Goal: Task Accomplishment & Management: Complete application form

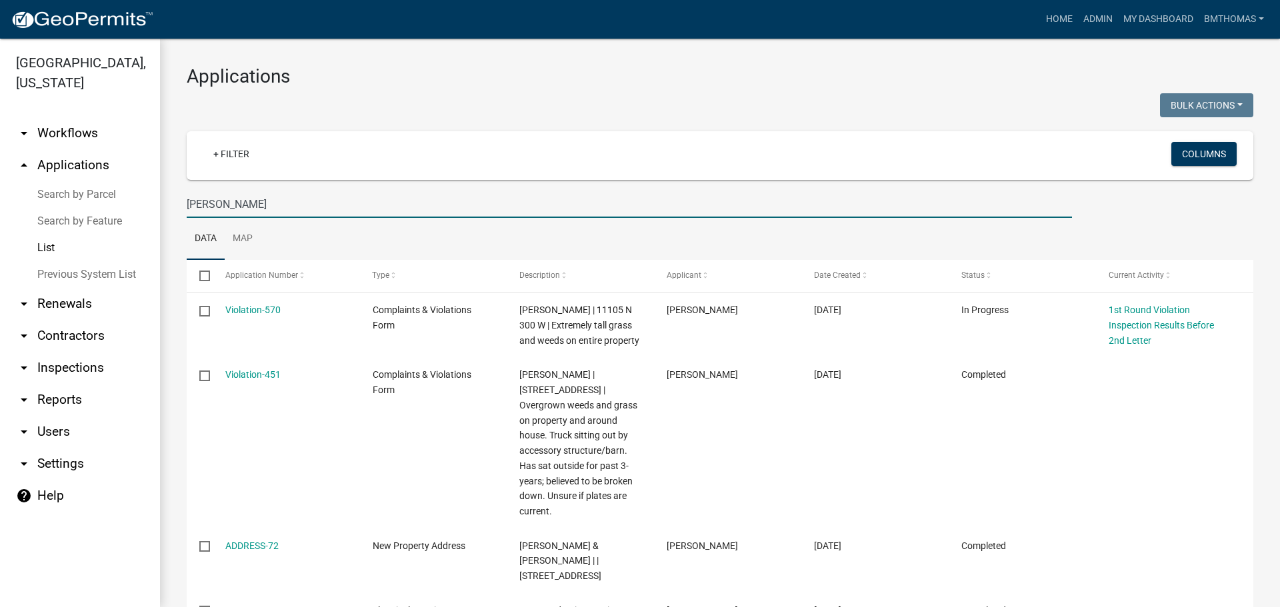
select select "3: 100"
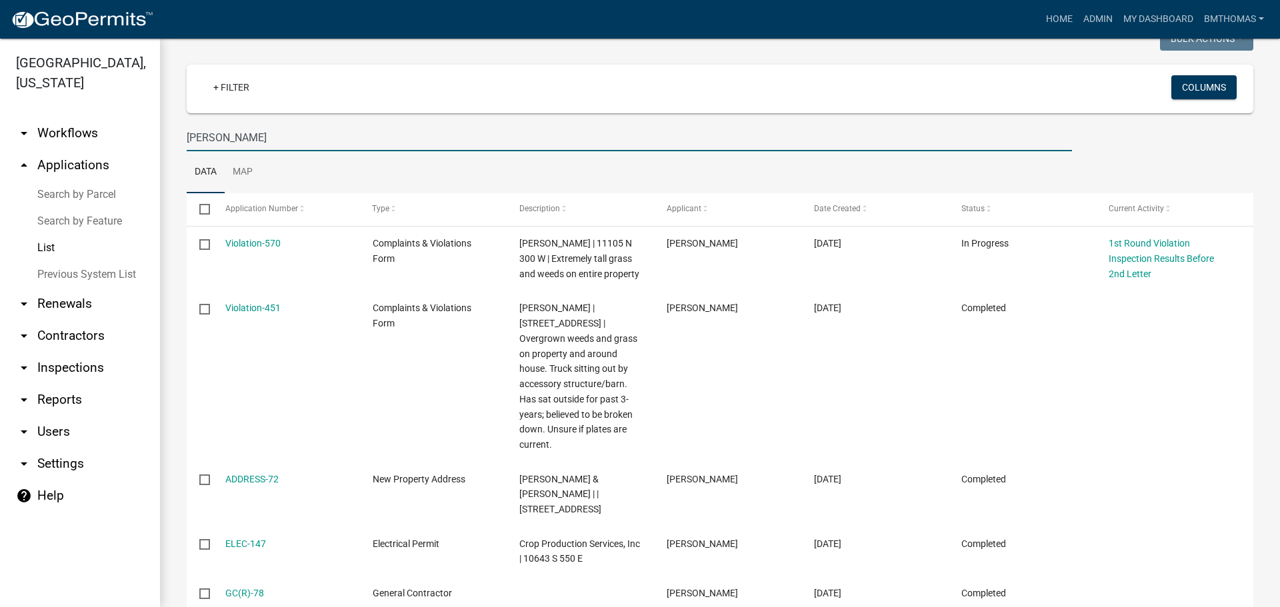
drag, startPoint x: 239, startPoint y: 129, endPoint x: 133, endPoint y: 137, distance: 106.3
click at [133, 137] on div "Miami County, Indiana arrow_drop_down Workflows List arrow_drop_up Applications…" at bounding box center [640, 323] width 1280 height 568
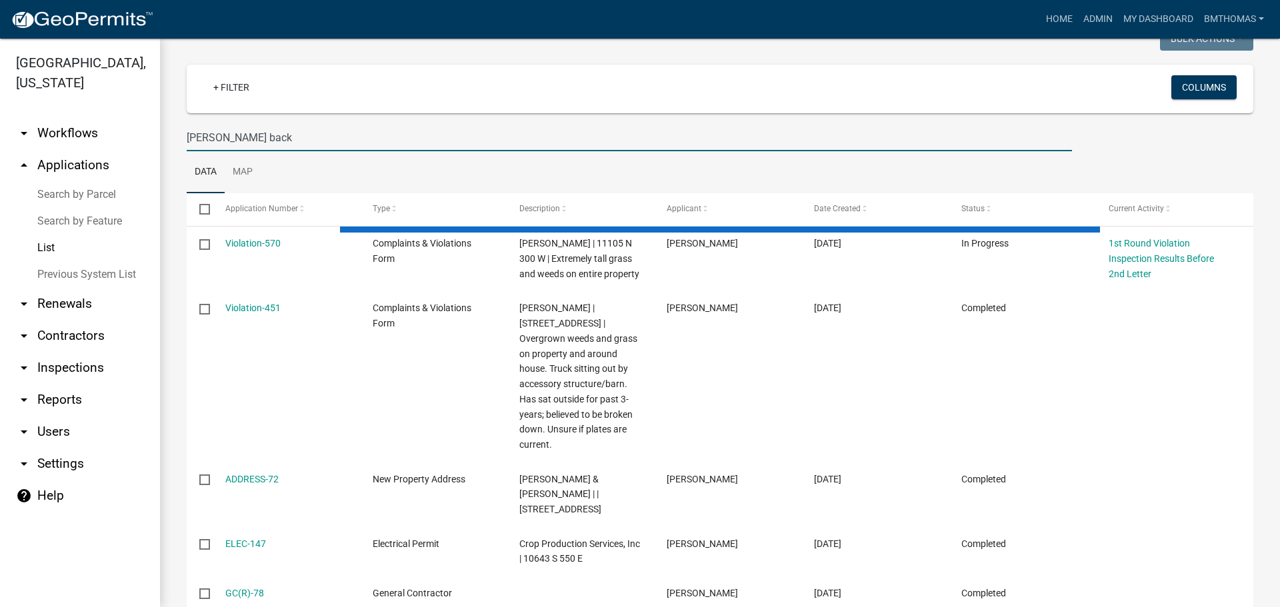
scroll to position [0, 0]
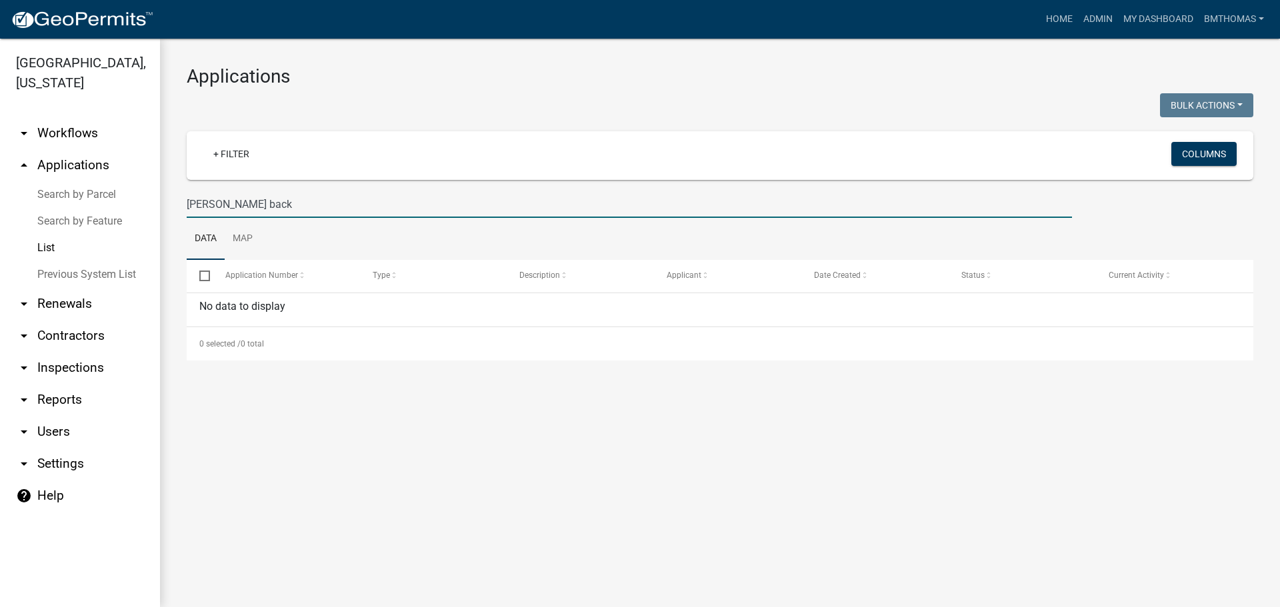
drag, startPoint x: 249, startPoint y: 210, endPoint x: 180, endPoint y: 205, distance: 68.8
click at [180, 205] on div "janna back" at bounding box center [629, 204] width 905 height 27
type input "janna back"
click at [51, 235] on link "List" at bounding box center [80, 248] width 160 height 27
click at [73, 353] on link "arrow_drop_down Inspections" at bounding box center [80, 368] width 160 height 32
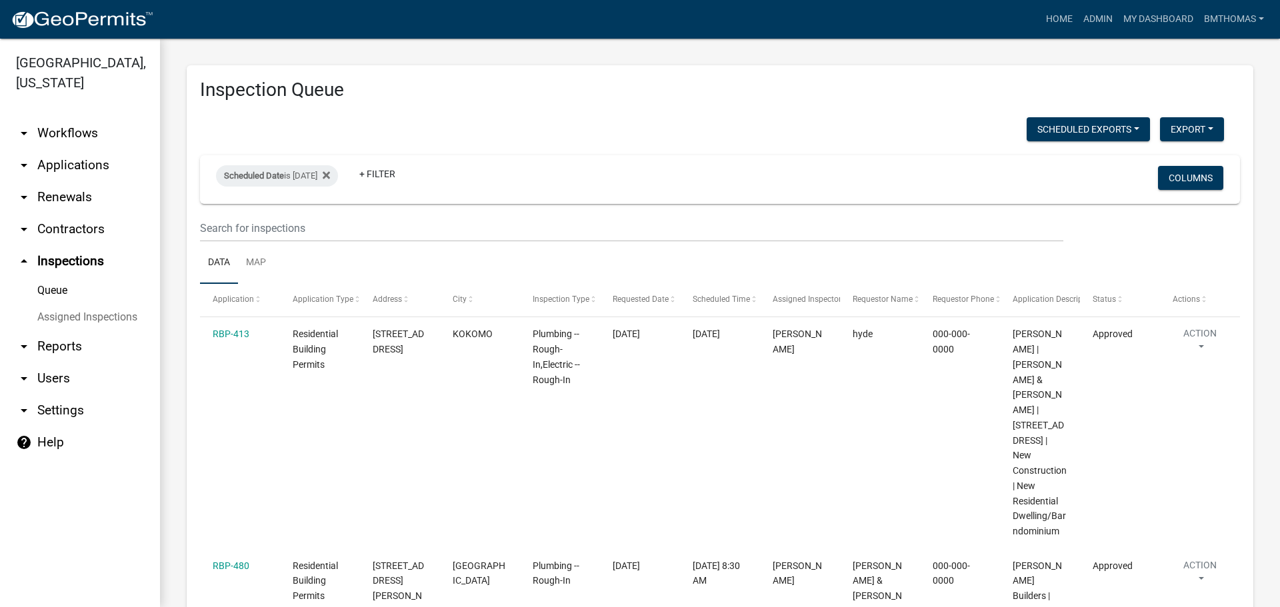
click at [83, 304] on link "Assigned Inspections" at bounding box center [80, 317] width 160 height 27
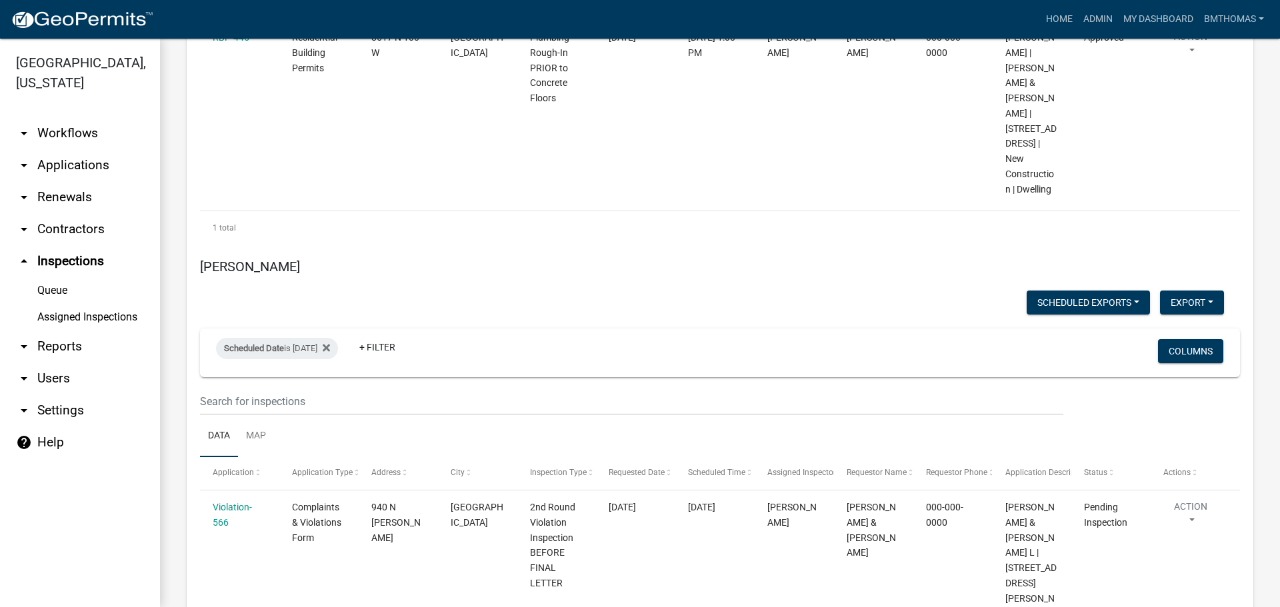
scroll to position [8061, 0]
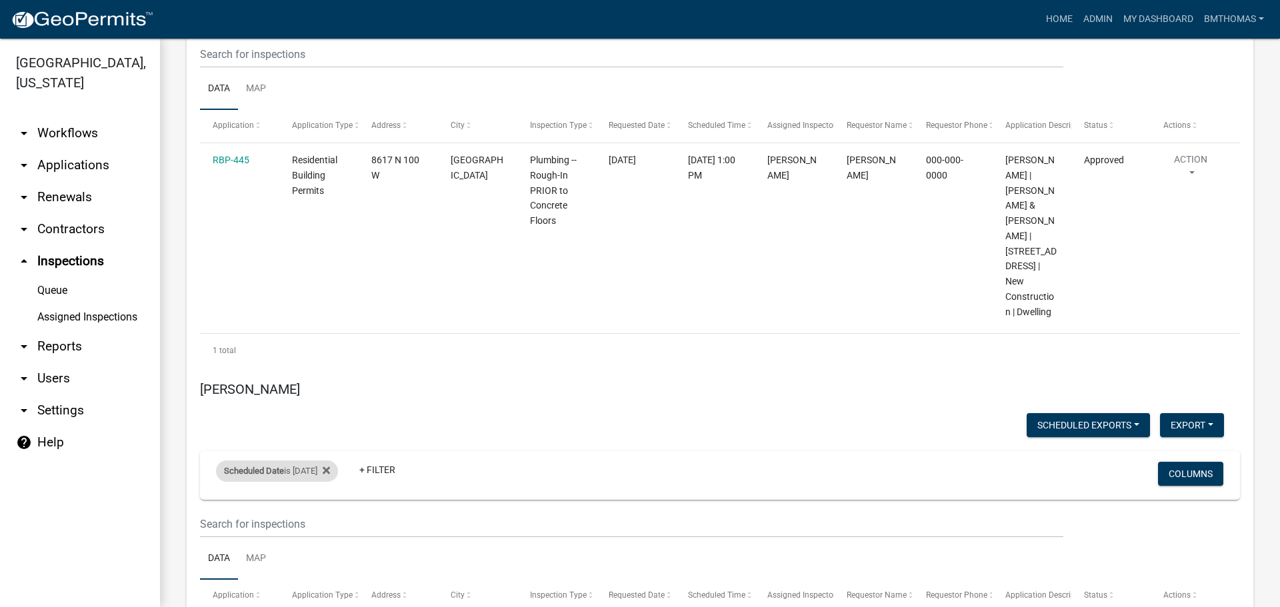
click at [306, 461] on div "Scheduled Date is 10/14/2025" at bounding box center [277, 471] width 122 height 21
click at [329, 371] on input "2025-10-14" at bounding box center [288, 369] width 93 height 27
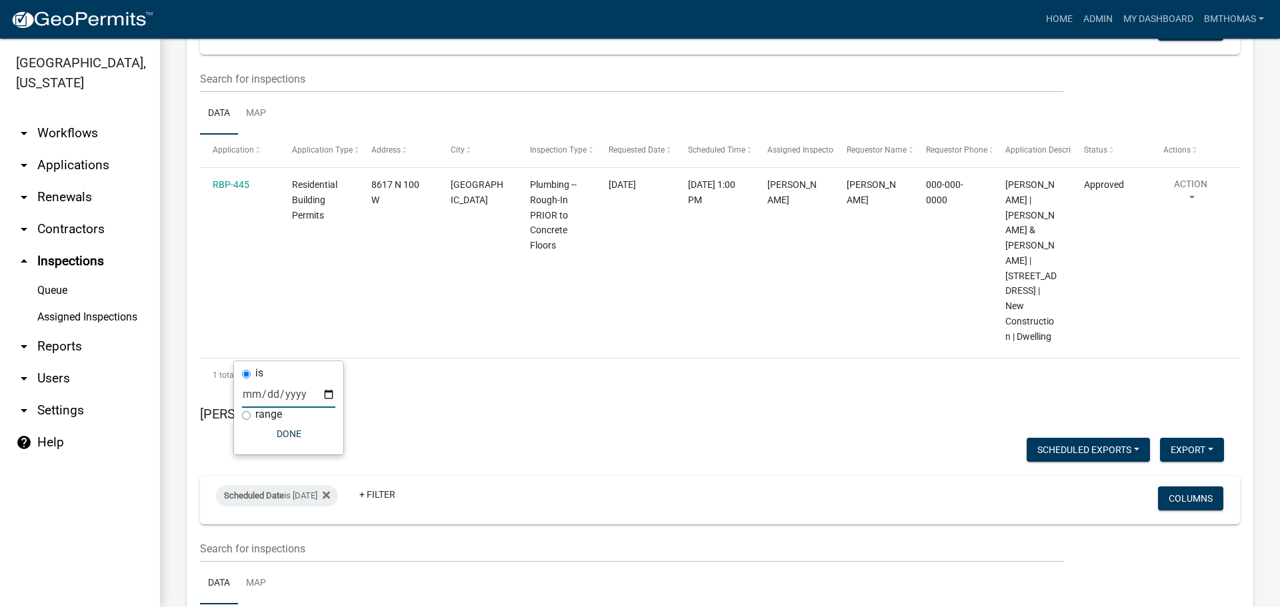
click at [326, 398] on input "2025-10-16" at bounding box center [288, 394] width 93 height 27
click at [325, 396] on input "2025-10-17" at bounding box center [288, 394] width 93 height 27
click at [331, 390] on input "2025-10-20" at bounding box center [288, 394] width 93 height 27
click at [331, 392] on input "2025-10-21" at bounding box center [288, 394] width 93 height 27
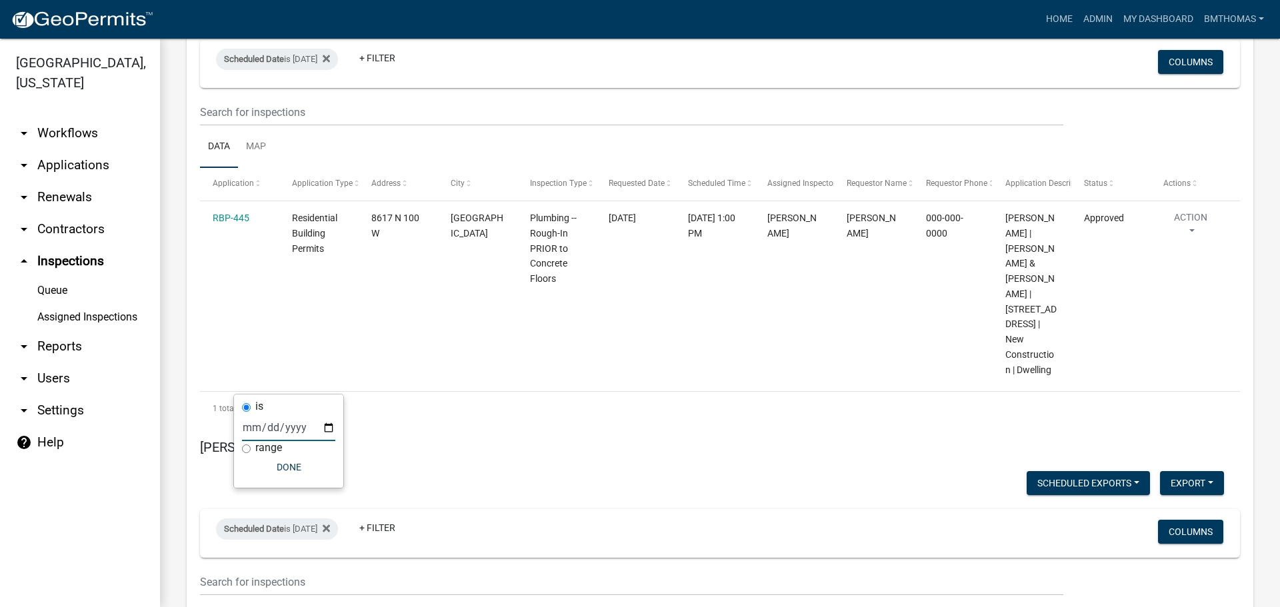
scroll to position [8061, 0]
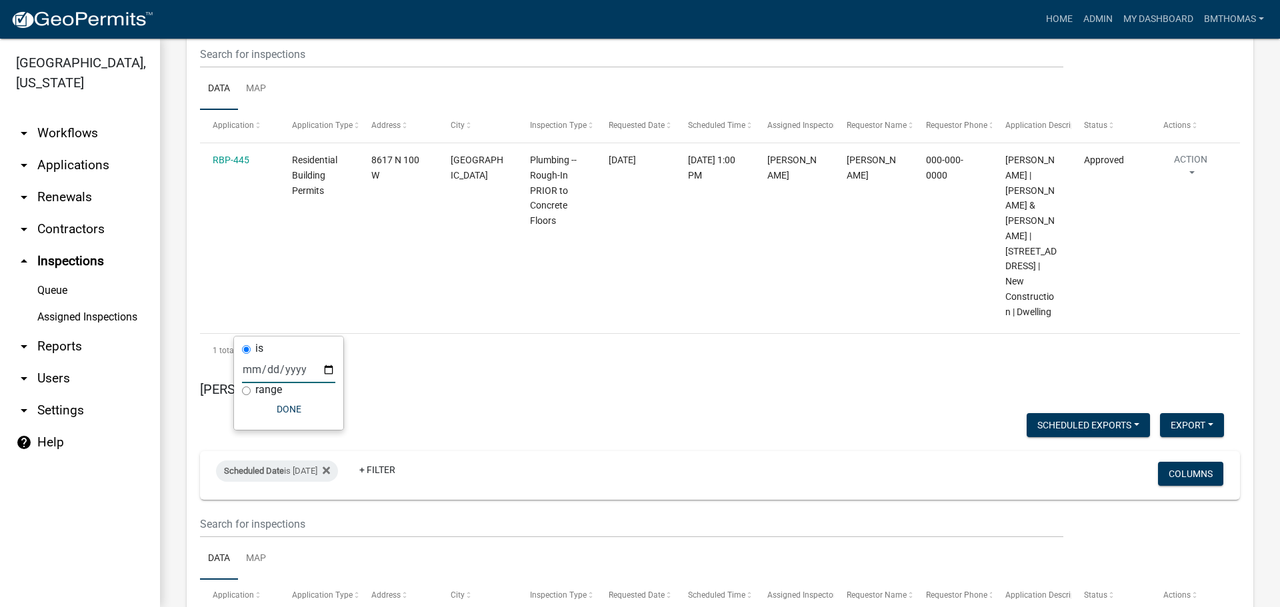
click at [327, 369] on input "2025-10-14" at bounding box center [288, 369] width 93 height 27
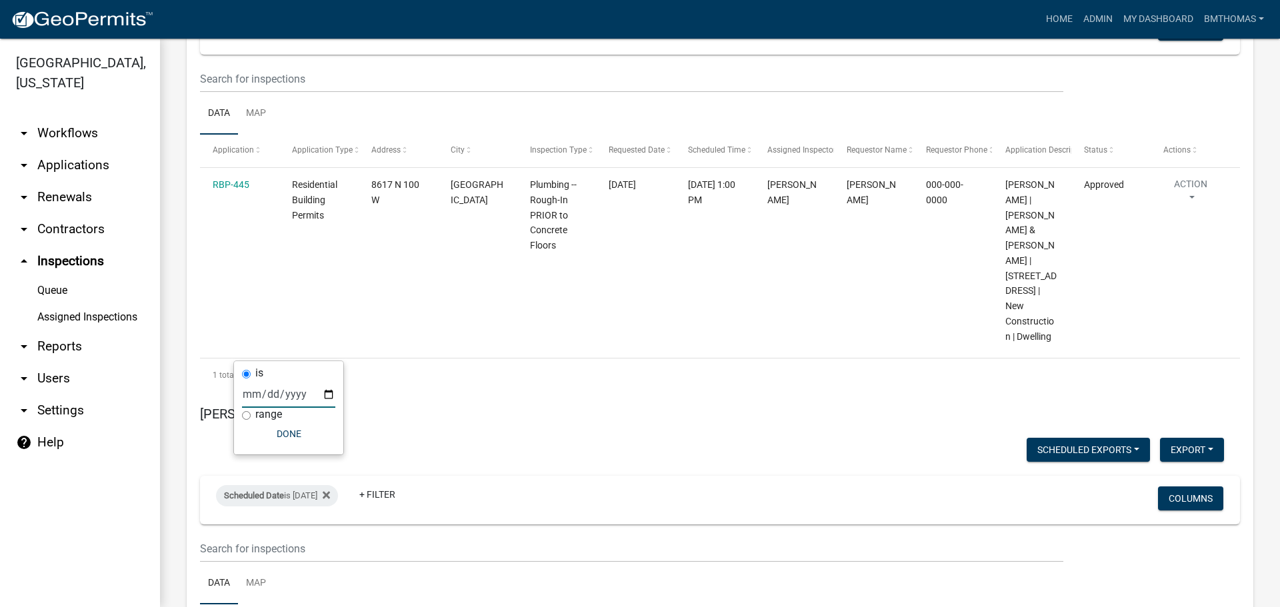
click at [326, 397] on input "2025-10-13" at bounding box center [288, 394] width 93 height 27
type input "2025-10-14"
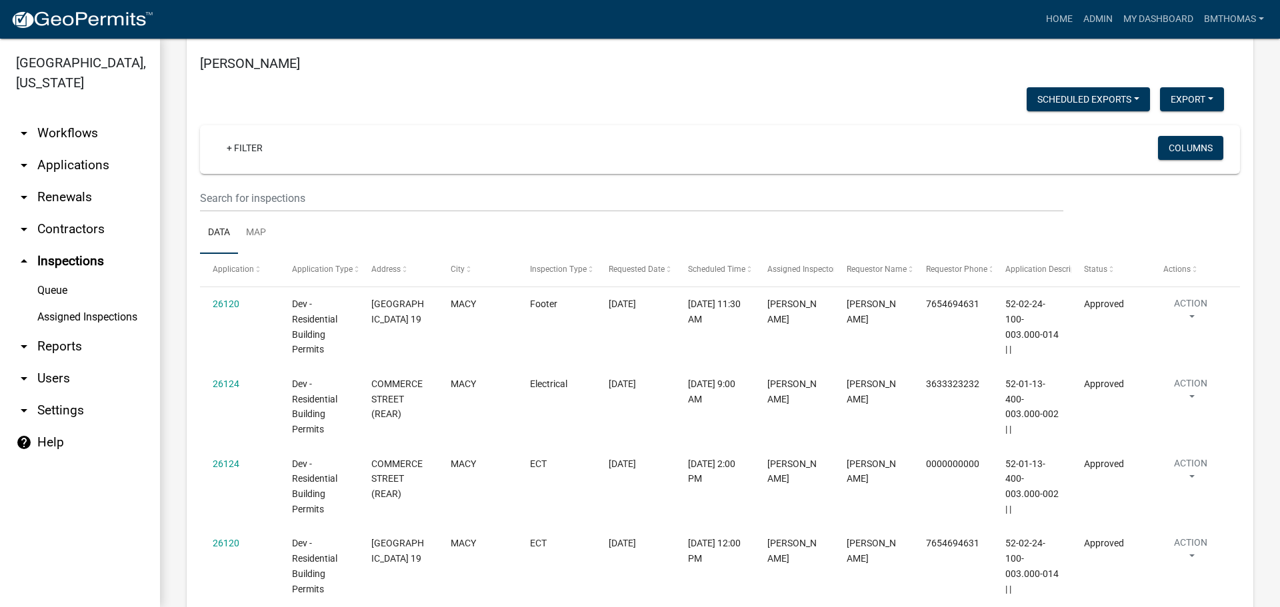
scroll to position [5595, 0]
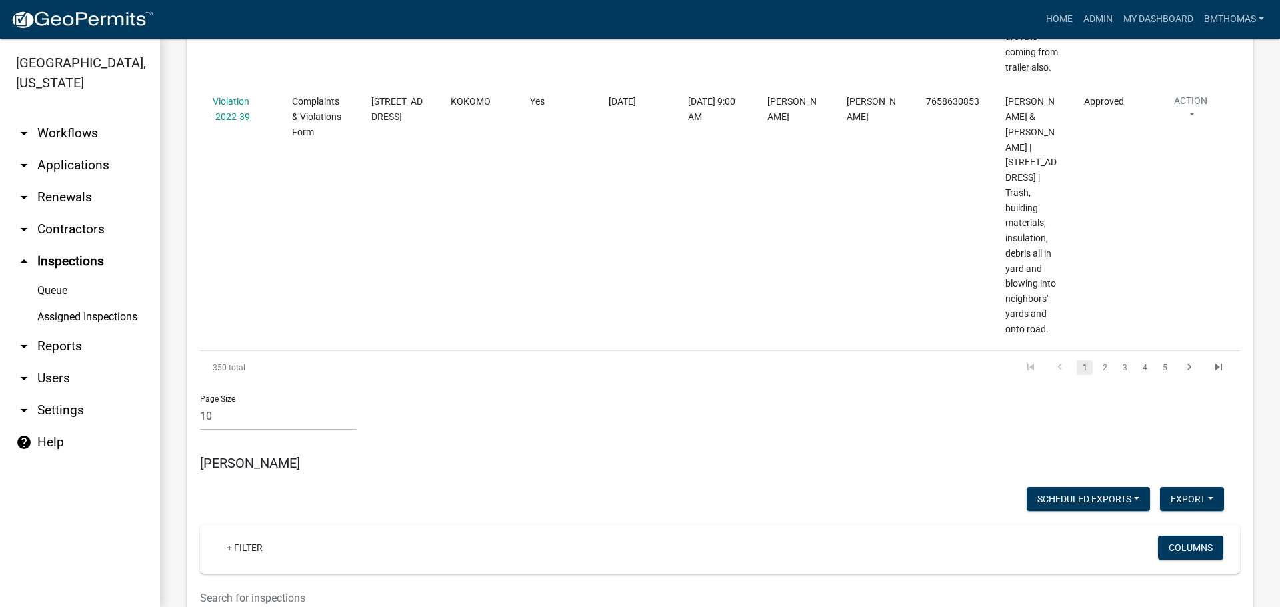
click at [84, 149] on link "arrow_drop_down Applications" at bounding box center [80, 165] width 160 height 32
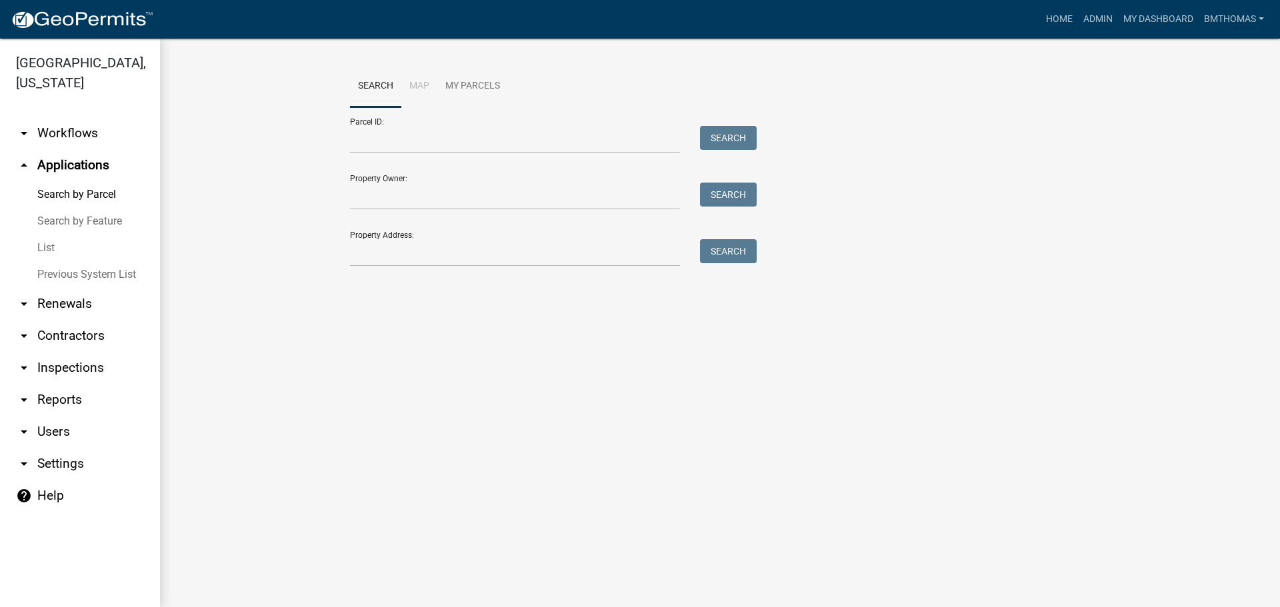
click at [49, 235] on link "List" at bounding box center [80, 248] width 160 height 27
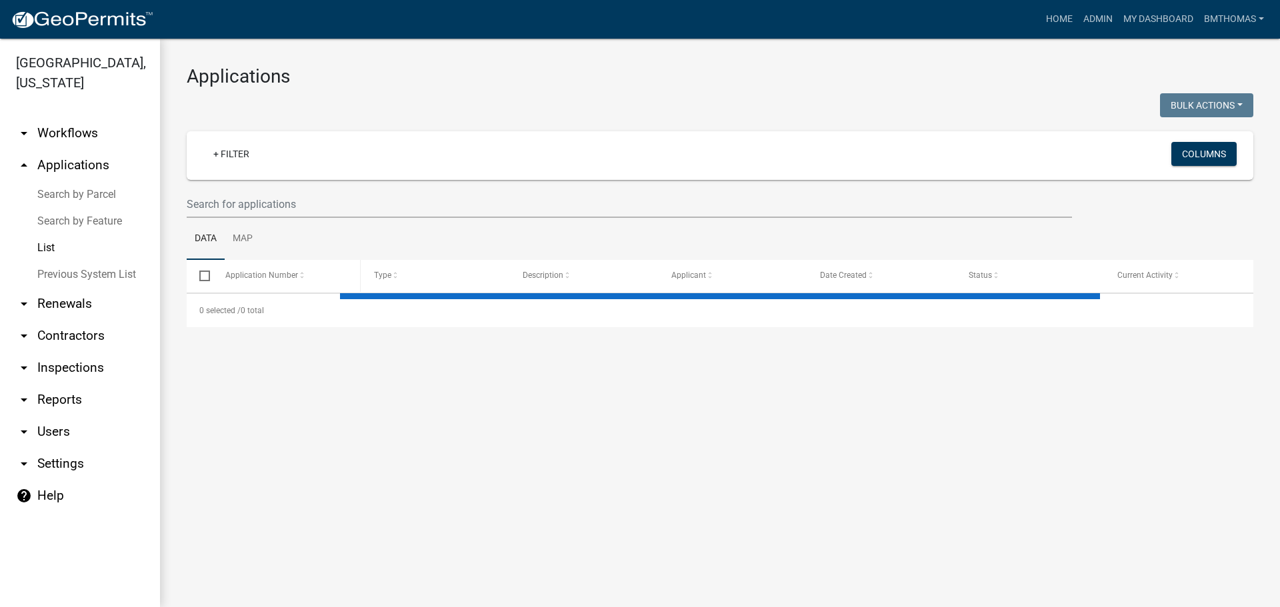
select select "3: 100"
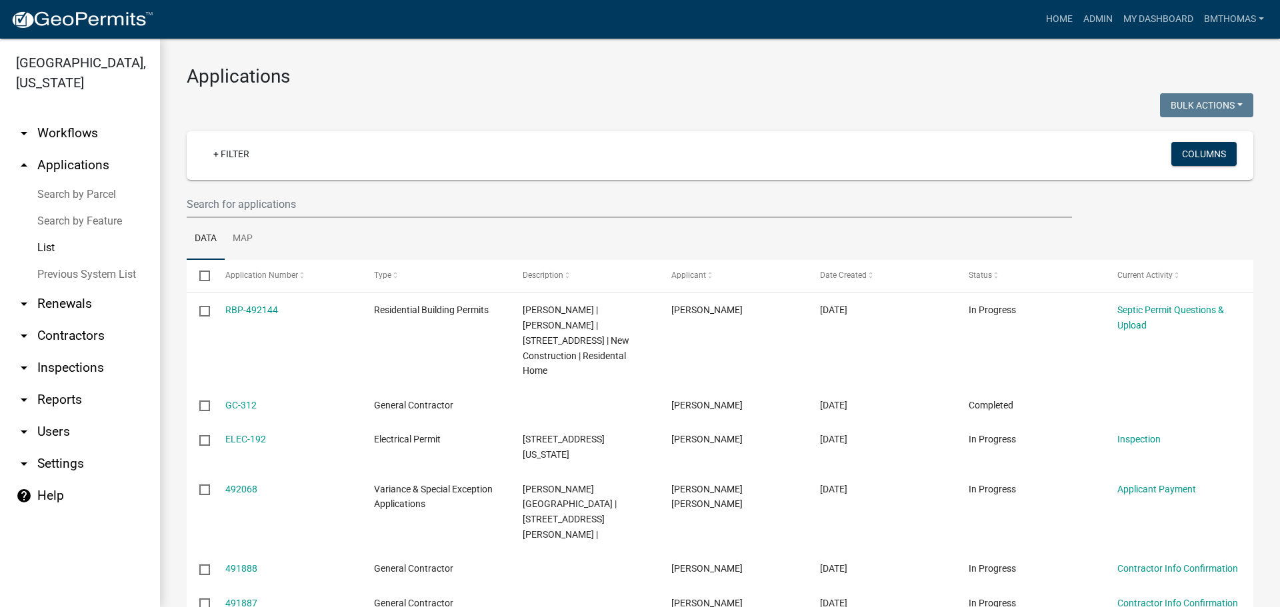
click at [65, 261] on link "Previous System List" at bounding box center [80, 274] width 160 height 27
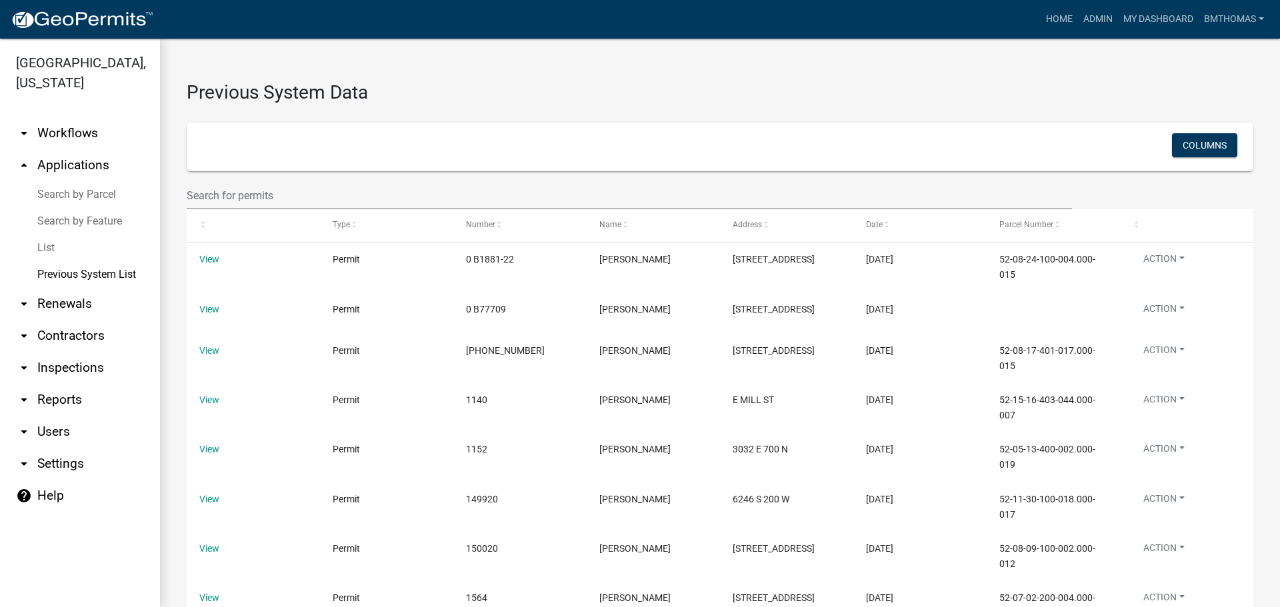
click at [64, 149] on link "arrow_drop_up Applications" at bounding box center [80, 165] width 160 height 32
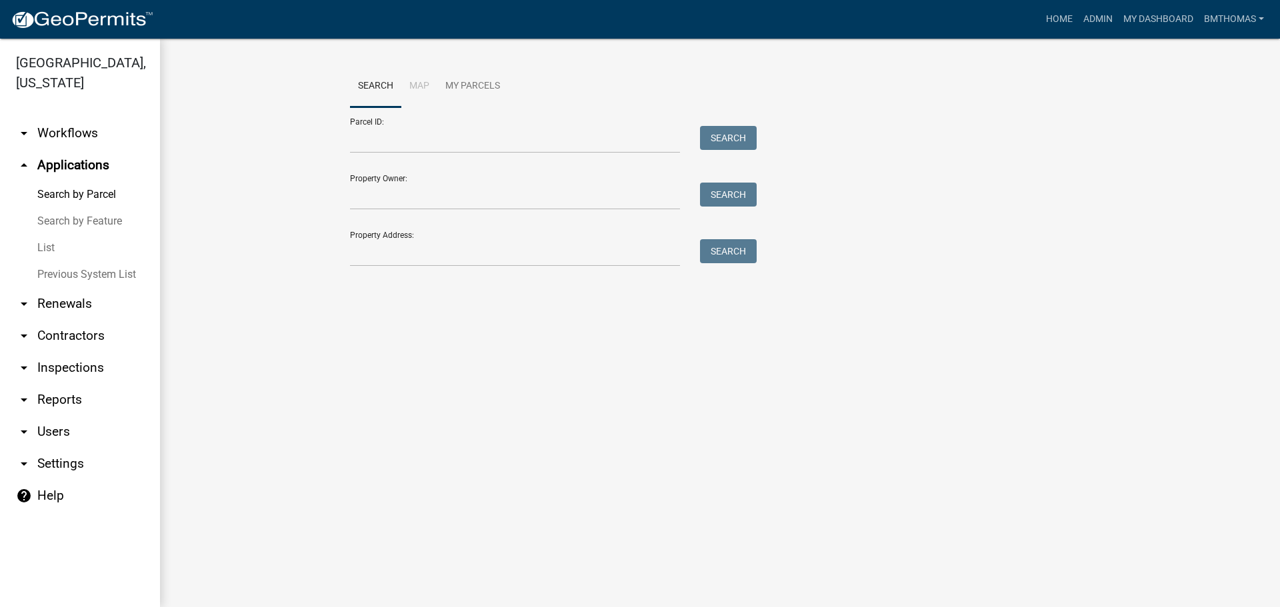
click at [52, 235] on link "List" at bounding box center [80, 248] width 160 height 27
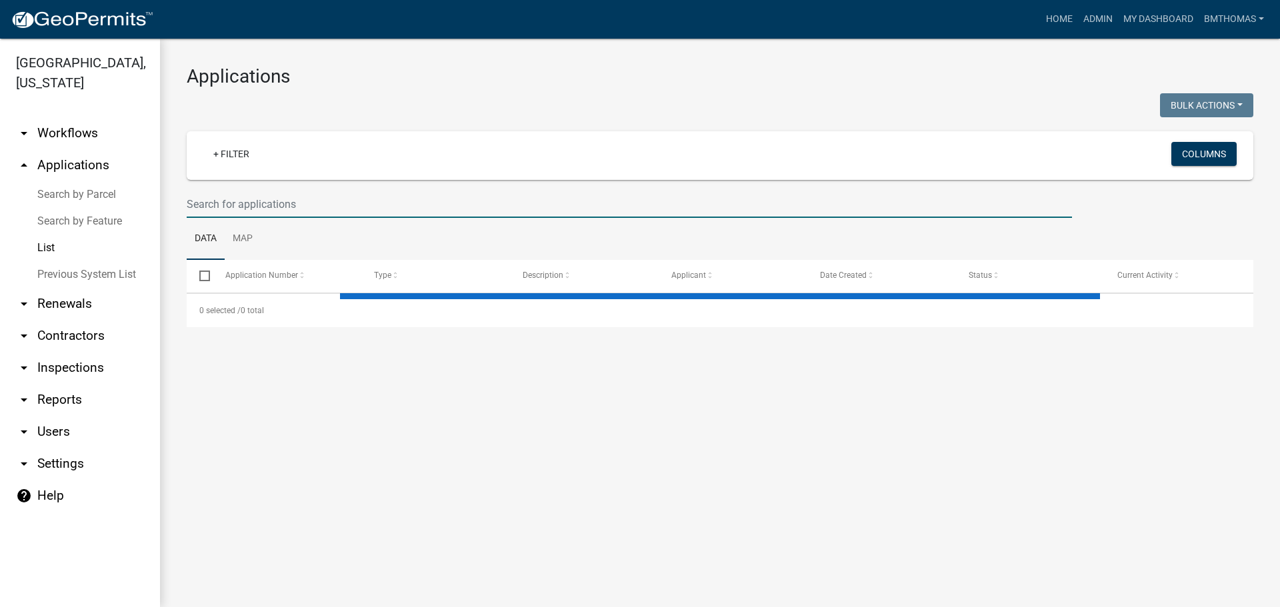
click at [201, 207] on input "text" at bounding box center [629, 204] width 885 height 27
select select "3: 100"
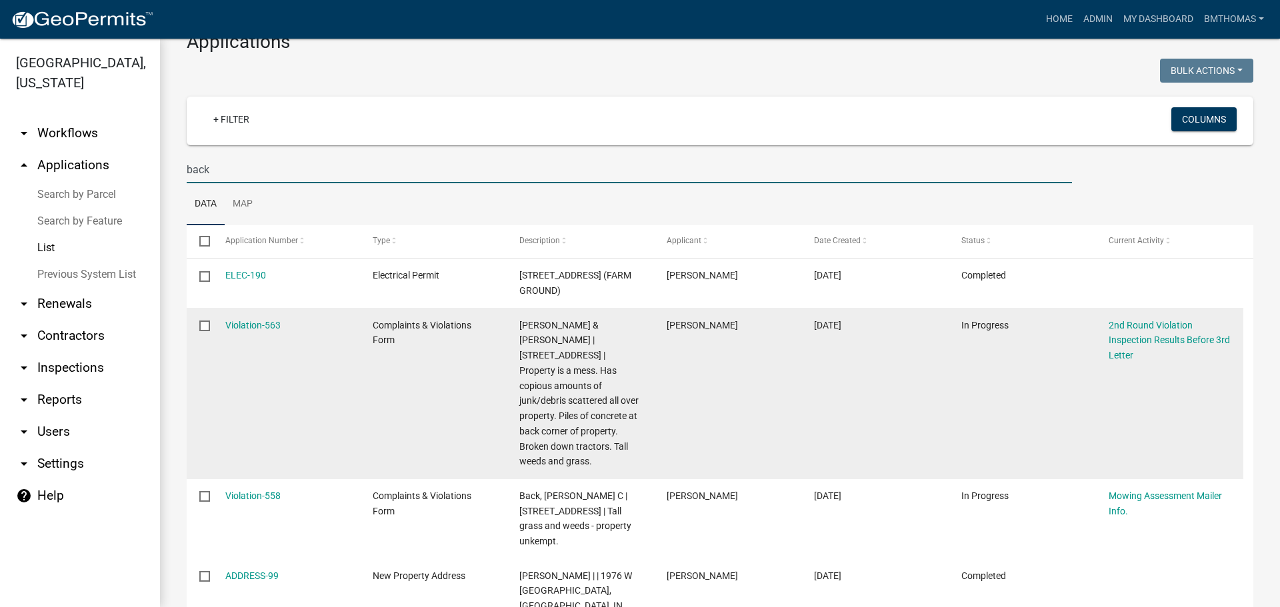
scroll to position [67, 0]
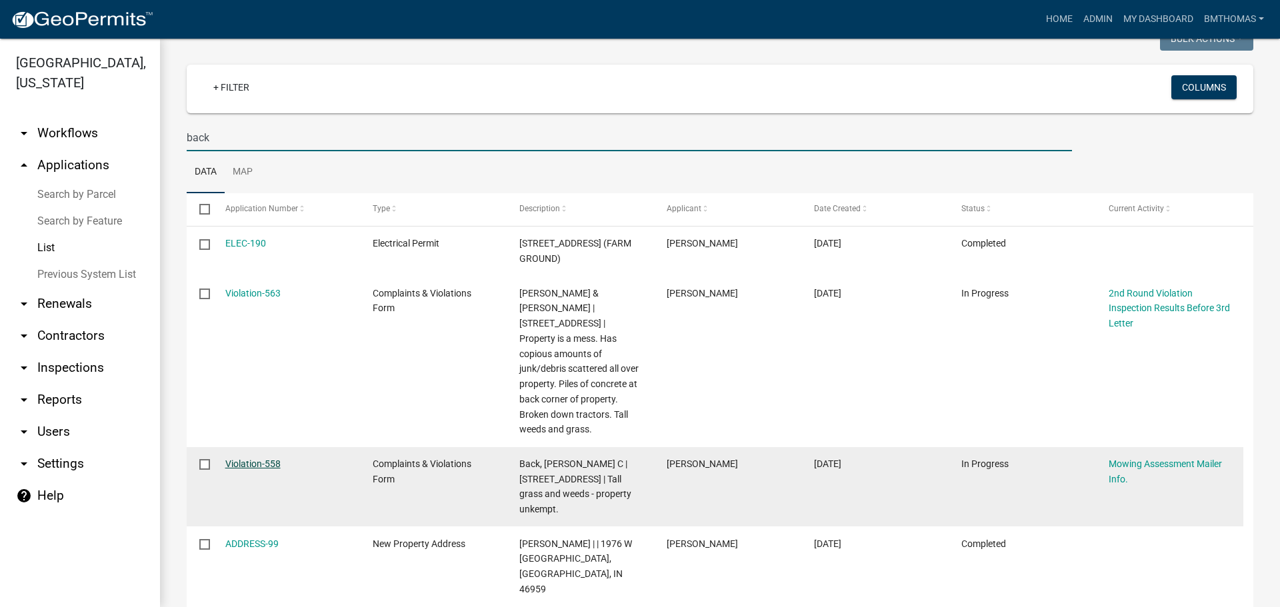
type input "back"
click at [249, 459] on link "Violation-558" at bounding box center [252, 464] width 55 height 11
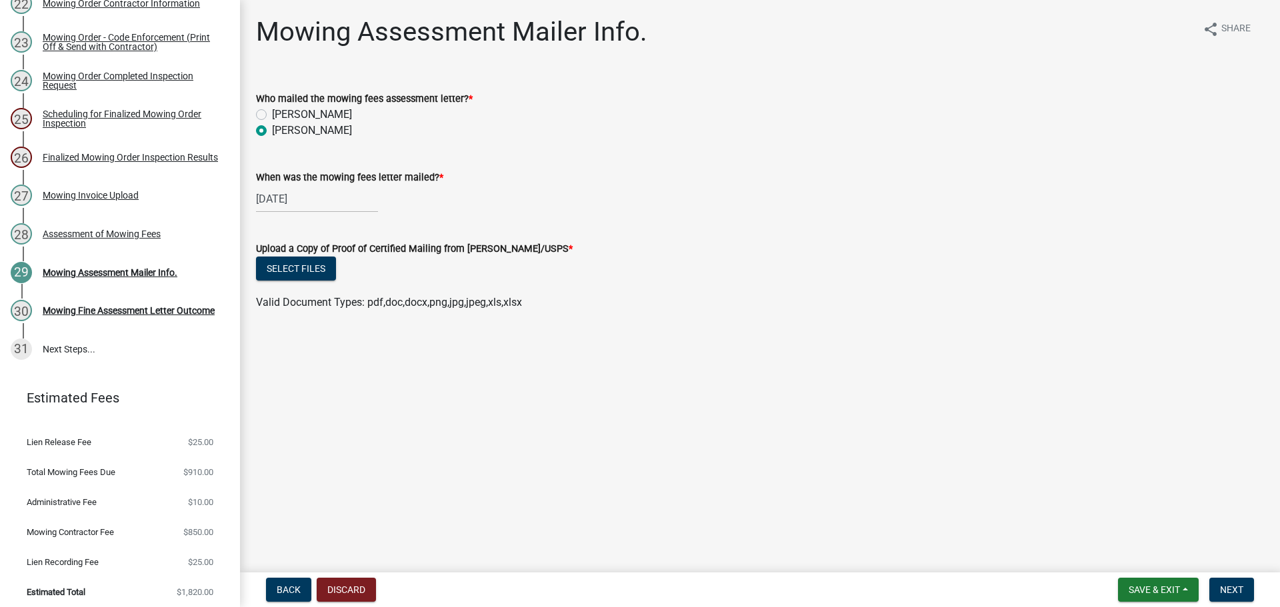
scroll to position [1044, 0]
click at [110, 233] on div "Assessment of Mowing Fees" at bounding box center [102, 231] width 118 height 9
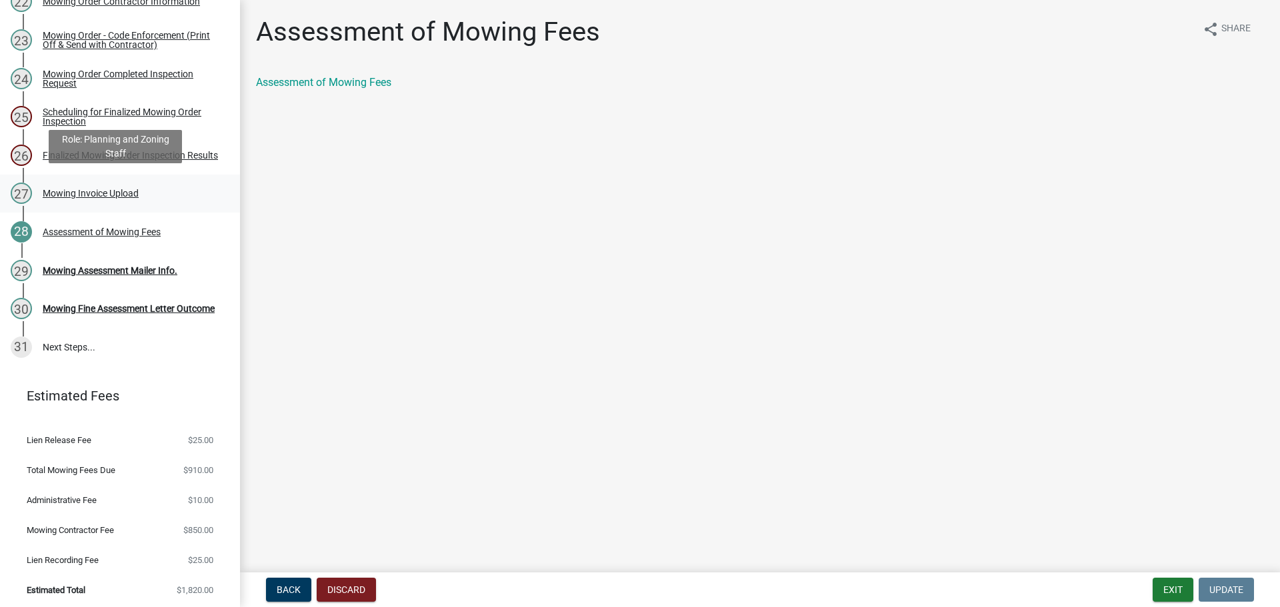
click at [95, 195] on div "Mowing Invoice Upload" at bounding box center [91, 193] width 96 height 9
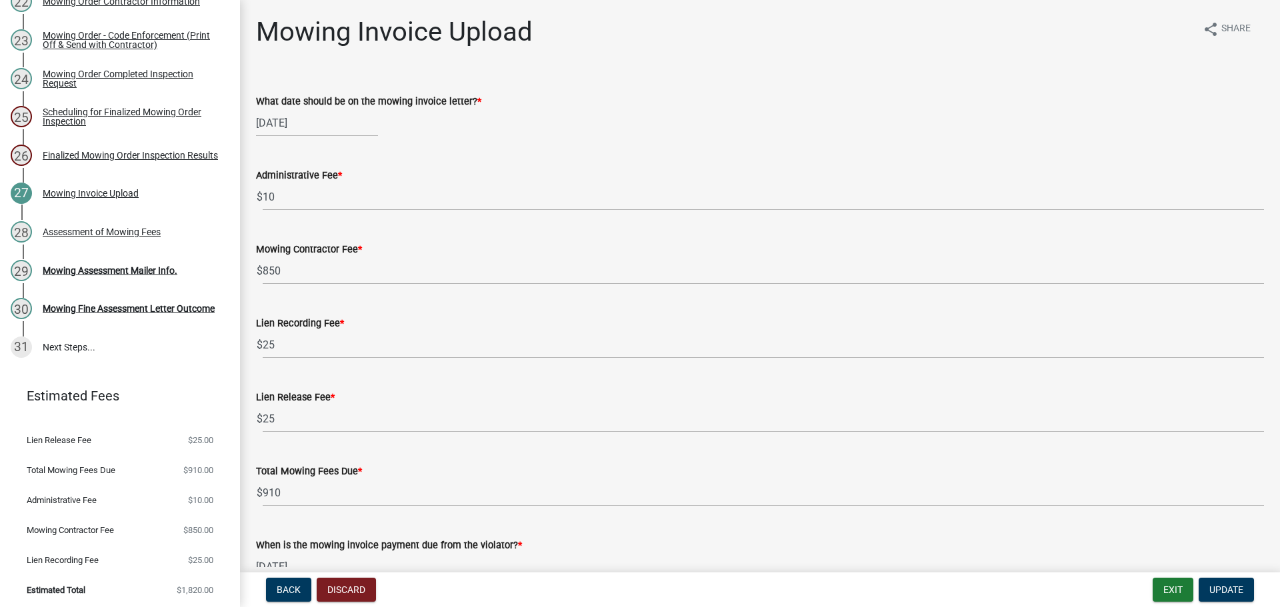
select select "10"
select select "2025"
click at [287, 122] on div "10/10/2025 Jan Feb Mar Apr May Jun Jul Aug Sep Oct Nov Dec 1525 1526 1527 1528 …" at bounding box center [317, 122] width 122 height 27
click at [295, 236] on div "14" at bounding box center [290, 236] width 21 height 21
type input "[DATE]"
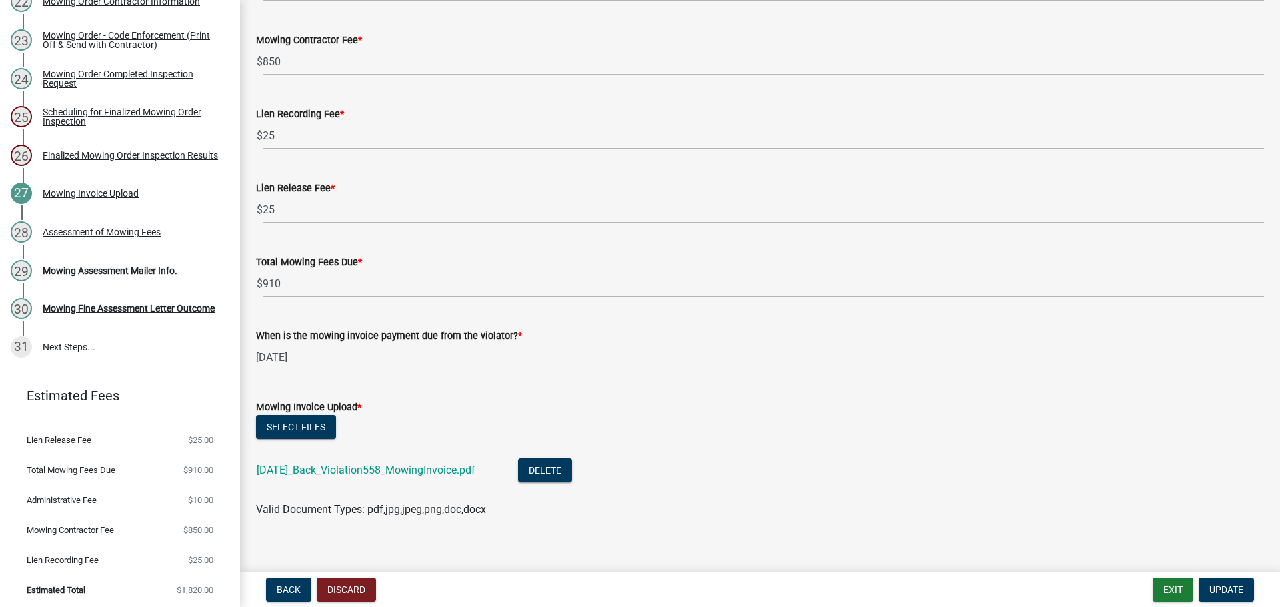
scroll to position [224, 0]
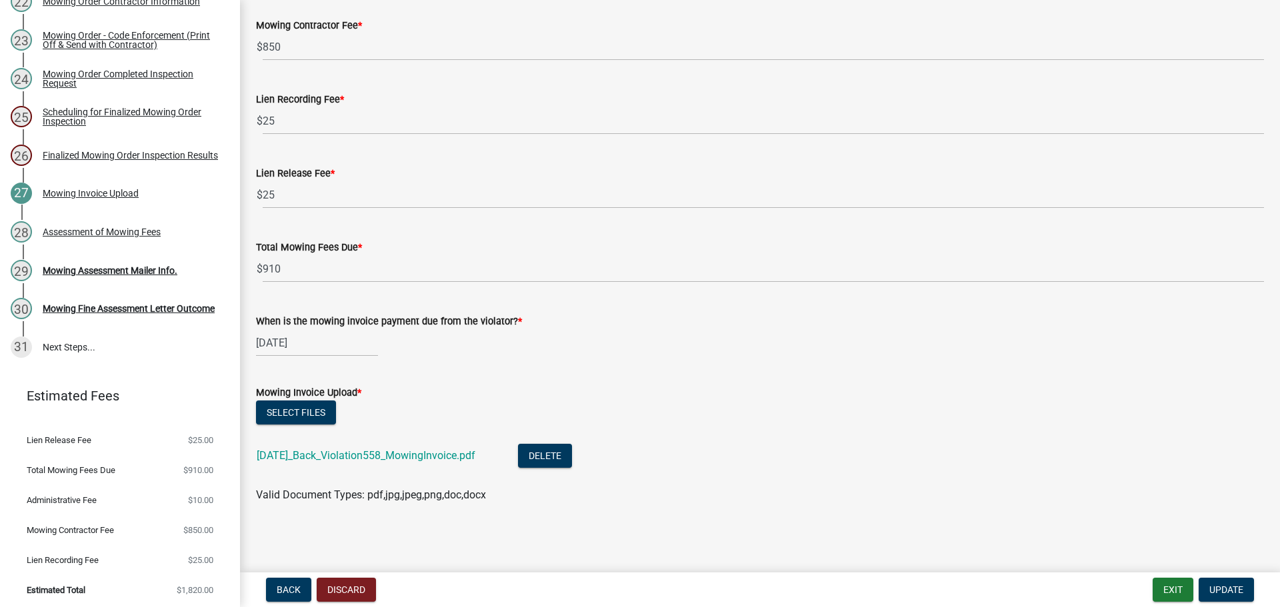
click at [313, 348] on div "11/10/2025" at bounding box center [317, 342] width 122 height 27
select select "11"
select select "2025"
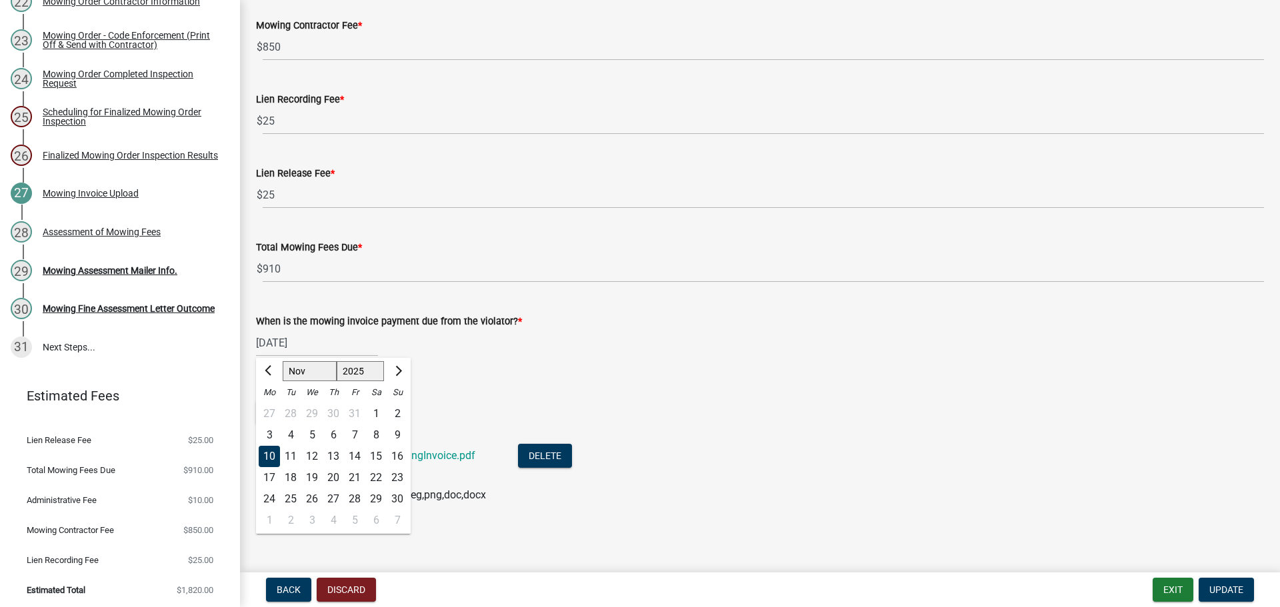
click at [352, 458] on div "14" at bounding box center [354, 456] width 21 height 21
type input "11/14/2025"
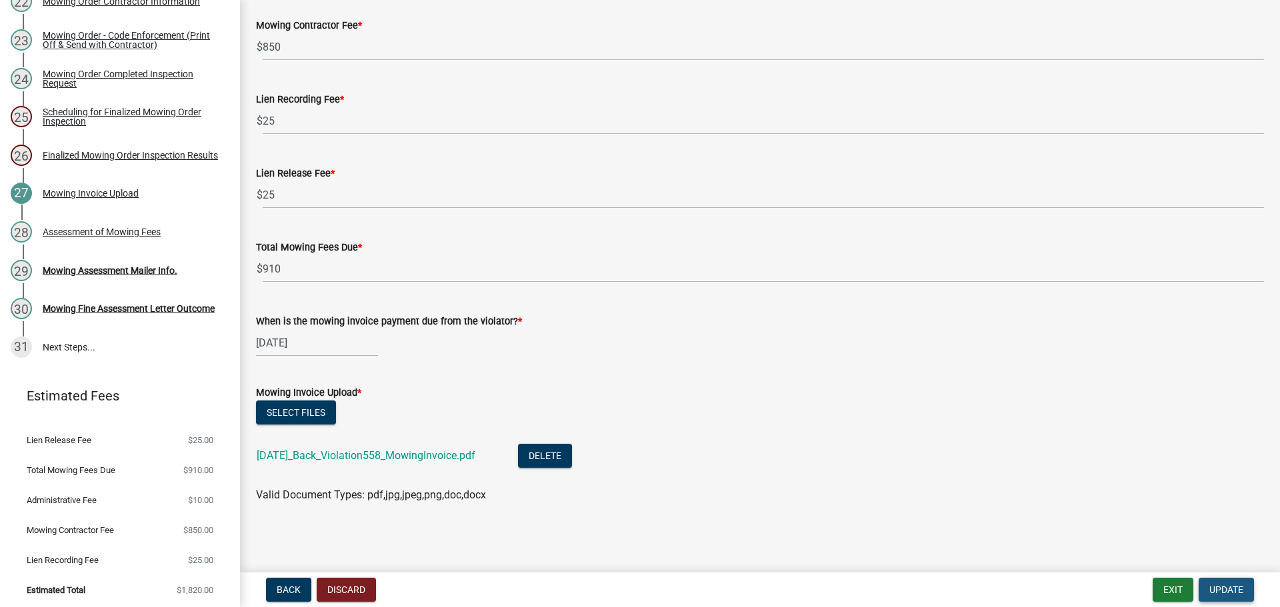
click at [1214, 590] on span "Update" at bounding box center [1226, 589] width 34 height 11
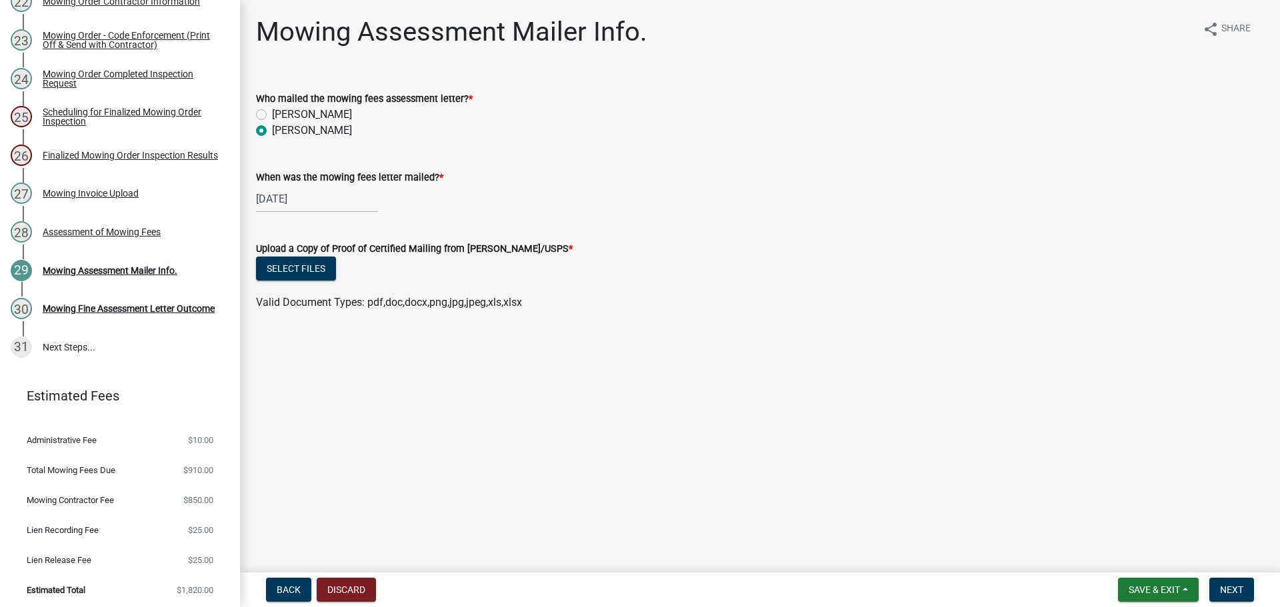
select select "10"
select select "2025"
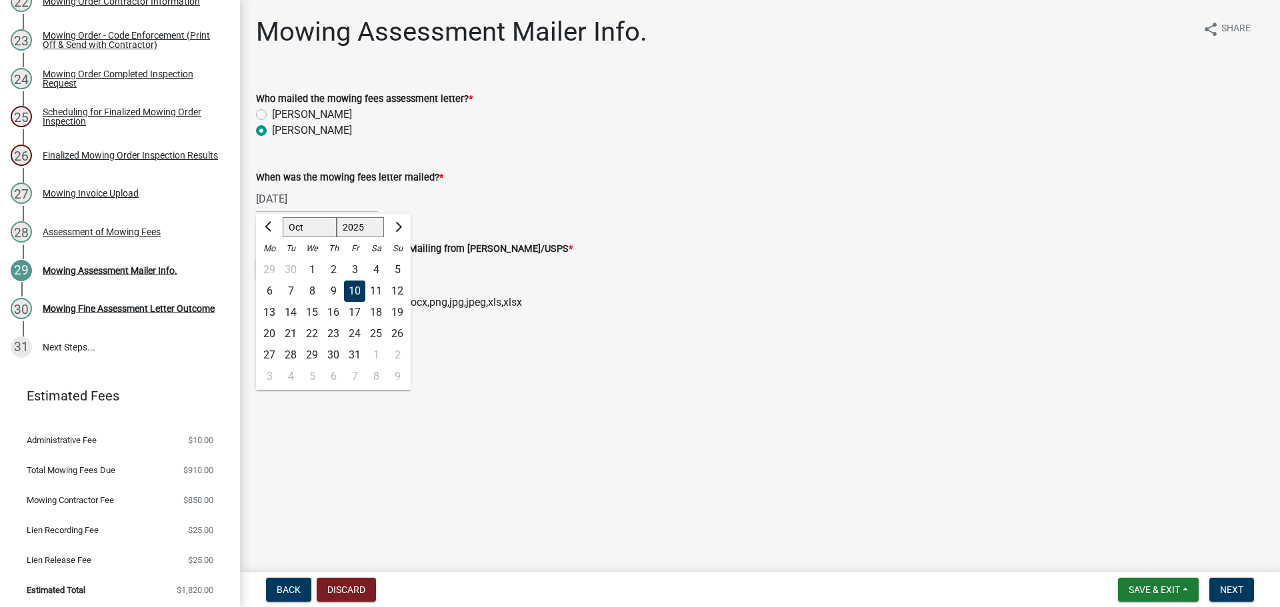
click at [295, 198] on div "10/10/2025 Jan Feb Mar Apr May Jun Jul Aug Sep Oct Nov Dec 1525 1526 1527 1528 …" at bounding box center [317, 198] width 122 height 27
click at [293, 313] on div "14" at bounding box center [290, 312] width 21 height 21
type input "[DATE]"
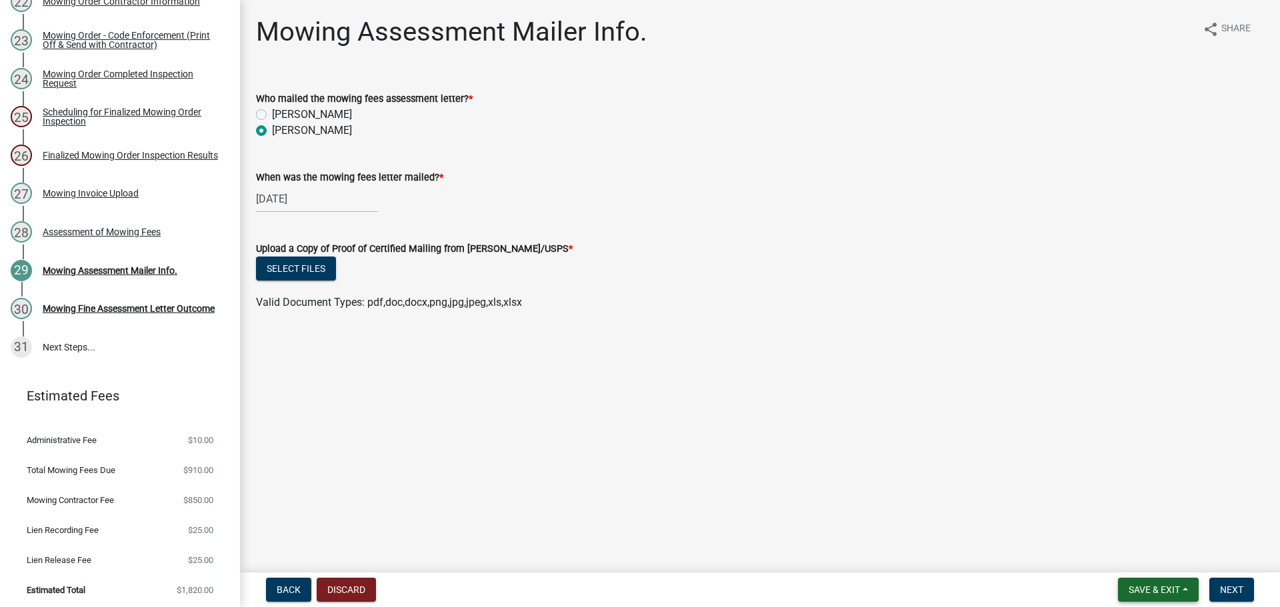
click at [1162, 586] on span "Save & Exit" at bounding box center [1153, 589] width 51 height 11
click at [1136, 530] on button "Save" at bounding box center [1145, 523] width 107 height 32
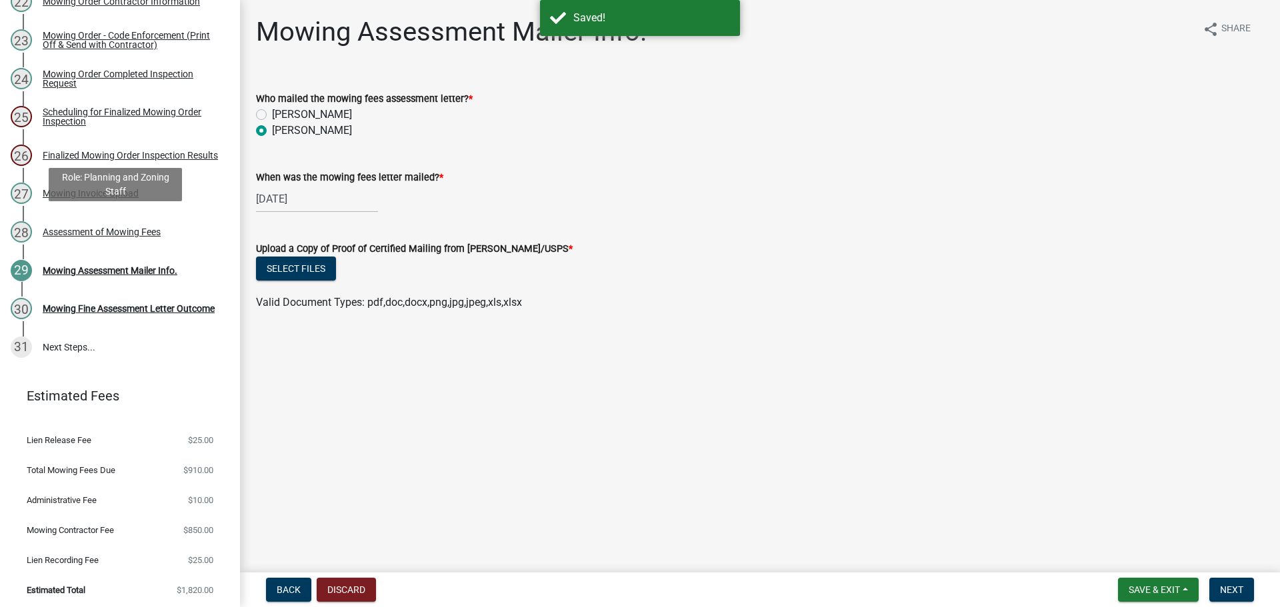
click at [82, 229] on div "Assessment of Mowing Fees" at bounding box center [102, 231] width 118 height 9
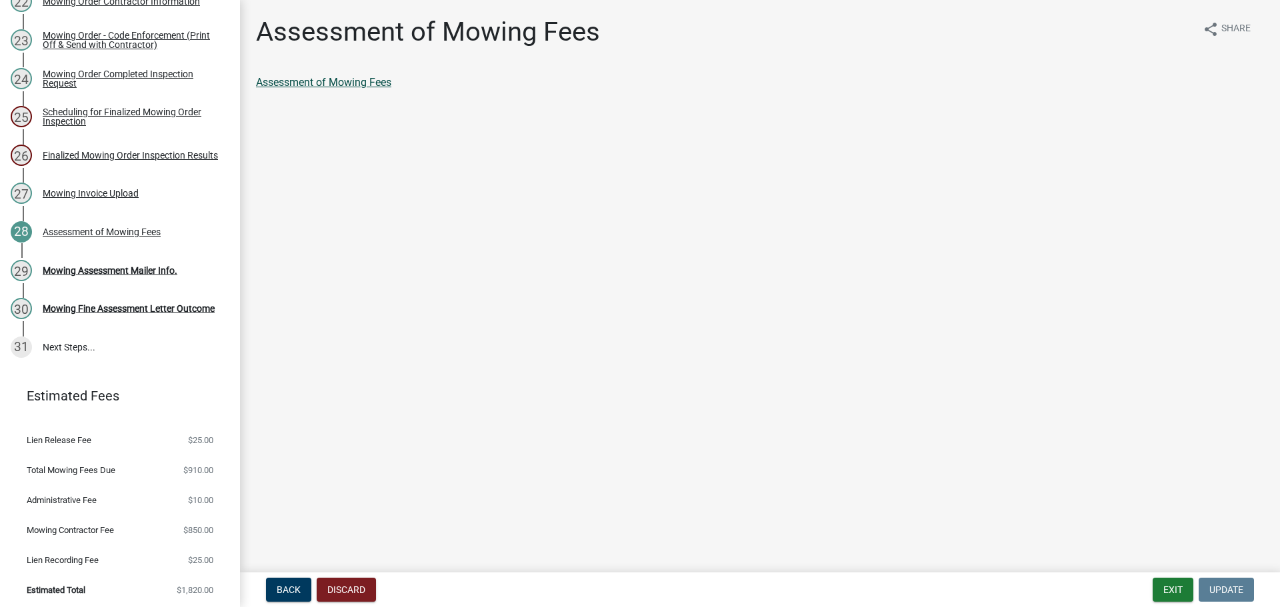
click at [381, 84] on link "Assessment of Mowing Fees" at bounding box center [323, 82] width 135 height 13
click at [61, 269] on div "Mowing Assessment Mailer Info." at bounding box center [110, 270] width 135 height 9
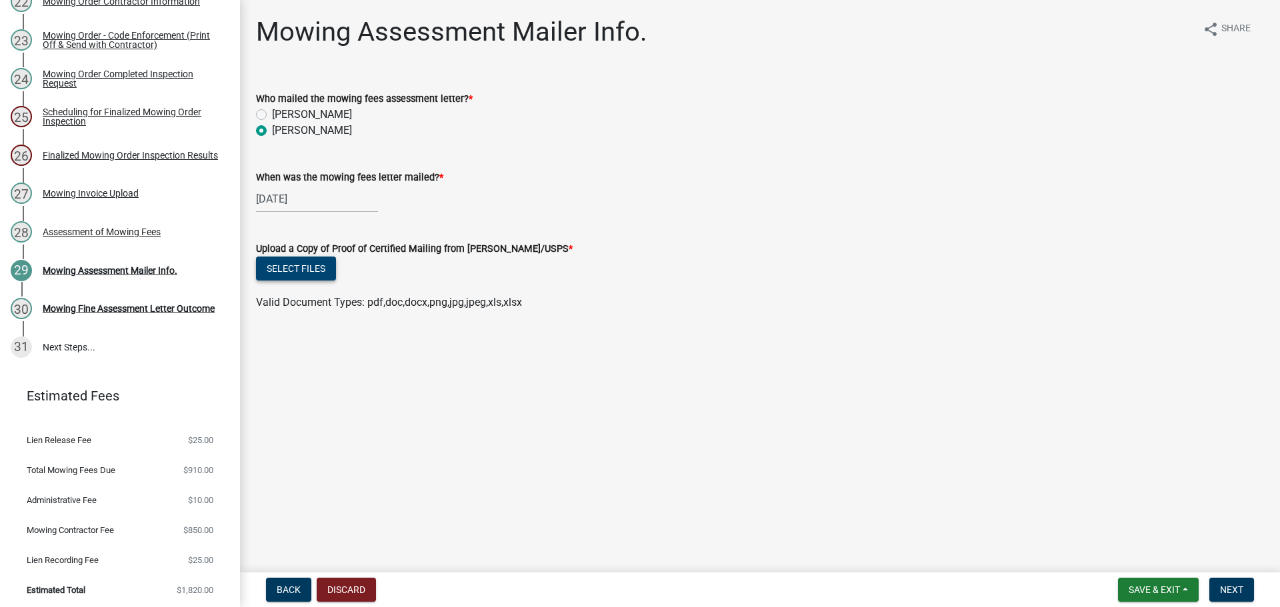
click at [309, 269] on button "Select files" at bounding box center [296, 269] width 80 height 24
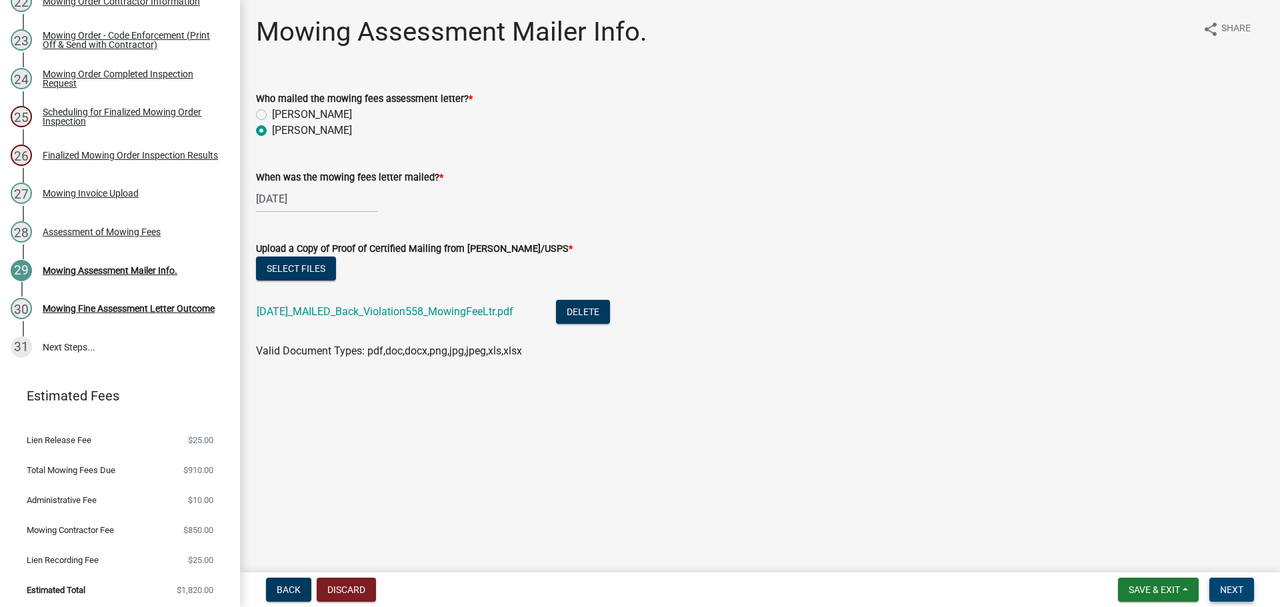
click at [1234, 594] on span "Next" at bounding box center [1231, 589] width 23 height 11
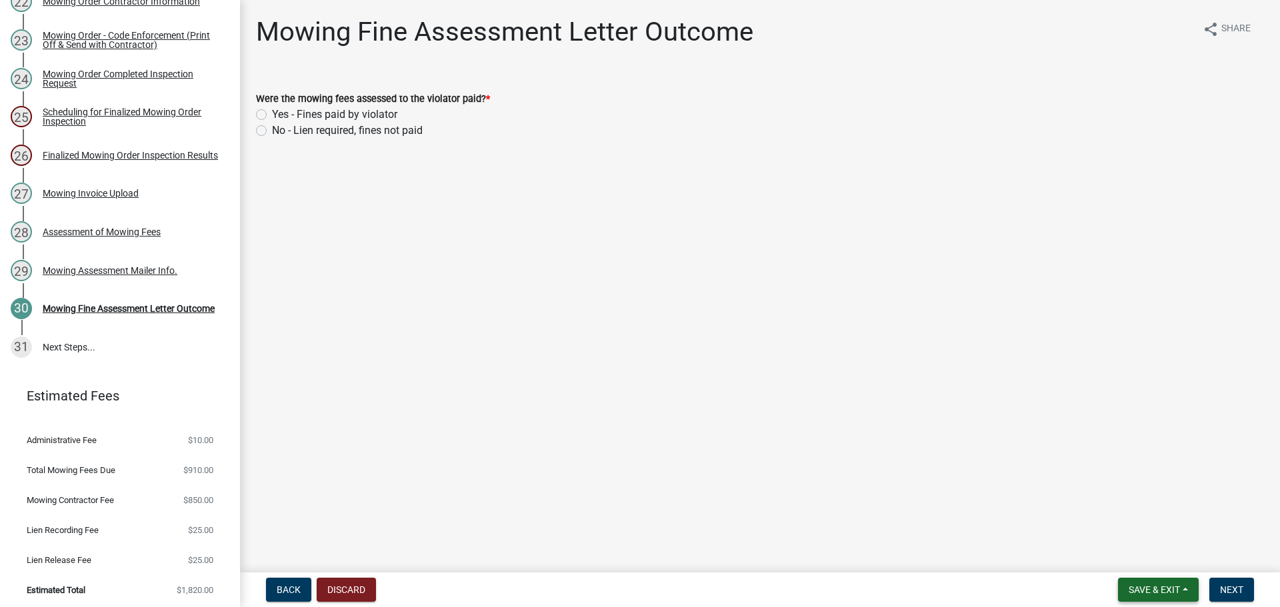
click at [1128, 600] on button "Save & Exit" at bounding box center [1158, 590] width 81 height 24
click at [1119, 560] on button "Save & Exit" at bounding box center [1145, 555] width 107 height 32
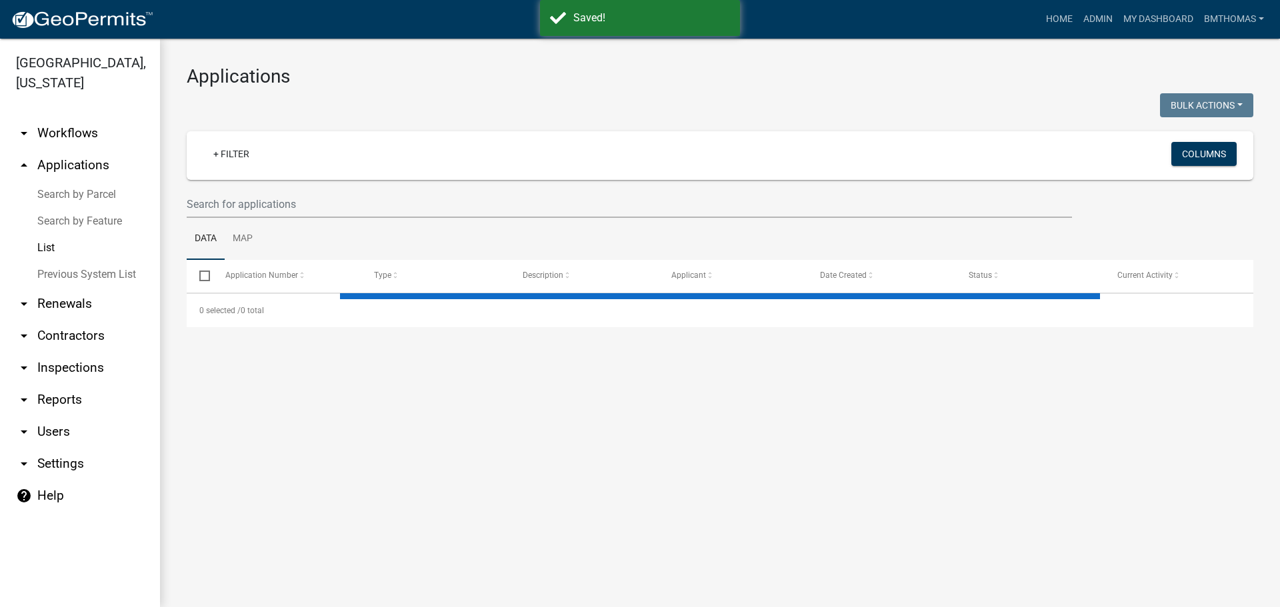
select select "3: 100"
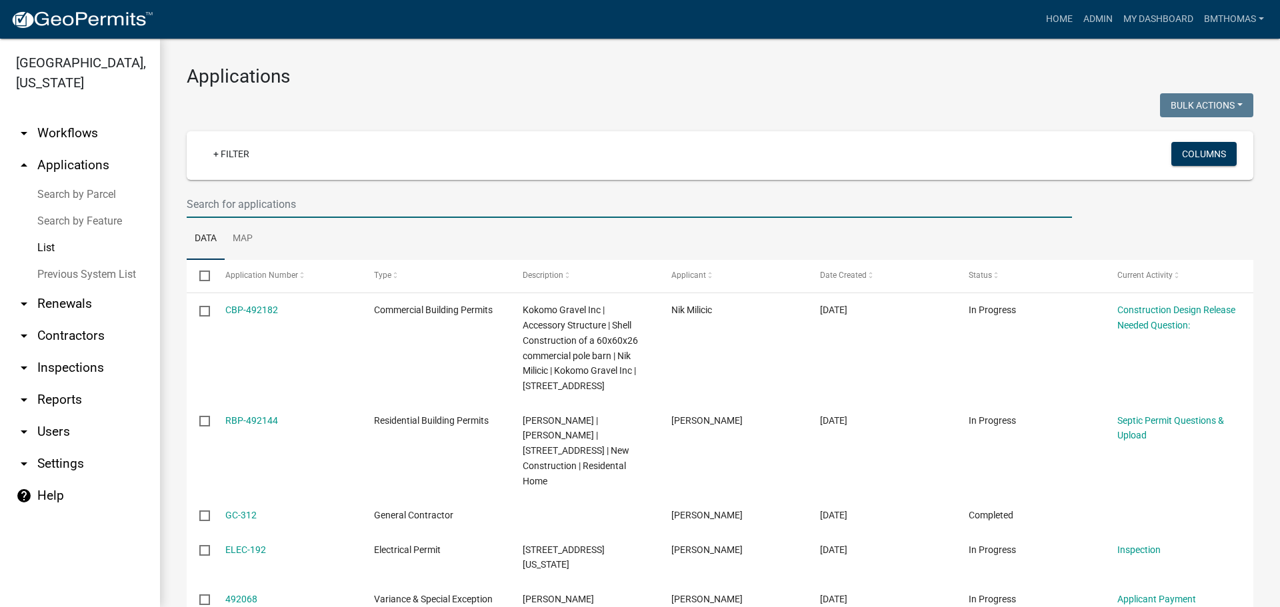
click at [326, 204] on input "text" at bounding box center [629, 204] width 885 height 27
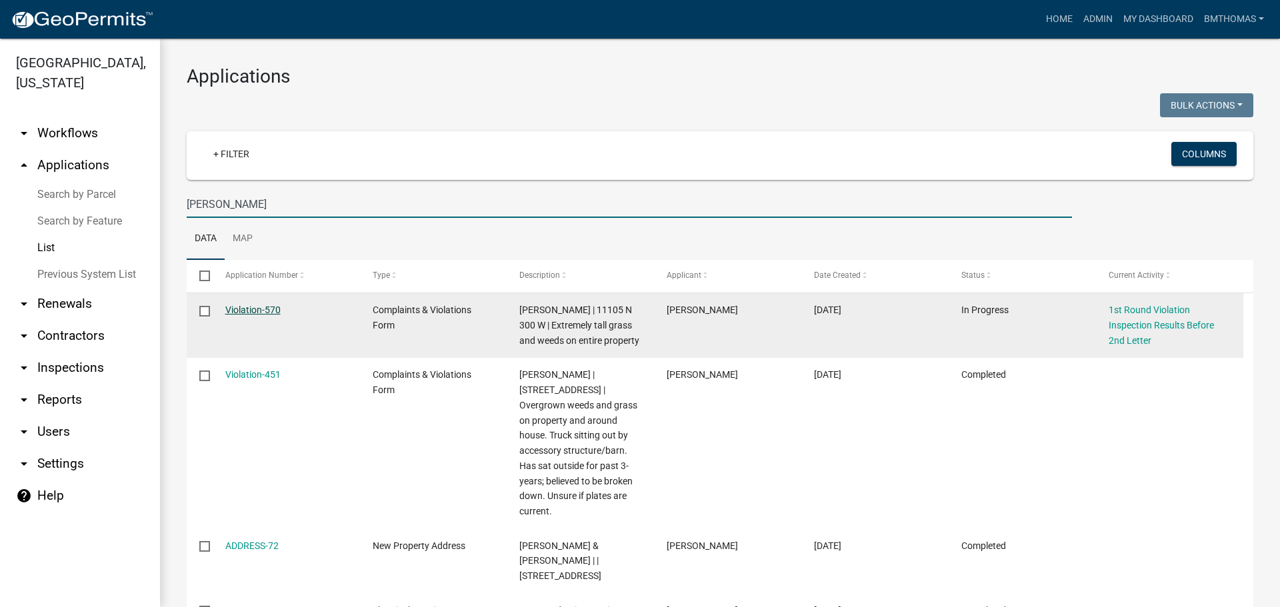
type input "[PERSON_NAME]"
click at [260, 312] on link "Violation-570" at bounding box center [252, 310] width 55 height 11
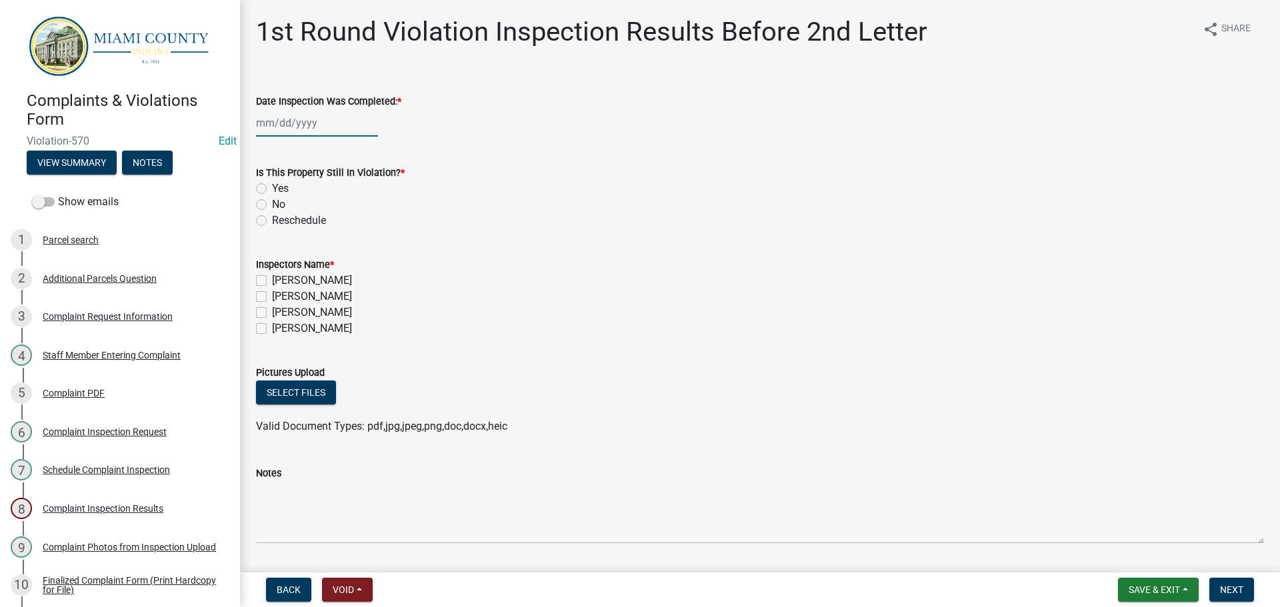
click at [313, 115] on div at bounding box center [317, 122] width 122 height 27
select select "10"
select select "2025"
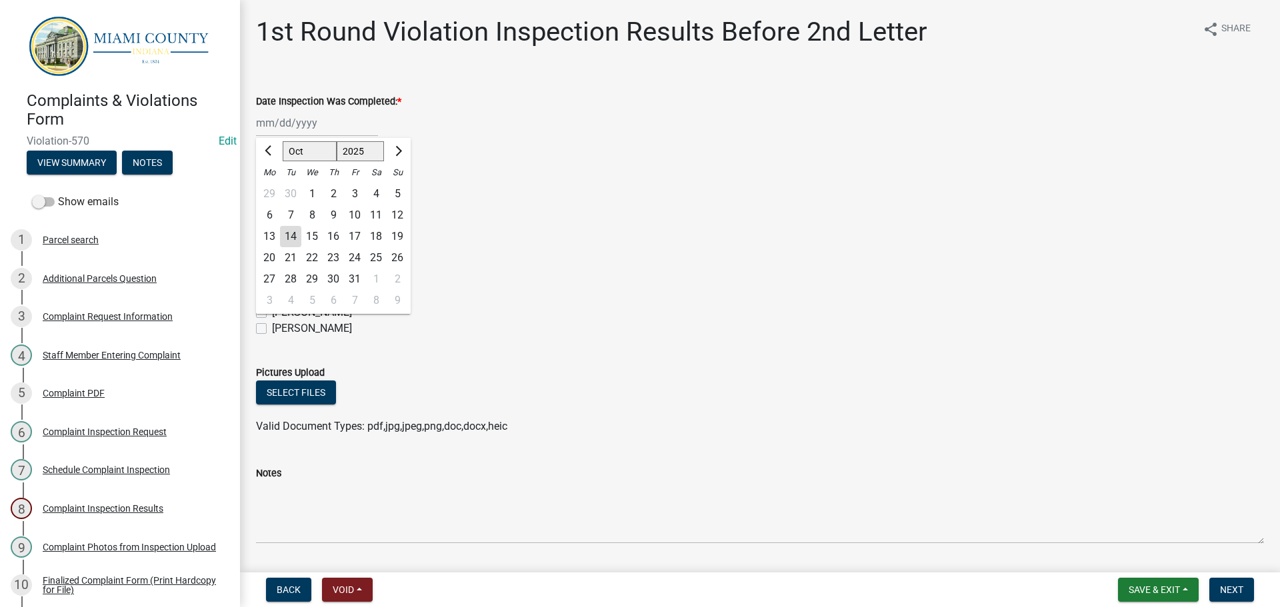
click at [297, 239] on div "14" at bounding box center [290, 236] width 21 height 21
type input "[DATE]"
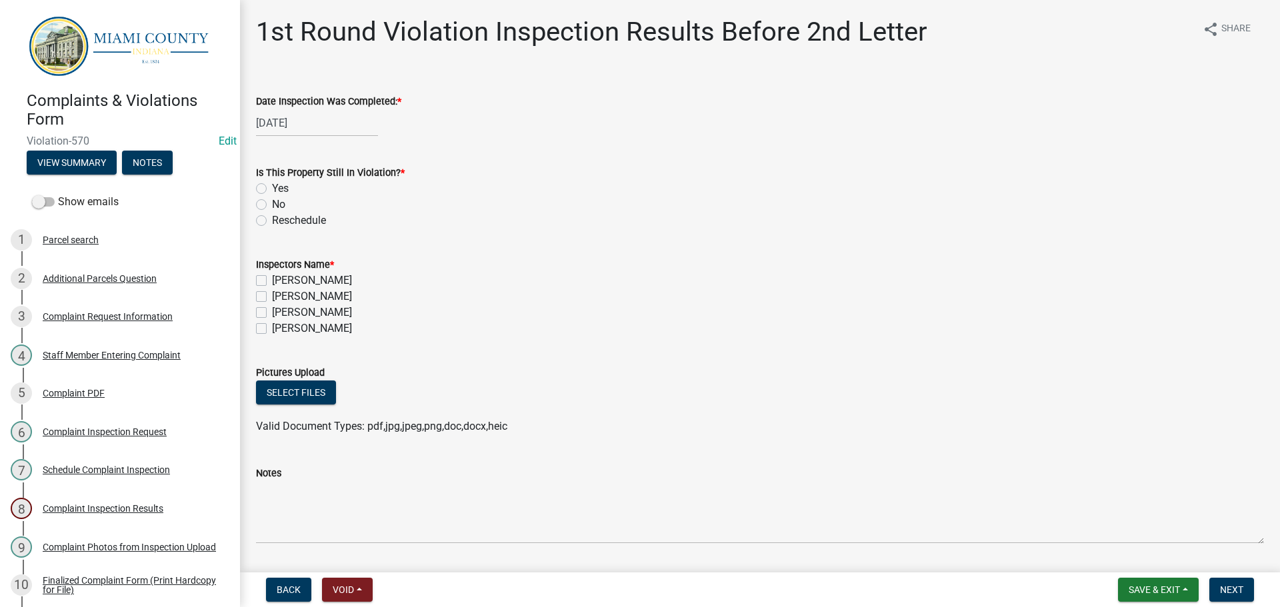
click at [272, 203] on label "No" at bounding box center [278, 205] width 13 height 16
click at [272, 203] on input "No" at bounding box center [276, 201] width 9 height 9
radio input "true"
click at [272, 309] on label "[PERSON_NAME]" at bounding box center [312, 313] width 80 height 16
click at [272, 309] on input "[PERSON_NAME]" at bounding box center [276, 309] width 9 height 9
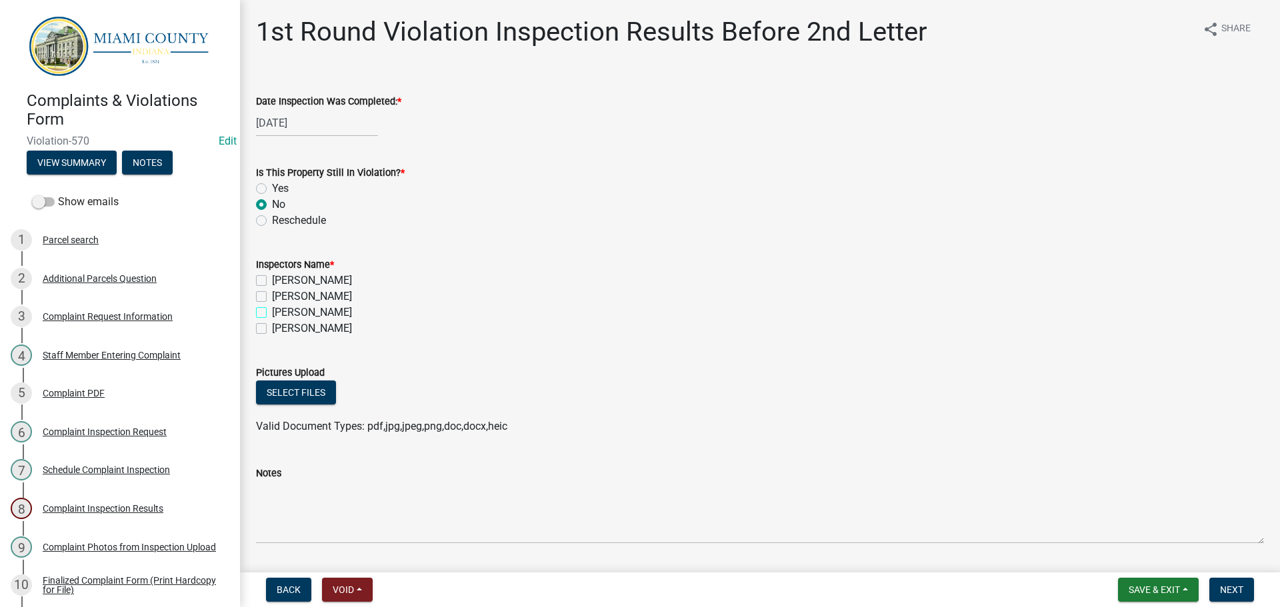
checkbox input "true"
checkbox input "false"
checkbox input "true"
checkbox input "false"
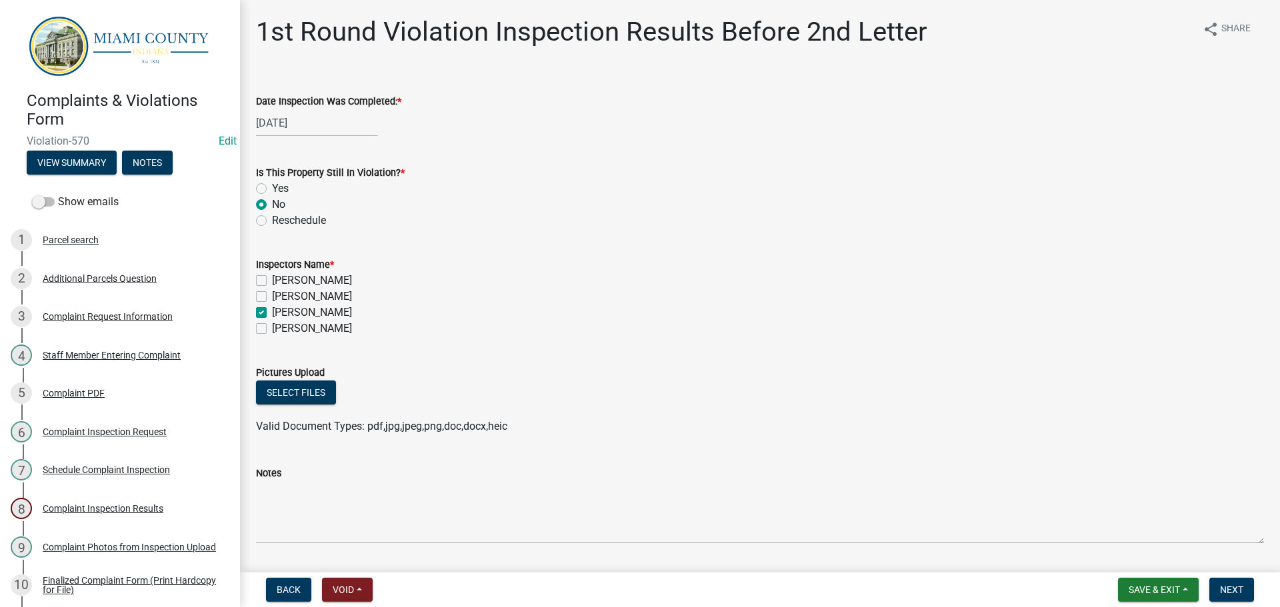
scroll to position [39, 0]
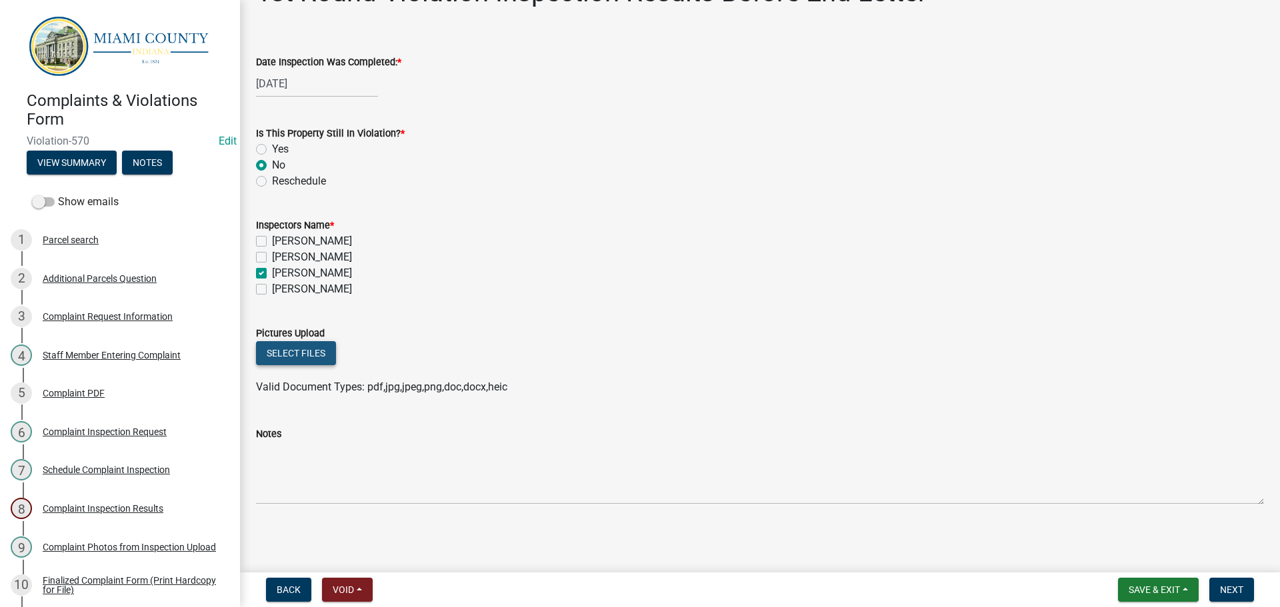
click at [261, 348] on button "Select files" at bounding box center [296, 353] width 80 height 24
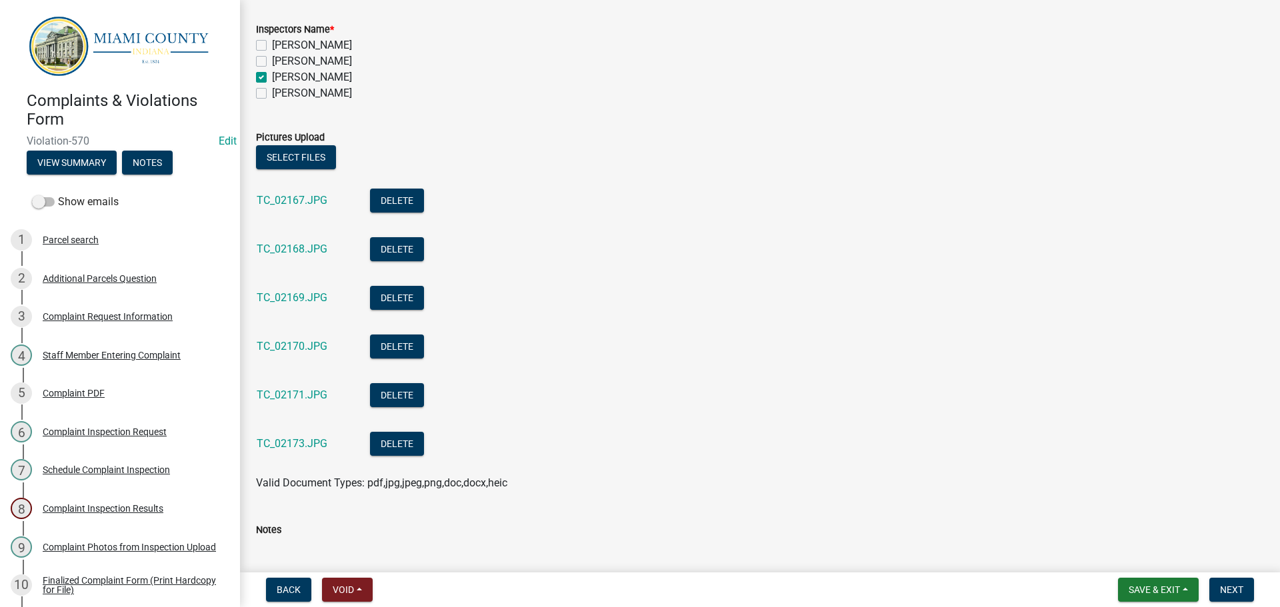
scroll to position [292, 0]
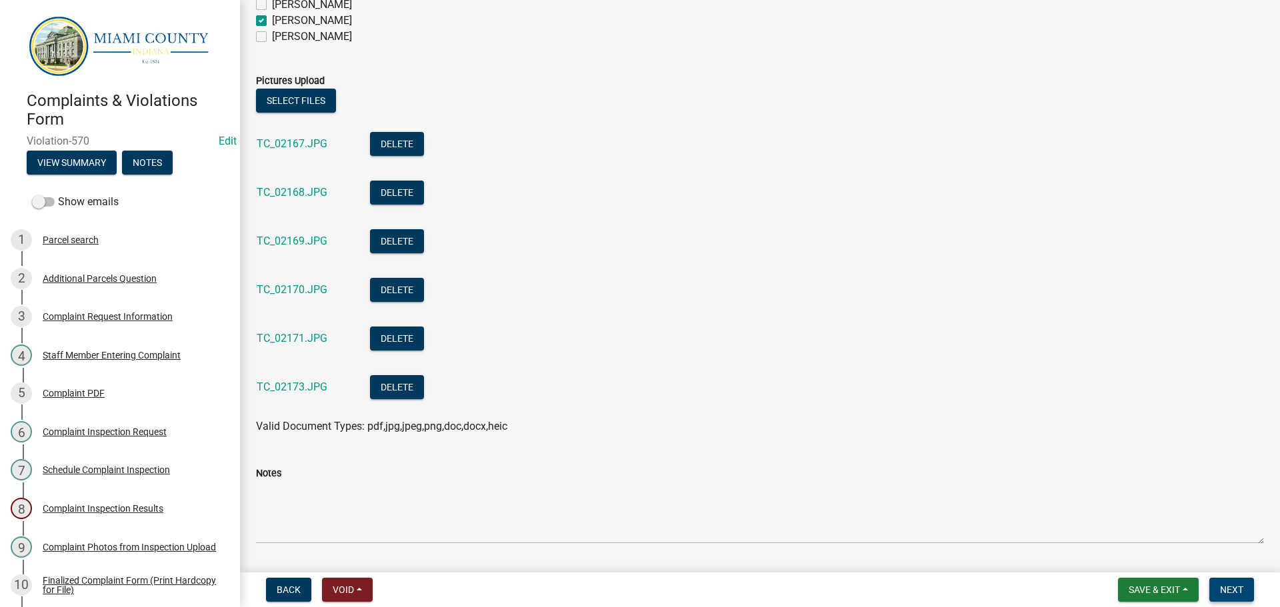
click at [1224, 588] on span "Next" at bounding box center [1231, 589] width 23 height 11
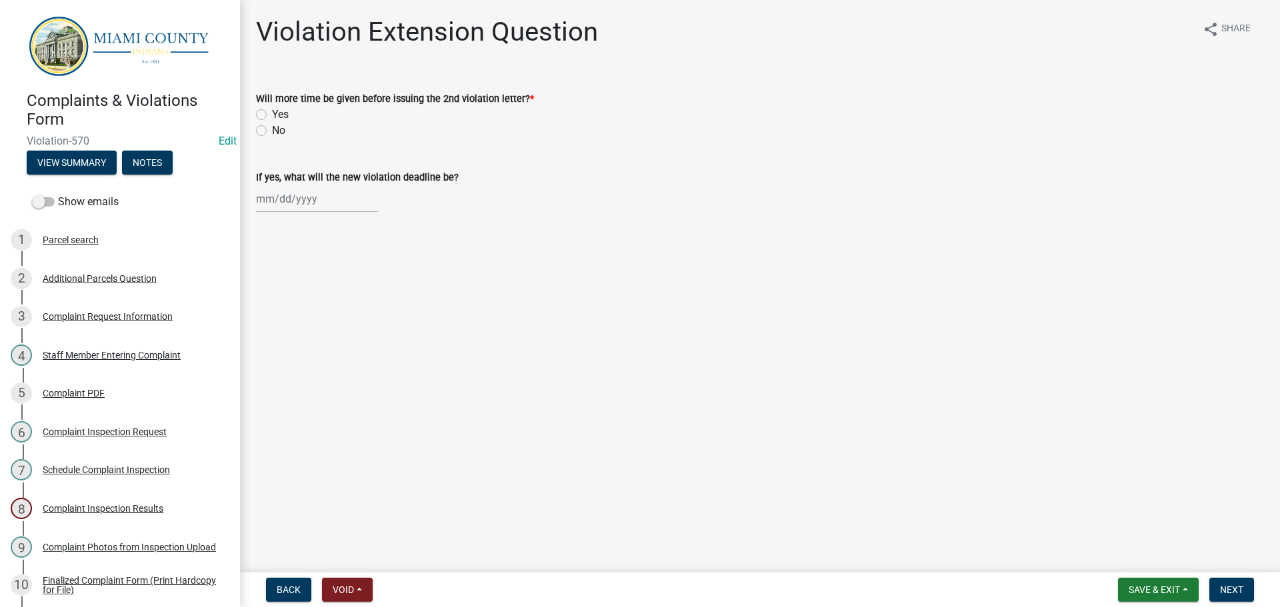
click at [272, 131] on label "No" at bounding box center [278, 131] width 13 height 16
click at [272, 131] on input "No" at bounding box center [276, 127] width 9 height 9
radio input "true"
click at [1222, 588] on span "Next" at bounding box center [1231, 589] width 23 height 11
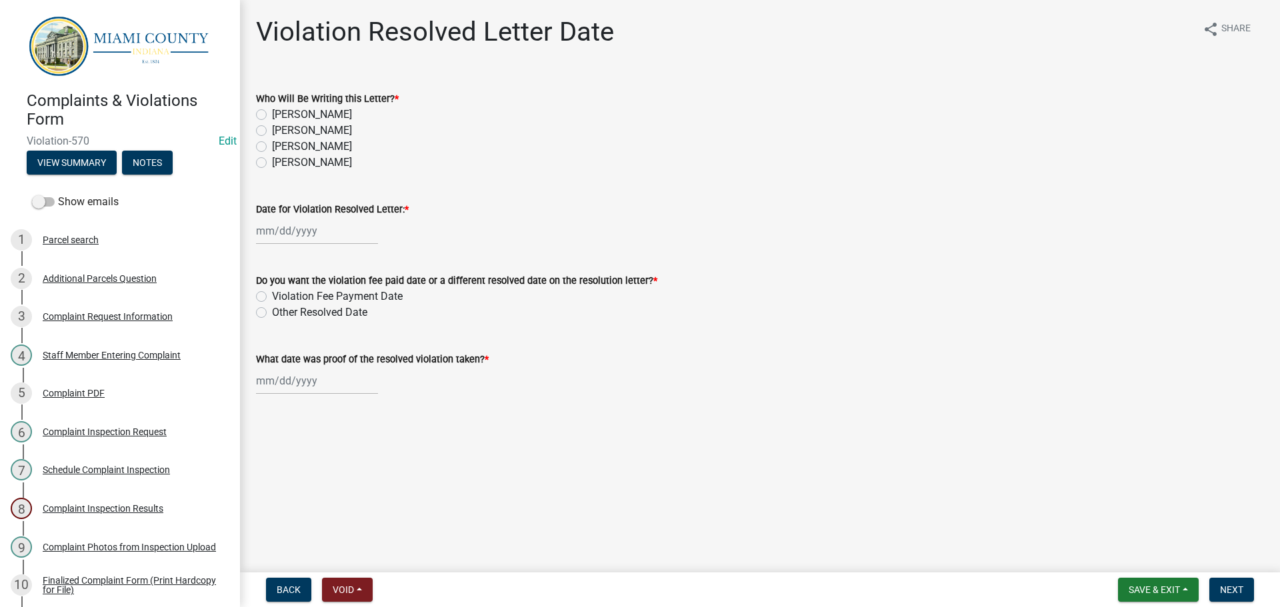
click at [272, 147] on label "[PERSON_NAME]" at bounding box center [312, 147] width 80 height 16
click at [272, 147] on input "[PERSON_NAME]" at bounding box center [276, 143] width 9 height 9
radio input "true"
click at [317, 236] on div at bounding box center [317, 230] width 122 height 27
select select "10"
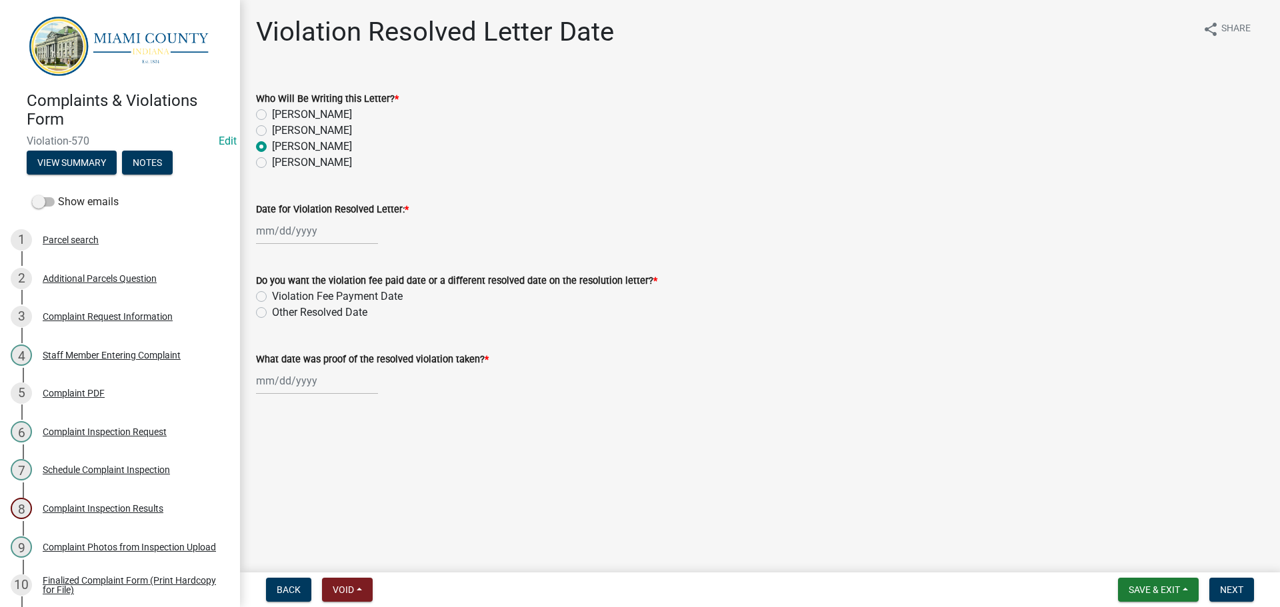
select select "2025"
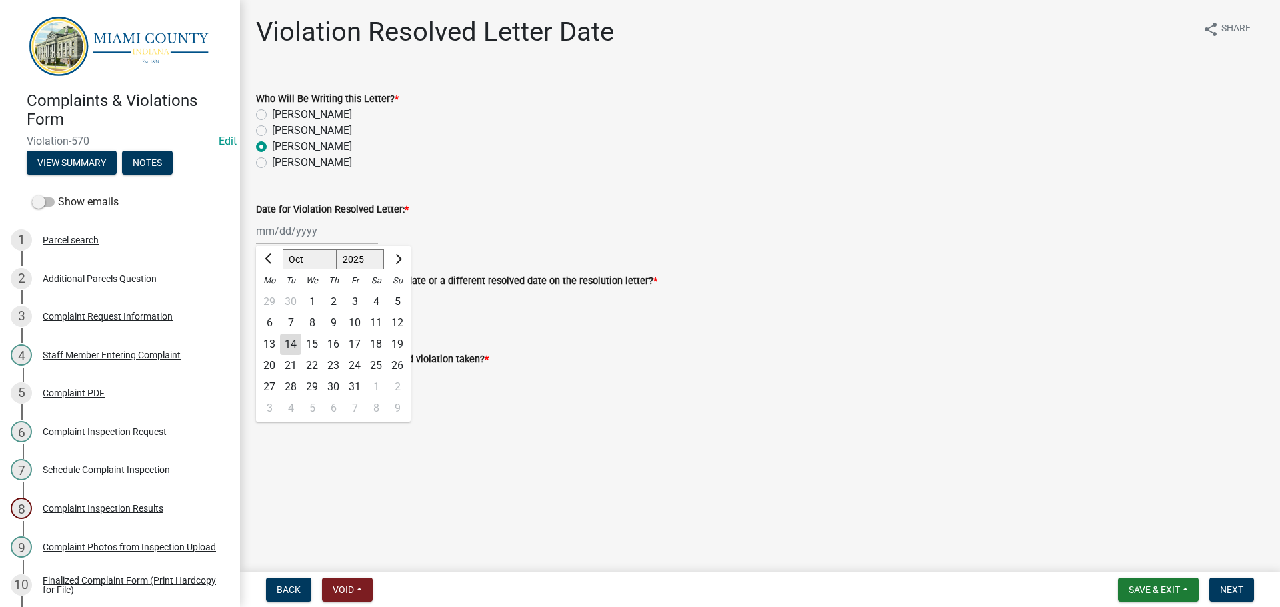
click at [288, 346] on div "14" at bounding box center [290, 344] width 21 height 21
type input "[DATE]"
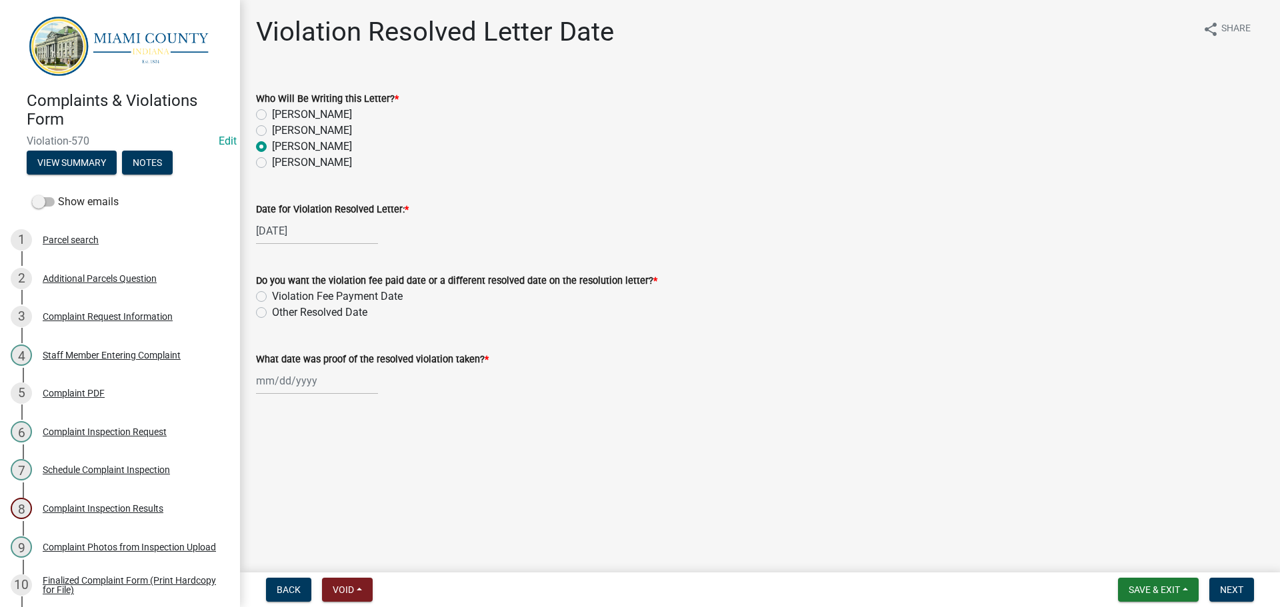
click at [272, 315] on label "Other Resolved Date" at bounding box center [319, 313] width 95 height 16
click at [272, 313] on input "Other Resolved Date" at bounding box center [276, 309] width 9 height 9
radio input "true"
select select "10"
select select "2025"
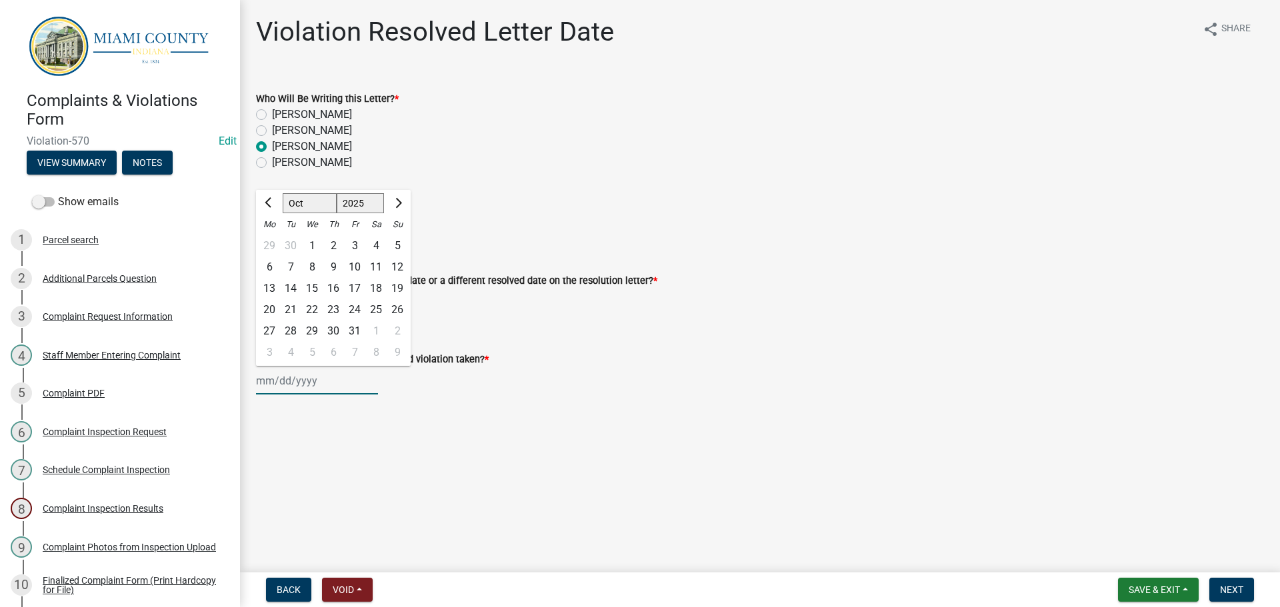
click at [320, 377] on div "Jan Feb Mar Apr May Jun Jul Aug Sep Oct Nov Dec 1525 1526 1527 1528 1529 1530 1…" at bounding box center [317, 380] width 122 height 27
click at [291, 288] on div "14" at bounding box center [290, 288] width 21 height 21
type input "[DATE]"
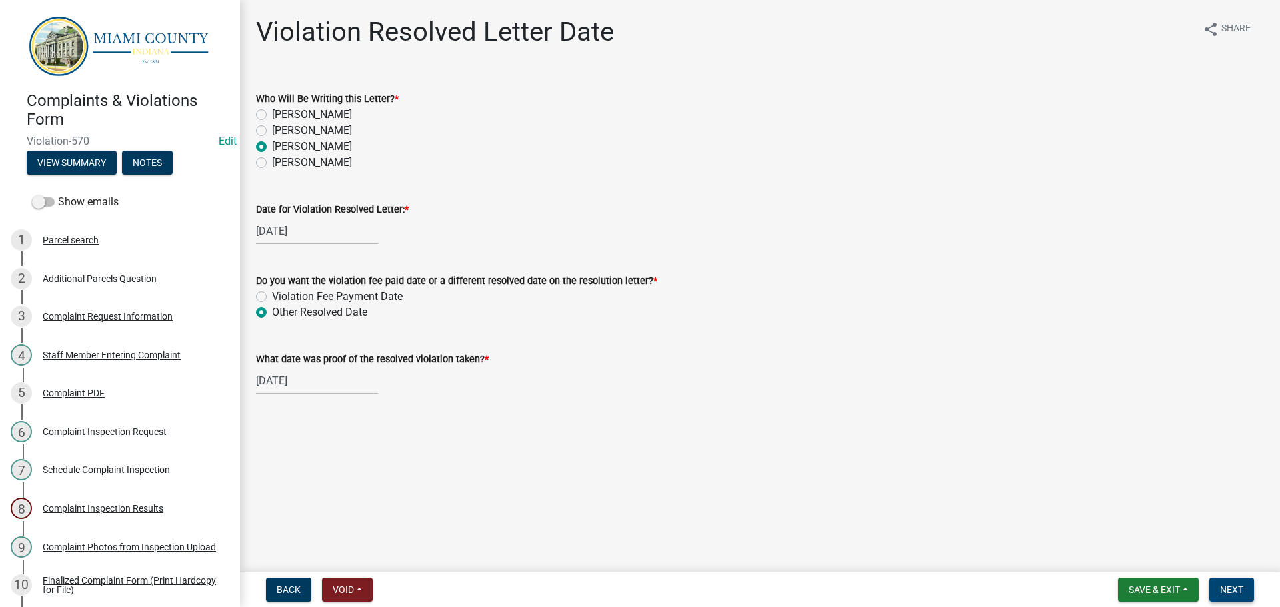
click at [1224, 588] on span "Next" at bounding box center [1231, 589] width 23 height 11
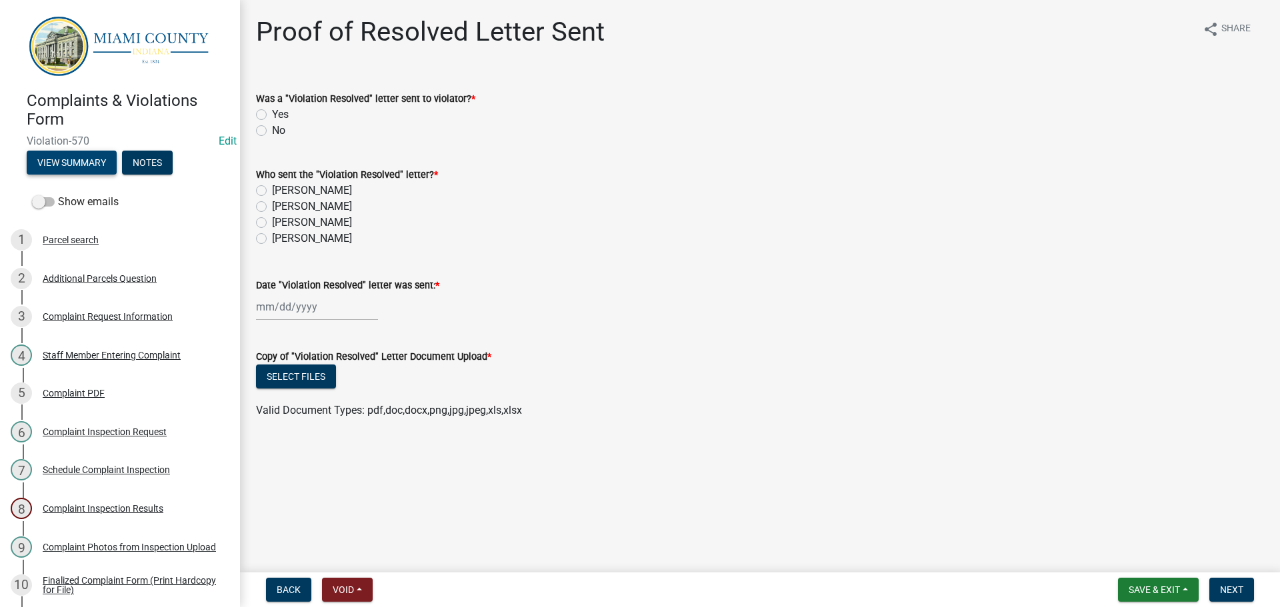
click at [65, 160] on button "View Summary" at bounding box center [72, 163] width 90 height 24
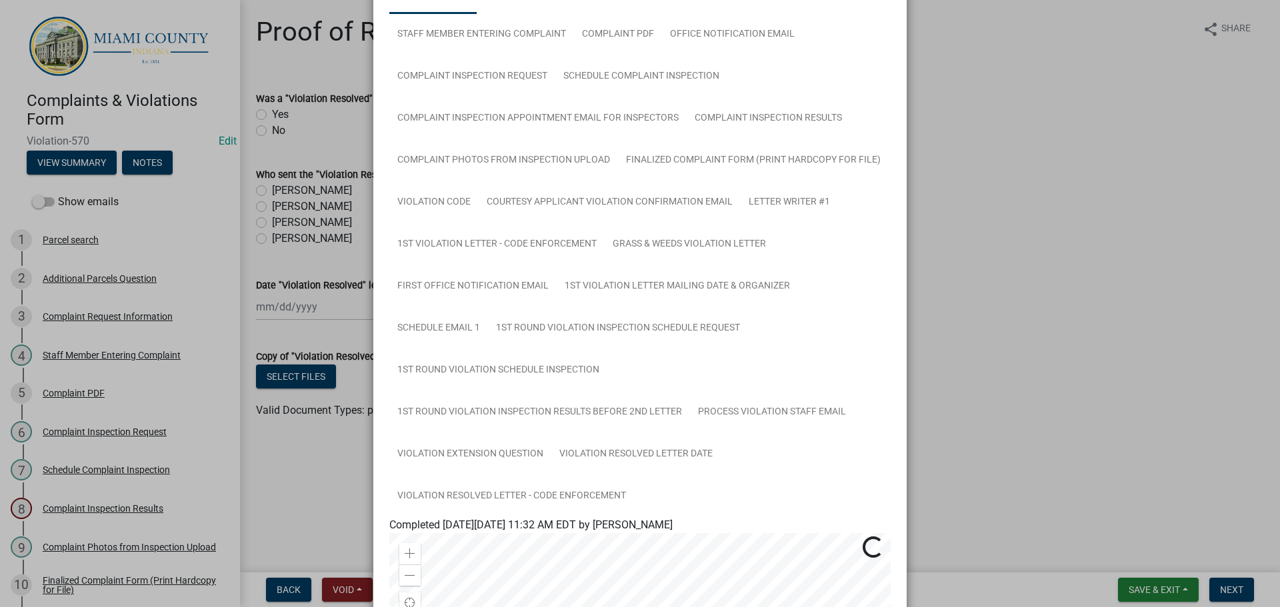
scroll to position [400, 0]
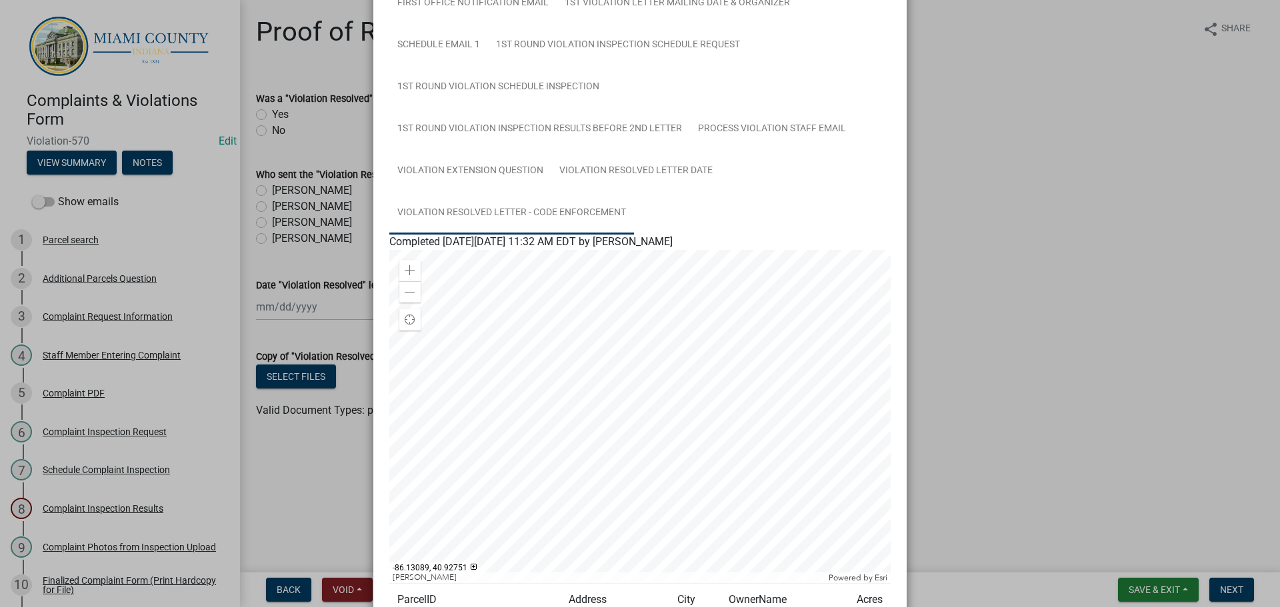
click at [556, 212] on link "Violation Resolved Letter - Code Enforcement" at bounding box center [511, 213] width 245 height 43
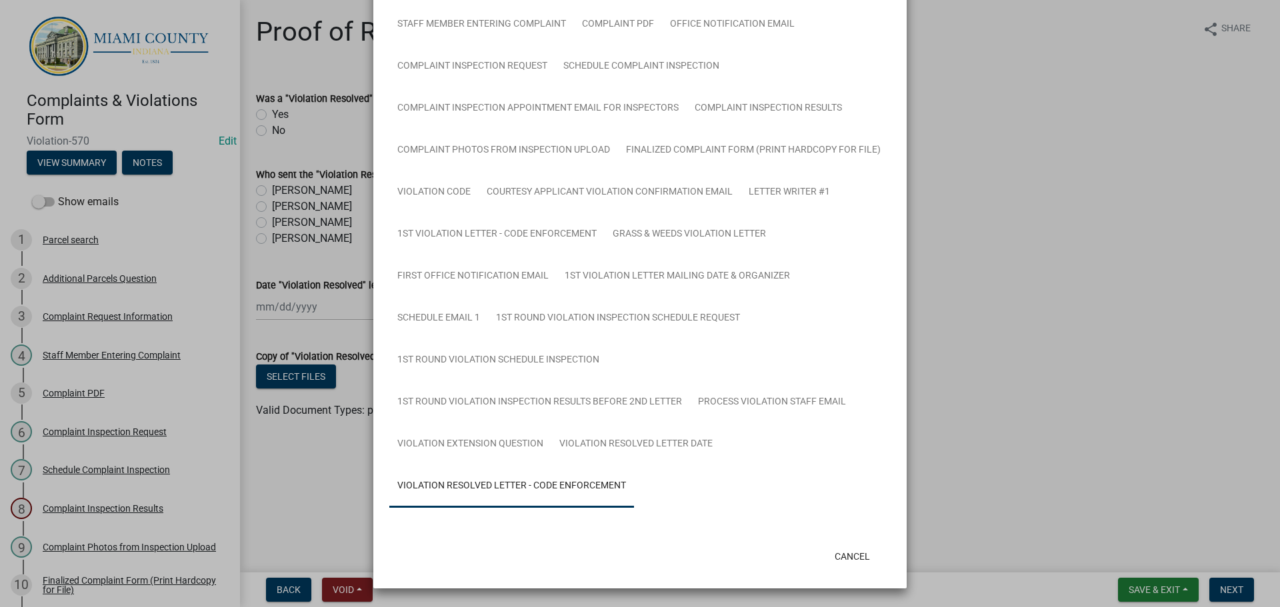
scroll to position [159, 0]
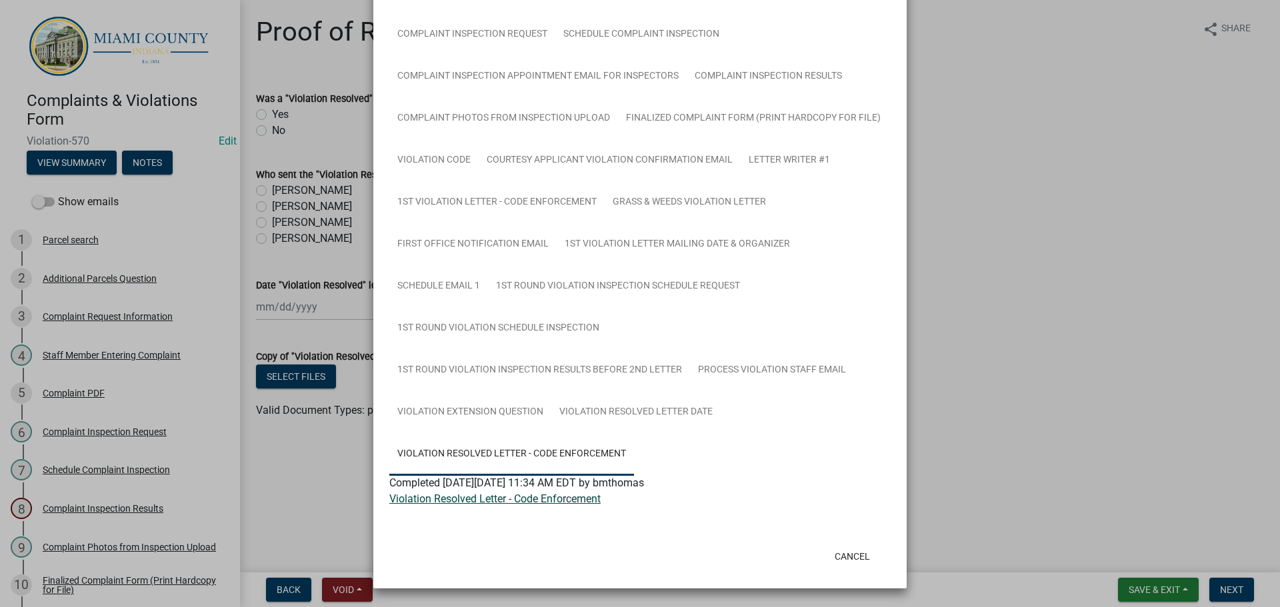
click at [503, 498] on link "Violation Resolved Letter - Code Enforcement" at bounding box center [494, 499] width 211 height 13
click at [825, 552] on button "Cancel" at bounding box center [852, 557] width 57 height 24
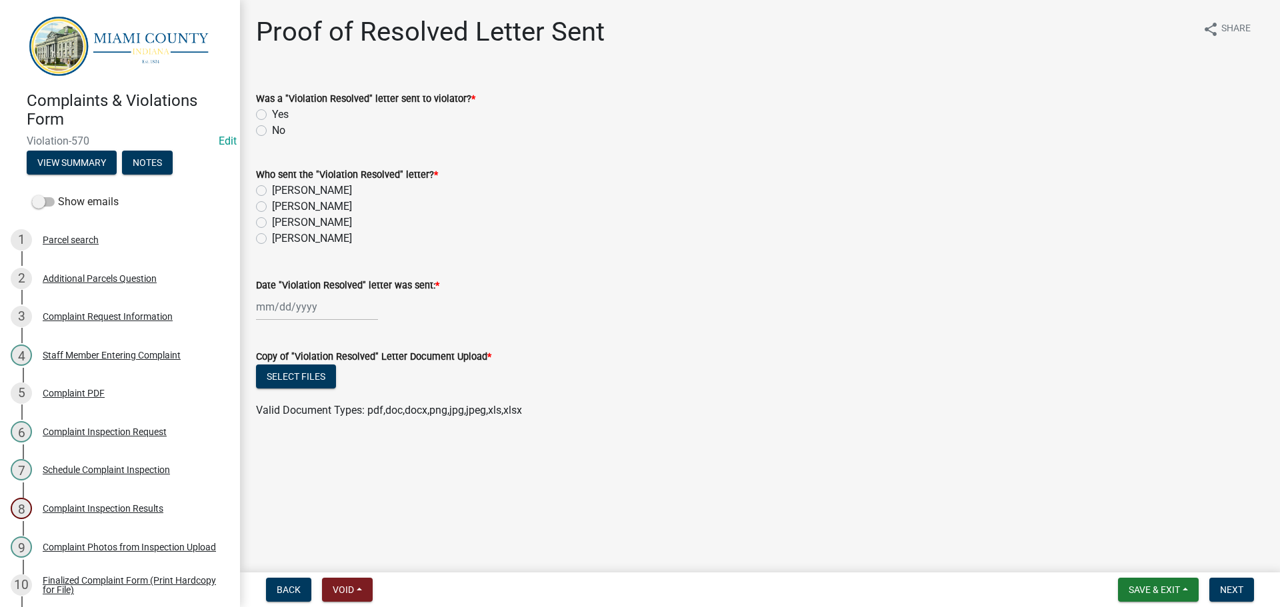
drag, startPoint x: 263, startPoint y: 113, endPoint x: 264, endPoint y: 127, distance: 14.7
click at [272, 112] on label "Yes" at bounding box center [280, 115] width 17 height 16
click at [272, 112] on input "Yes" at bounding box center [276, 111] width 9 height 9
radio input "true"
click at [272, 223] on label "[PERSON_NAME]" at bounding box center [312, 223] width 80 height 16
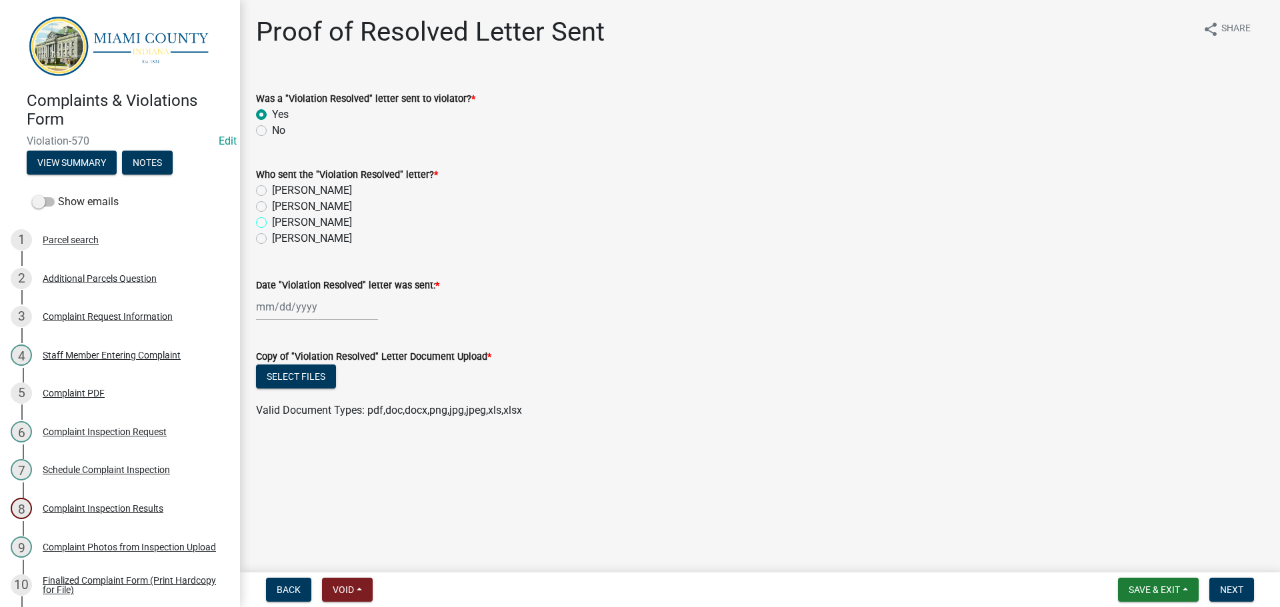
click at [272, 223] on input "[PERSON_NAME]" at bounding box center [276, 219] width 9 height 9
radio input "true"
click at [301, 299] on div at bounding box center [317, 306] width 122 height 27
select select "10"
select select "2025"
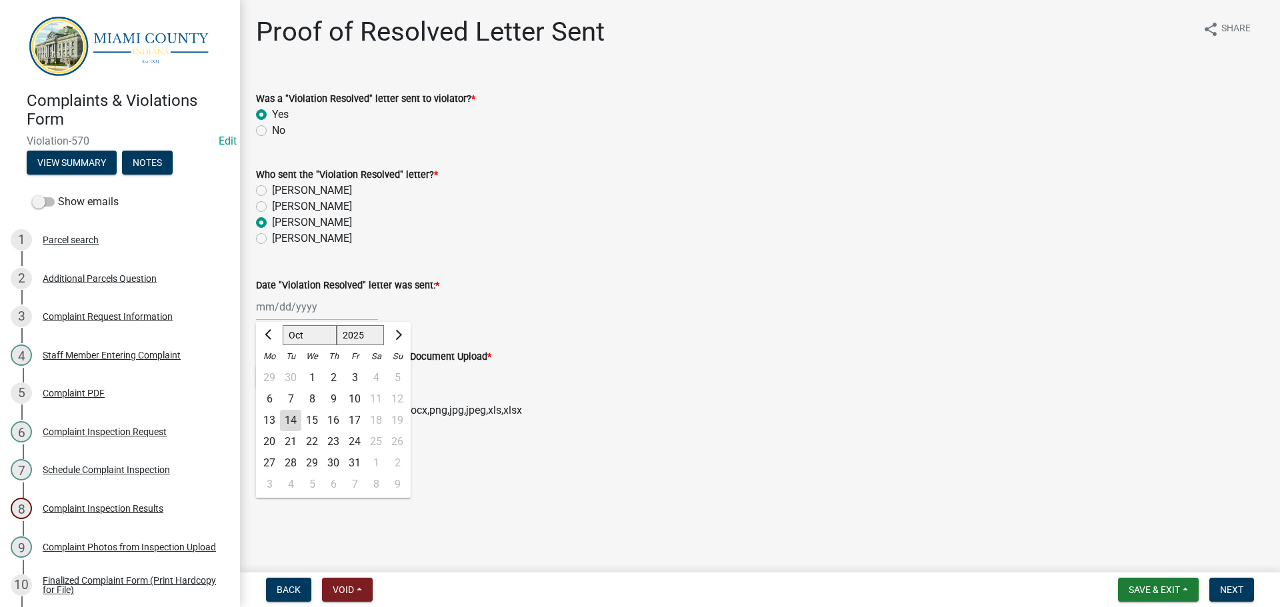
click at [292, 418] on div "14" at bounding box center [290, 420] width 21 height 21
type input "[DATE]"
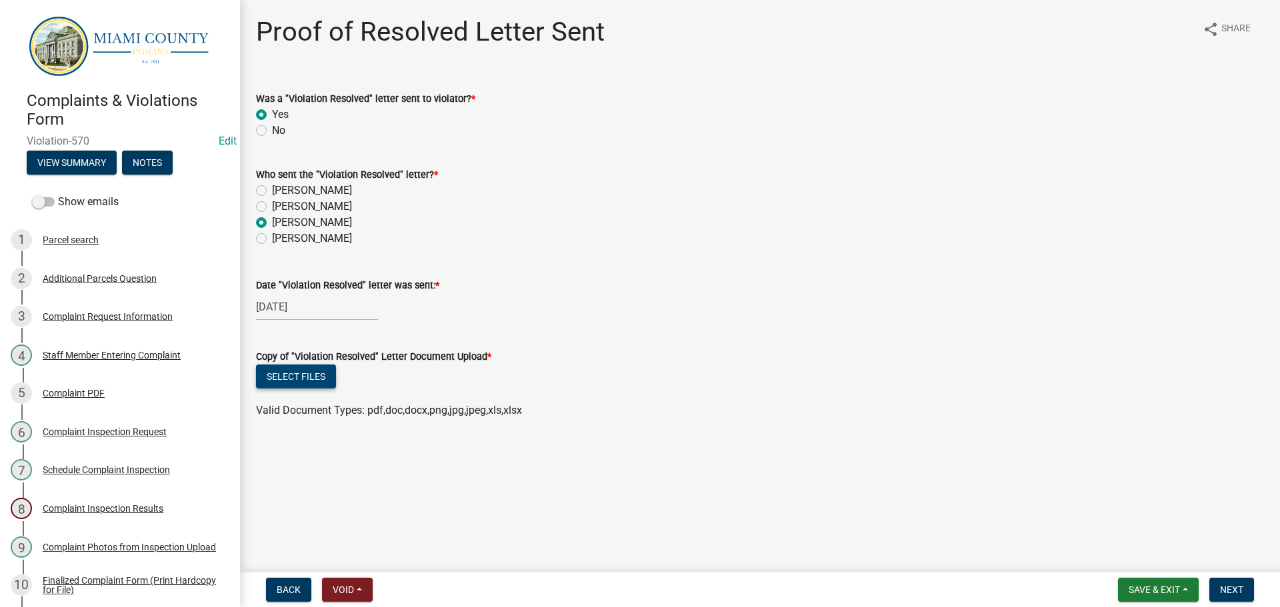
click at [317, 379] on button "Select files" at bounding box center [296, 377] width 80 height 24
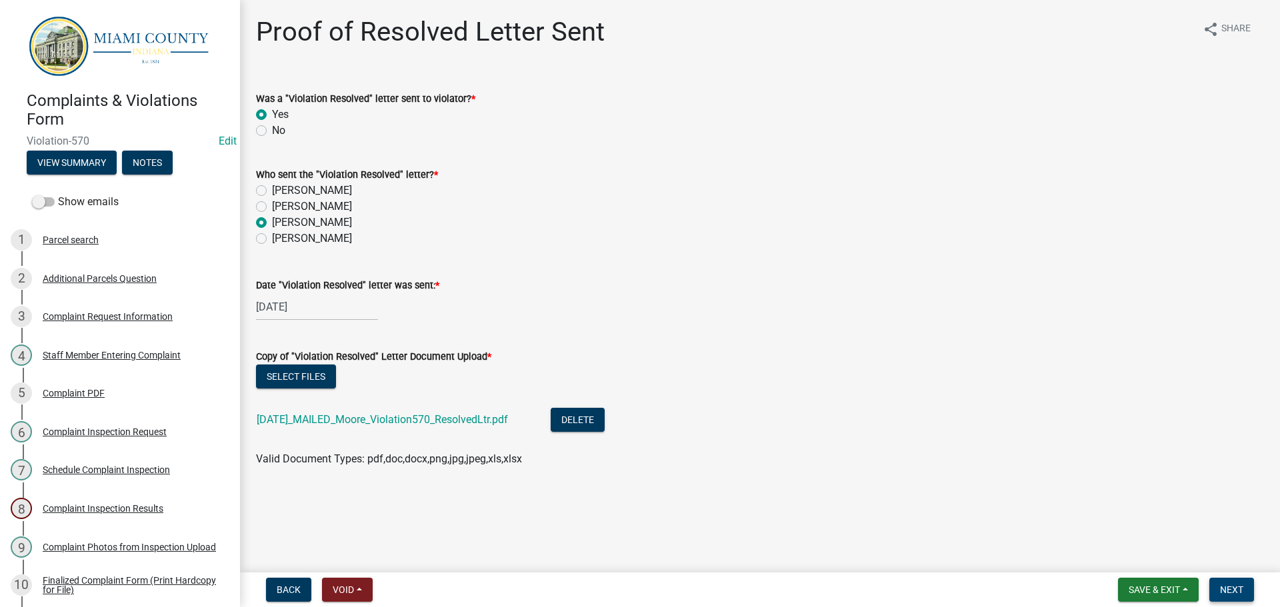
click at [1222, 591] on span "Next" at bounding box center [1231, 589] width 23 height 11
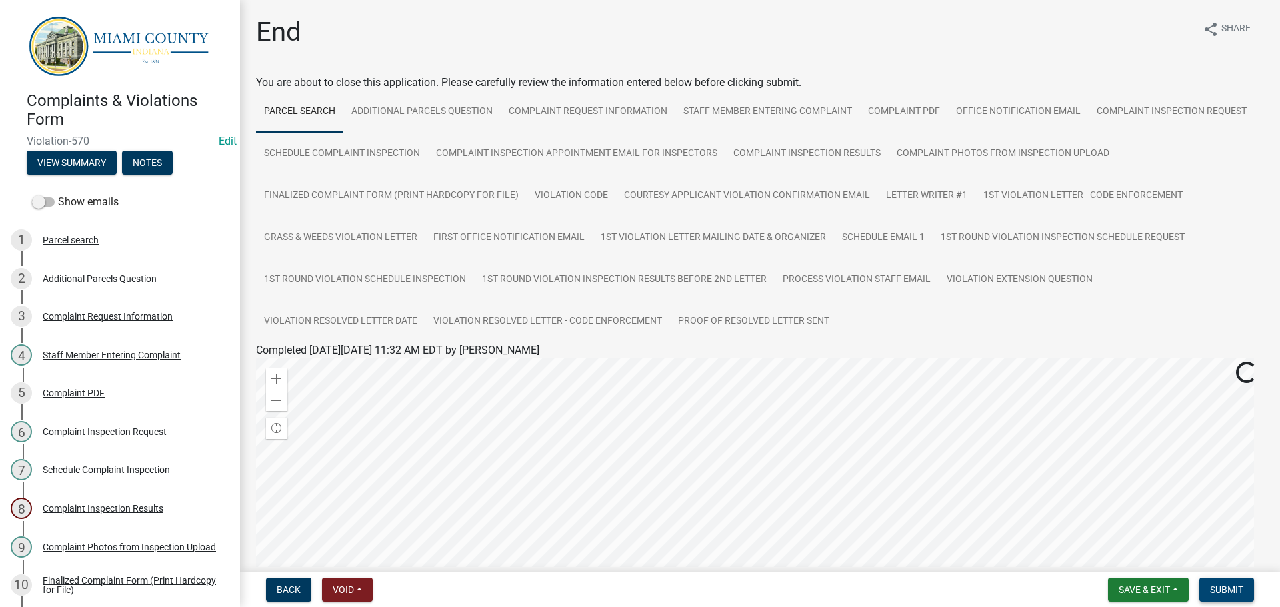
click at [1234, 592] on span "Submit" at bounding box center [1226, 589] width 33 height 11
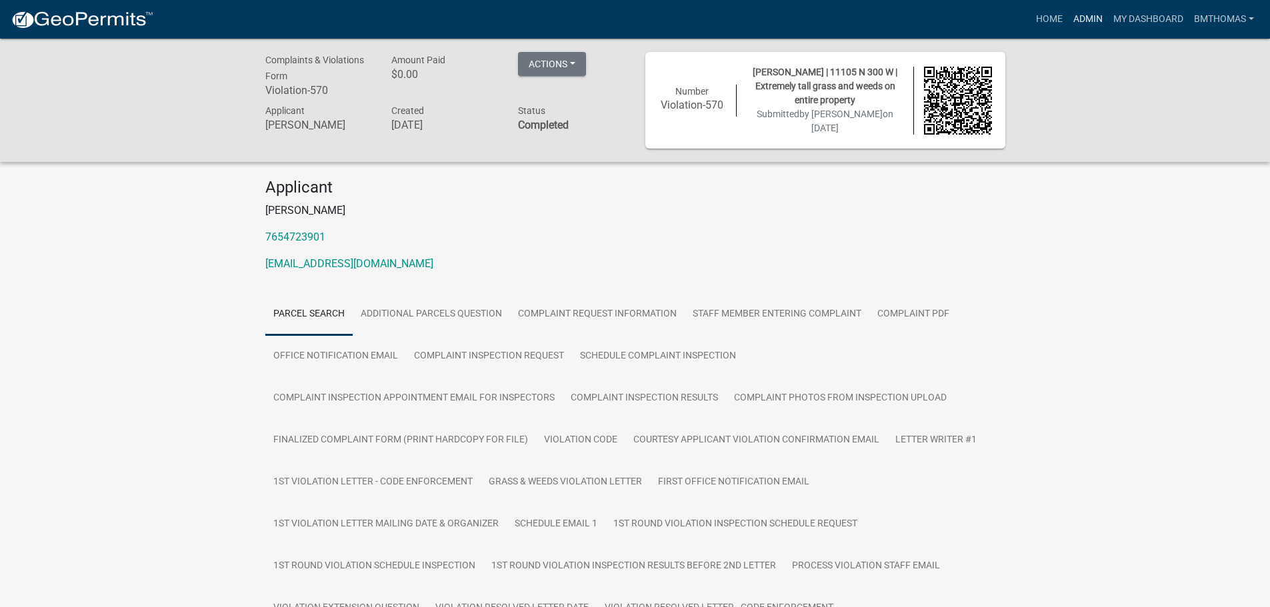
click at [1071, 21] on link "Admin" at bounding box center [1088, 19] width 40 height 25
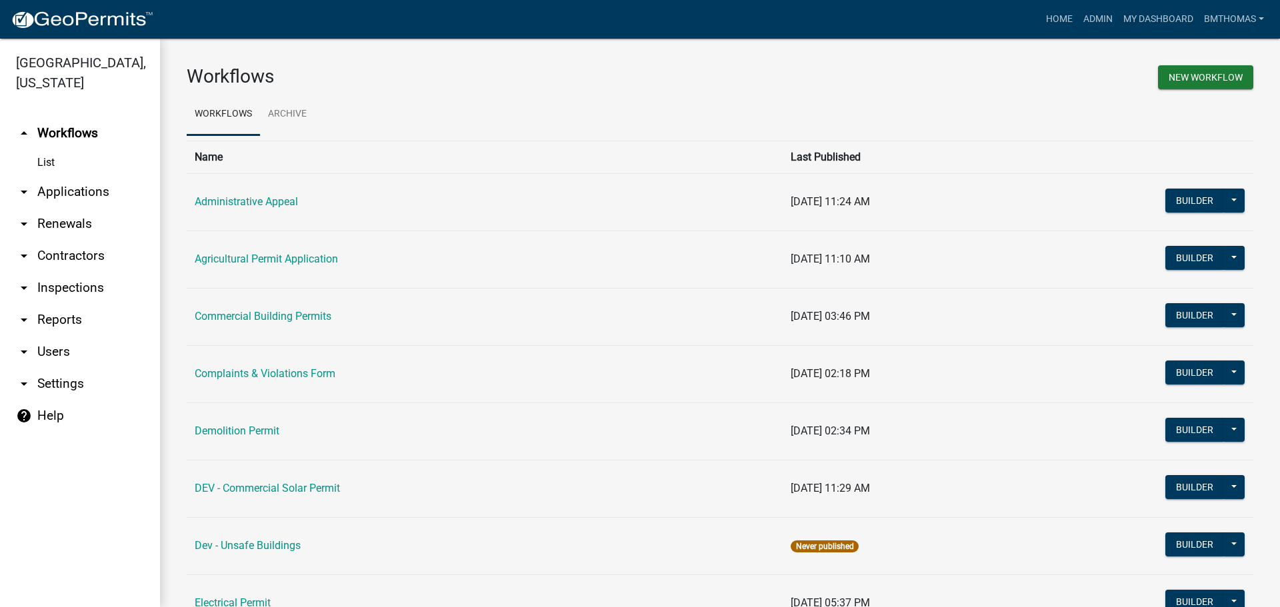
click at [71, 176] on link "arrow_drop_down Applications" at bounding box center [80, 192] width 160 height 32
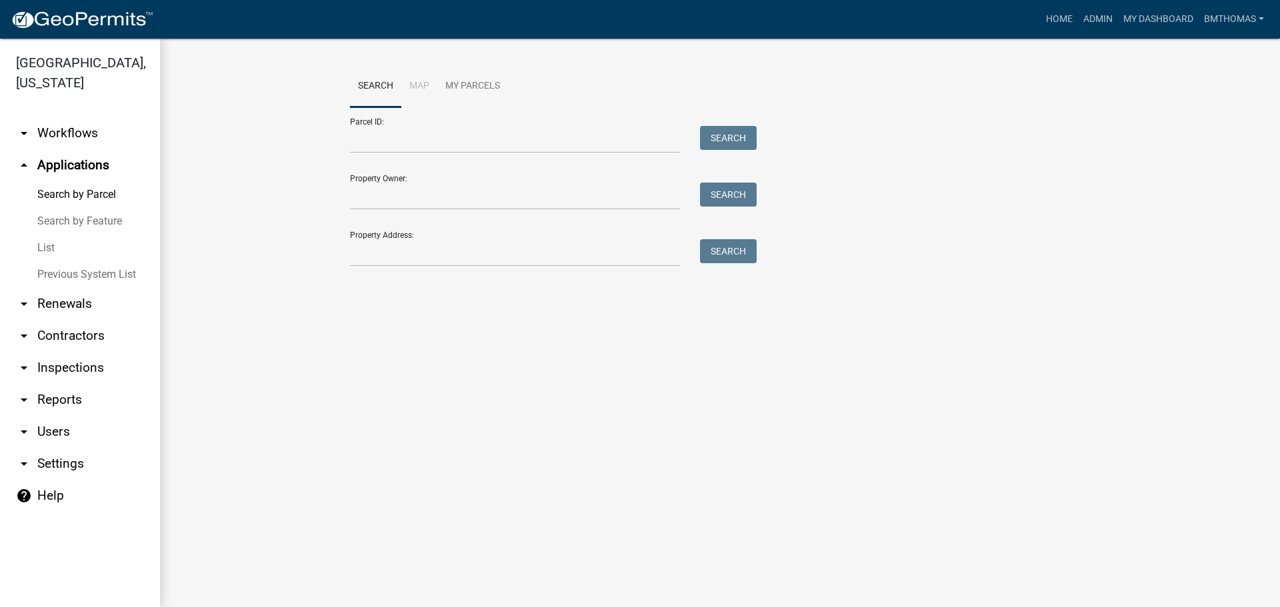
click at [47, 235] on link "List" at bounding box center [80, 248] width 160 height 27
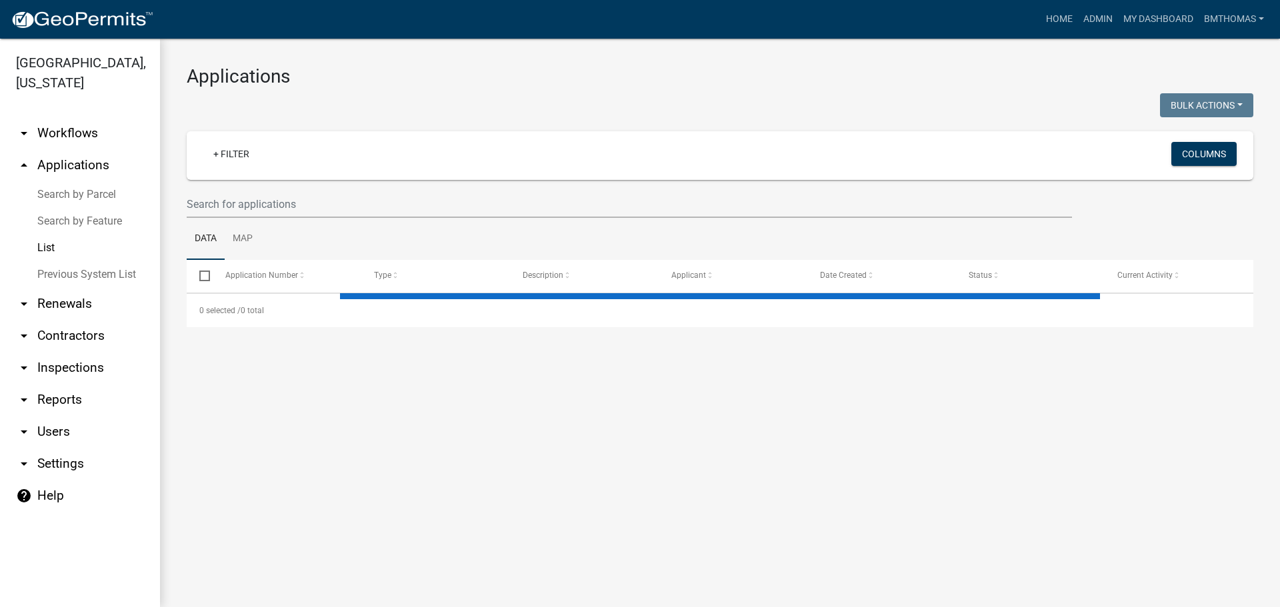
click at [257, 190] on wm-filter-builder "+ Filter Columns" at bounding box center [720, 174] width 1066 height 87
select select "3: 100"
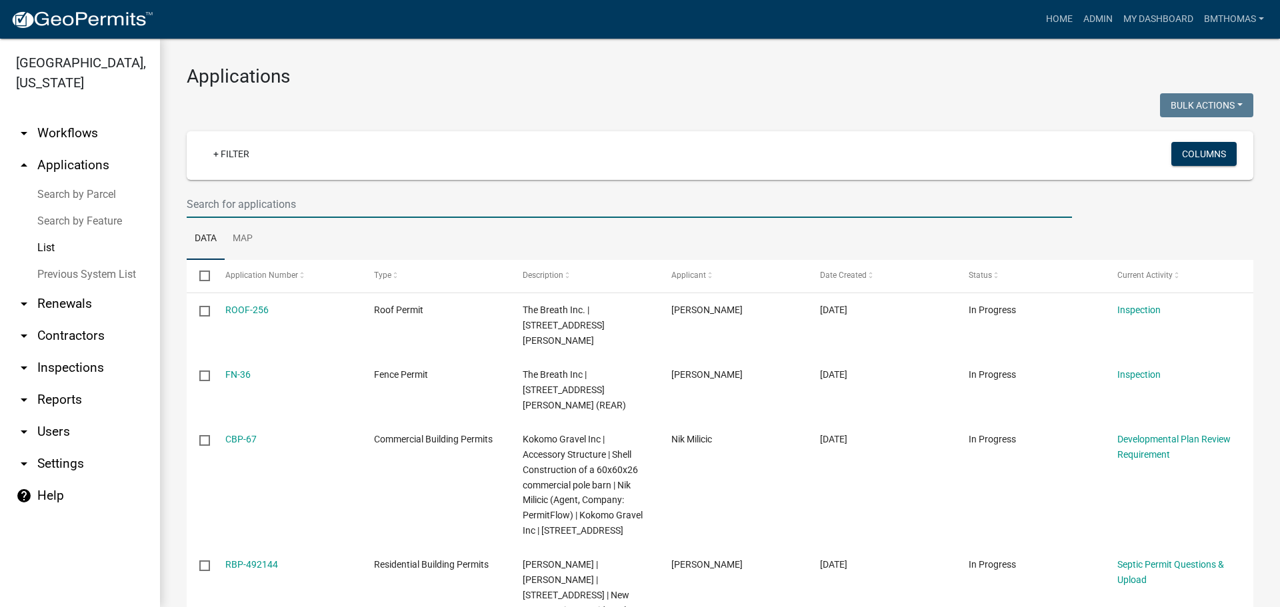
click at [255, 199] on input "text" at bounding box center [629, 204] width 885 height 27
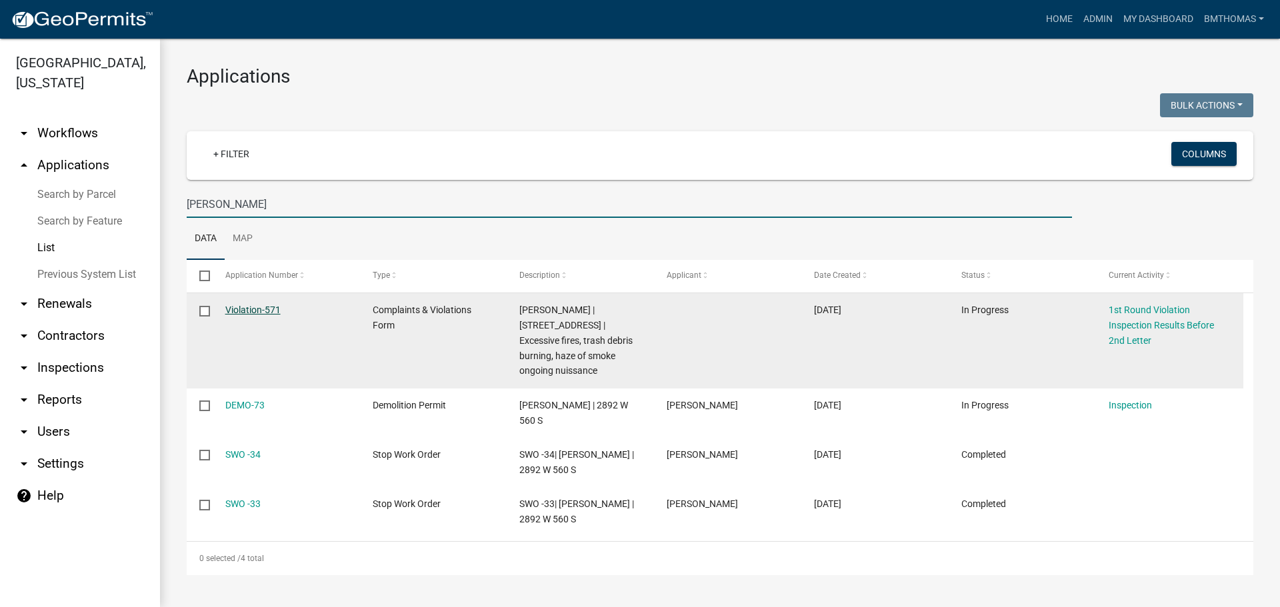
type input "evans"
click at [267, 308] on link "Violation-571" at bounding box center [252, 310] width 55 height 11
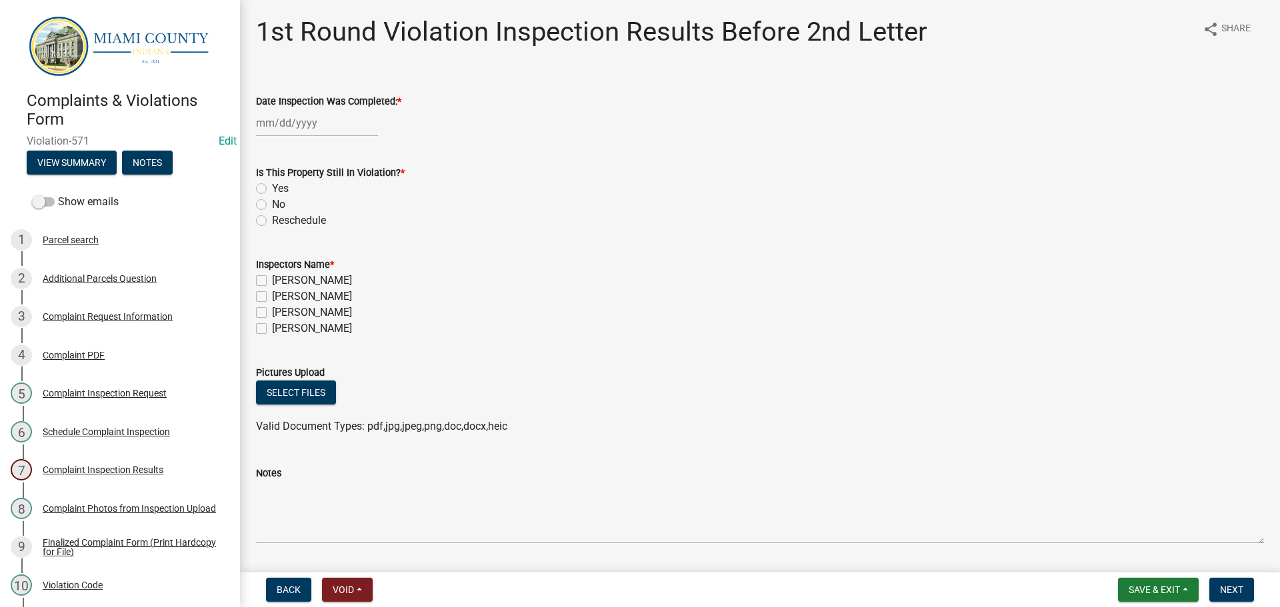
click at [295, 128] on div at bounding box center [317, 122] width 122 height 27
select select "10"
select select "2025"
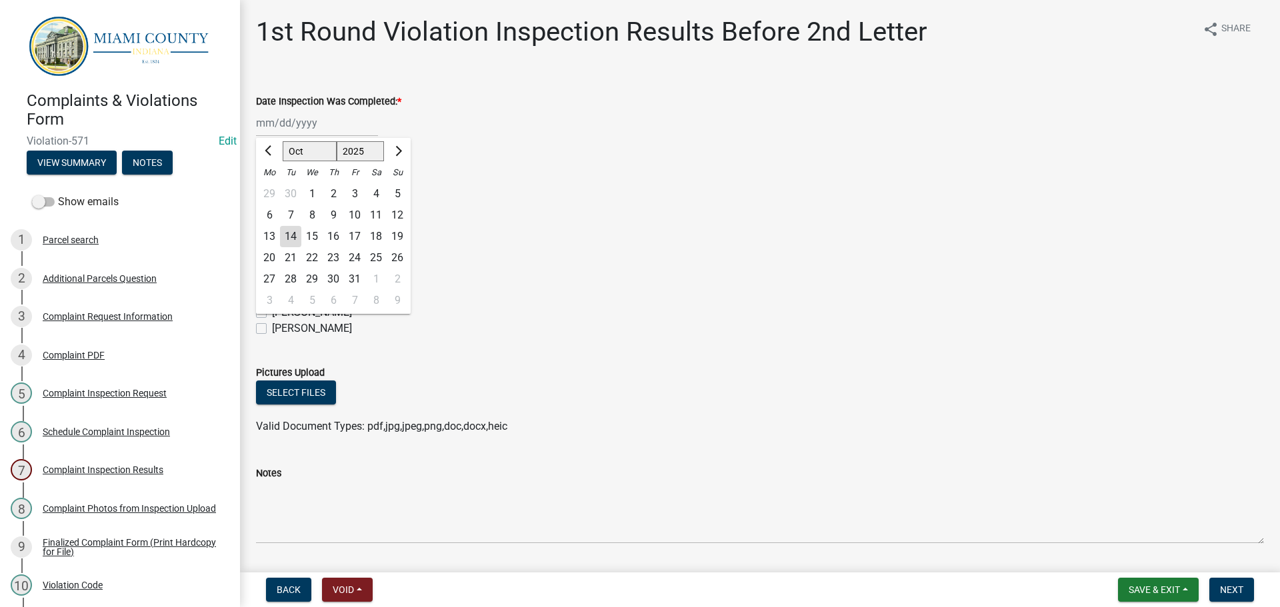
click at [287, 234] on div "14" at bounding box center [290, 236] width 21 height 21
type input "[DATE]"
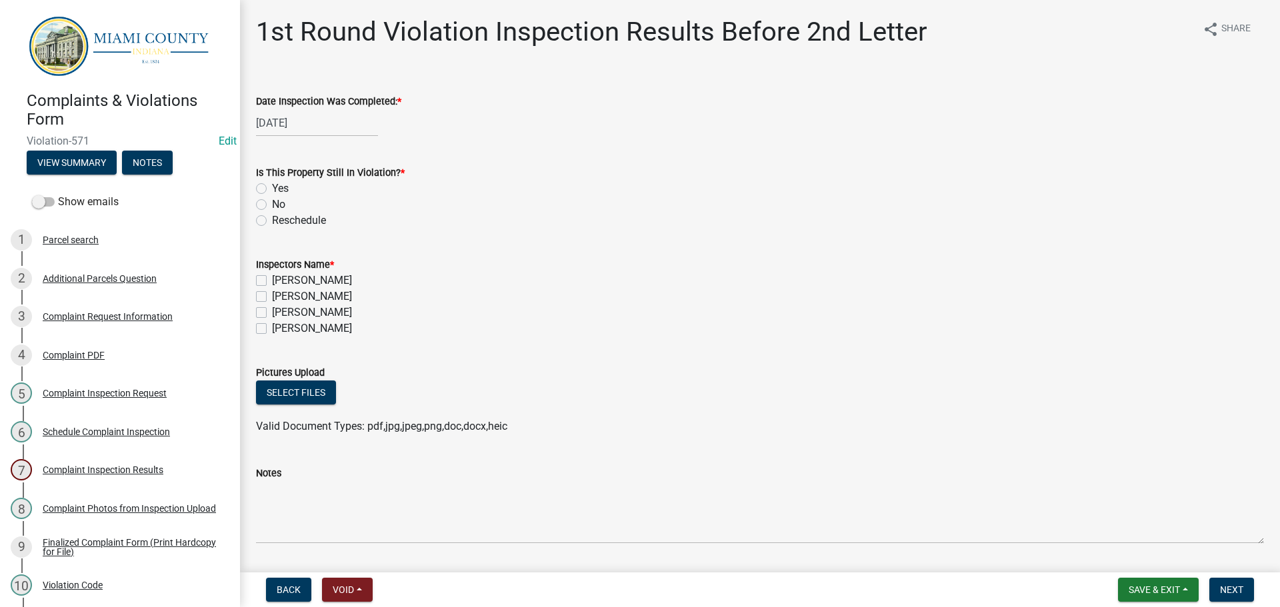
click at [295, 125] on div "[DATE]" at bounding box center [317, 122] width 122 height 27
select select "10"
select select "2025"
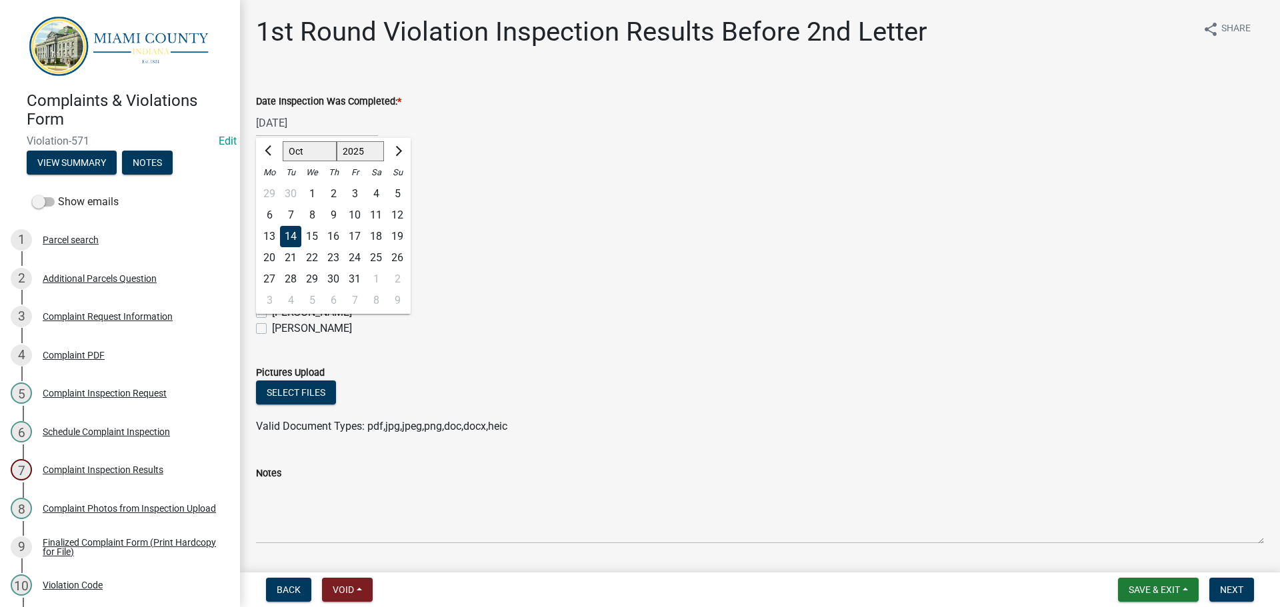
click at [355, 213] on div "10" at bounding box center [354, 215] width 21 height 21
type input "[DATE]"
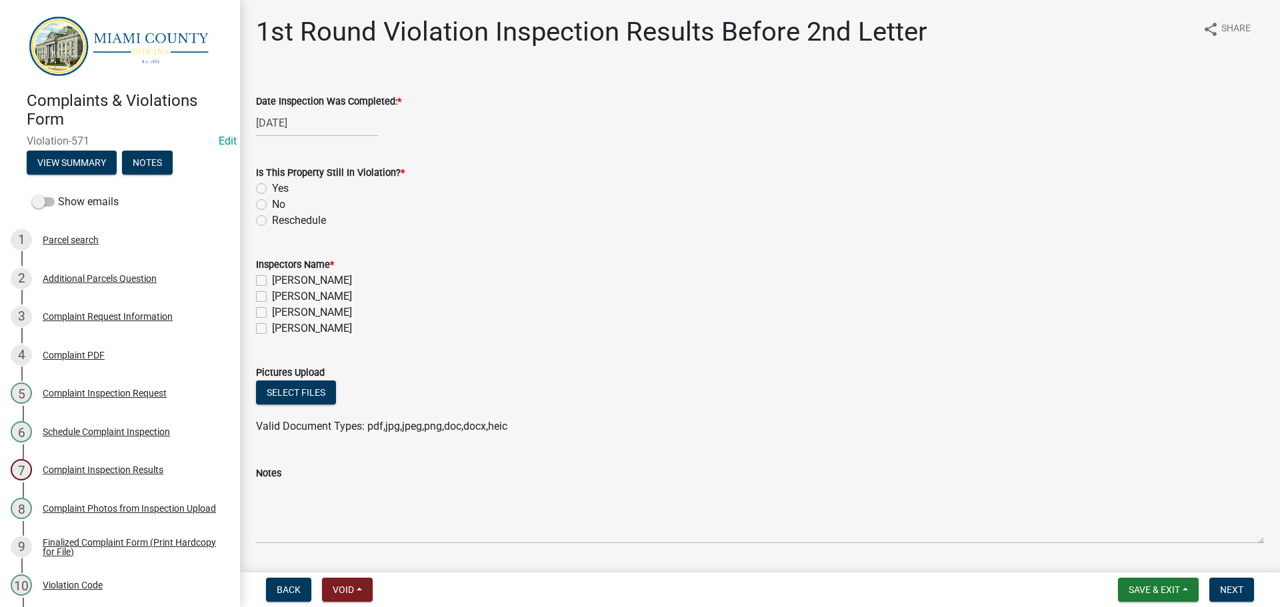
click at [272, 188] on label "Yes" at bounding box center [280, 189] width 17 height 16
click at [272, 188] on input "Yes" at bounding box center [276, 185] width 9 height 9
radio input "true"
click at [272, 311] on label "[PERSON_NAME]" at bounding box center [312, 313] width 80 height 16
click at [272, 311] on input "[PERSON_NAME]" at bounding box center [276, 309] width 9 height 9
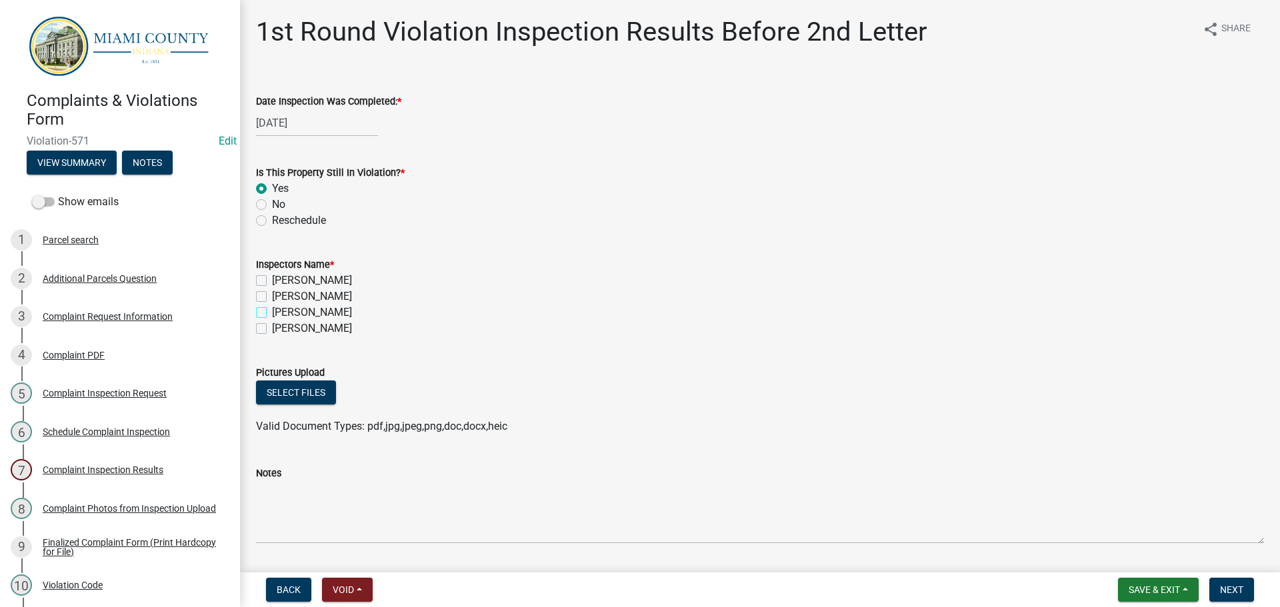
checkbox input "true"
checkbox input "false"
checkbox input "true"
checkbox input "false"
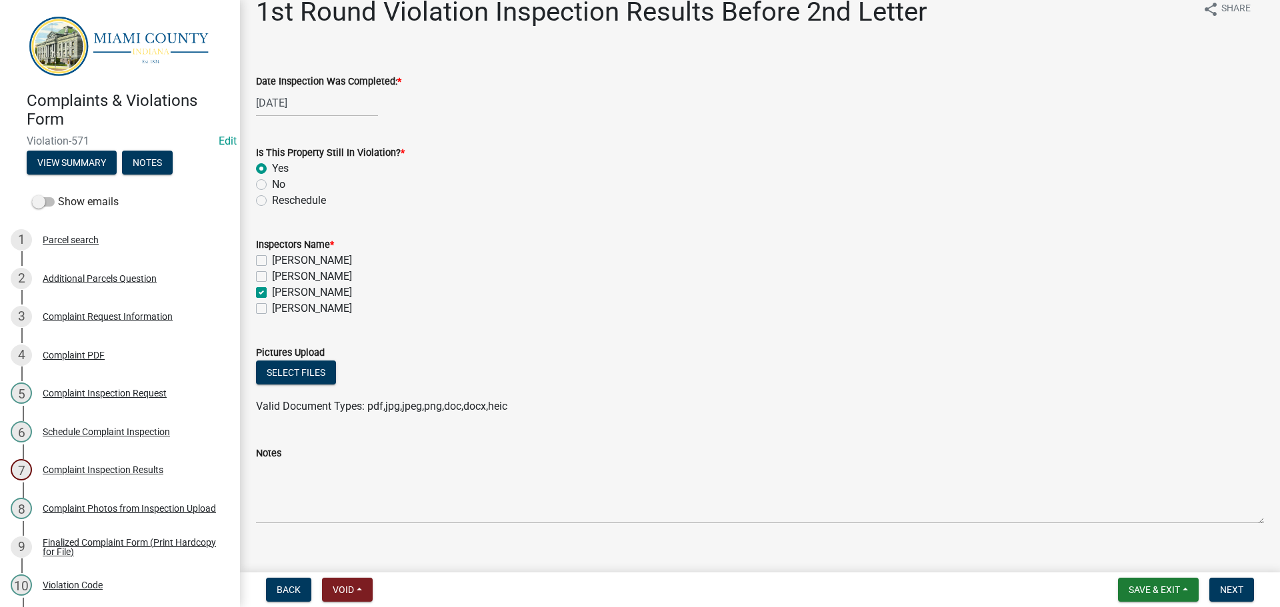
scroll to position [39, 0]
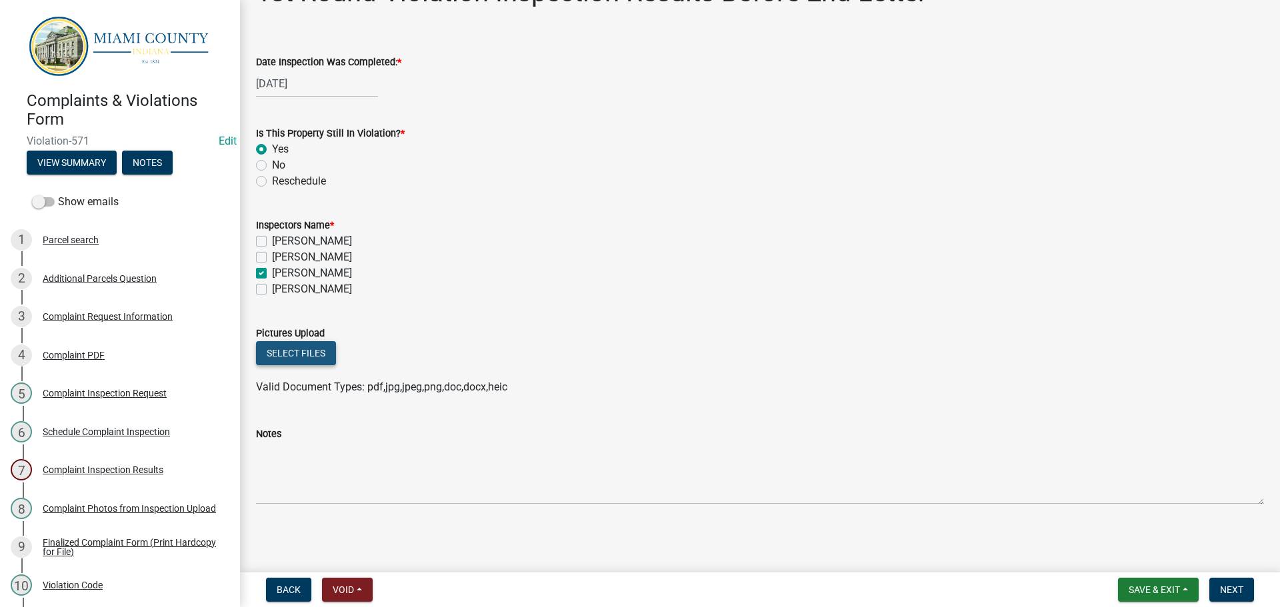
click at [303, 349] on button "Select files" at bounding box center [296, 353] width 80 height 24
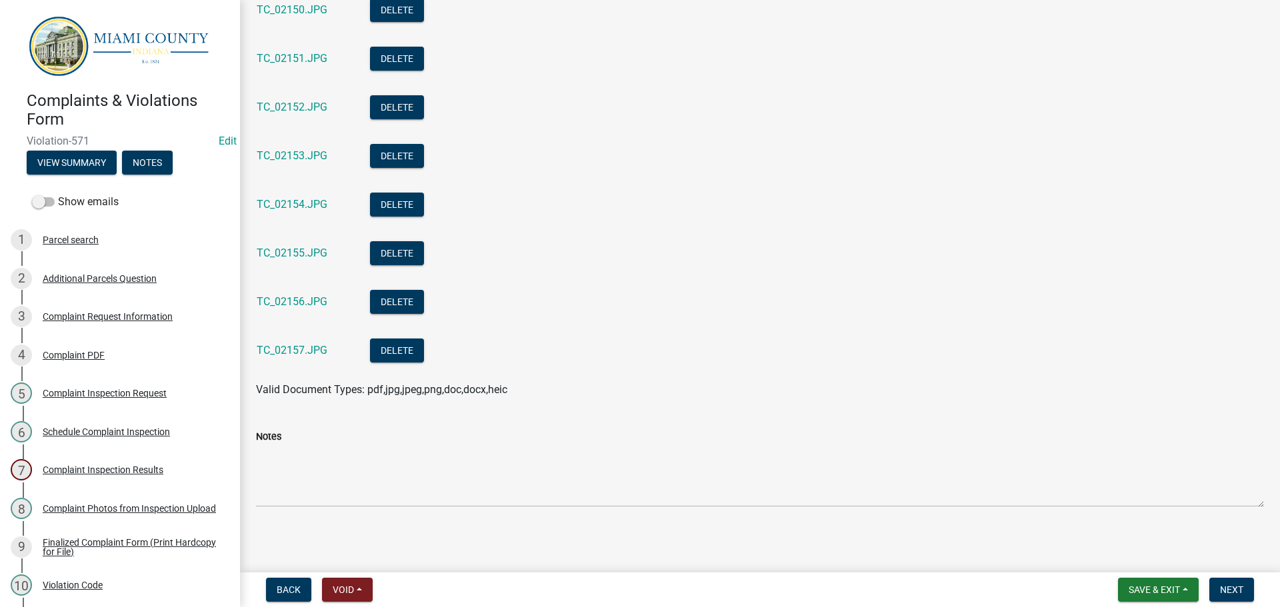
scroll to position [429, 0]
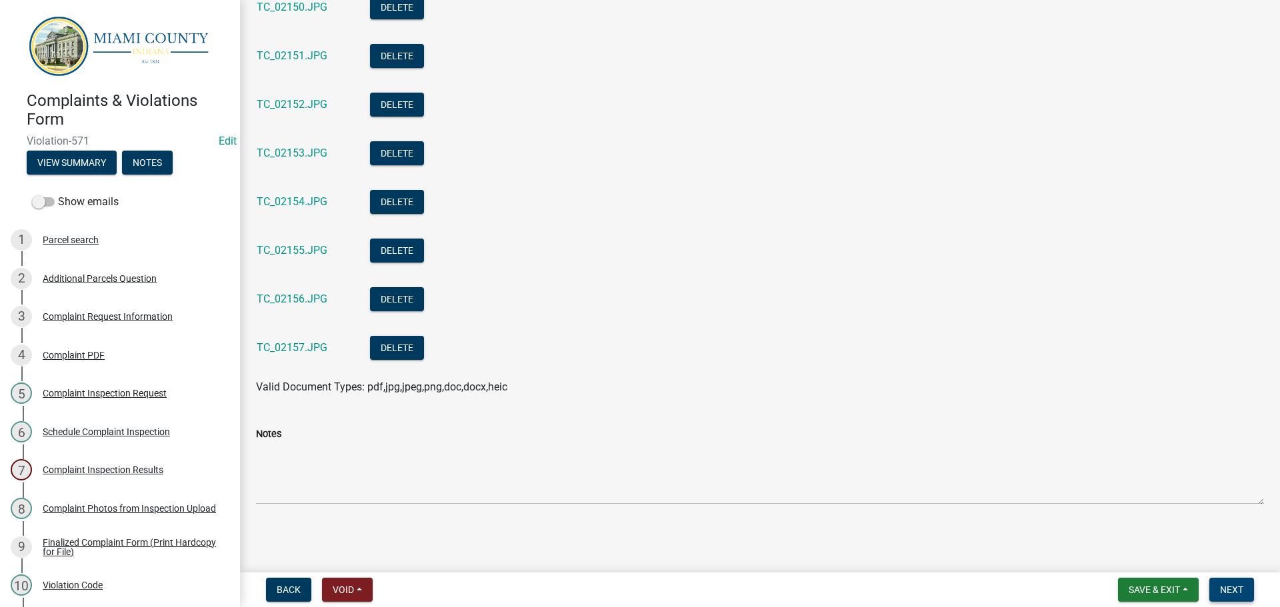
click at [1236, 594] on span "Next" at bounding box center [1231, 589] width 23 height 11
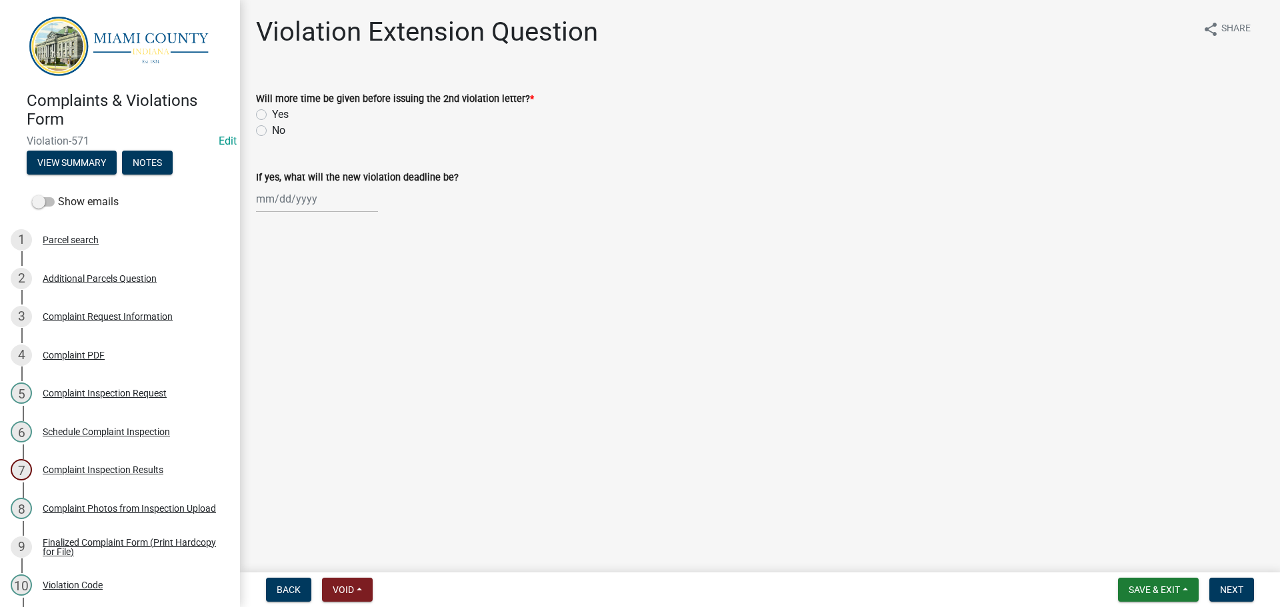
click at [272, 128] on label "No" at bounding box center [278, 131] width 13 height 16
click at [272, 128] on input "No" at bounding box center [276, 127] width 9 height 9
radio input "true"
click at [1232, 589] on span "Next" at bounding box center [1231, 589] width 23 height 11
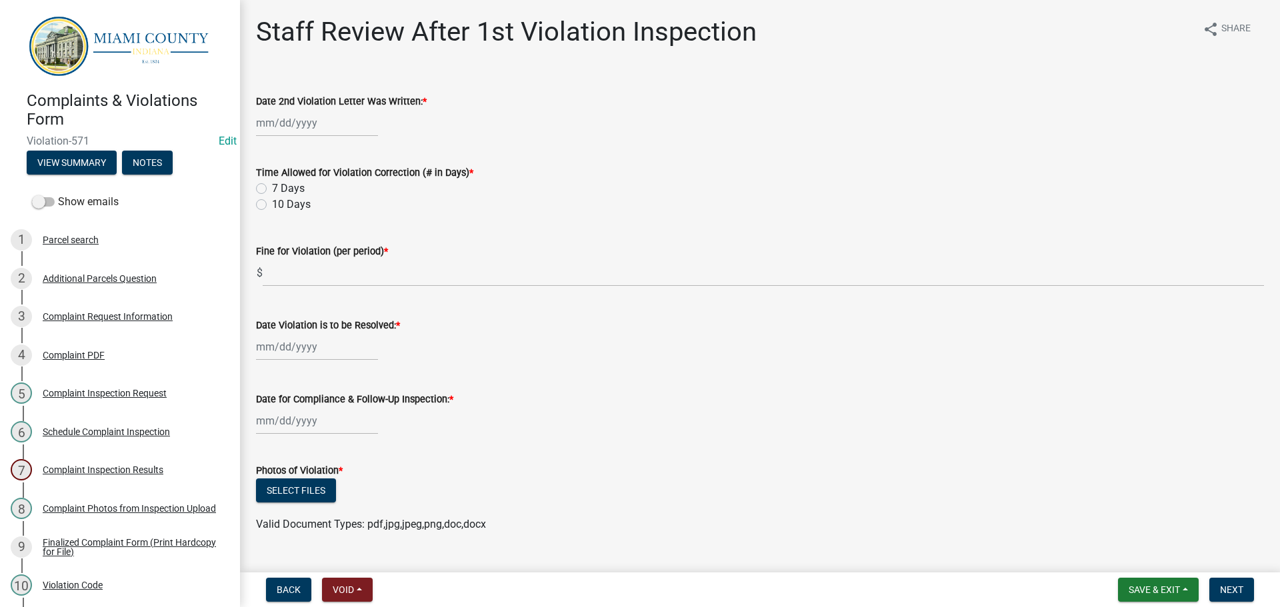
click at [293, 127] on div at bounding box center [317, 122] width 122 height 27
select select "10"
select select "2025"
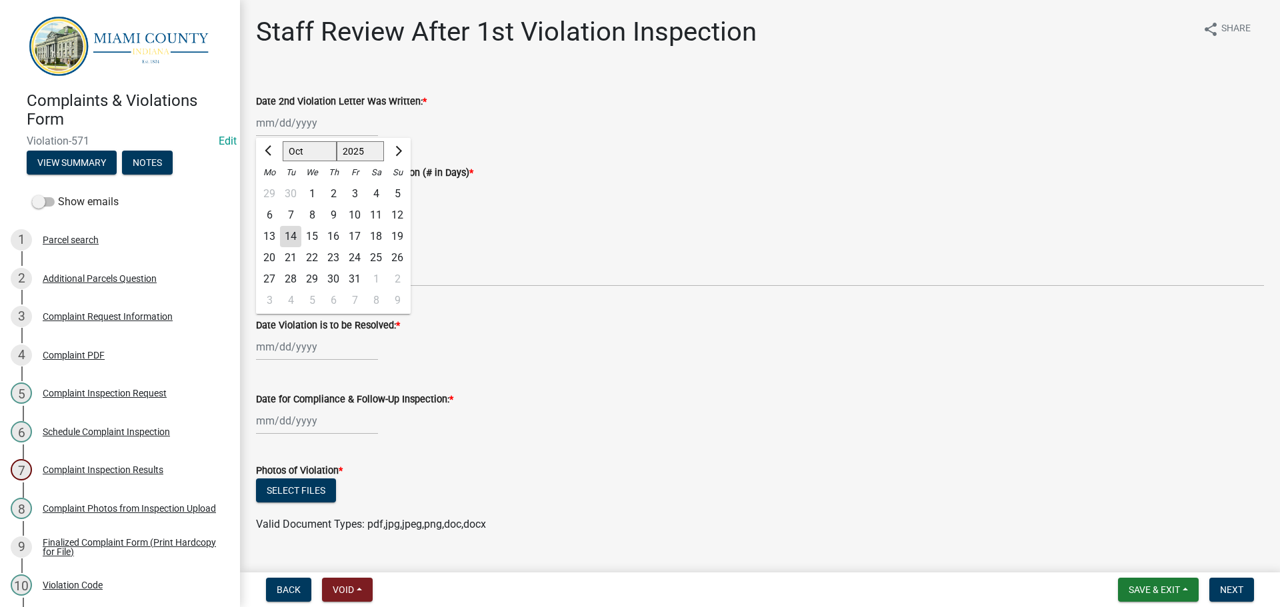
click at [294, 237] on div "14" at bounding box center [290, 236] width 21 height 21
type input "[DATE]"
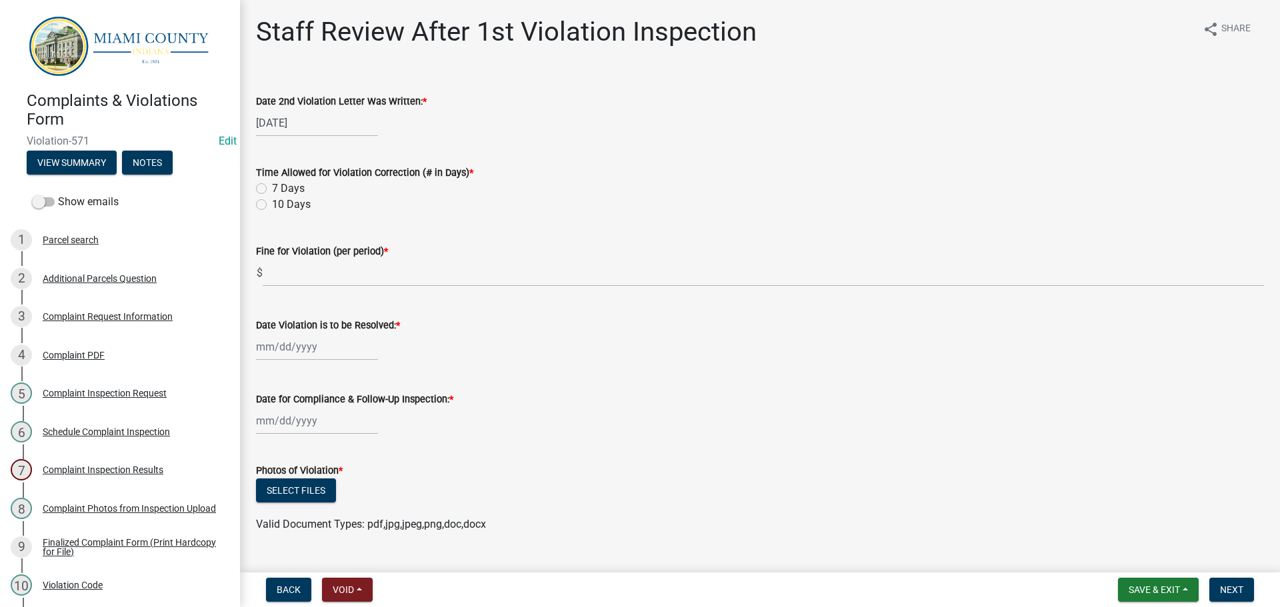
click at [272, 204] on label "10 Days" at bounding box center [291, 205] width 39 height 16
click at [272, 204] on input "10 Days" at bounding box center [276, 201] width 9 height 9
radio input "true"
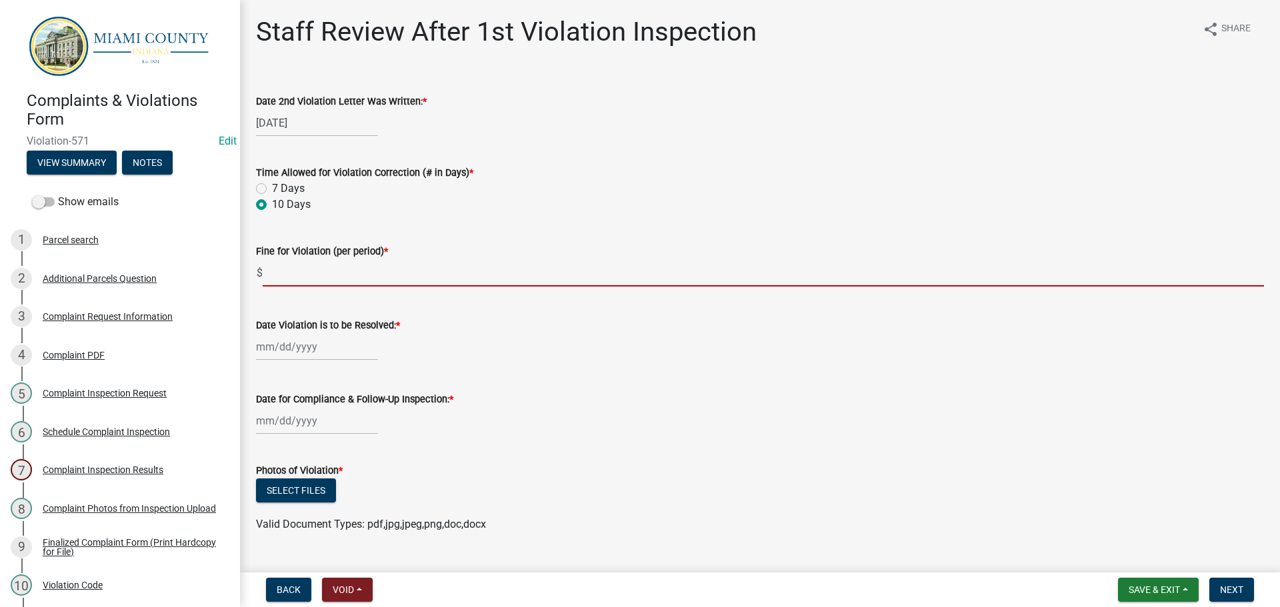
click at [280, 273] on input "text" at bounding box center [763, 272] width 1001 height 27
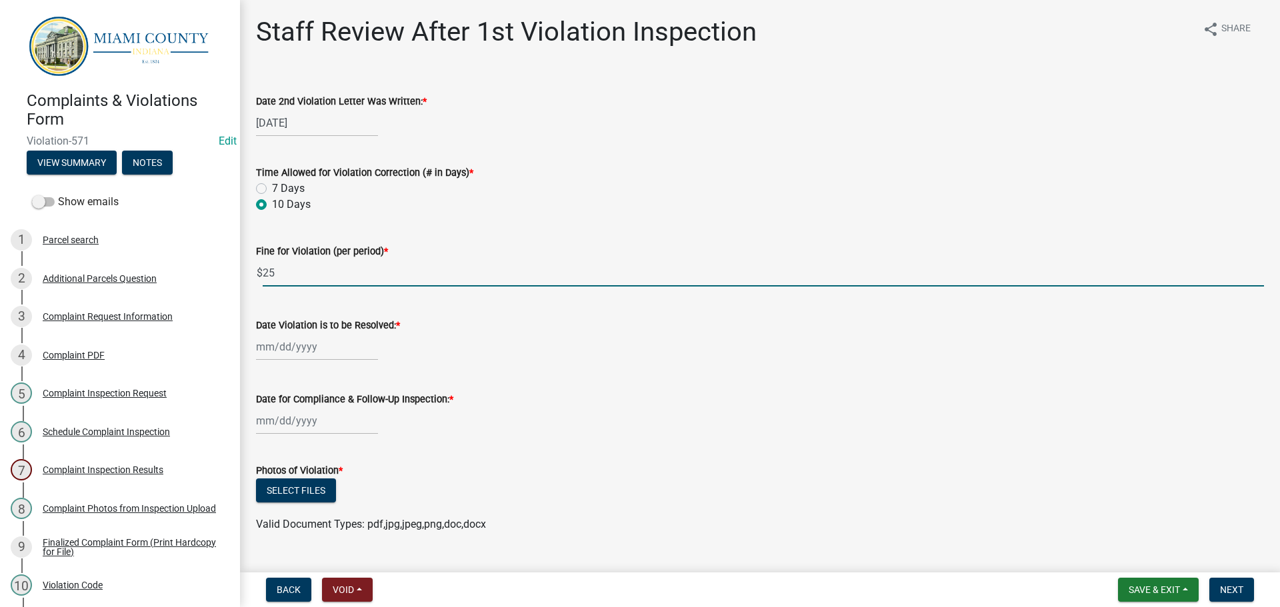
type input "25"
click at [300, 344] on div at bounding box center [317, 346] width 122 height 27
select select "10"
select select "2025"
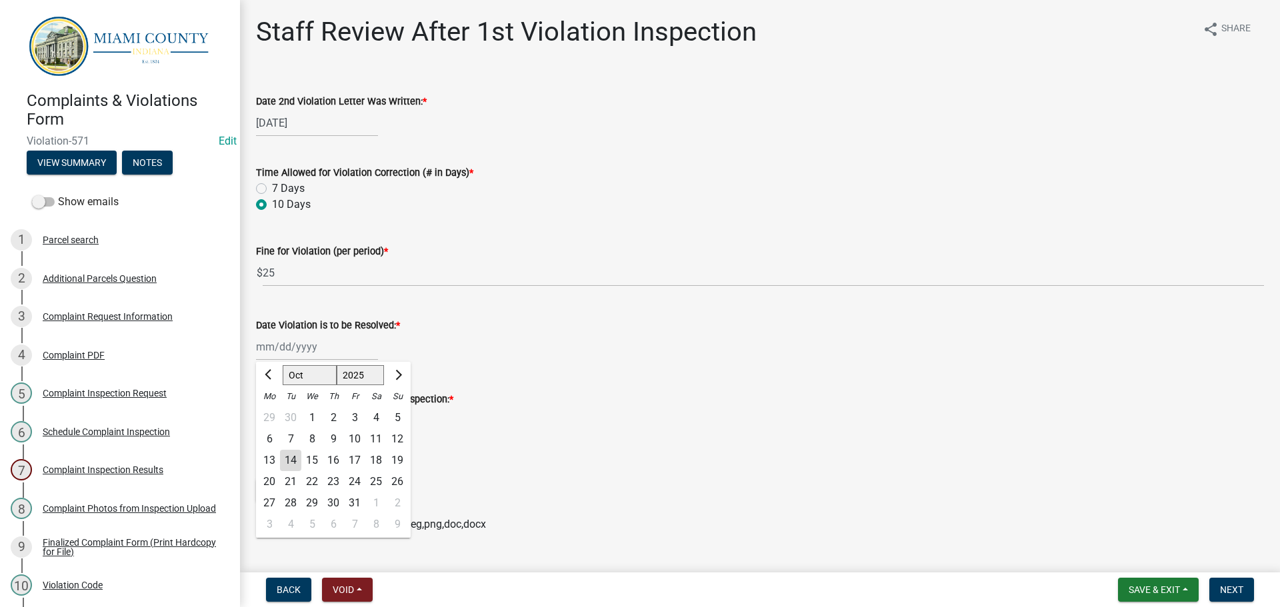
click at [355, 484] on div "24" at bounding box center [354, 481] width 21 height 21
type input "10/24/2025"
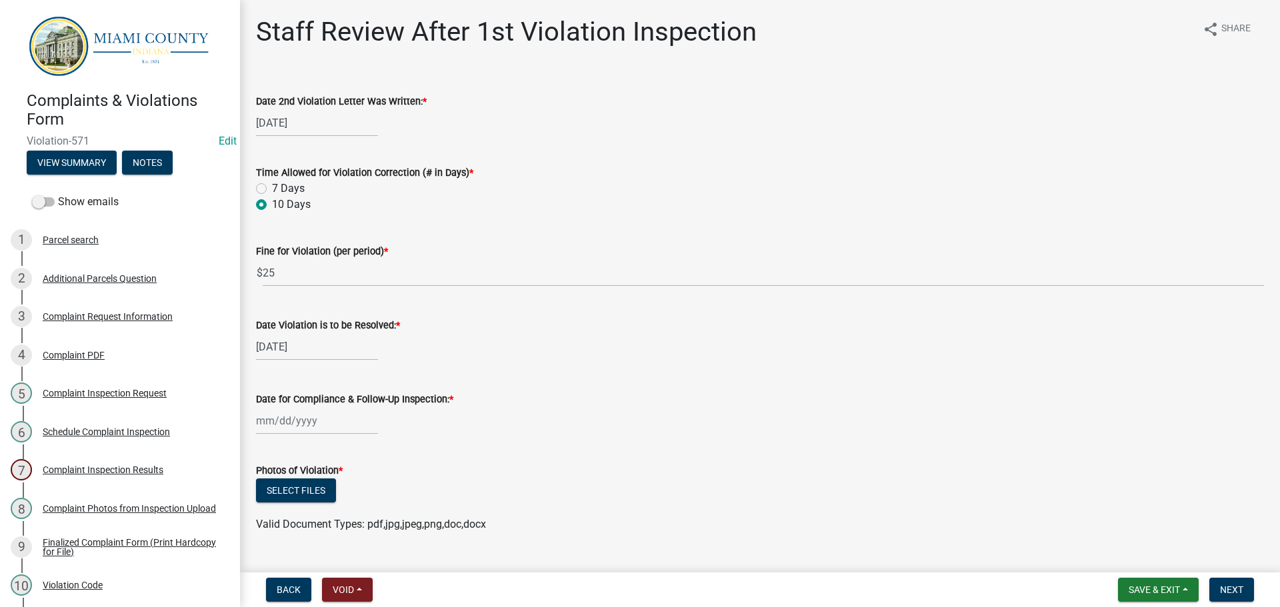
click at [309, 422] on div at bounding box center [317, 420] width 122 height 27
select select "10"
select select "2025"
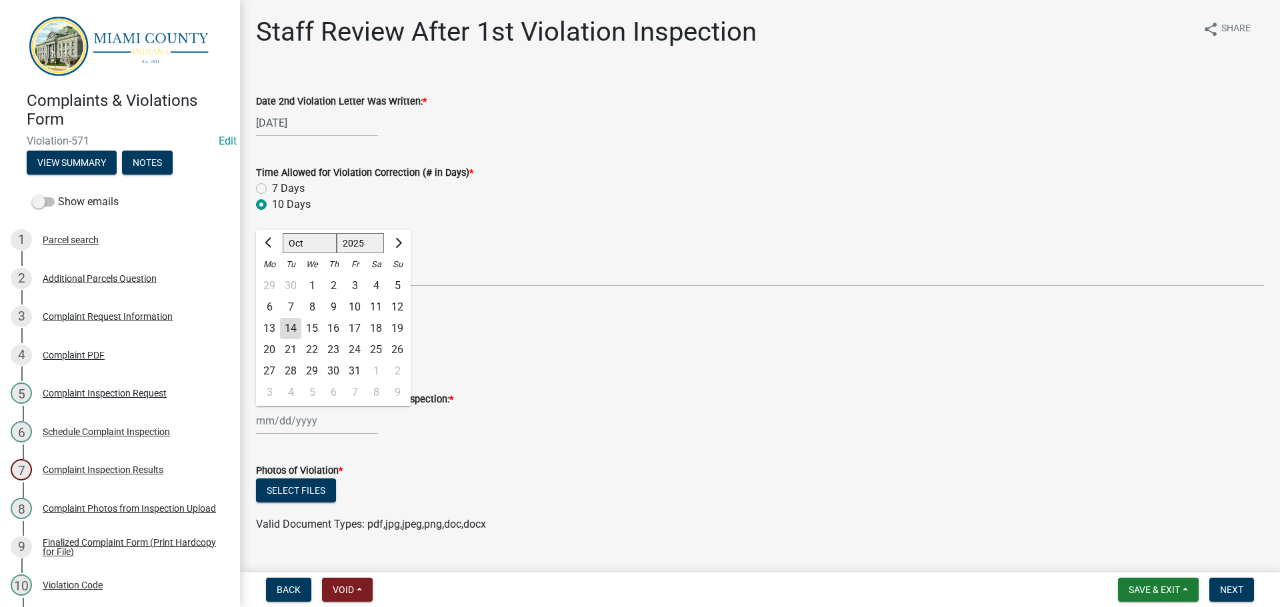
click at [373, 352] on div "25" at bounding box center [375, 349] width 21 height 21
type input "10/25/2025"
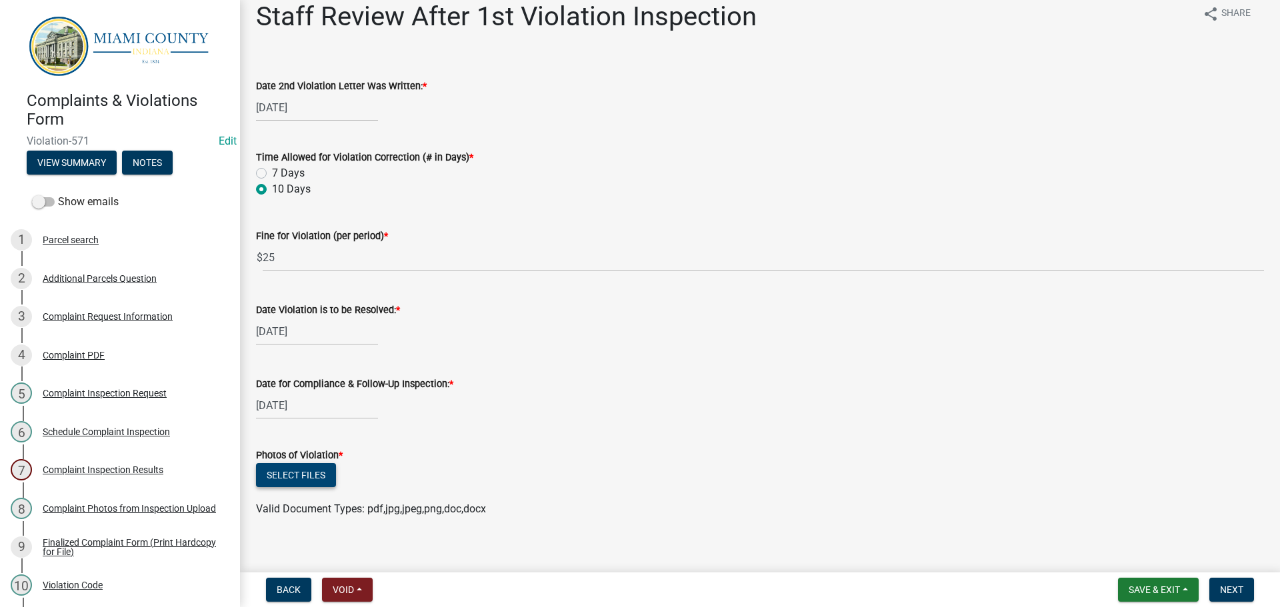
scroll to position [29, 0]
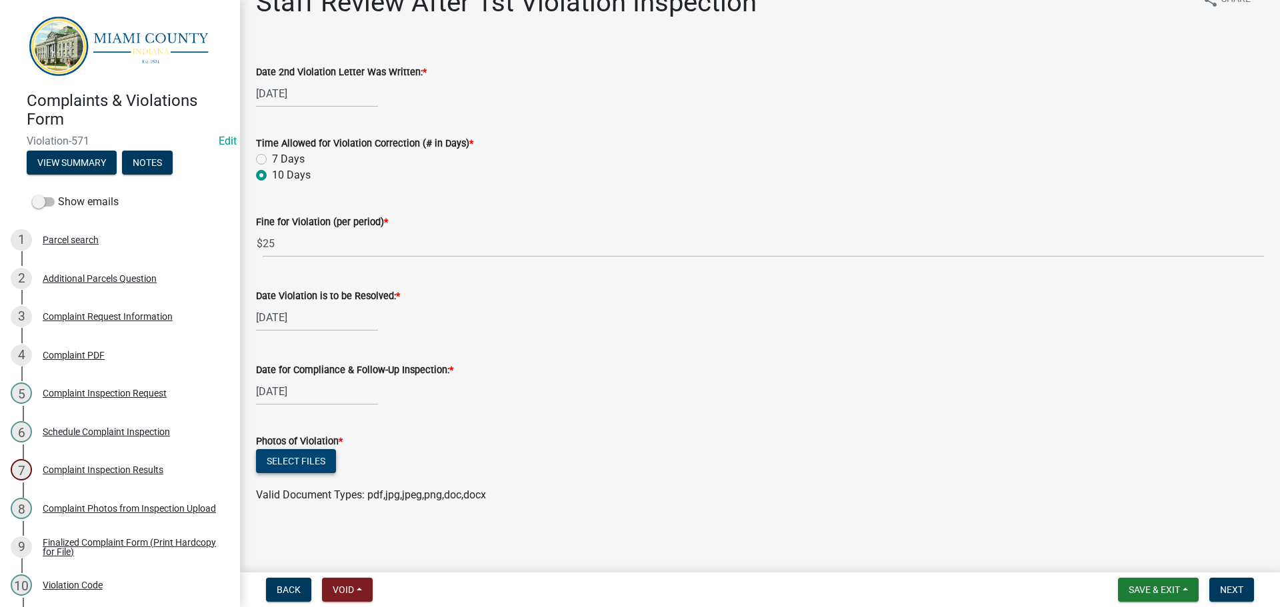
click at [307, 458] on button "Select files" at bounding box center [296, 461] width 80 height 24
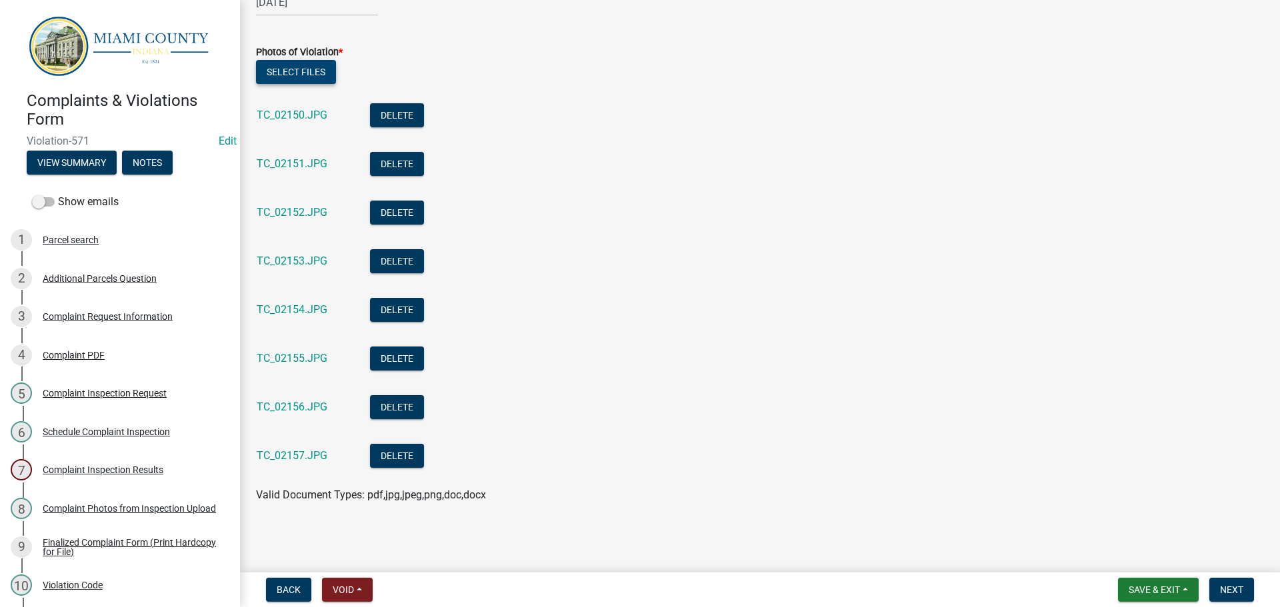
scroll to position [419, 0]
click at [1230, 589] on span "Next" at bounding box center [1231, 589] width 23 height 11
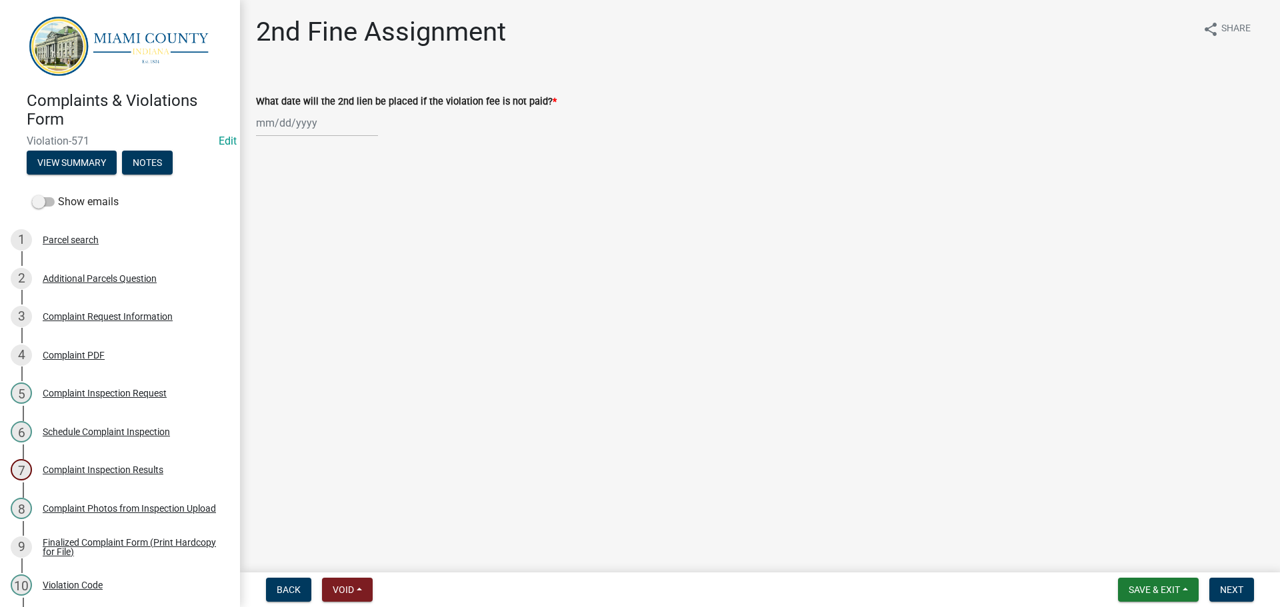
select select "10"
select select "2025"
click at [309, 128] on div "Jan Feb Mar Apr May Jun Jul Aug Sep Oct Nov Dec 1525 1526 1527 1528 1529 1530 1…" at bounding box center [317, 122] width 122 height 27
click at [397, 153] on span "Next month" at bounding box center [397, 151] width 10 height 10
select select "11"
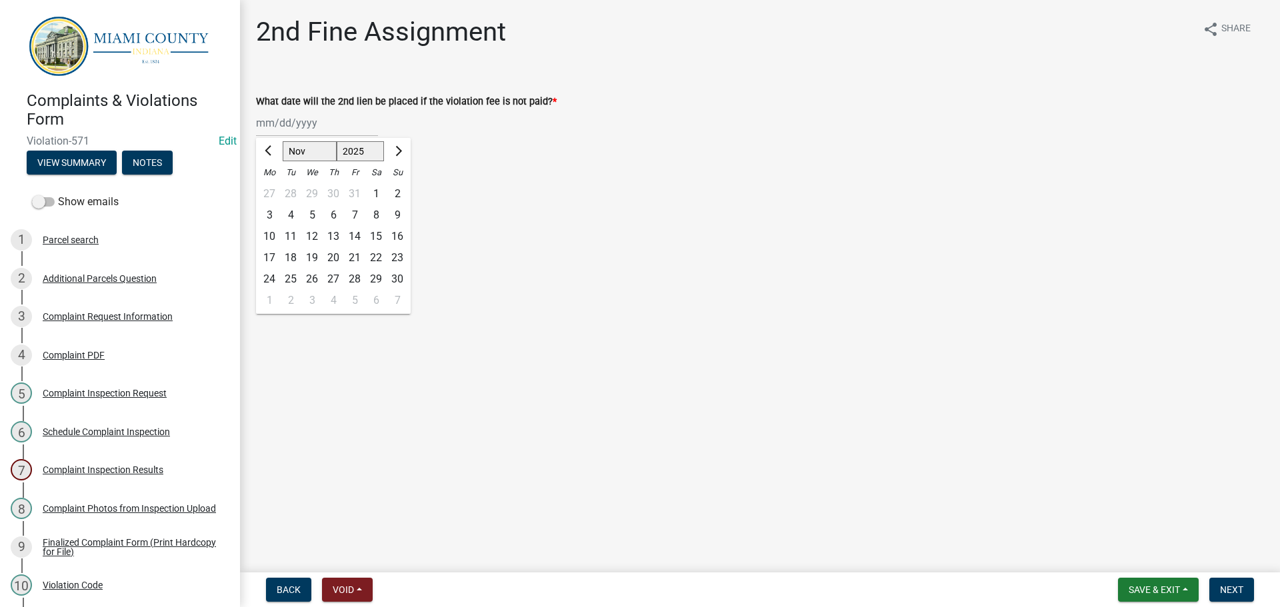
click at [288, 278] on div "25" at bounding box center [290, 279] width 21 height 21
type input "11/25/2025"
click at [651, 415] on main "2nd Fine Assignment share Share What date will the 2nd lien be placed if the vi…" at bounding box center [760, 283] width 1040 height 567
click at [1216, 589] on button "Next" at bounding box center [1231, 590] width 45 height 24
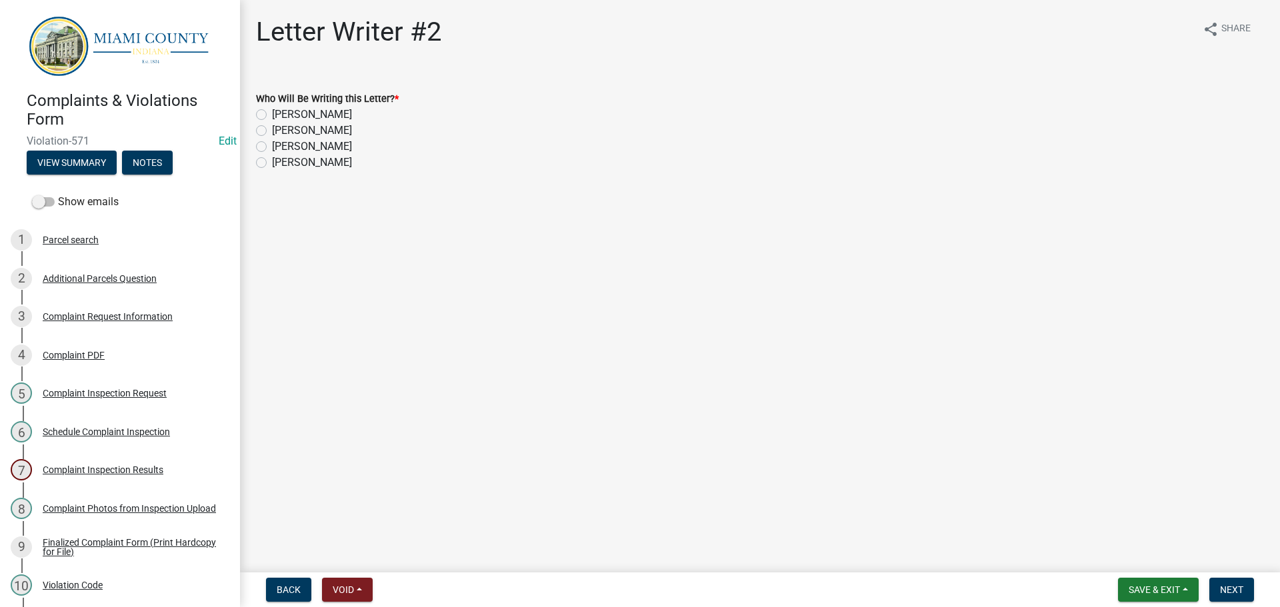
click at [272, 148] on label "[PERSON_NAME]" at bounding box center [312, 147] width 80 height 16
click at [272, 147] on input "[PERSON_NAME]" at bounding box center [276, 143] width 9 height 9
radio input "true"
click at [1256, 587] on form "Save & Exit Save Save & Exit Next" at bounding box center [1185, 590] width 147 height 24
click at [1232, 590] on span "Next" at bounding box center [1231, 589] width 23 height 11
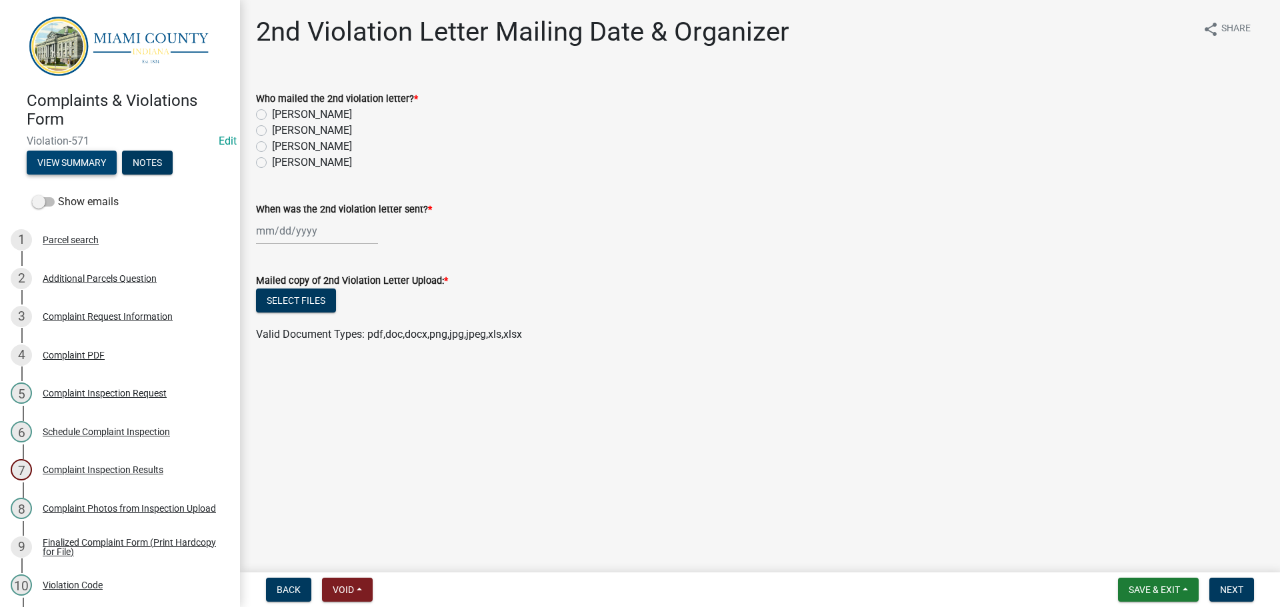
click at [88, 161] on button "View Summary" at bounding box center [72, 163] width 90 height 24
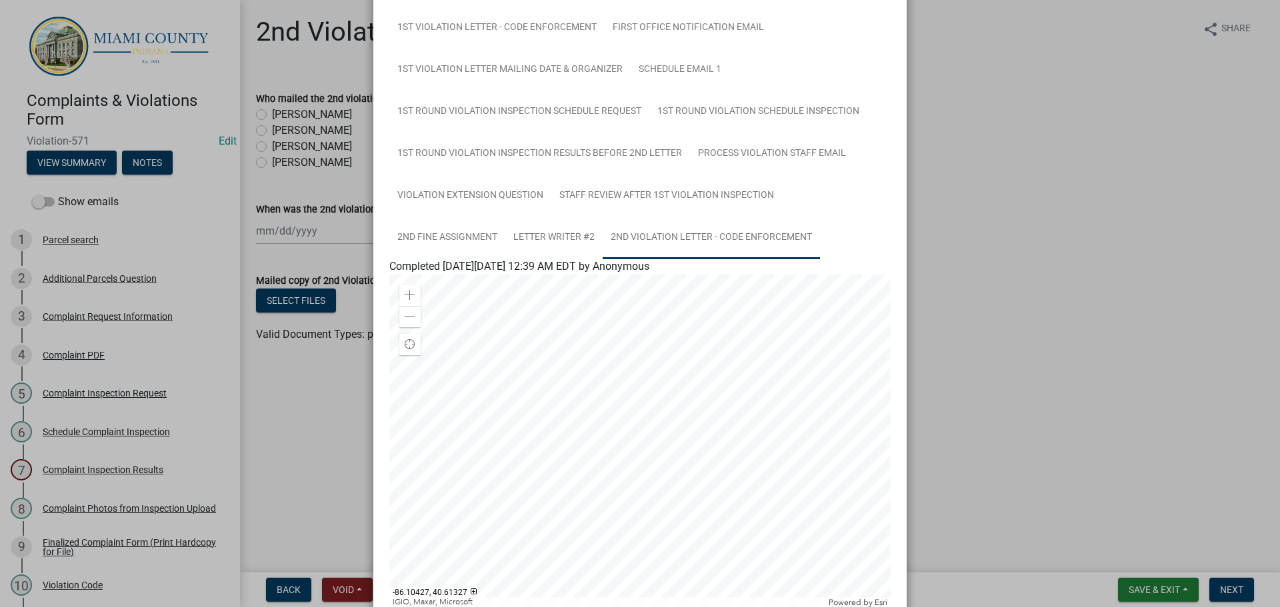
click at [697, 239] on link "2nd Violation Letter - Code Enforcement" at bounding box center [710, 238] width 217 height 43
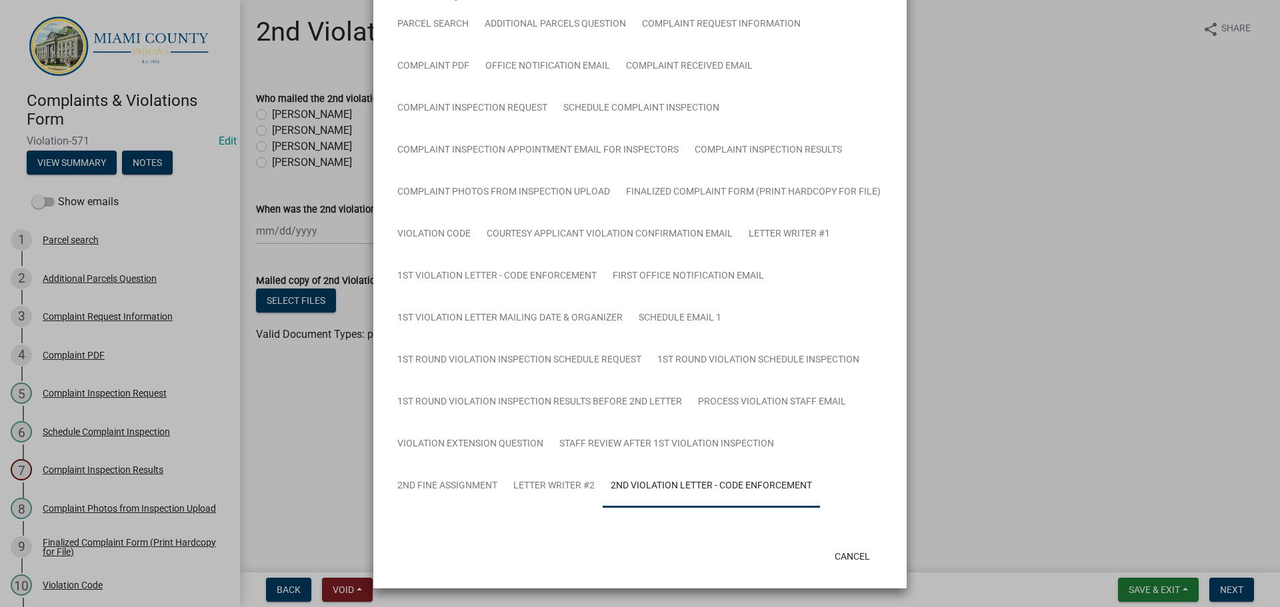
scroll to position [117, 0]
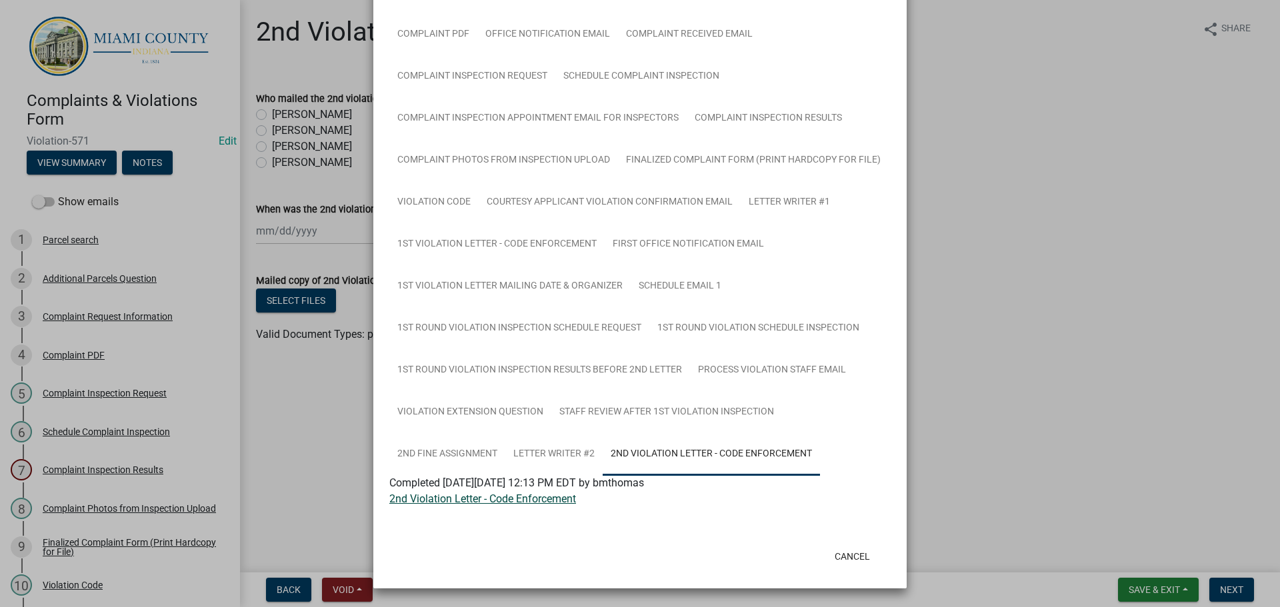
click at [513, 501] on link "2nd Violation Letter - Code Enforcement" at bounding box center [482, 499] width 187 height 13
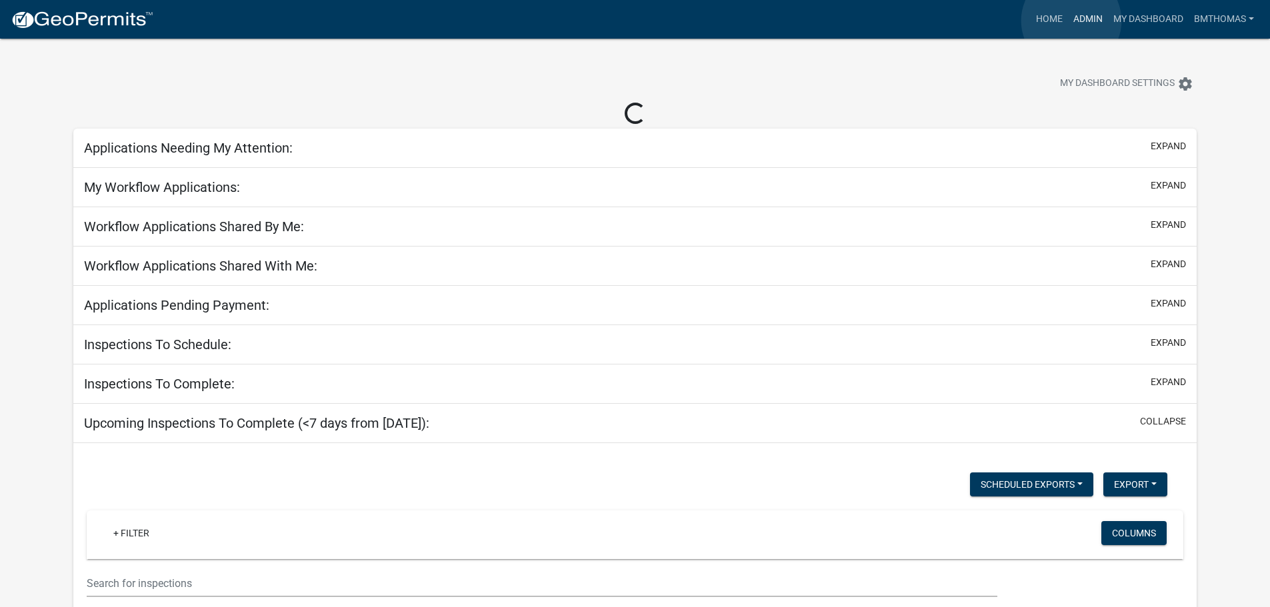
click at [1071, 21] on link "Admin" at bounding box center [1088, 19] width 40 height 25
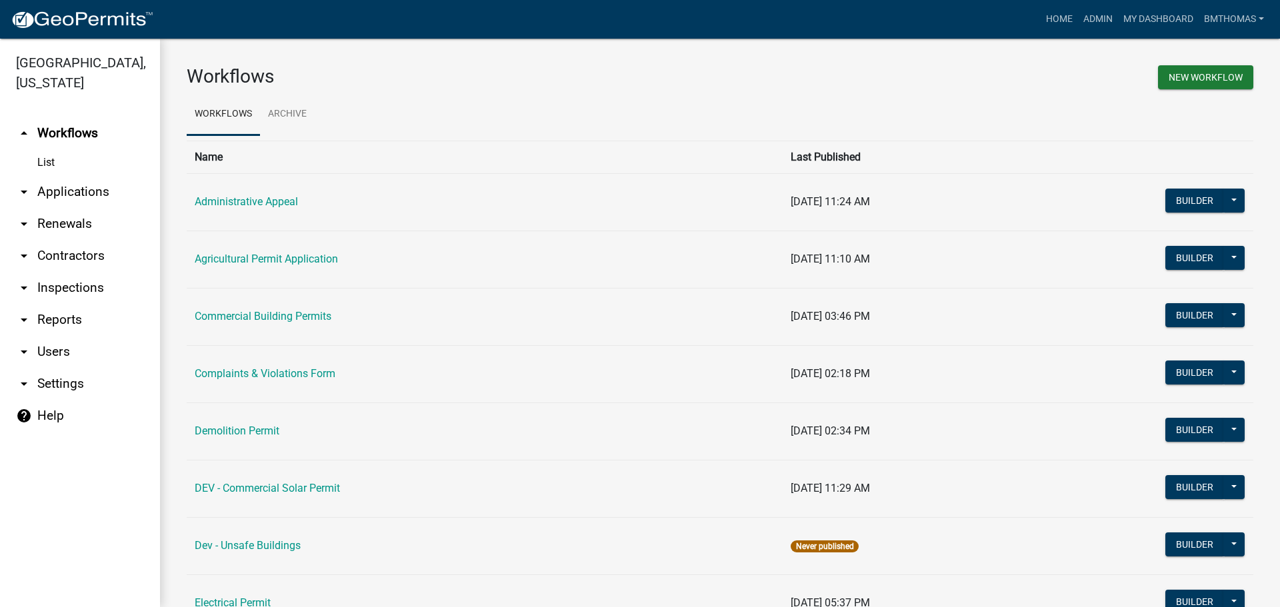
click at [43, 176] on link "arrow_drop_down Applications" at bounding box center [80, 192] width 160 height 32
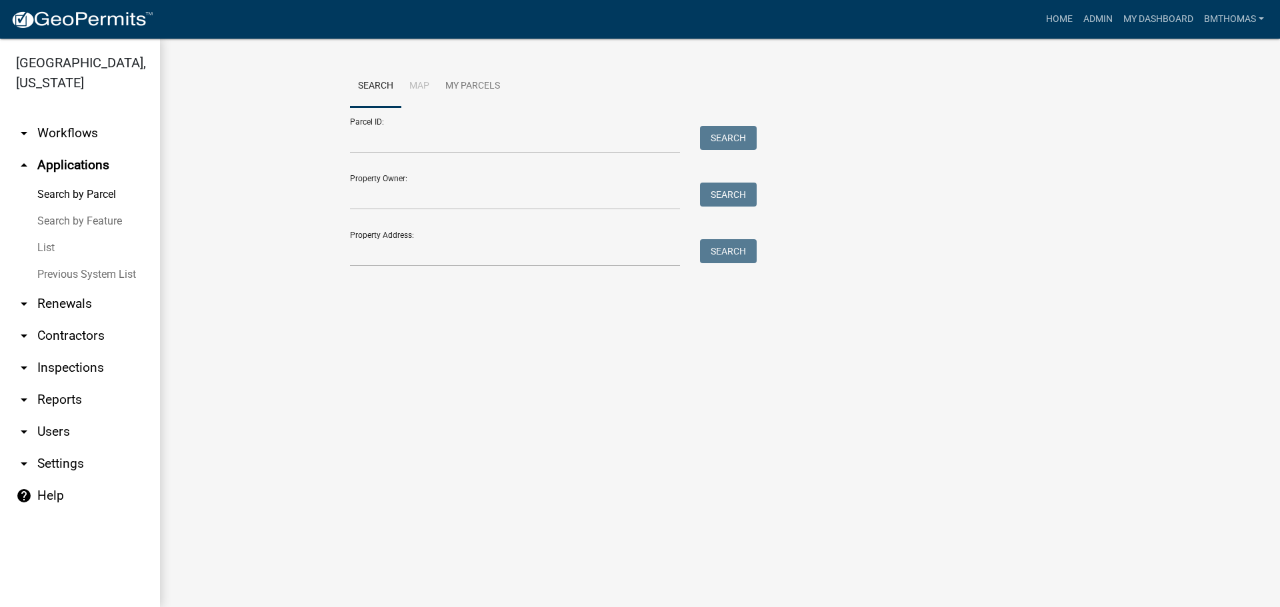
click at [53, 235] on link "List" at bounding box center [80, 248] width 160 height 27
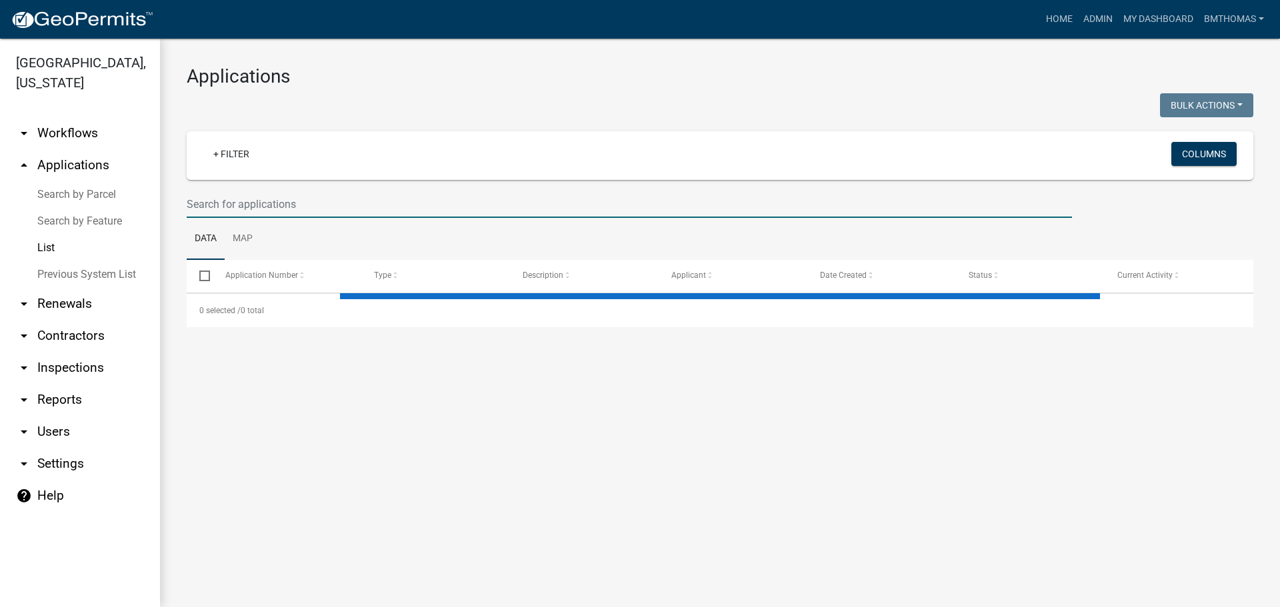
click at [244, 205] on input "text" at bounding box center [629, 204] width 885 height 27
select select "3: 100"
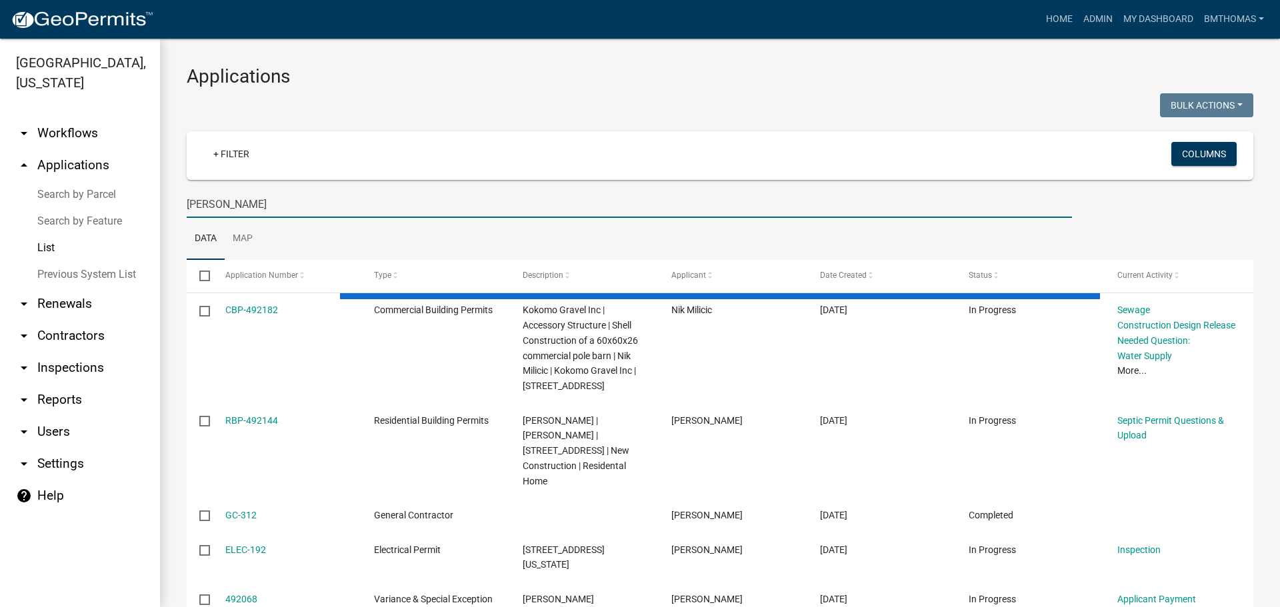
drag, startPoint x: 251, startPoint y: 191, endPoint x: 227, endPoint y: 204, distance: 26.9
click at [227, 203] on input "[PERSON_NAME]" at bounding box center [629, 204] width 885 height 27
drag, startPoint x: 208, startPoint y: 204, endPoint x: 181, endPoint y: 204, distance: 27.3
click at [181, 204] on div "[PERSON_NAME]" at bounding box center [629, 204] width 905 height 27
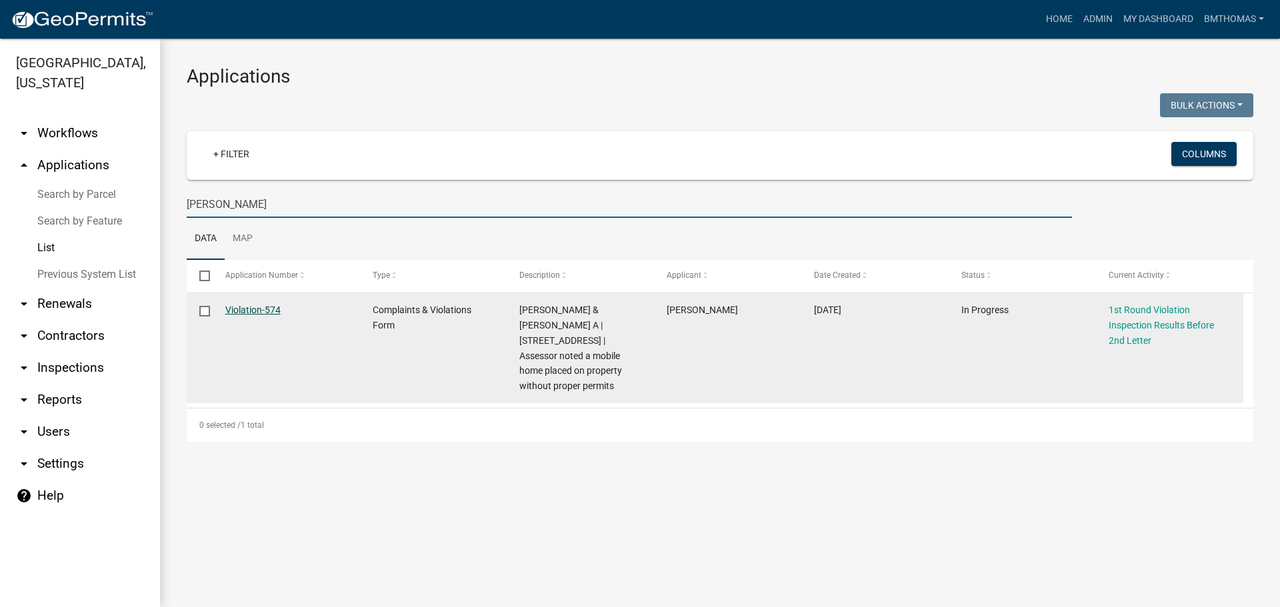
type input "[PERSON_NAME]"
click at [262, 307] on link "Violation-574" at bounding box center [252, 310] width 55 height 11
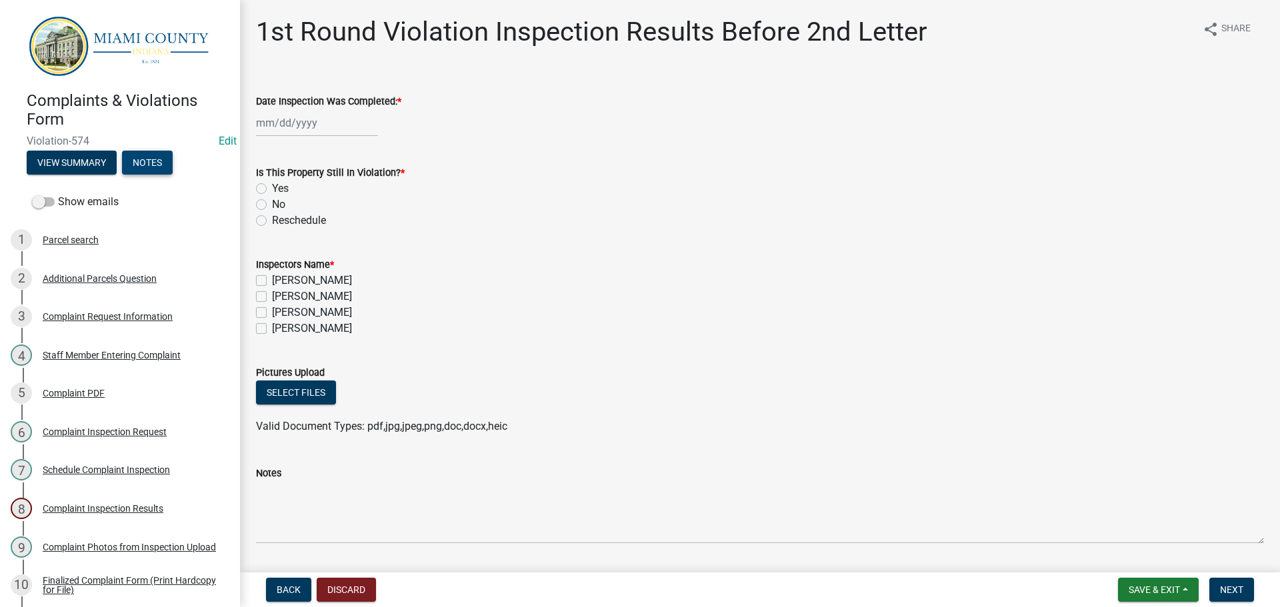
click at [153, 163] on button "Notes" at bounding box center [147, 163] width 51 height 24
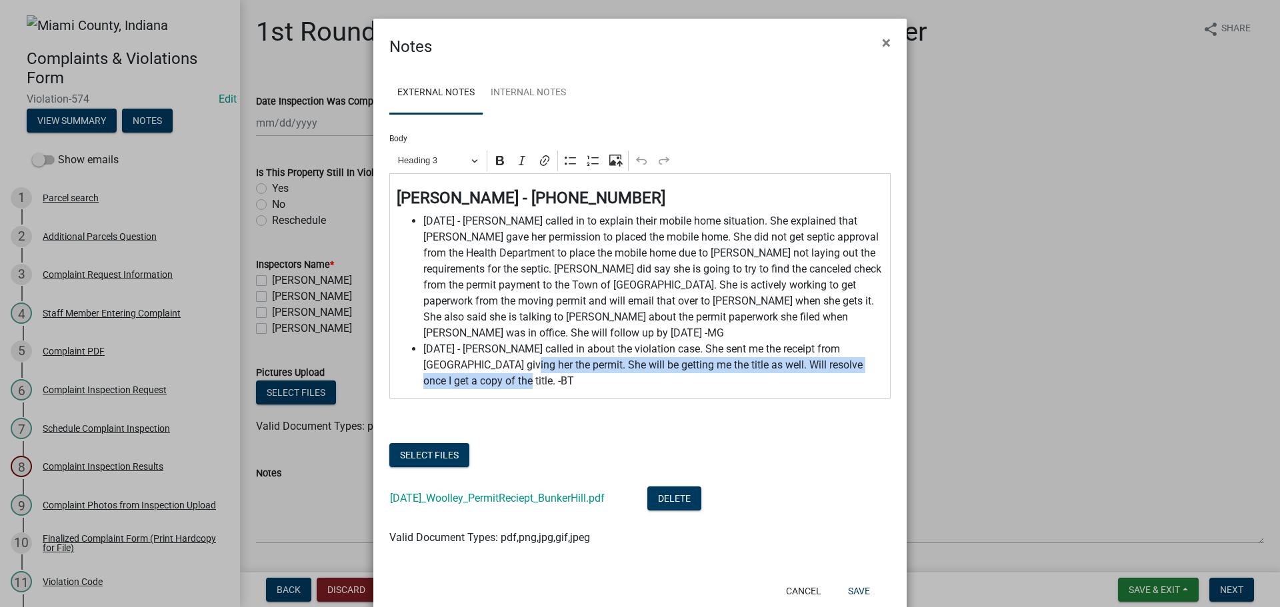
drag, startPoint x: 481, startPoint y: 354, endPoint x: 481, endPoint y: 367, distance: 13.3
click at [481, 367] on span "[DATE] - [PERSON_NAME] called in about the violation case. She sent me the rece…" at bounding box center [653, 365] width 461 height 48
click at [507, 374] on div "[PERSON_NAME] - [PHONE_NUMBER] [DATE] - [PERSON_NAME] called in to explain thei…" at bounding box center [639, 286] width 501 height 226
click at [512, 373] on span "[DATE] - [PERSON_NAME] called in about the violation case. She sent me the rece…" at bounding box center [653, 365] width 461 height 48
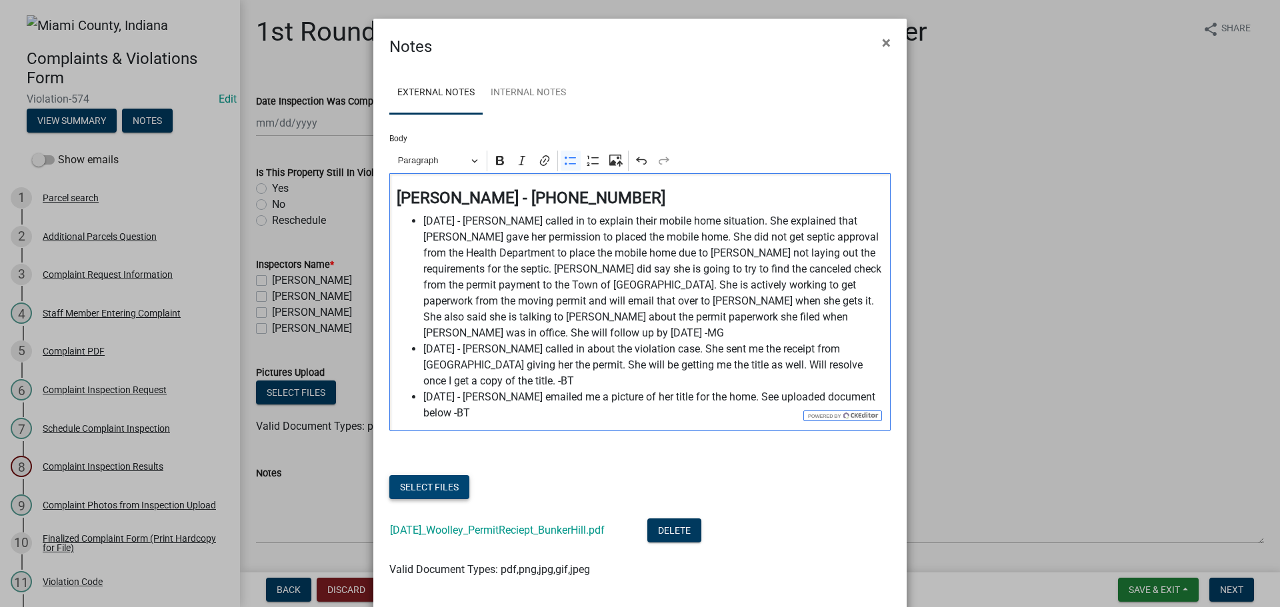
click at [456, 475] on button "Select files" at bounding box center [429, 487] width 80 height 24
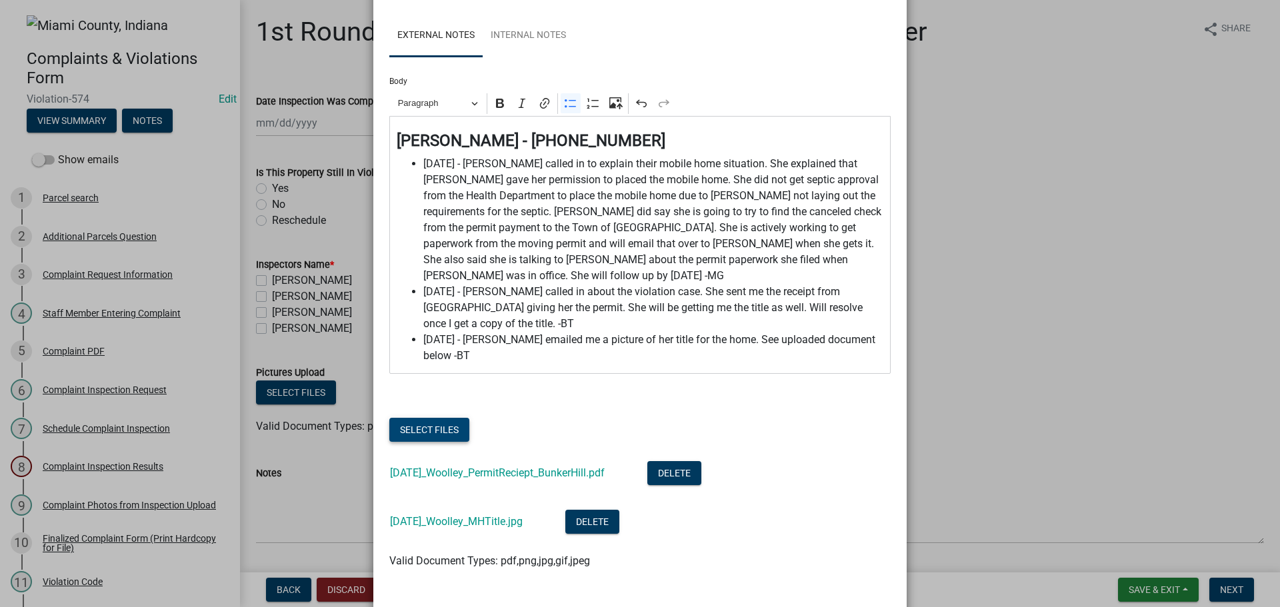
scroll to position [100, 0]
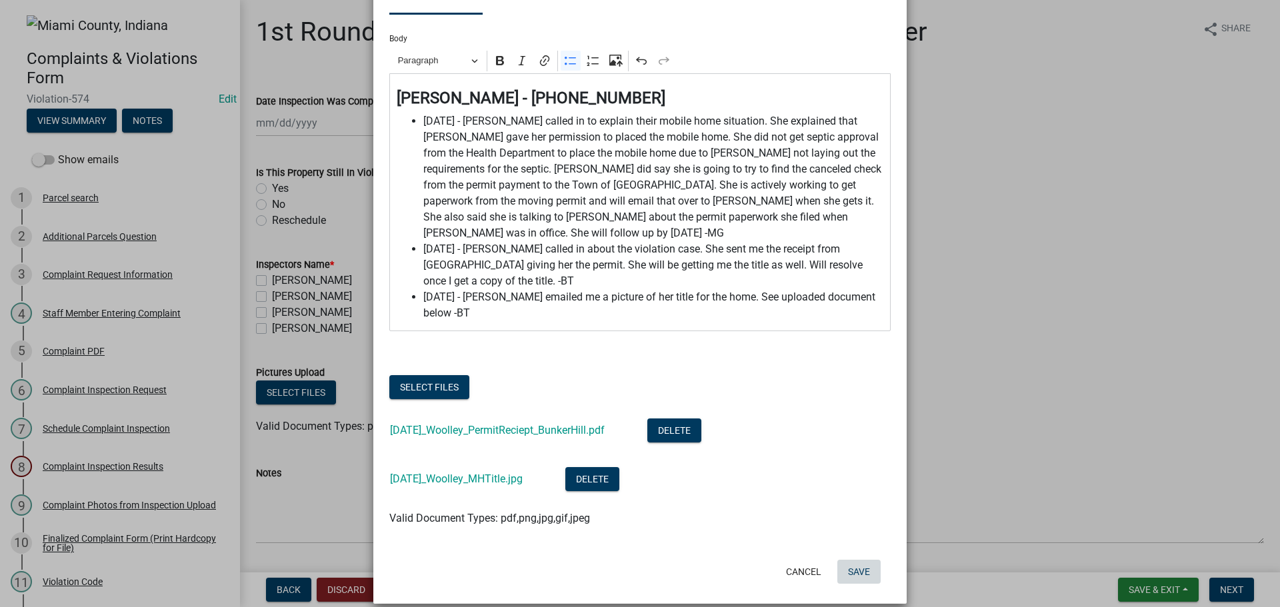
click at [851, 560] on button "Save" at bounding box center [858, 572] width 43 height 24
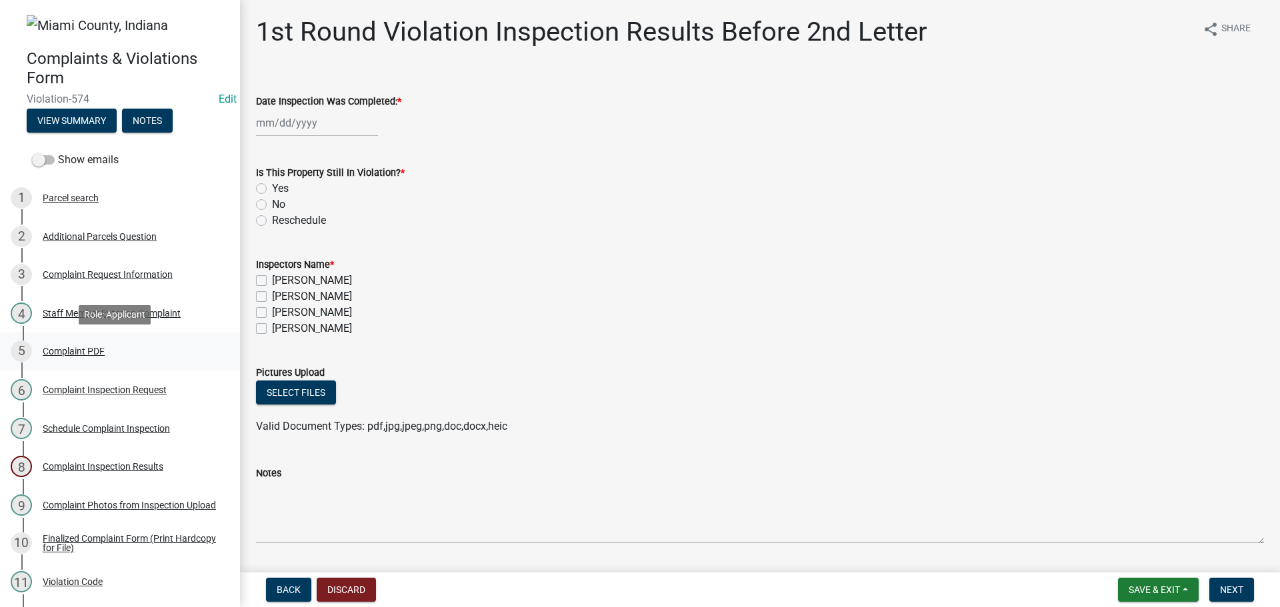
click at [79, 347] on div "Complaint PDF" at bounding box center [74, 351] width 62 height 9
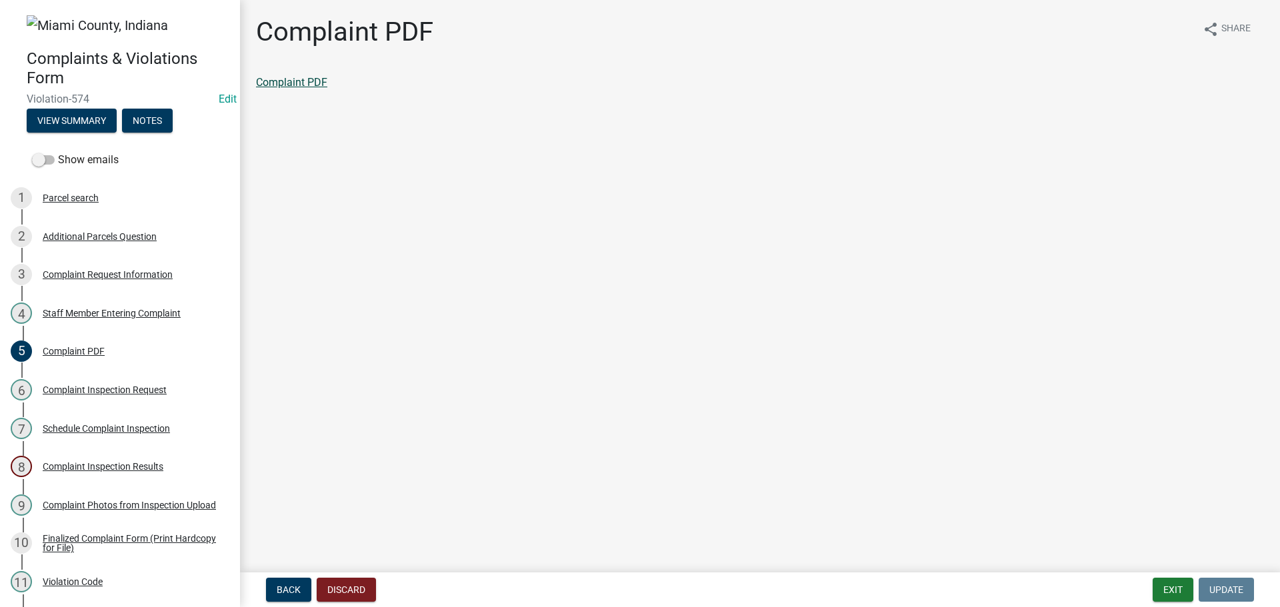
click at [309, 84] on link "Complaint PDF" at bounding box center [291, 82] width 71 height 13
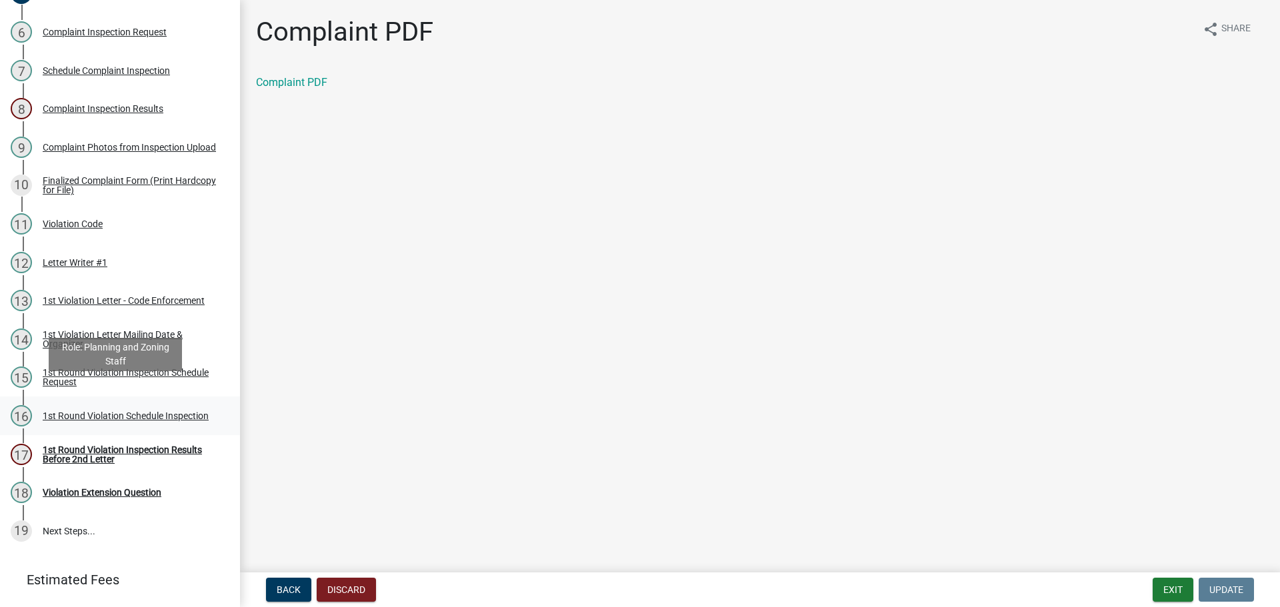
scroll to position [395, 0]
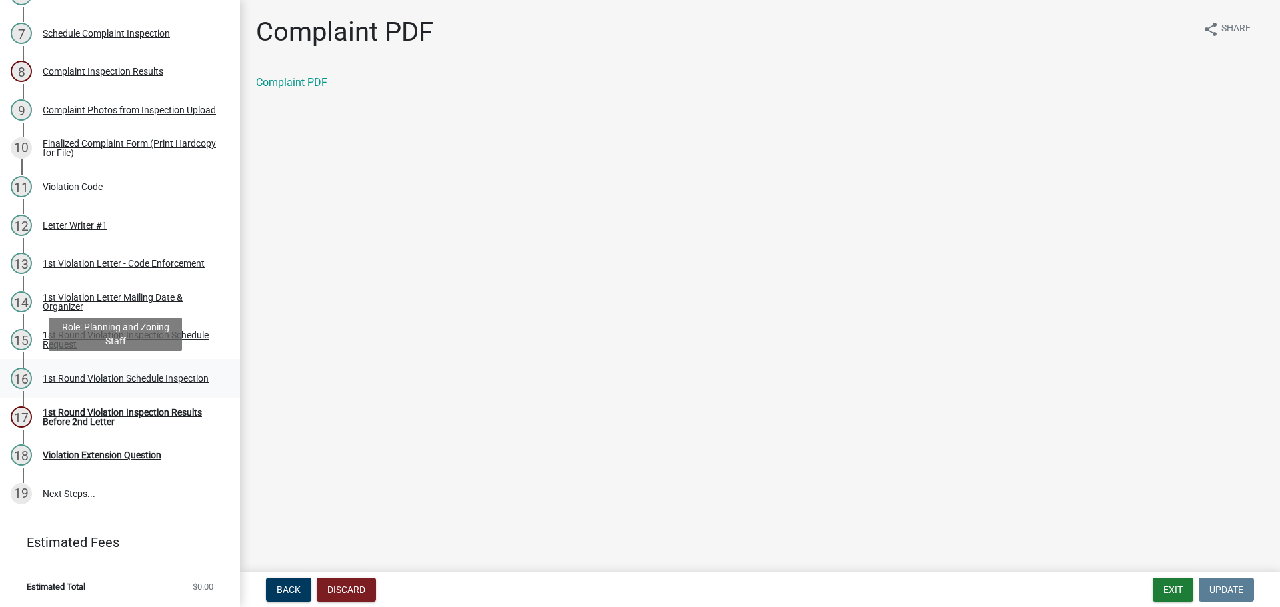
click at [89, 375] on div "1st Round Violation Schedule Inspection" at bounding box center [126, 378] width 166 height 9
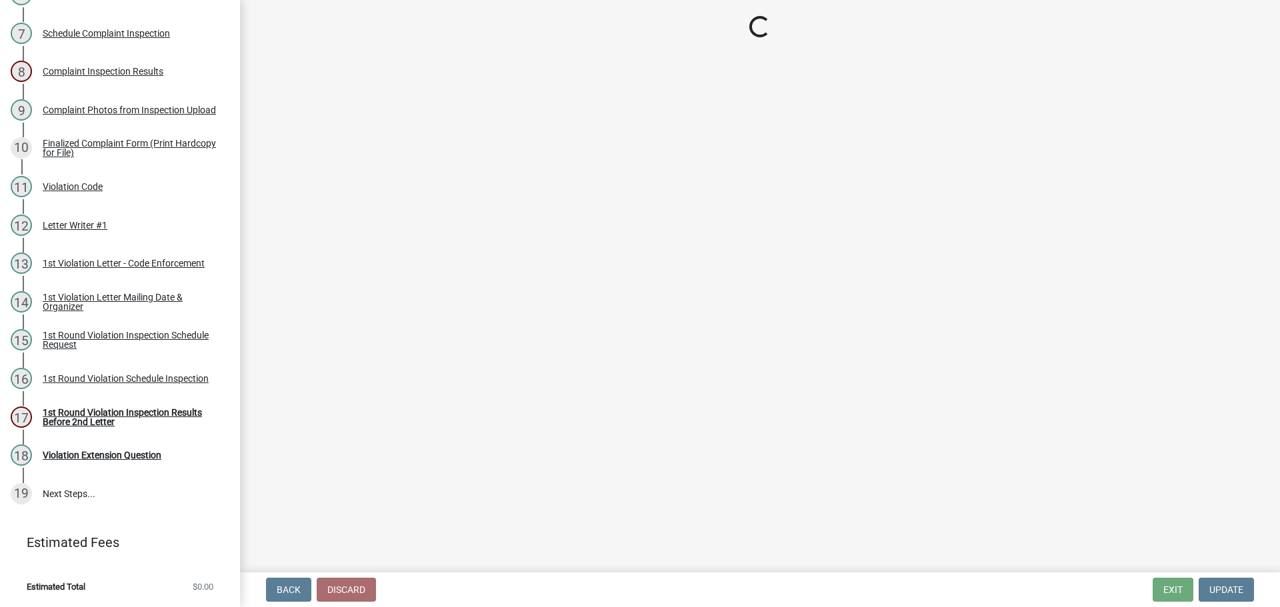
select select "0324ce59-dc13-463c-88f6-21718b6e040a"
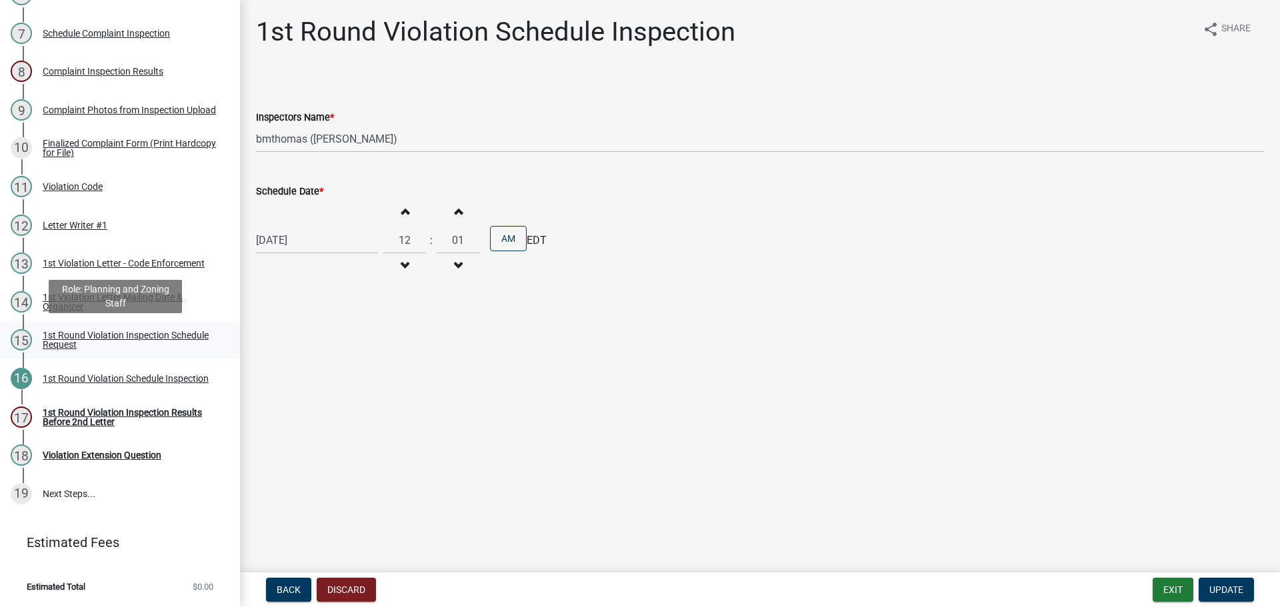
click at [92, 335] on div "1st Round Violation Inspection Schedule Request" at bounding box center [131, 340] width 176 height 19
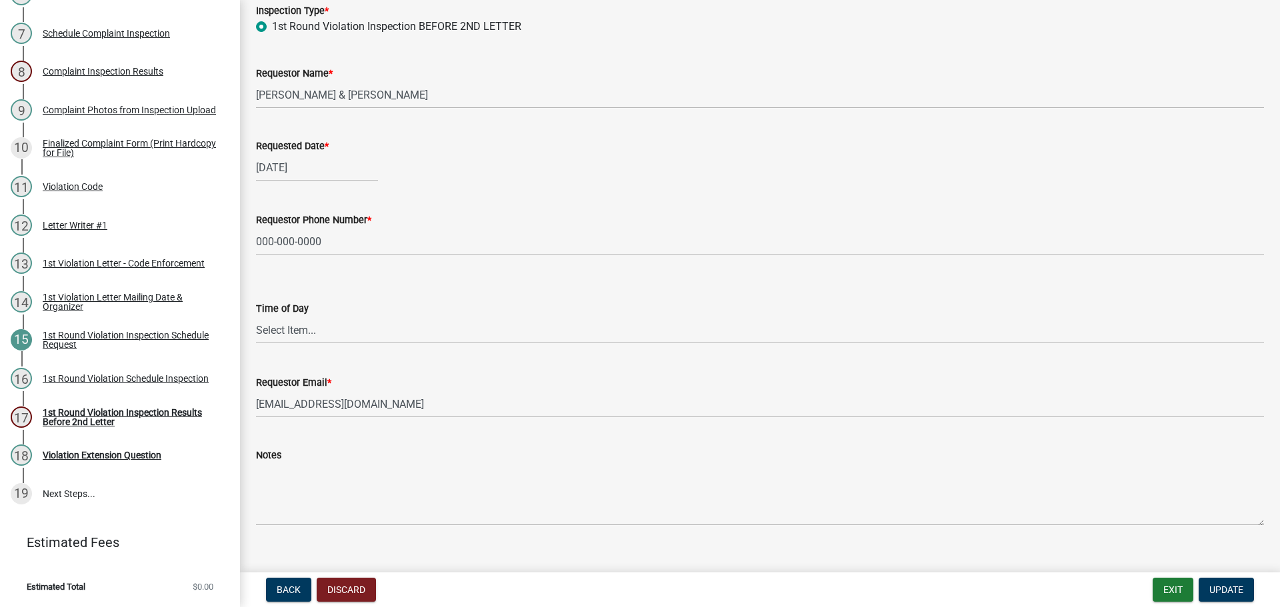
scroll to position [109, 0]
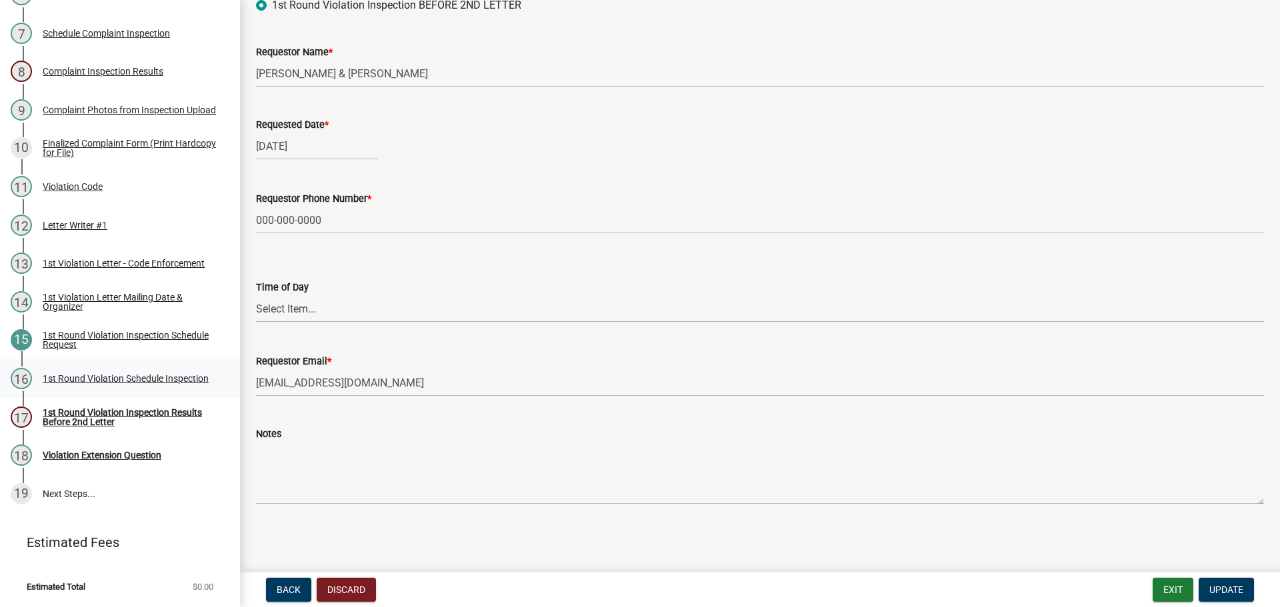
click at [67, 378] on div "1st Round Violation Schedule Inspection" at bounding box center [126, 378] width 166 height 9
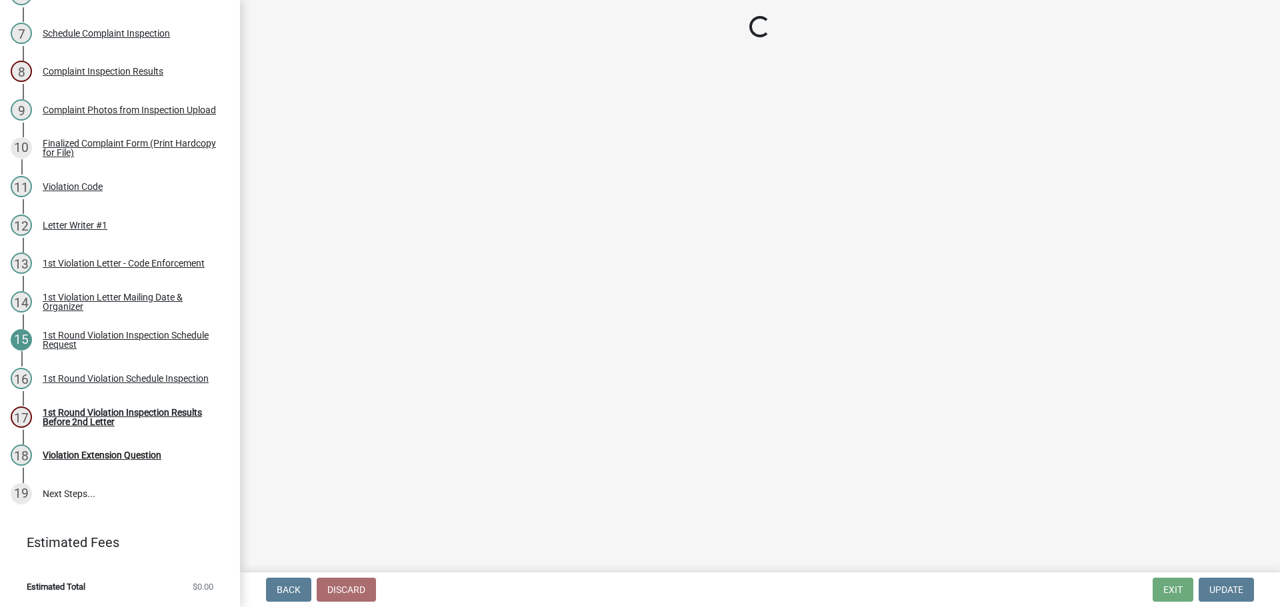
scroll to position [0, 0]
select select "0324ce59-dc13-463c-88f6-21718b6e040a"
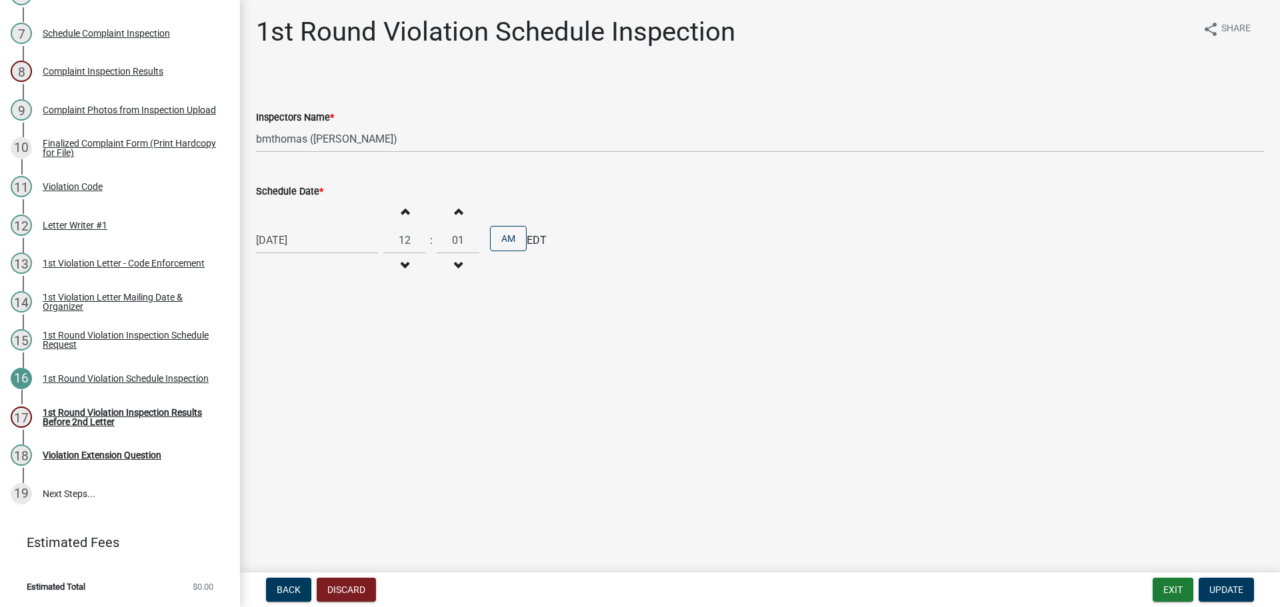
click at [300, 246] on div "[DATE]" at bounding box center [317, 240] width 122 height 27
select select "10"
select select "2025"
click at [283, 351] on div "14" at bounding box center [290, 353] width 21 height 21
type input "[DATE]"
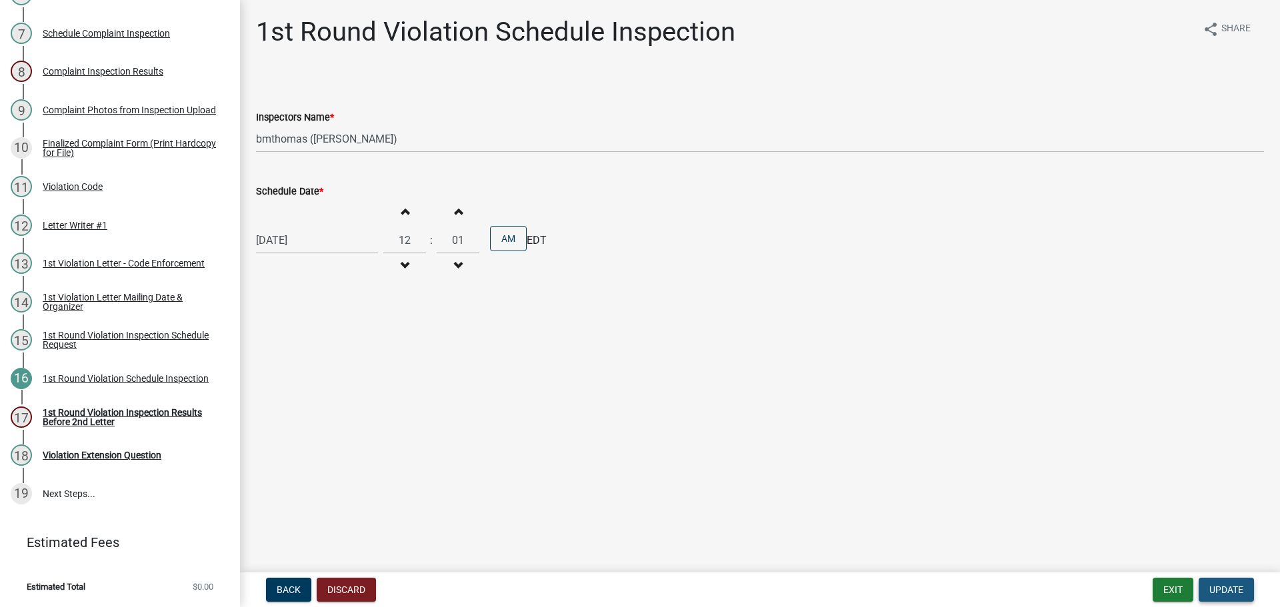
click at [1222, 592] on span "Update" at bounding box center [1226, 589] width 34 height 11
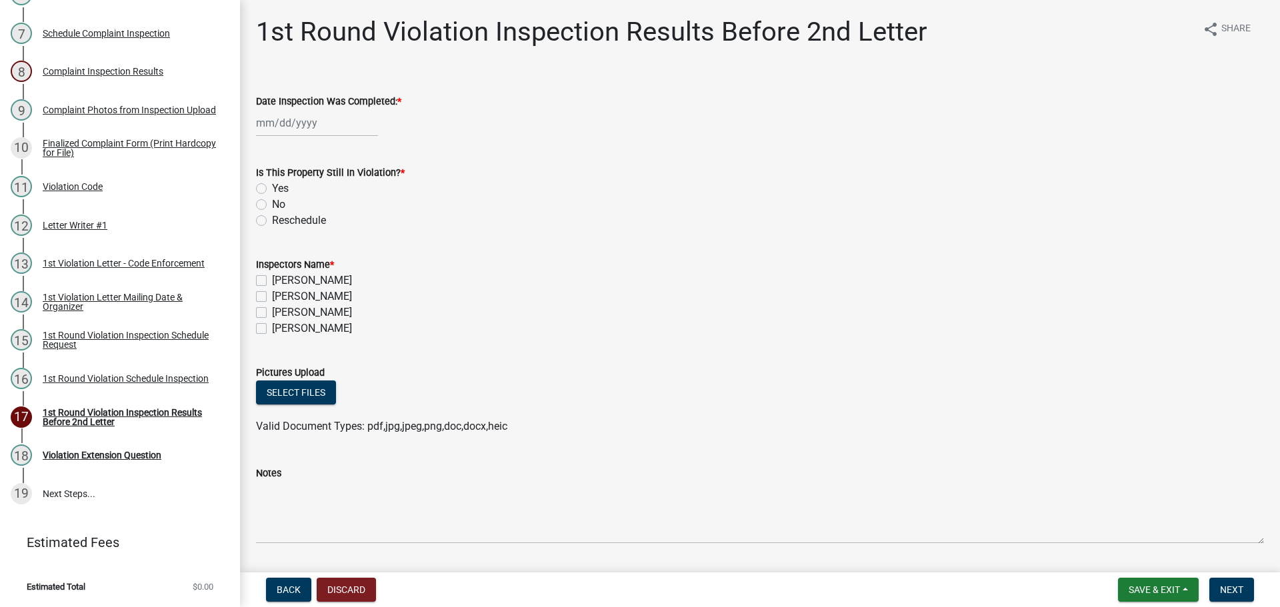
click at [315, 124] on div at bounding box center [317, 122] width 122 height 27
select select "10"
select select "2025"
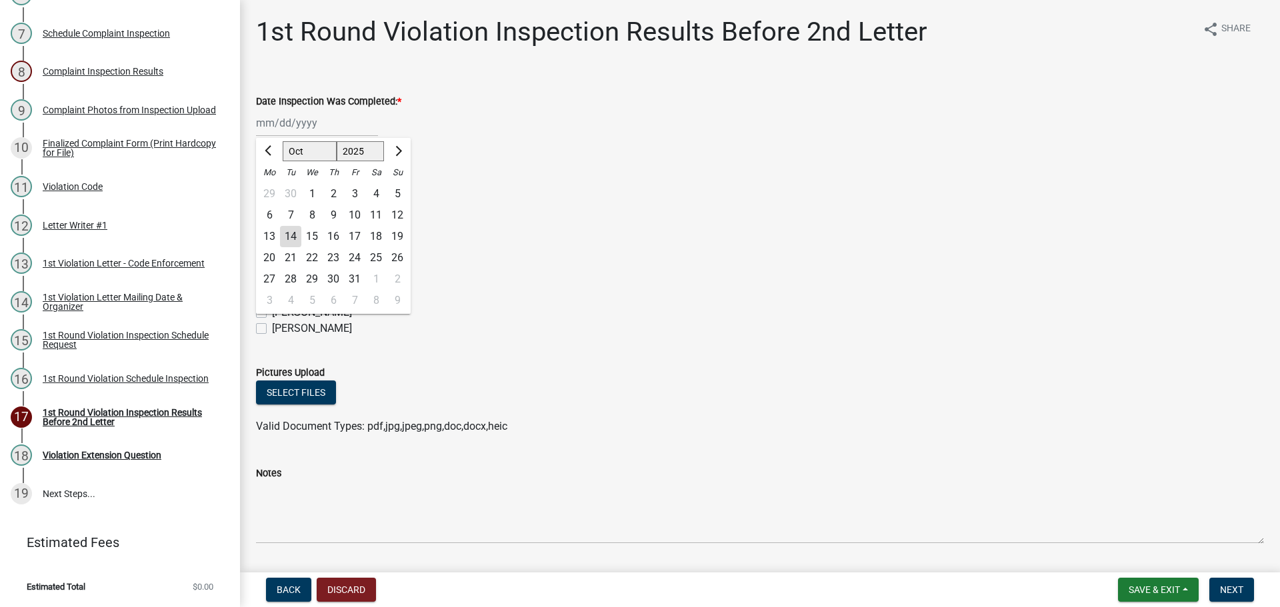
click at [294, 232] on div "14" at bounding box center [290, 236] width 21 height 21
type input "[DATE]"
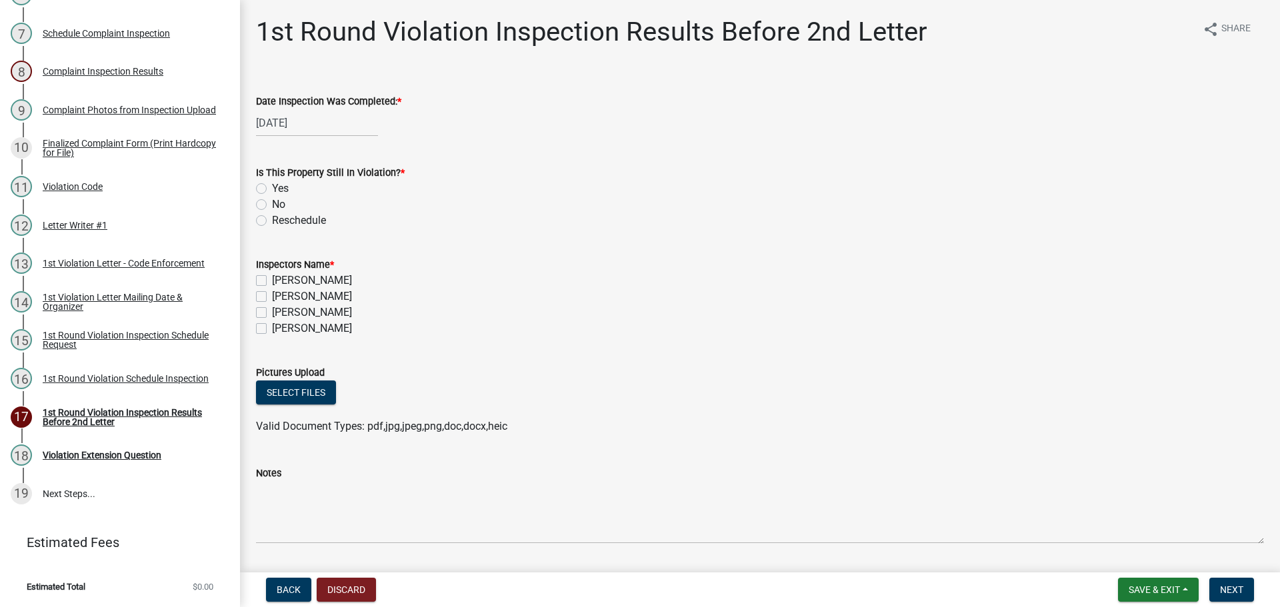
click at [272, 207] on label "No" at bounding box center [278, 205] width 13 height 16
click at [272, 205] on input "No" at bounding box center [276, 201] width 9 height 9
radio input "true"
click at [272, 312] on label "[PERSON_NAME]" at bounding box center [312, 313] width 80 height 16
click at [272, 312] on input "[PERSON_NAME]" at bounding box center [276, 309] width 9 height 9
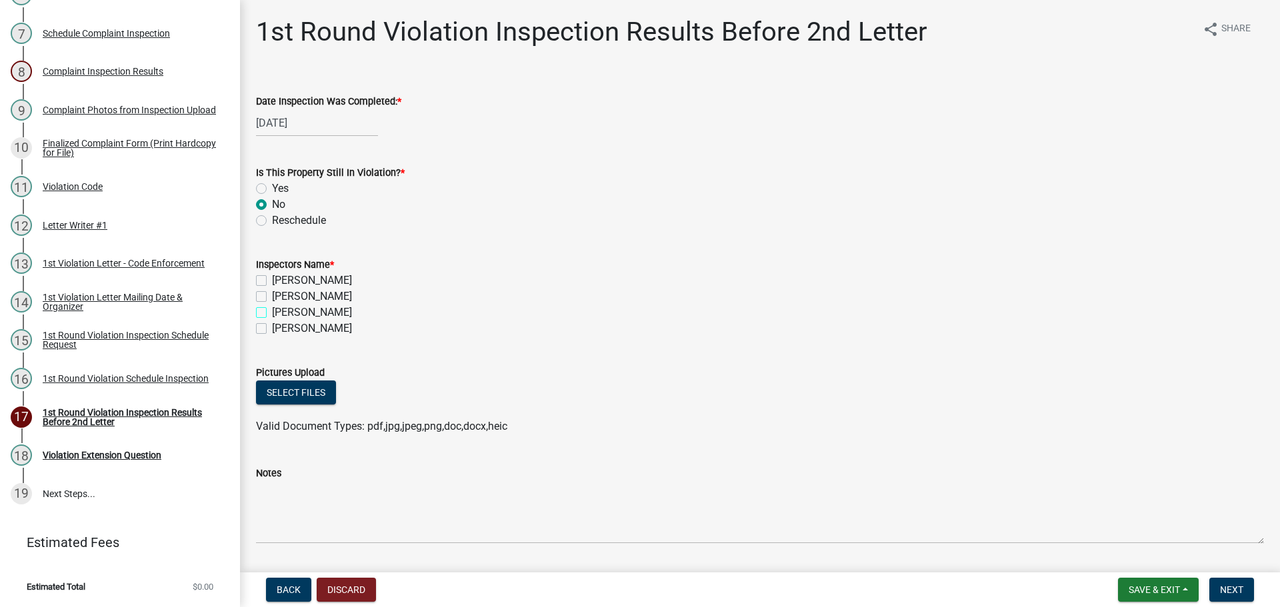
checkbox input "true"
checkbox input "false"
checkbox input "true"
checkbox input "false"
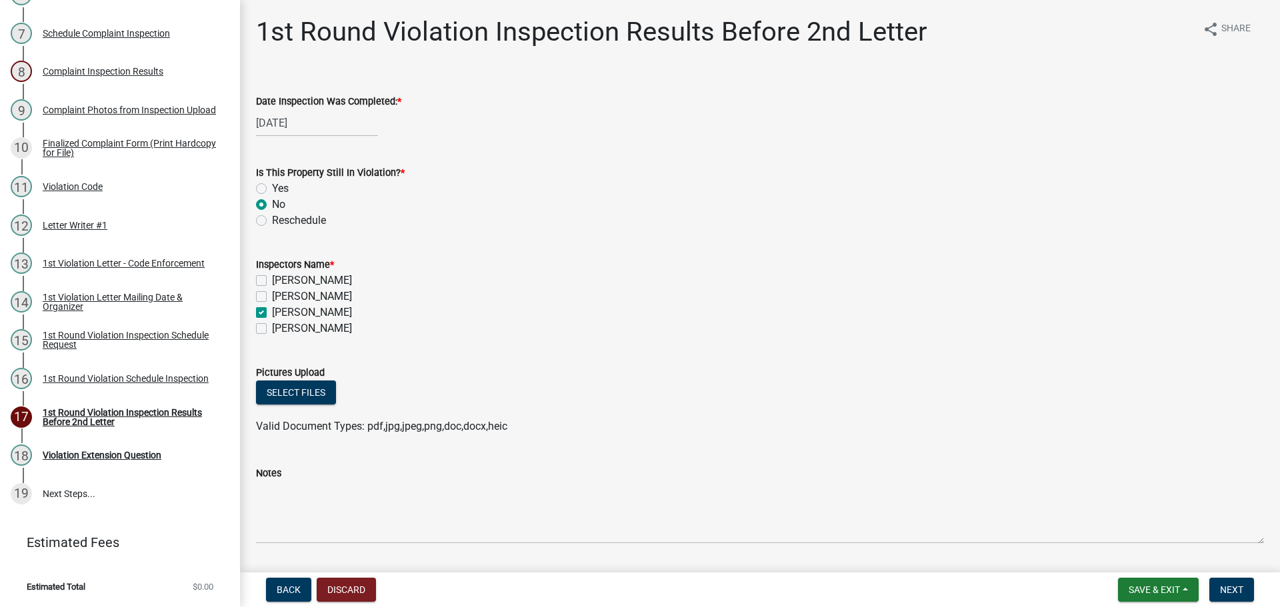
scroll to position [39, 0]
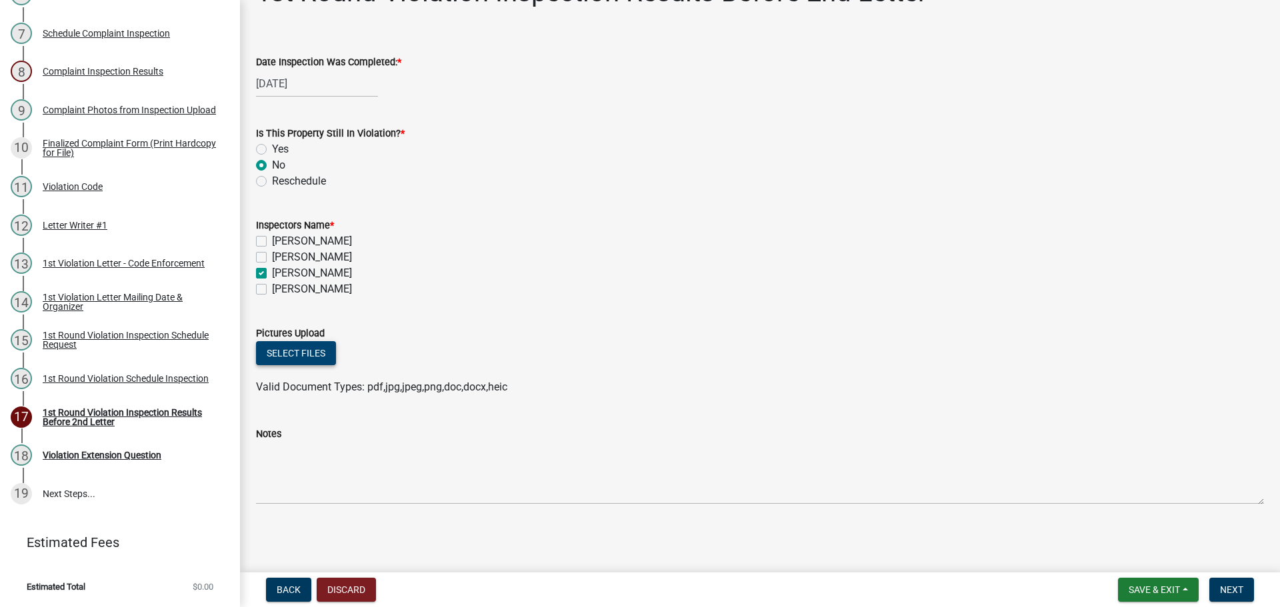
click at [313, 352] on button "Select files" at bounding box center [296, 353] width 80 height 24
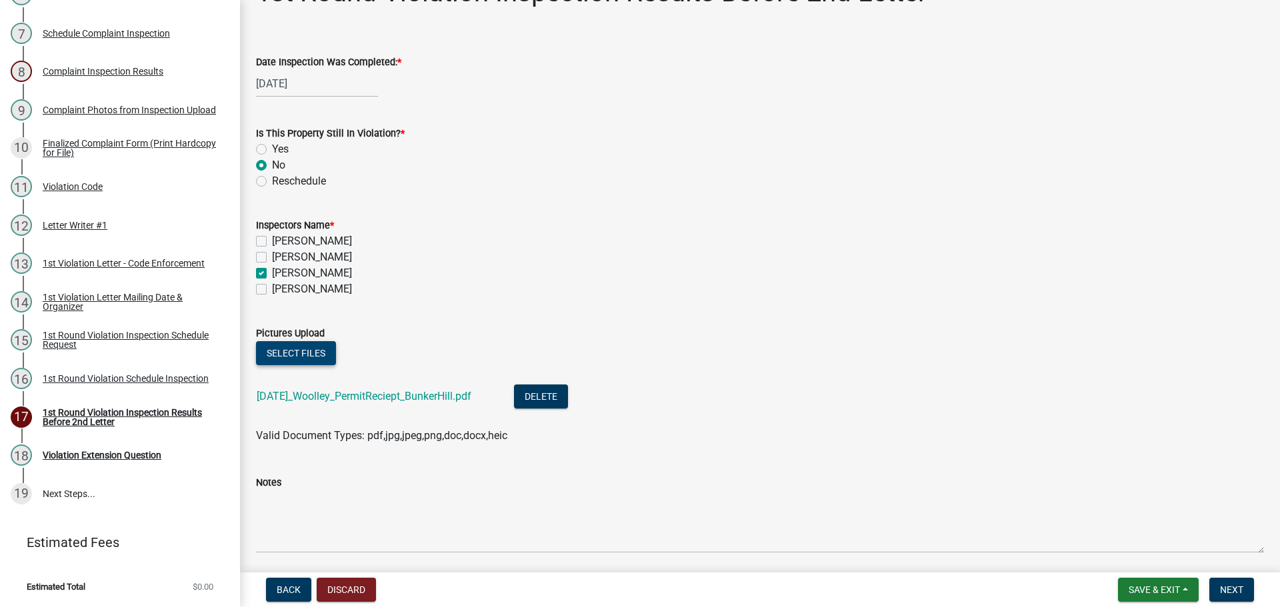
click at [309, 352] on button "Select files" at bounding box center [296, 353] width 80 height 24
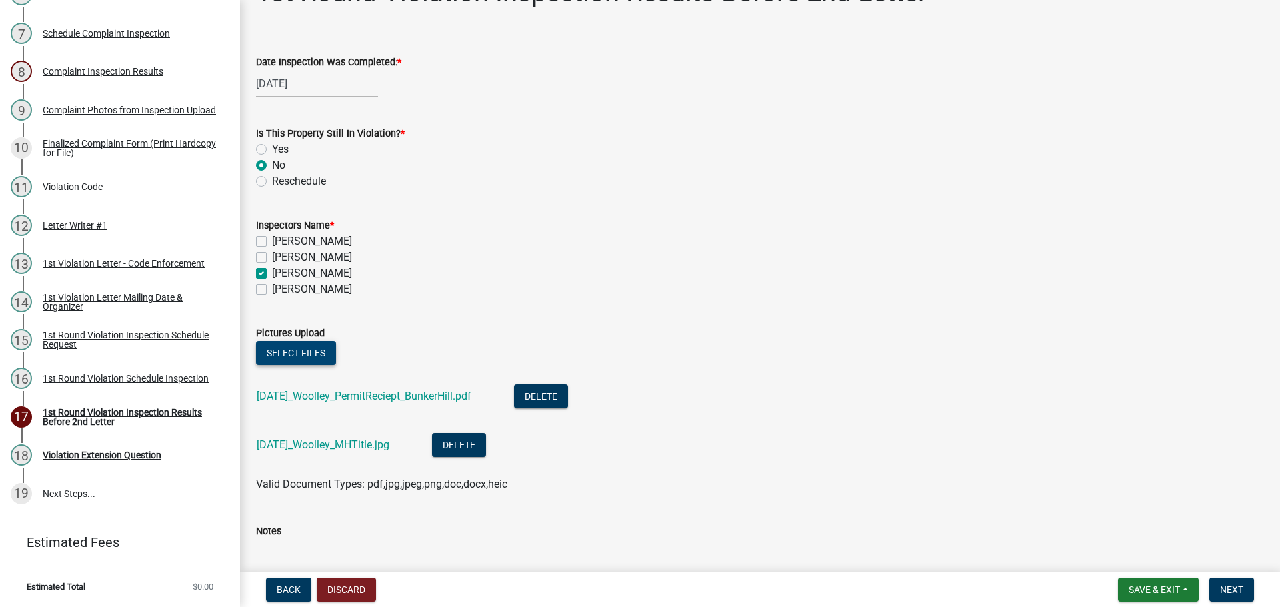
scroll to position [137, 0]
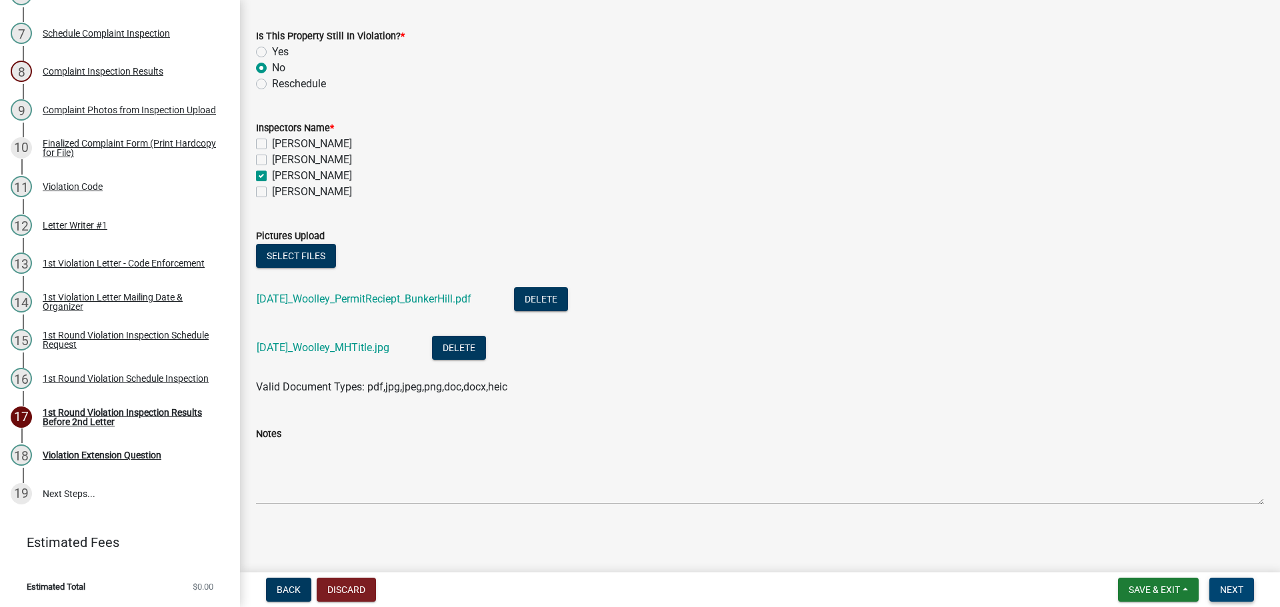
drag, startPoint x: 1226, startPoint y: 585, endPoint x: 1222, endPoint y: 575, distance: 10.8
click at [1226, 585] on span "Next" at bounding box center [1231, 589] width 23 height 11
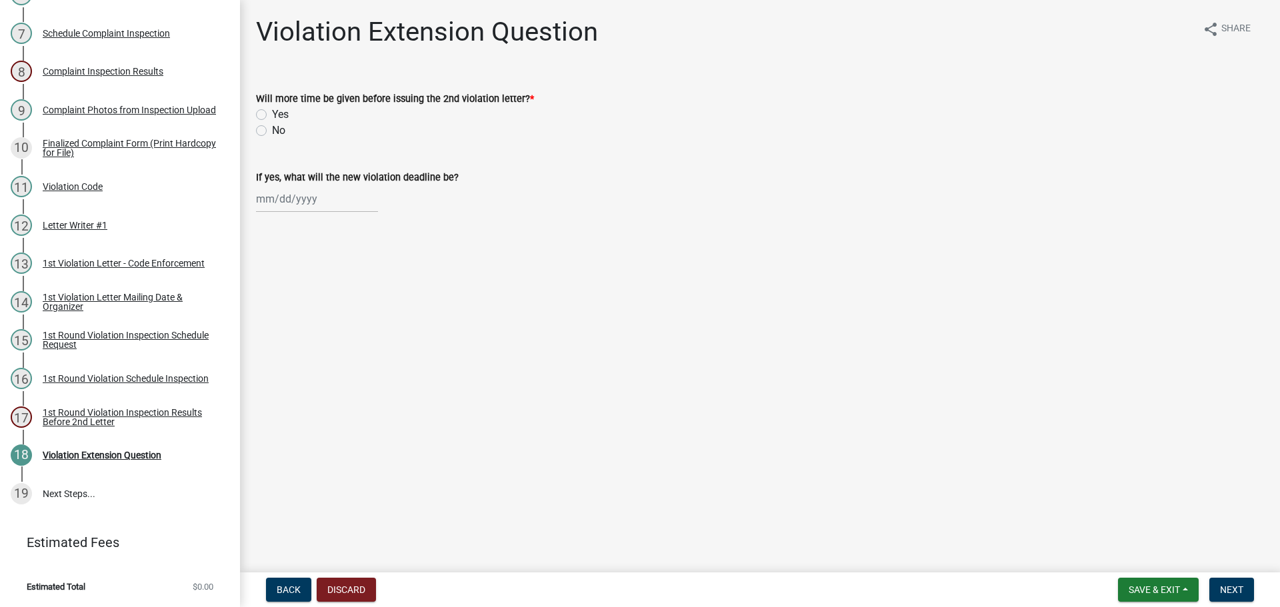
click at [272, 129] on label "No" at bounding box center [278, 131] width 13 height 16
click at [272, 129] on input "No" at bounding box center [276, 127] width 9 height 9
radio input "true"
click at [1222, 592] on span "Next" at bounding box center [1231, 589] width 23 height 11
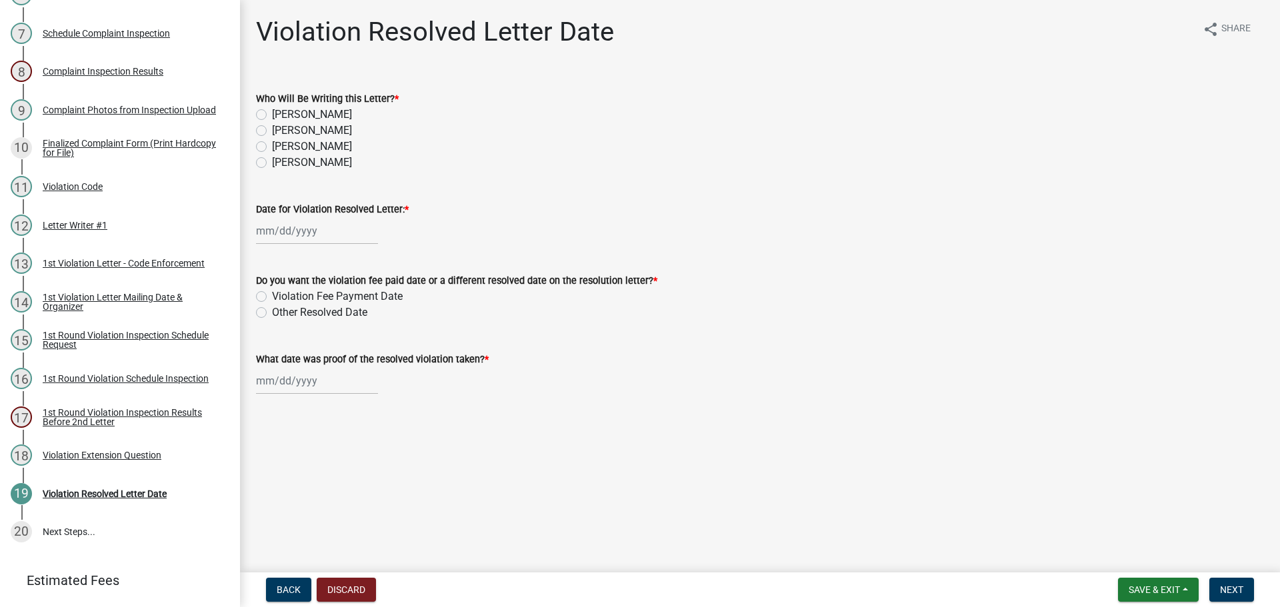
scroll to position [433, 0]
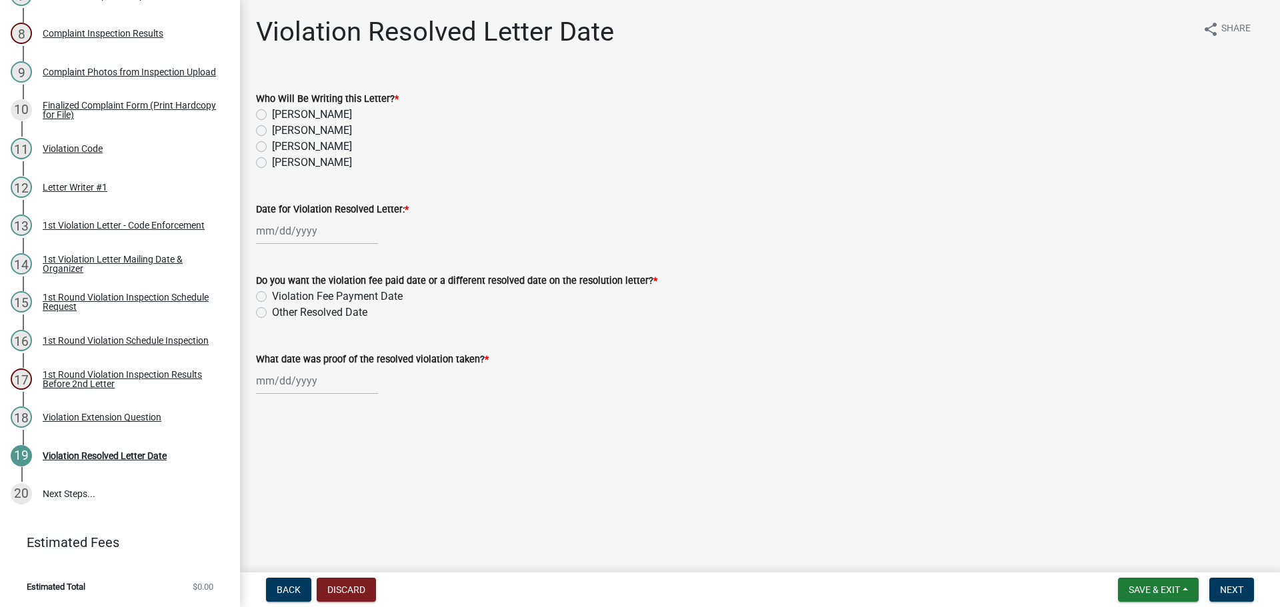
click at [272, 147] on label "[PERSON_NAME]" at bounding box center [312, 147] width 80 height 16
click at [272, 147] on input "[PERSON_NAME]" at bounding box center [276, 143] width 9 height 9
radio input "true"
click at [274, 234] on div at bounding box center [317, 230] width 122 height 27
select select "10"
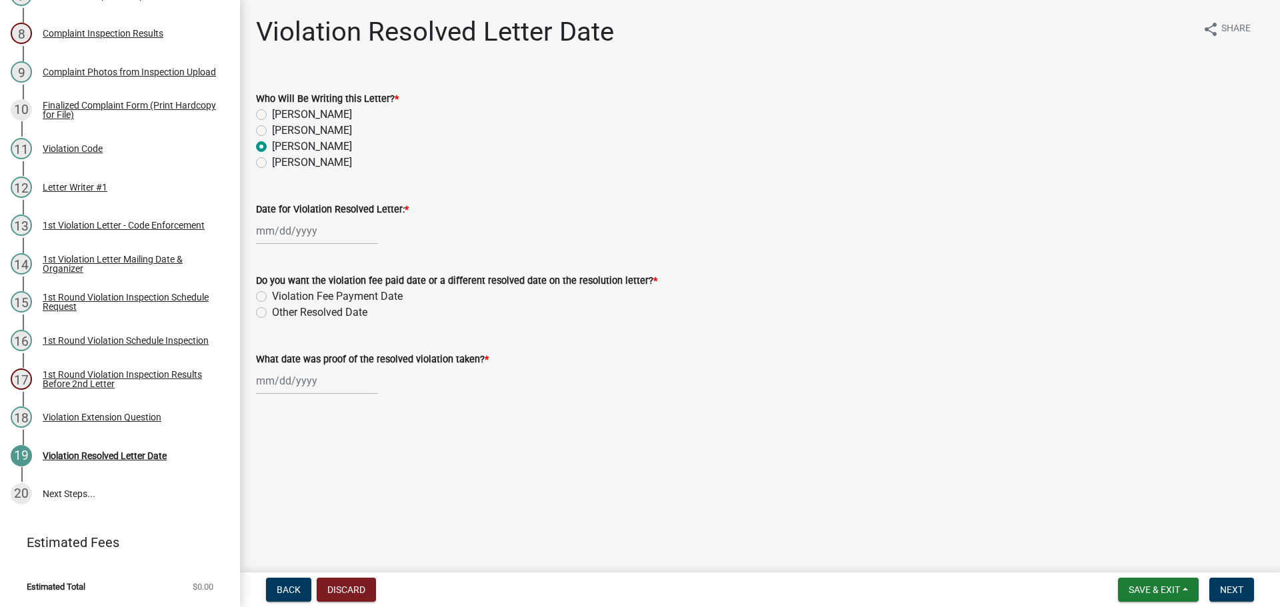
select select "2025"
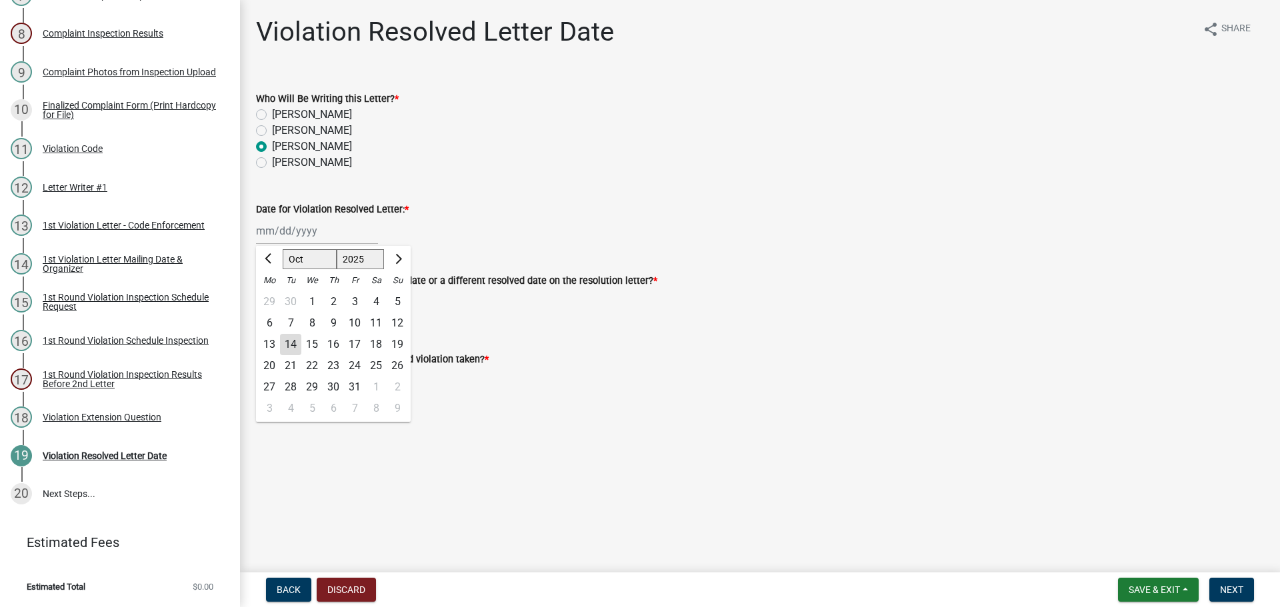
click at [293, 346] on div "14" at bounding box center [290, 344] width 21 height 21
type input "[DATE]"
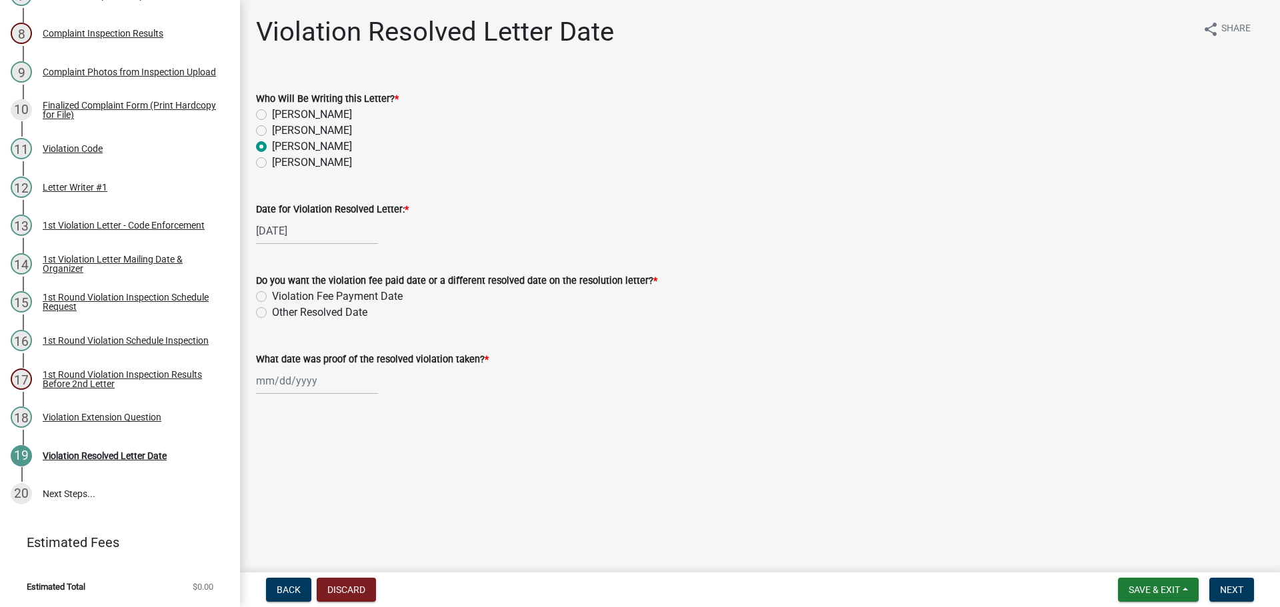
click at [272, 311] on label "Other Resolved Date" at bounding box center [319, 313] width 95 height 16
click at [272, 311] on input "Other Resolved Date" at bounding box center [276, 309] width 9 height 9
radio input "true"
click at [277, 383] on div at bounding box center [317, 380] width 122 height 27
select select "10"
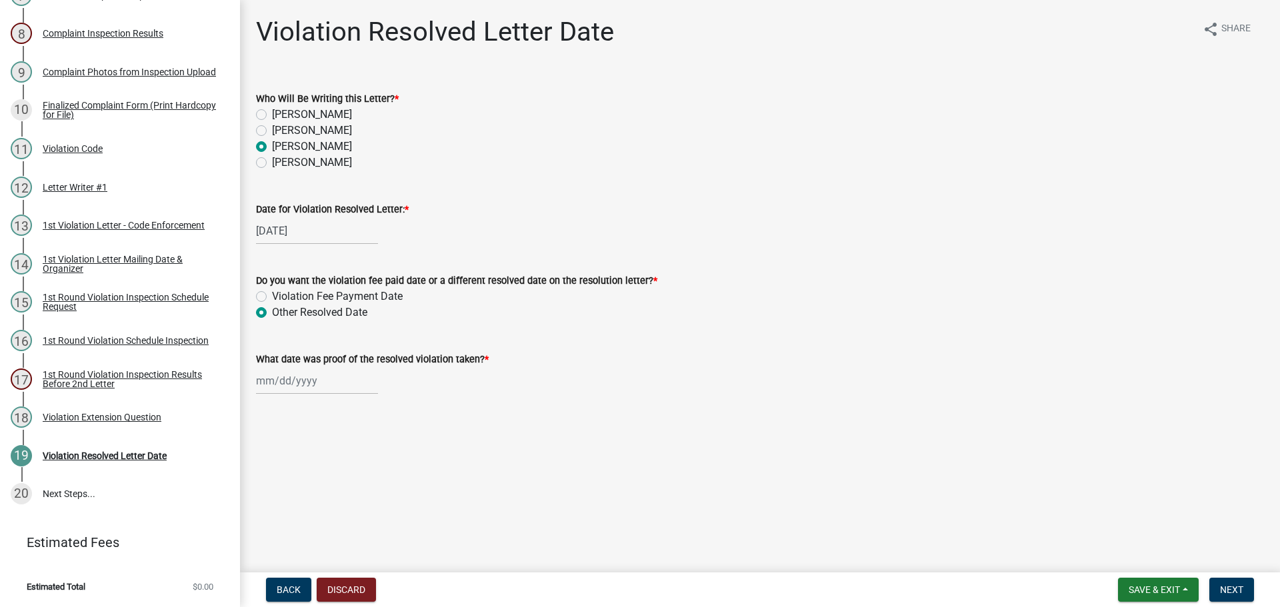
select select "2025"
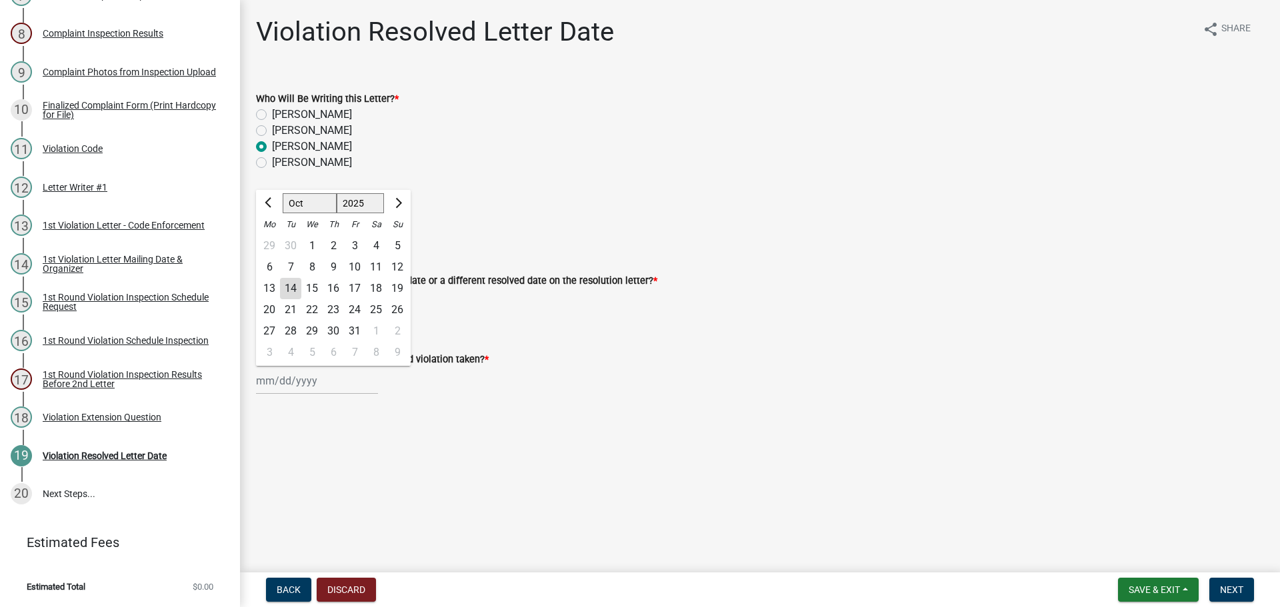
click at [295, 293] on div "14" at bounding box center [290, 288] width 21 height 21
type input "[DATE]"
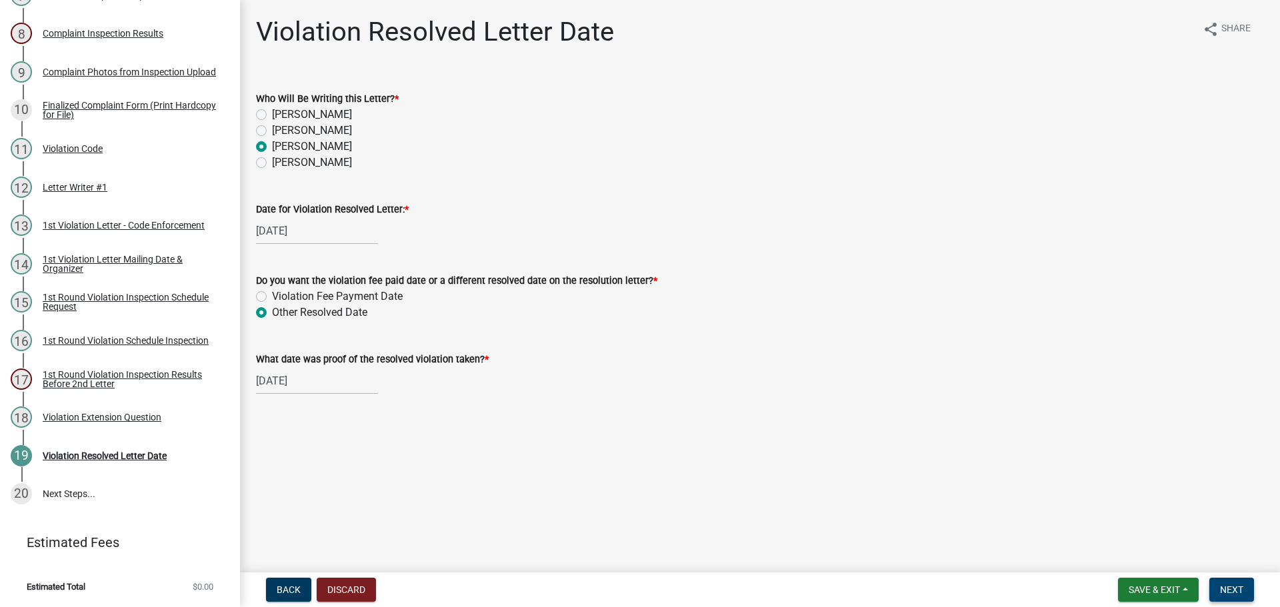
click at [1242, 586] on span "Next" at bounding box center [1231, 589] width 23 height 11
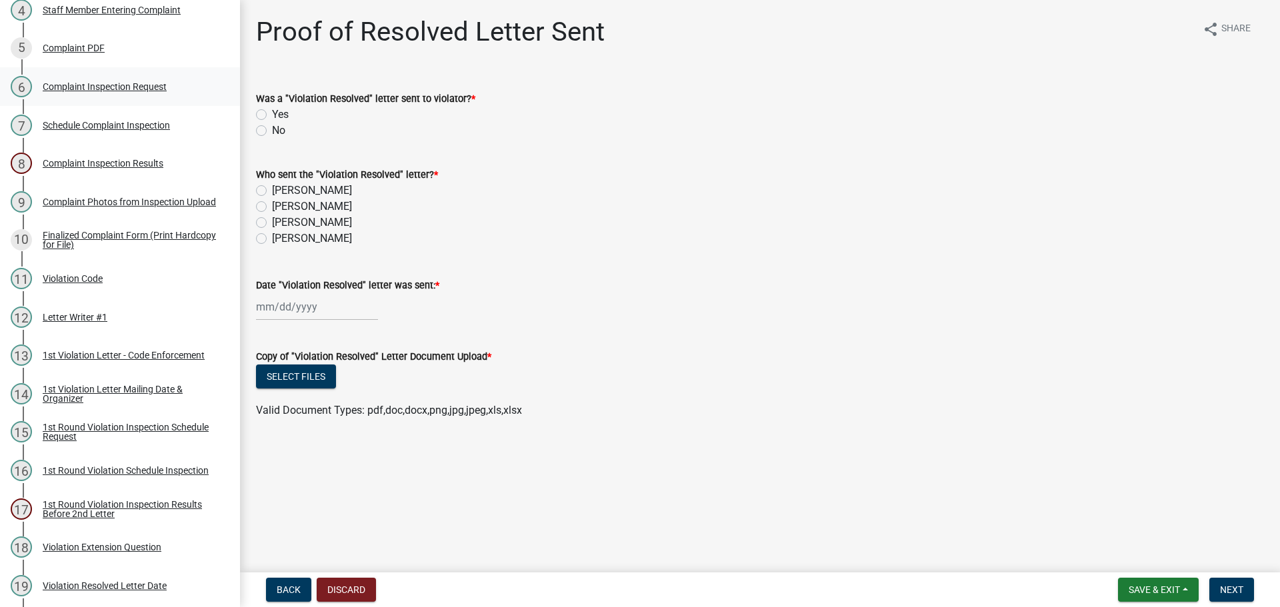
scroll to position [100, 0]
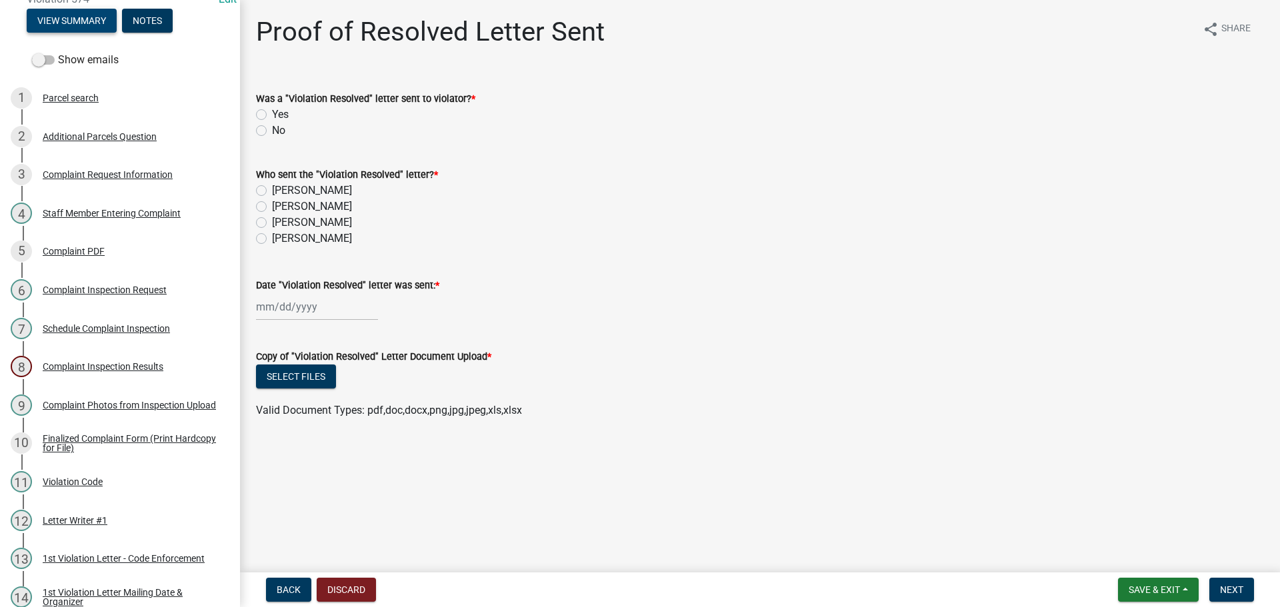
click at [103, 29] on button "View Summary" at bounding box center [72, 21] width 90 height 24
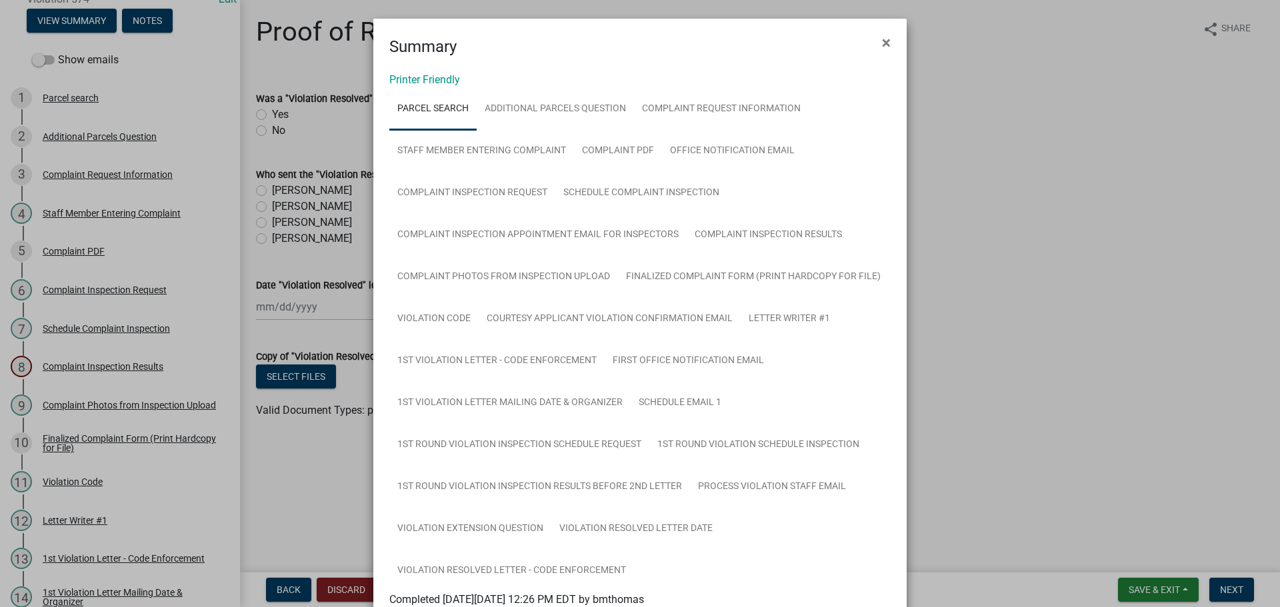
scroll to position [67, 0]
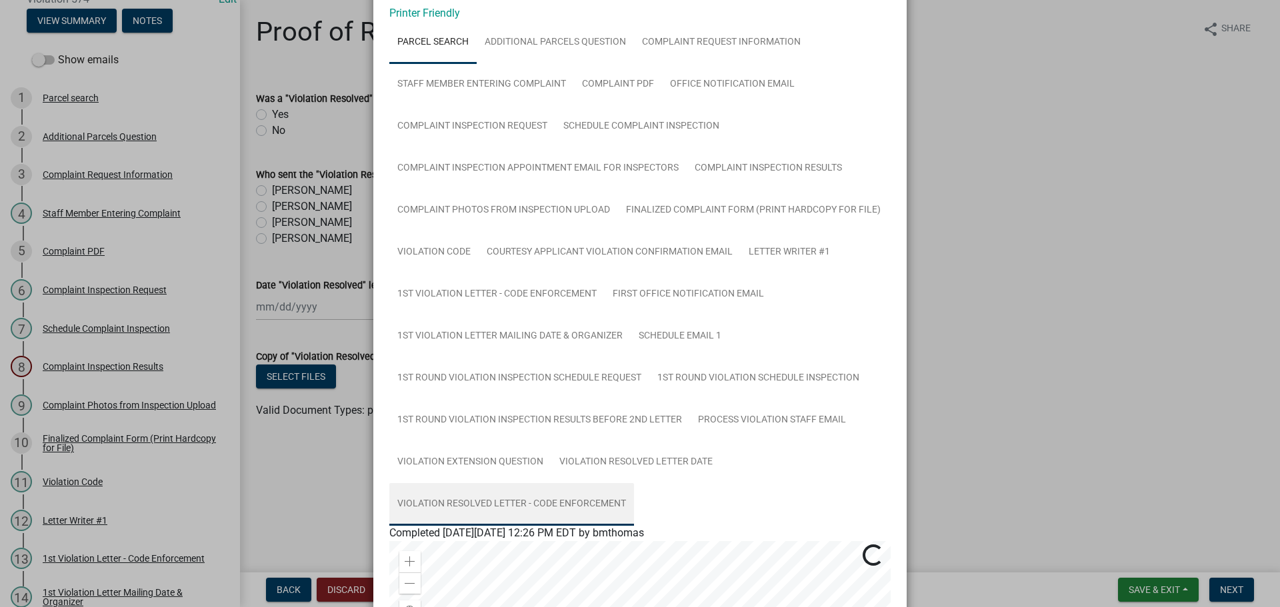
click at [503, 501] on link "Violation Resolved Letter - Code Enforcement" at bounding box center [511, 504] width 245 height 43
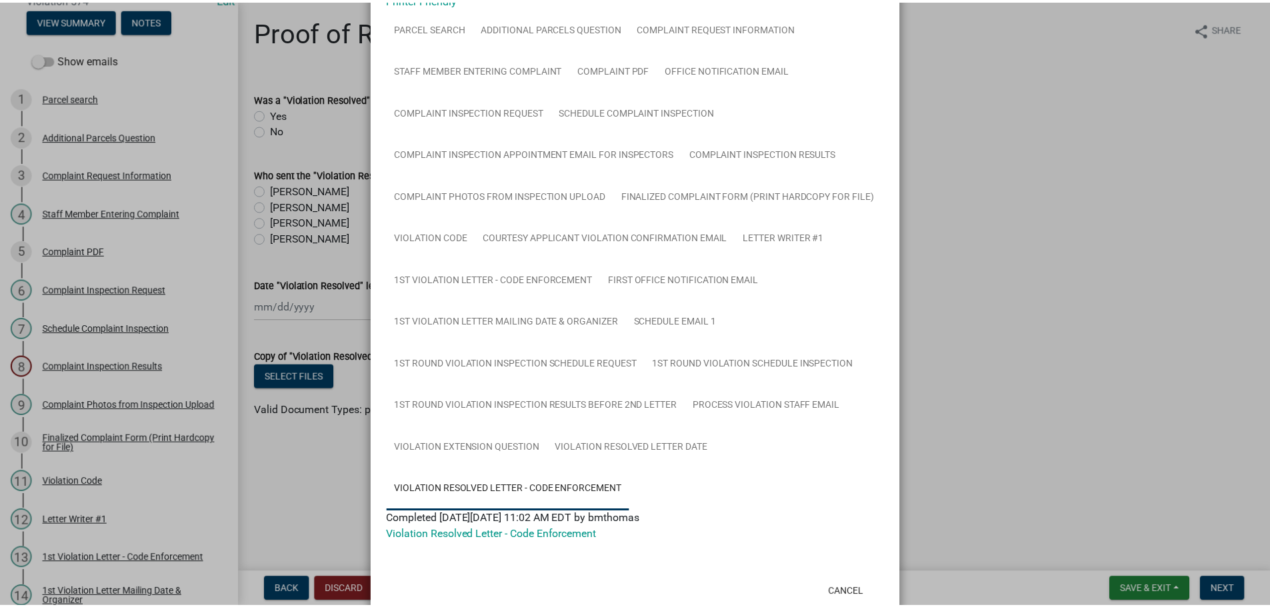
scroll to position [85, 0]
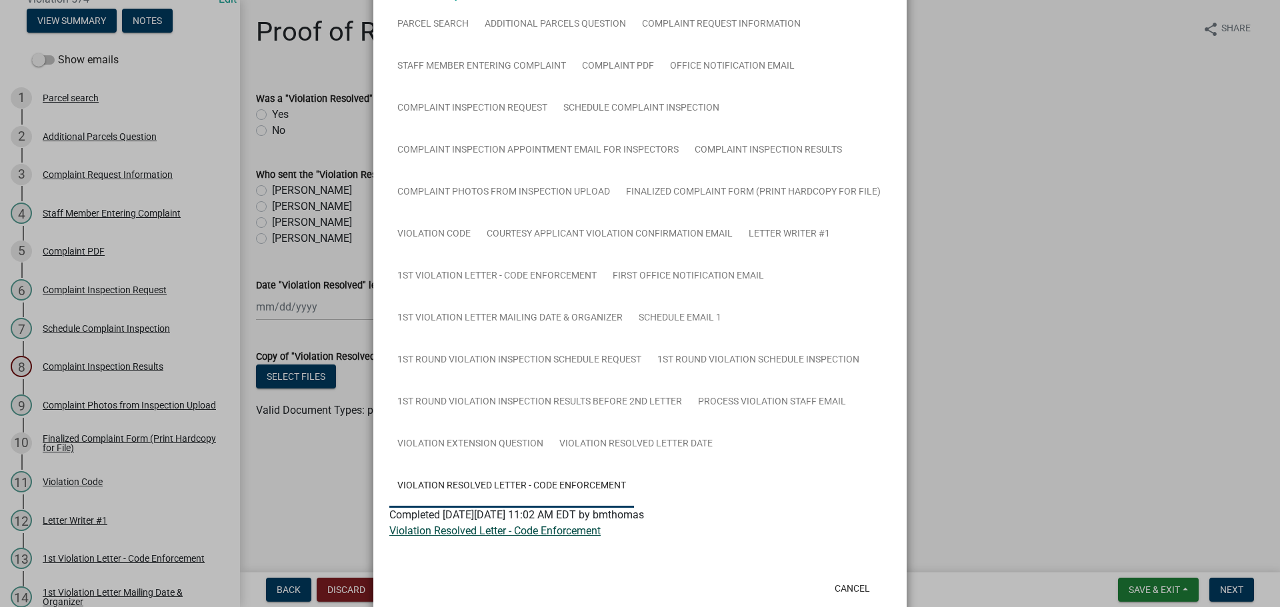
click at [522, 533] on link "Violation Resolved Letter - Code Enforcement" at bounding box center [494, 531] width 211 height 13
click at [870, 584] on button "Cancel" at bounding box center [852, 588] width 57 height 24
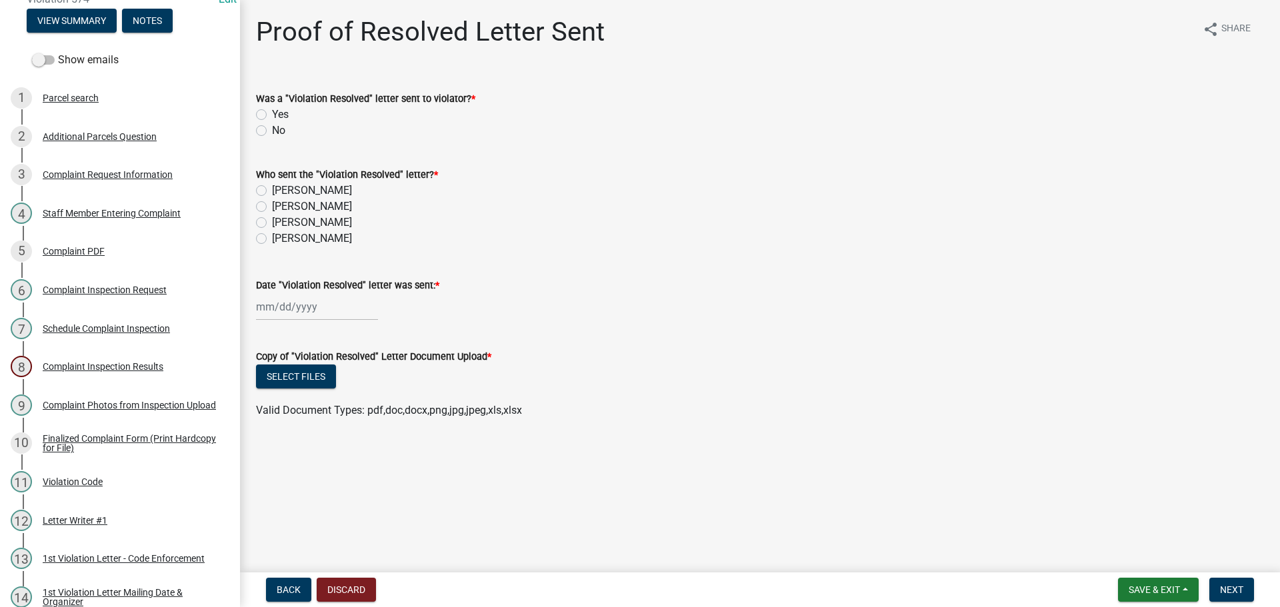
click at [259, 109] on div "Yes" at bounding box center [760, 115] width 1008 height 16
click at [272, 218] on label "[PERSON_NAME]" at bounding box center [312, 223] width 80 height 16
click at [272, 218] on input "[PERSON_NAME]" at bounding box center [276, 219] width 9 height 9
radio input "true"
click at [288, 315] on div at bounding box center [317, 306] width 122 height 27
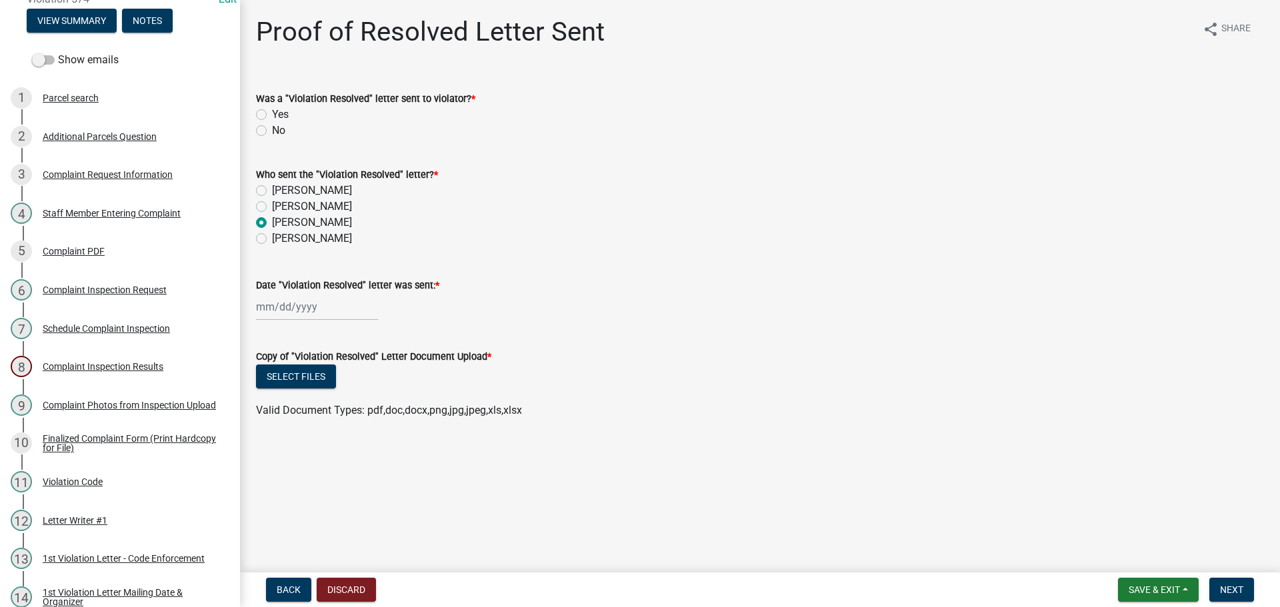
select select "10"
select select "2025"
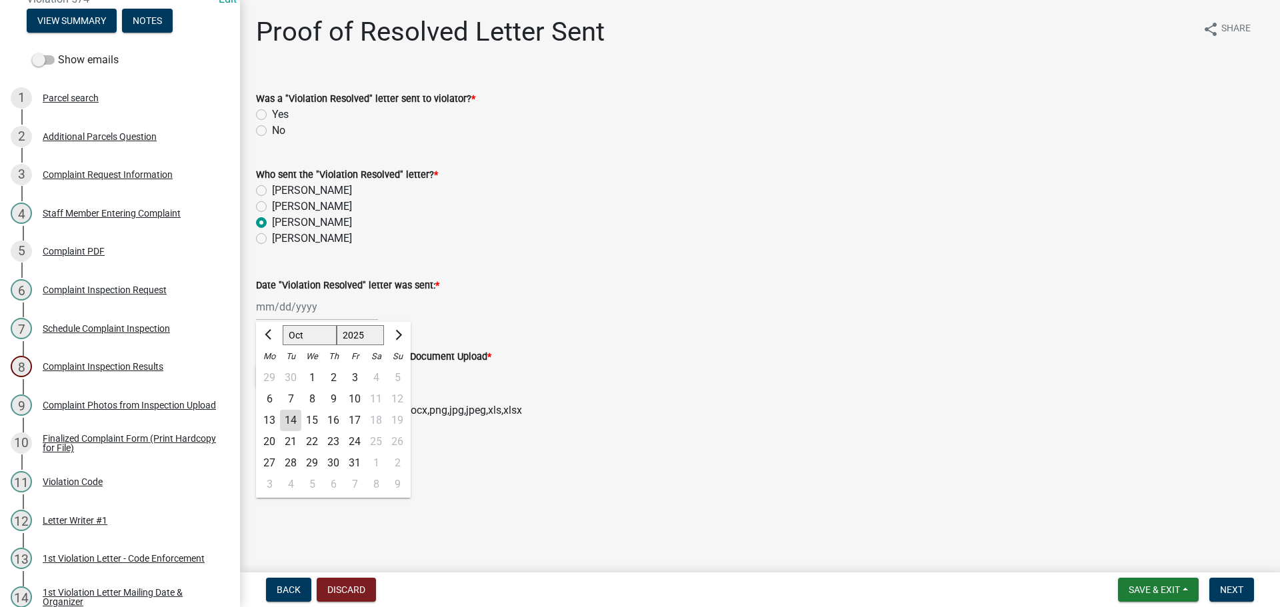
click at [293, 416] on div "14" at bounding box center [290, 420] width 21 height 21
type input "[DATE]"
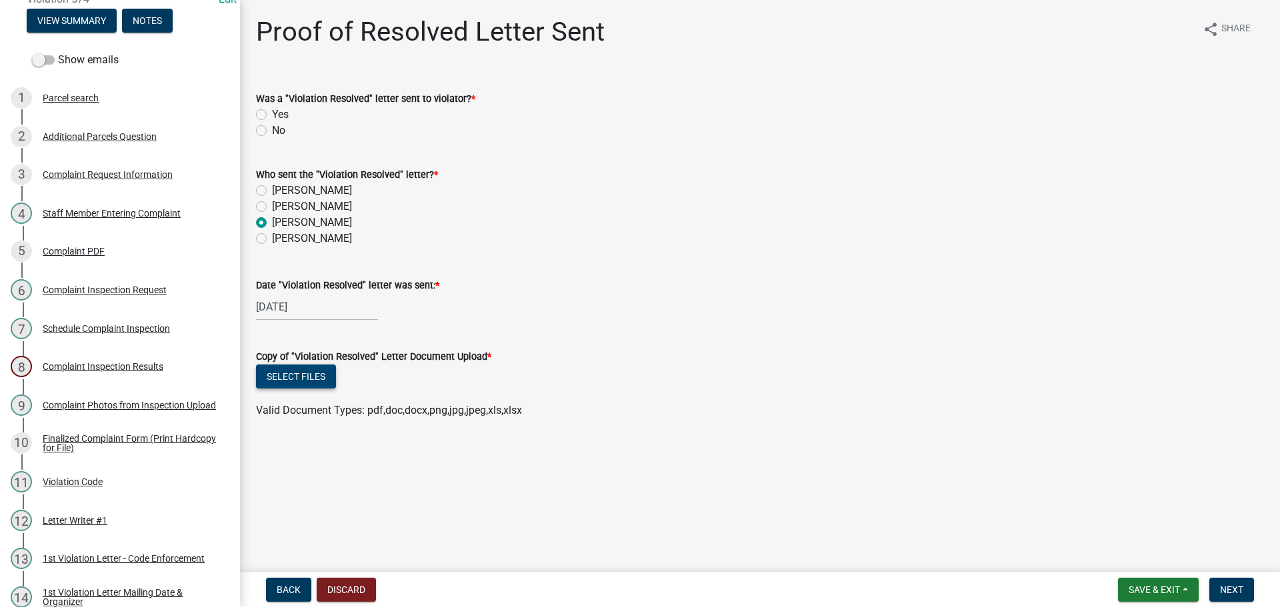
click at [283, 366] on button "Select files" at bounding box center [296, 377] width 80 height 24
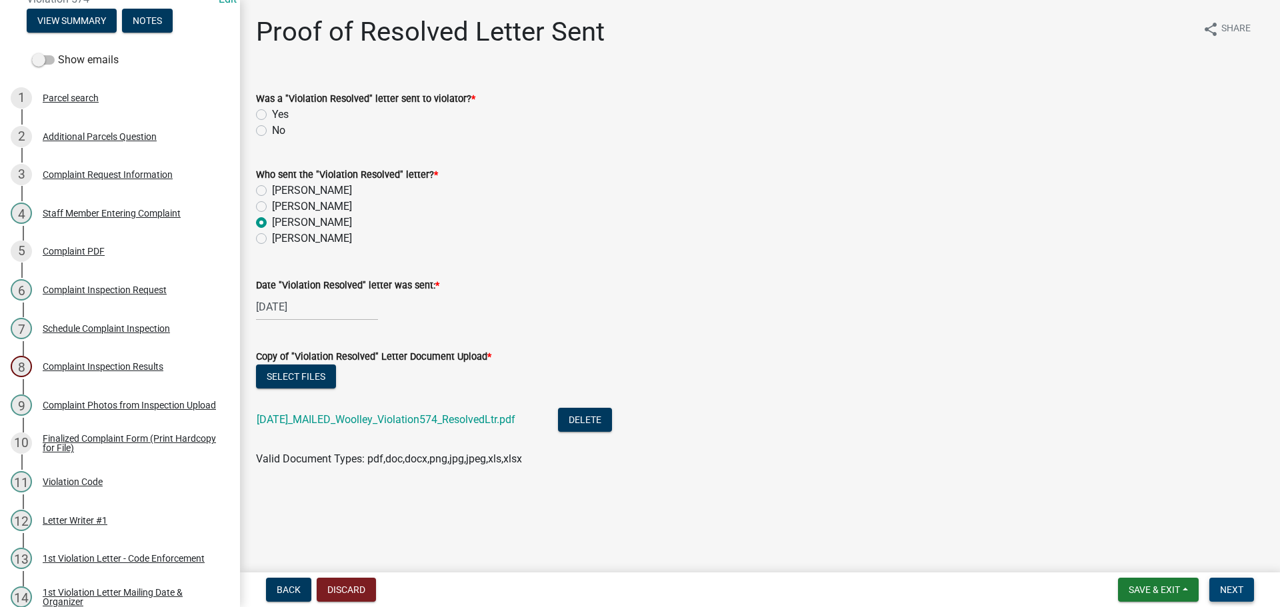
click at [1230, 584] on span "Next" at bounding box center [1231, 589] width 23 height 11
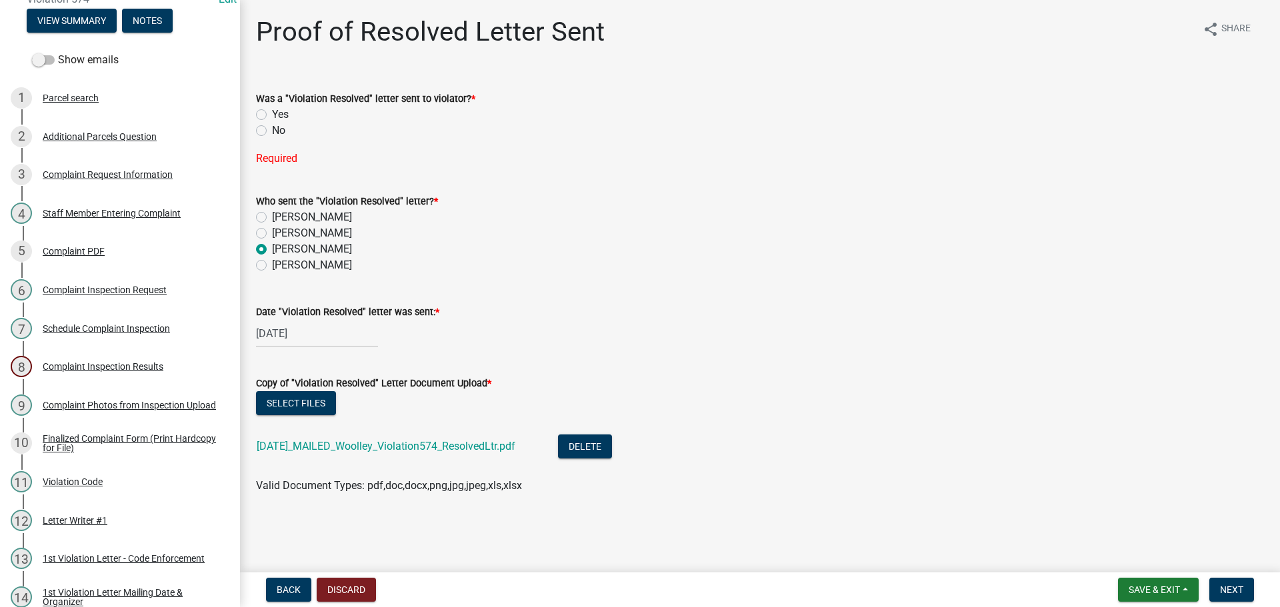
click at [272, 115] on label "Yes" at bounding box center [280, 115] width 17 height 16
click at [272, 115] on input "Yes" at bounding box center [276, 111] width 9 height 9
radio input "true"
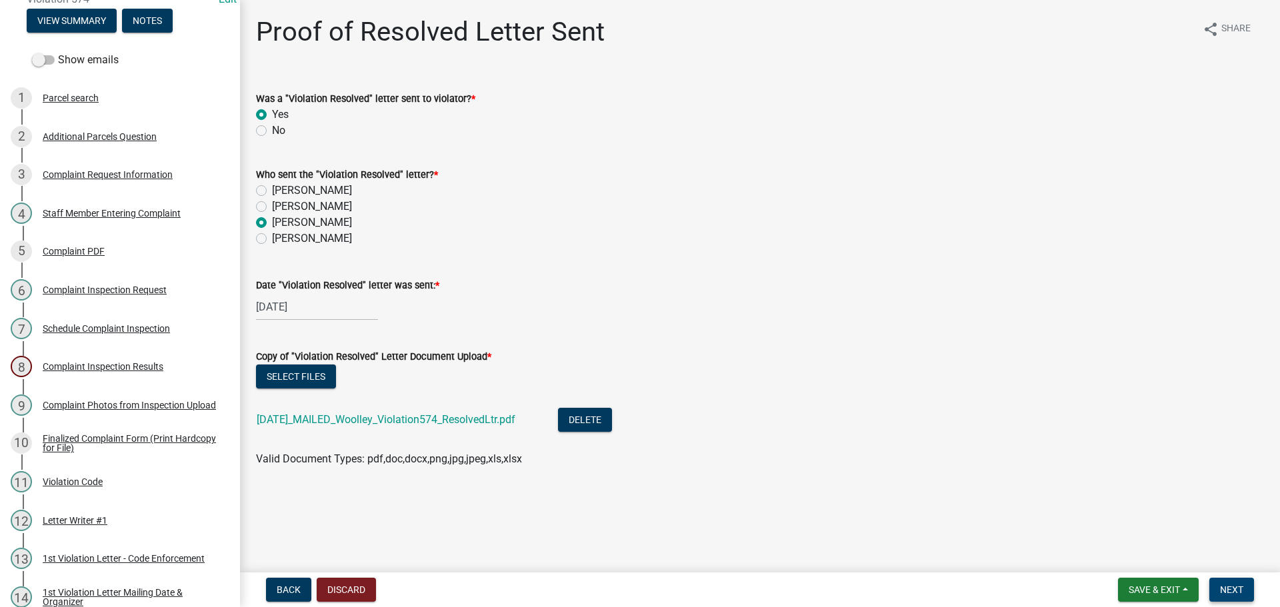
click at [1221, 590] on span "Next" at bounding box center [1231, 589] width 23 height 11
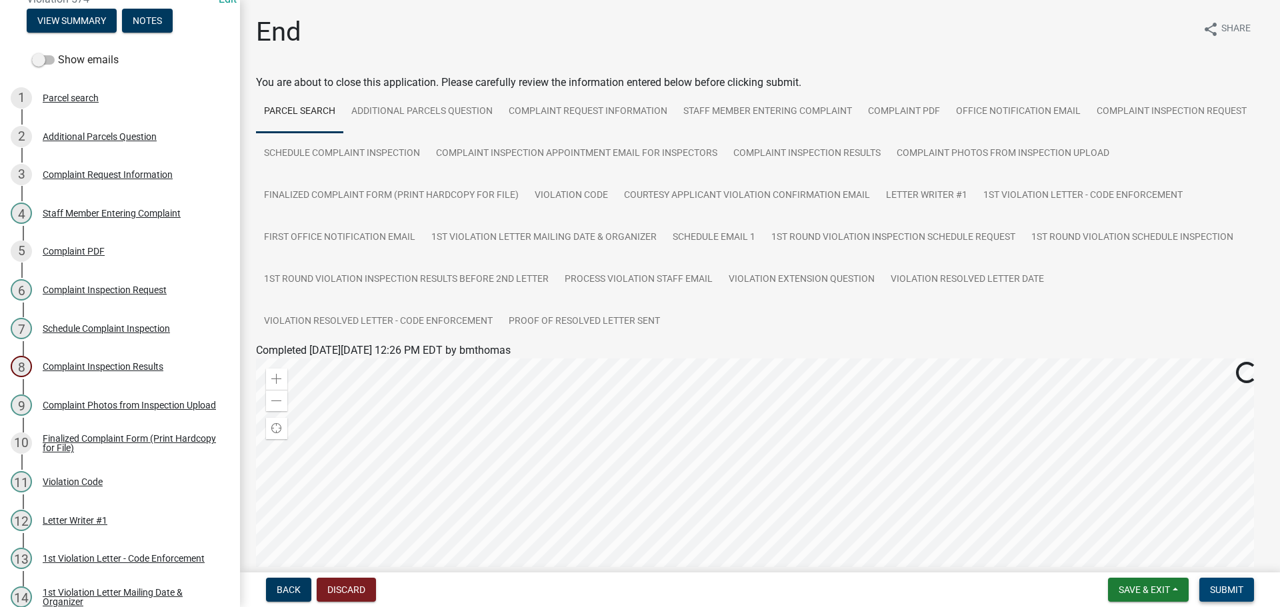
click at [1217, 586] on span "Submit" at bounding box center [1226, 589] width 33 height 11
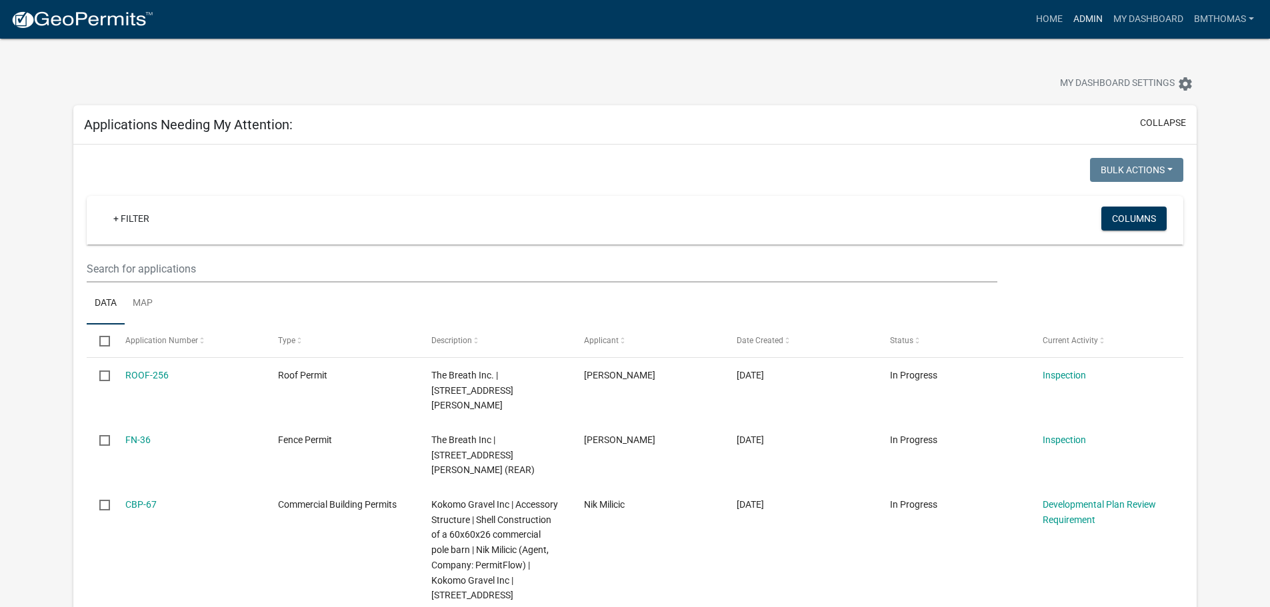
click at [1086, 21] on link "Admin" at bounding box center [1088, 19] width 40 height 25
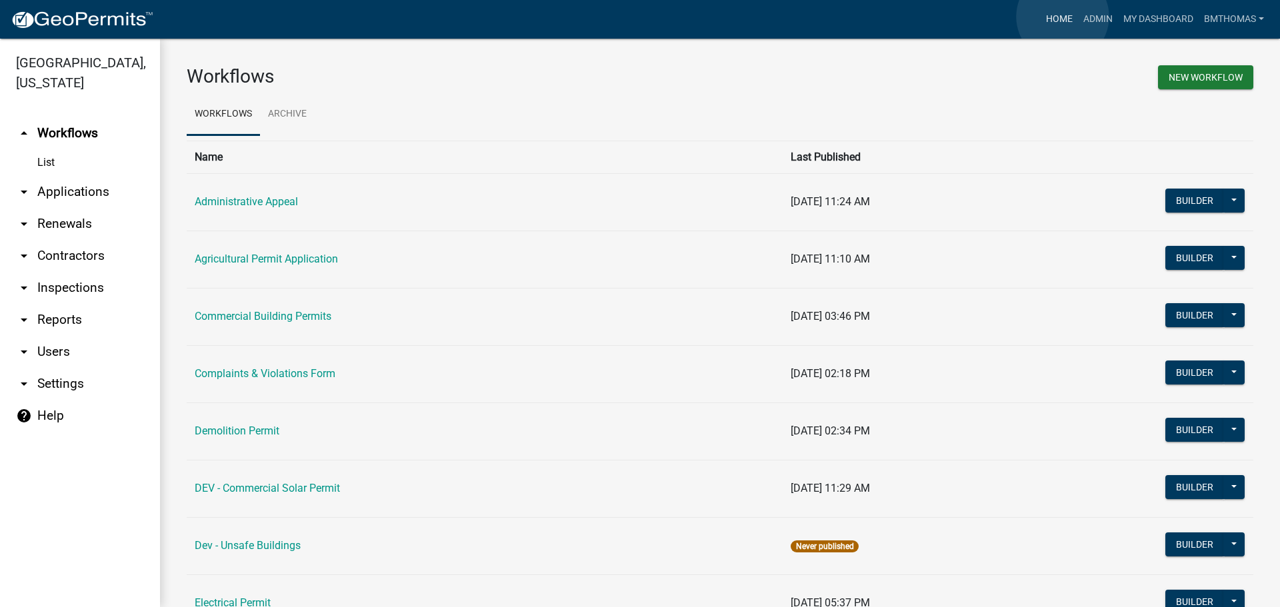
click at [1062, 17] on link "Home" at bounding box center [1058, 19] width 37 height 25
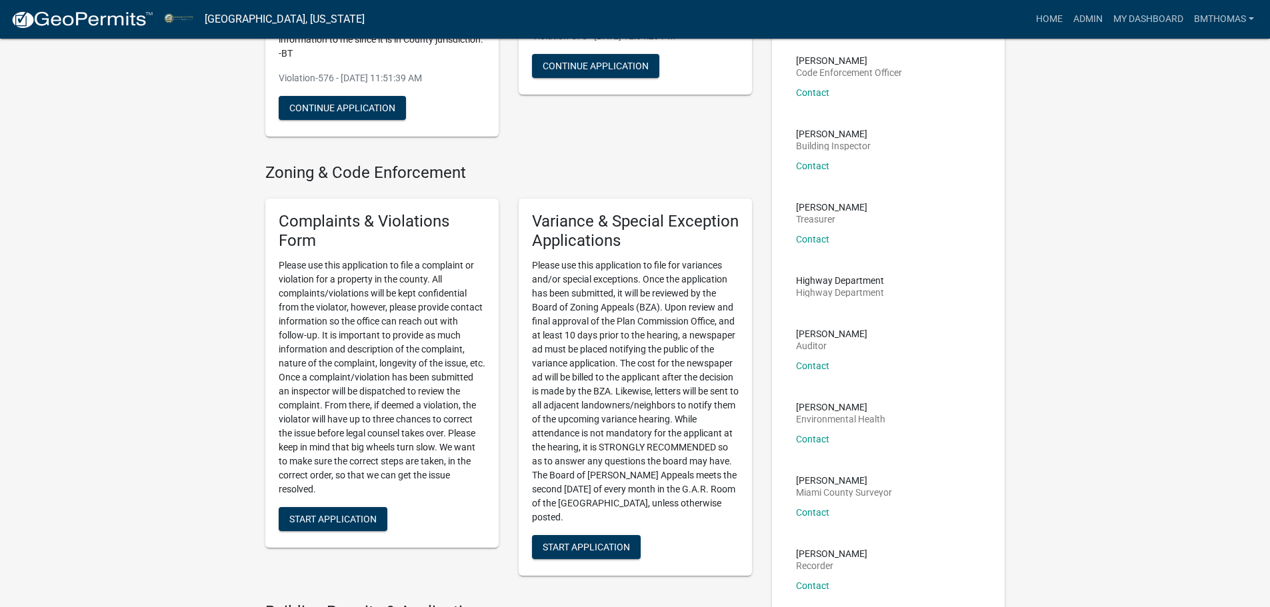
scroll to position [267, 0]
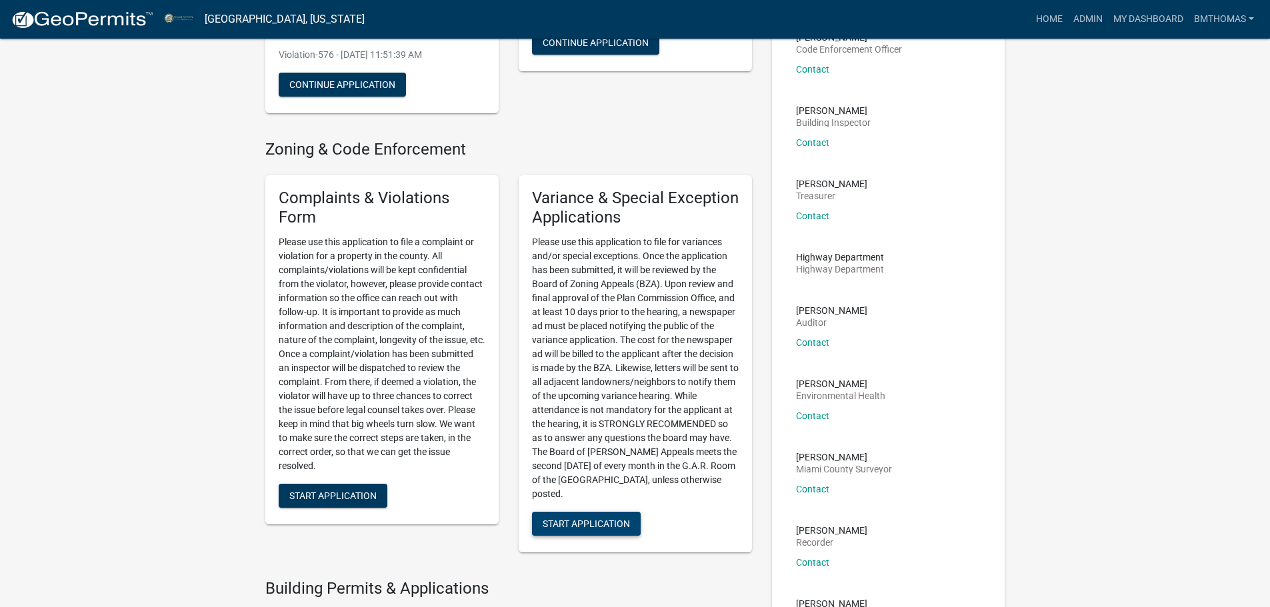
click at [603, 518] on span "Start Application" at bounding box center [586, 523] width 87 height 11
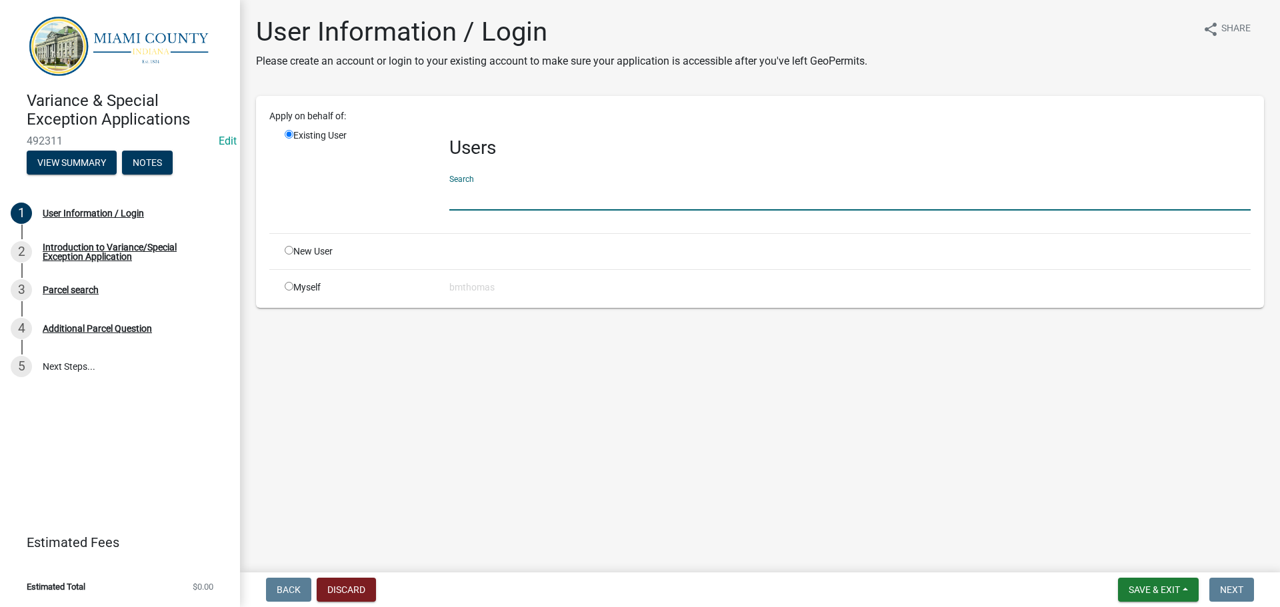
click at [492, 199] on input "text" at bounding box center [849, 196] width 801 height 27
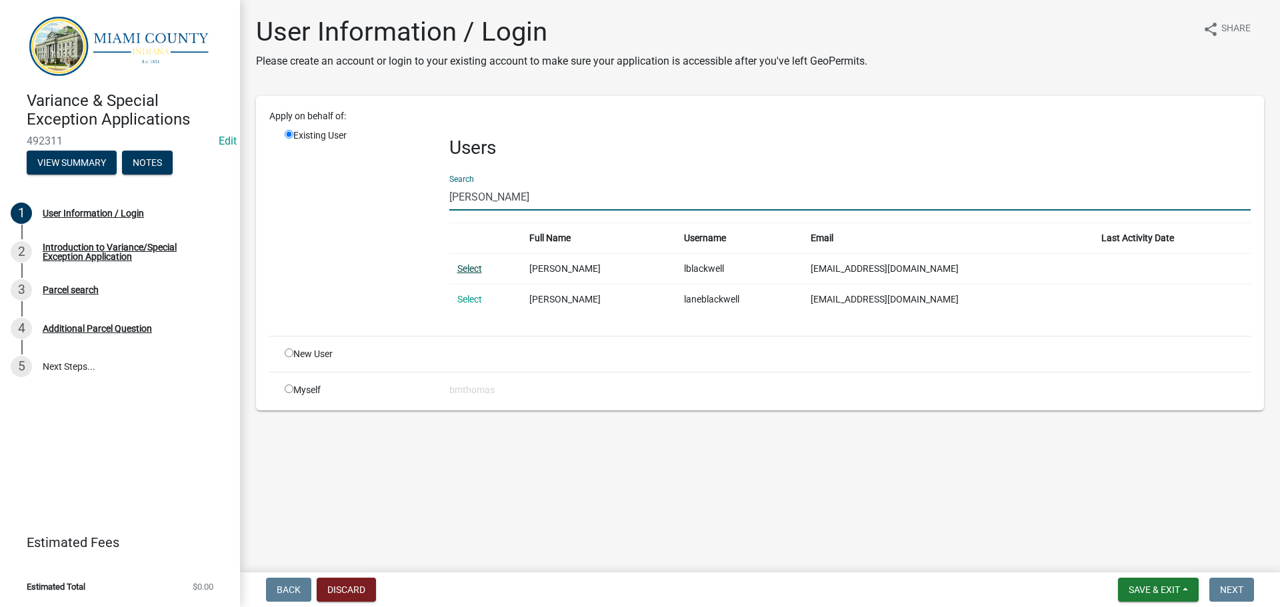
type input "lane blackwell"
click at [457, 272] on link "Select" at bounding box center [469, 268] width 25 height 11
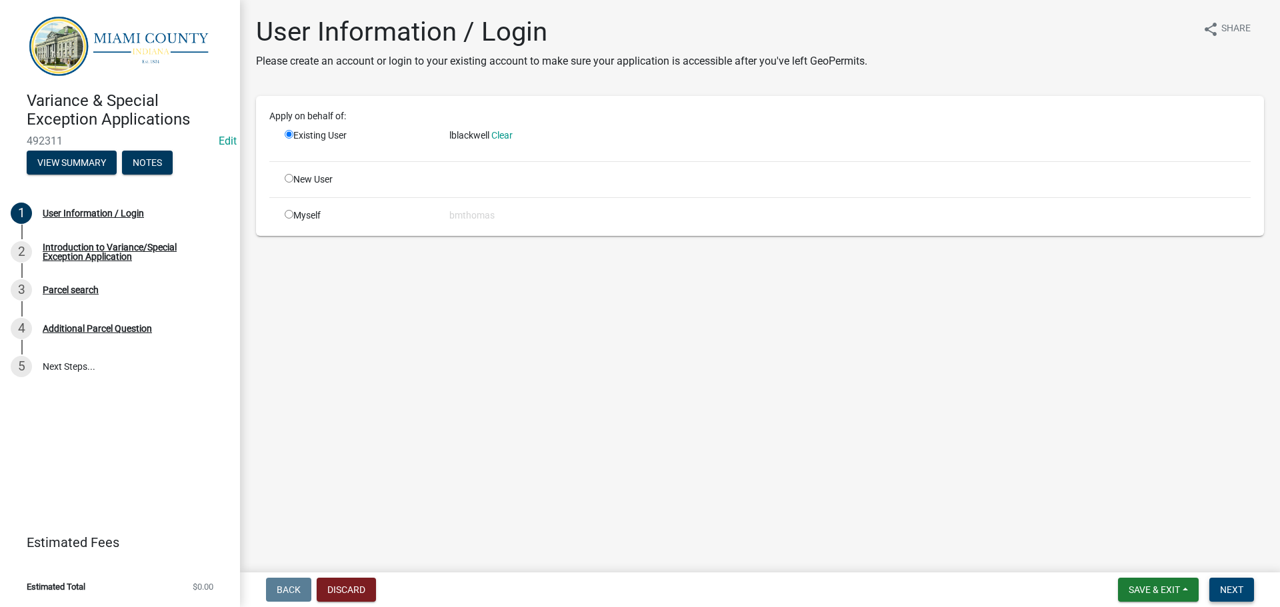
click at [1232, 588] on span "Next" at bounding box center [1231, 589] width 23 height 11
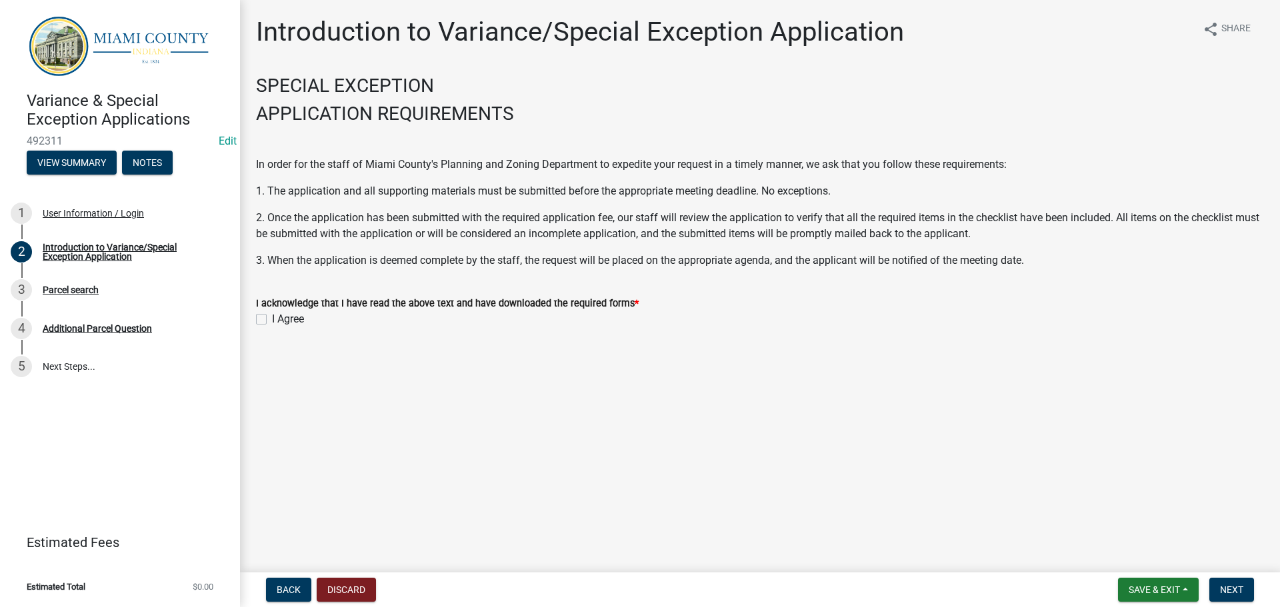
click at [272, 316] on label "I Agree" at bounding box center [288, 319] width 32 height 16
click at [272, 316] on input "I Agree" at bounding box center [276, 315] width 9 height 9
checkbox input "true"
click at [1214, 586] on button "Next" at bounding box center [1231, 590] width 45 height 24
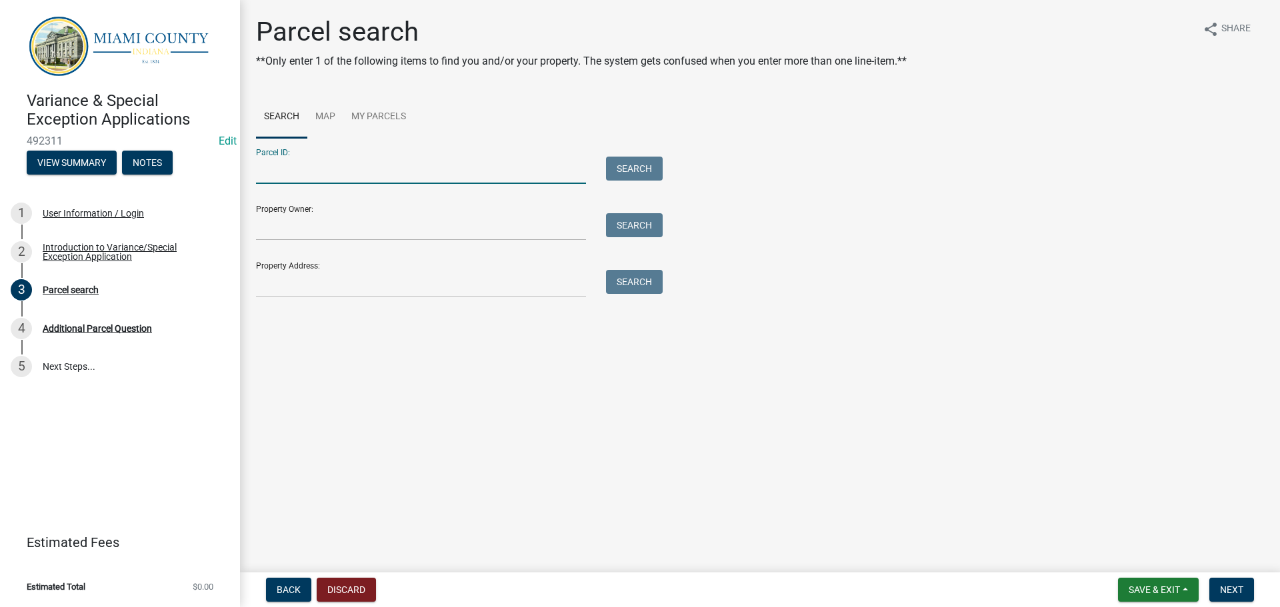
click at [351, 171] on input "Parcel ID:" at bounding box center [421, 170] width 330 height 27
paste input "52-05-21-400-008.000-012"
type input "52-05-21-400-008.000-012"
click at [640, 169] on button "Search" at bounding box center [634, 169] width 57 height 24
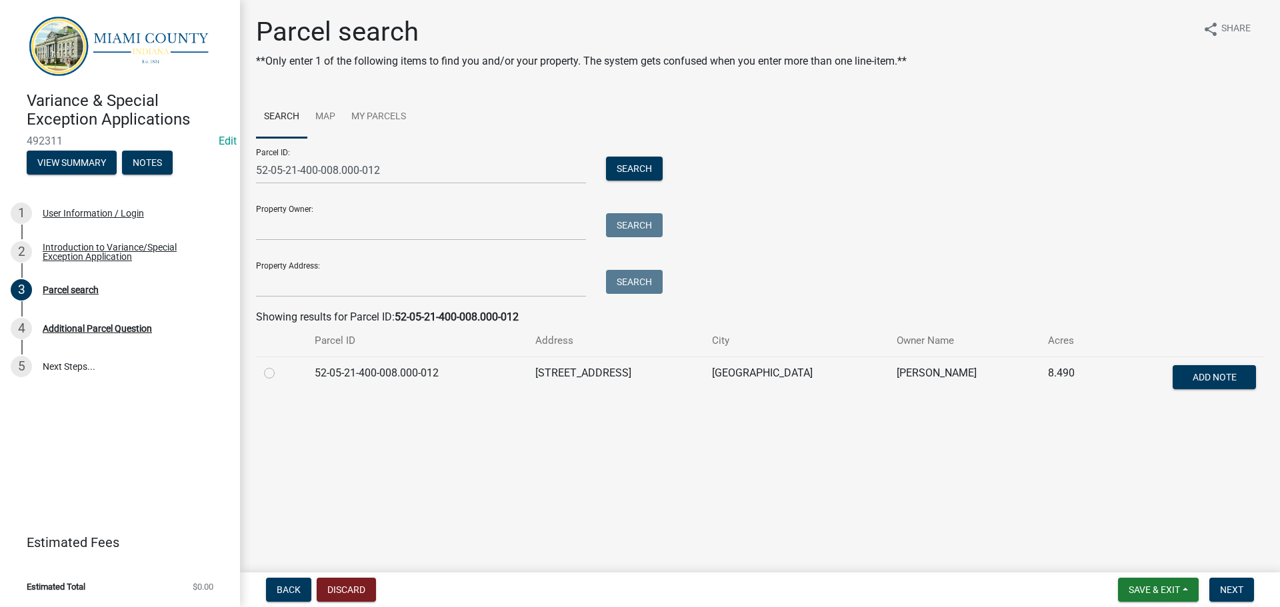
click at [280, 365] on label at bounding box center [280, 365] width 0 height 0
click at [280, 374] on input "radio" at bounding box center [284, 369] width 9 height 9
radio input "true"
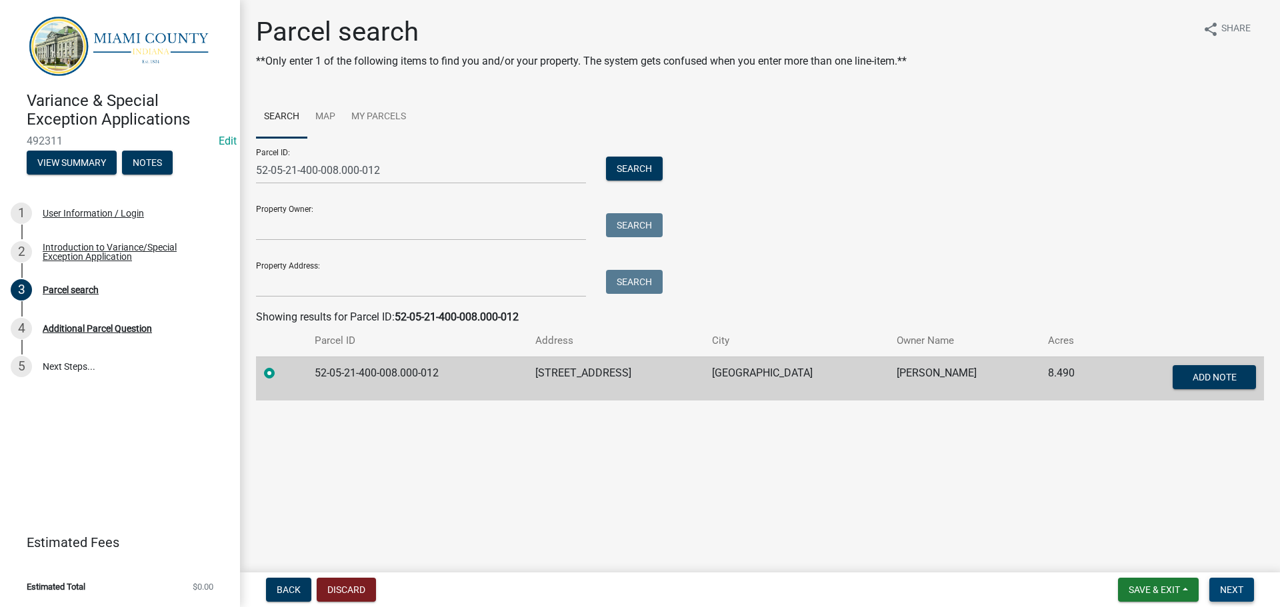
click at [1231, 594] on span "Next" at bounding box center [1231, 589] width 23 height 11
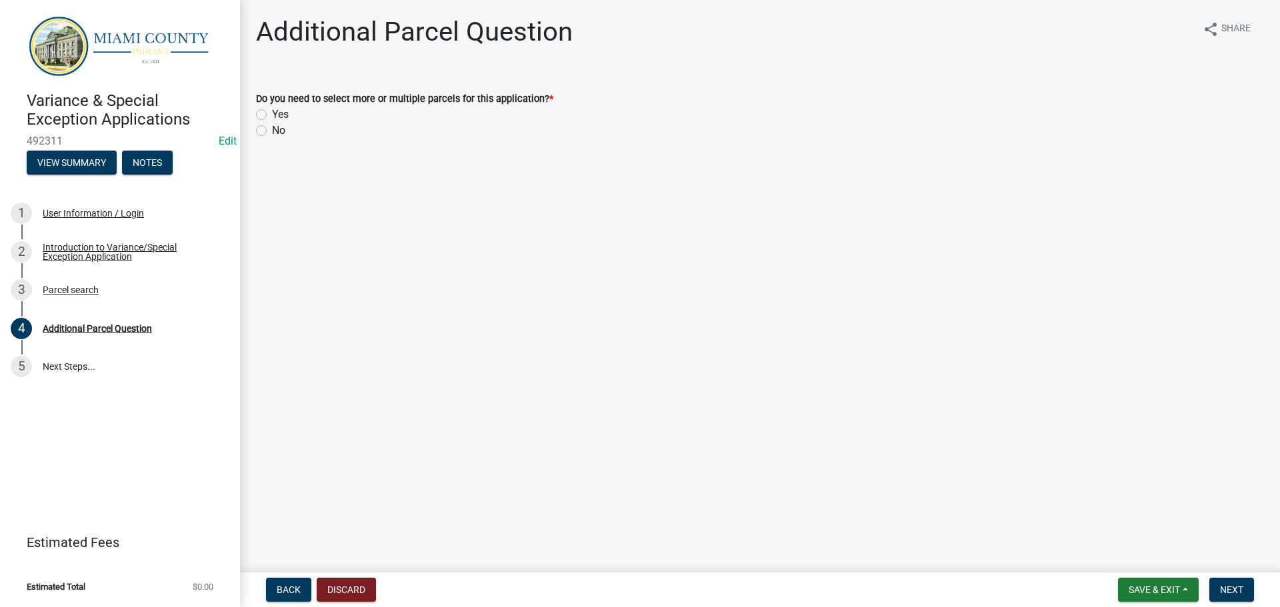
click at [267, 129] on div "No" at bounding box center [760, 131] width 1008 height 16
drag, startPoint x: 263, startPoint y: 128, endPoint x: 417, endPoint y: 197, distance: 168.8
click at [272, 129] on label "No" at bounding box center [278, 131] width 13 height 16
click at [272, 129] on input "No" at bounding box center [276, 127] width 9 height 9
radio input "true"
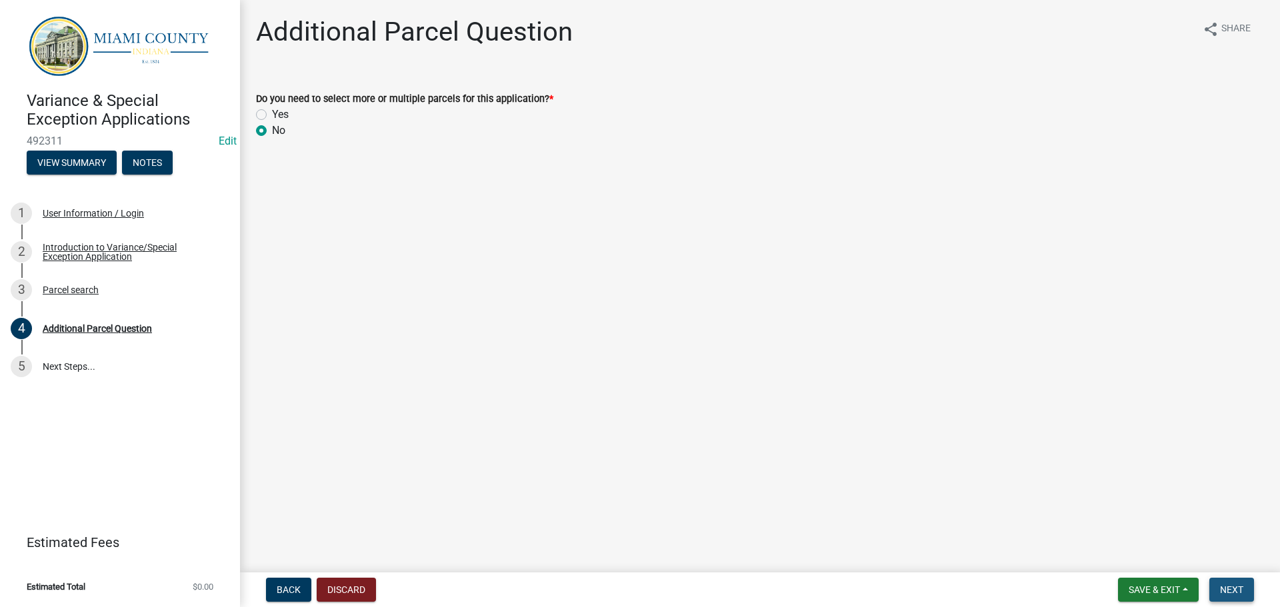
click at [1232, 594] on span "Next" at bounding box center [1231, 589] width 23 height 11
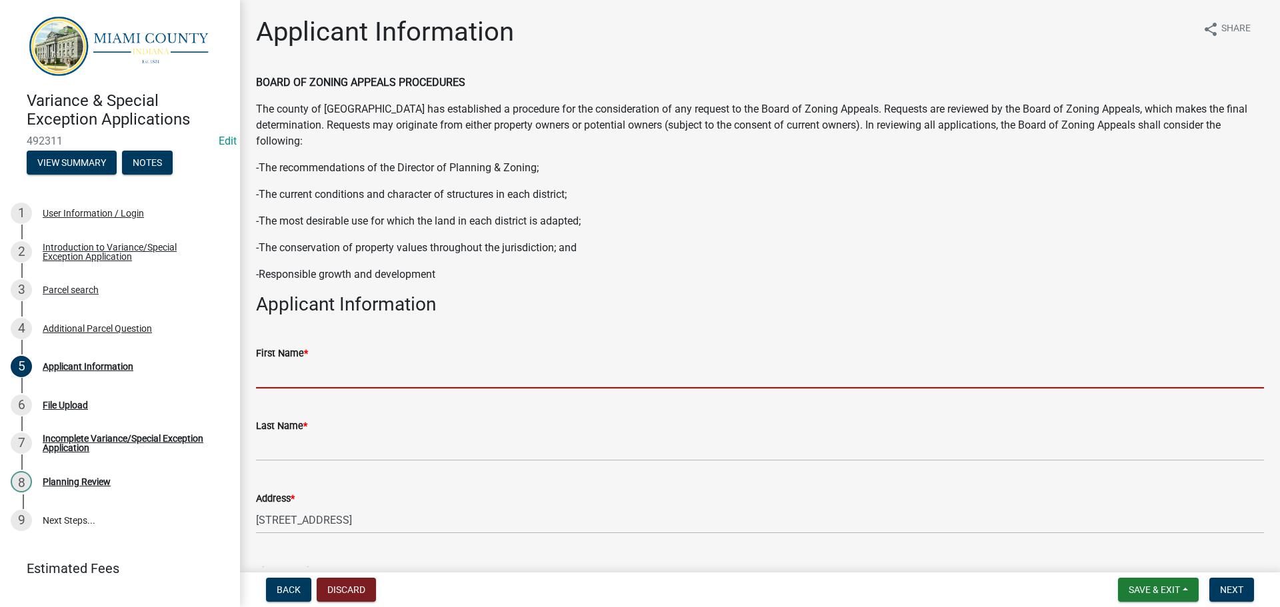
click at [357, 370] on input "First Name *" at bounding box center [760, 374] width 1008 height 27
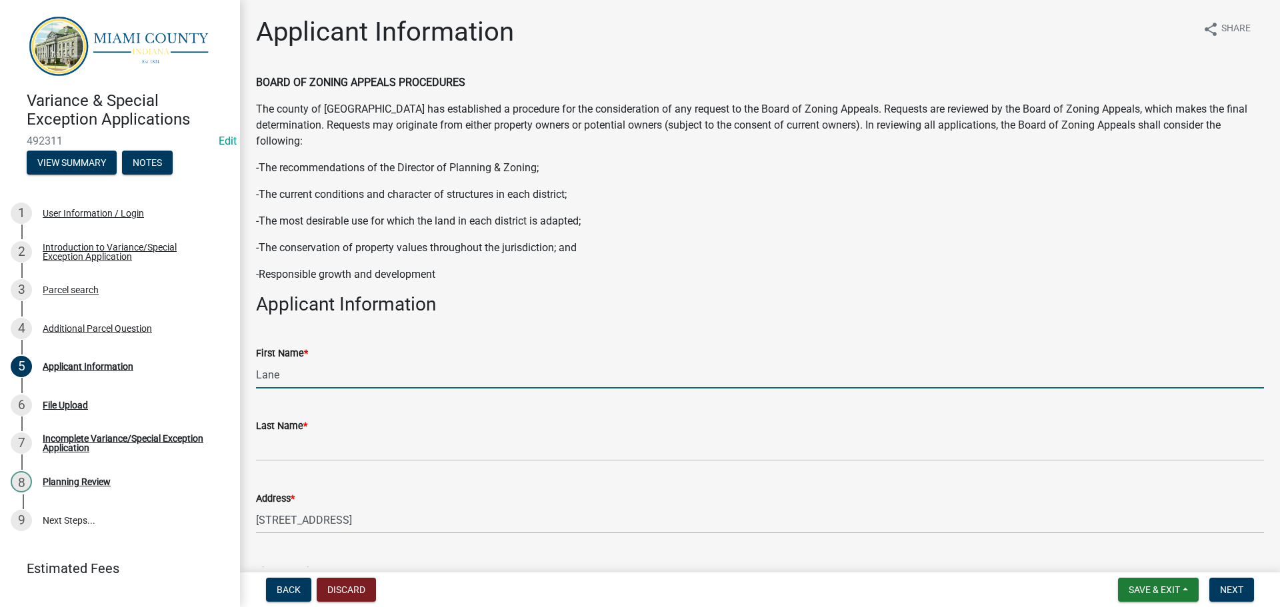
type input "Lane"
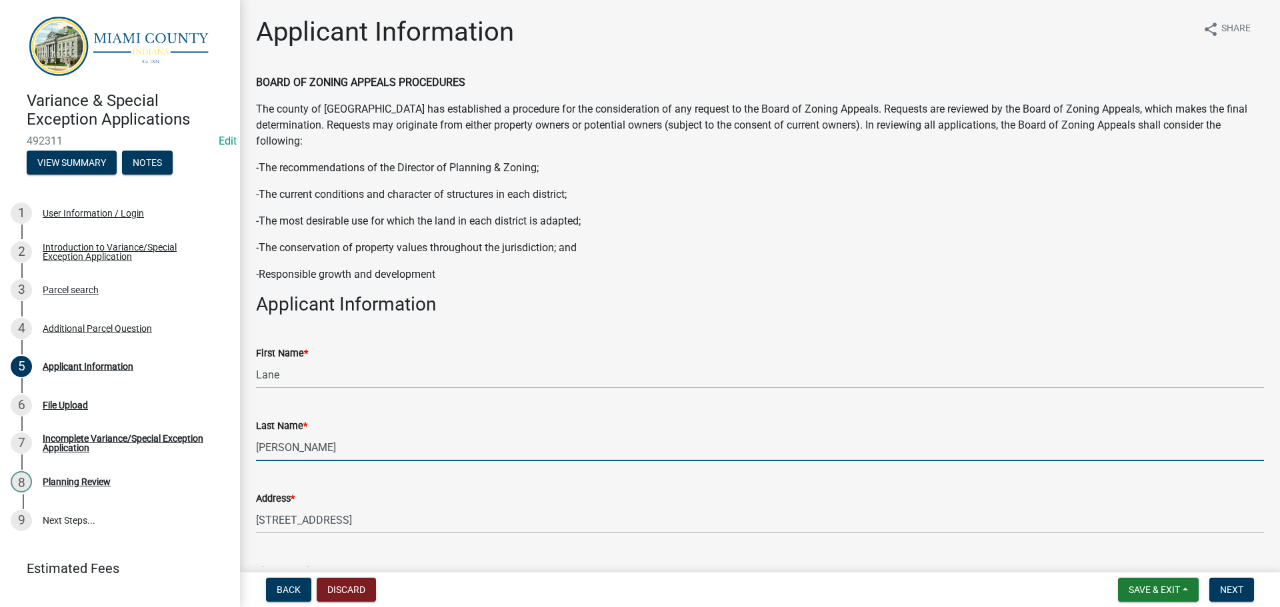
type input "Blackwell"
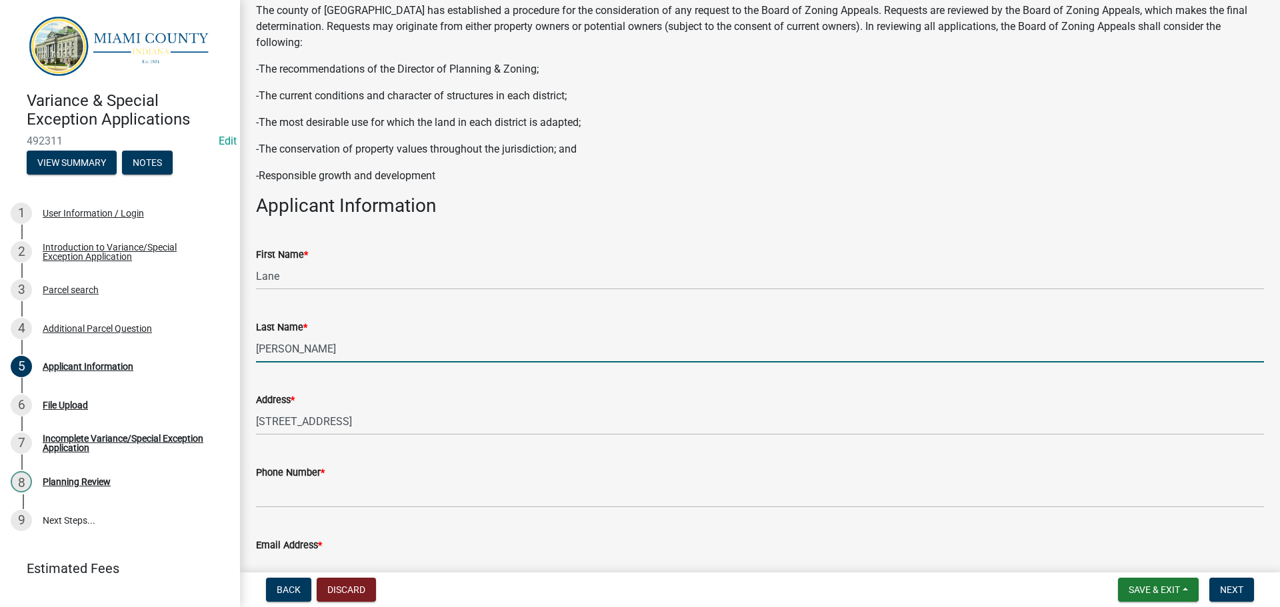
scroll to position [133, 0]
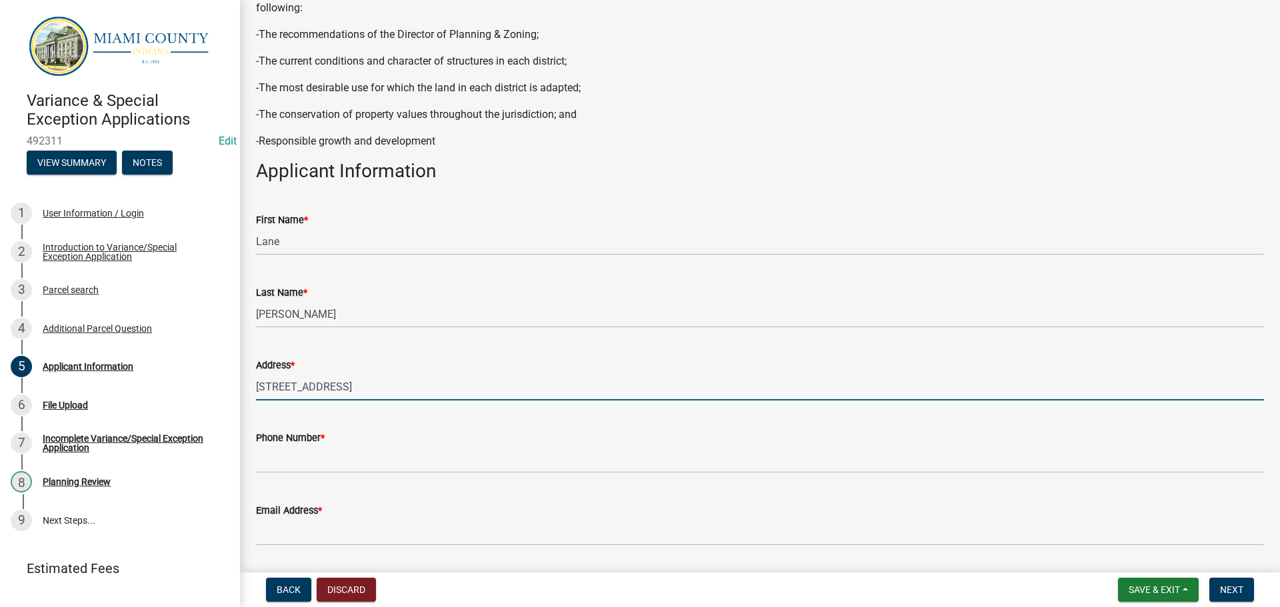
drag, startPoint x: 361, startPoint y: 381, endPoint x: 239, endPoint y: 375, distance: 122.1
click at [239, 375] on div "Variance & Special Exception Applications 492311 Edit View Summary Notes 1 User…" at bounding box center [640, 303] width 1280 height 607
type input "184 E 400 N Peru, IN 46970"
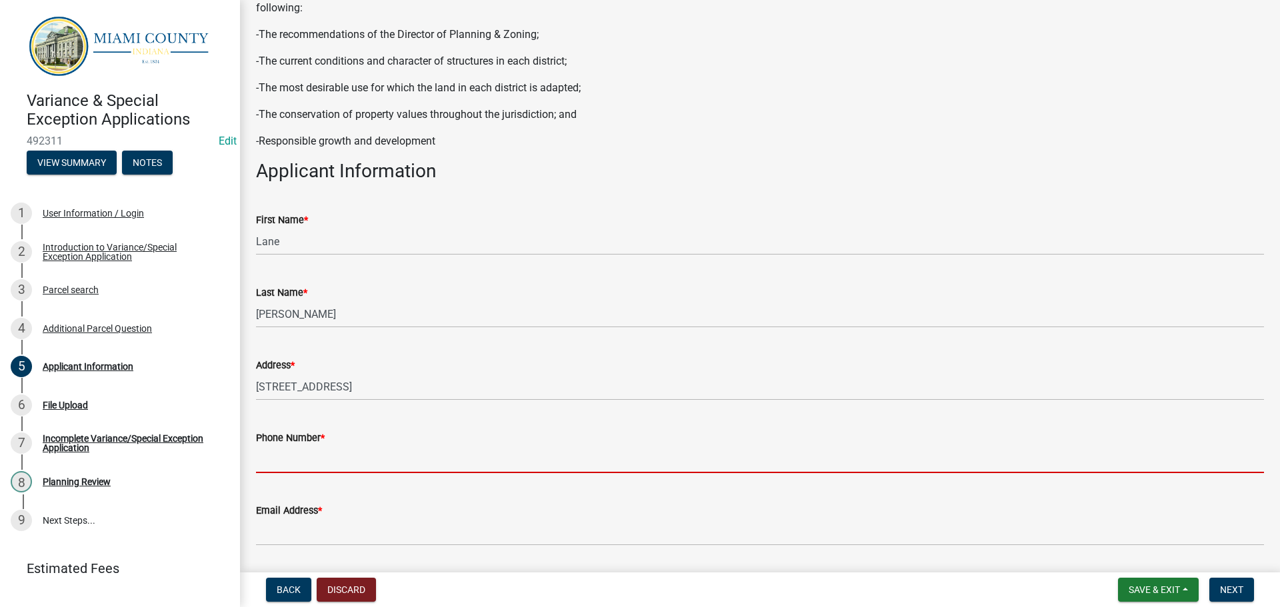
click at [427, 463] on input "Phone Number *" at bounding box center [760, 459] width 1008 height 27
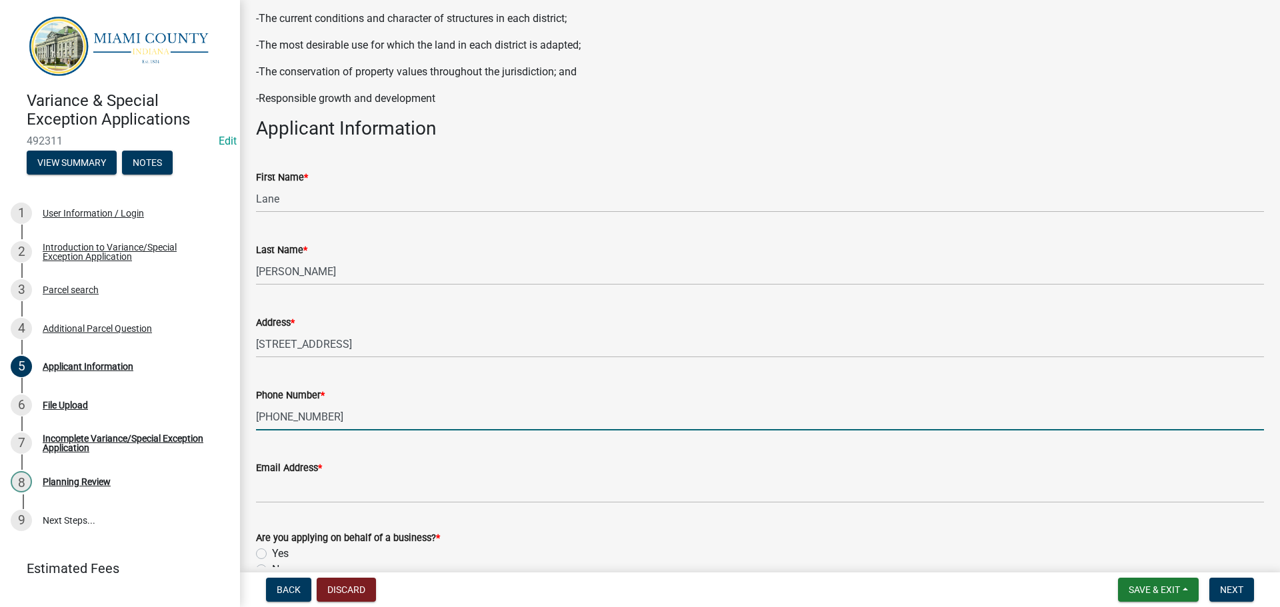
scroll to position [200, 0]
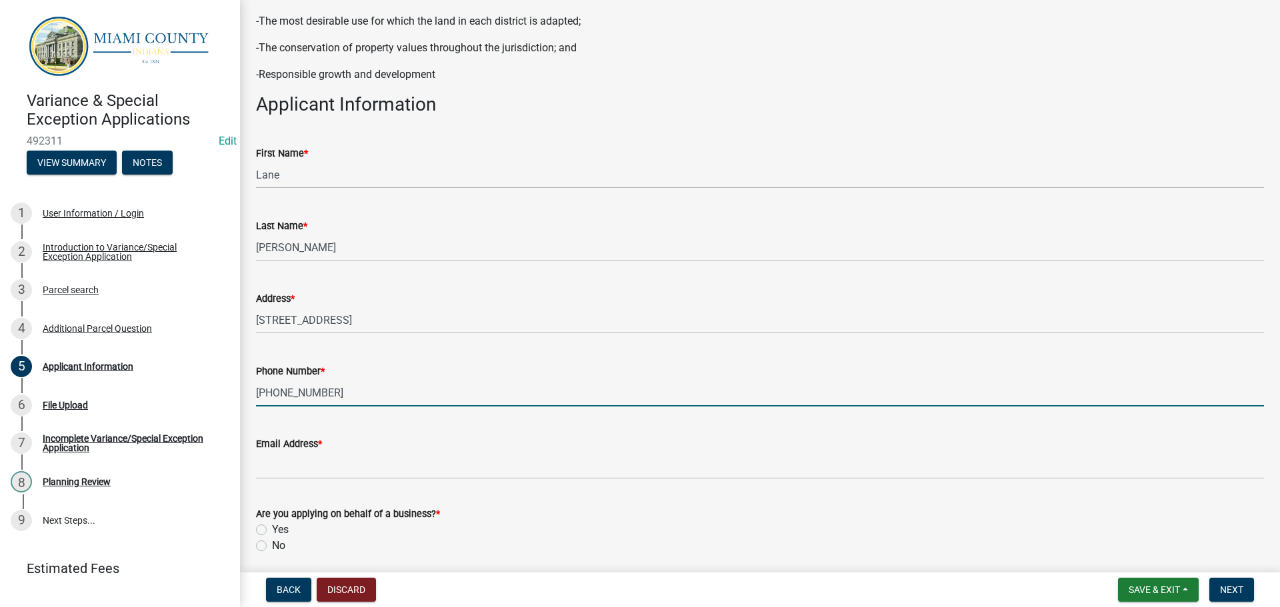
type input "765-437-0278"
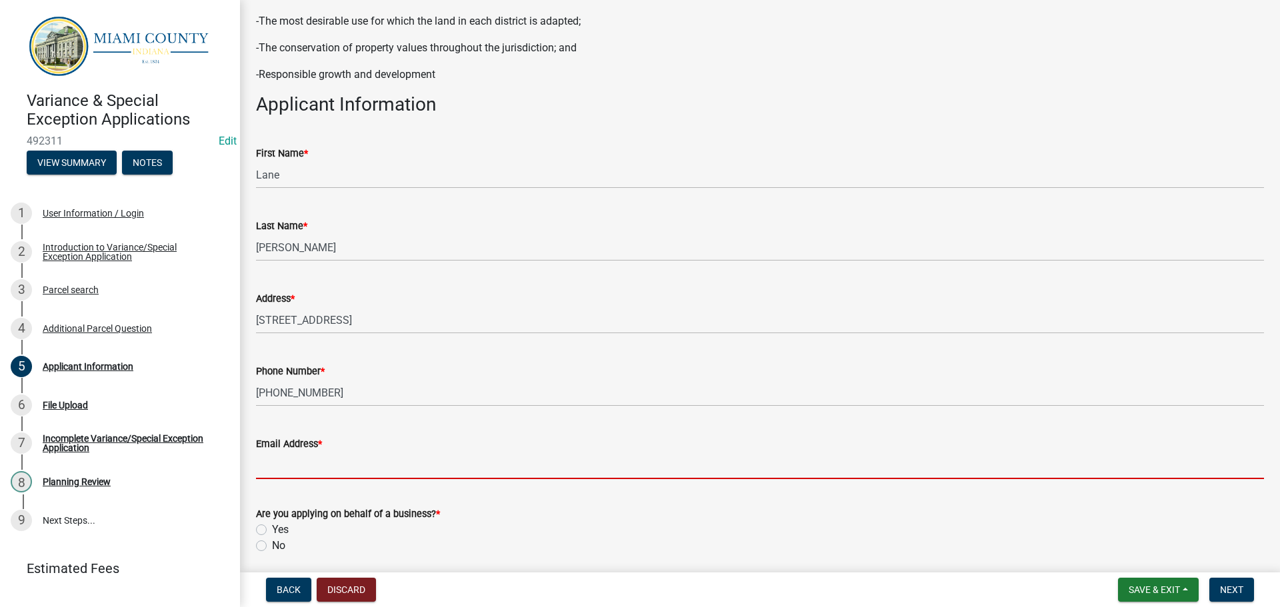
click at [334, 475] on input "Email Address *" at bounding box center [760, 465] width 1008 height 27
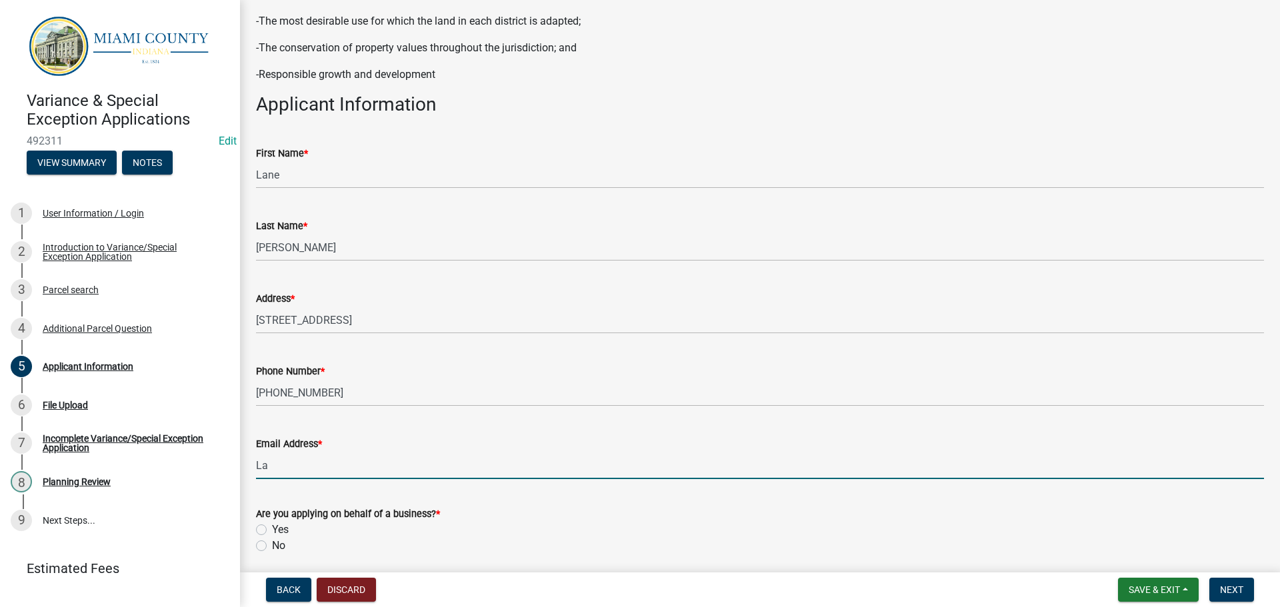
type input "L"
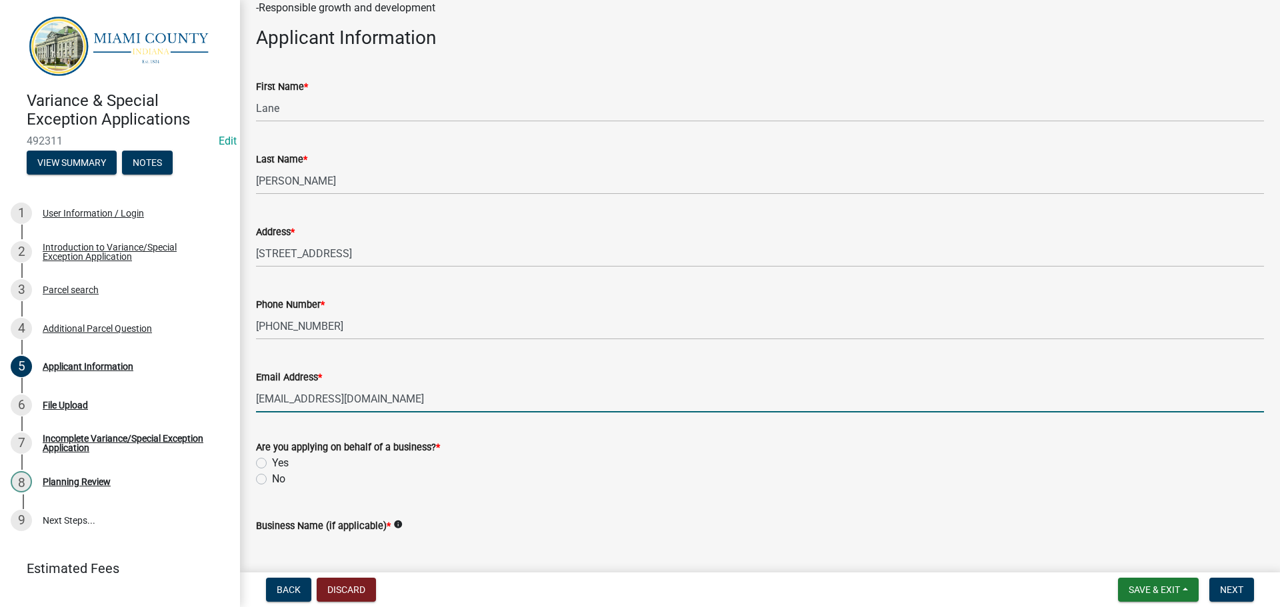
type input "laneb1960@yahoo.com"
click at [272, 473] on label "No" at bounding box center [278, 479] width 13 height 16
click at [272, 473] on input "No" at bounding box center [276, 475] width 9 height 9
radio input "true"
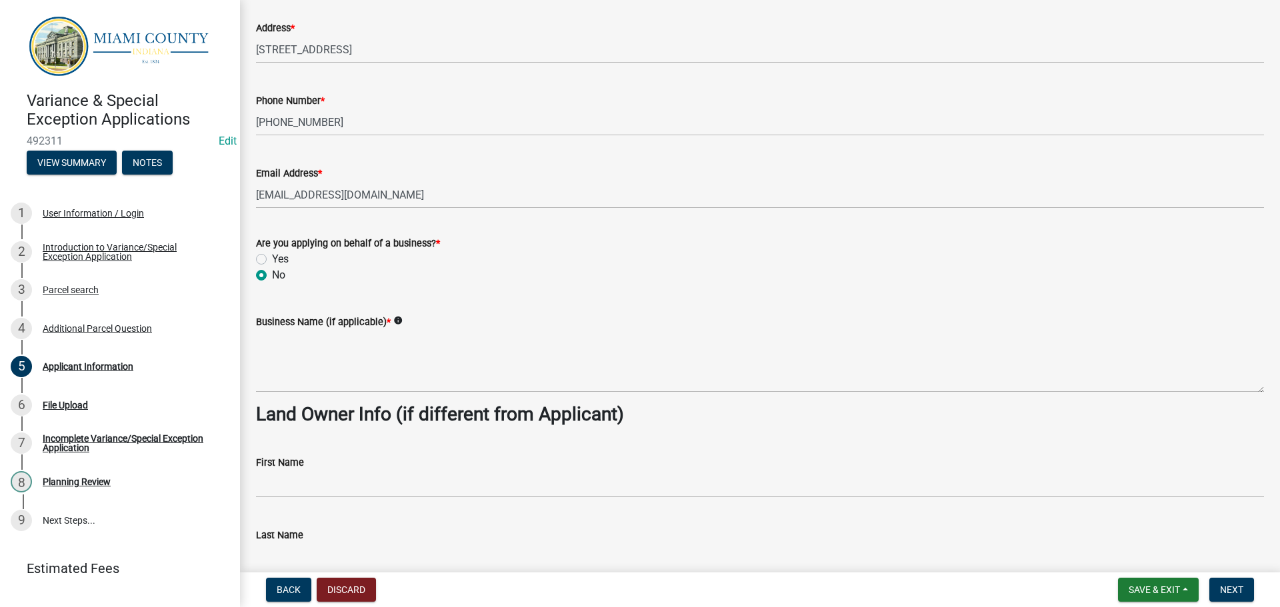
scroll to position [533, 0]
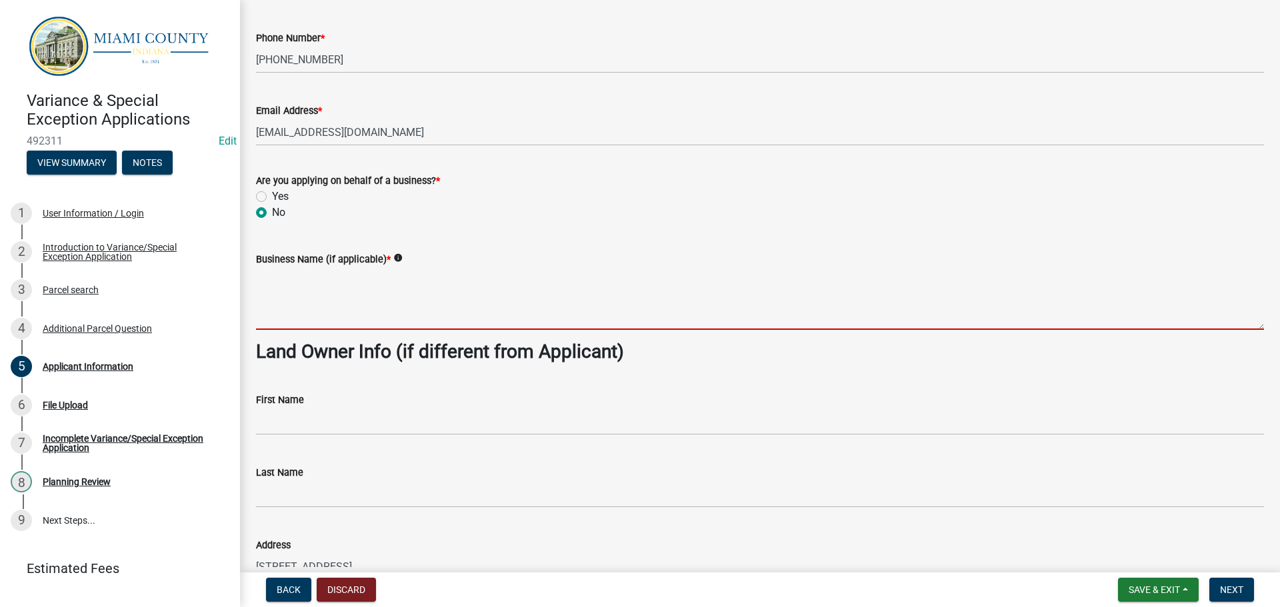
click at [351, 311] on textarea "Business Name (if applicable) *" at bounding box center [760, 298] width 1008 height 63
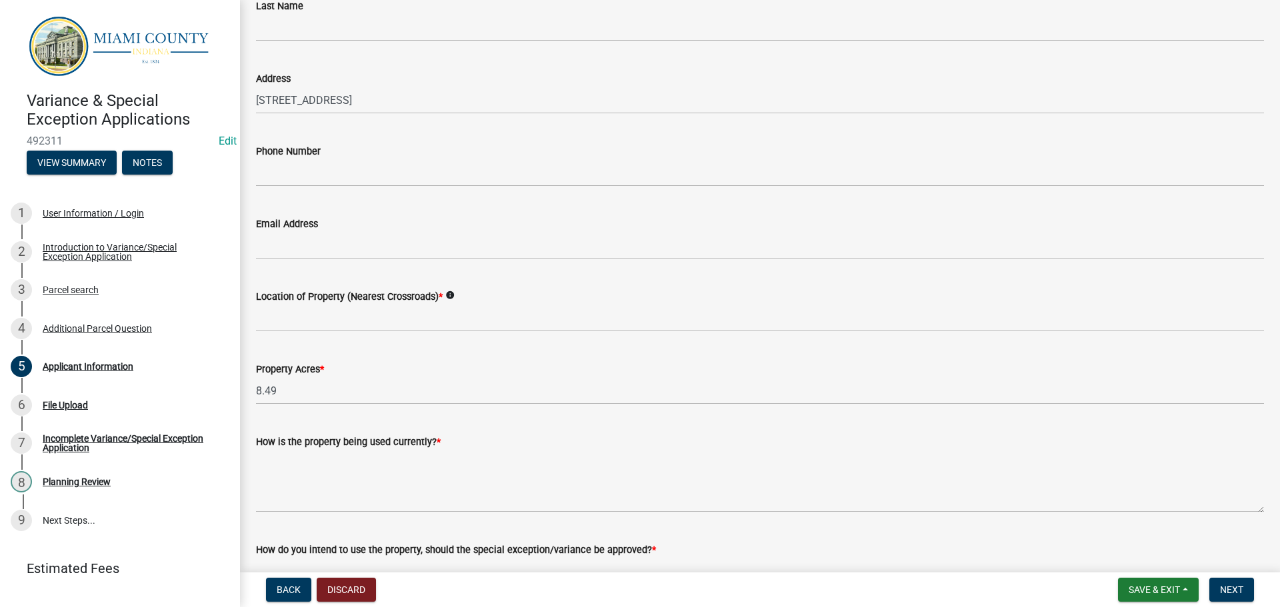
scroll to position [1066, 0]
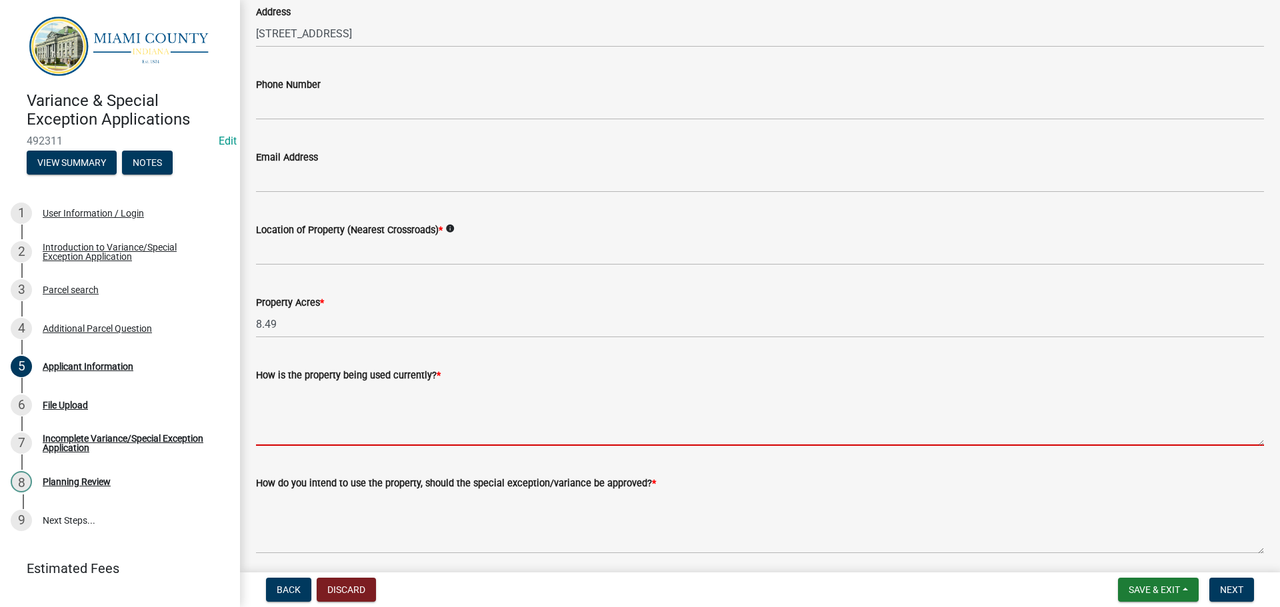
click at [339, 432] on textarea "How is the property being used currently? *" at bounding box center [760, 414] width 1008 height 63
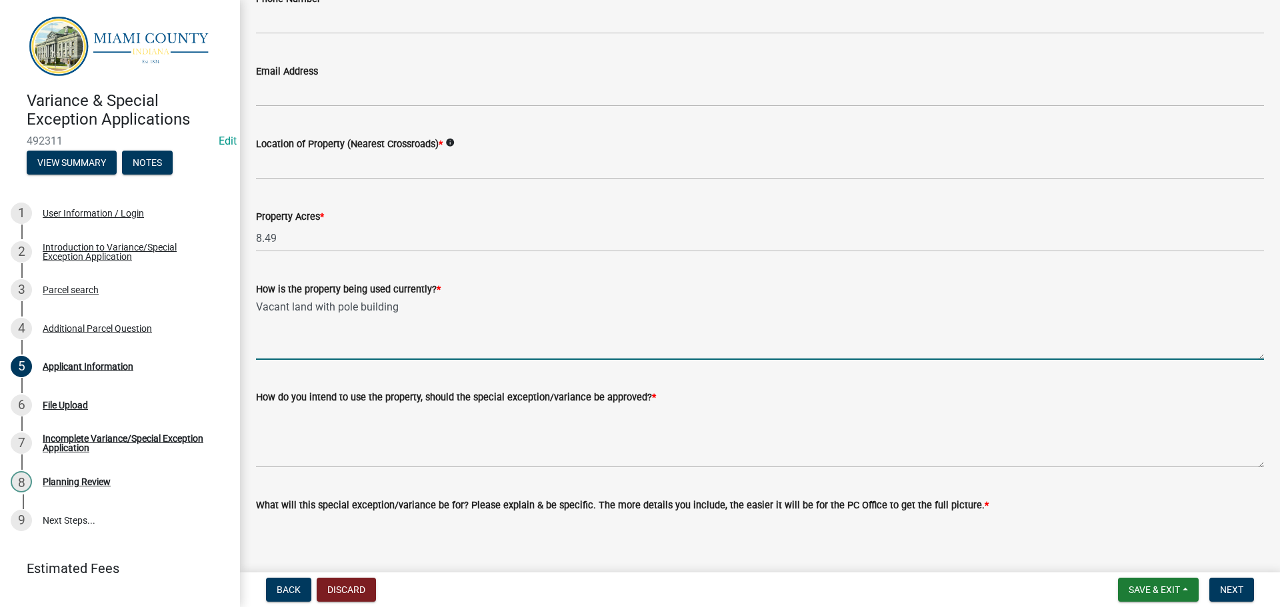
scroll to position [1200, 0]
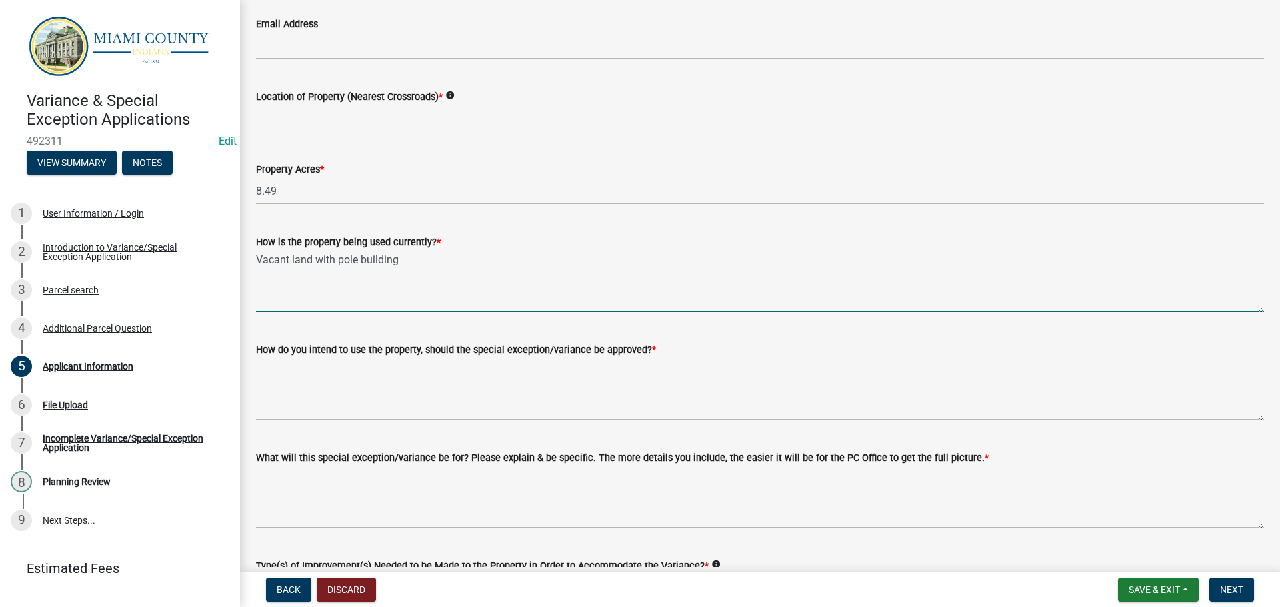
type textarea "Vacant land with pole building"
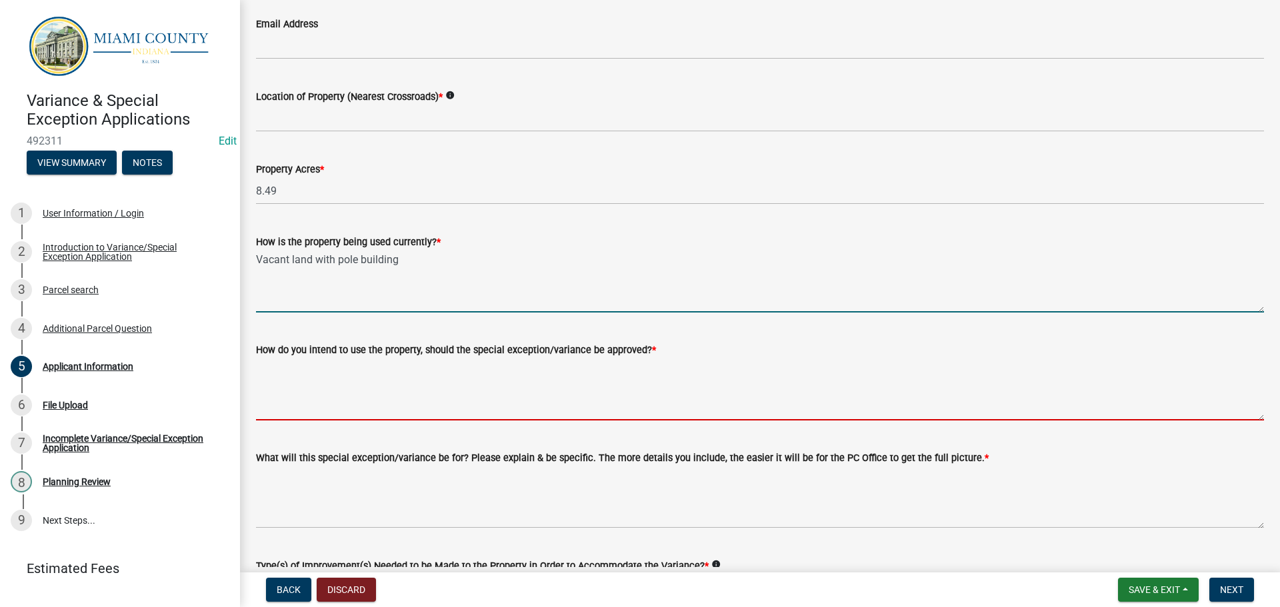
click at [401, 409] on textarea "How do you intend to use the property, should the special exception/variance be…" at bounding box center [760, 389] width 1008 height 63
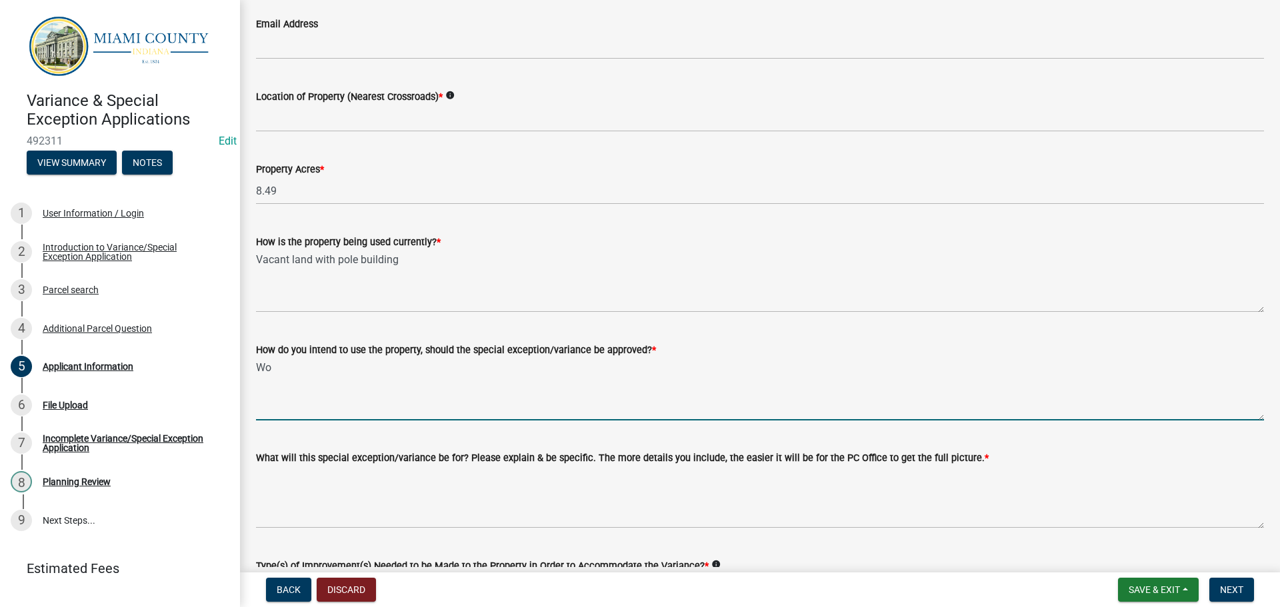
type textarea "W"
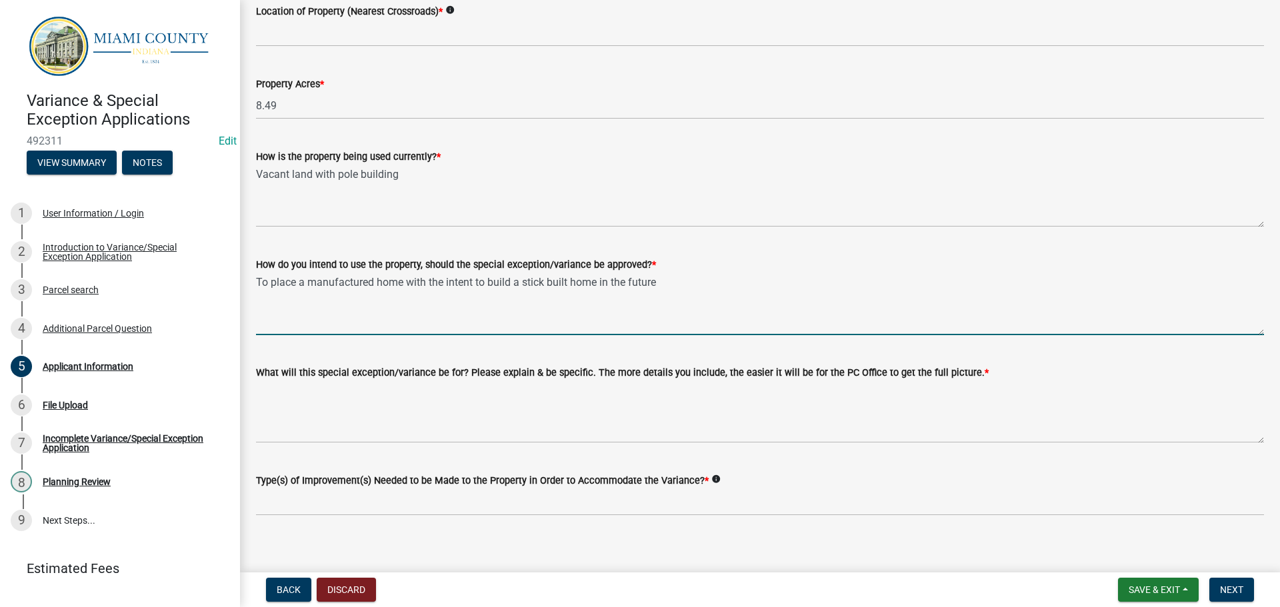
scroll to position [1296, 0]
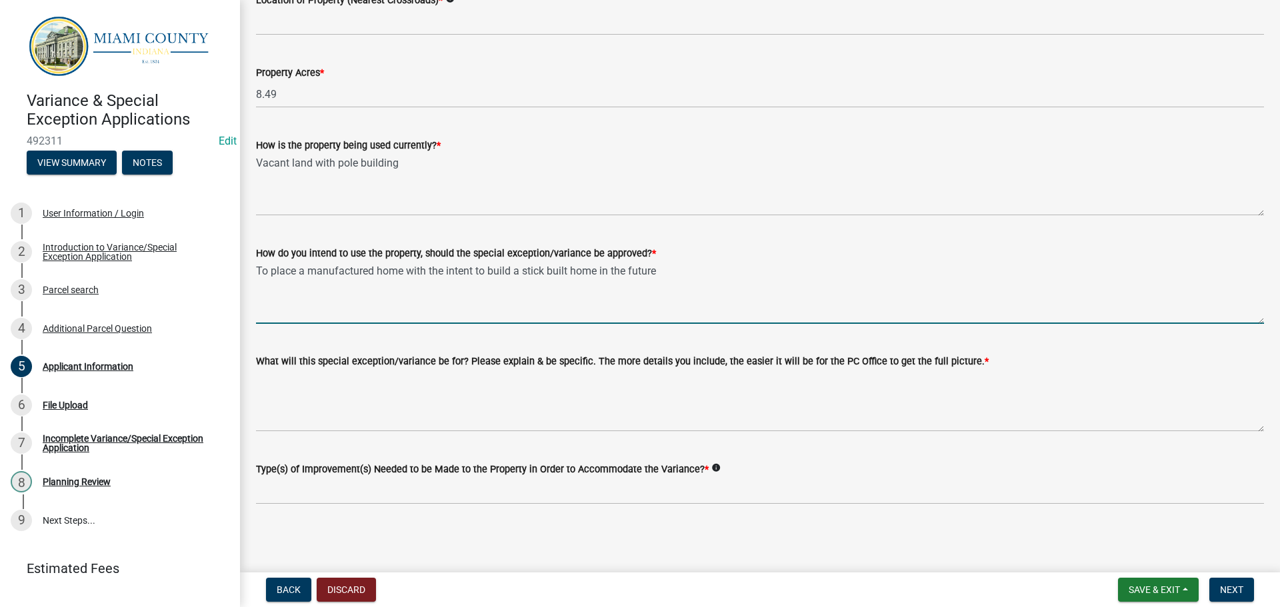
drag, startPoint x: 662, startPoint y: 272, endPoint x: 257, endPoint y: 284, distance: 405.4
click at [257, 284] on textarea "To place a manufactured home with the intent to build a stick built home in the…" at bounding box center [760, 292] width 1008 height 63
paste textarea "52-05-21-400-008.000-012"
type textarea "52-05-21-400-008.000-012"
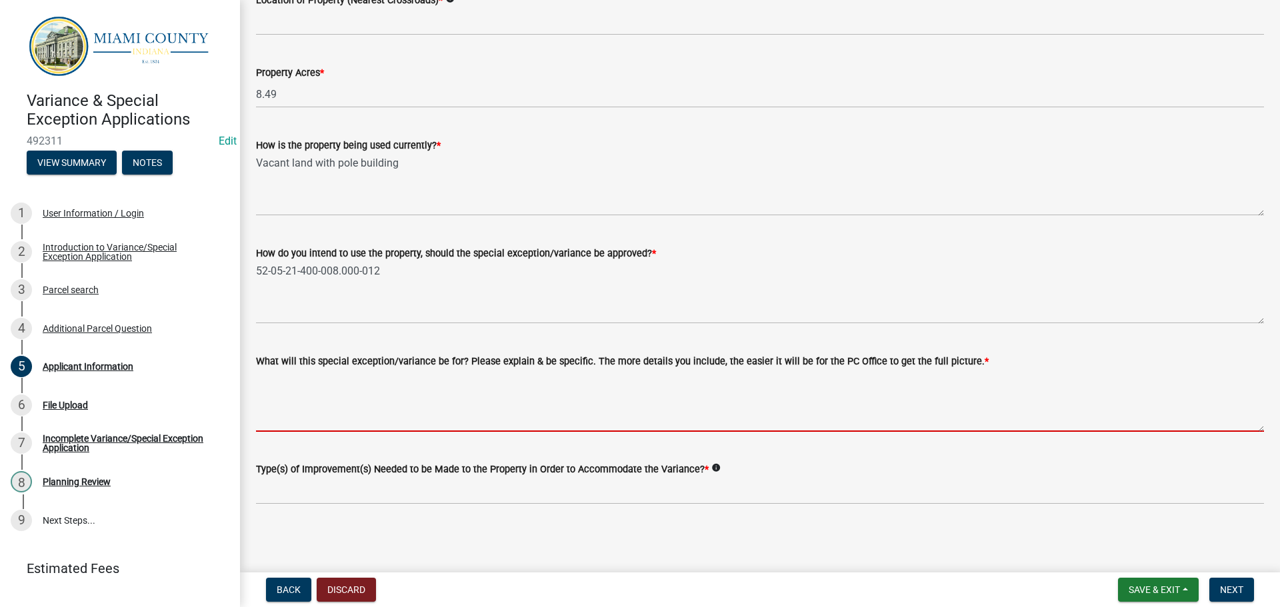
click at [377, 400] on textarea "What will this special exception/variance be for? Please explain & be specific.…" at bounding box center [760, 400] width 1008 height 63
paste textarea "52-05-21-400-008.000-012"
type textarea "52-05-21-400-008.000-012"
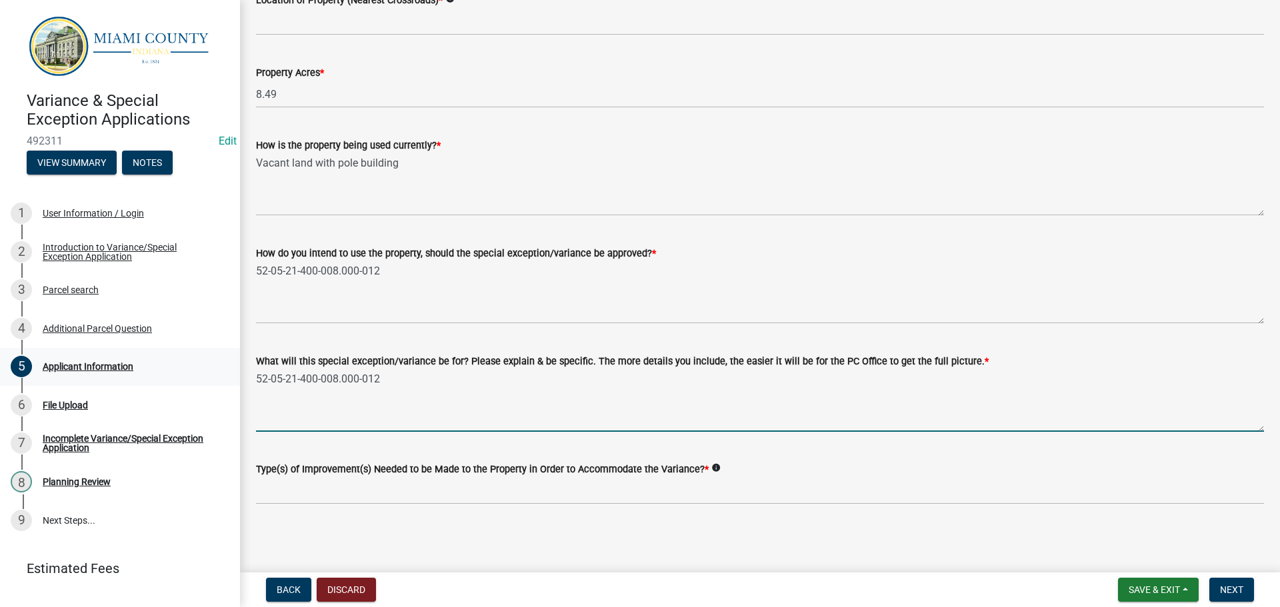
drag, startPoint x: 345, startPoint y: 375, endPoint x: 225, endPoint y: 383, distance: 119.6
click at [229, 379] on div "Variance & Special Exception Applications 492311 Edit View Summary Notes 1 User…" at bounding box center [640, 303] width 1280 height 607
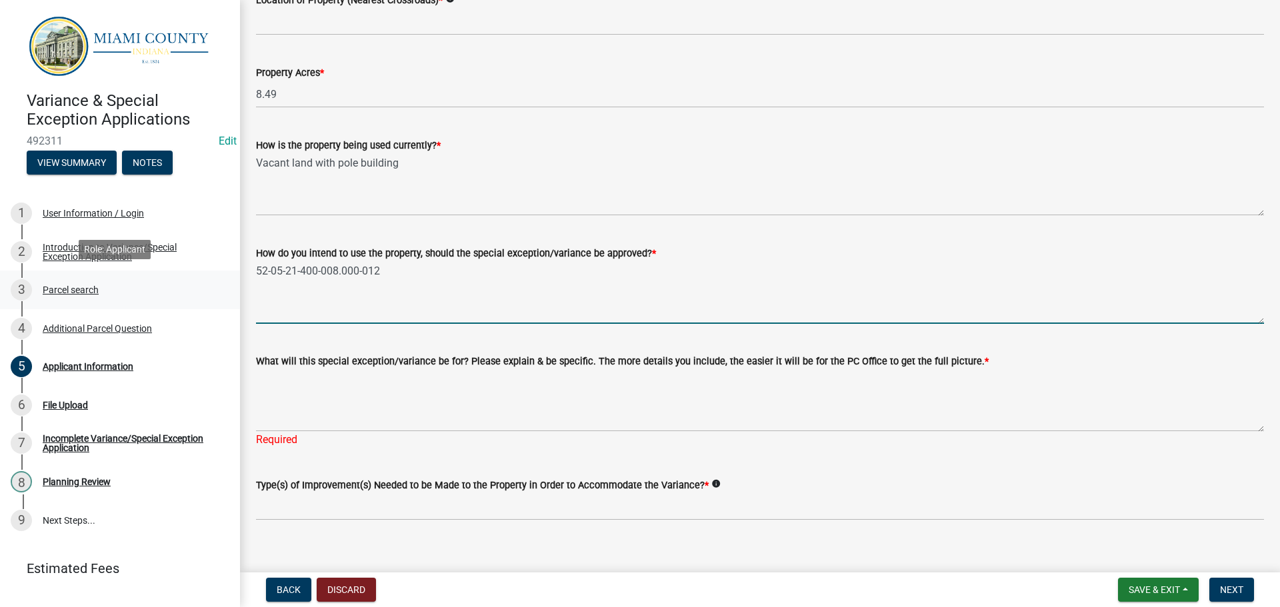
drag, startPoint x: 363, startPoint y: 271, endPoint x: 229, endPoint y: 281, distance: 134.3
click at [229, 281] on div "Variance & Special Exception Applications 492311 Edit View Summary Notes 1 User…" at bounding box center [640, 303] width 1280 height 607
click at [333, 275] on textarea "To place a manuufactured home with" at bounding box center [760, 292] width 1008 height 63
click at [511, 282] on textarea "To place a manufactured home with" at bounding box center [760, 292] width 1008 height 63
drag, startPoint x: 666, startPoint y: 275, endPoint x: 259, endPoint y: 265, distance: 408.0
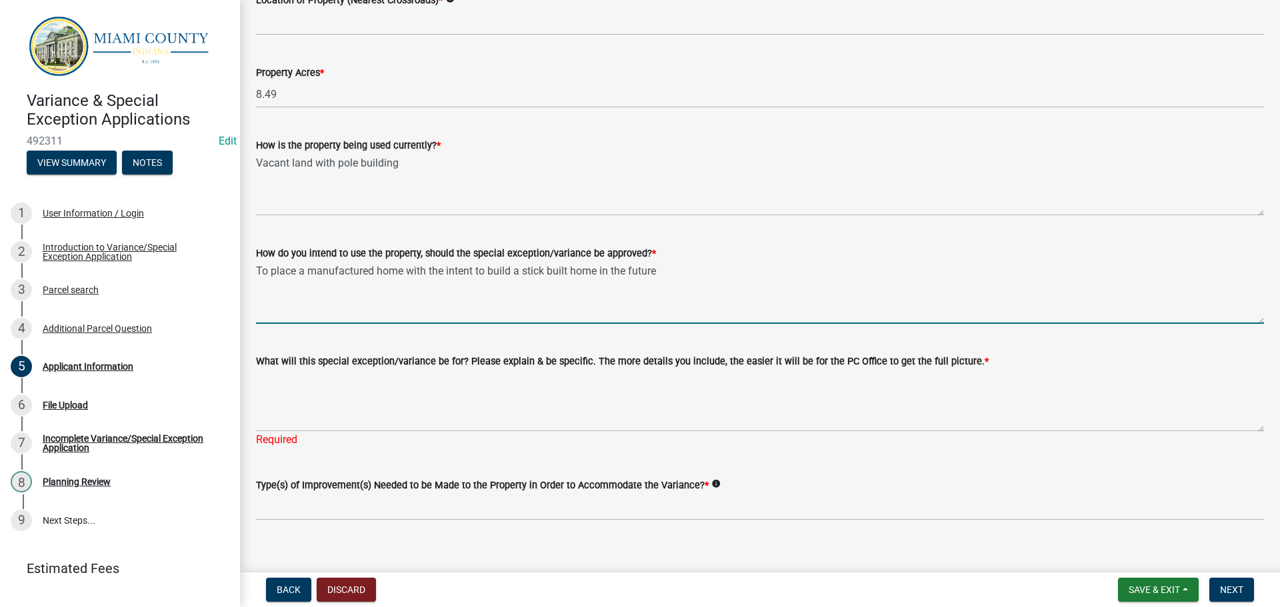
click at [258, 265] on textarea "To place a manufactured home with the intent to build a stick built home in the…" at bounding box center [760, 292] width 1008 height 63
type textarea "To place a manufactured home with the intent to build a stick built home in the…"
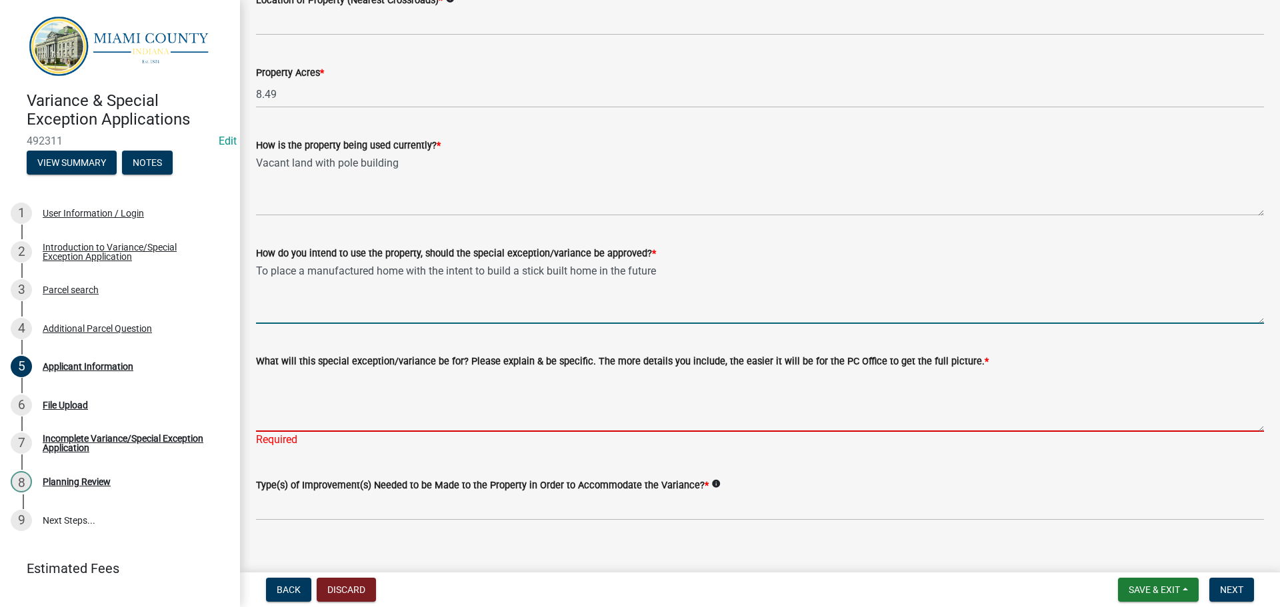
click at [311, 375] on textarea "What will this special exception/variance be for? Please explain & be specific.…" at bounding box center [760, 400] width 1008 height 63
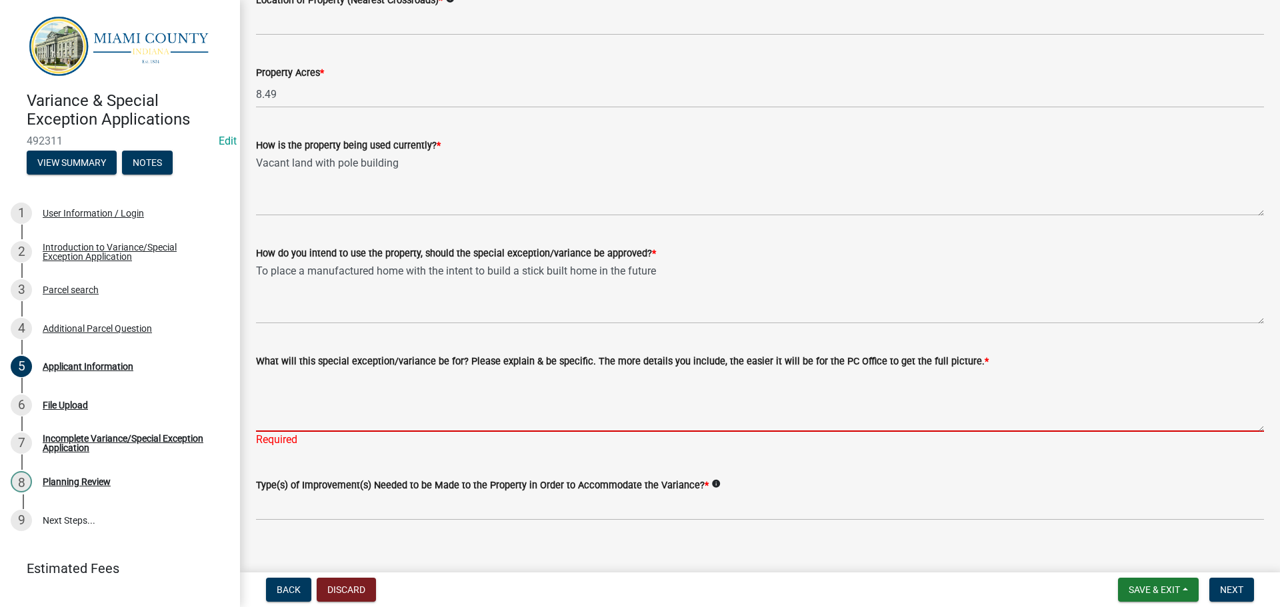
paste textarea "To place a manufactured home with the intent to build a stick built home in the…"
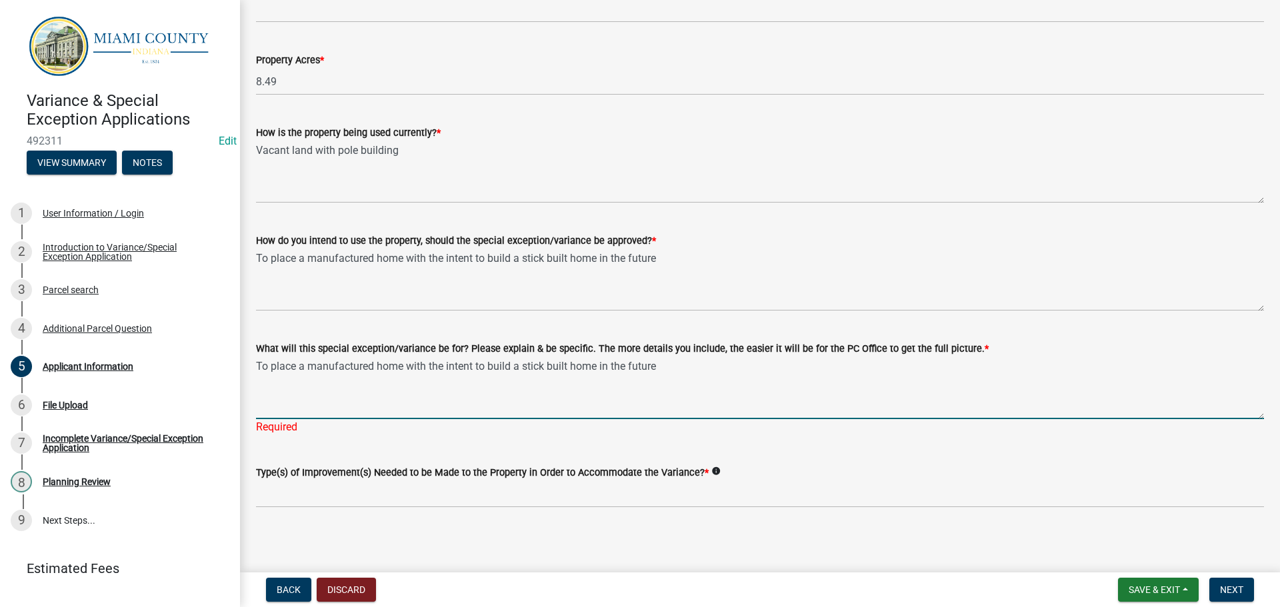
scroll to position [1312, 0]
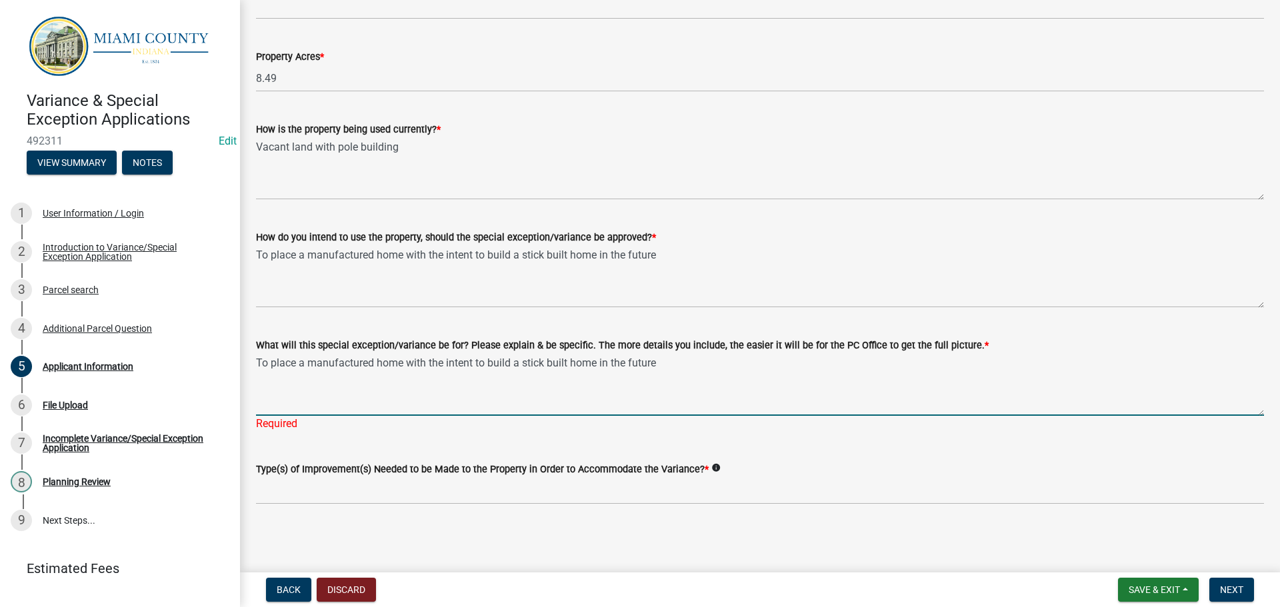
type textarea "To place a manufactured home with the intent to build a stick built home in the…"
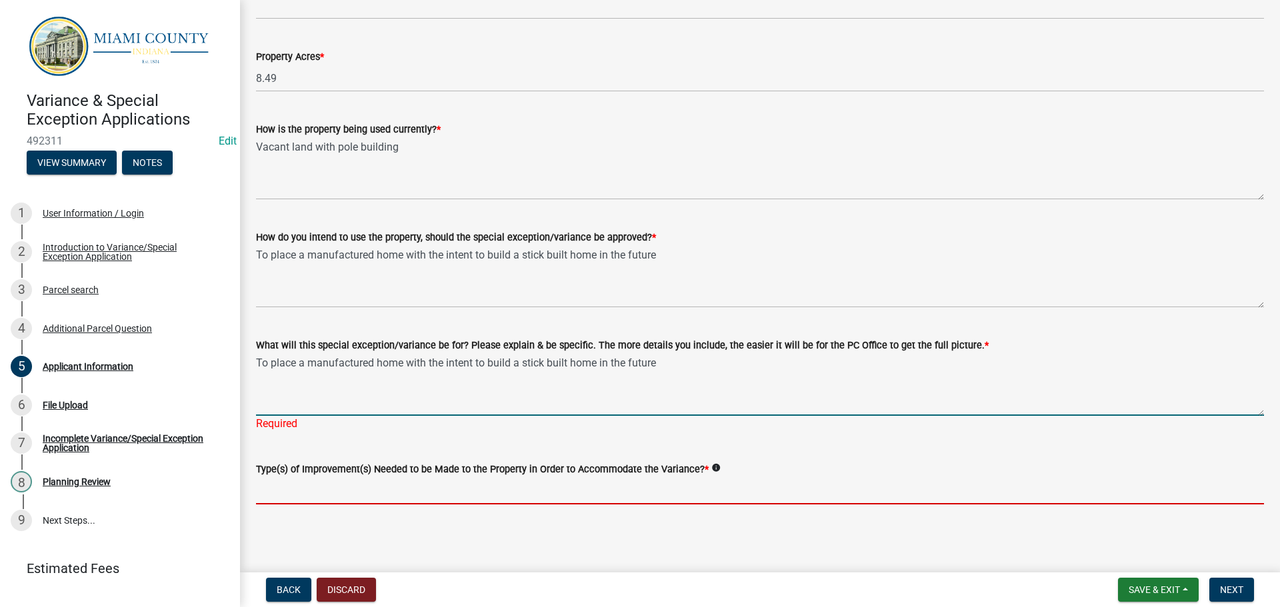
click at [453, 489] on input "Type(s) of Improvement(s) Needed to be Made to the Property in Order to Accommo…" at bounding box center [760, 490] width 1008 height 27
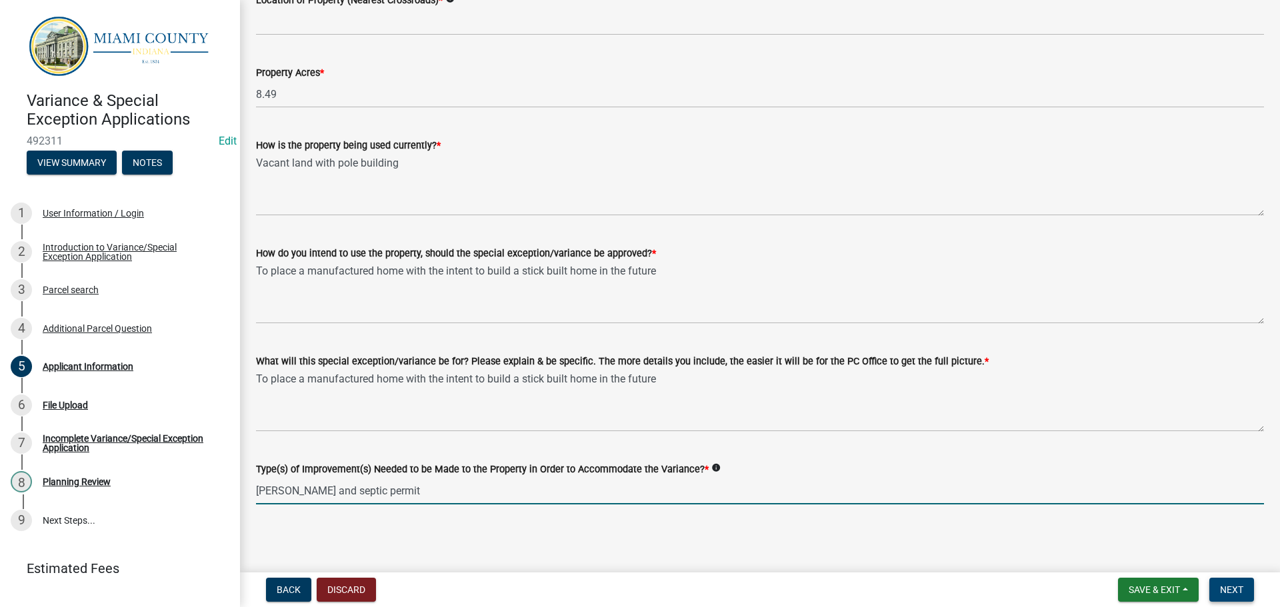
type input "Dwelling and septic permit"
click at [1245, 589] on button "Next" at bounding box center [1231, 590] width 45 height 24
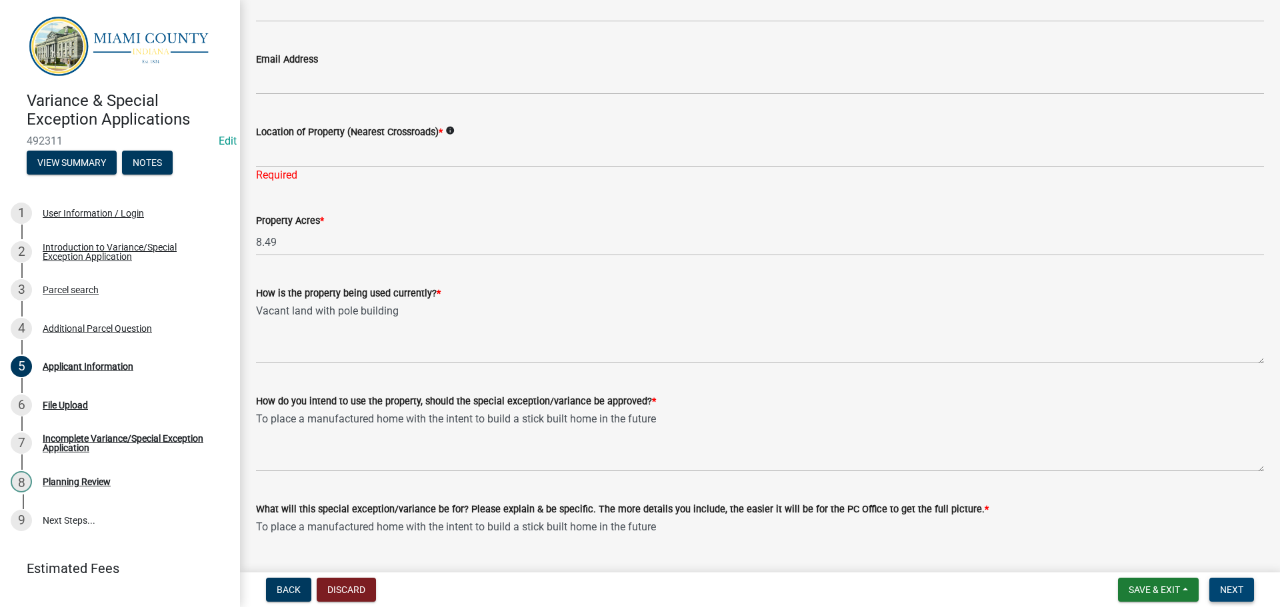
scroll to position [963, 0]
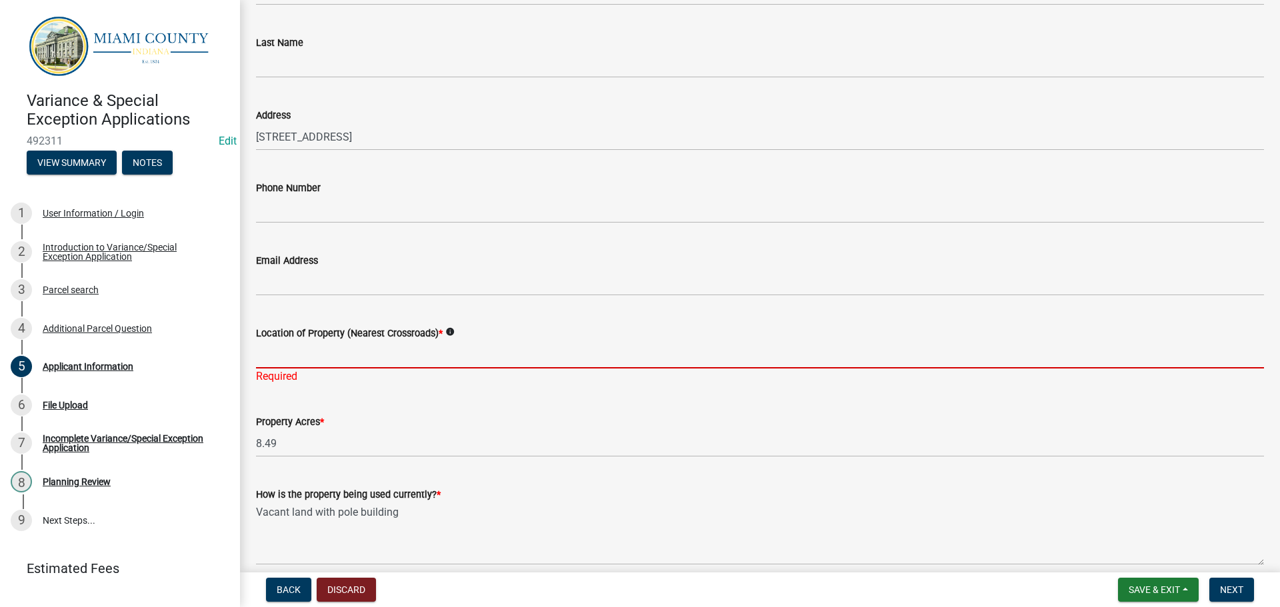
click at [335, 357] on input "Location of Property (Nearest Crossroads) *" at bounding box center [760, 354] width 1008 height 27
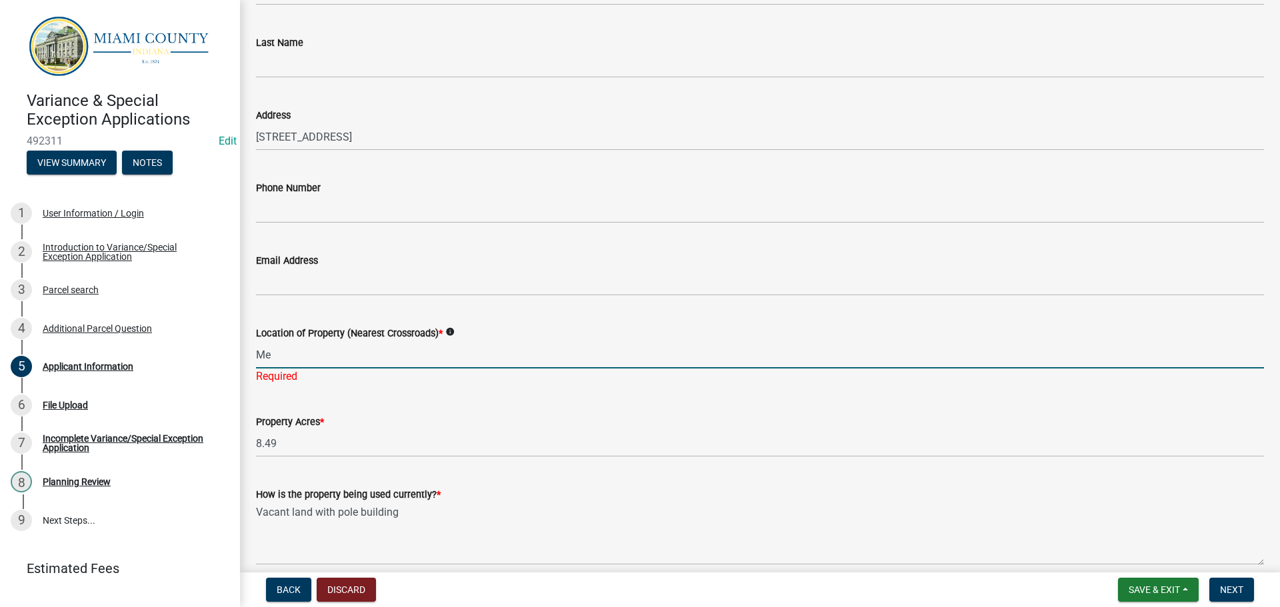
type input "M"
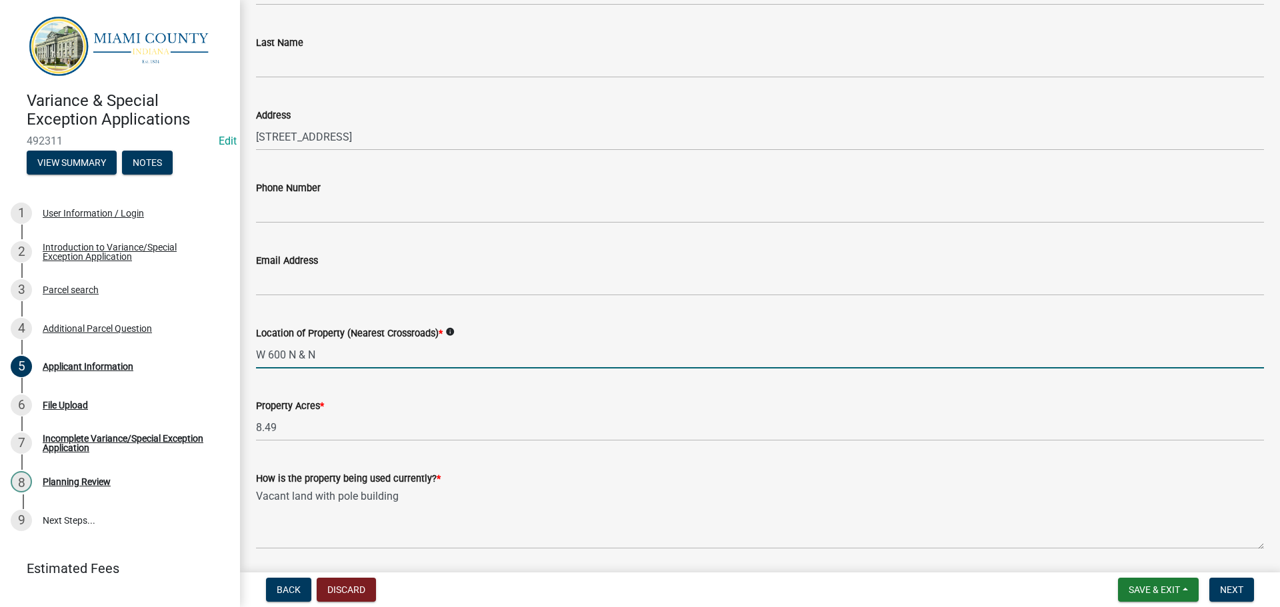
click at [351, 355] on input "W 600 N & N" at bounding box center [760, 354] width 1008 height 27
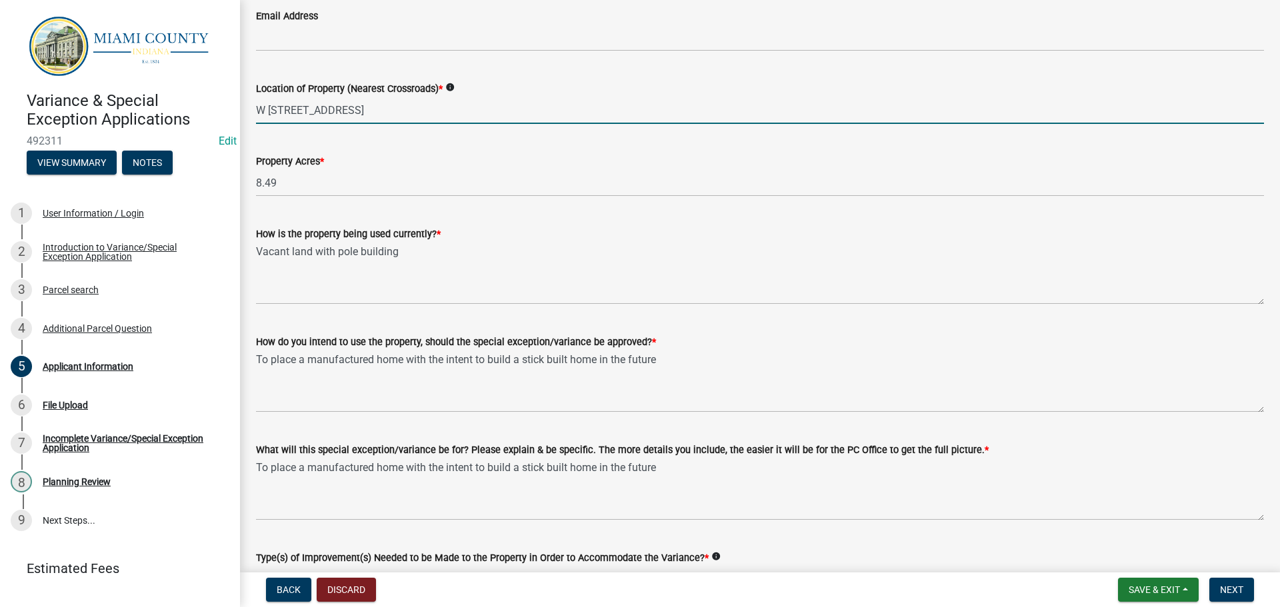
scroll to position [1296, 0]
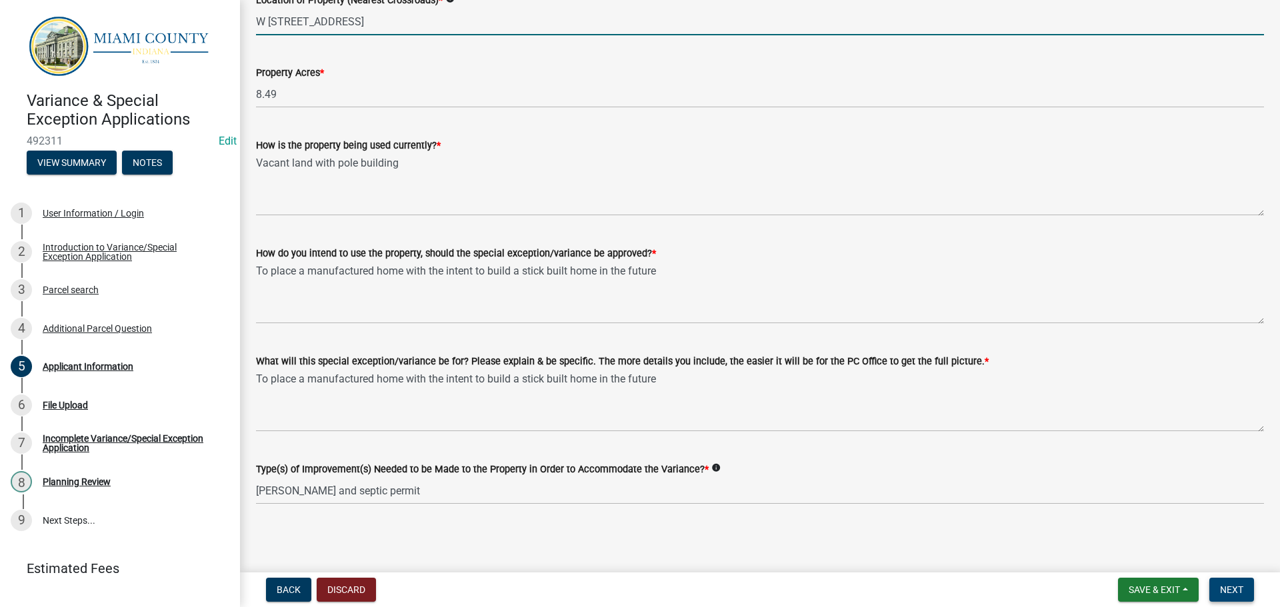
type input "W 600 N & N Meridian Rd"
click at [1225, 588] on span "Next" at bounding box center [1231, 589] width 23 height 11
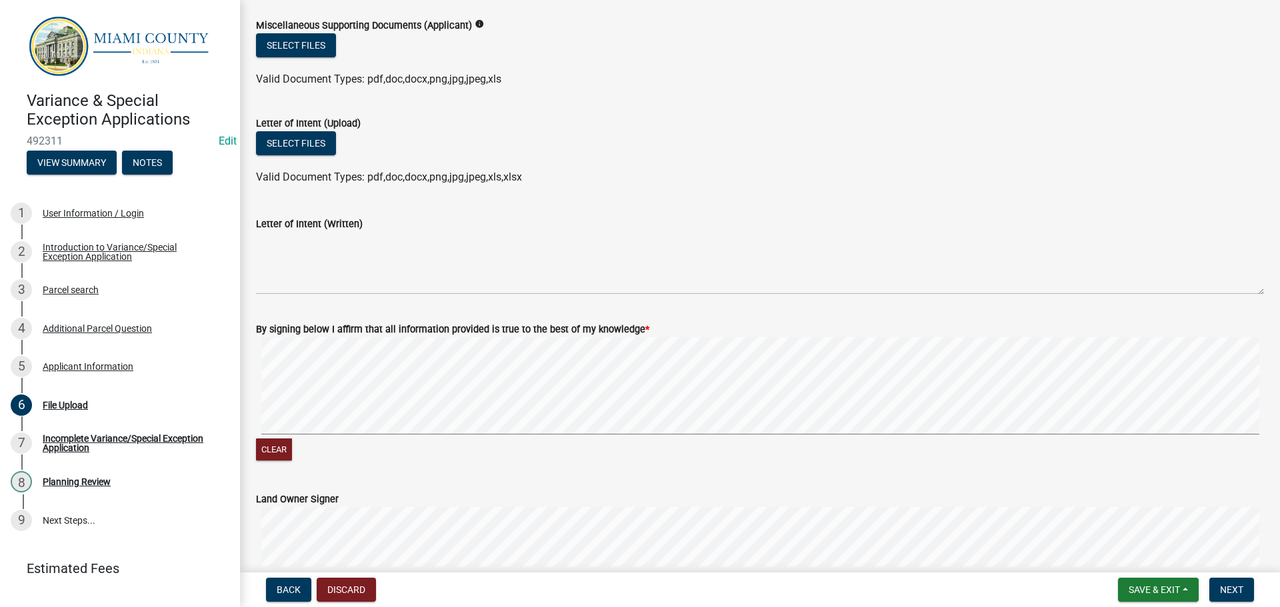
scroll to position [600, 0]
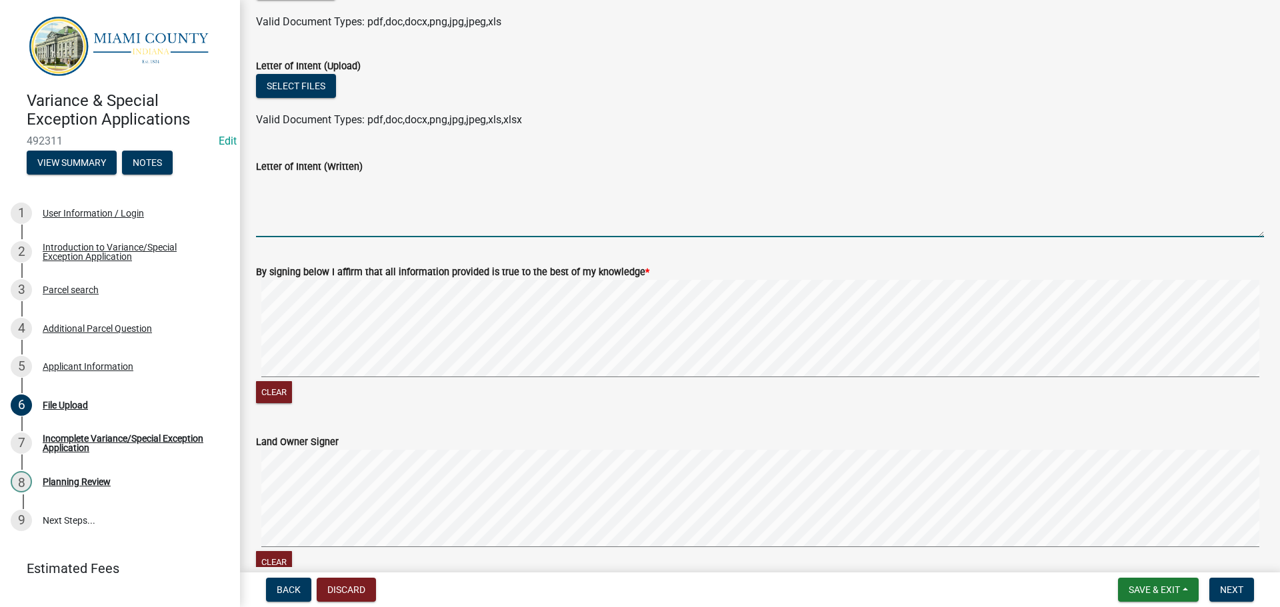
click at [331, 206] on textarea "Letter of Intent (Written)" at bounding box center [760, 206] width 1008 height 63
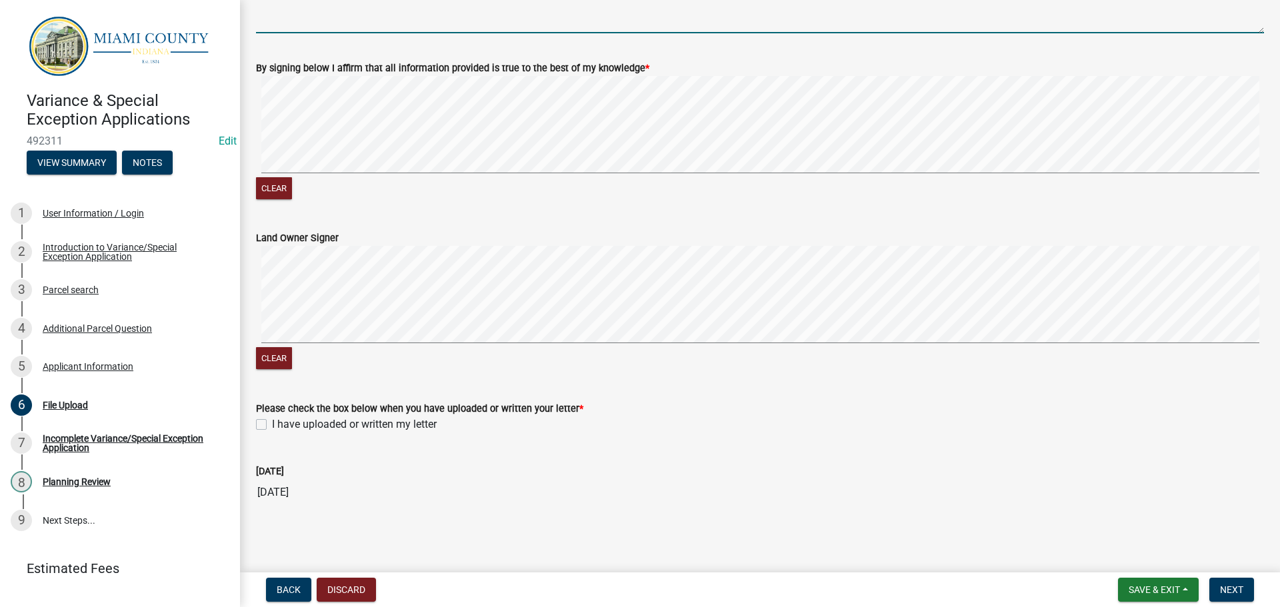
scroll to position [805, 0]
type textarea "I plan to place a residential dwelling on a parcel with less than 10 acres of a…"
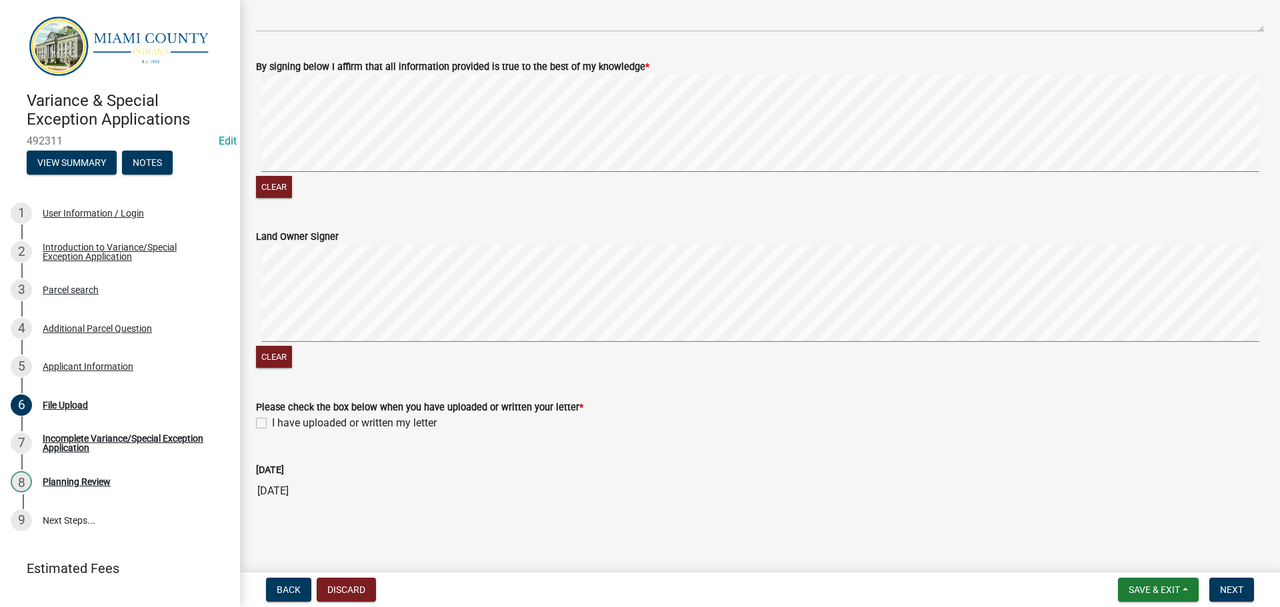
click at [272, 422] on label "I have uploaded or written my letter" at bounding box center [354, 423] width 165 height 16
click at [272, 422] on input "I have uploaded or written my letter" at bounding box center [276, 419] width 9 height 9
checkbox input "true"
click at [1230, 590] on span "Next" at bounding box center [1231, 589] width 23 height 11
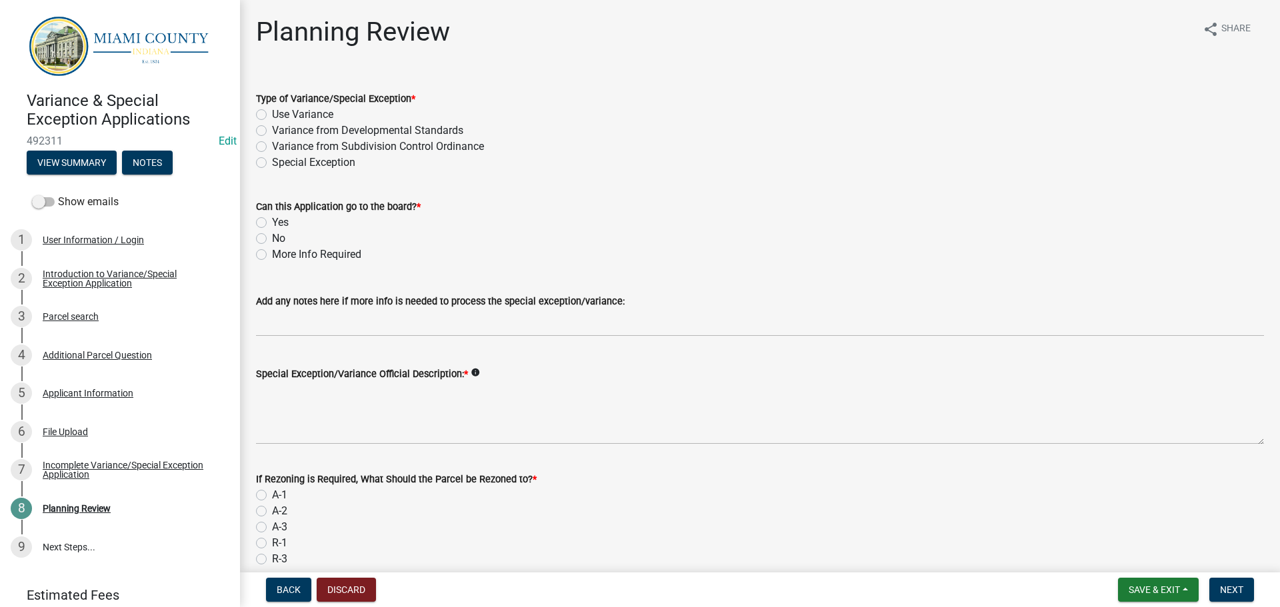
click at [260, 136] on div "Variance from Developmental Standards" at bounding box center [760, 131] width 1008 height 16
click at [272, 220] on label "Yes" at bounding box center [280, 223] width 17 height 16
click at [272, 220] on input "Yes" at bounding box center [276, 219] width 9 height 9
radio input "true"
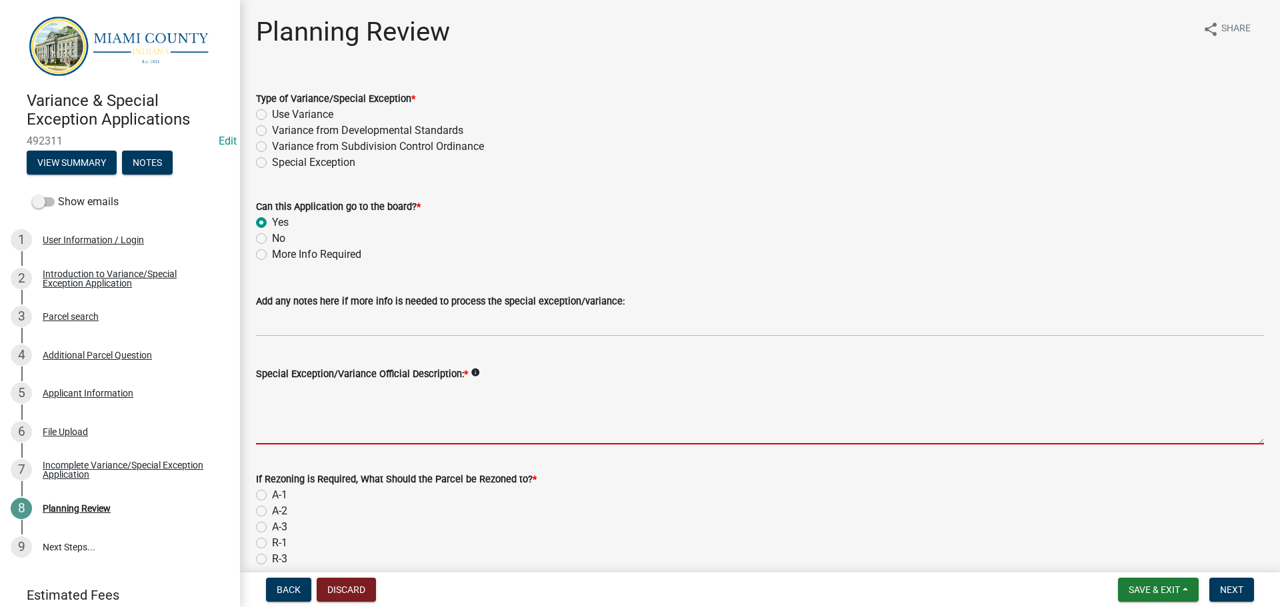
click at [314, 433] on textarea "Special Exception/Variance Official Description: *" at bounding box center [760, 413] width 1008 height 63
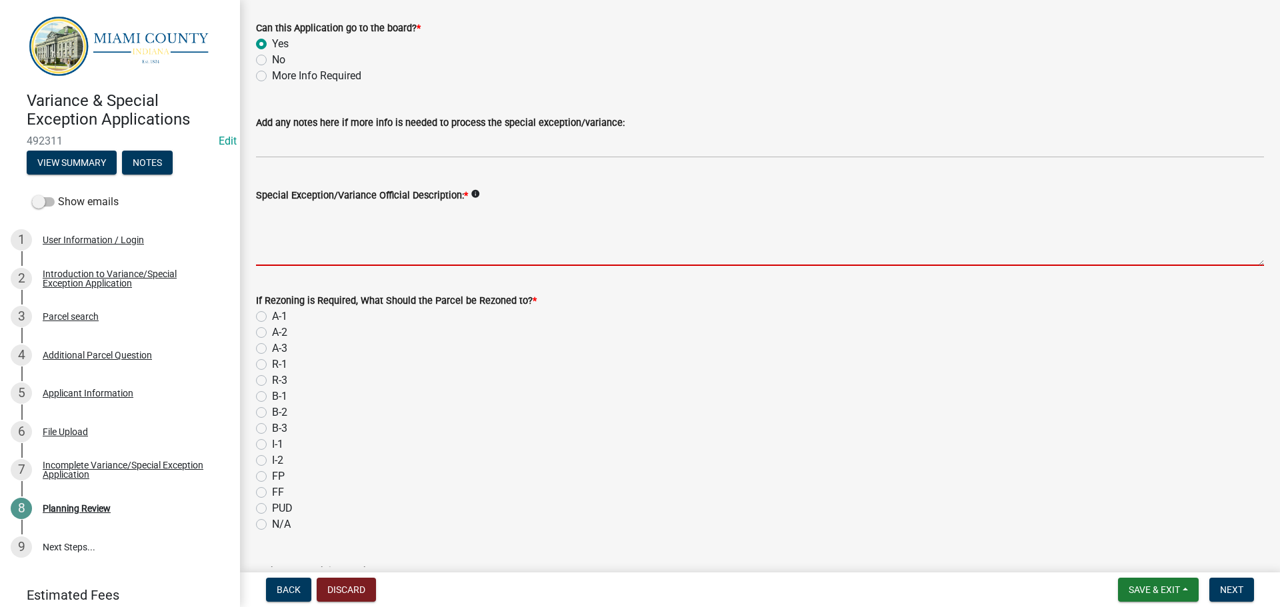
scroll to position [200, 0]
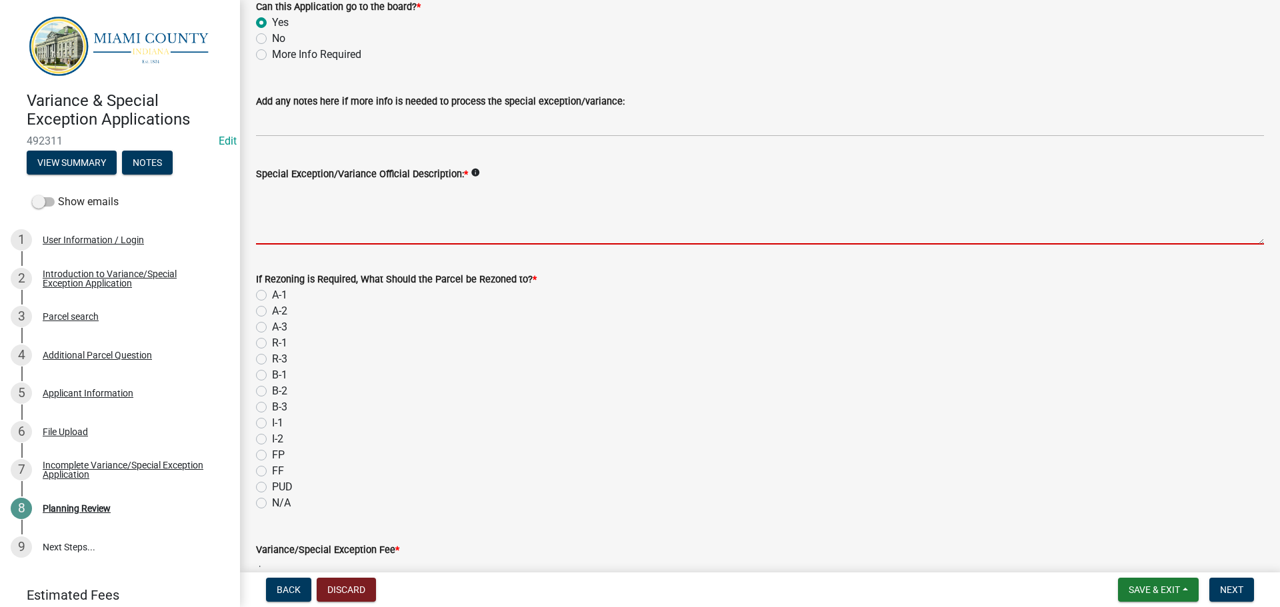
click at [265, 498] on div "If Rezoning is Required, What Should the Parcel be Rezoned to? * A-1 A-2 A-3 R-…" at bounding box center [760, 391] width 1008 height 240
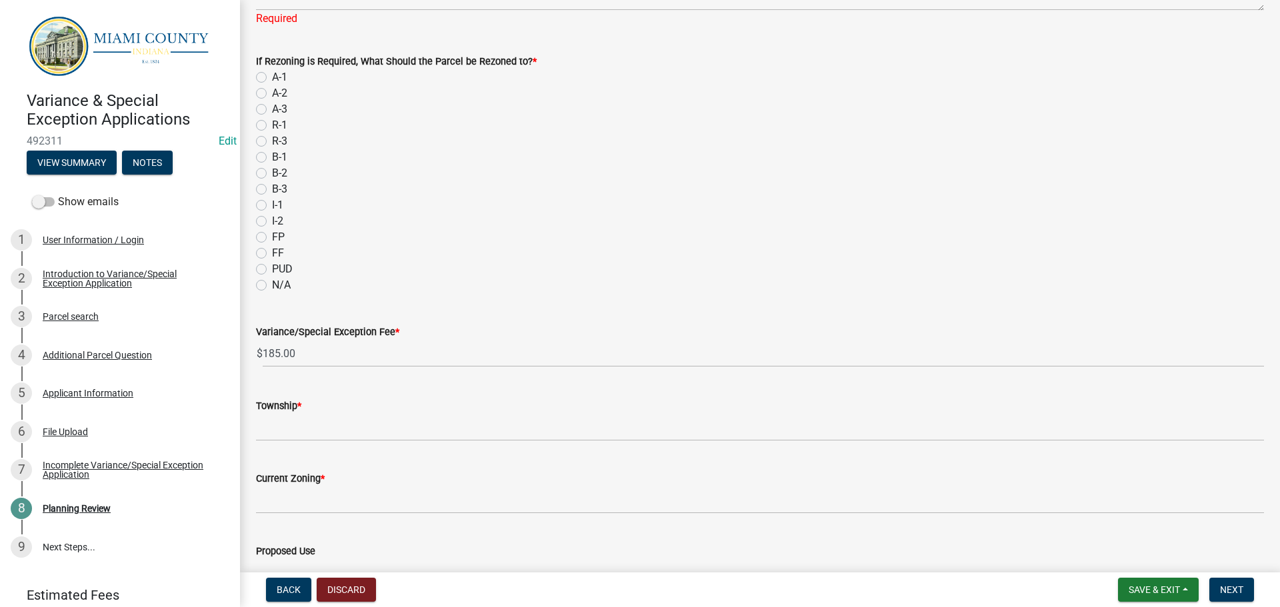
scroll to position [467, 0]
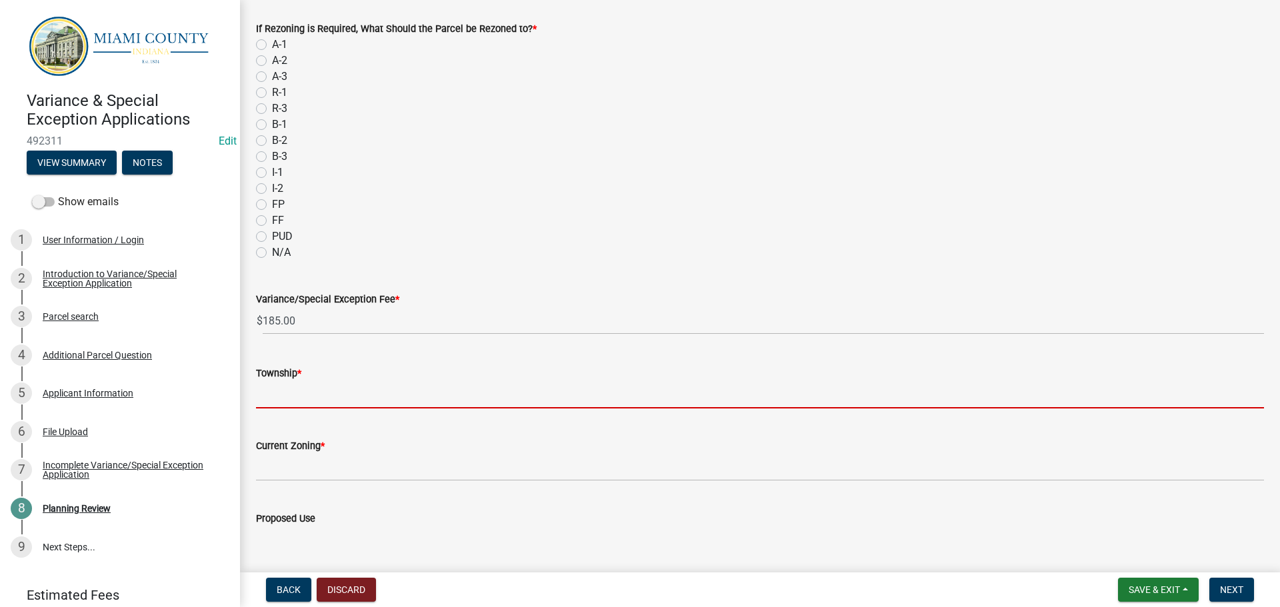
click at [293, 393] on input "Township *" at bounding box center [760, 394] width 1008 height 27
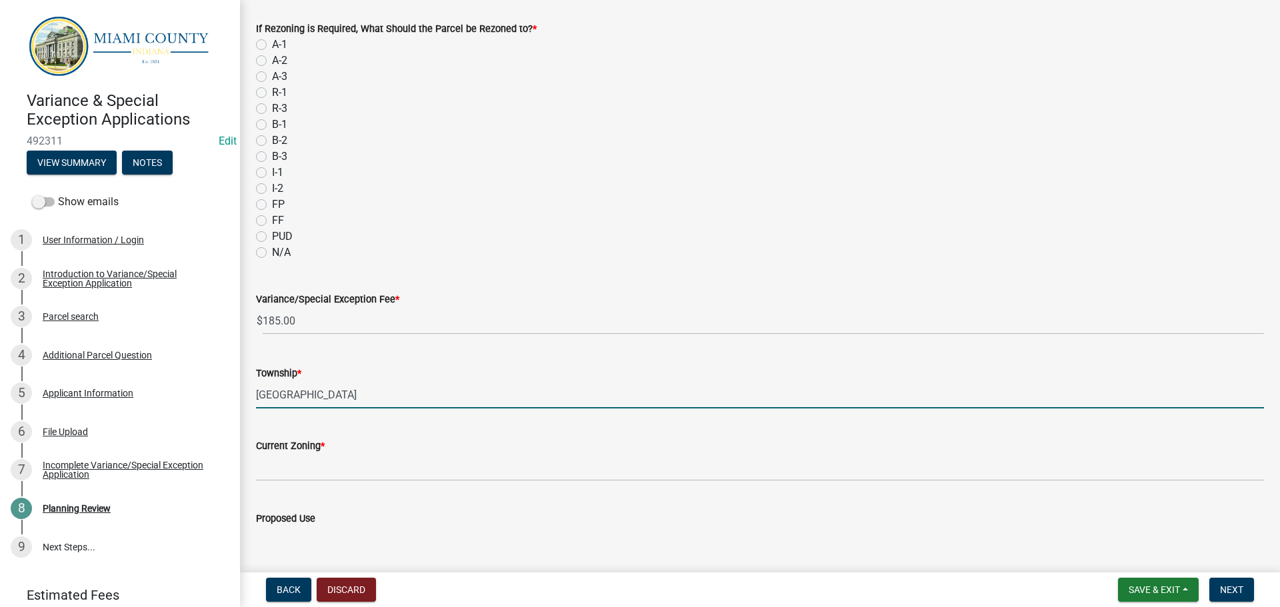
type input "Jefferson Township"
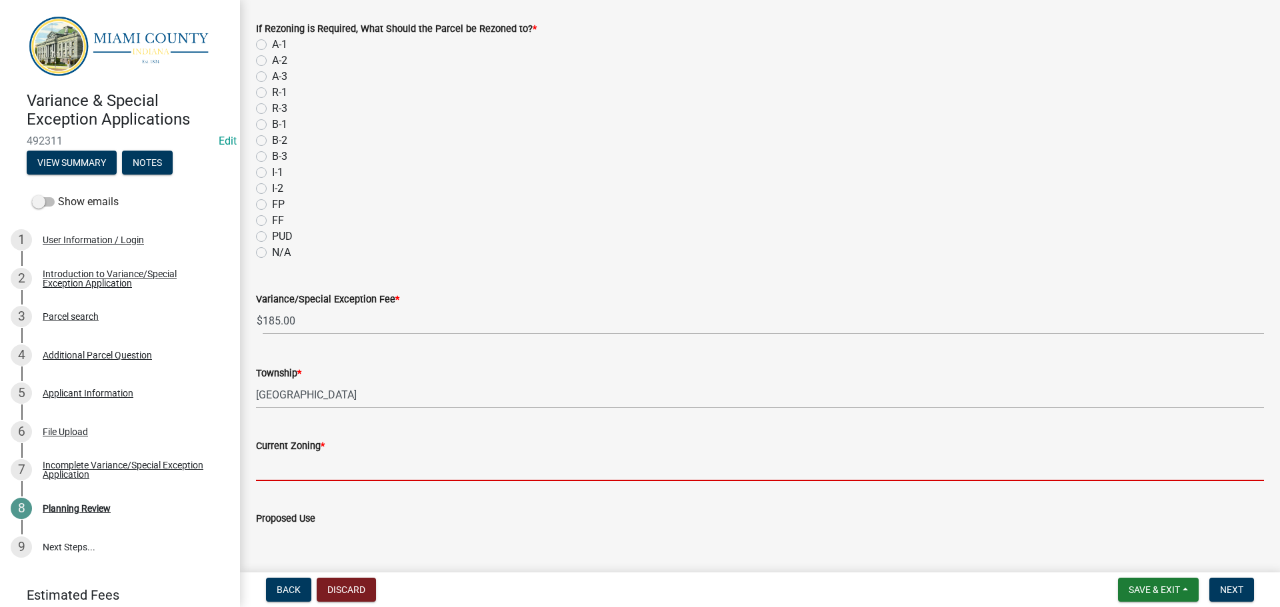
click at [342, 464] on input "Current Zoning *" at bounding box center [760, 467] width 1008 height 27
type input "A-1"
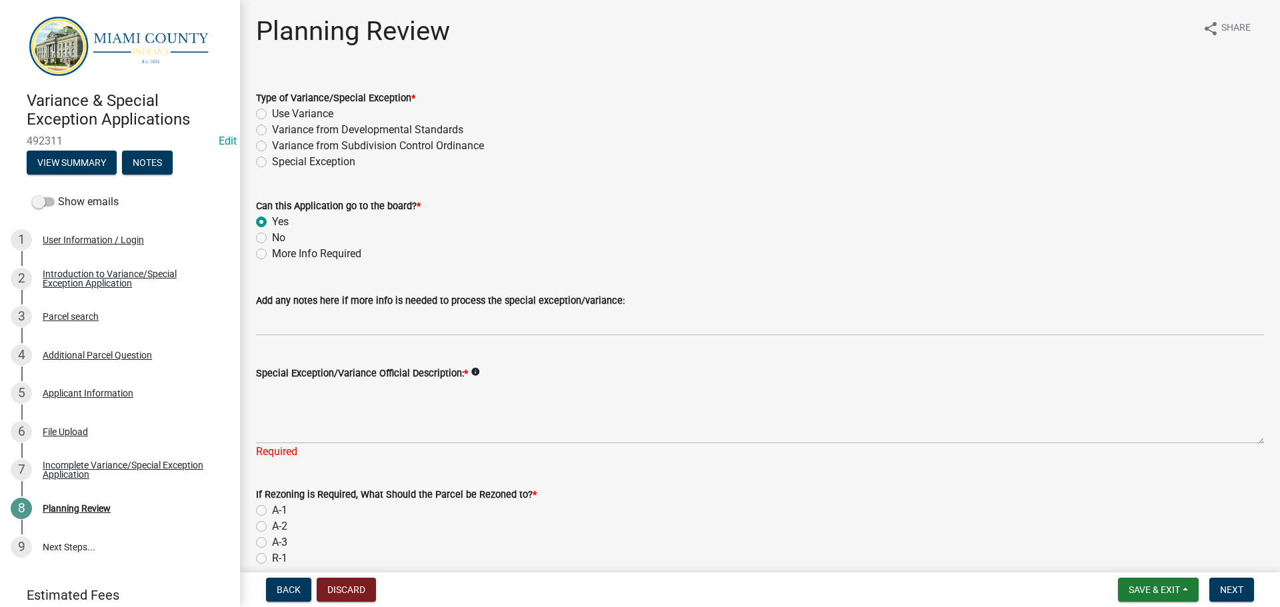
scroll to position [0, 0]
click at [272, 114] on label "Use Variance" at bounding box center [302, 115] width 61 height 16
click at [272, 114] on input "Use Variance" at bounding box center [276, 111] width 9 height 9
radio input "true"
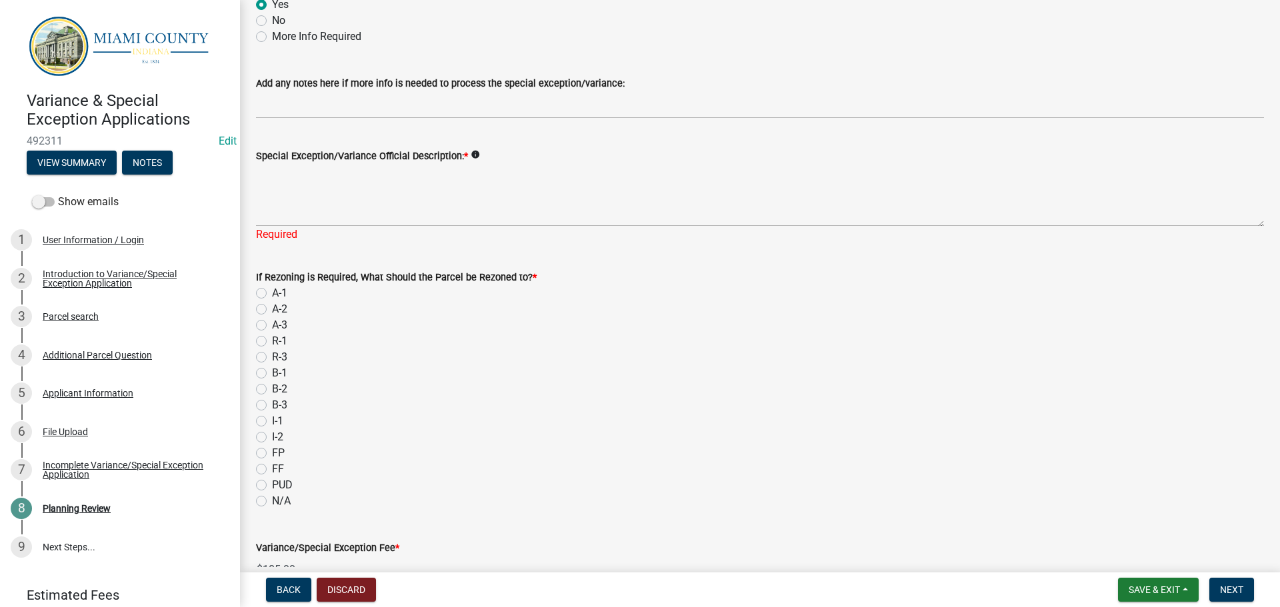
scroll to position [200, 0]
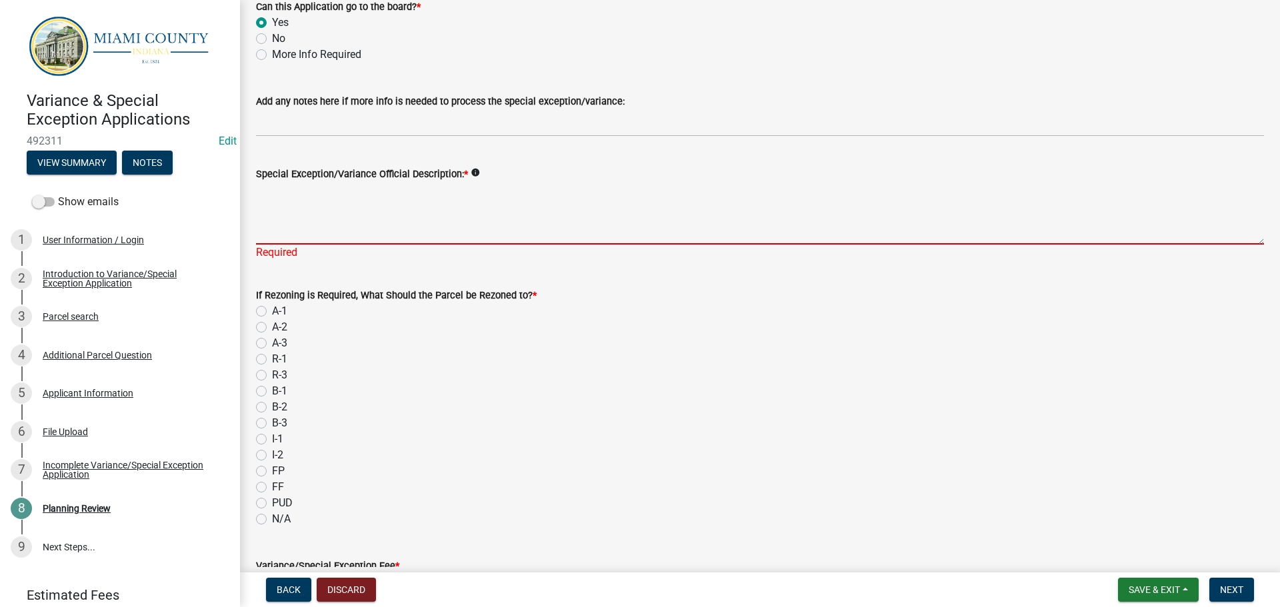
click at [359, 215] on textarea "Special Exception/Variance Official Description: *" at bounding box center [760, 213] width 1008 height 63
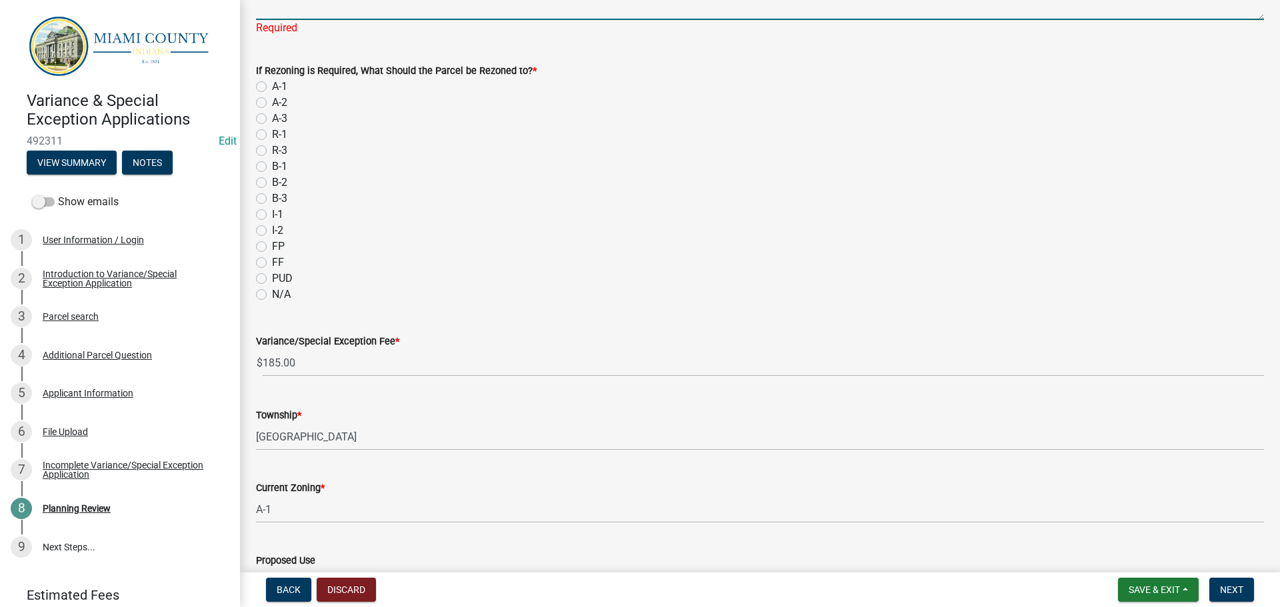
scroll to position [424, 0]
type textarea "A Use Variance to allow a residential dwelling on less than 10 acres of A-1 (Ag…"
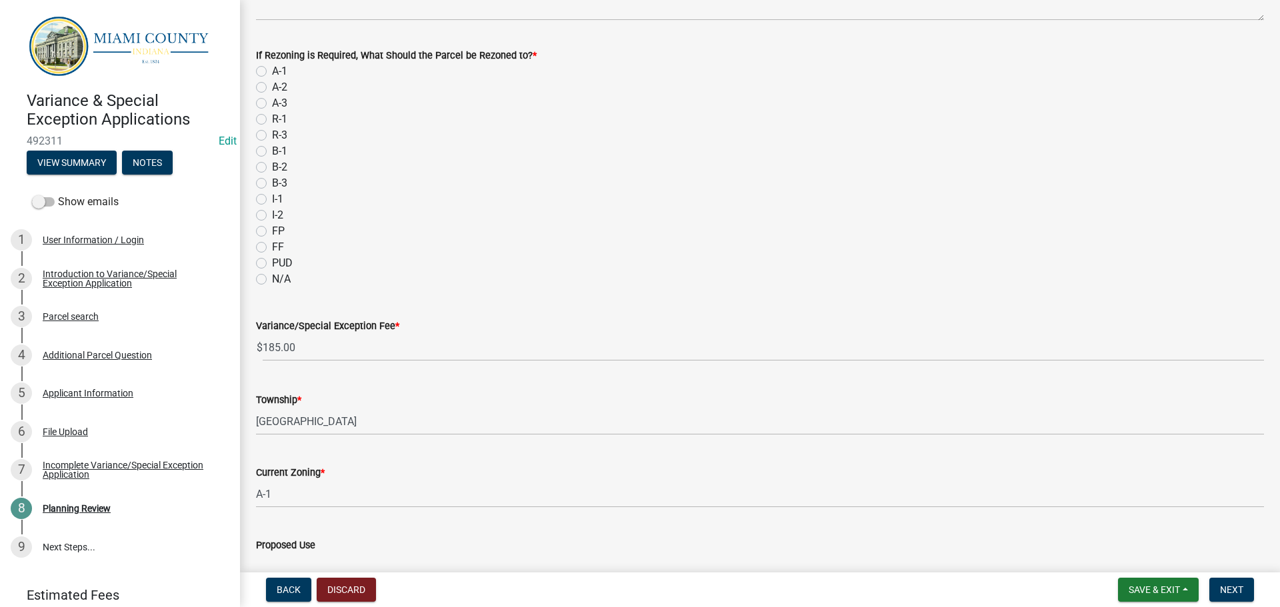
drag, startPoint x: 261, startPoint y: 289, endPoint x: 266, endPoint y: 293, distance: 7.1
click at [261, 293] on wm-data-entity-input "If Rezoning is Required, What Should the Parcel be Rezoned to? * A-1 A-2 A-3 R-…" at bounding box center [760, 165] width 1008 height 268
click at [261, 272] on div "N/A" at bounding box center [760, 279] width 1008 height 16
click at [272, 276] on label "N/A" at bounding box center [281, 279] width 19 height 16
click at [272, 276] on input "N/A" at bounding box center [276, 275] width 9 height 9
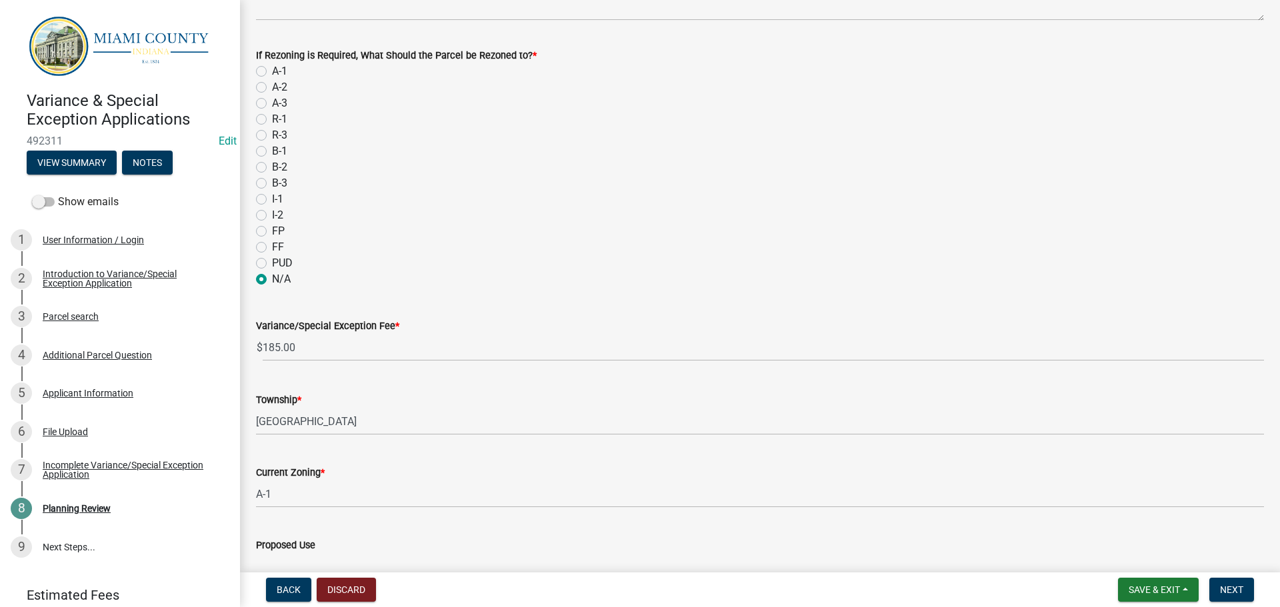
radio input "true"
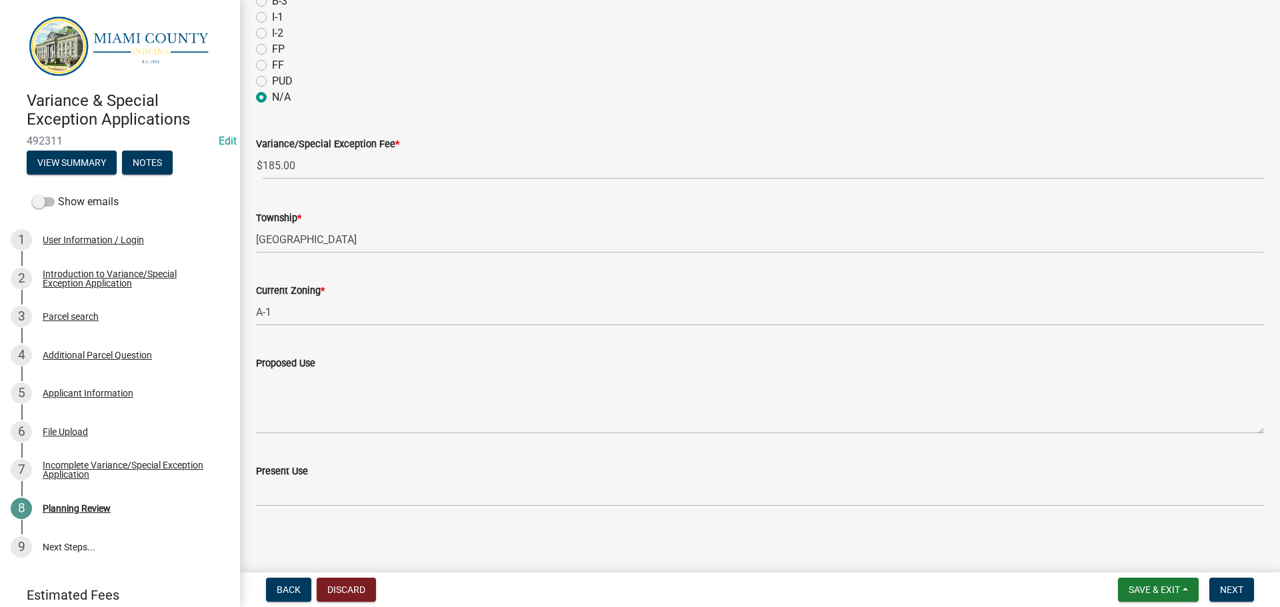
scroll to position [608, 0]
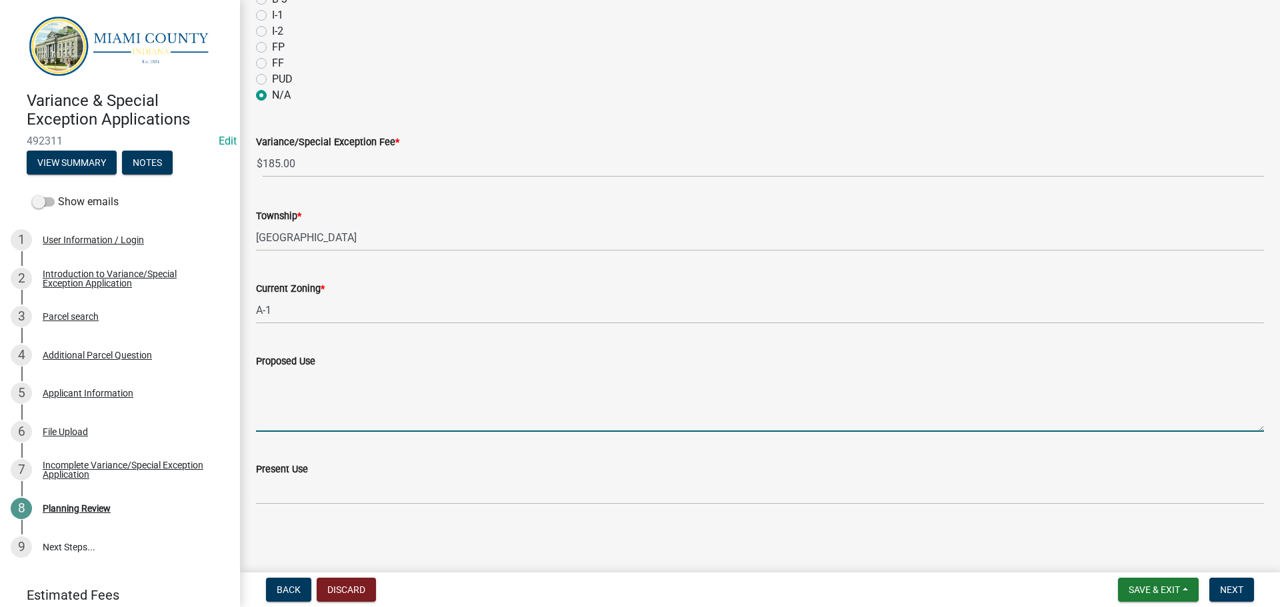
click at [301, 405] on textarea "Proposed Use" at bounding box center [760, 400] width 1008 height 63
type textarea "Residential Dwelling"
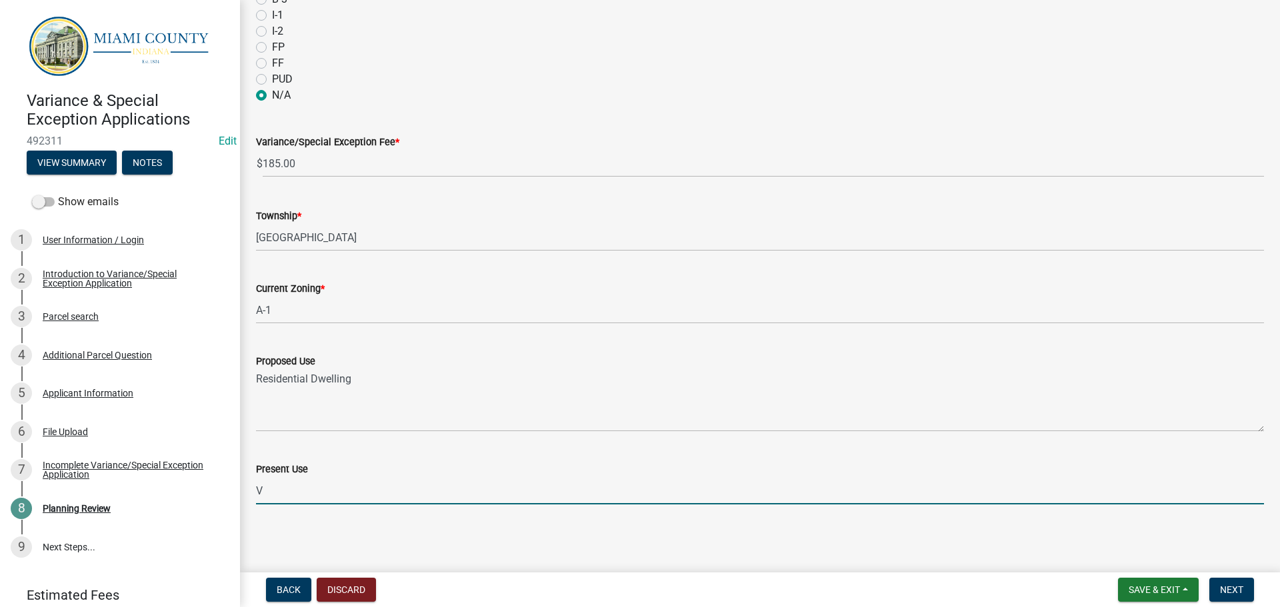
type input "Vacant land"
click at [1234, 588] on span "Next" at bounding box center [1231, 589] width 23 height 11
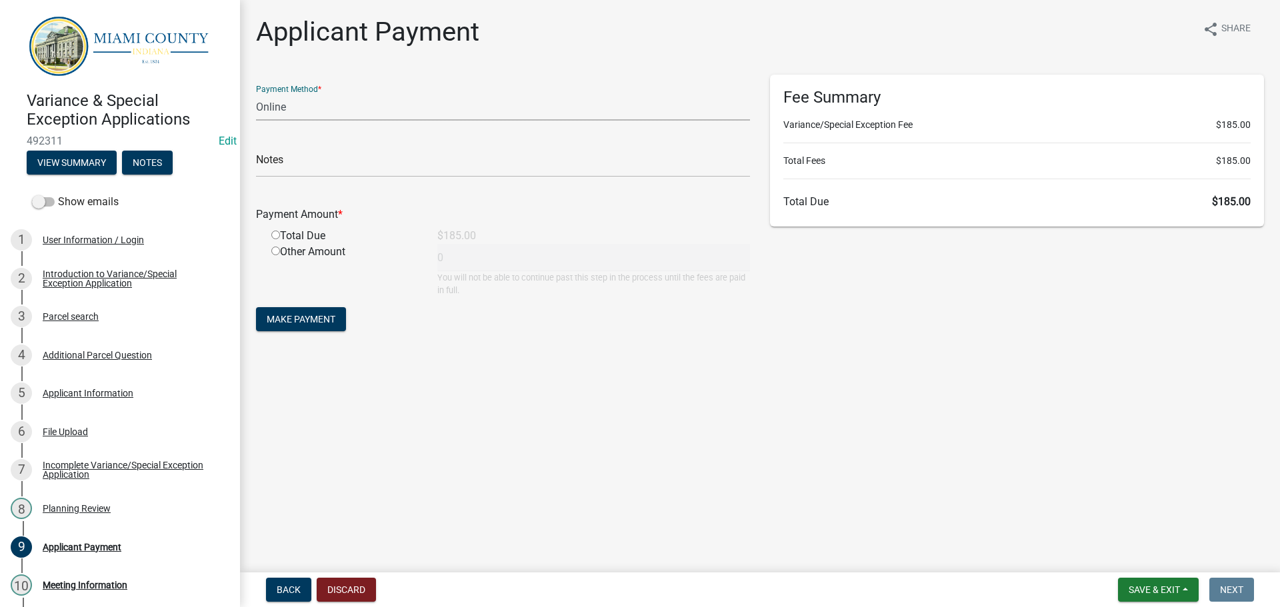
click at [328, 108] on select "Credit Card POS Check Cash Online" at bounding box center [503, 106] width 494 height 27
select select "1: 0"
click at [256, 93] on select "Credit Card POS Check Cash Online" at bounding box center [503, 106] width 494 height 27
drag, startPoint x: 319, startPoint y: 167, endPoint x: 333, endPoint y: 173, distance: 15.6
click at [319, 167] on input "text" at bounding box center [503, 163] width 494 height 27
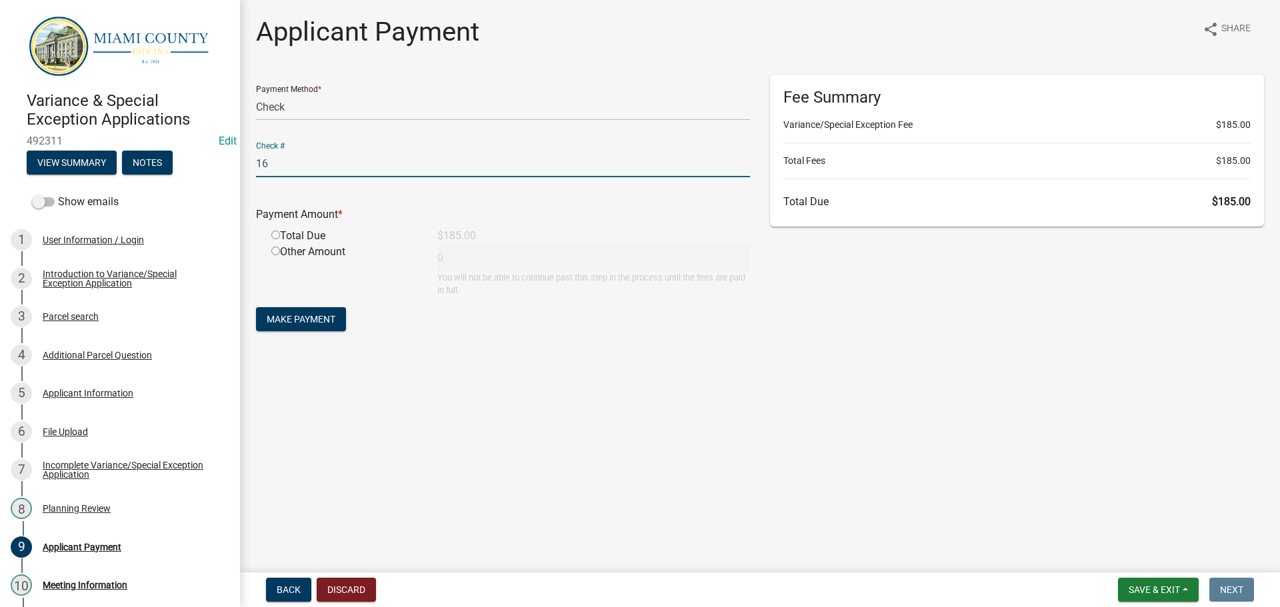
type input "1"
type input "6259"
drag, startPoint x: 278, startPoint y: 235, endPoint x: 284, endPoint y: 239, distance: 6.9
click at [278, 235] on input "radio" at bounding box center [275, 235] width 9 height 9
radio input "true"
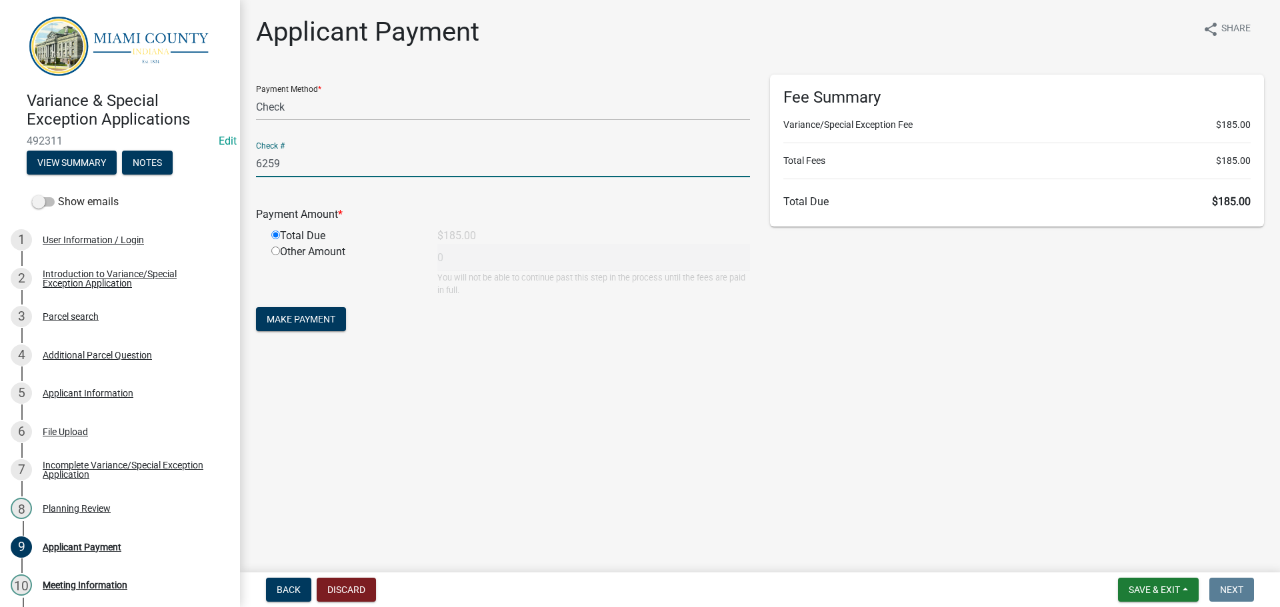
type input "185"
click at [294, 316] on span "Make Payment" at bounding box center [301, 319] width 69 height 11
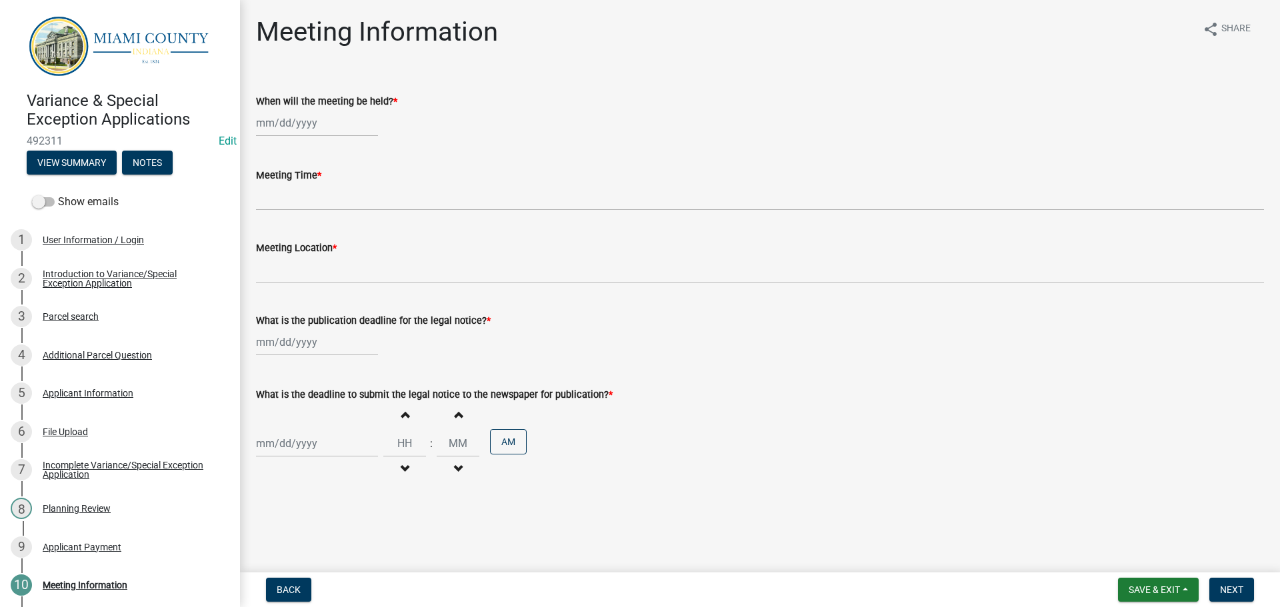
select select "10"
select select "2025"
click at [292, 123] on div "Jan Feb Mar Apr May Jun Jul Aug Sep Oct Nov Dec 1525 1526 1527 1528 1529 1530 1…" at bounding box center [317, 122] width 122 height 27
click at [439, 146] on wm-data-entity-input "When will the meeting be held? * Jan Feb Mar Apr May Jun Jul Aug Sep Oct Nov De…" at bounding box center [760, 112] width 1008 height 74
select select "10"
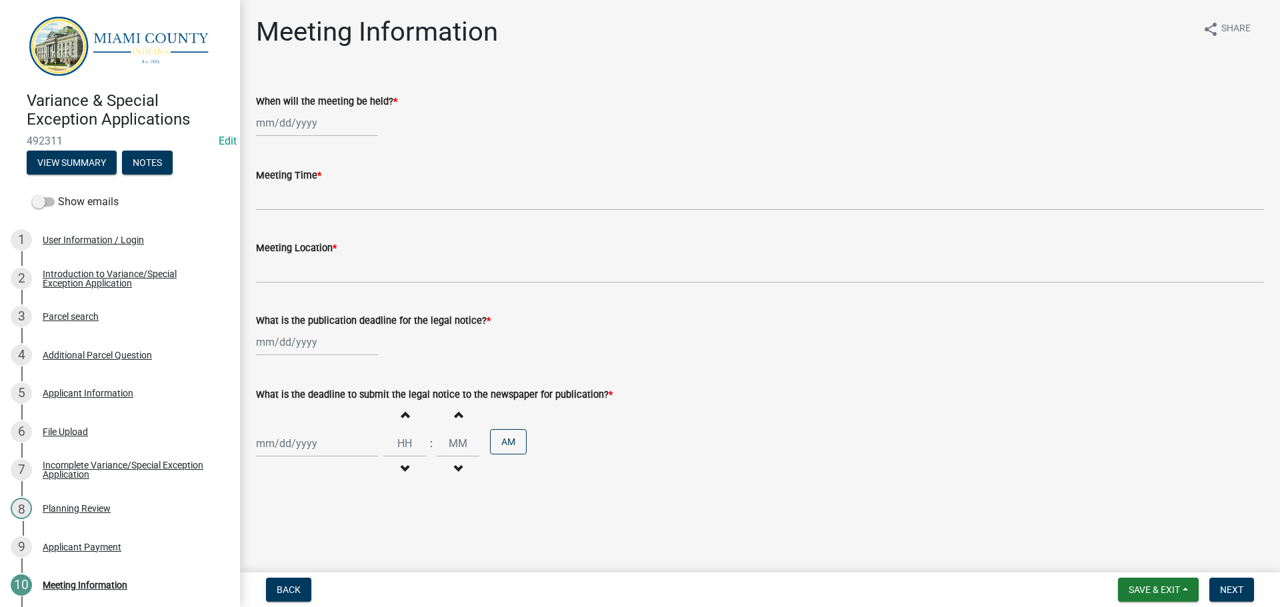
select select "2025"
drag, startPoint x: 327, startPoint y: 129, endPoint x: 347, endPoint y: 131, distance: 20.1
click at [327, 129] on div "Jan Feb Mar Apr May Jun Jul Aug Sep Oct Nov Dec 1525 1526 1527 1528 1529 1530 1…" at bounding box center [317, 122] width 122 height 27
click at [307, 278] on div "29" at bounding box center [311, 279] width 21 height 21
type input "10/29/2025"
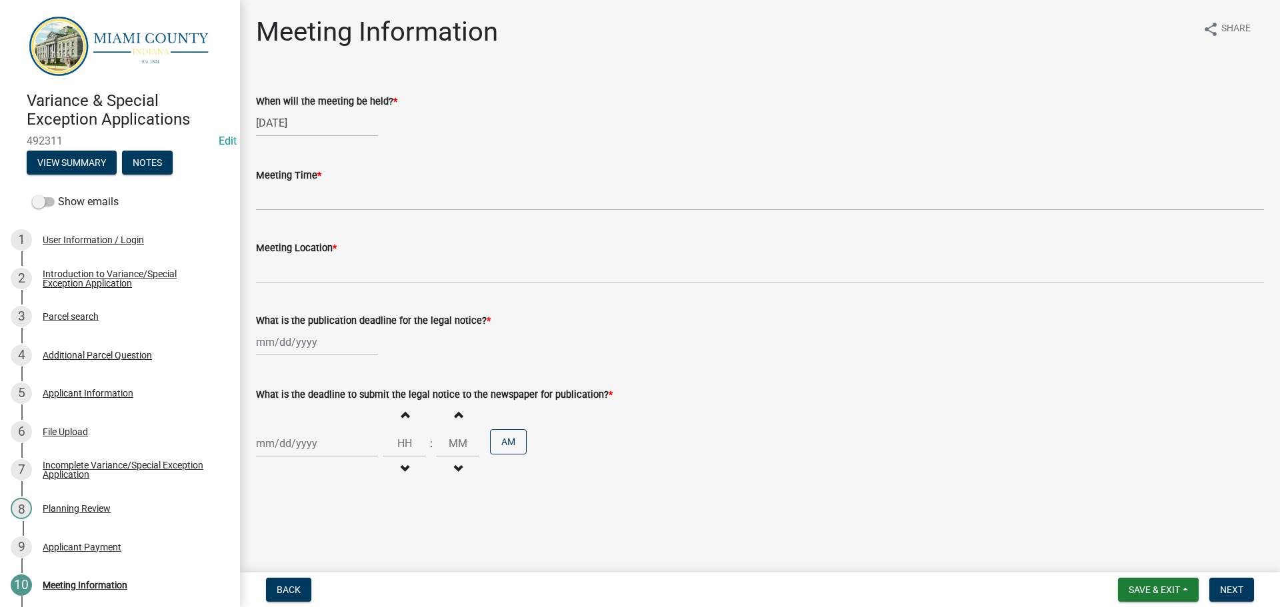
select select "10"
select select "2025"
click at [297, 120] on div "10/29/2025 Jan Feb Mar Apr May Jun Jul Aug Sep Oct Nov Dec 1525 1526 1527 1528 …" at bounding box center [317, 122] width 122 height 27
click at [396, 151] on span "Next month" at bounding box center [397, 151] width 10 height 10
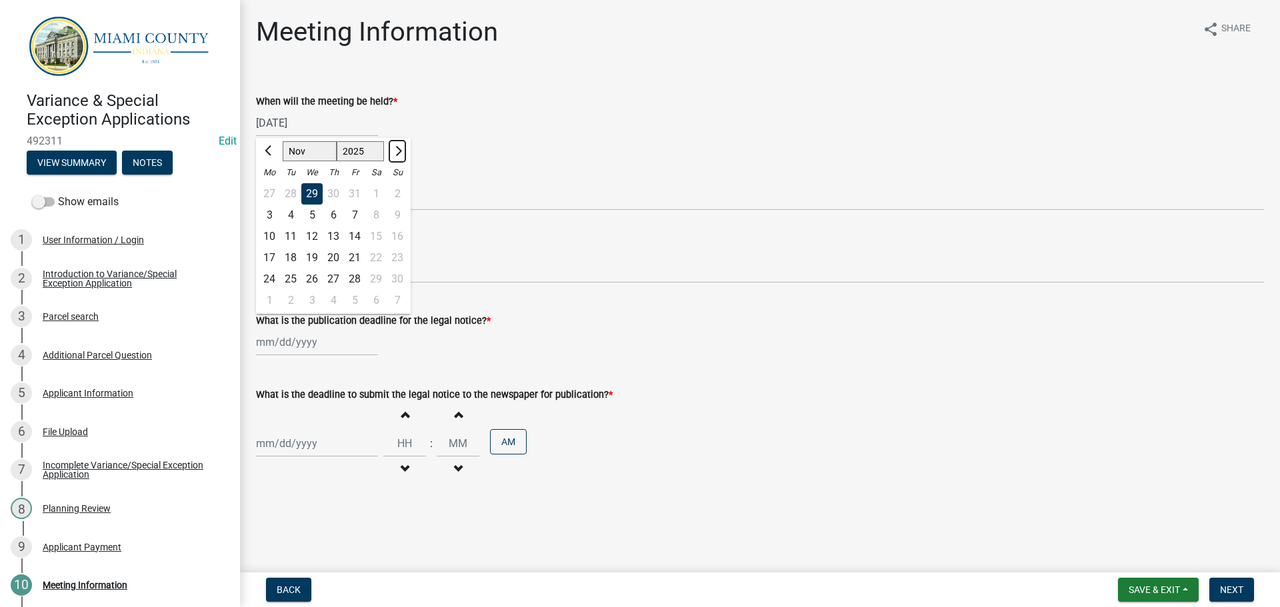
select select "12"
click at [319, 216] on div "10" at bounding box center [311, 215] width 21 height 21
type input "12/10/2025"
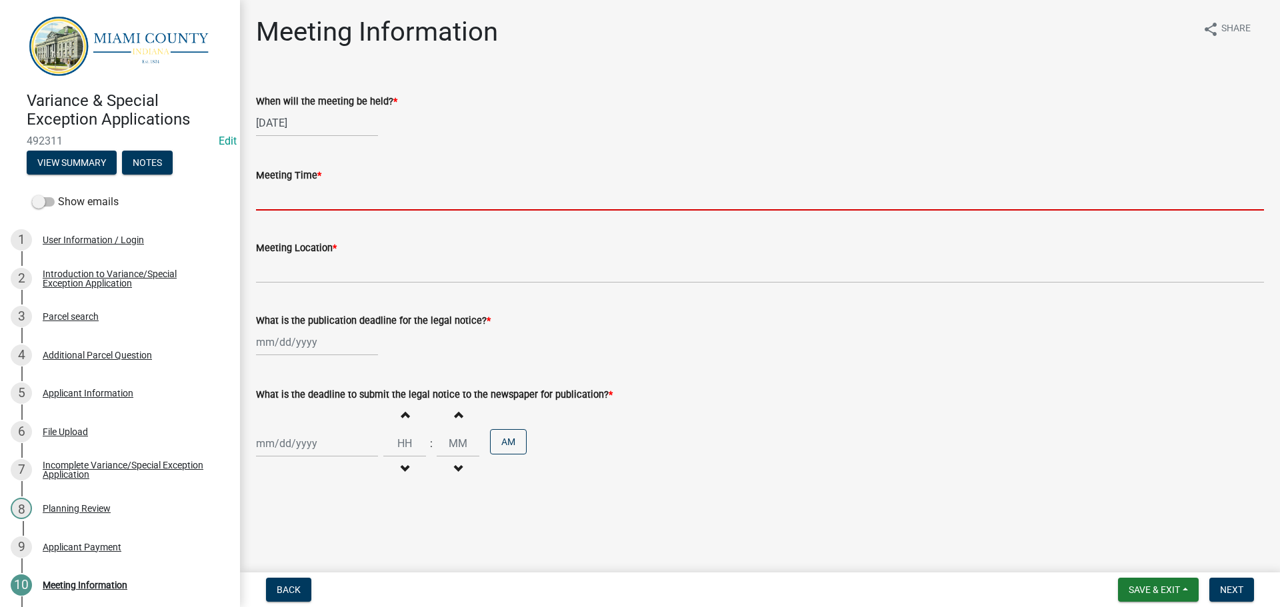
click at [319, 199] on input "Meeting Time *" at bounding box center [760, 196] width 1008 height 27
type input "7:00 pm"
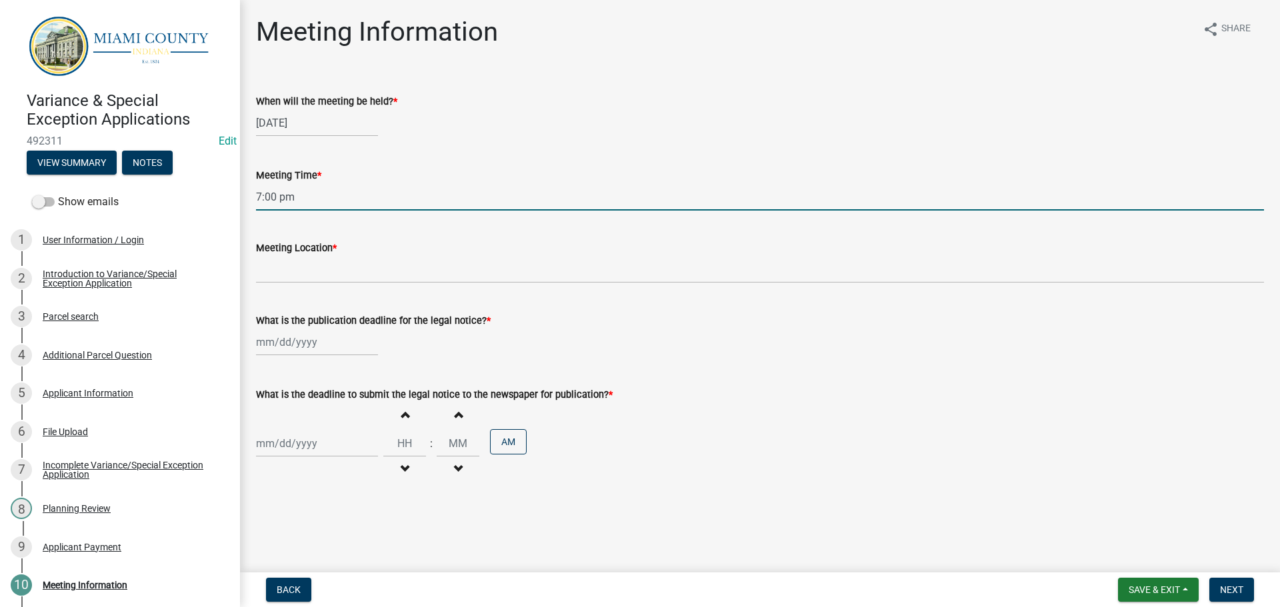
click at [293, 196] on input "7:00 pm" at bounding box center [760, 196] width 1008 height 27
click at [647, 319] on div "What is the publication deadline for the legal notice? *" at bounding box center [760, 321] width 1008 height 16
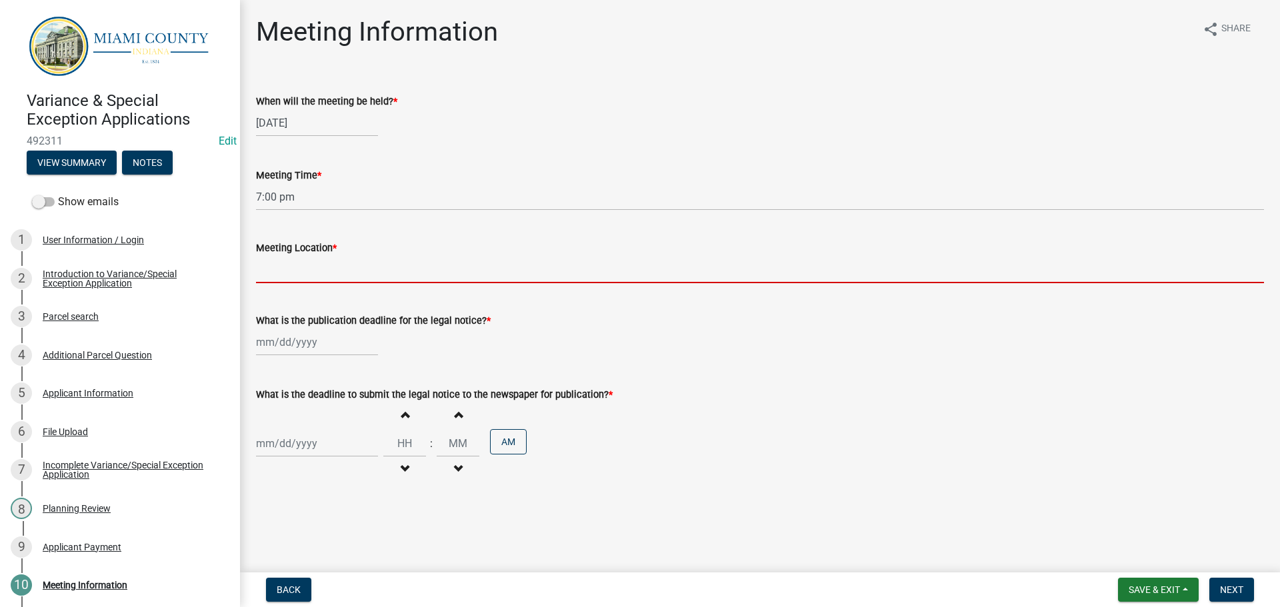
click at [287, 267] on input "Meeting Location *" at bounding box center [760, 269] width 1008 height 27
type input "GAR Room"
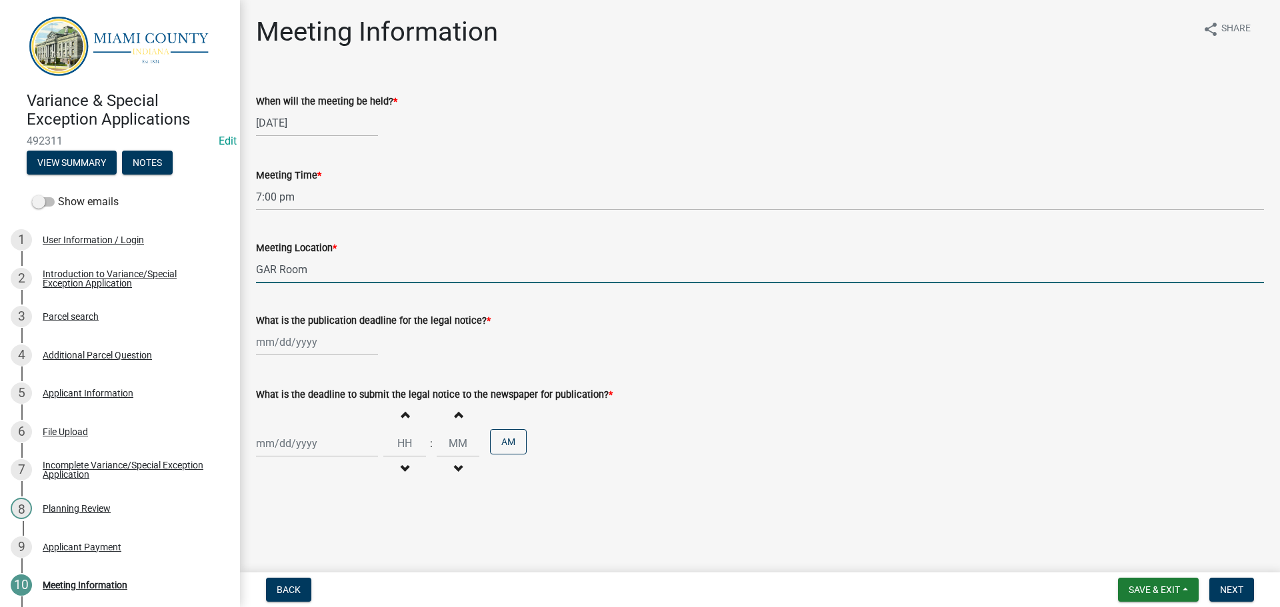
select select "10"
select select "2025"
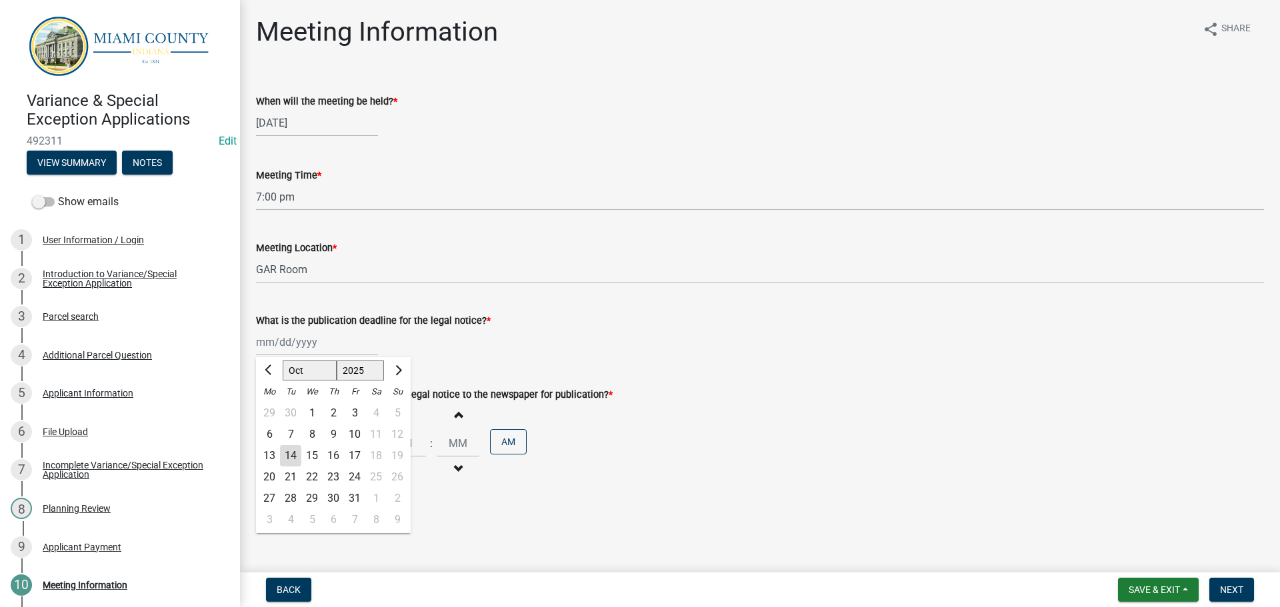
click at [307, 345] on div "Jan Feb Mar Apr May Jun Jul Aug Sep Oct Nov Dec 1525 1526 1527 1528 1529 1530 1…" at bounding box center [317, 342] width 122 height 27
click at [485, 329] on div "Jan Feb Mar Apr May Jun Jul Aug Sep Oct Nov Dec 1525 1526 1527 1528 1529 1530 1…" at bounding box center [760, 342] width 1008 height 27
click at [300, 349] on div at bounding box center [317, 342] width 122 height 27
select select "10"
select select "2025"
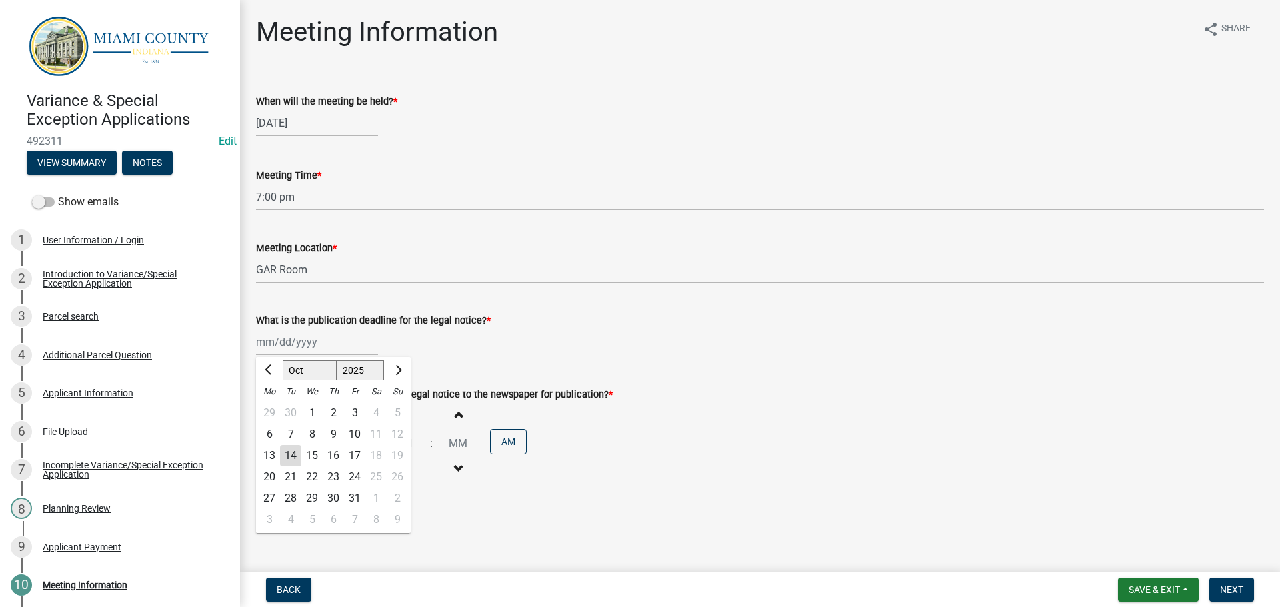
click at [323, 465] on div "16" at bounding box center [333, 455] width 21 height 21
type input "10/16/2025"
select select "10"
select select "2025"
click at [328, 345] on div "10/16/2025 Jan Feb Mar Apr May Jun Jul Aug Sep Oct Nov Dec 1525 1526 1527 1528 …" at bounding box center [317, 342] width 122 height 27
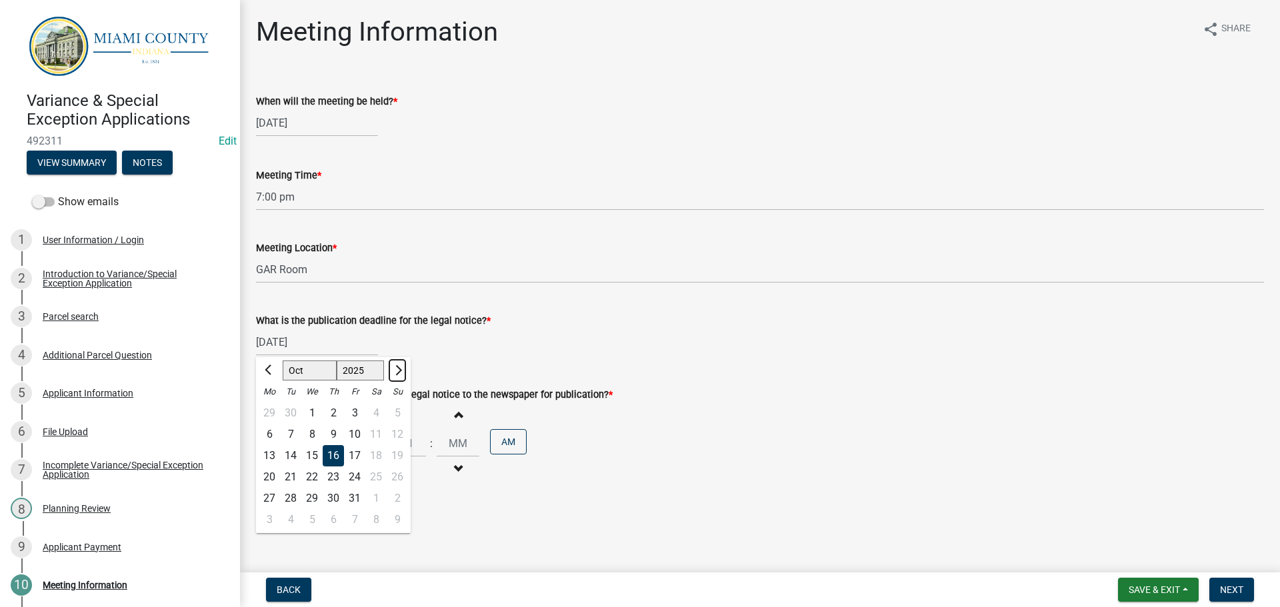
click at [394, 375] on button "Next month" at bounding box center [397, 370] width 16 height 21
click at [273, 371] on span "Previous month" at bounding box center [270, 370] width 10 height 10
click at [397, 369] on span "Next month" at bounding box center [397, 370] width 10 height 10
click at [264, 369] on button "Previous month" at bounding box center [269, 370] width 16 height 21
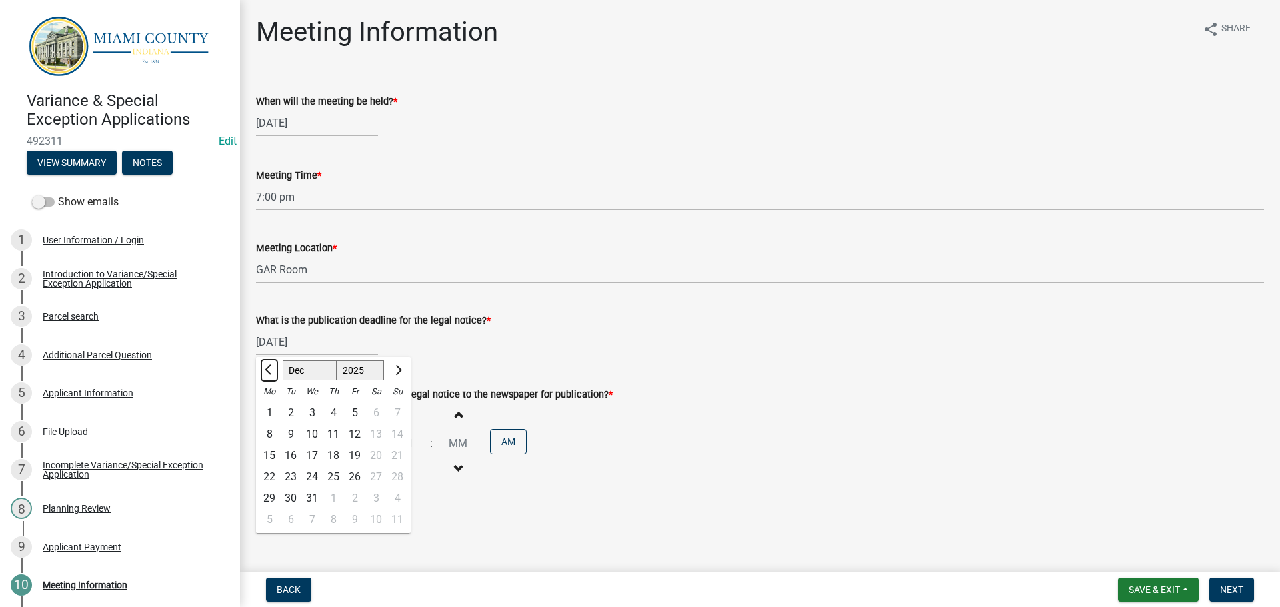
select select "11"
click at [358, 478] on div "21" at bounding box center [354, 477] width 21 height 21
type input "11/21/2025"
select select "10"
select select "2025"
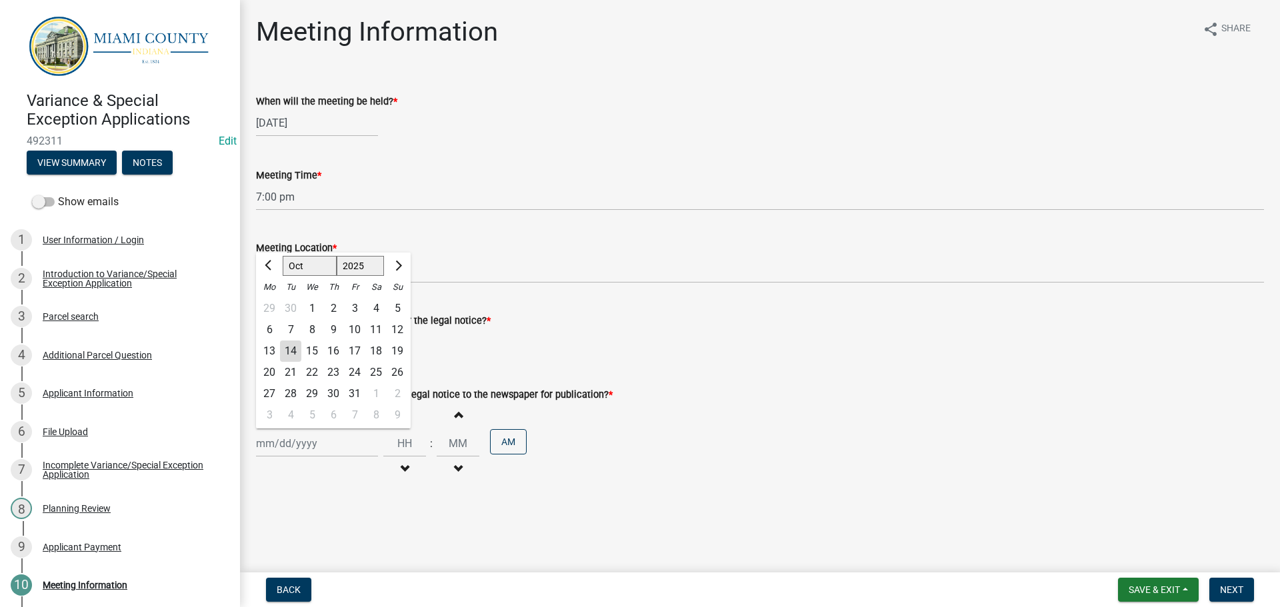
click at [305, 441] on div "Jan Feb Mar Apr May Jun Jul Aug Sep Oct Nov Dec 1525 1526 1527 1528 1529 1530 1…" at bounding box center [317, 443] width 122 height 27
click at [343, 537] on main "Meeting Information share Share When will the meeting be held? * 12/10/2025 Mee…" at bounding box center [760, 283] width 1040 height 567
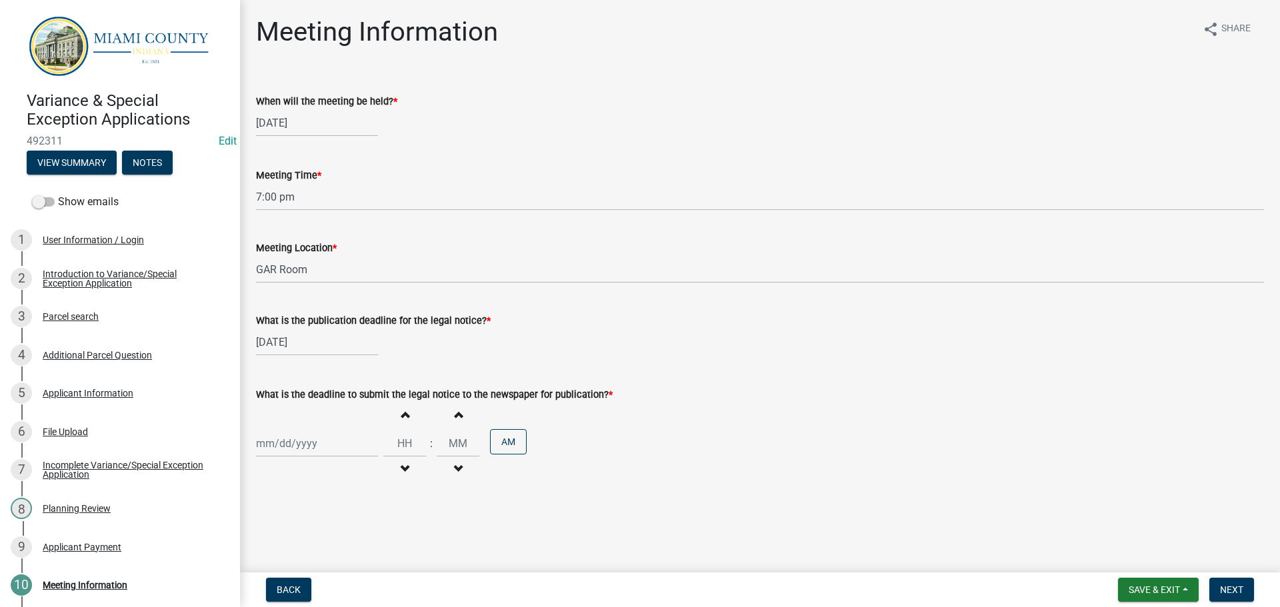
click at [323, 443] on div at bounding box center [317, 443] width 122 height 27
select select "10"
select select "2025"
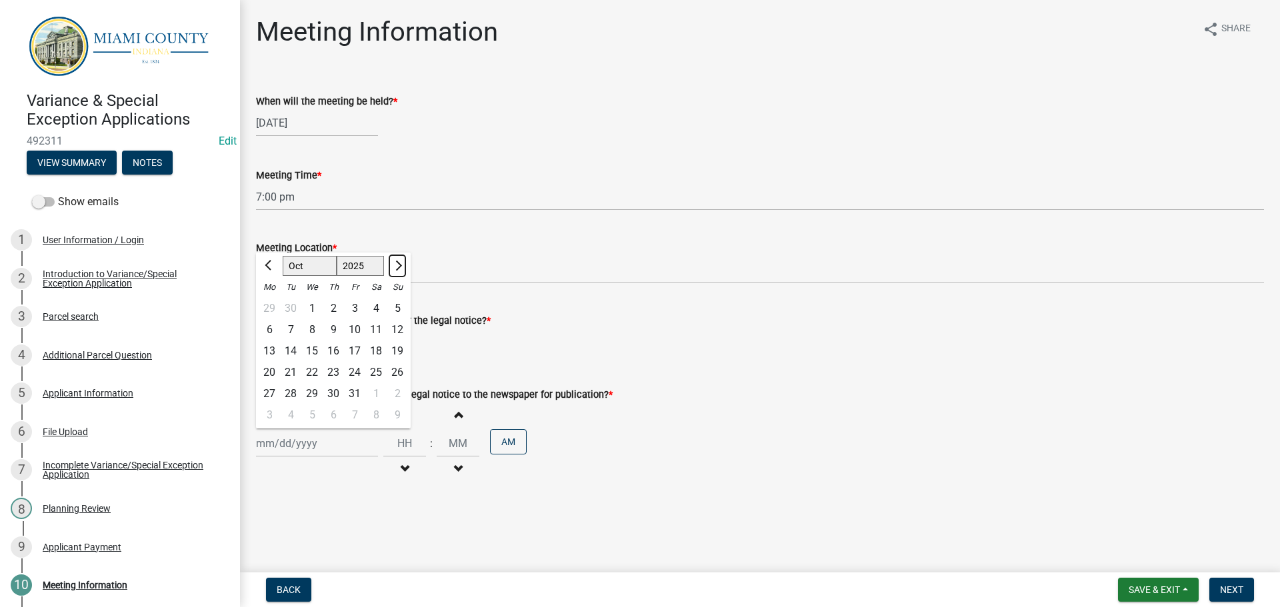
click at [395, 271] on button "Next month" at bounding box center [397, 265] width 16 height 21
select select "11"
click at [350, 372] on div "21" at bounding box center [354, 372] width 21 height 21
type input "11/21/2025"
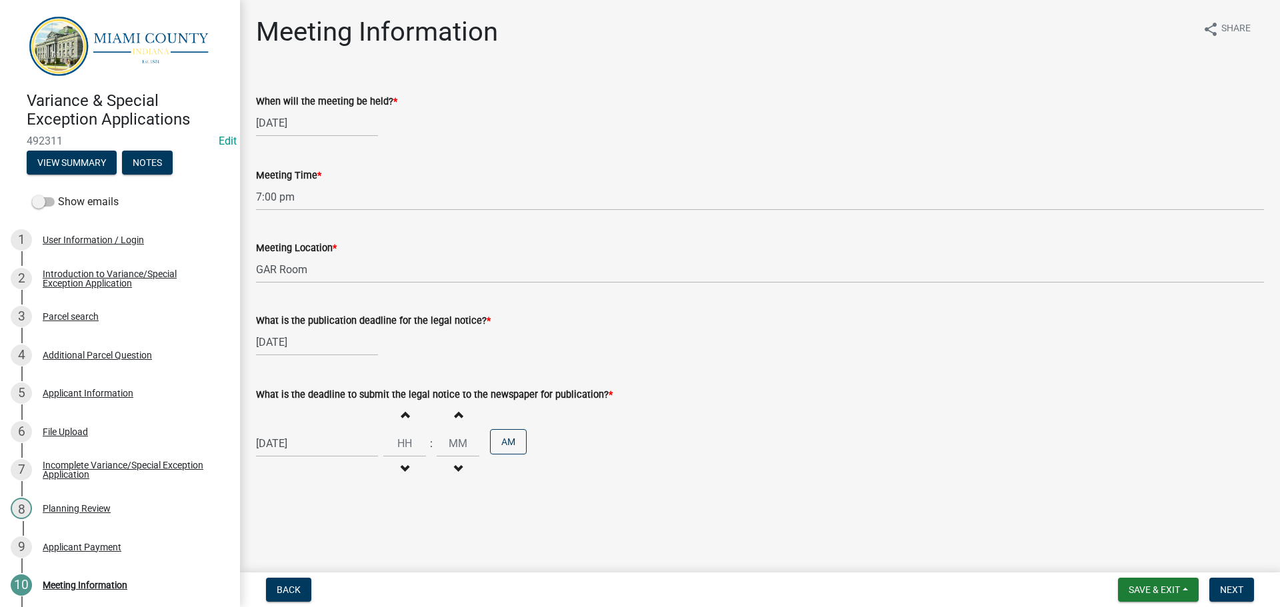
click at [505, 505] on div "Meeting Information share Share When will the meeting be held? * 12/10/2025 Mee…" at bounding box center [760, 262] width 1028 height 493
click at [559, 505] on div "Meeting Information share Share When will the meeting be held? * 12/10/2025 Mee…" at bounding box center [760, 262] width 1028 height 493
click at [1226, 588] on span "Next" at bounding box center [1231, 589] width 23 height 11
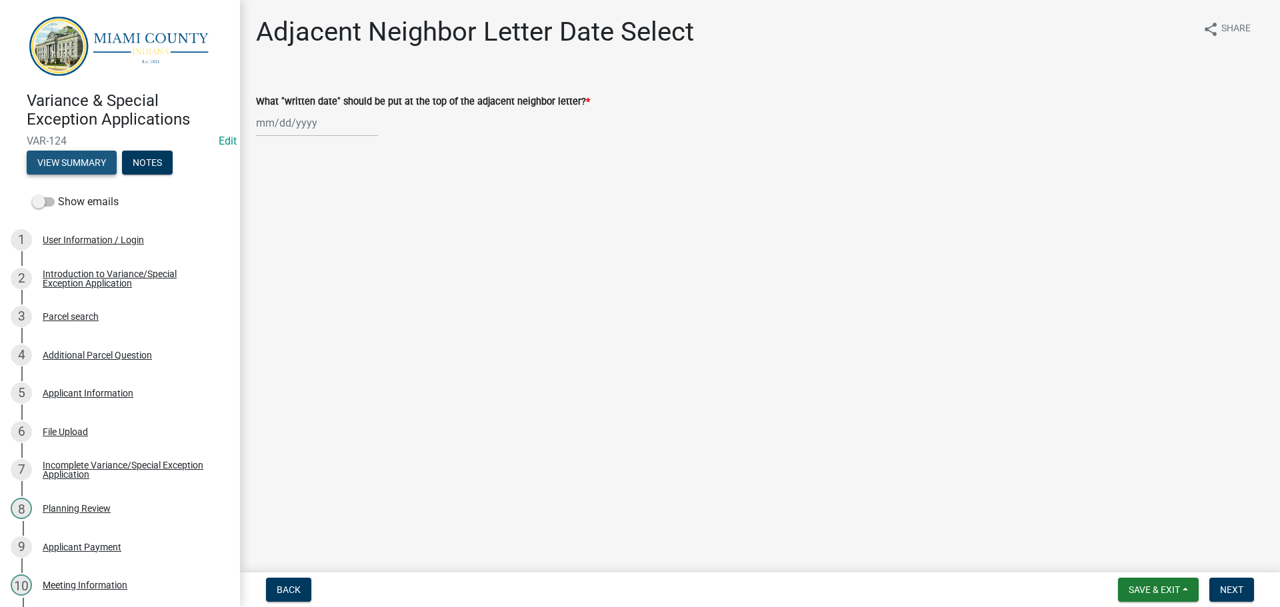
click at [93, 157] on button "View Summary" at bounding box center [72, 163] width 90 height 24
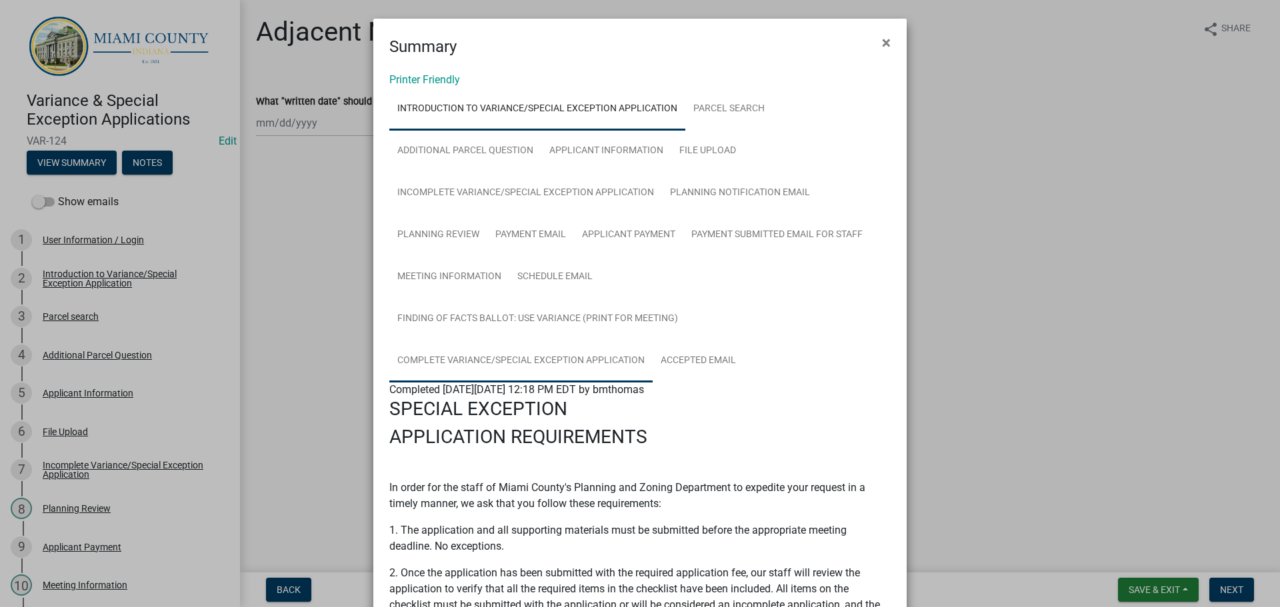
click at [578, 356] on link "Complete Variance/Special Exception Application" at bounding box center [520, 361] width 263 height 43
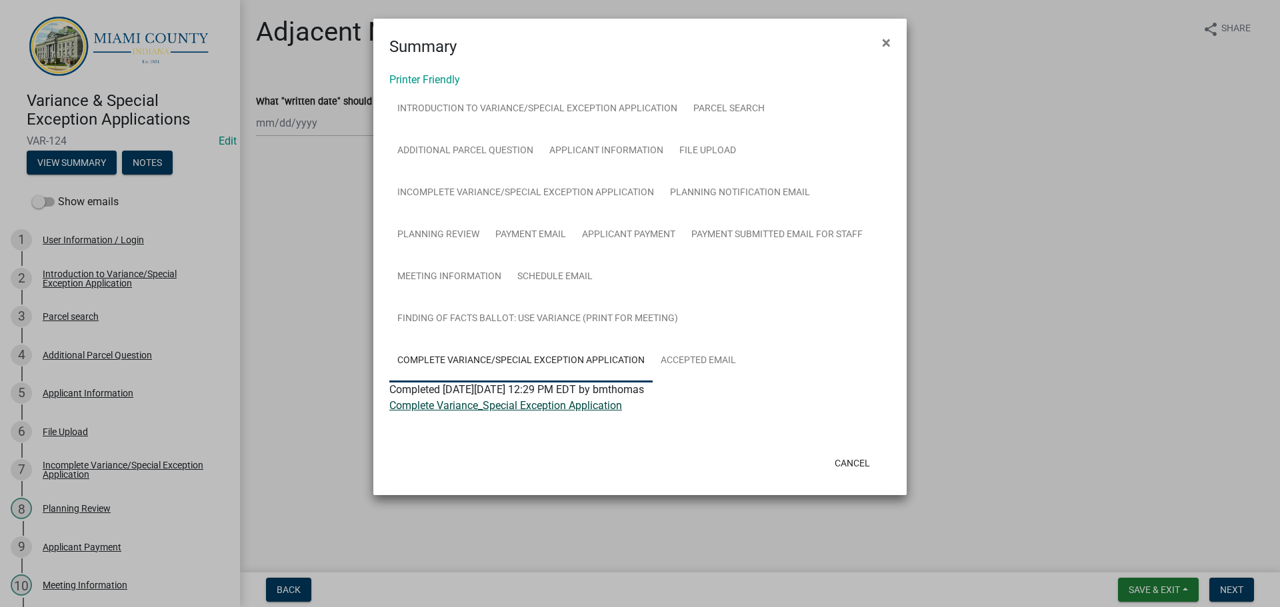
click at [472, 411] on link "Complete Variance_Special Exception Application" at bounding box center [505, 405] width 233 height 13
click at [538, 242] on link "Payment Email" at bounding box center [530, 235] width 87 height 43
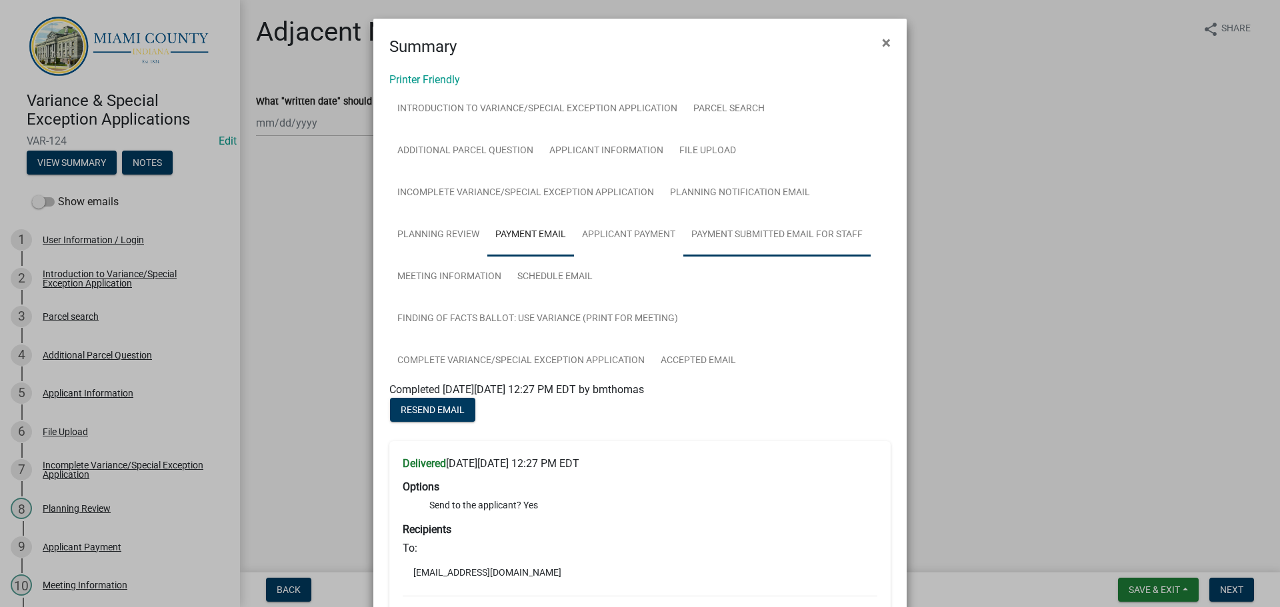
click at [769, 229] on link "Payment Submitted Email for Staff" at bounding box center [776, 235] width 187 height 43
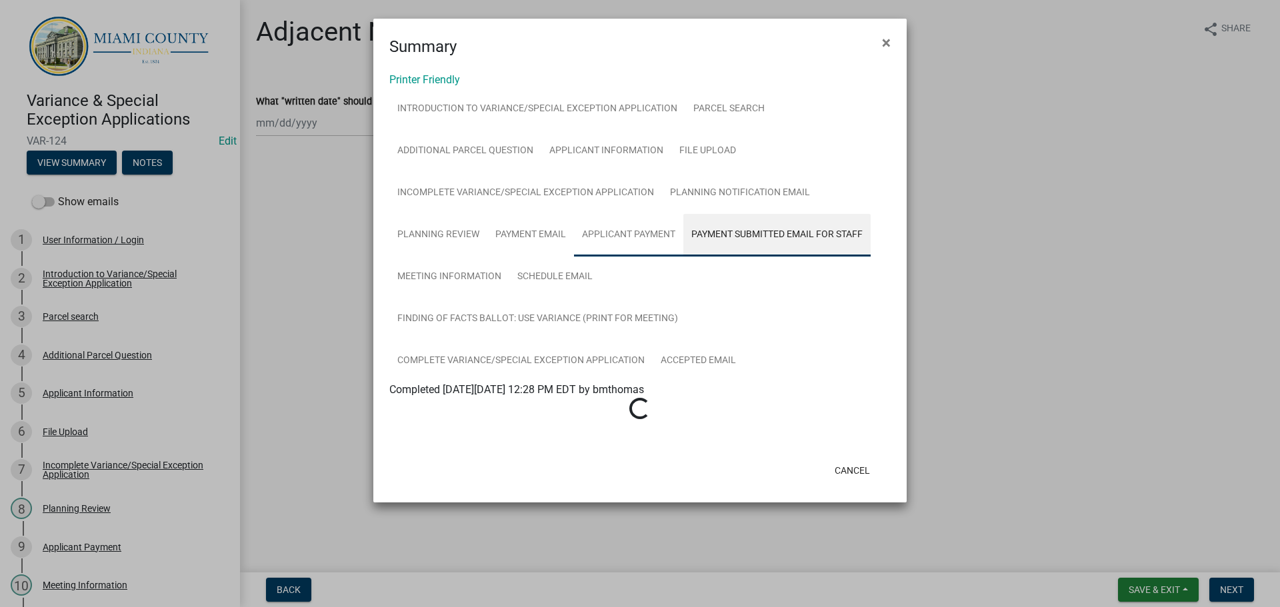
click at [646, 239] on link "Applicant Payment" at bounding box center [628, 235] width 109 height 43
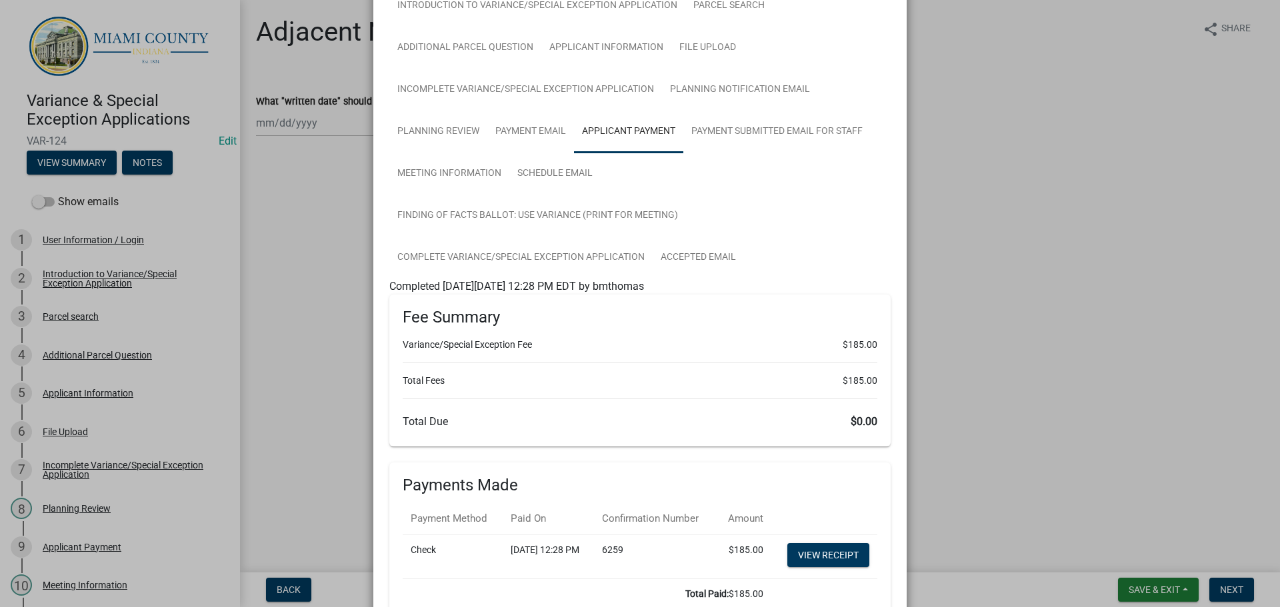
scroll to position [258, 0]
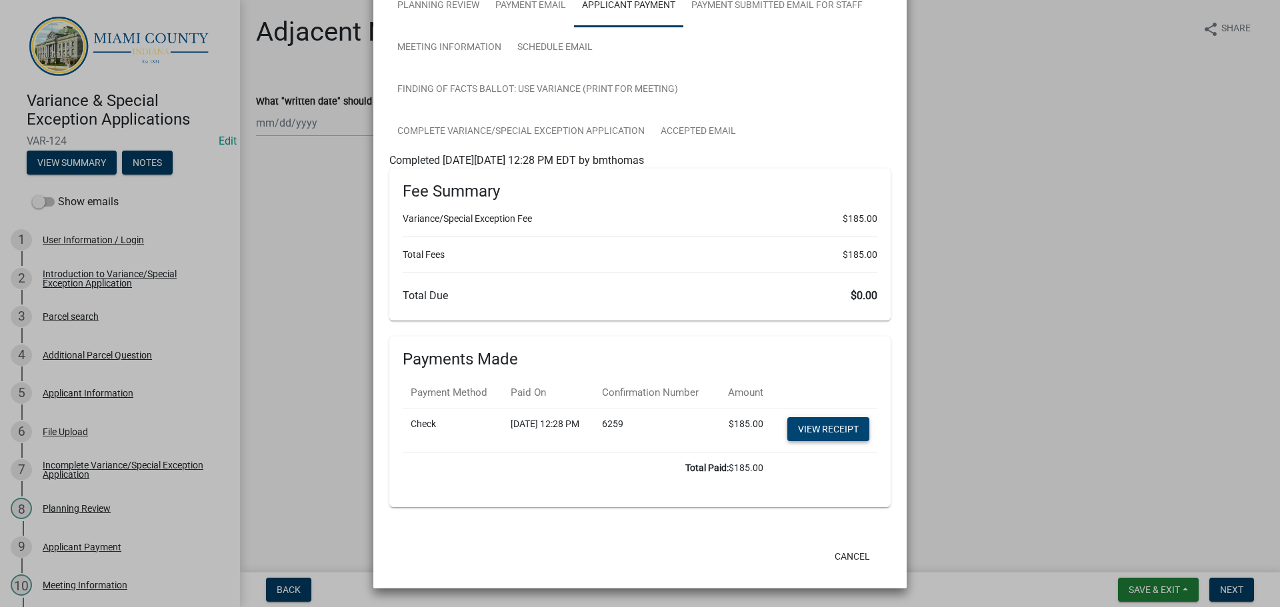
click at [839, 425] on link "View receipt" at bounding box center [828, 429] width 82 height 24
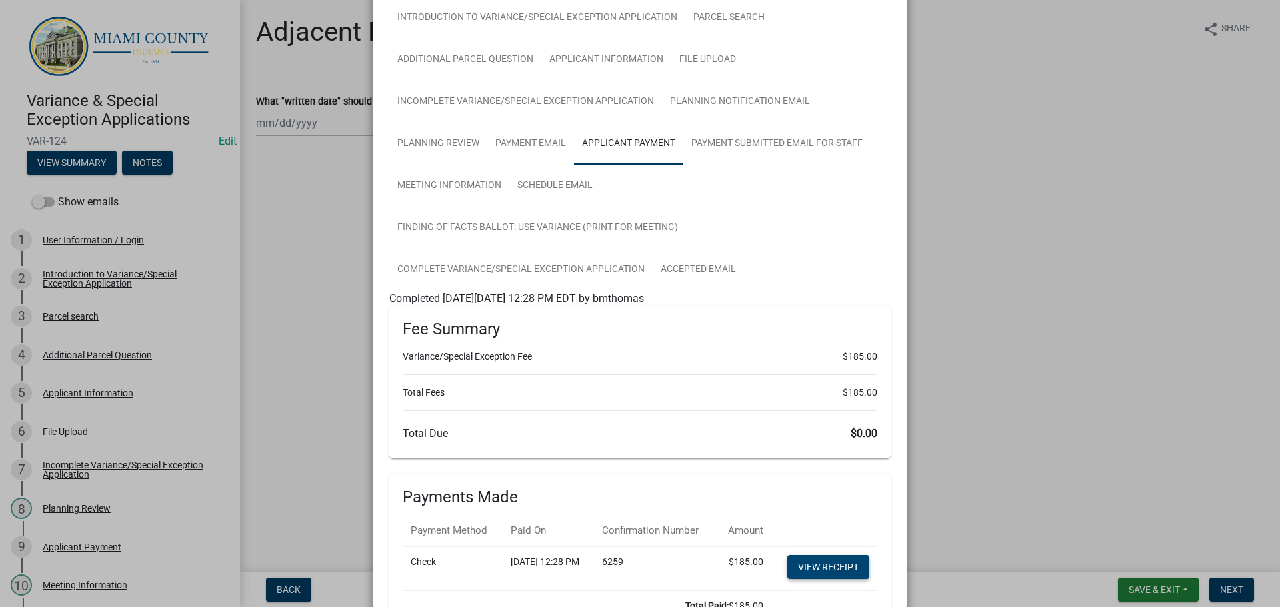
scroll to position [58, 0]
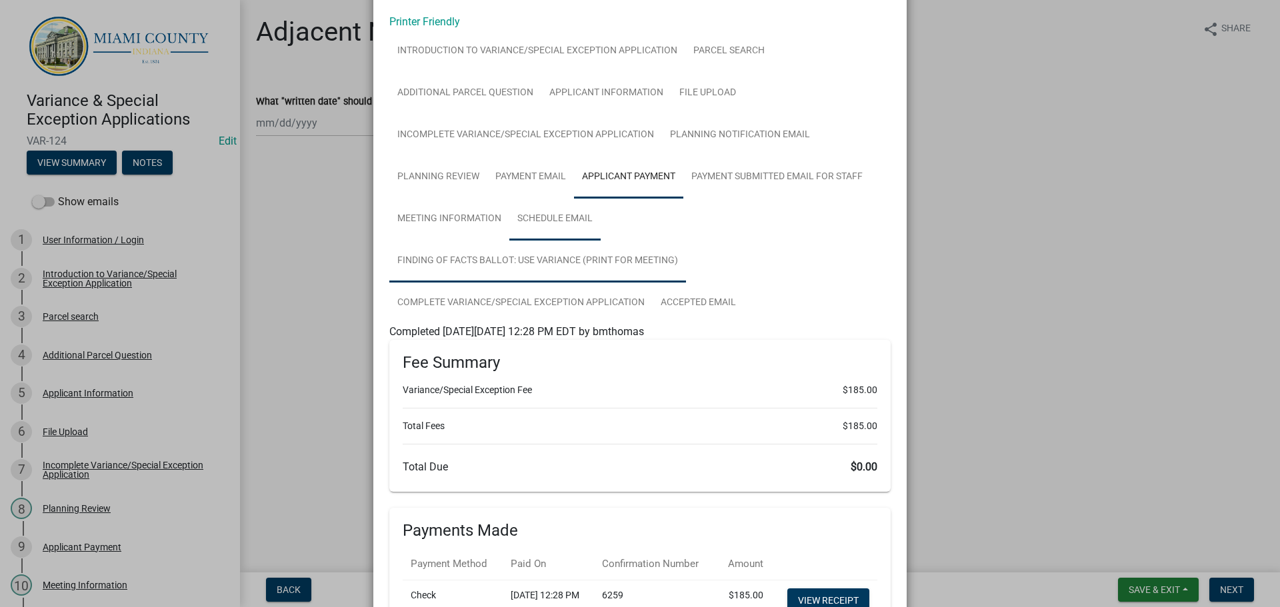
click at [521, 263] on link "Finding of Facts Ballot: Use Variance (Print for Meeting)" at bounding box center [537, 261] width 297 height 43
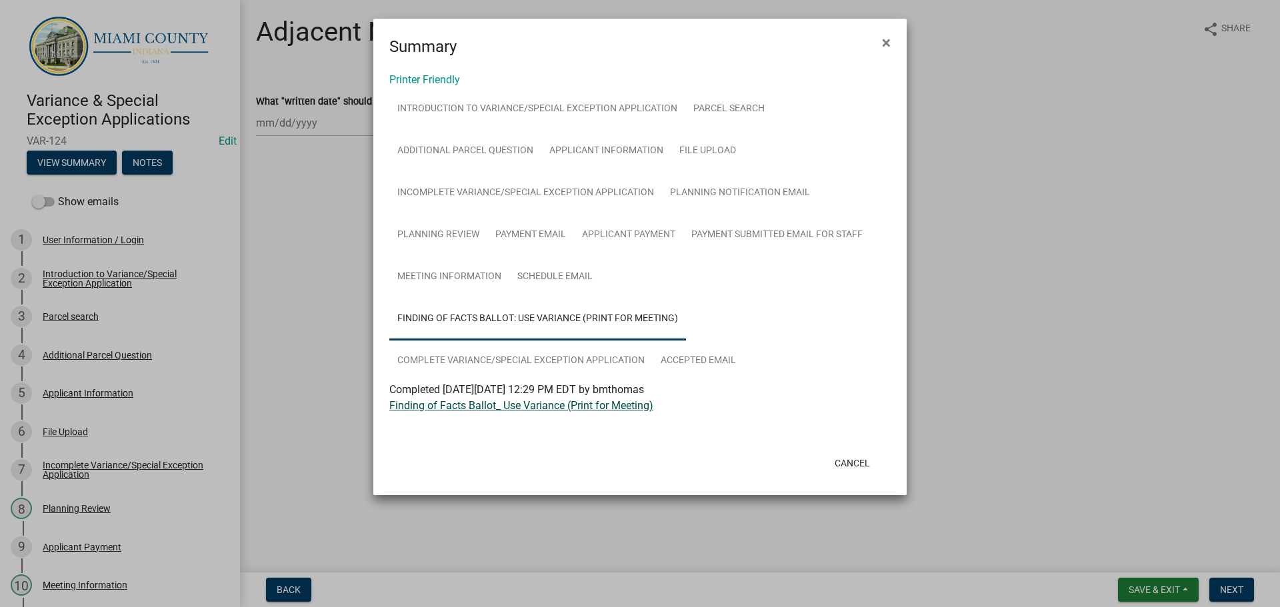
click at [477, 408] on link "Finding of Facts Ballot_ Use Variance (Print for Meeting)" at bounding box center [521, 405] width 264 height 13
click at [842, 462] on button "Cancel" at bounding box center [852, 463] width 57 height 24
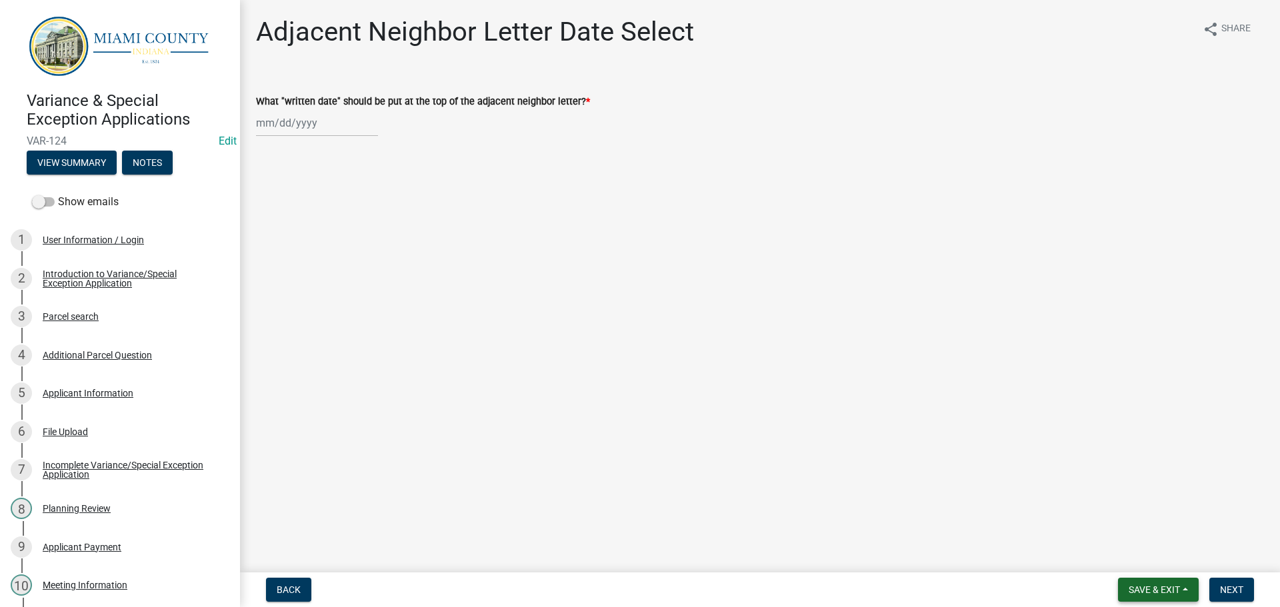
click at [1160, 586] on span "Save & Exit" at bounding box center [1153, 589] width 51 height 11
click at [915, 427] on main "Adjacent Neighbor Letter Date Select share Share What "written date" should be …" at bounding box center [760, 283] width 1040 height 567
click at [78, 389] on div "Applicant Information" at bounding box center [88, 393] width 91 height 9
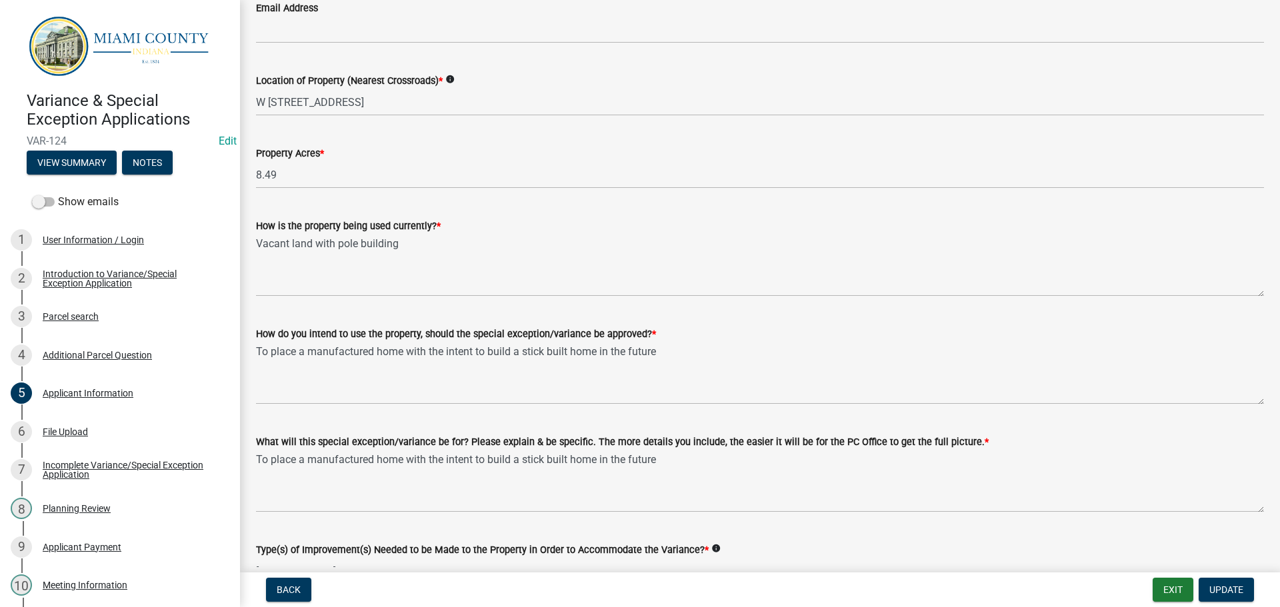
scroll to position [1296, 0]
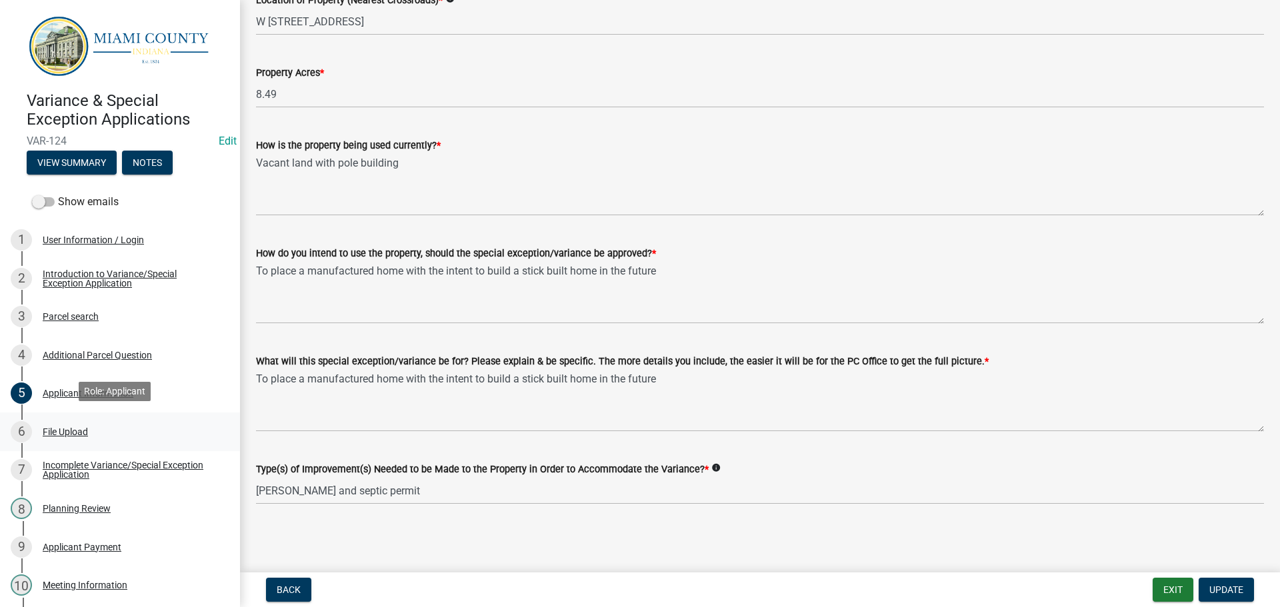
drag, startPoint x: 76, startPoint y: 433, endPoint x: 105, endPoint y: 432, distance: 28.7
click at [76, 433] on div "File Upload" at bounding box center [65, 431] width 45 height 9
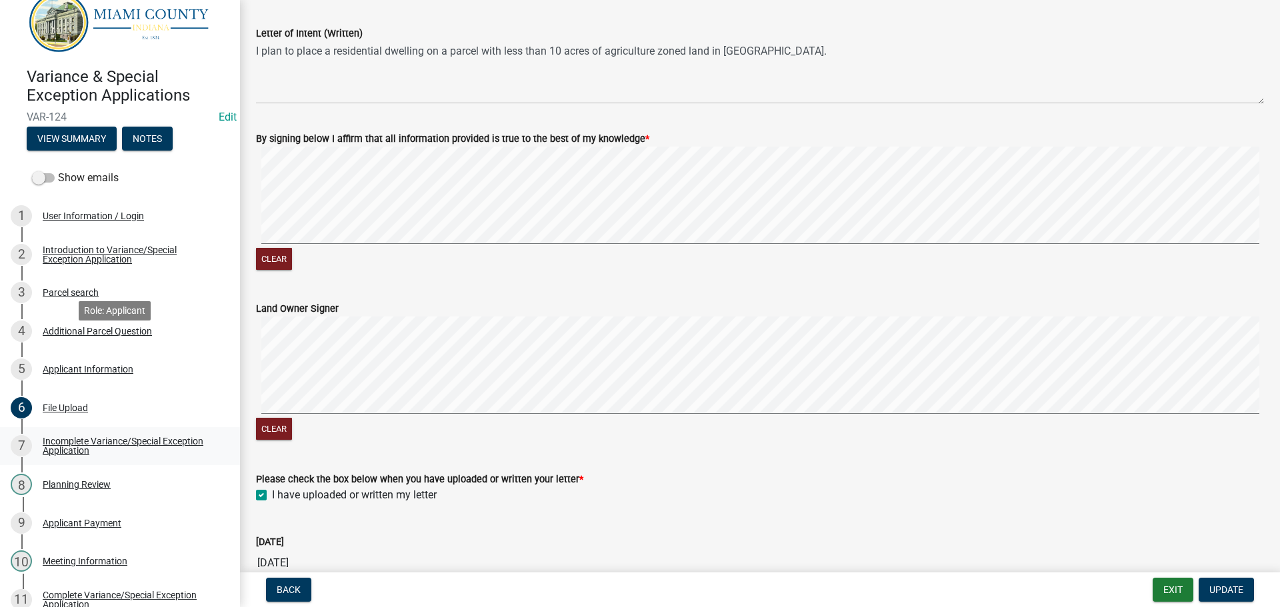
scroll to position [67, 0]
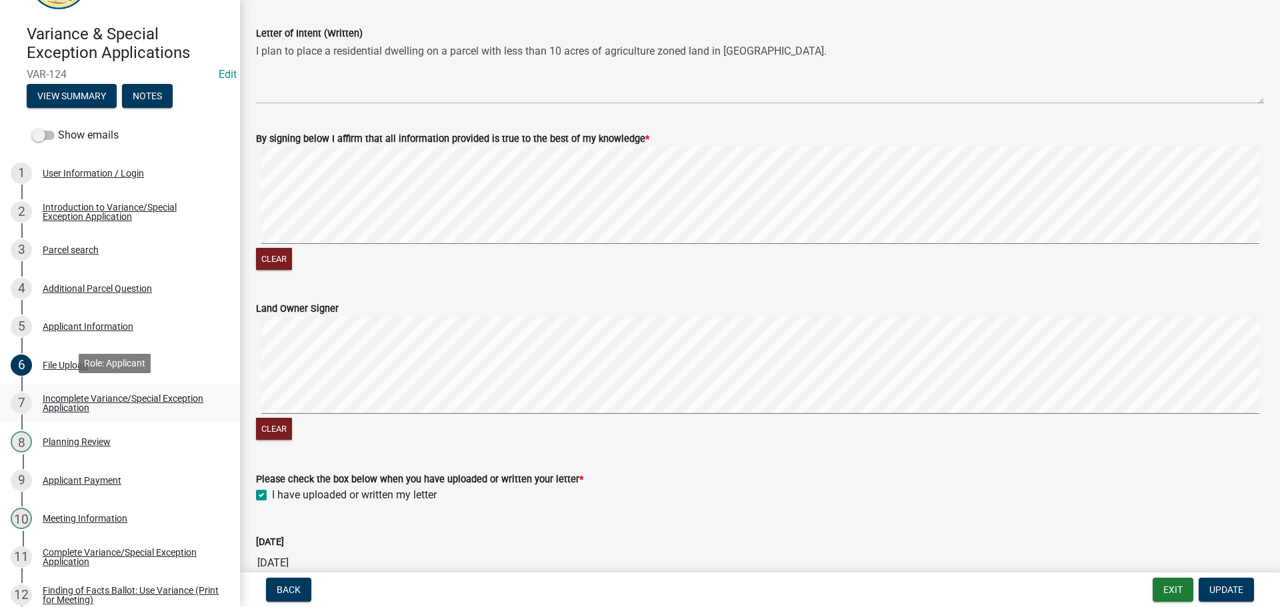
drag, startPoint x: 77, startPoint y: 401, endPoint x: 127, endPoint y: 402, distance: 49.3
click at [77, 401] on div "Incomplete Variance/Special Exception Application" at bounding box center [131, 403] width 176 height 19
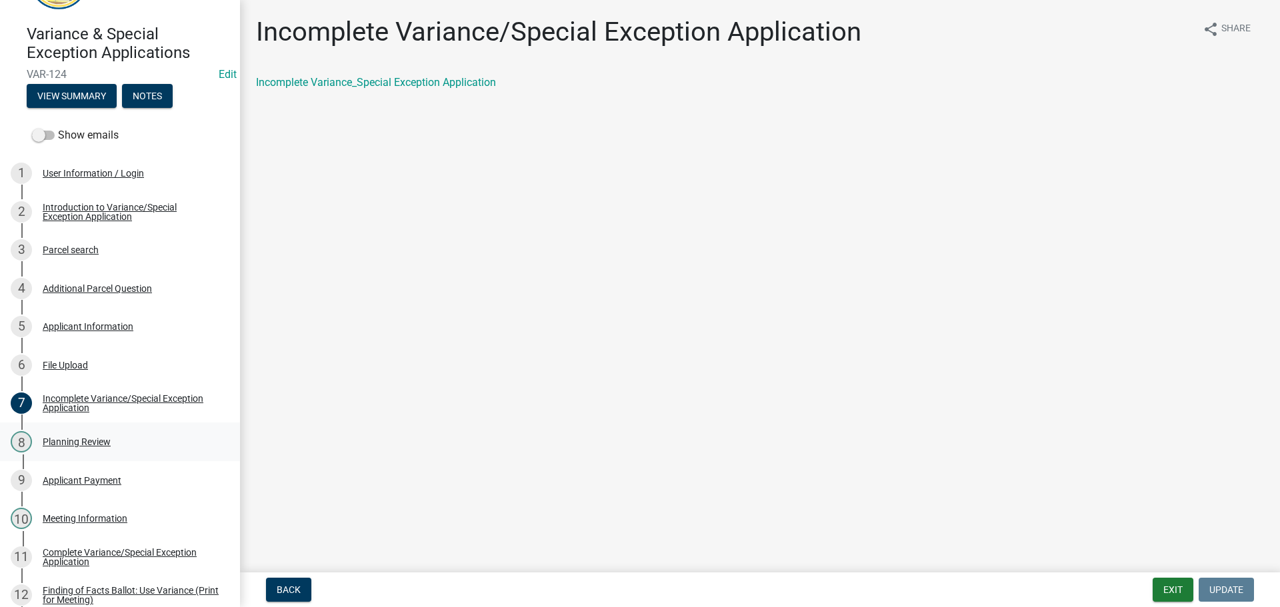
click at [85, 437] on div "Planning Review" at bounding box center [77, 441] width 68 height 9
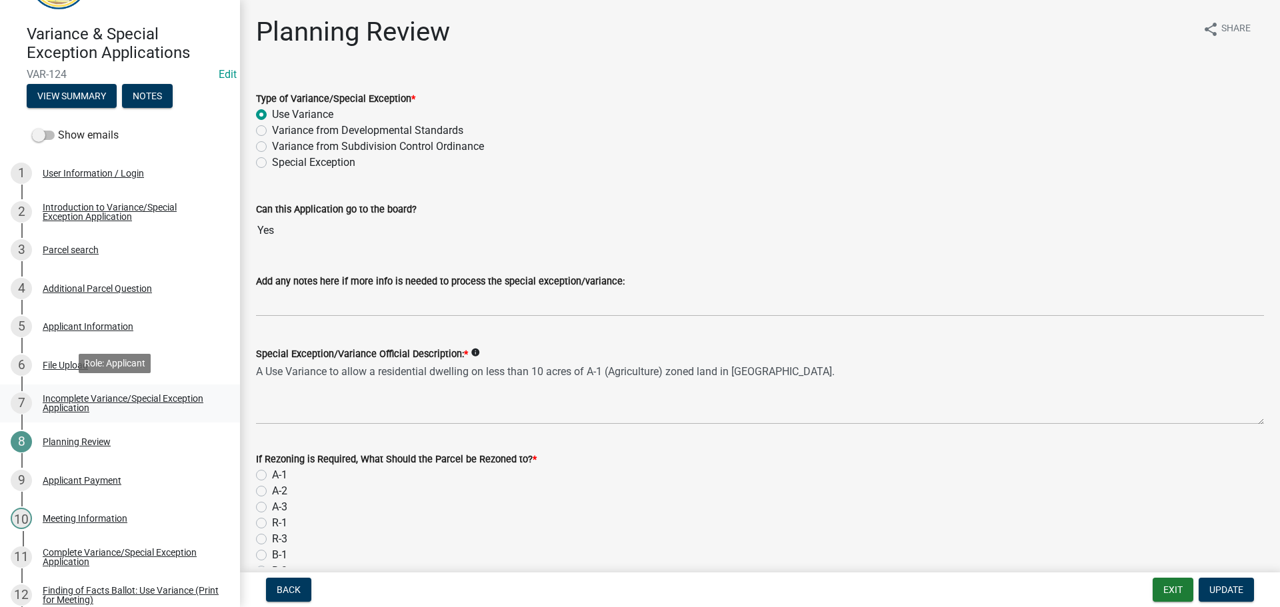
click at [72, 395] on div "Incomplete Variance/Special Exception Application" at bounding box center [131, 403] width 176 height 19
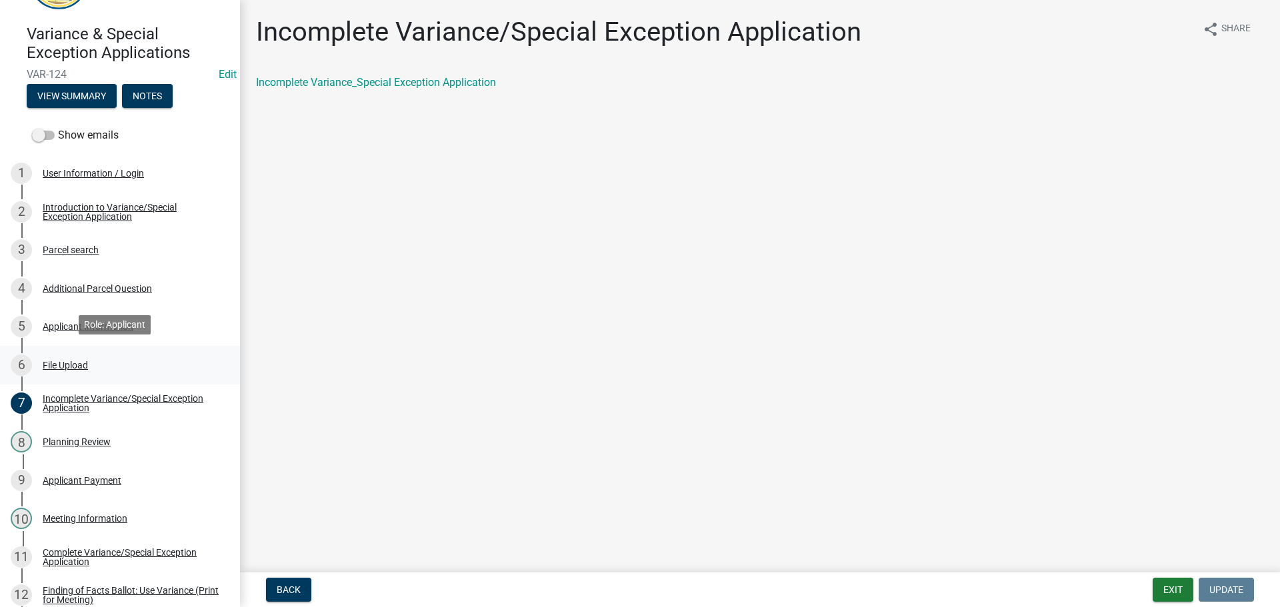
click at [68, 366] on div "File Upload" at bounding box center [65, 365] width 45 height 9
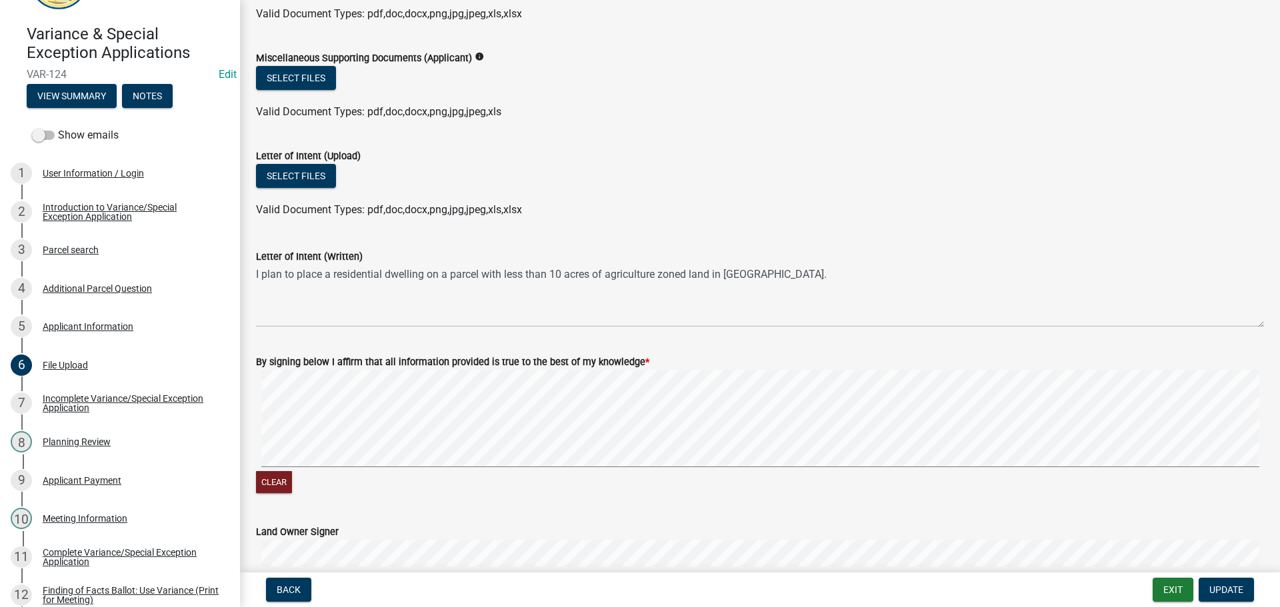
scroll to position [533, 0]
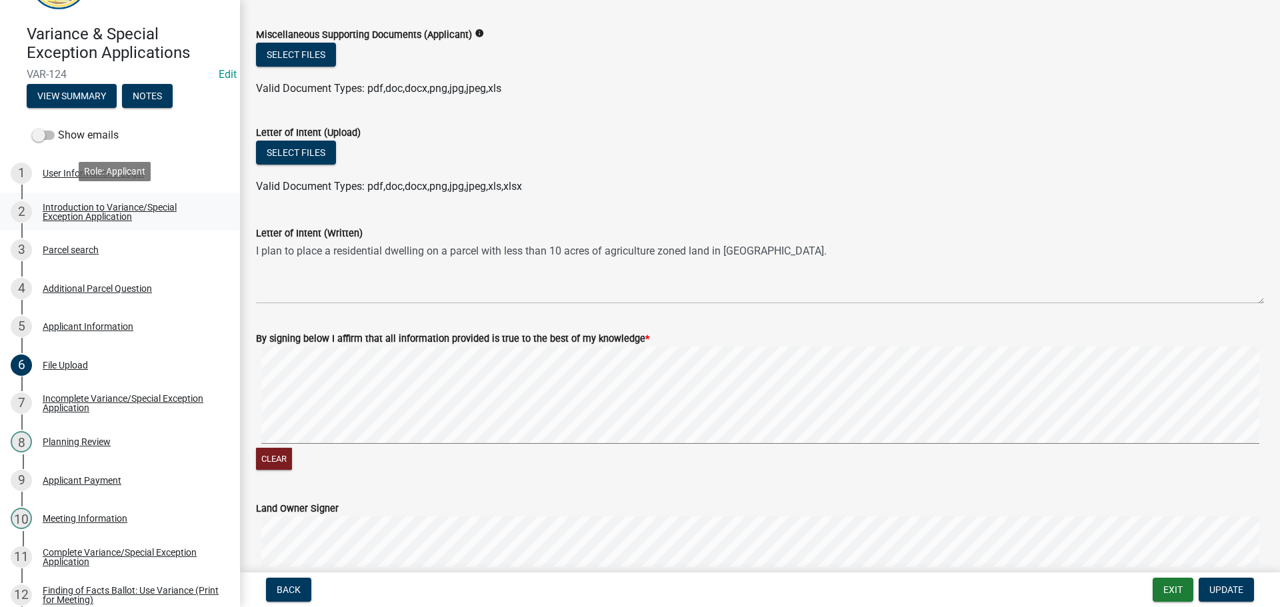
click at [73, 211] on div "Introduction to Variance/Special Exception Application" at bounding box center [131, 212] width 176 height 19
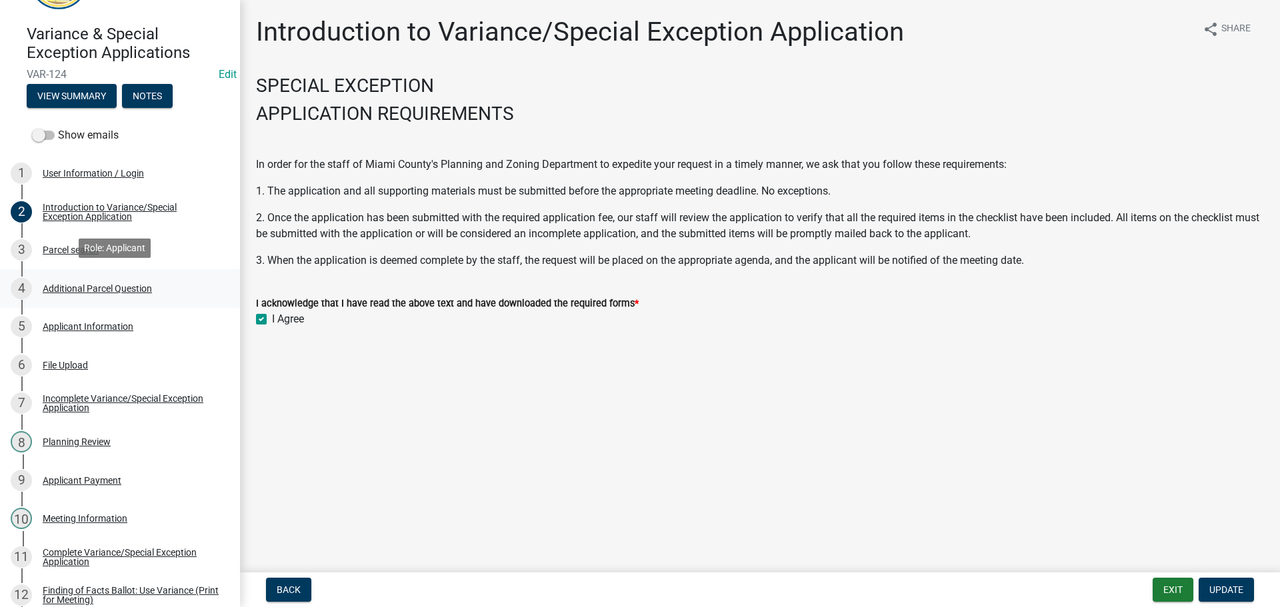
click at [100, 290] on div "Additional Parcel Question" at bounding box center [97, 288] width 109 height 9
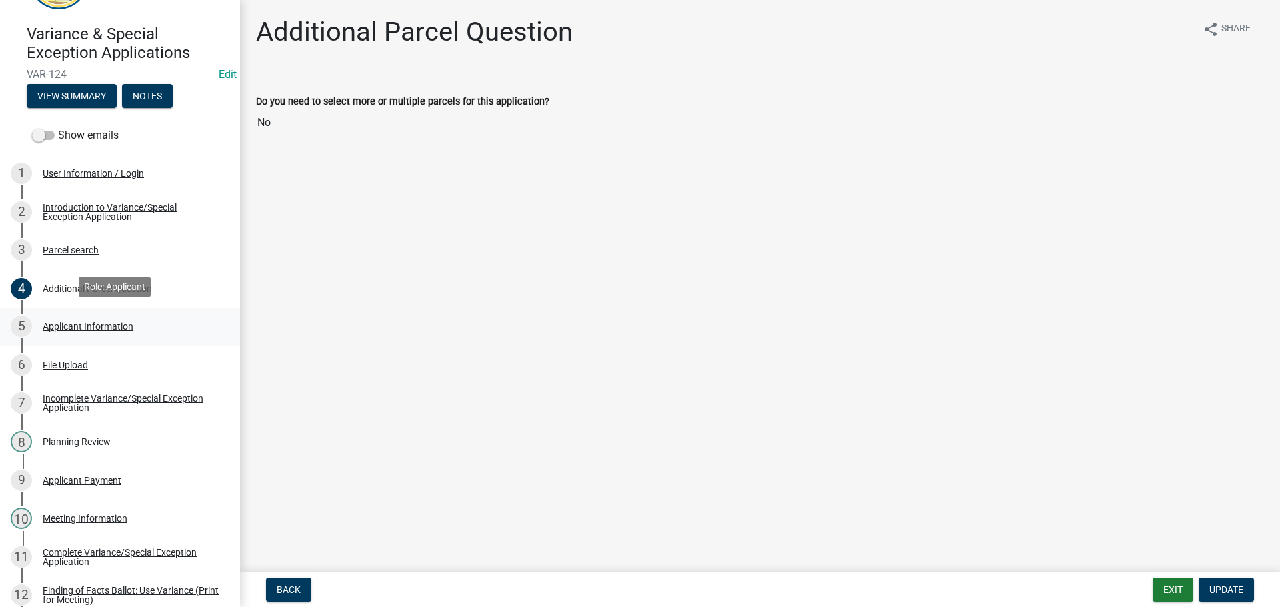
click at [103, 322] on div "Applicant Information" at bounding box center [88, 326] width 91 height 9
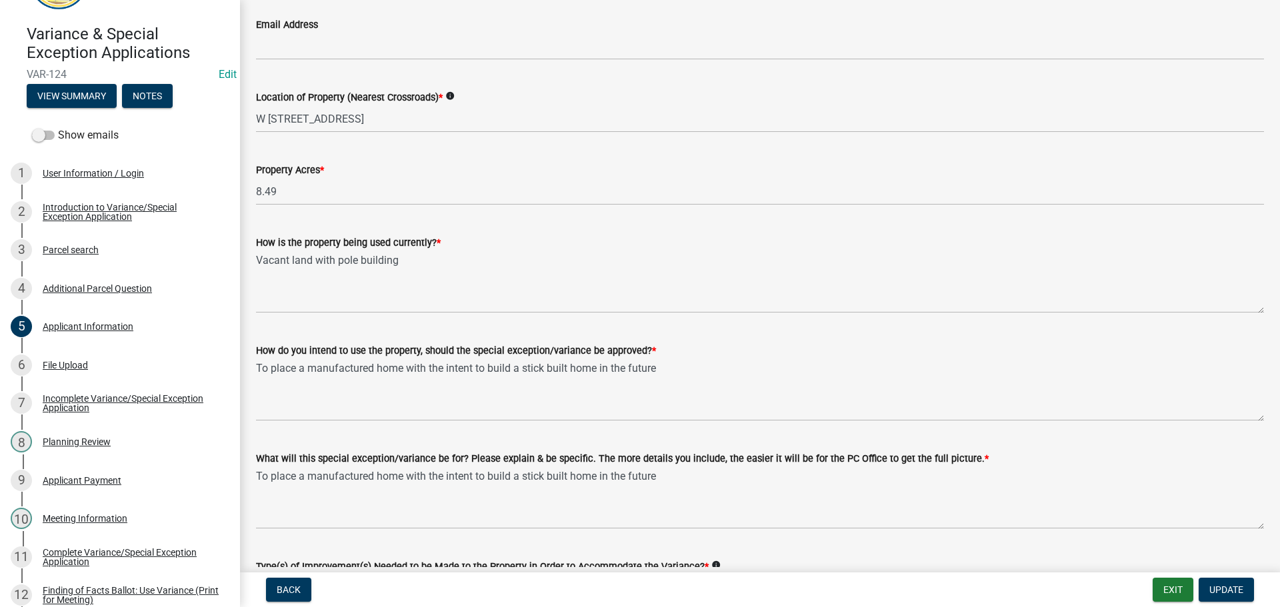
scroll to position [1200, 0]
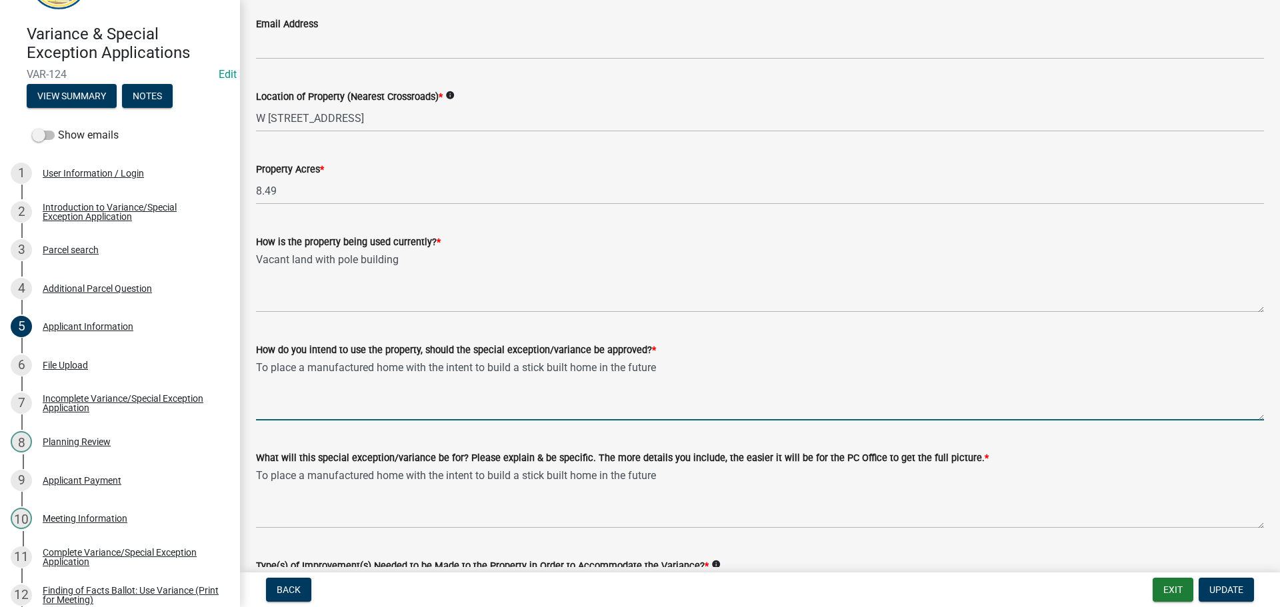
click at [374, 369] on textarea "To place a manufactured home with the intent to build a stick built home in the…" at bounding box center [760, 389] width 1008 height 63
type textarea "To place a mobile home with the intent to build a stick built home in the future"
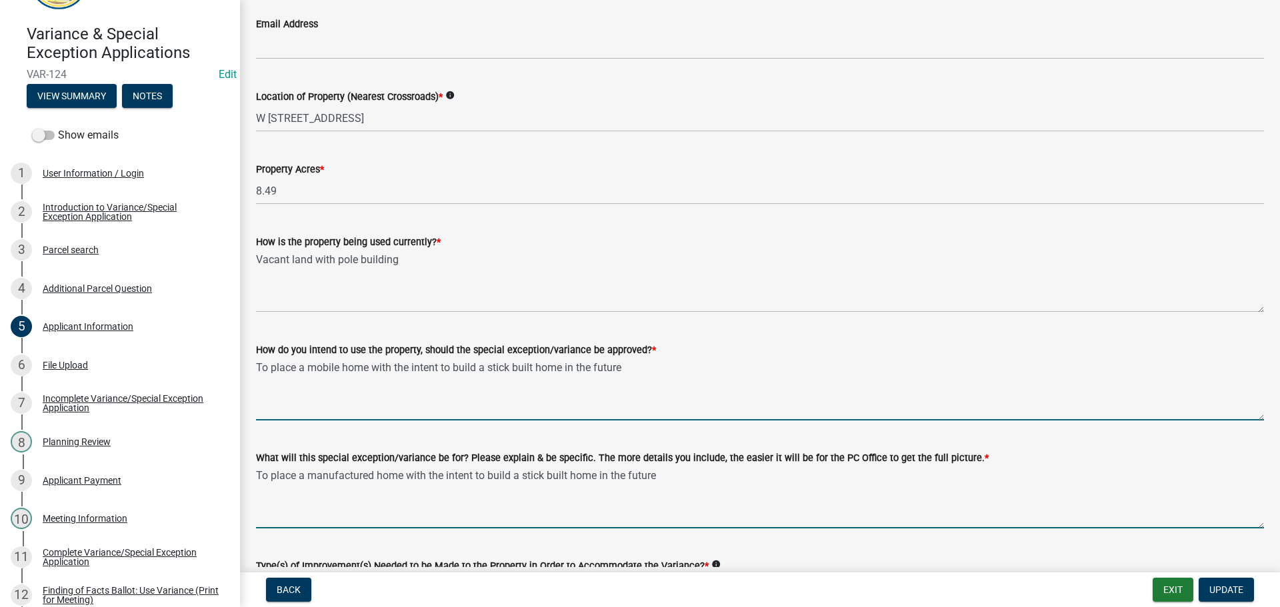
click at [372, 478] on textarea "To place a manufactured home with the intent to build a stick built home in the…" at bounding box center [760, 497] width 1008 height 63
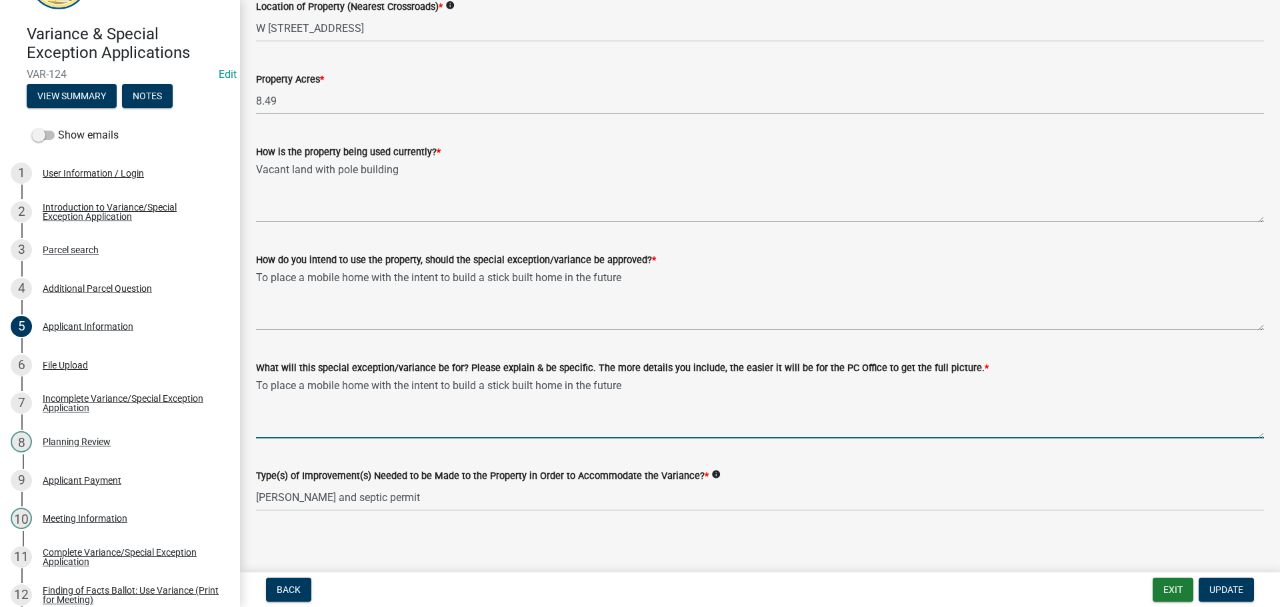
scroll to position [1296, 0]
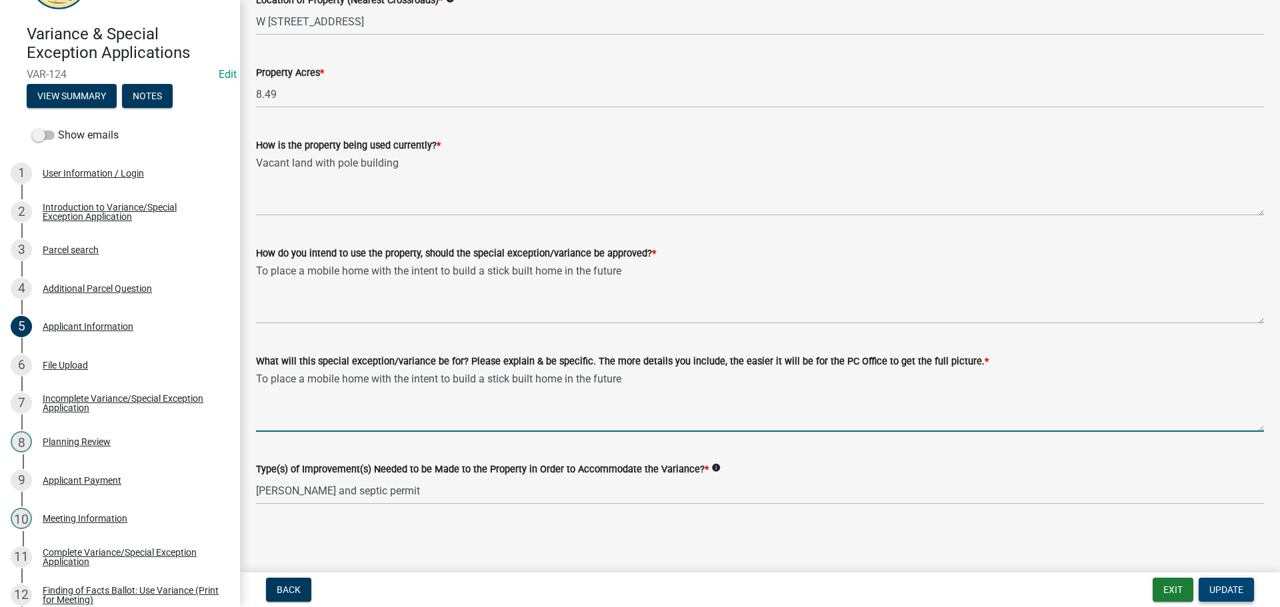
type textarea "To place a mobile home with the intent to build a stick built home in the future"
click at [1225, 592] on span "Update" at bounding box center [1226, 589] width 34 height 11
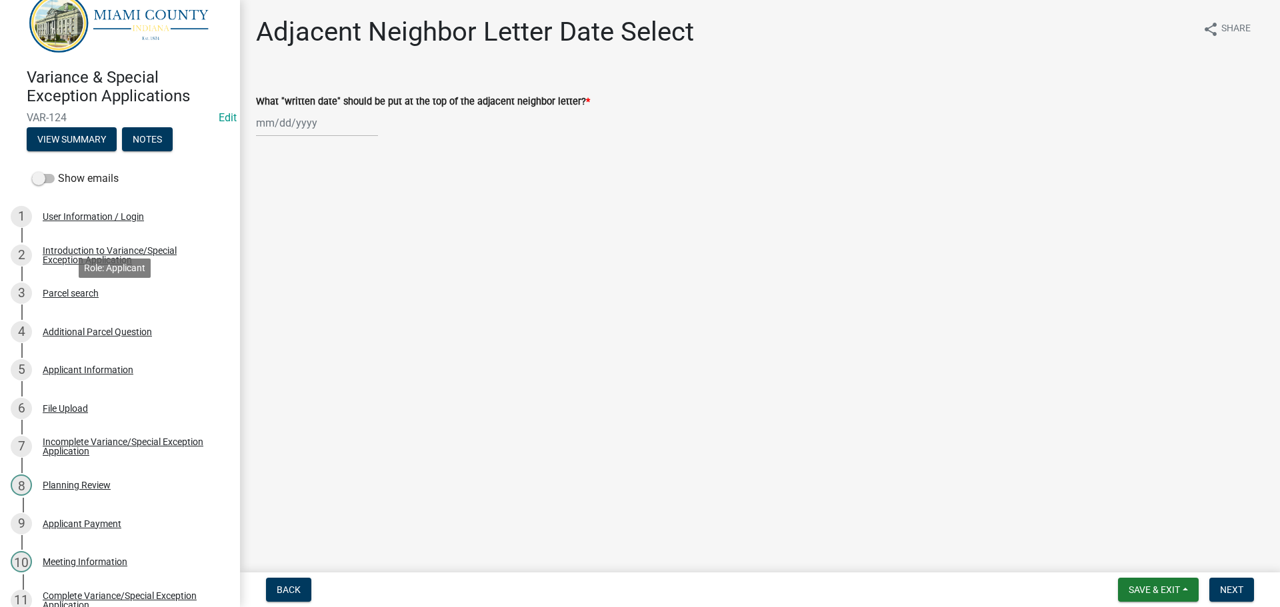
scroll to position [0, 0]
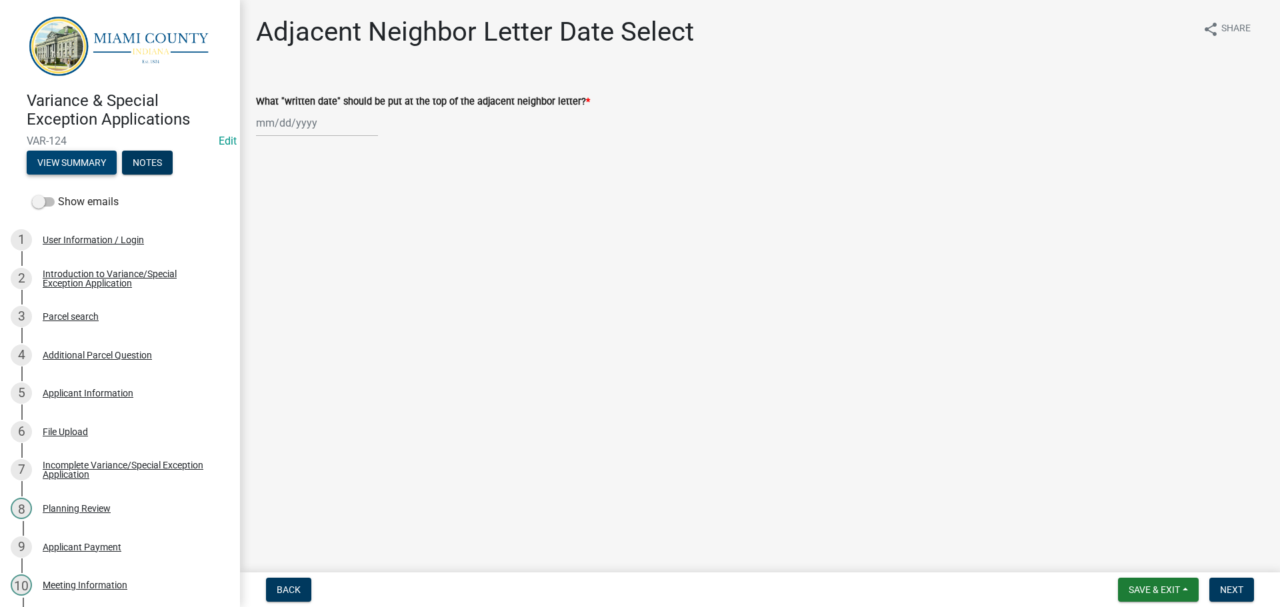
click at [81, 159] on button "View Summary" at bounding box center [72, 163] width 90 height 24
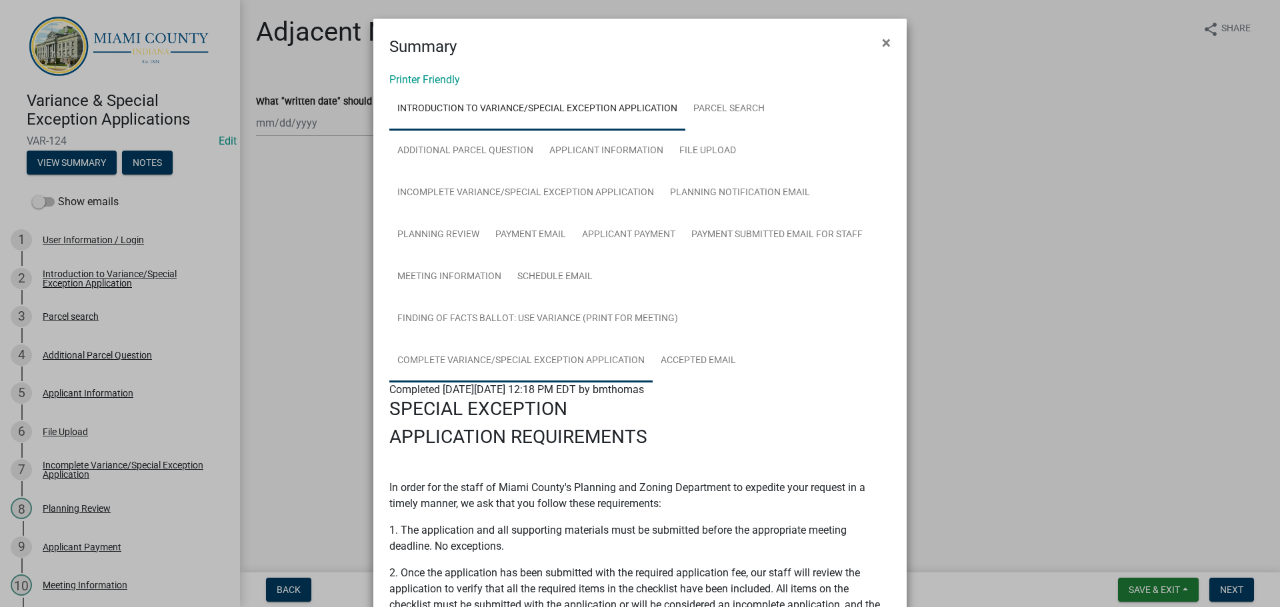
click at [515, 367] on link "Complete Variance/Special Exception Application" at bounding box center [520, 361] width 263 height 43
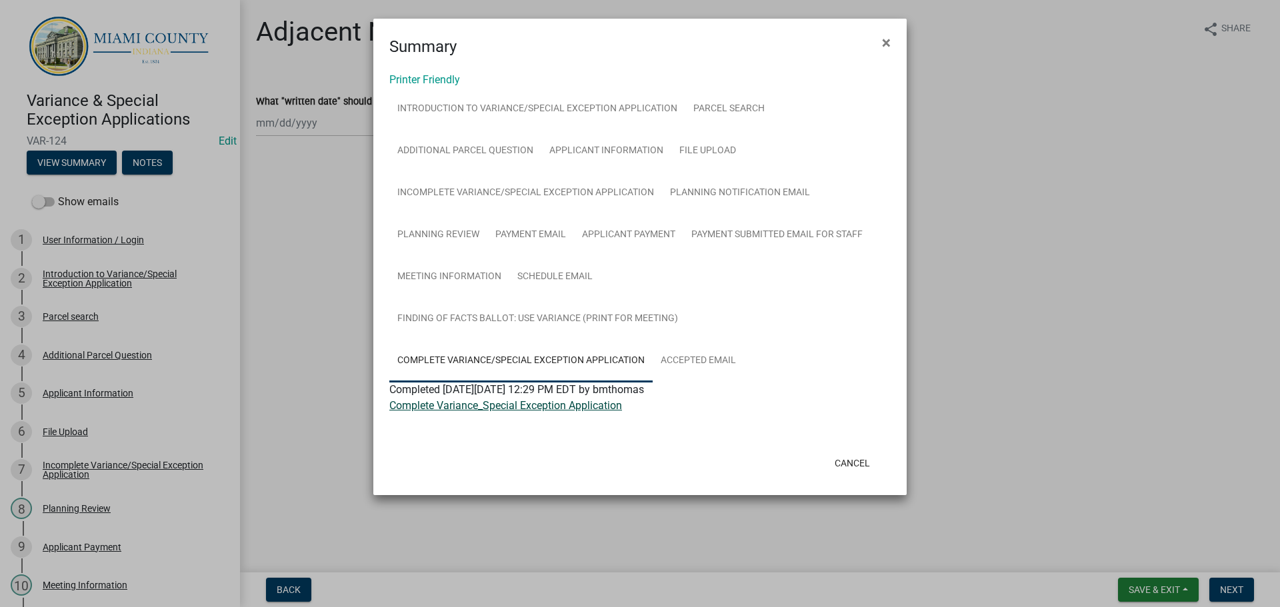
click at [514, 406] on link "Complete Variance_Special Exception Application" at bounding box center [505, 405] width 233 height 13
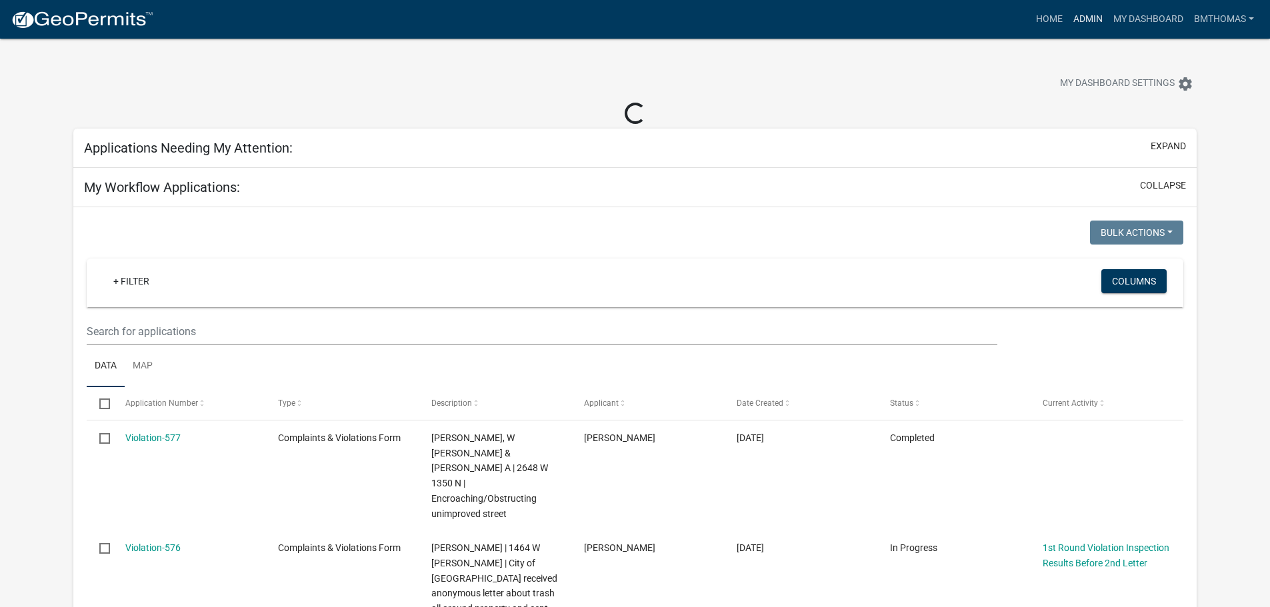
click at [1086, 23] on link "Admin" at bounding box center [1088, 19] width 40 height 25
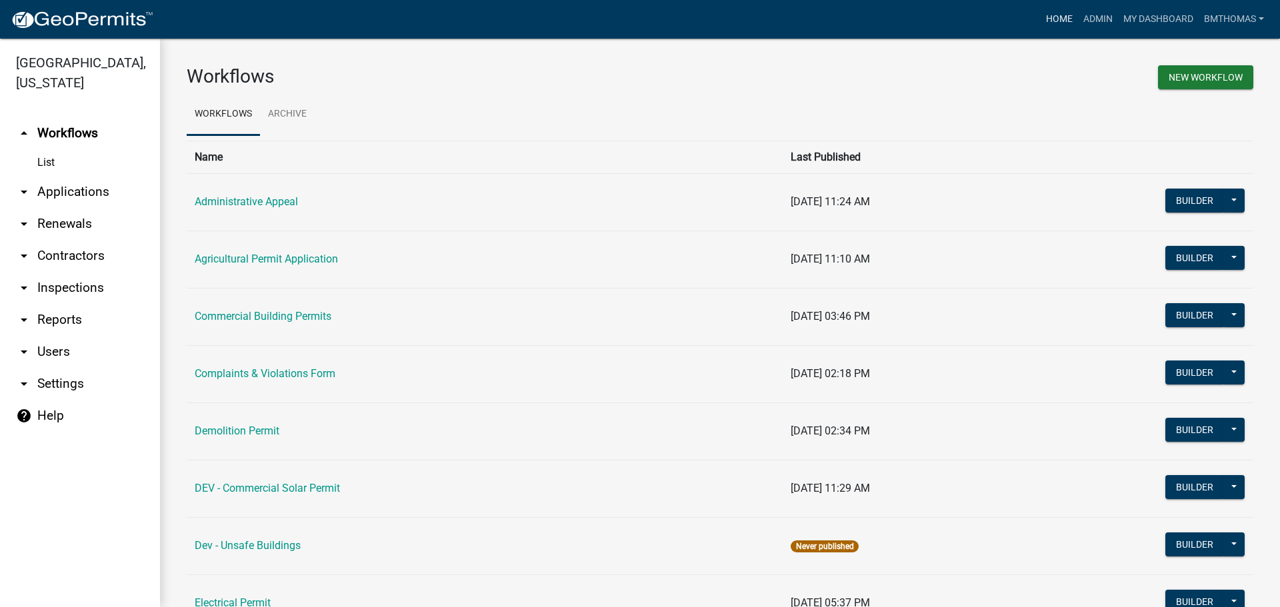
click at [1056, 18] on link "Home" at bounding box center [1058, 19] width 37 height 25
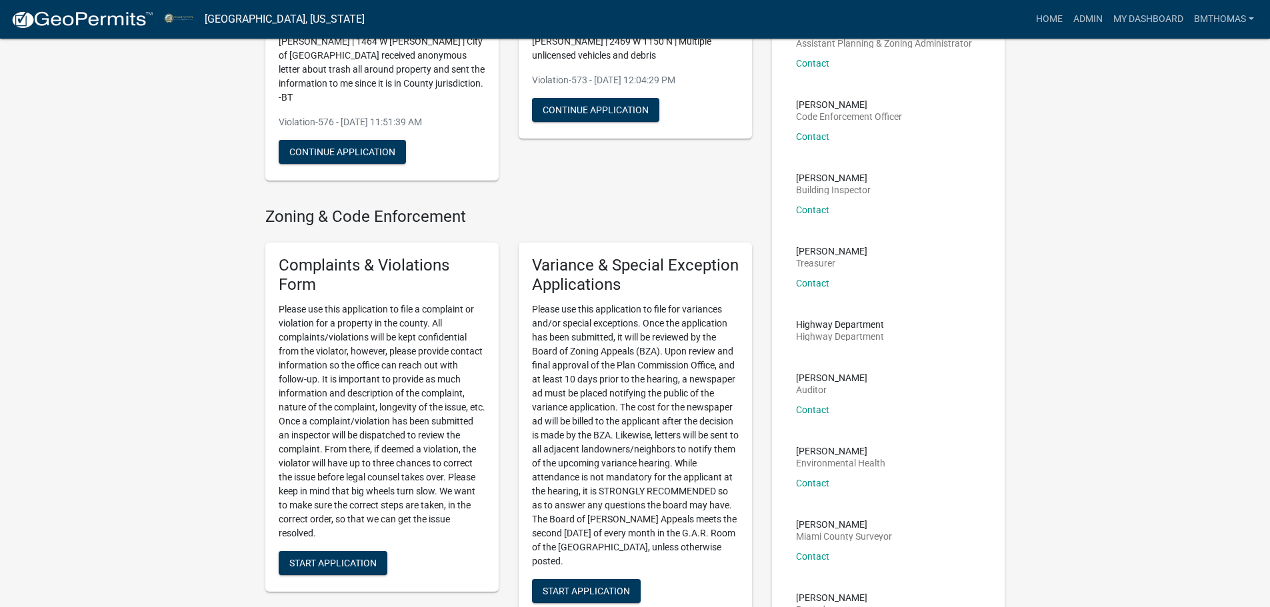
scroll to position [200, 0]
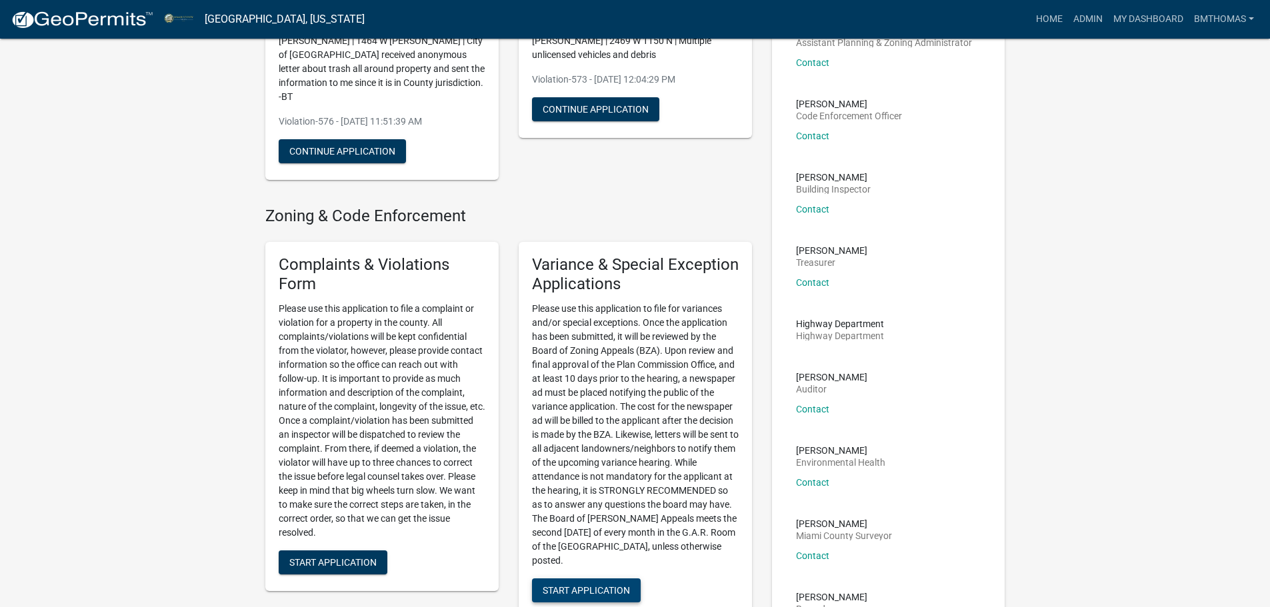
click at [600, 584] on span "Start Application" at bounding box center [586, 589] width 87 height 11
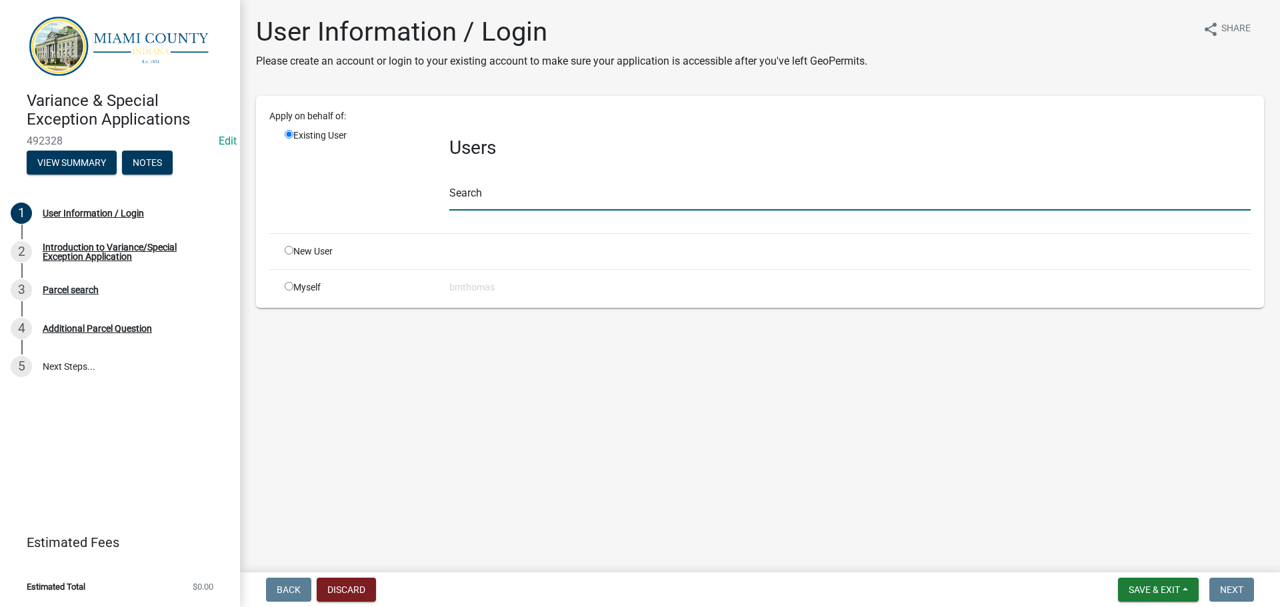
click at [469, 193] on input "text" at bounding box center [849, 196] width 801 height 27
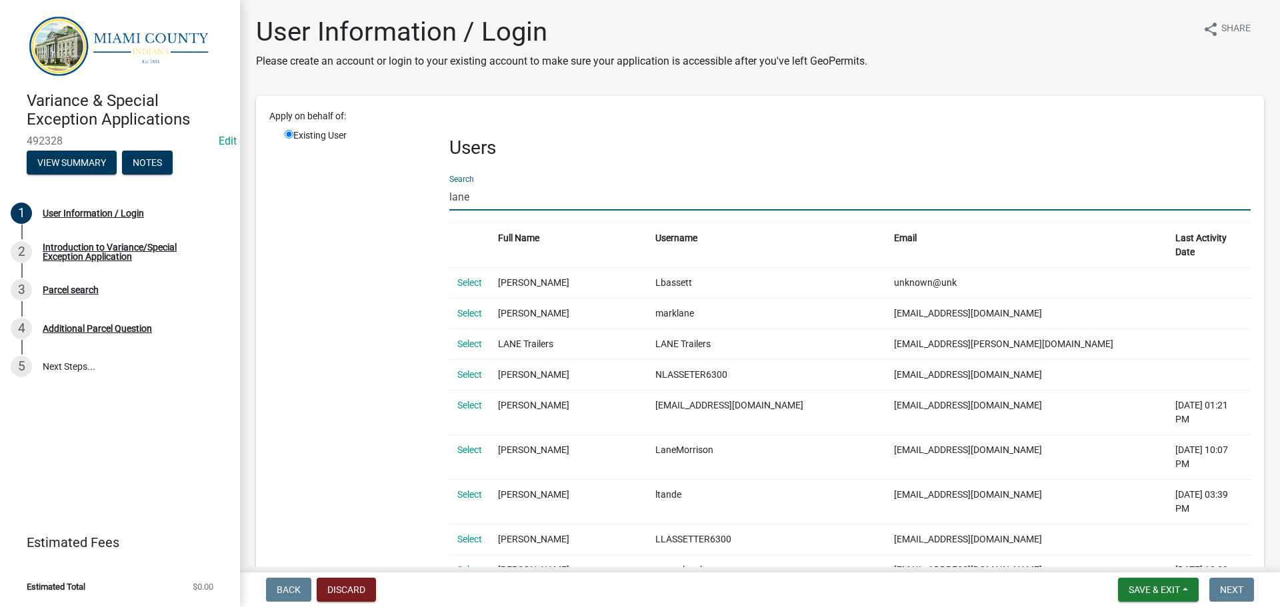
type input "lane blackwell"
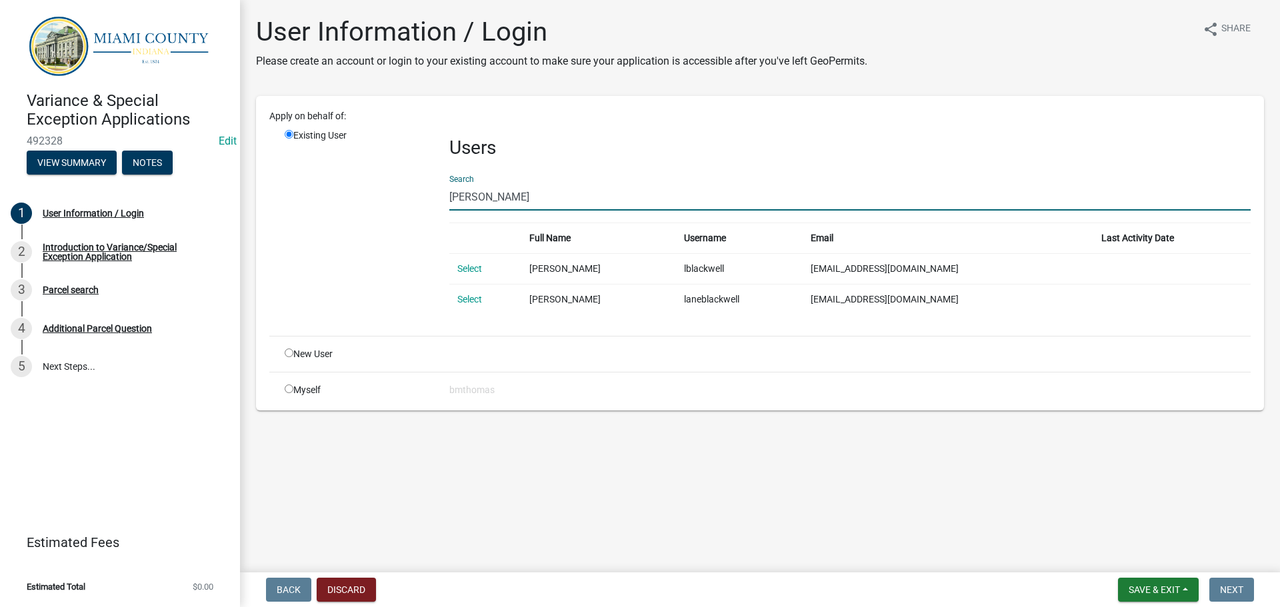
click at [529, 205] on input "lane blackwell" at bounding box center [849, 196] width 801 height 27
click at [472, 270] on link "Select" at bounding box center [469, 268] width 25 height 11
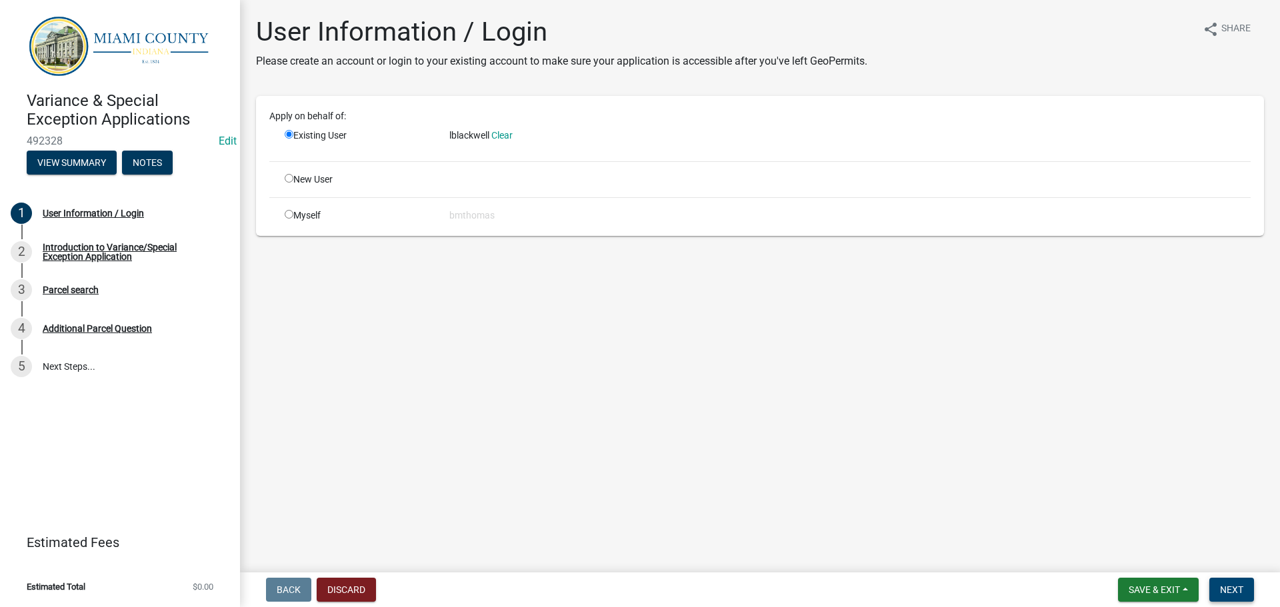
click at [1240, 588] on span "Next" at bounding box center [1231, 589] width 23 height 11
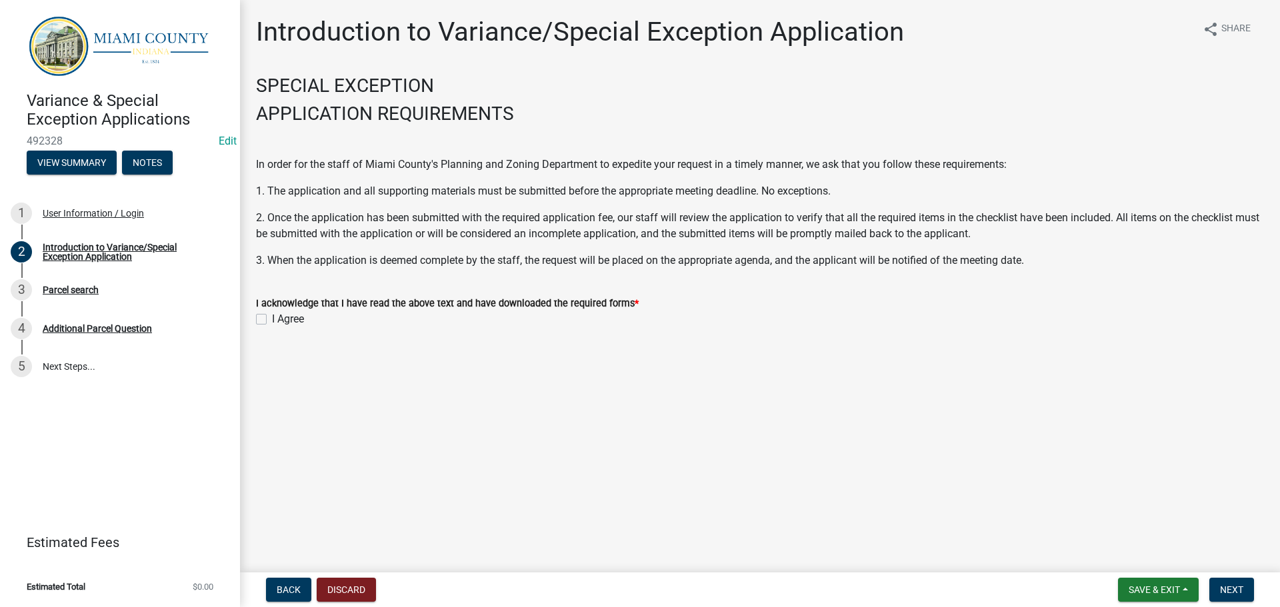
click at [272, 318] on label "I Agree" at bounding box center [288, 319] width 32 height 16
click at [272, 318] on input "I Agree" at bounding box center [276, 315] width 9 height 9
checkbox input "true"
click at [1232, 584] on span "Next" at bounding box center [1231, 589] width 23 height 11
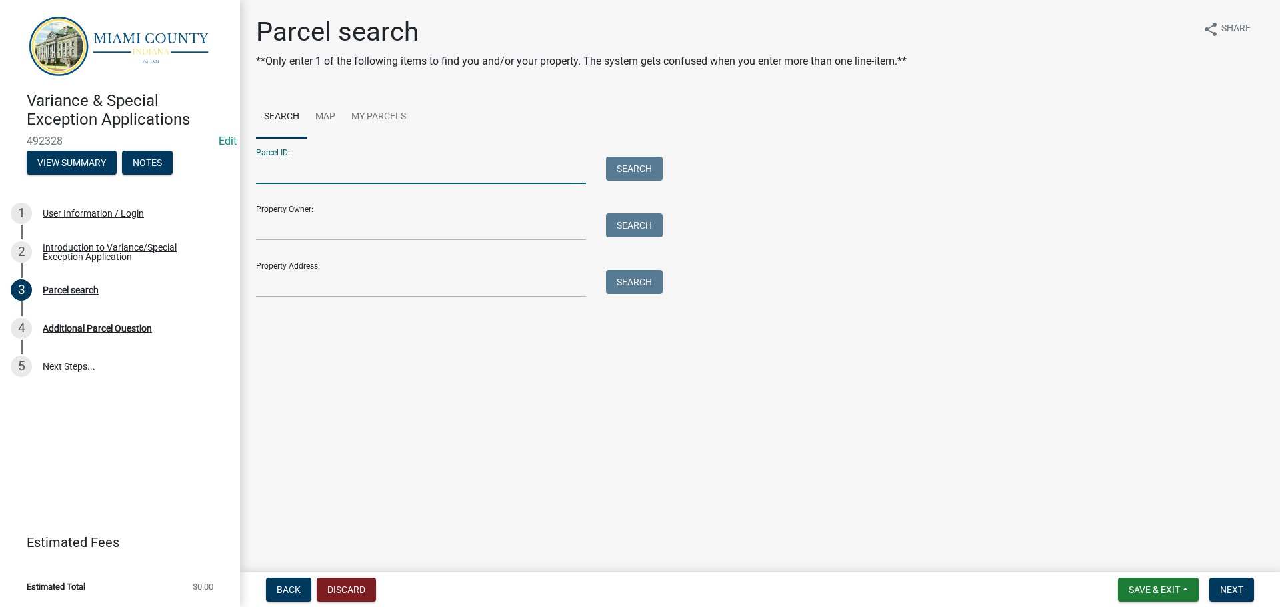
click at [321, 163] on input "Parcel ID:" at bounding box center [421, 170] width 330 height 27
paste input "52-05-21-400-008.000-012"
type input "52-05-21-400-008.000-012"
click at [642, 167] on button "Search" at bounding box center [634, 169] width 57 height 24
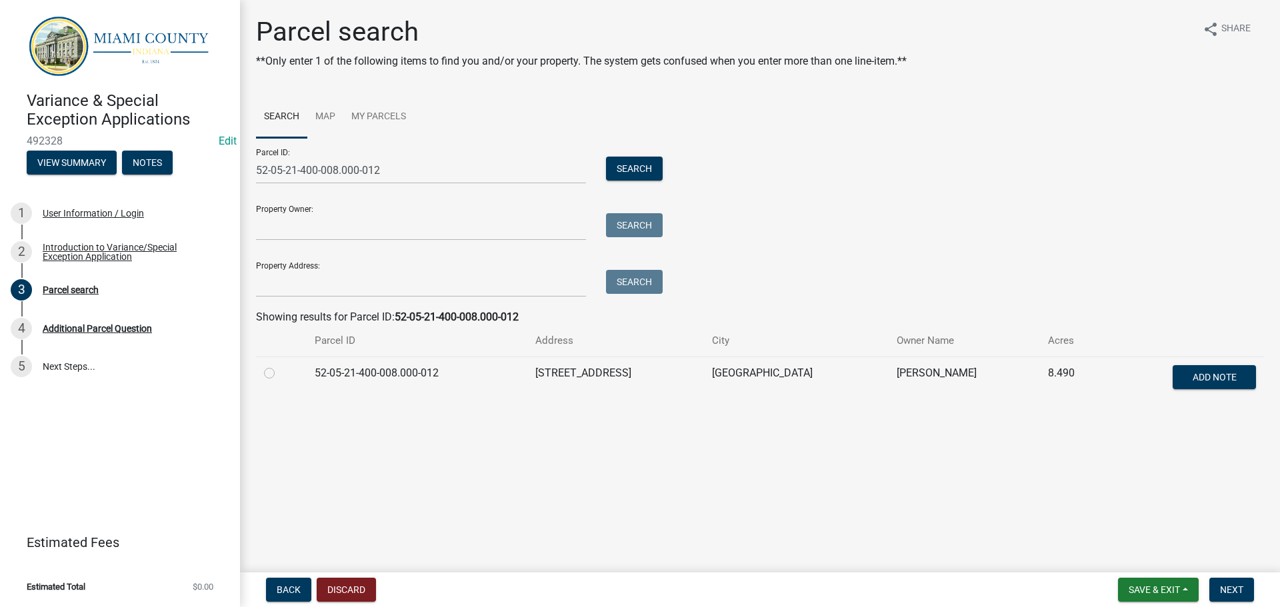
click at [262, 372] on td at bounding box center [281, 379] width 51 height 44
click at [280, 365] on label at bounding box center [280, 365] width 0 height 0
click at [280, 373] on input "radio" at bounding box center [284, 369] width 9 height 9
radio input "true"
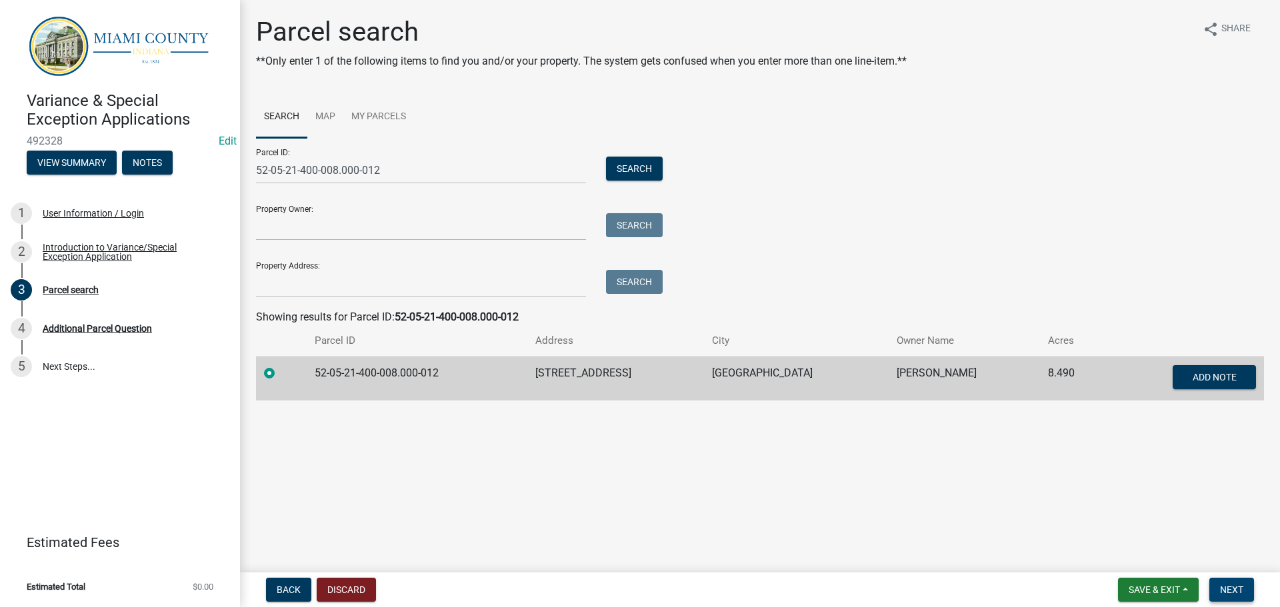
click at [1226, 593] on span "Next" at bounding box center [1231, 589] width 23 height 11
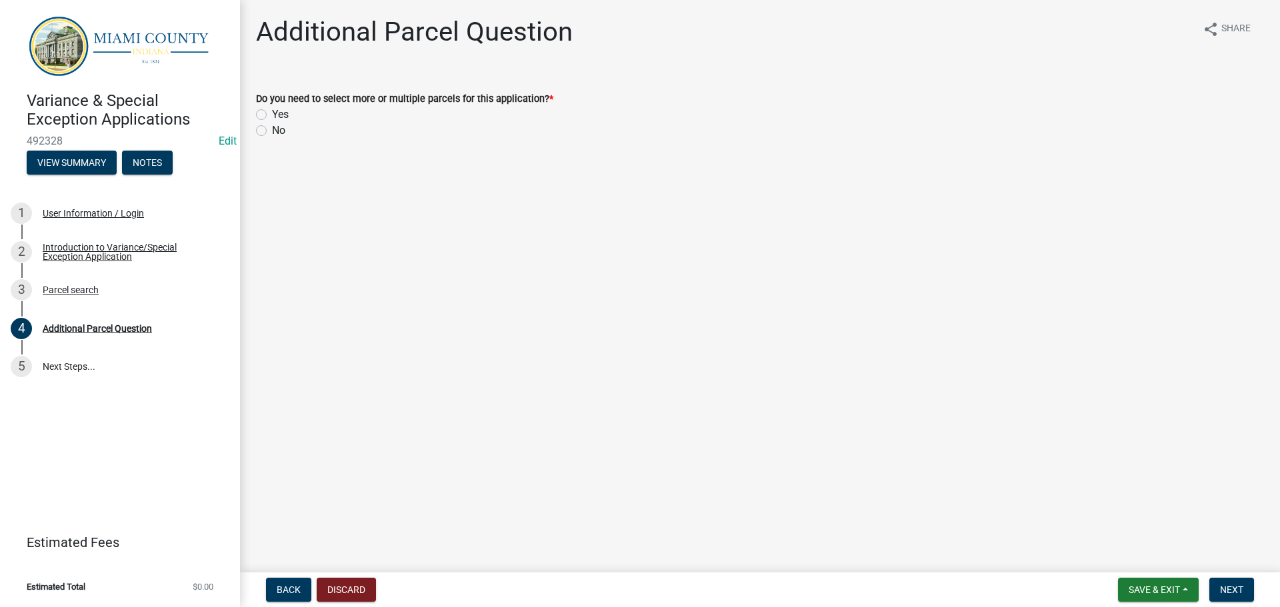
click at [267, 132] on div "No" at bounding box center [760, 131] width 1008 height 16
click at [272, 131] on label "No" at bounding box center [278, 131] width 13 height 16
click at [272, 131] on input "No" at bounding box center [276, 127] width 9 height 9
radio input "true"
click at [1242, 588] on span "Next" at bounding box center [1231, 589] width 23 height 11
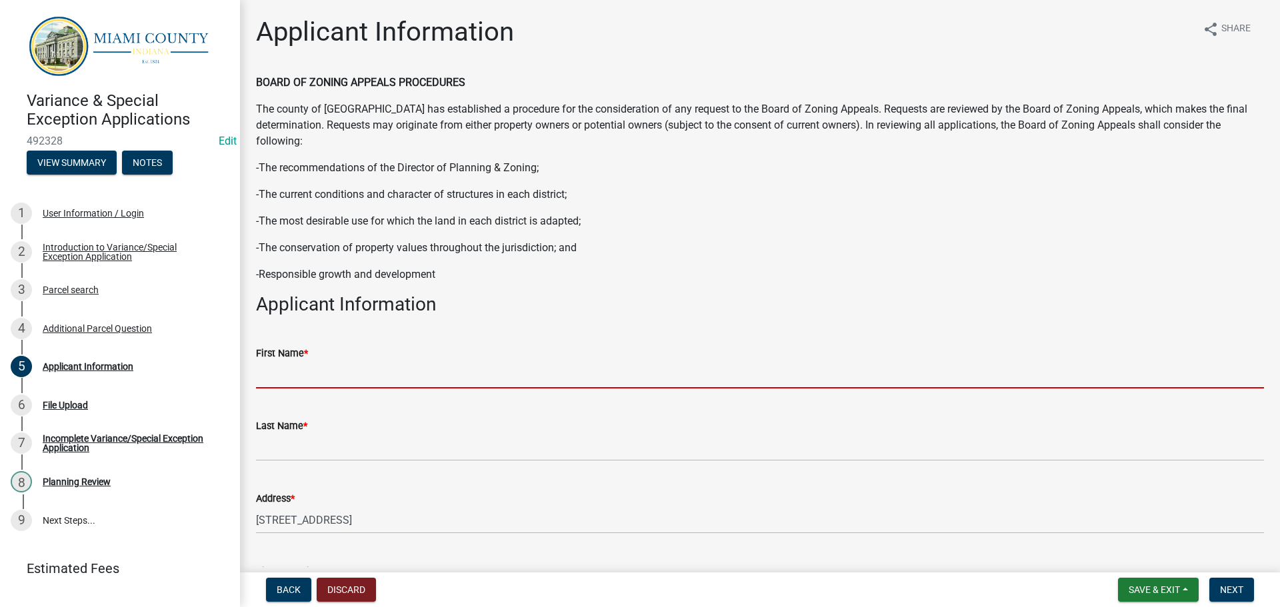
click at [283, 372] on input "First Name *" at bounding box center [760, 374] width 1008 height 27
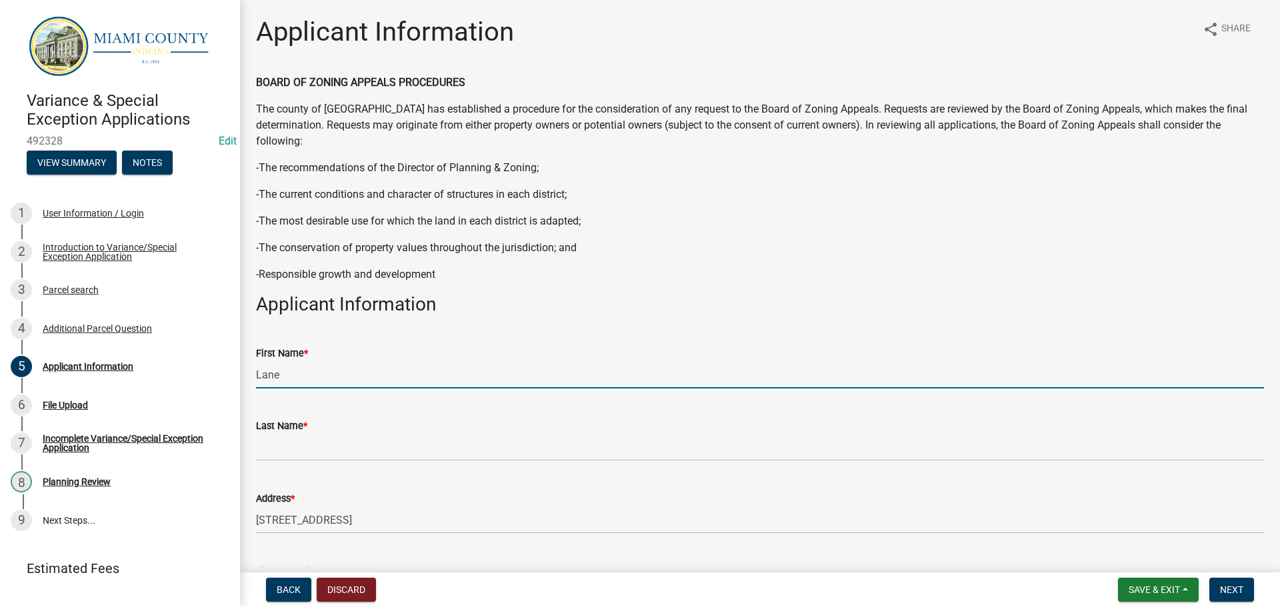
type input "Lane"
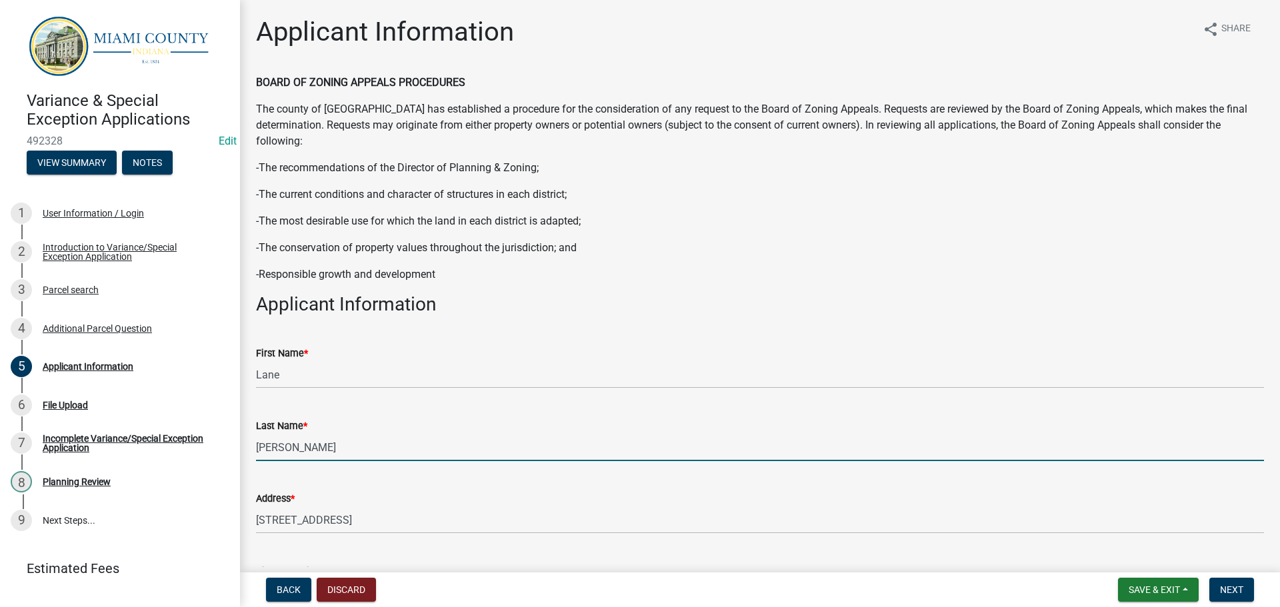
scroll to position [67, 0]
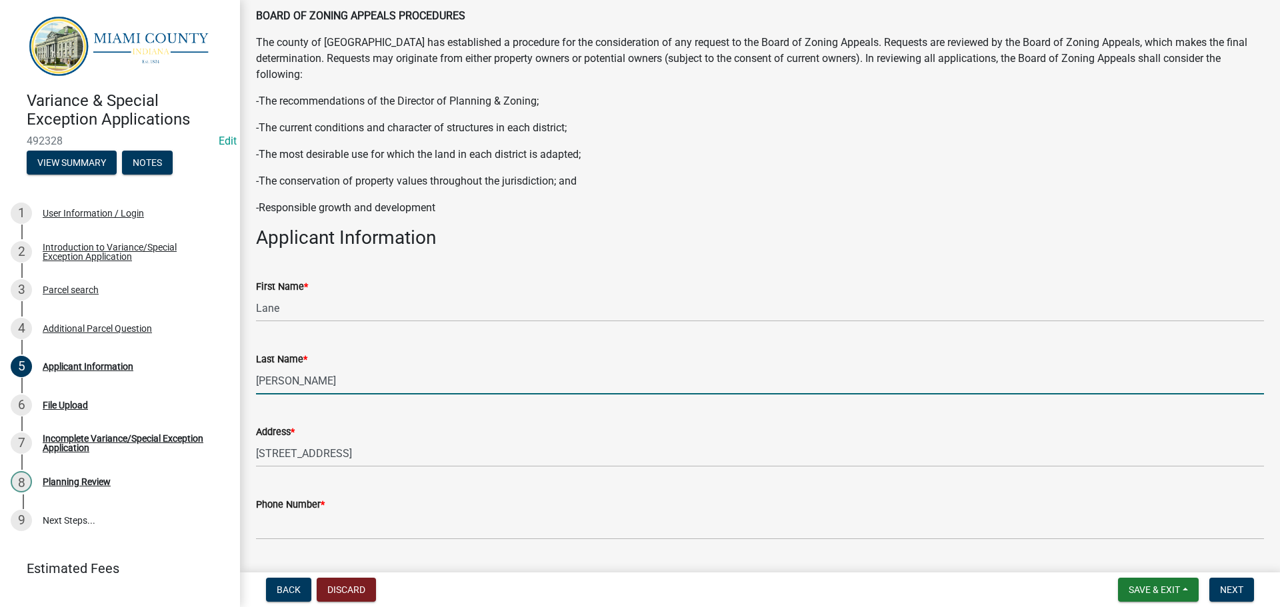
type input "Blackwell"
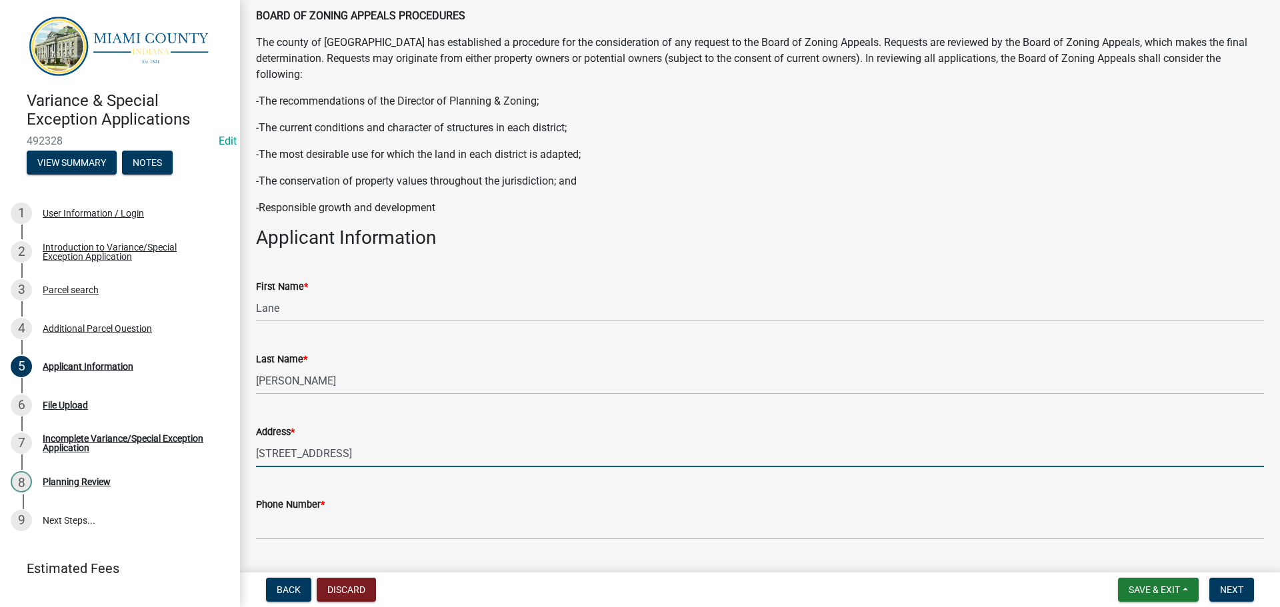
drag, startPoint x: 357, startPoint y: 457, endPoint x: 256, endPoint y: 461, distance: 100.7
click at [256, 461] on input "6246 N Meridian Rd" at bounding box center [760, 453] width 1008 height 27
type input "184 E 400 N Peru, IN 46970"
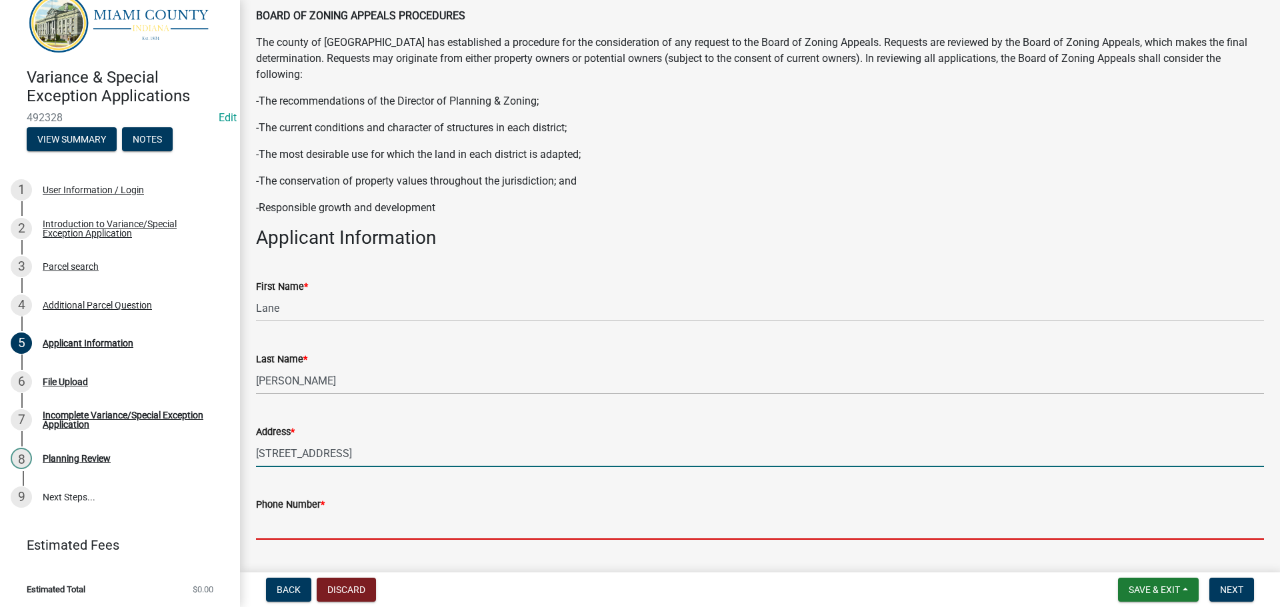
click at [306, 519] on input "Phone Number *" at bounding box center [760, 526] width 1008 height 27
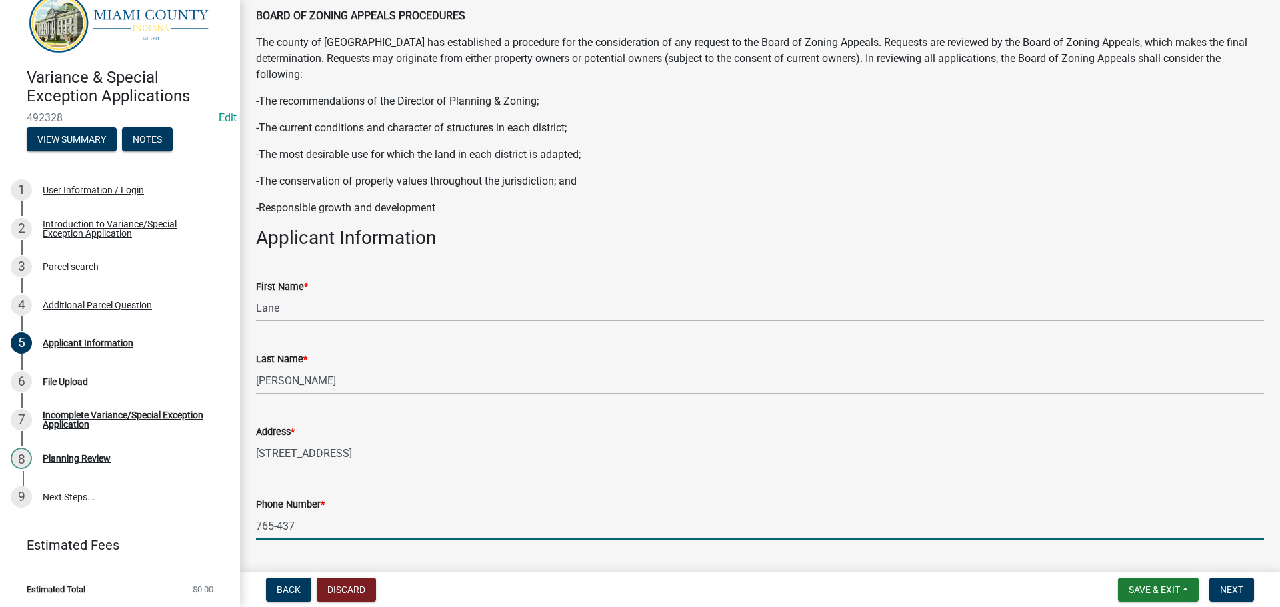
type input "765-437-0278"
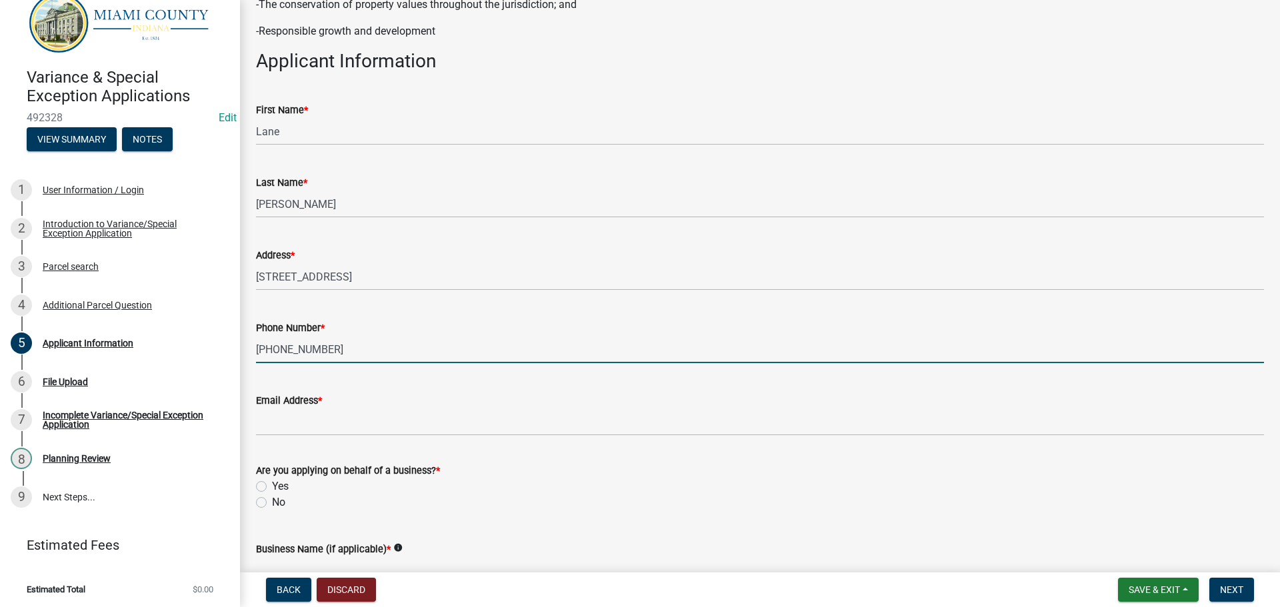
scroll to position [267, 0]
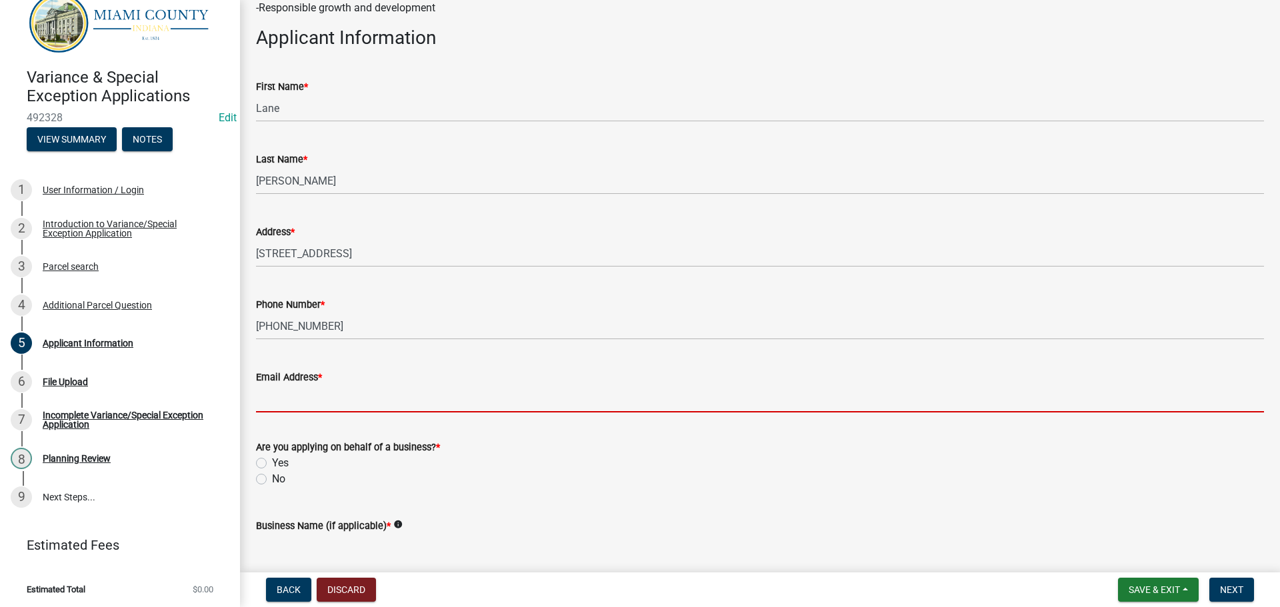
click at [274, 395] on input "Email Address *" at bounding box center [760, 398] width 1008 height 27
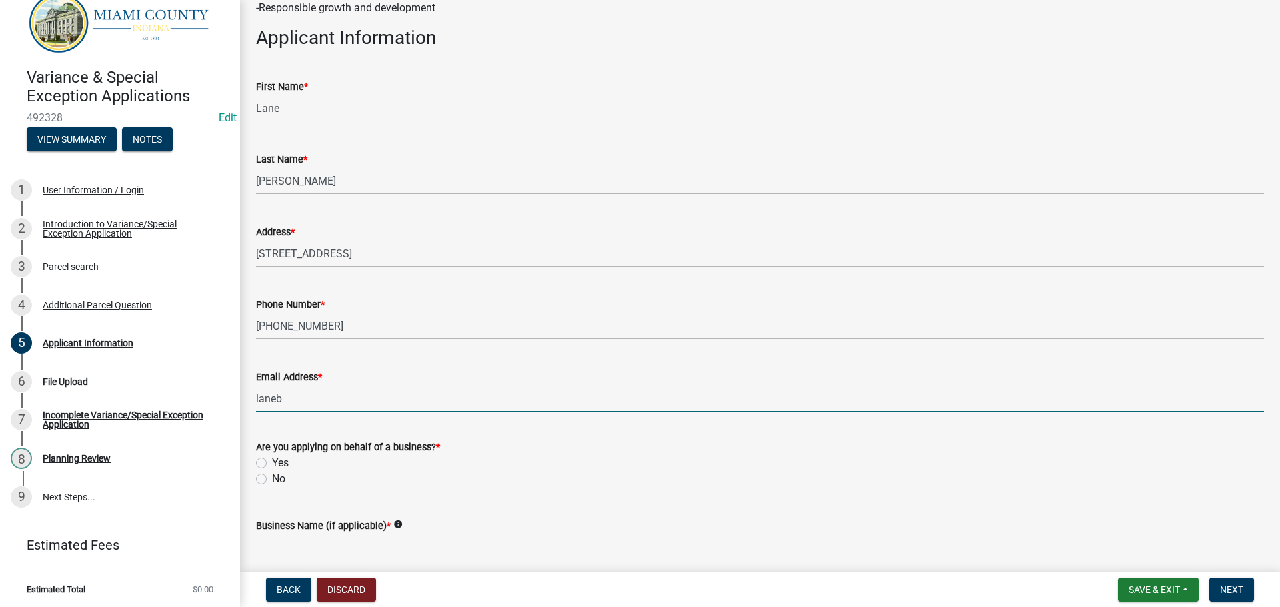
type input "laneb1960@yahoo.com"
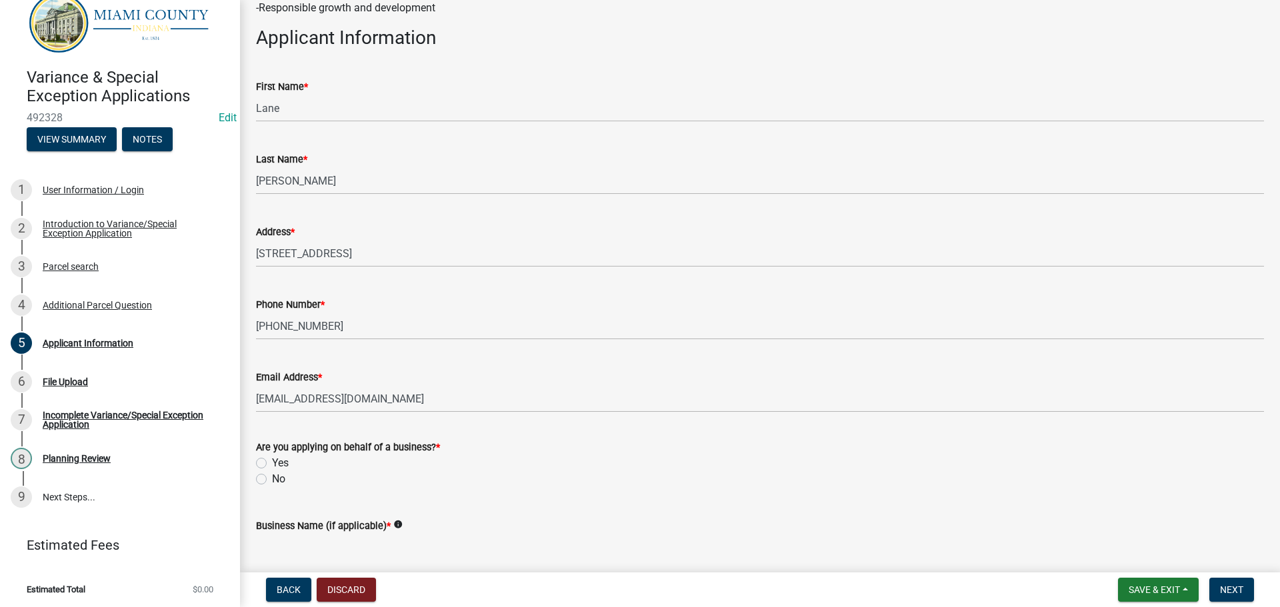
click at [272, 480] on label "No" at bounding box center [278, 479] width 13 height 16
click at [272, 480] on input "No" at bounding box center [276, 475] width 9 height 9
radio input "true"
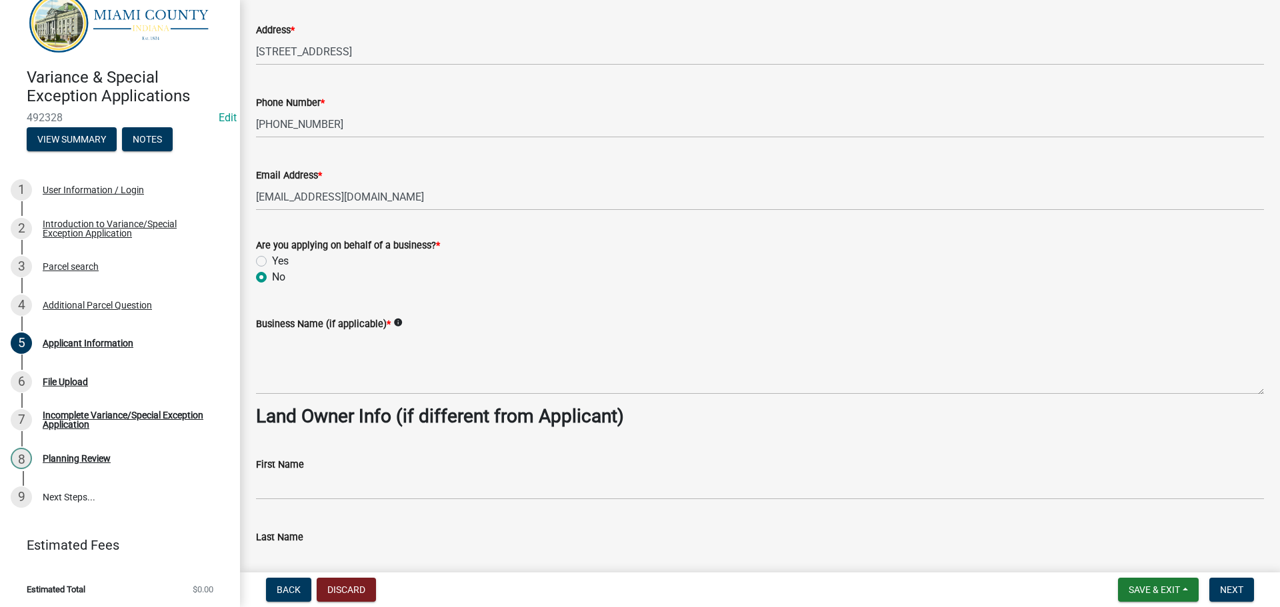
scroll to position [533, 0]
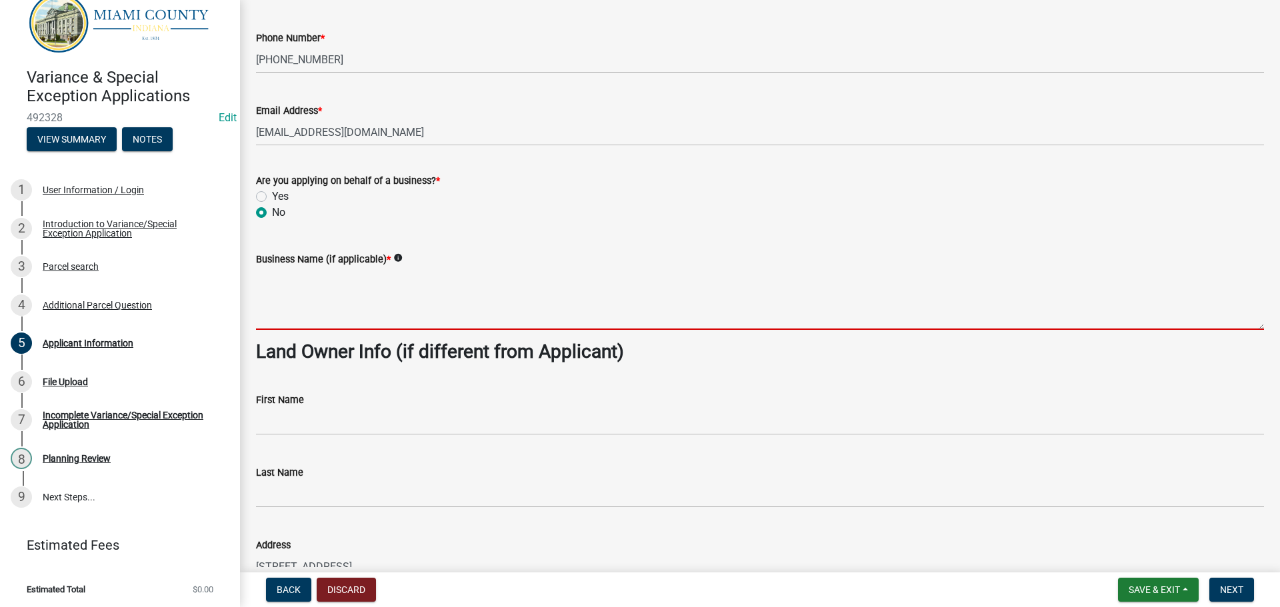
click at [314, 321] on textarea "Business Name (if applicable) *" at bounding box center [760, 298] width 1008 height 63
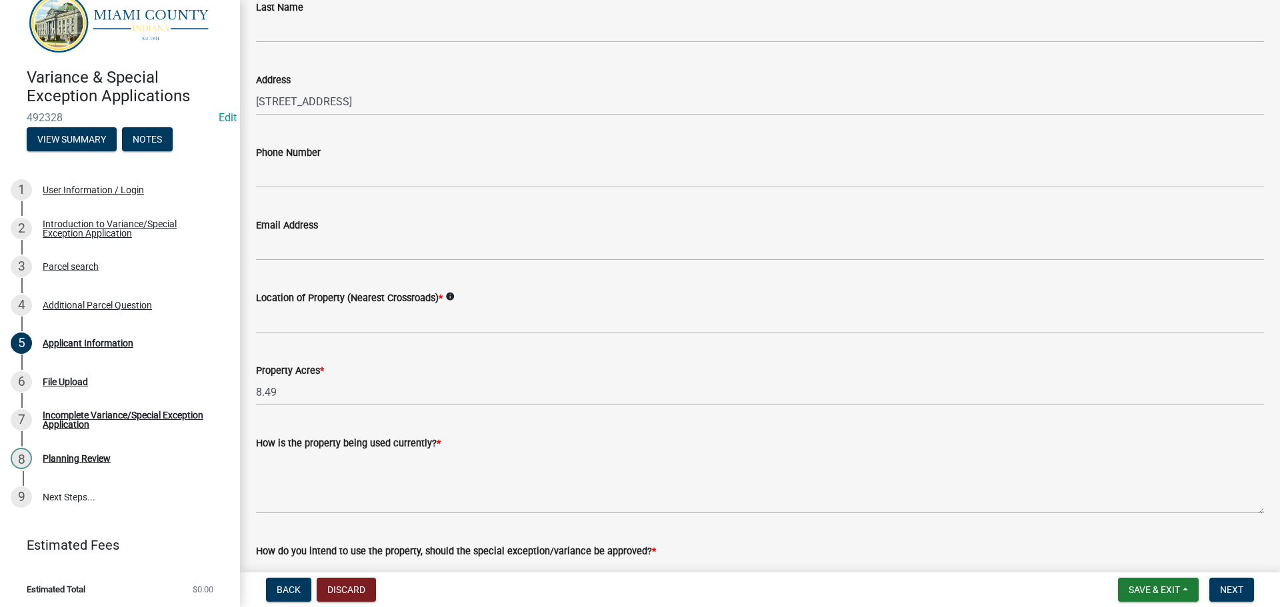
scroll to position [1000, 0]
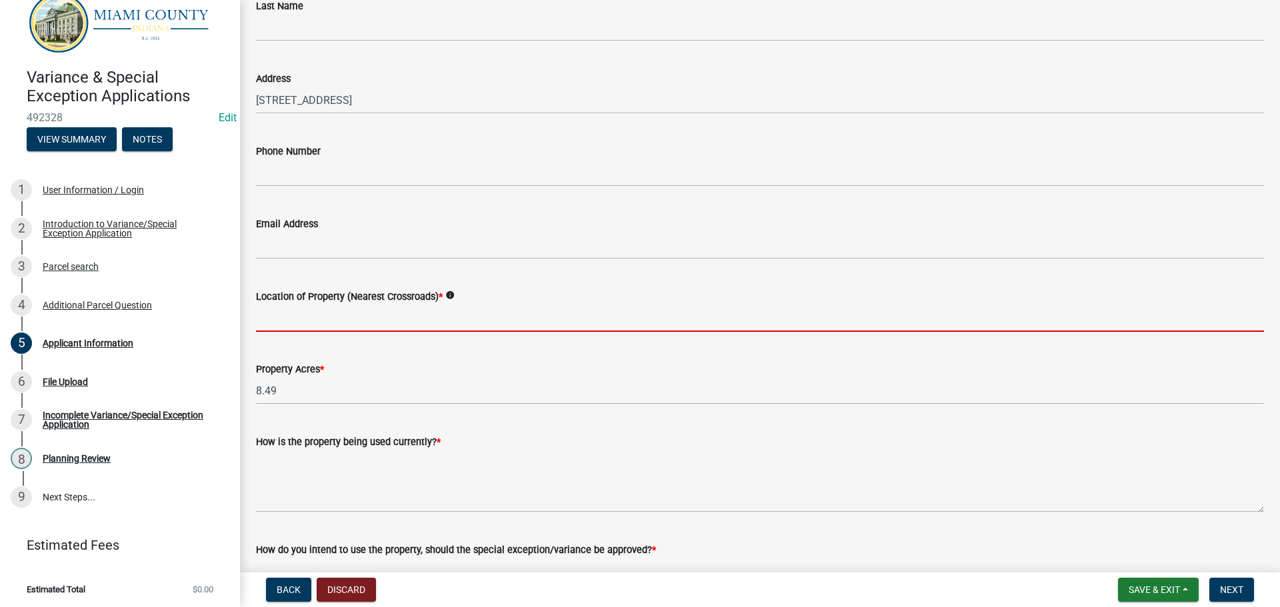
click at [316, 314] on input "Location of Property (Nearest Crossroads) *" at bounding box center [760, 318] width 1008 height 27
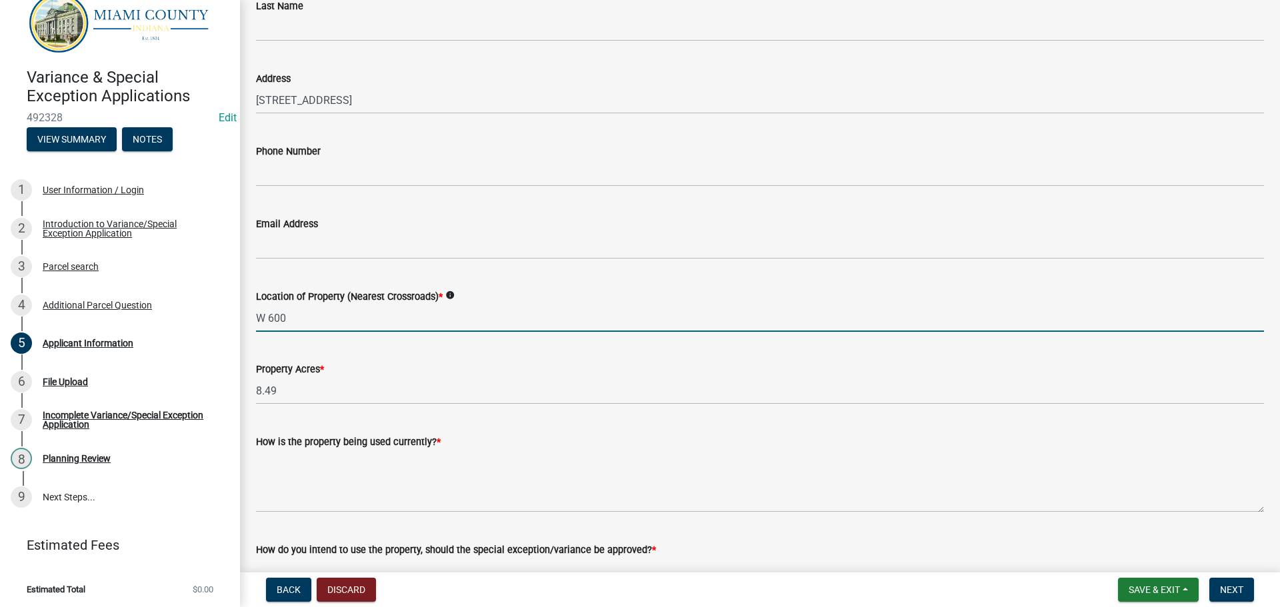
type input "W 600 N & N Meridian Rd"
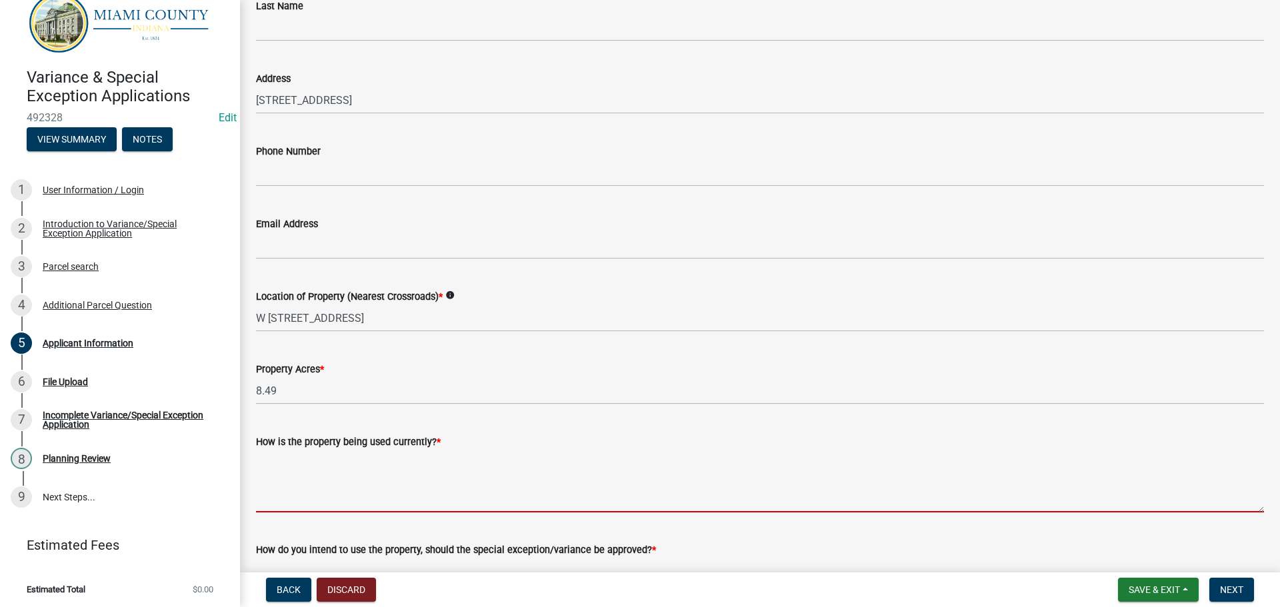
click at [330, 496] on textarea "How is the property being used currently? *" at bounding box center [760, 481] width 1008 height 63
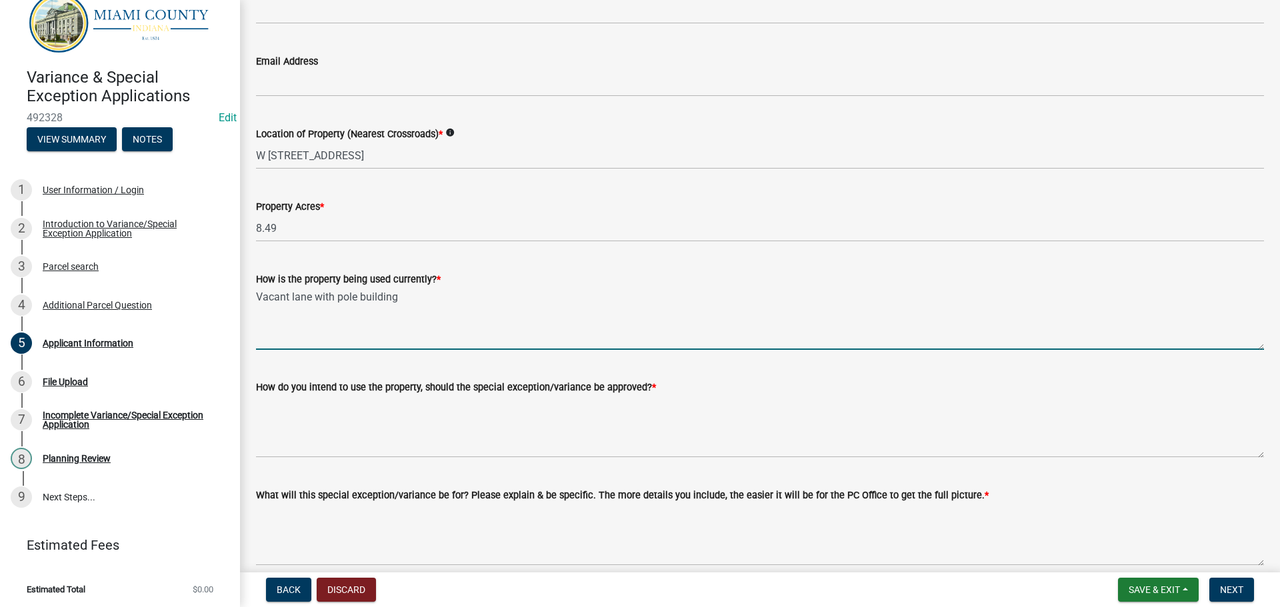
scroll to position [1200, 0]
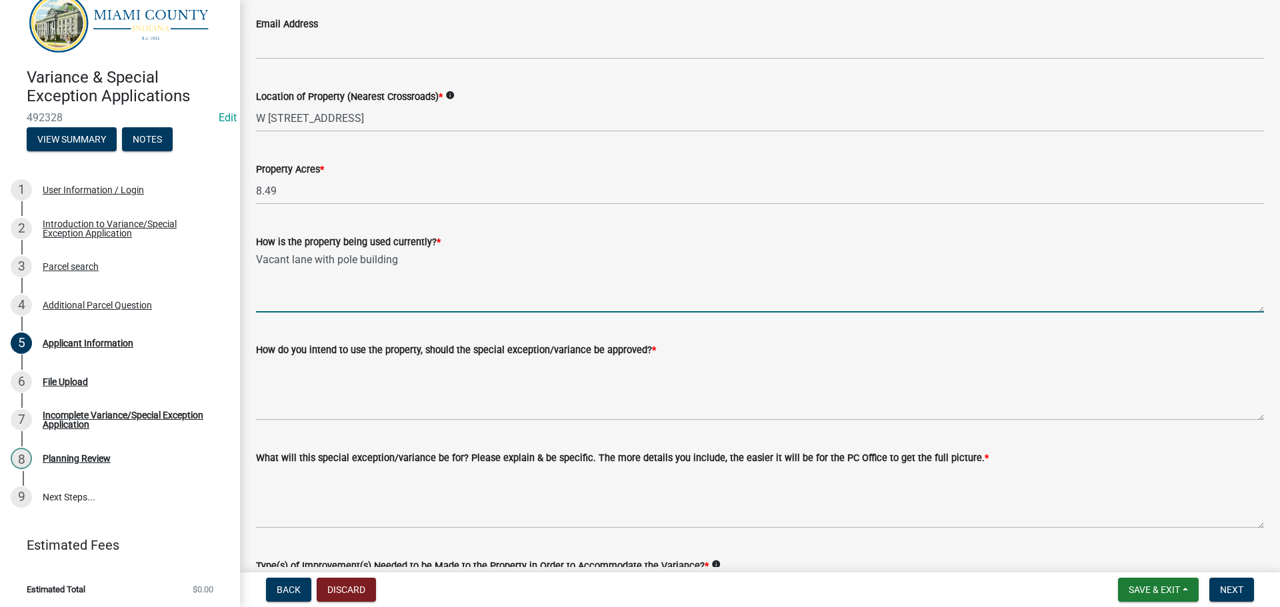
type textarea "Vacant lane with pole building"
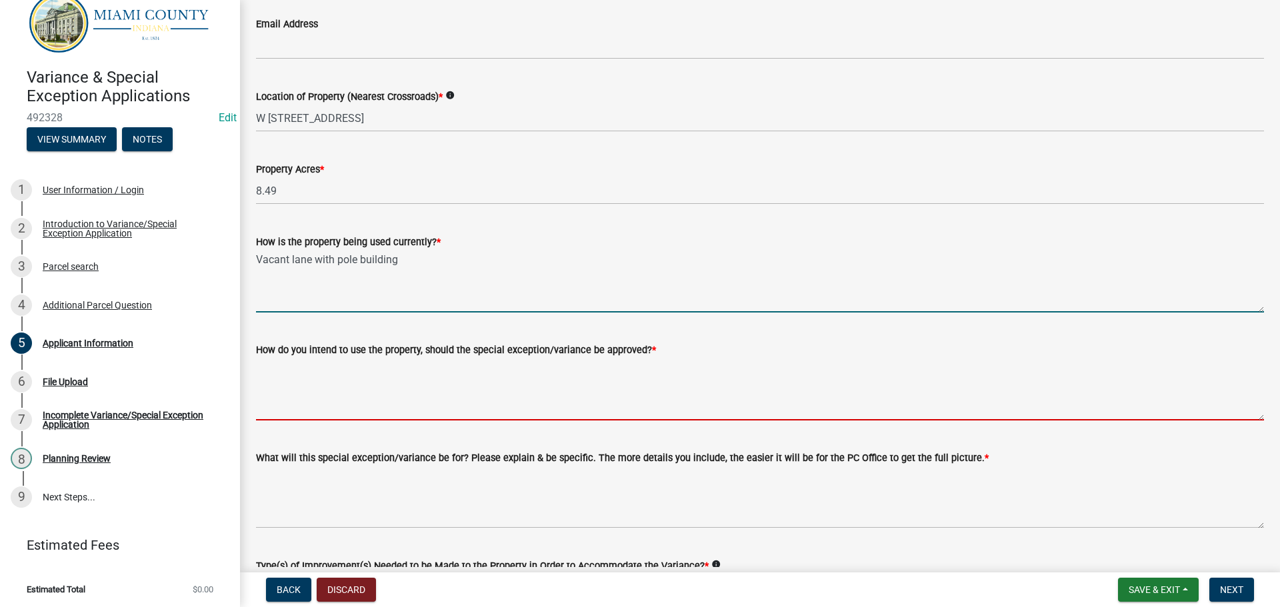
click at [333, 382] on textarea "How do you intend to use the property, should the special exception/variance be…" at bounding box center [760, 389] width 1008 height 63
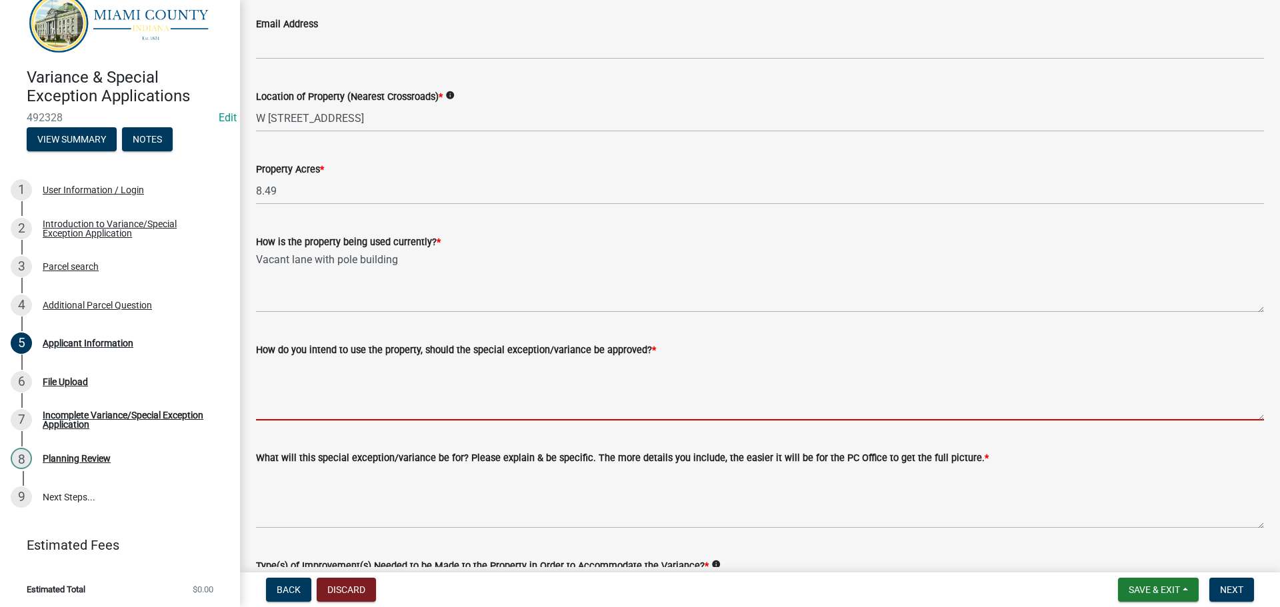
type textarea "T"
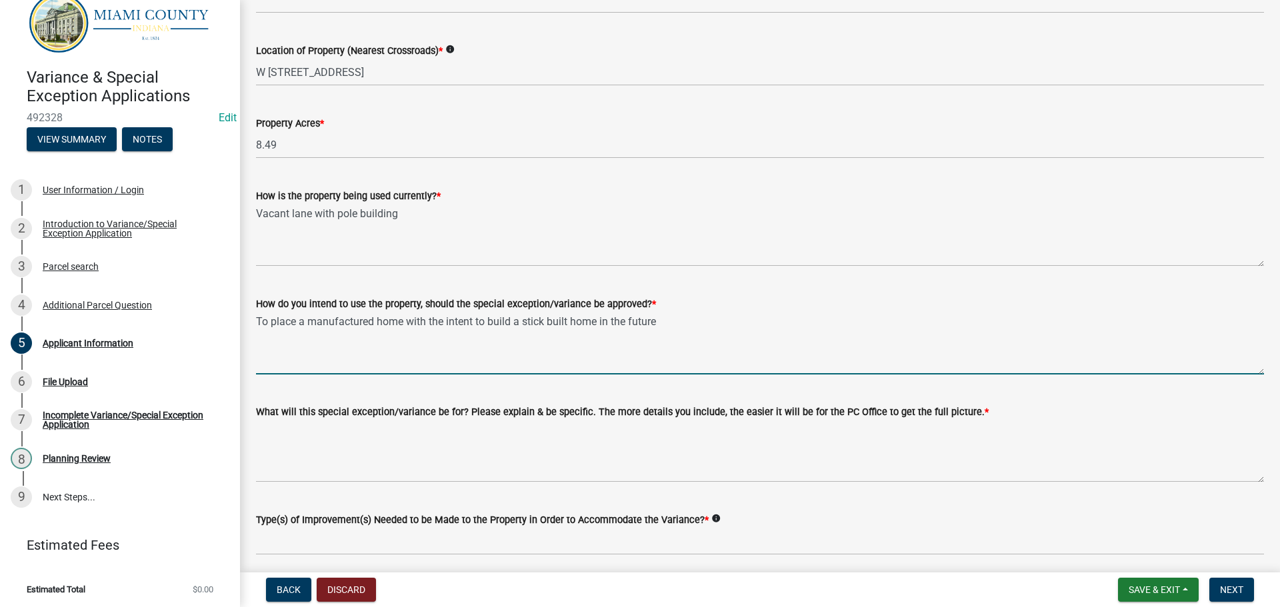
scroll to position [1296, 0]
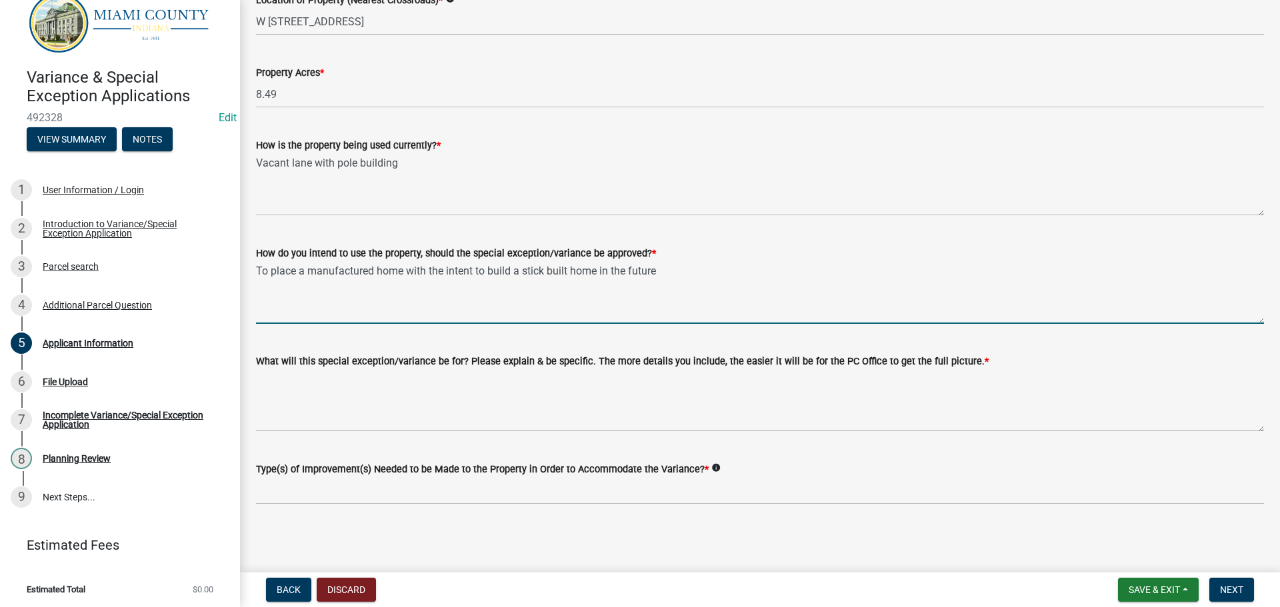
drag, startPoint x: 576, startPoint y: 267, endPoint x: 256, endPoint y: 273, distance: 320.0
click at [256, 273] on textarea "To place a manufactured home with the intent to build a stick built home in the…" at bounding box center [760, 292] width 1008 height 63
type textarea "To place a manufactured home with the intent to build a stick built home in the…"
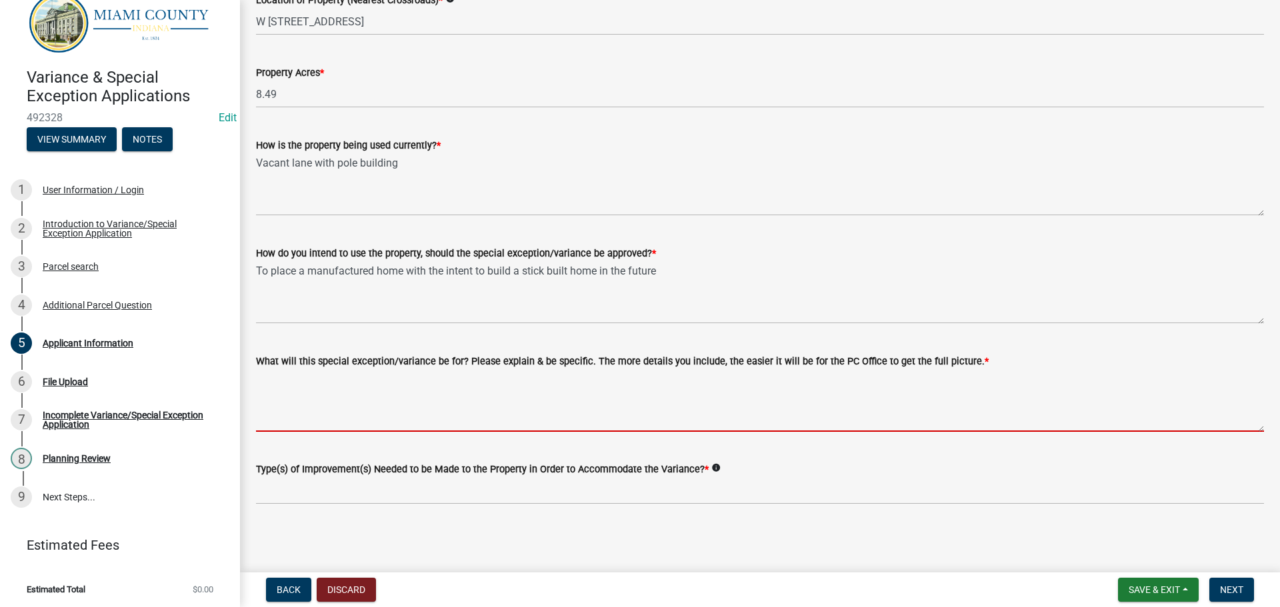
click at [319, 402] on textarea "What will this special exception/variance be for? Please explain & be specific.…" at bounding box center [760, 400] width 1008 height 63
paste textarea "To place a manufactured home with the intent to build a stick built home in the…"
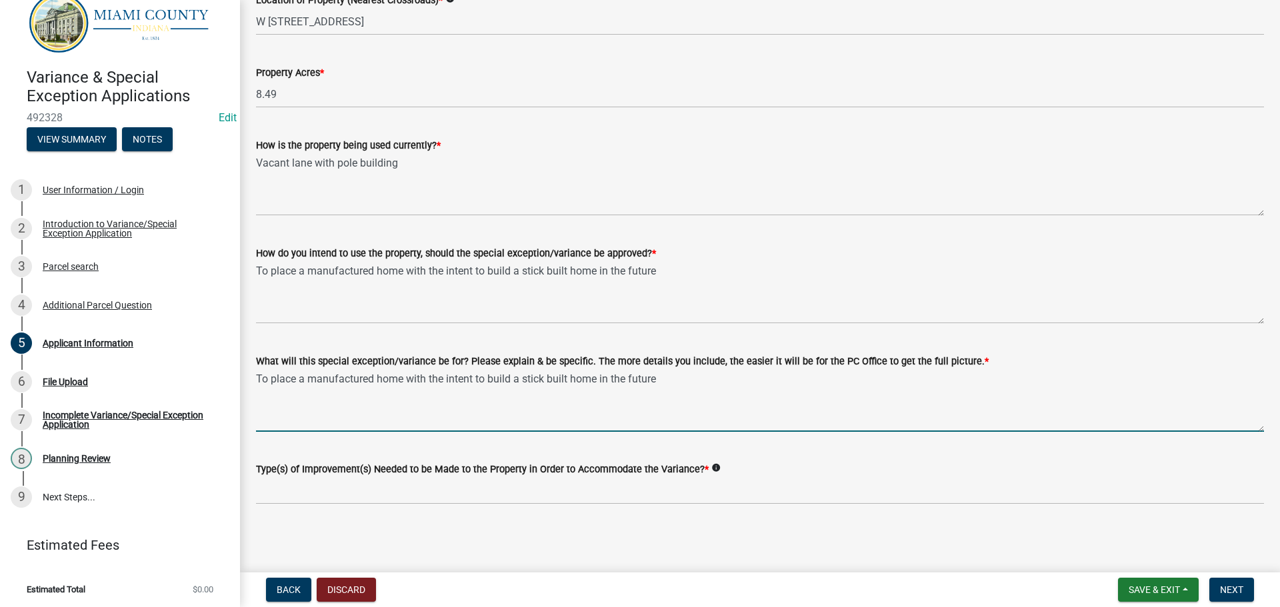
type textarea "To place a manufactured home with the intent to build a stick built home in the…"
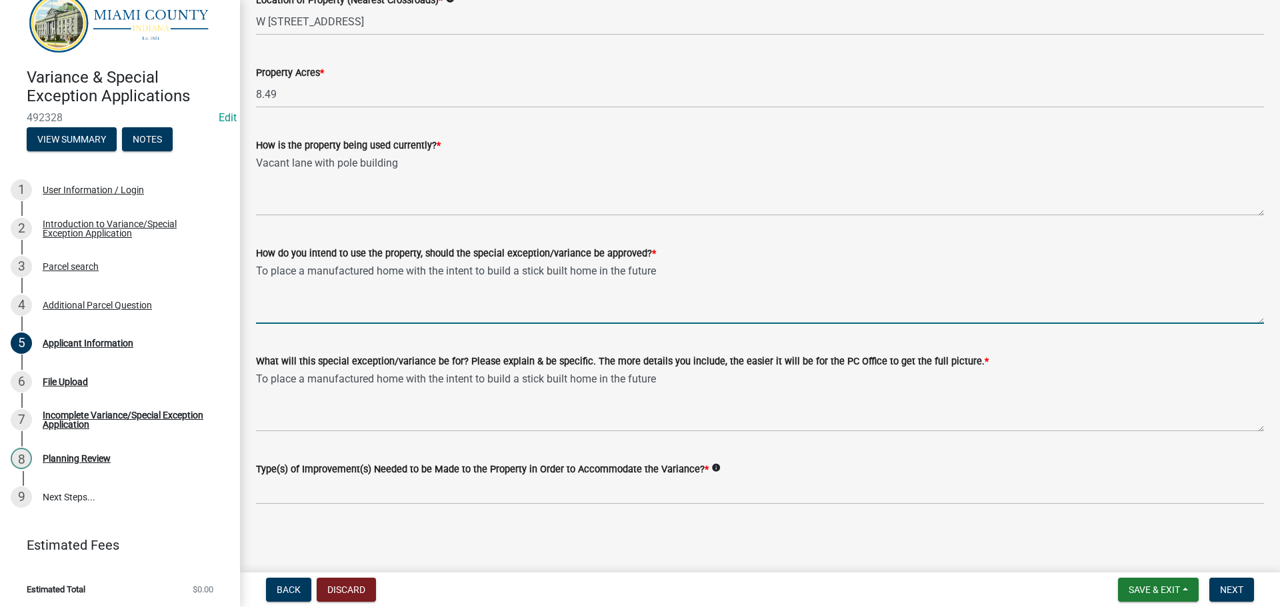
click at [371, 273] on textarea "To place a manufactured home with the intent to build a stick built home in the…" at bounding box center [760, 292] width 1008 height 63
click at [373, 273] on textarea "To place a manufactured home with the intent to build a stick built home in the…" at bounding box center [760, 292] width 1008 height 63
type textarea "To place a mobile home with the intent to build a stick built home in the future"
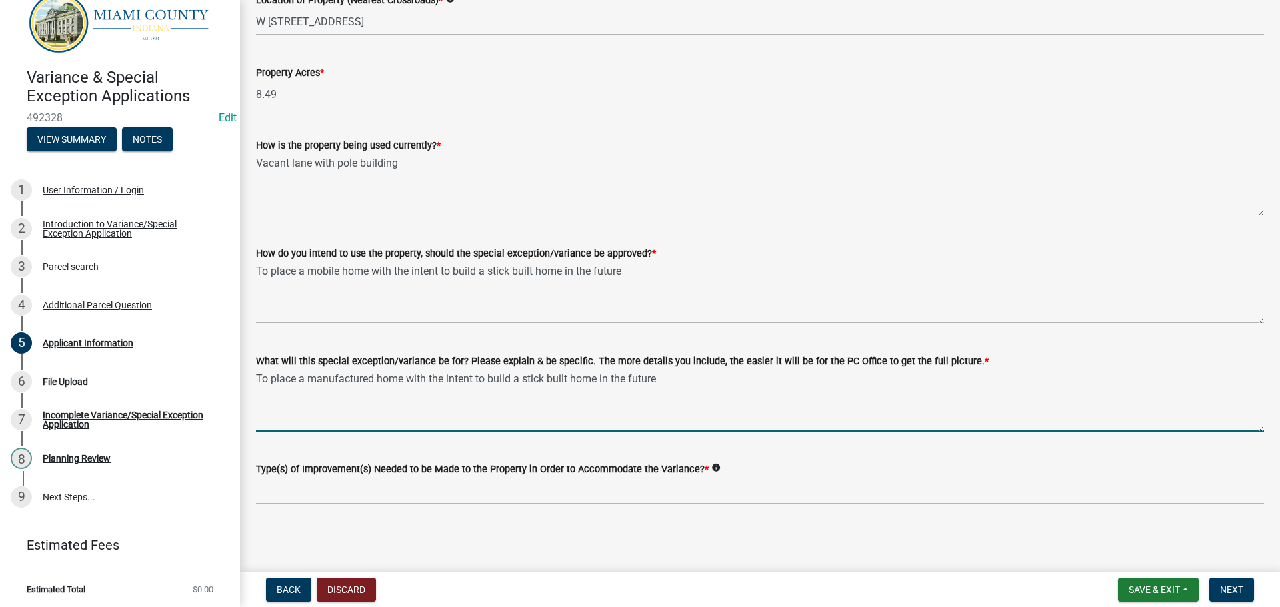
click at [646, 418] on textarea "To place a manufactured home with the intent to build a stick built home in the…" at bounding box center [760, 400] width 1008 height 63
drag, startPoint x: 372, startPoint y: 376, endPoint x: 321, endPoint y: 376, distance: 51.3
click at [319, 375] on textarea "To place a manufactured home with the intent to build a stick built home in the…" at bounding box center [760, 400] width 1008 height 63
type textarea "To place a mobile home with the intent to build a stick built home in the future"
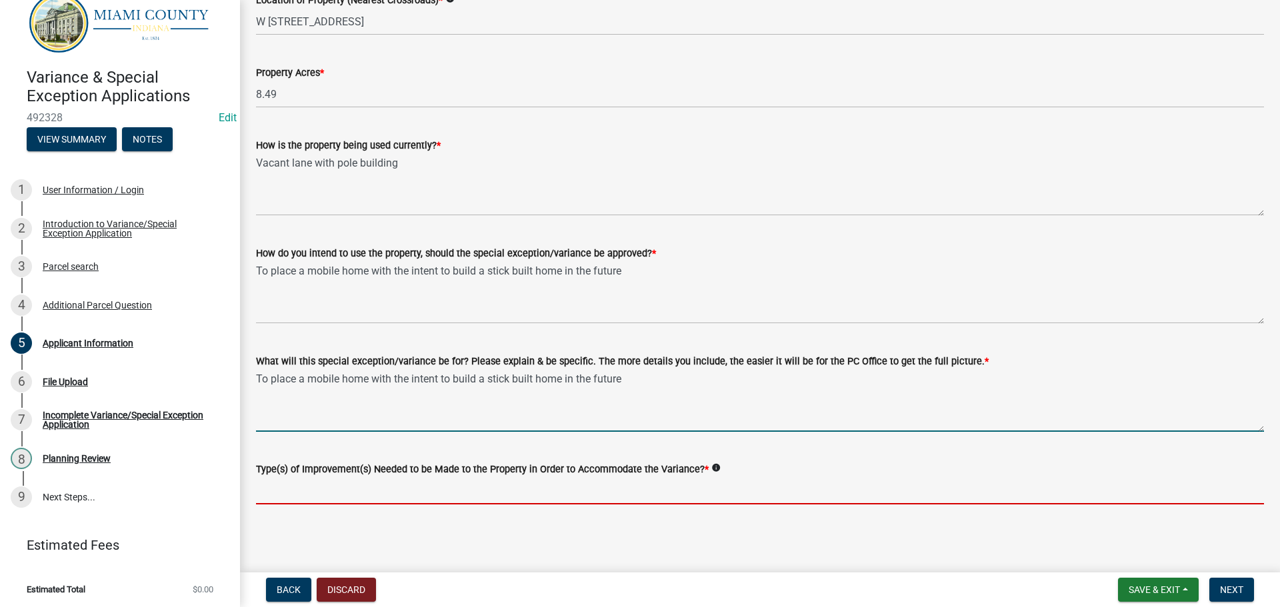
click at [437, 483] on input "Type(s) of Improvement(s) Needed to be Made to the Property in Order to Accommo…" at bounding box center [760, 490] width 1008 height 27
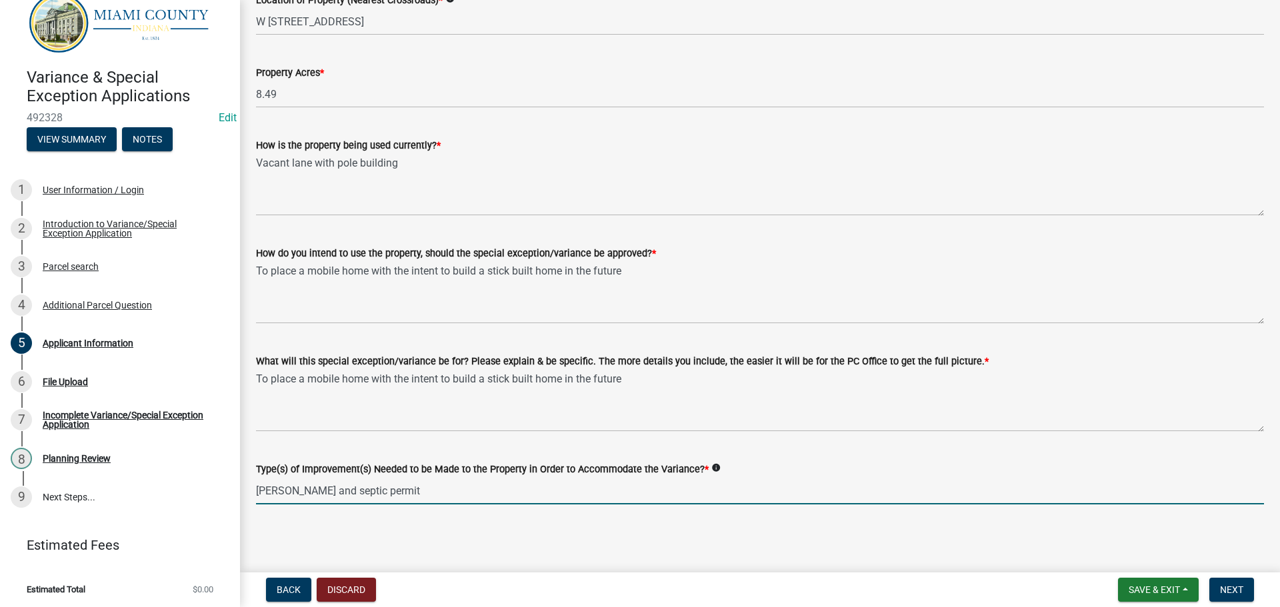
click at [423, 494] on input "Dwelling and septic permit" at bounding box center [760, 490] width 1008 height 27
drag, startPoint x: 297, startPoint y: 488, endPoint x: 251, endPoint y: 483, distance: 47.0
click at [251, 483] on div "Type(s) of Improvement(s) Needed to be Made to the Property in Order to Accommo…" at bounding box center [760, 474] width 1028 height 62
click at [497, 495] on input "Mobile home placement permit and septic permit" at bounding box center [760, 490] width 1008 height 27
click at [404, 491] on input "Mobile home placement permit and septic permit." at bounding box center [760, 490] width 1008 height 27
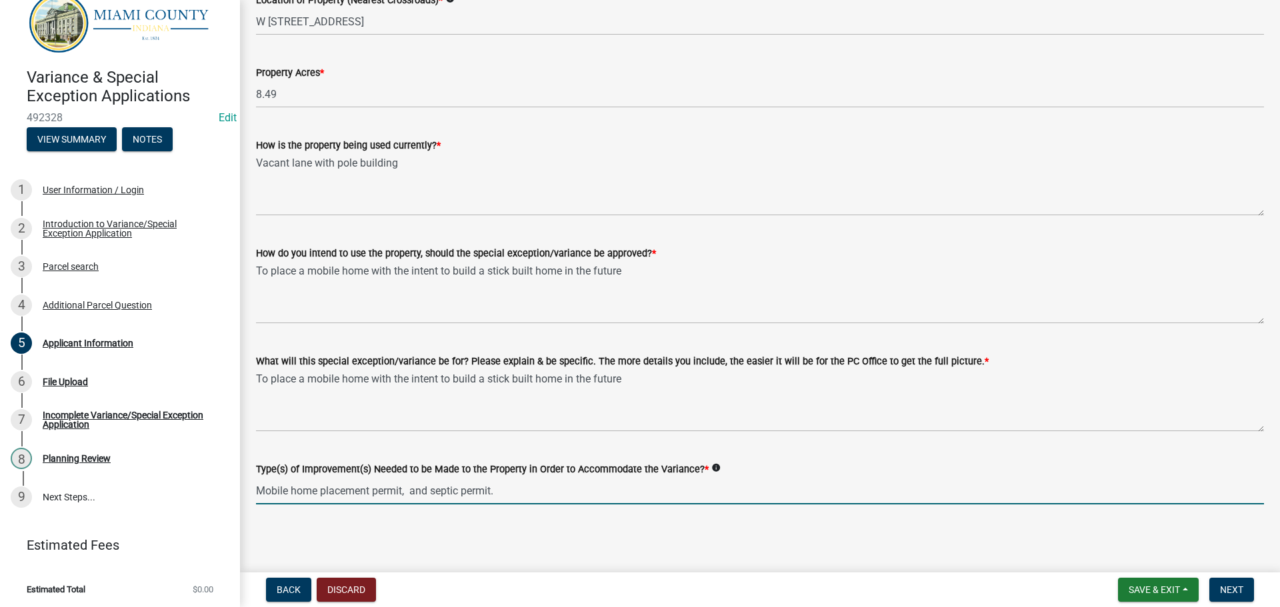
click at [265, 490] on input "Mobile home placement permit, and septic permit." at bounding box center [760, 490] width 1008 height 27
click at [317, 486] on input "Mobile home placement permit, and septic permit." at bounding box center [760, 490] width 1008 height 27
type input "Mobile home, mobile home placement permit, and septic permit."
click at [1244, 582] on button "Next" at bounding box center [1231, 590] width 45 height 24
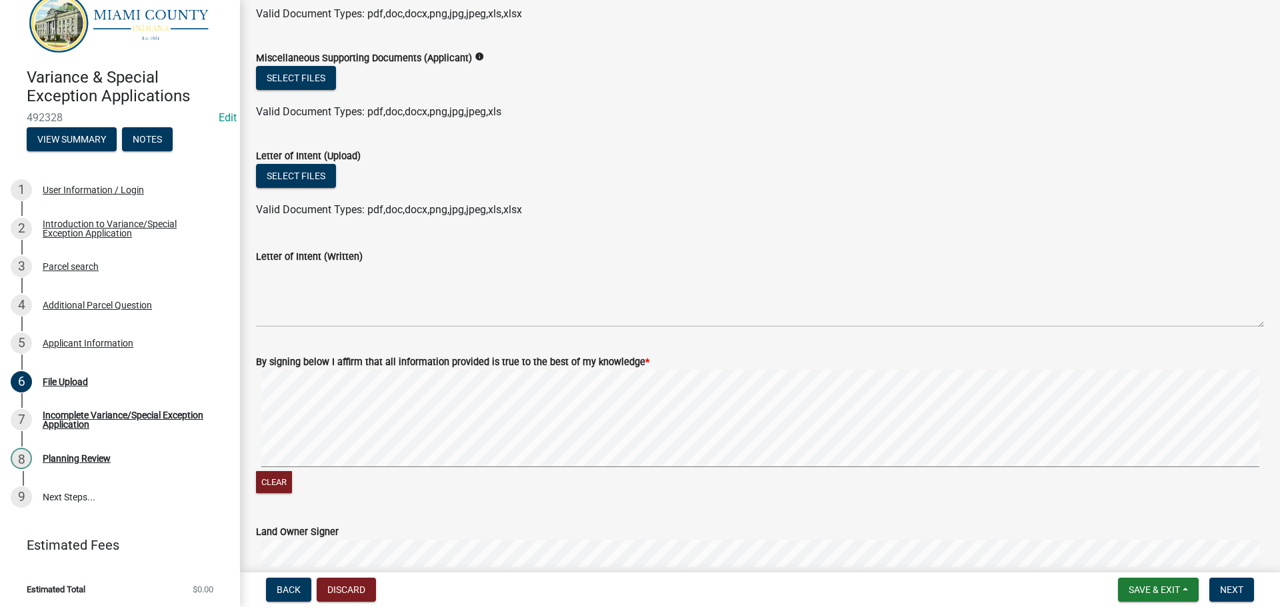
scroll to position [533, 0]
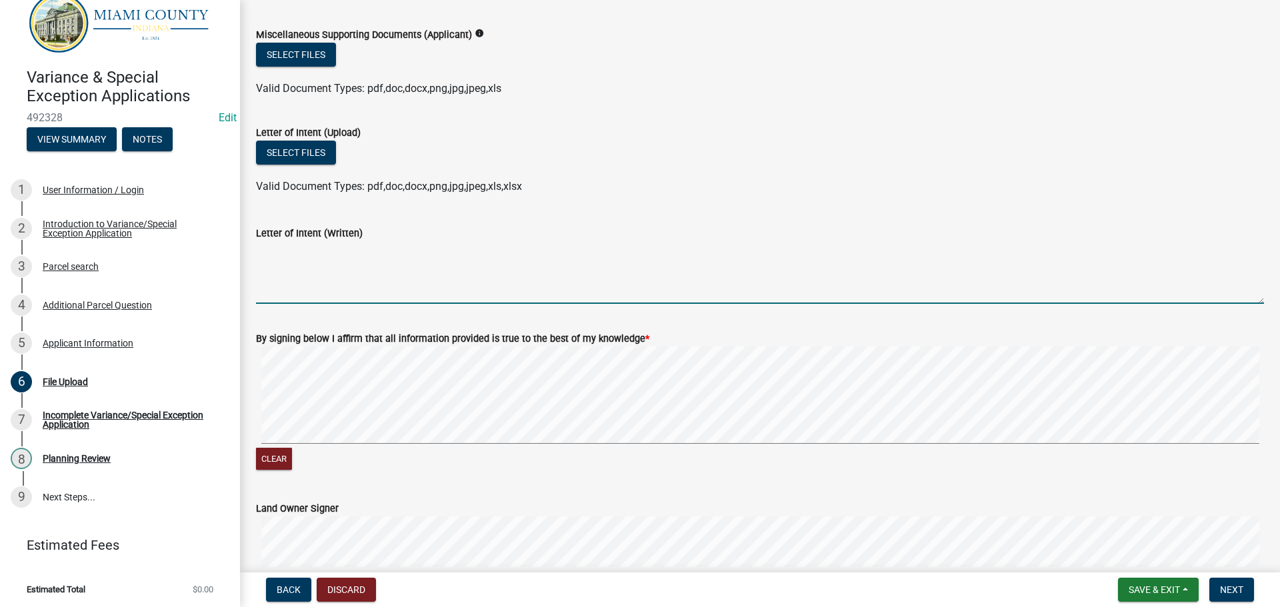
click at [323, 282] on textarea "Letter of Intent (Written)" at bounding box center [760, 272] width 1008 height 63
click at [322, 276] on textarea "Letter of Intent (Written)" at bounding box center [760, 272] width 1008 height 63
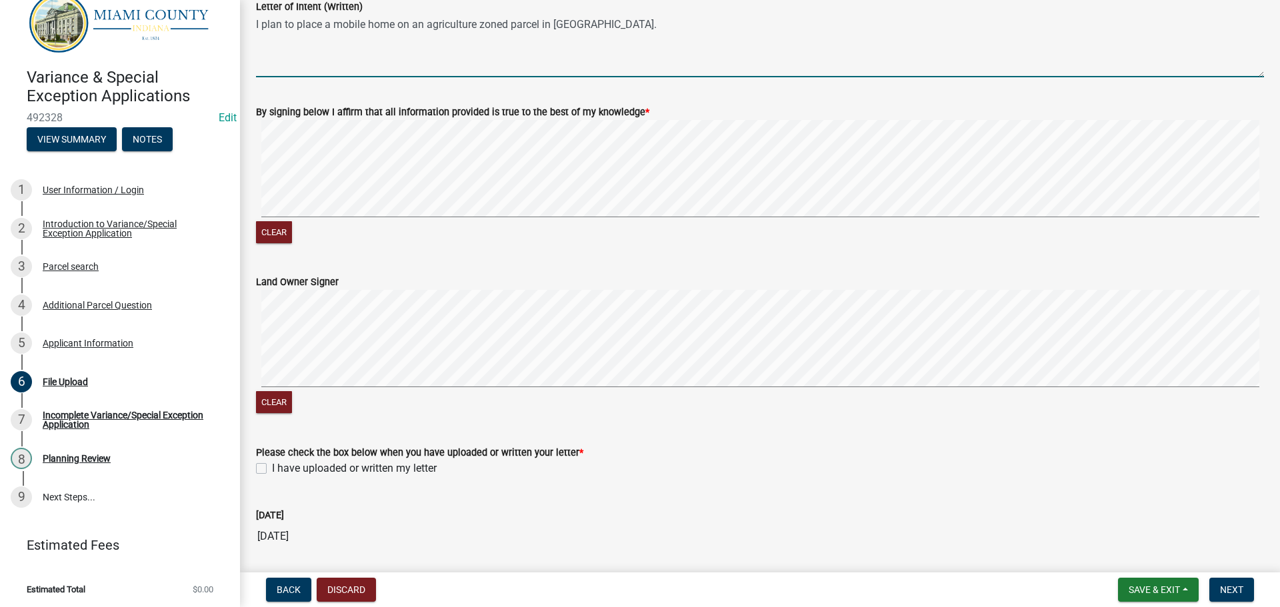
scroll to position [805, 0]
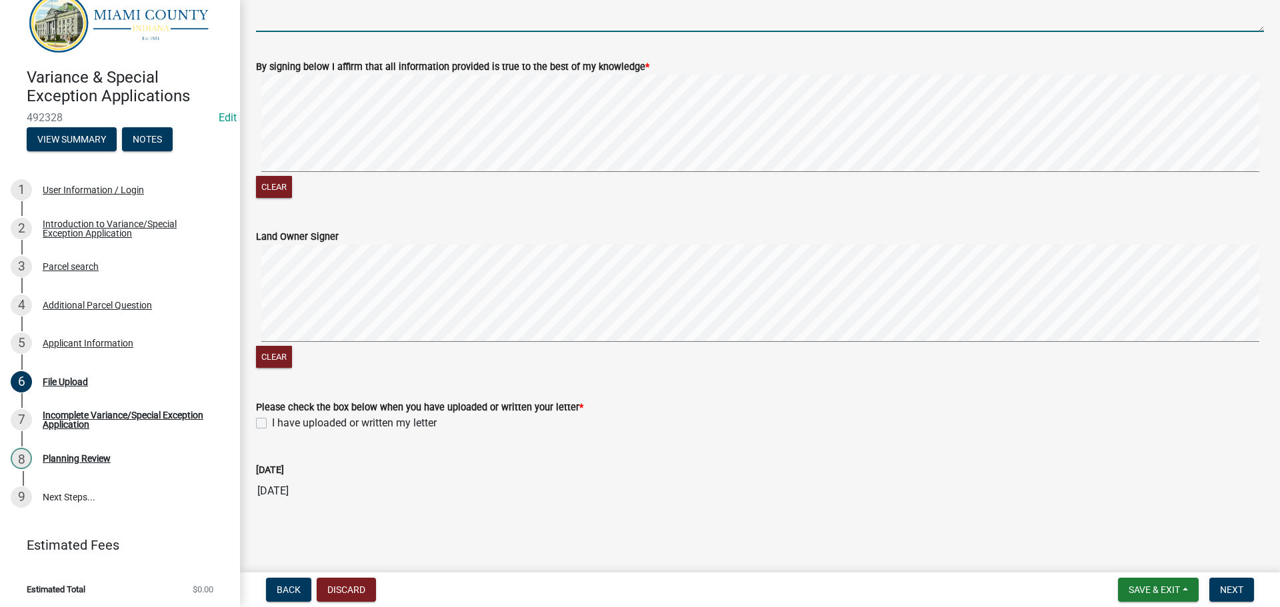
type textarea "I plan to place a mobile home on an agriculture zoned parcel in Jefferson Towns…"
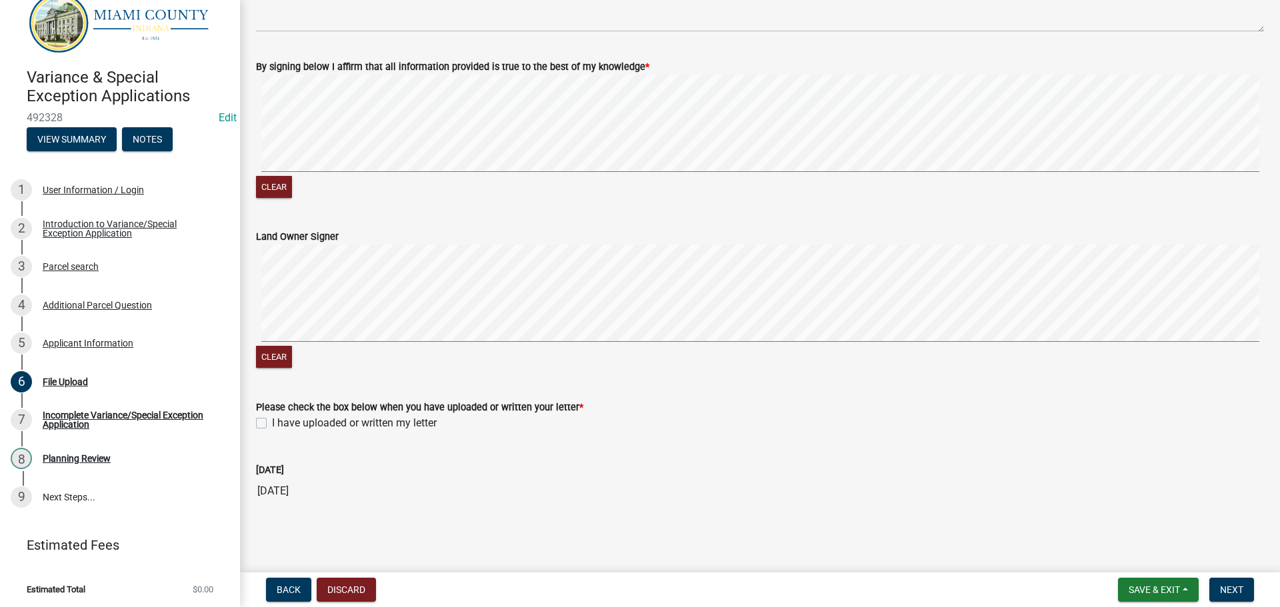
click at [272, 419] on label "I have uploaded or written my letter" at bounding box center [354, 423] width 165 height 16
click at [272, 419] on input "I have uploaded or written my letter" at bounding box center [276, 419] width 9 height 9
checkbox input "true"
click at [1230, 589] on span "Next" at bounding box center [1231, 589] width 23 height 11
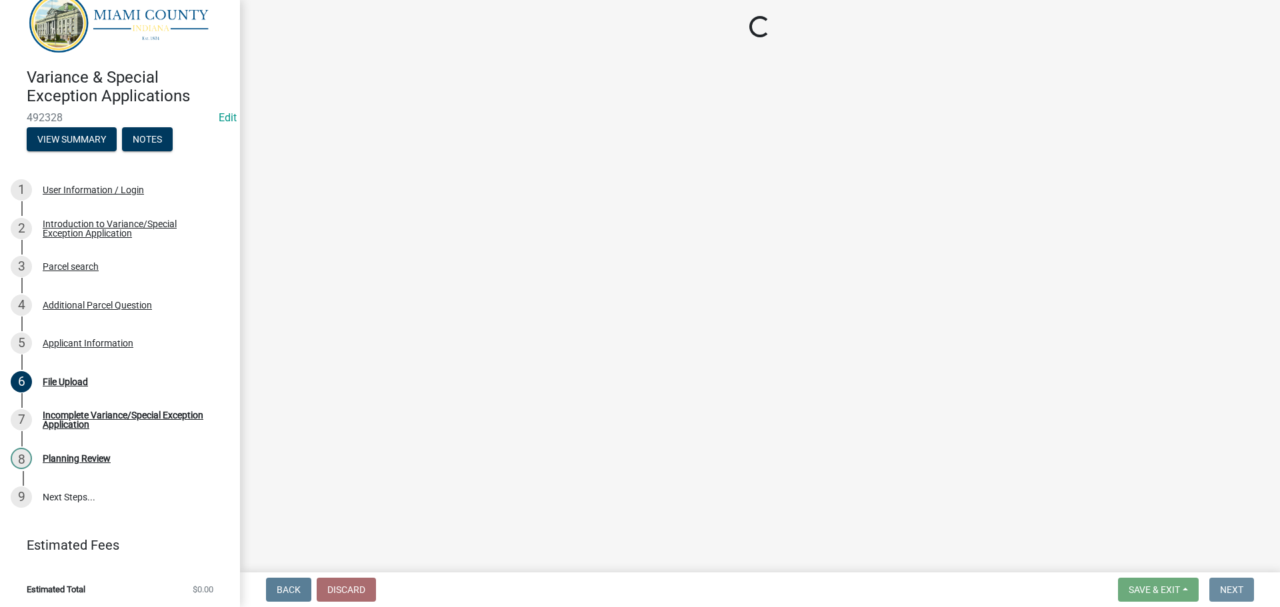
scroll to position [0, 0]
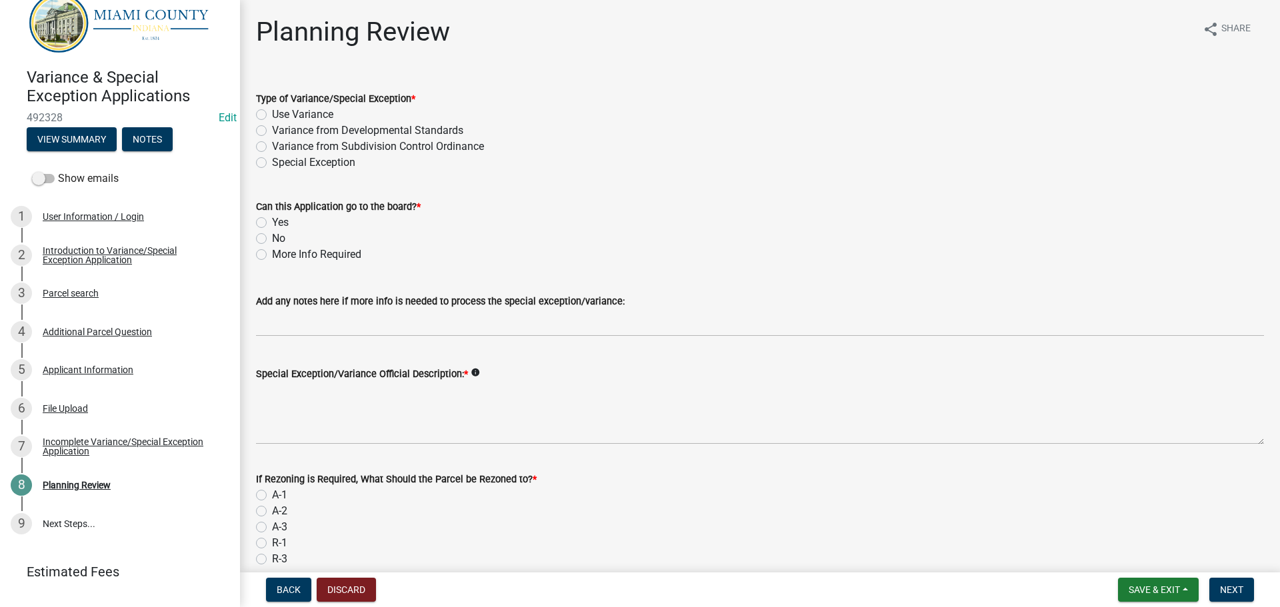
click at [272, 115] on label "Use Variance" at bounding box center [302, 115] width 61 height 16
click at [272, 115] on input "Use Variance" at bounding box center [276, 111] width 9 height 9
radio input "true"
click at [272, 219] on label "Yes" at bounding box center [280, 223] width 17 height 16
click at [272, 219] on input "Yes" at bounding box center [276, 219] width 9 height 9
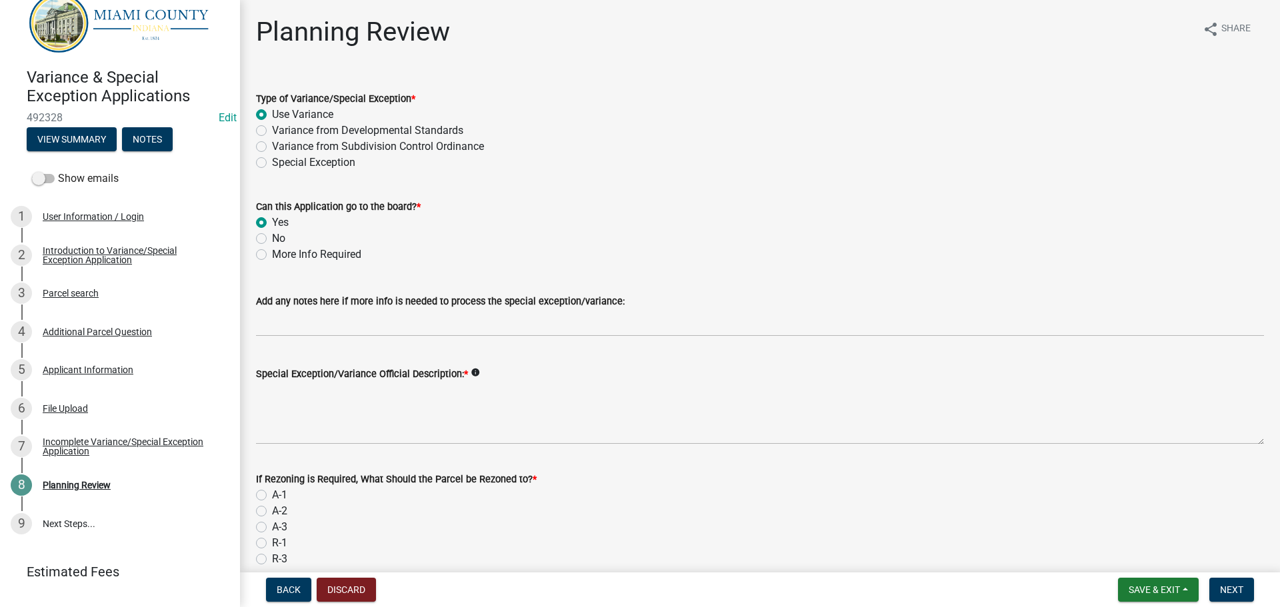
radio input "true"
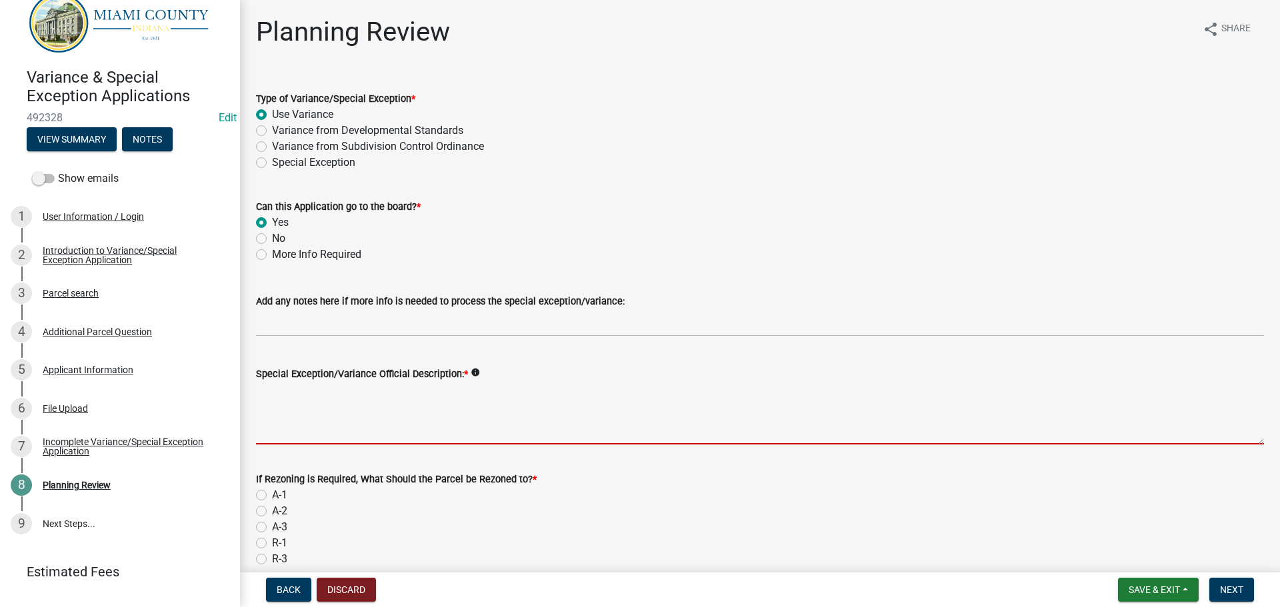
click at [309, 430] on textarea "Special Exception/Variance Official Description: *" at bounding box center [760, 413] width 1008 height 63
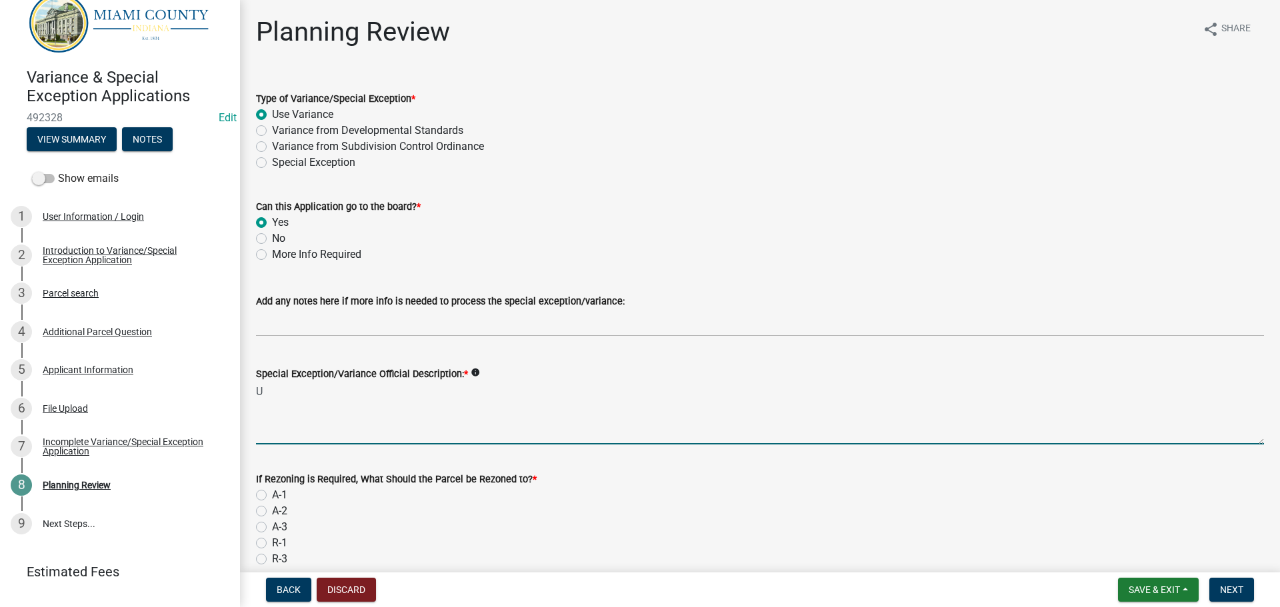
type textarea "U"
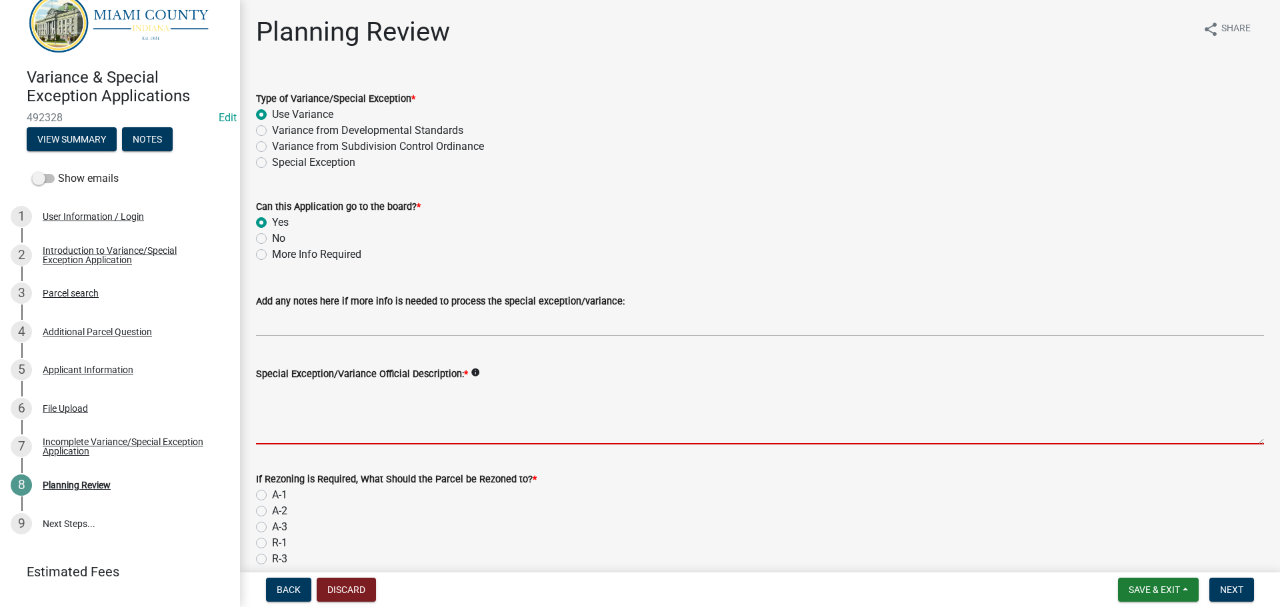
type textarea "a"
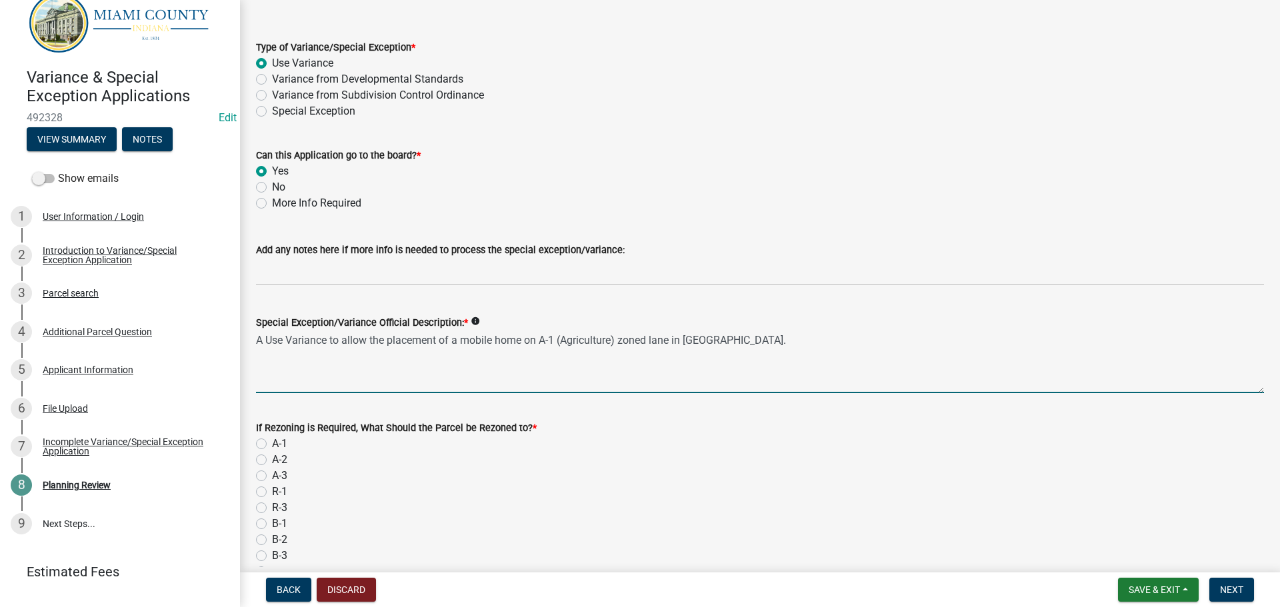
scroll to position [200, 0]
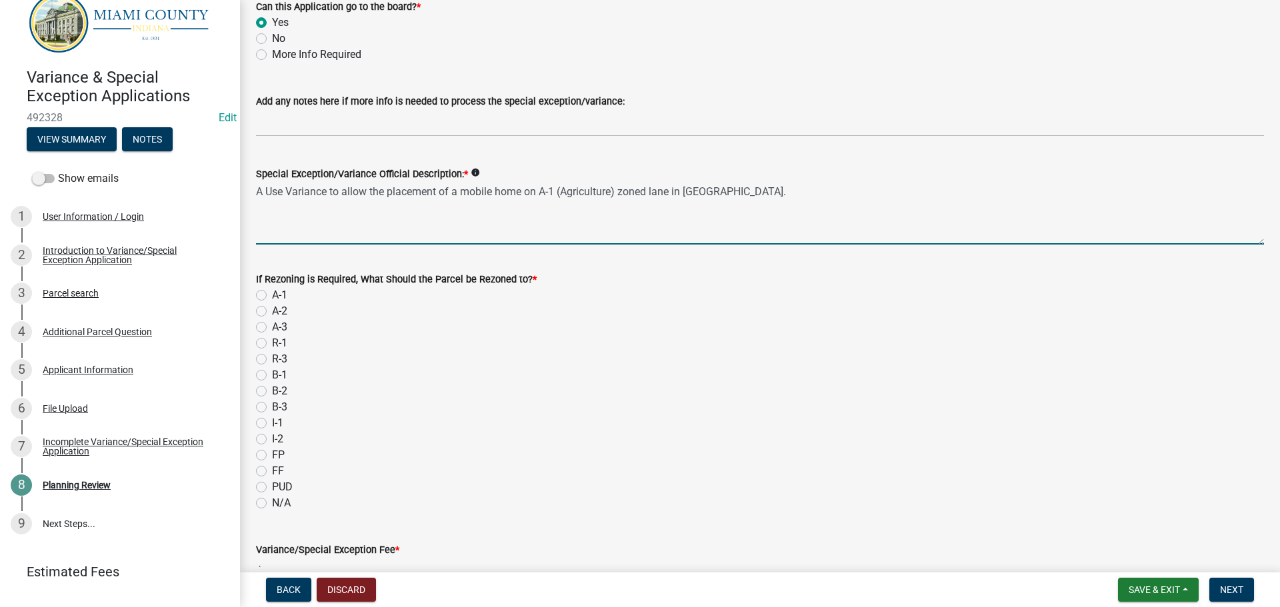
type textarea "A Use Variance to allow the placement of a mobile home on A-1 (Agriculture) zon…"
click at [272, 505] on label "N/A" at bounding box center [281, 503] width 19 height 16
click at [272, 504] on input "N/A" at bounding box center [276, 499] width 9 height 9
radio input "true"
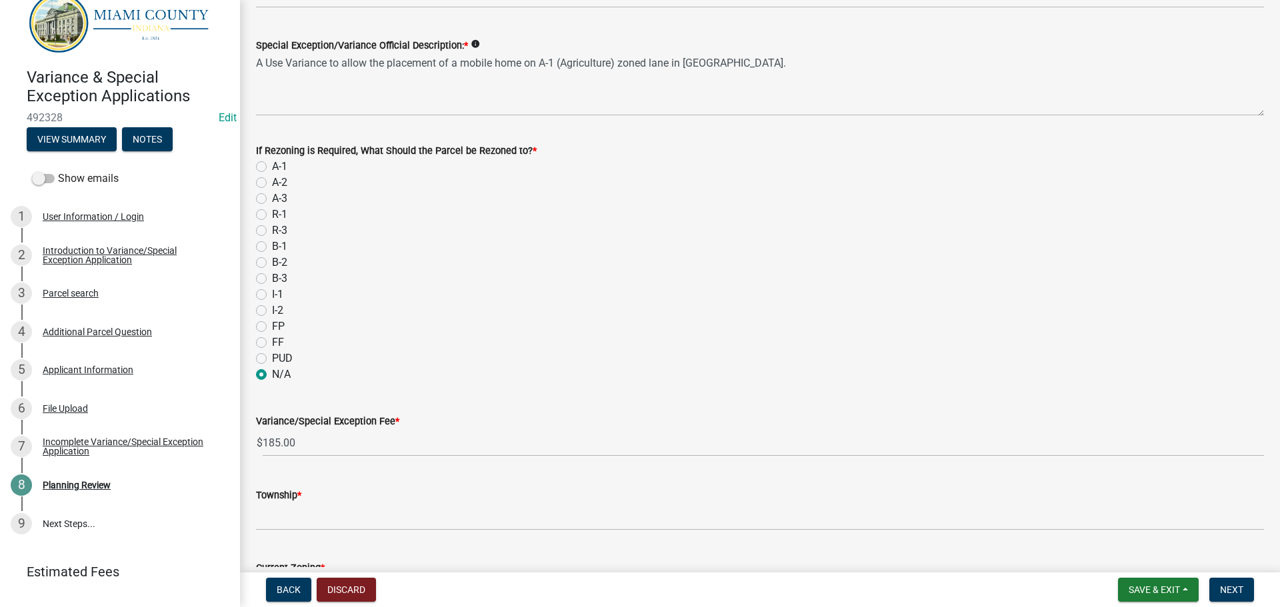
scroll to position [333, 0]
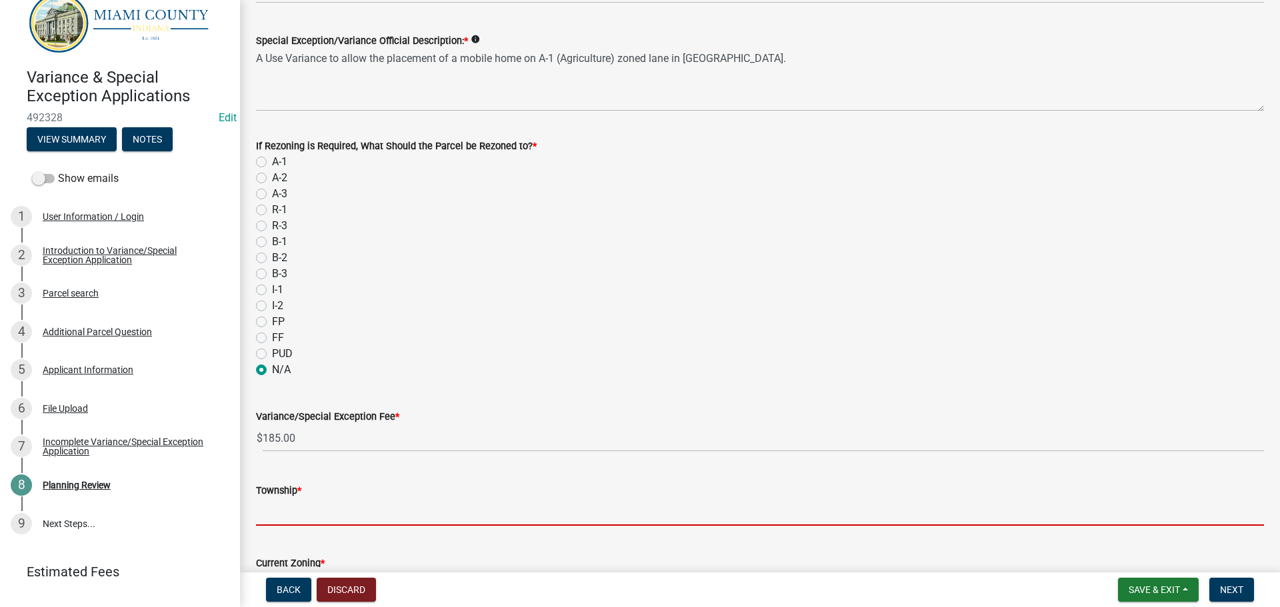
click at [281, 511] on input "Township *" at bounding box center [760, 512] width 1008 height 27
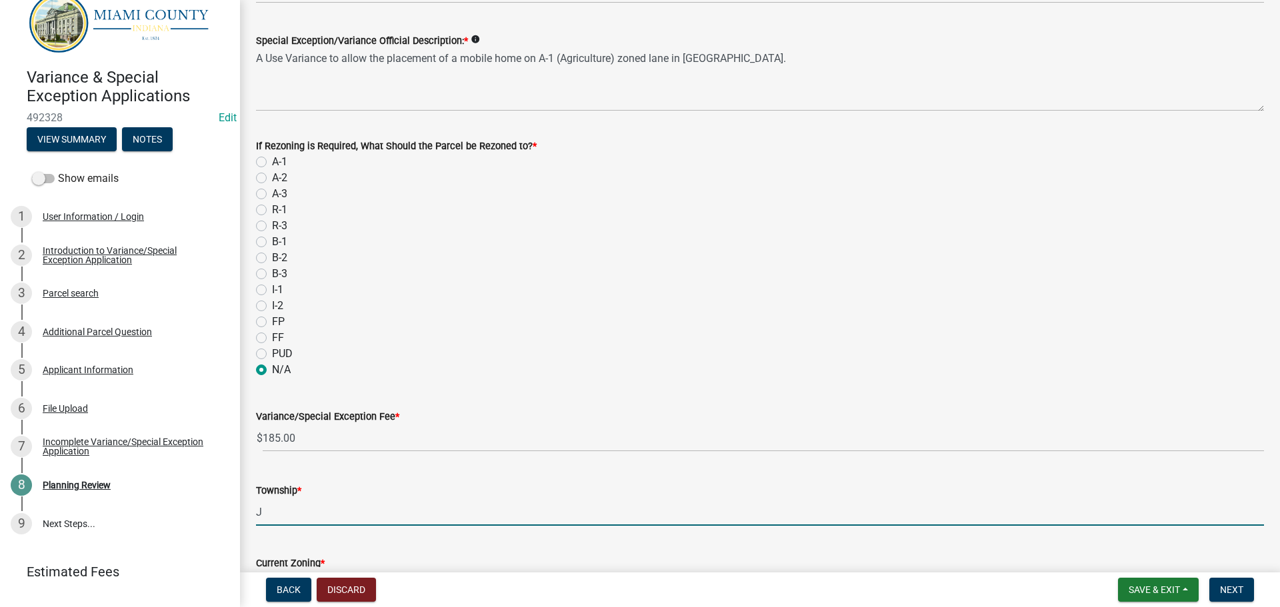
type input "Jefferson Township"
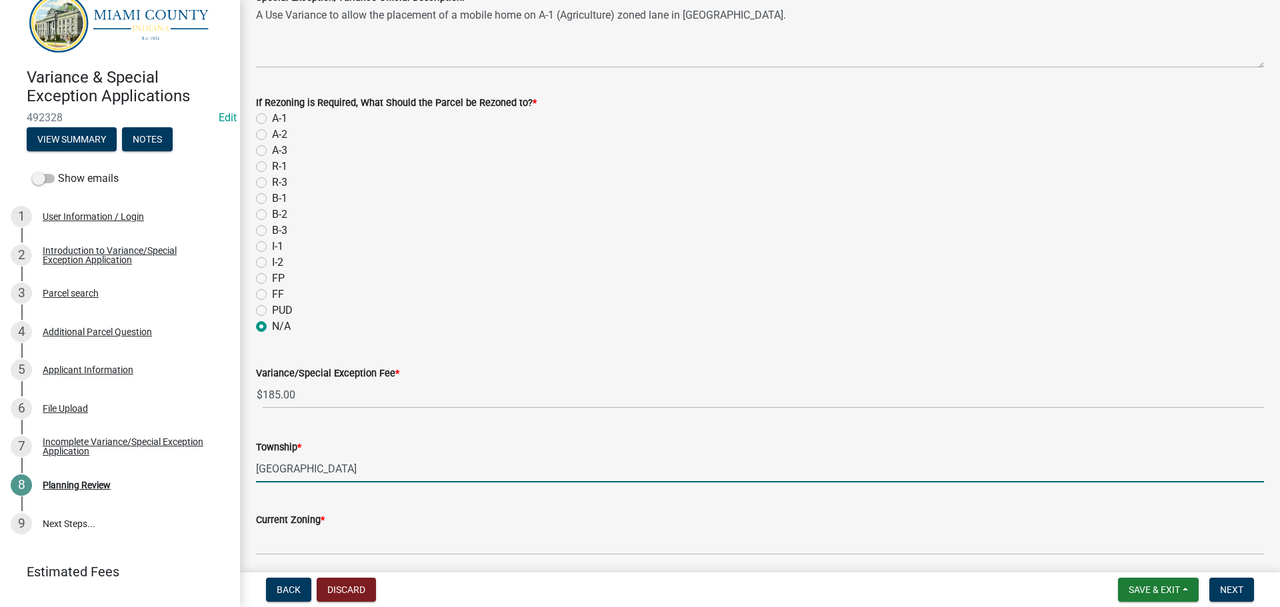
scroll to position [400, 0]
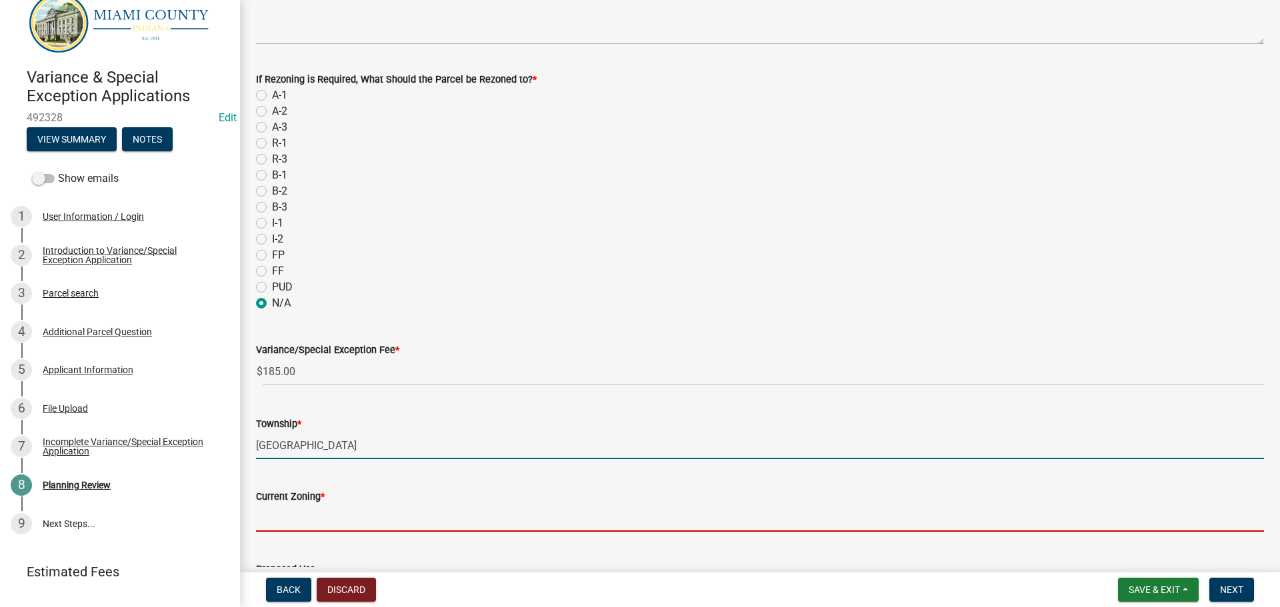
click at [279, 520] on input "Current Zoning *" at bounding box center [760, 518] width 1008 height 27
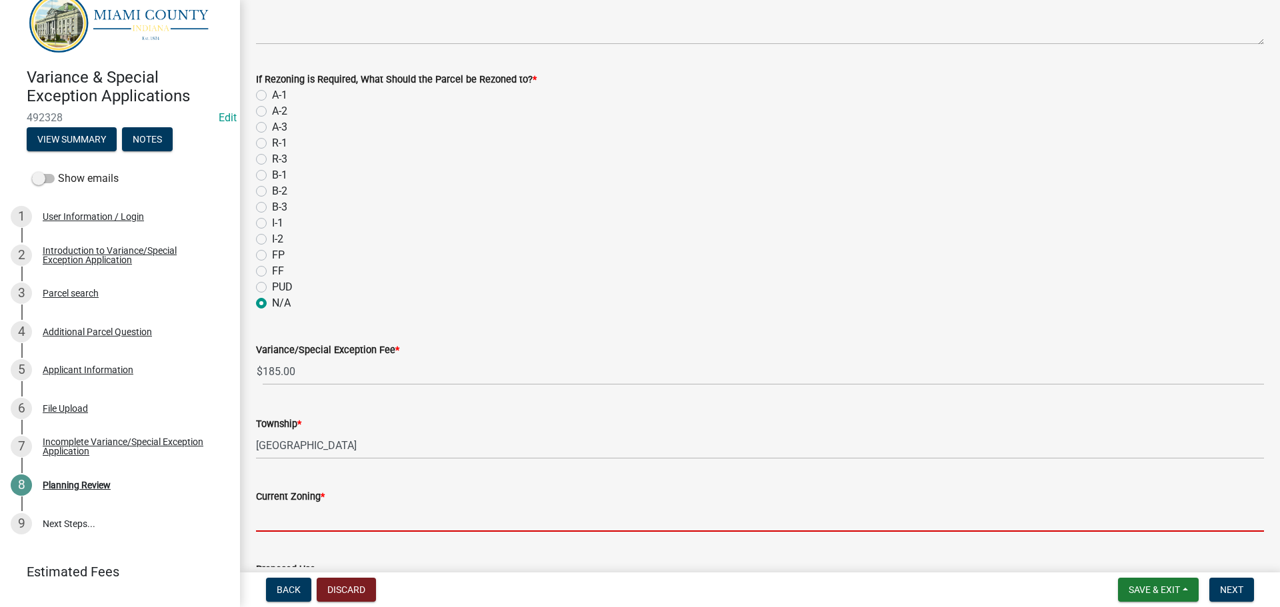
type input "A-1"
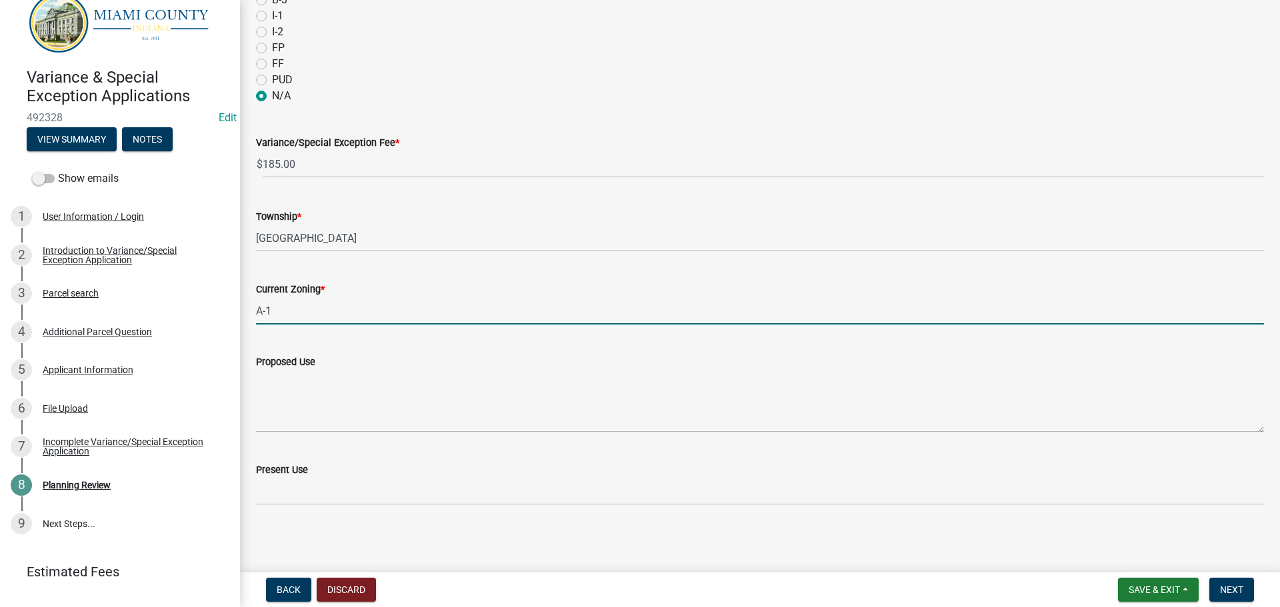
scroll to position [608, 0]
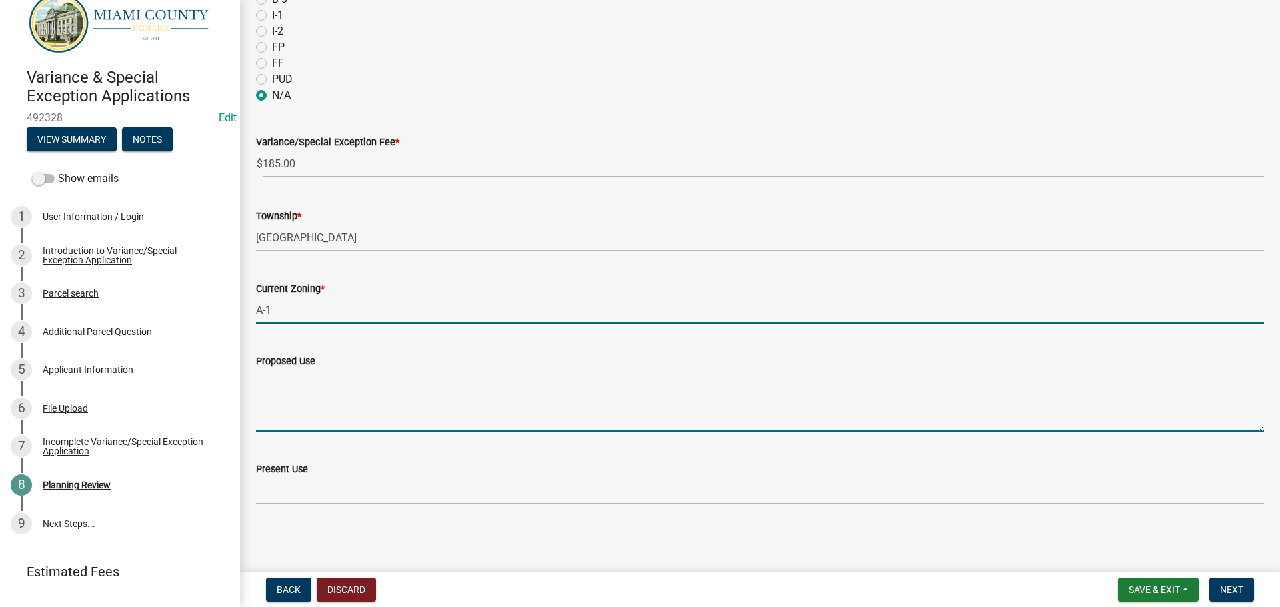
click at [313, 419] on textarea "Proposed Use" at bounding box center [760, 400] width 1008 height 63
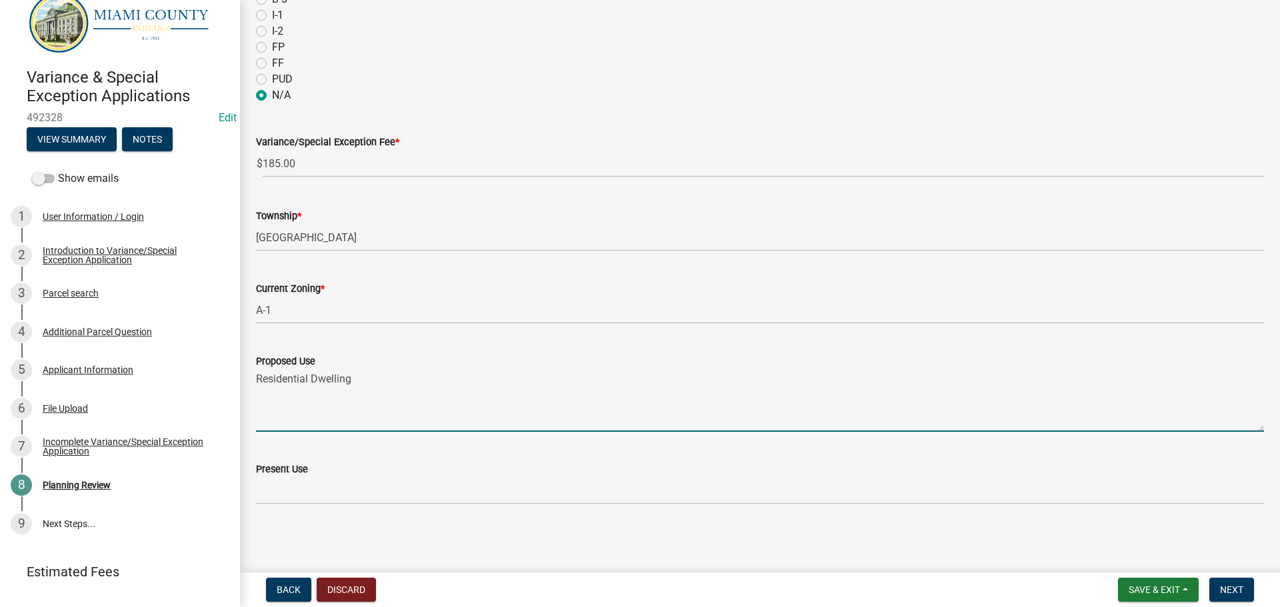
type textarea "Residential Dwelling"
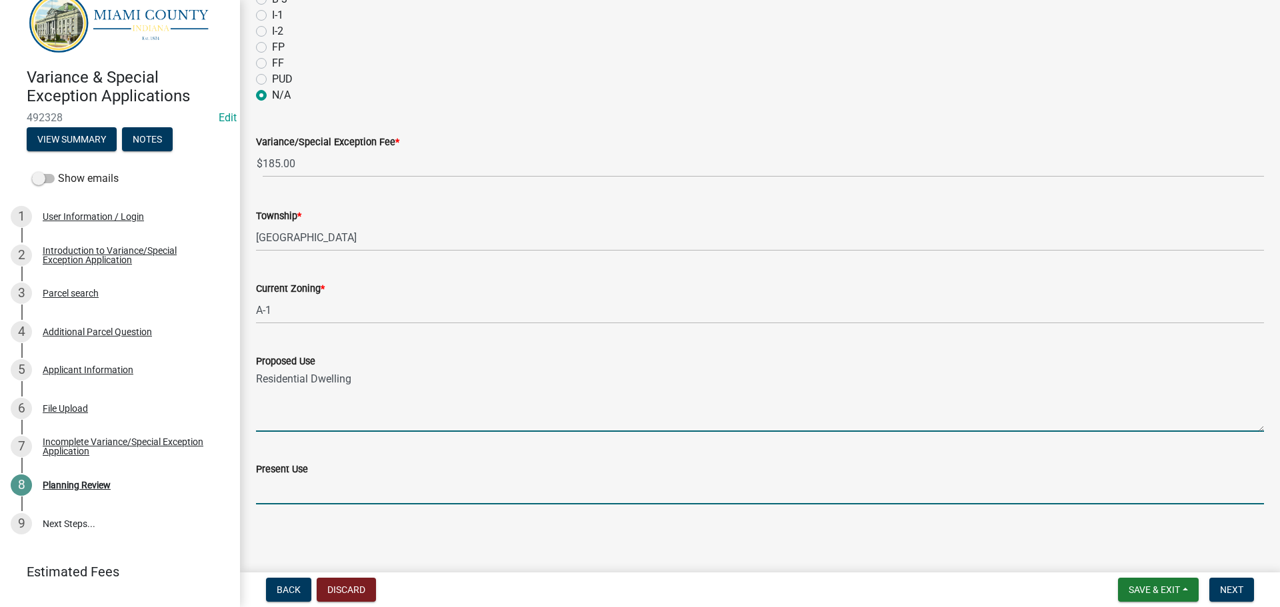
click at [323, 485] on input "Present Use" at bounding box center [760, 490] width 1008 height 27
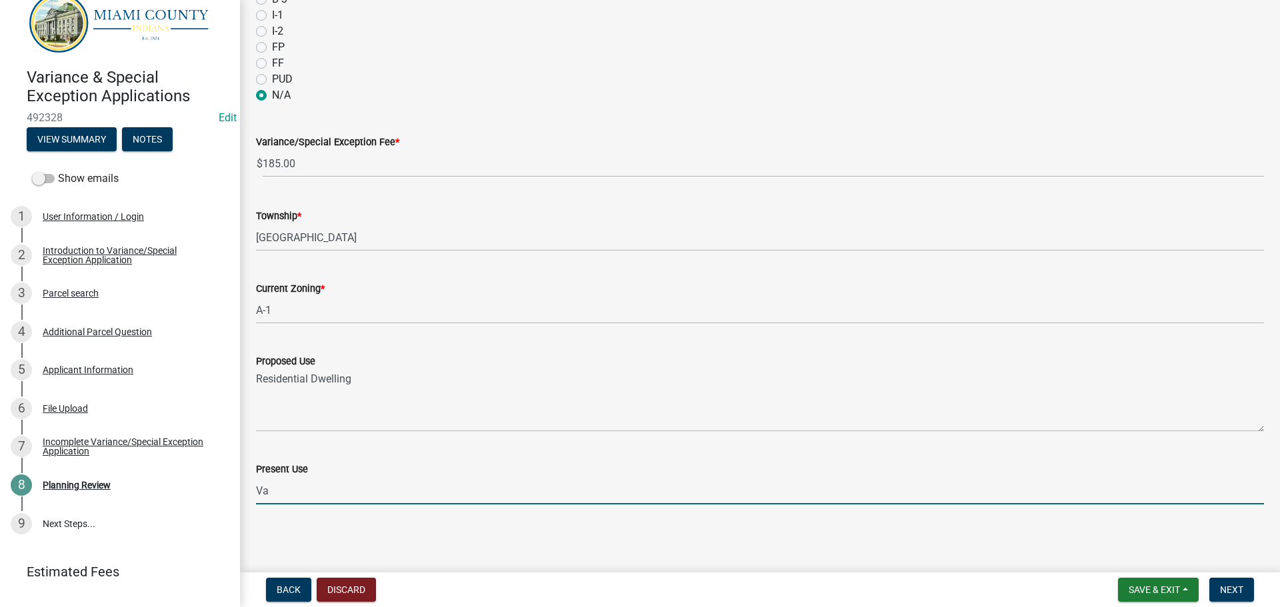
type input "Vacant land"
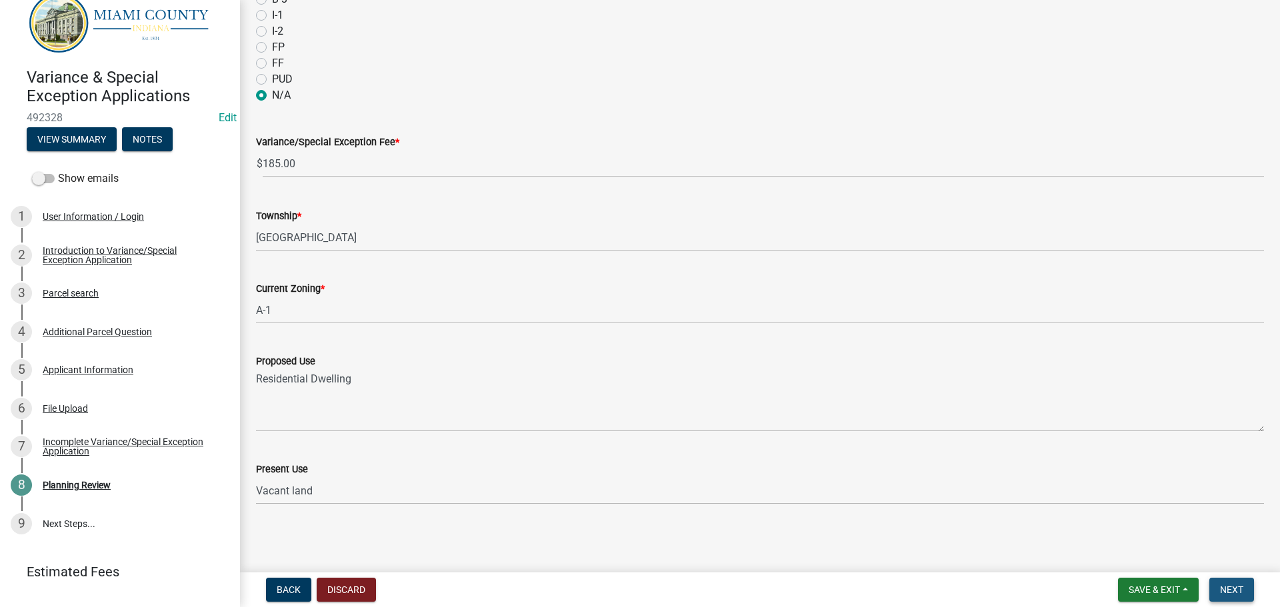
click at [1245, 583] on button "Next" at bounding box center [1231, 590] width 45 height 24
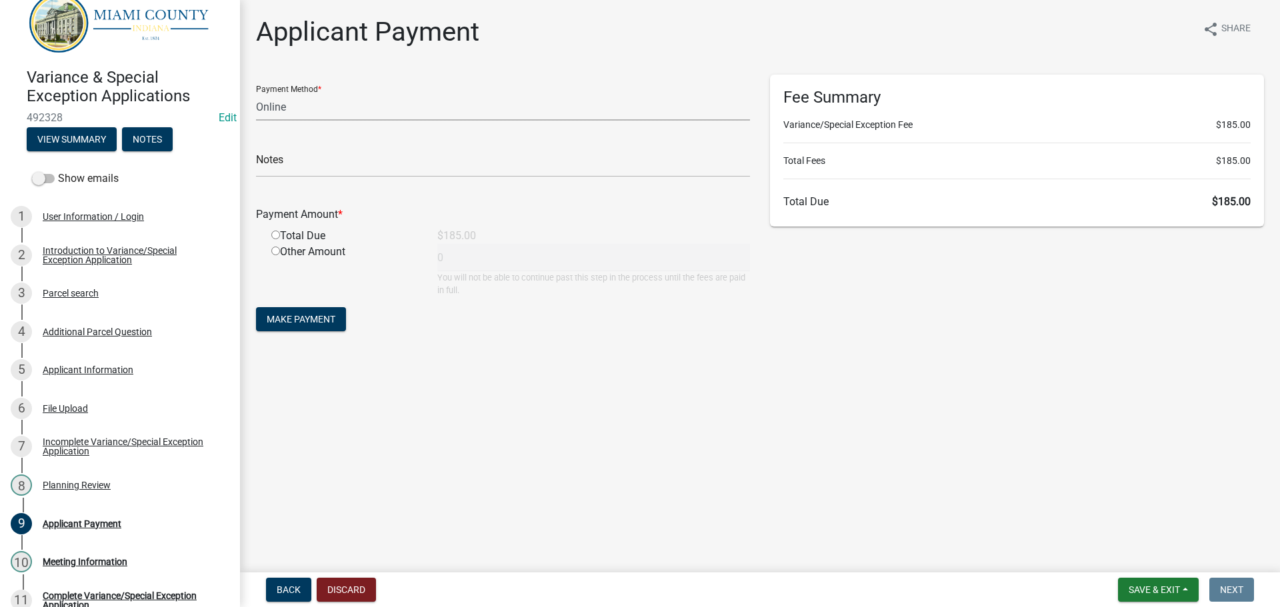
click at [285, 113] on select "Credit Card POS Check Cash Online" at bounding box center [503, 106] width 494 height 27
select select "1: 0"
click at [256, 93] on select "Credit Card POS Check Cash Online" at bounding box center [503, 106] width 494 height 27
click at [293, 165] on input "text" at bounding box center [503, 163] width 494 height 27
type input "6259"
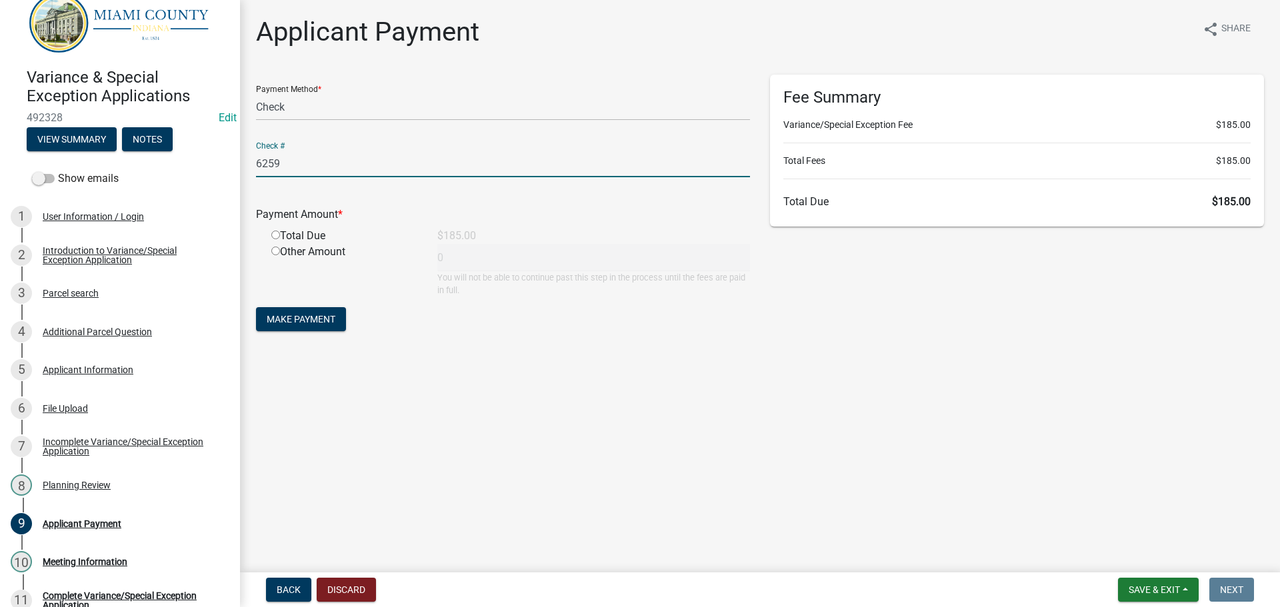
click at [274, 237] on input "radio" at bounding box center [275, 235] width 9 height 9
radio input "true"
type input "185"
click at [316, 321] on span "Make Payment" at bounding box center [301, 319] width 69 height 11
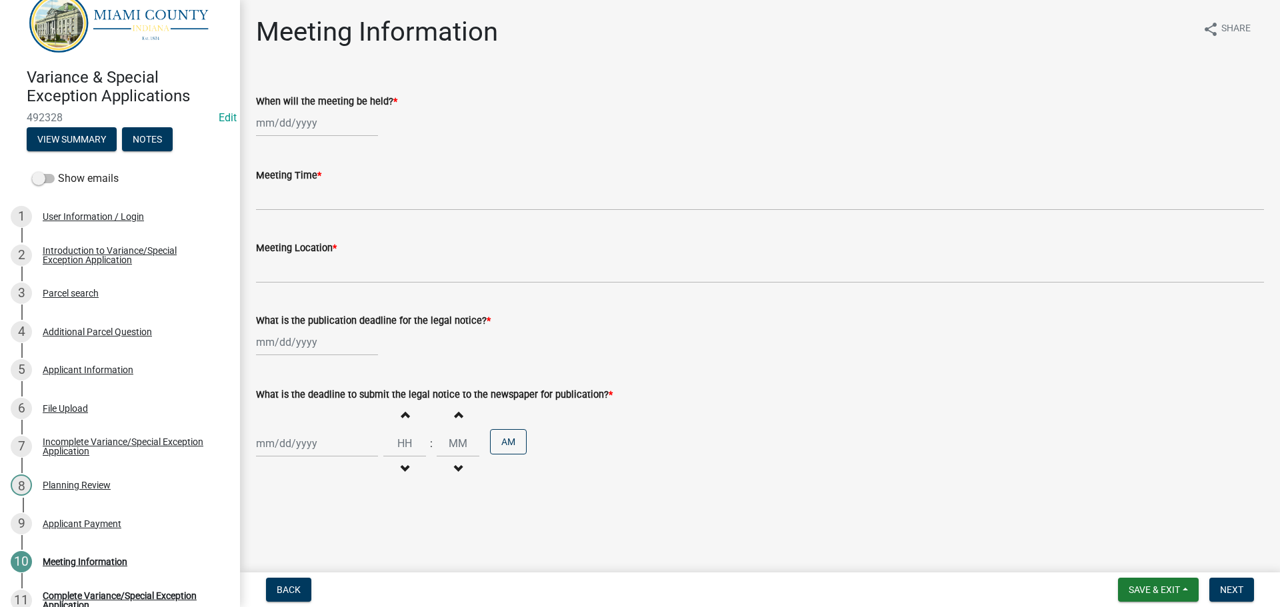
select select "10"
select select "2025"
click at [271, 115] on div "Jan Feb Mar Apr May Jun Jul Aug Sep Oct Nov Dec 1525 1526 1527 1528 1529 1530 1…" at bounding box center [317, 122] width 122 height 27
type input "12/10/2025"
click at [463, 183] on div "Meeting Time *" at bounding box center [760, 175] width 1008 height 16
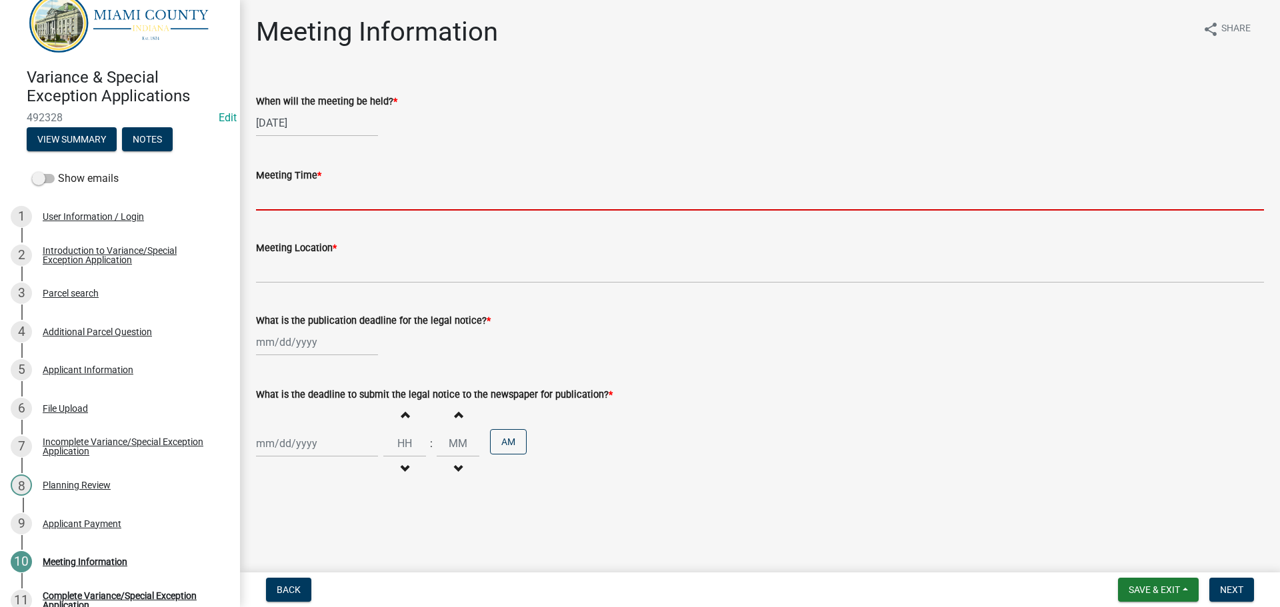
click at [333, 201] on input "Meeting Time *" at bounding box center [760, 196] width 1008 height 27
type input "7:00 pm"
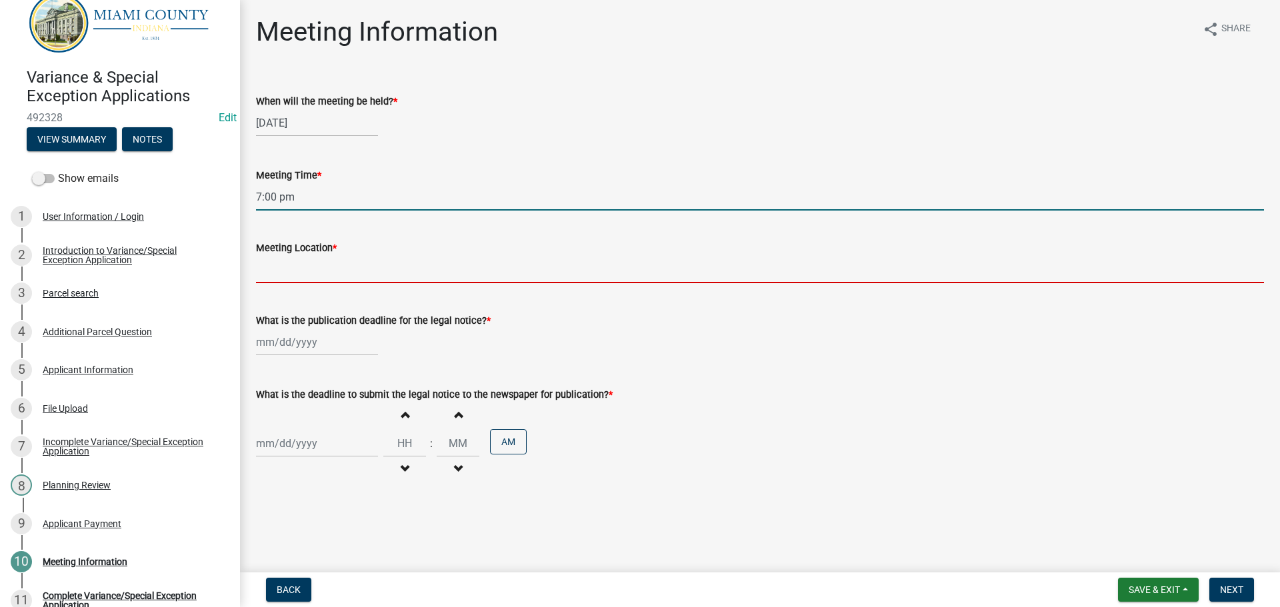
click at [320, 266] on input "Meeting Location *" at bounding box center [760, 269] width 1008 height 27
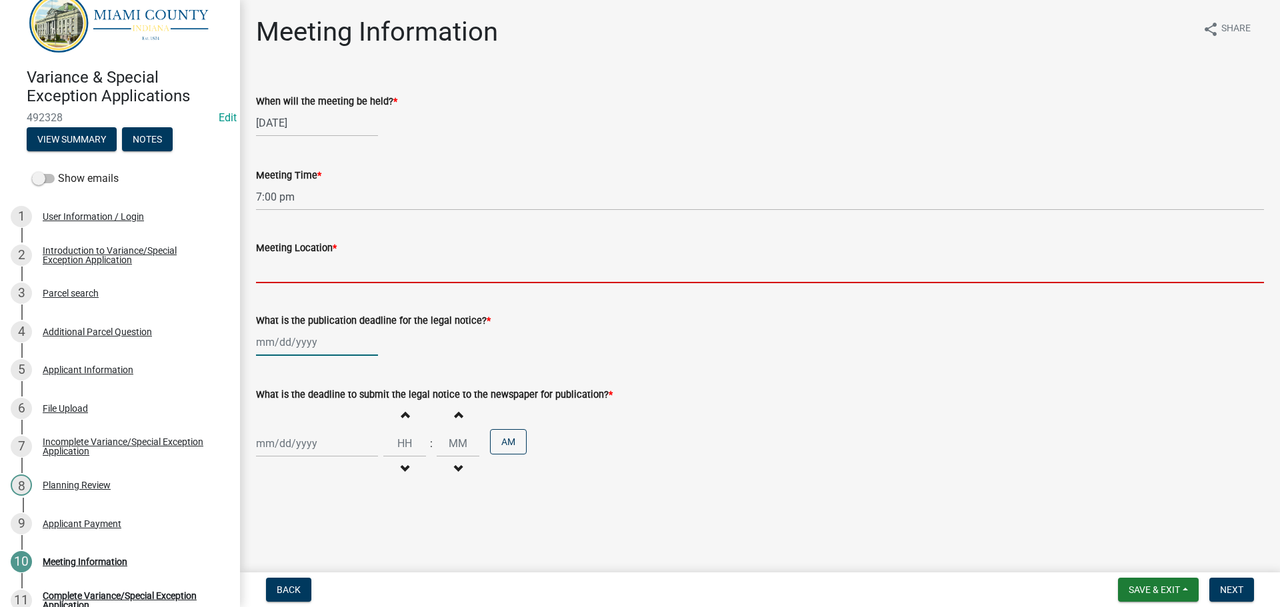
click at [270, 341] on div at bounding box center [317, 342] width 122 height 27
select select "10"
select select "2025"
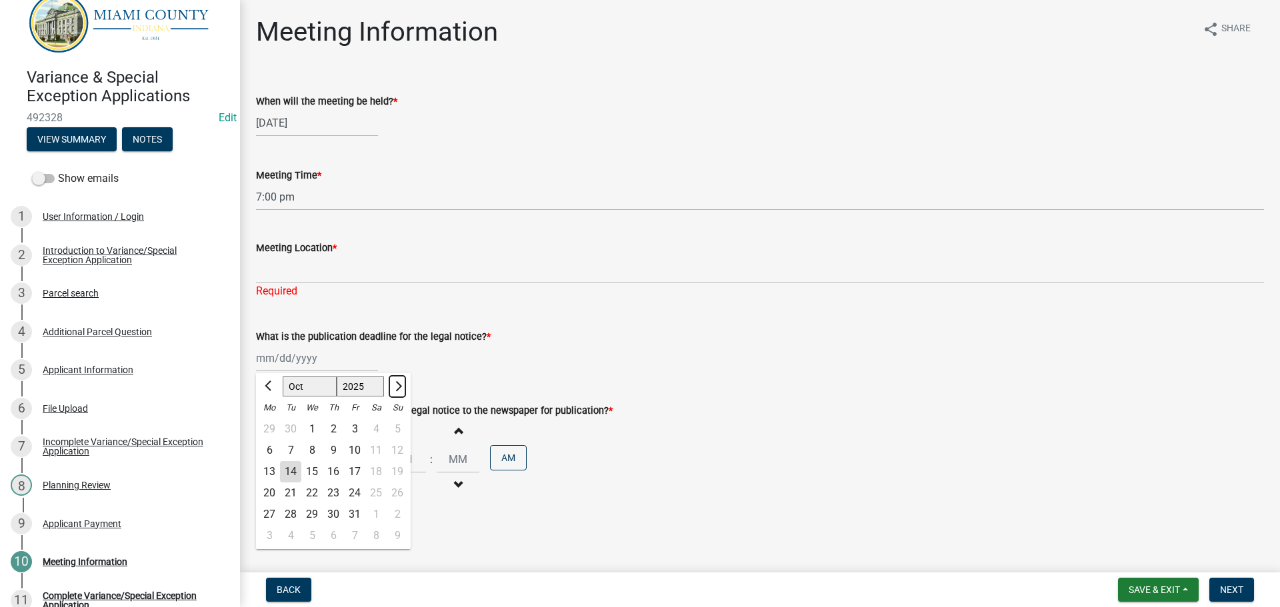
click at [393, 388] on span "Next month" at bounding box center [397, 386] width 10 height 10
select select "11"
click at [353, 493] on div "21" at bounding box center [354, 493] width 21 height 21
type input "11/21/2025"
click at [316, 459] on div at bounding box center [317, 459] width 122 height 27
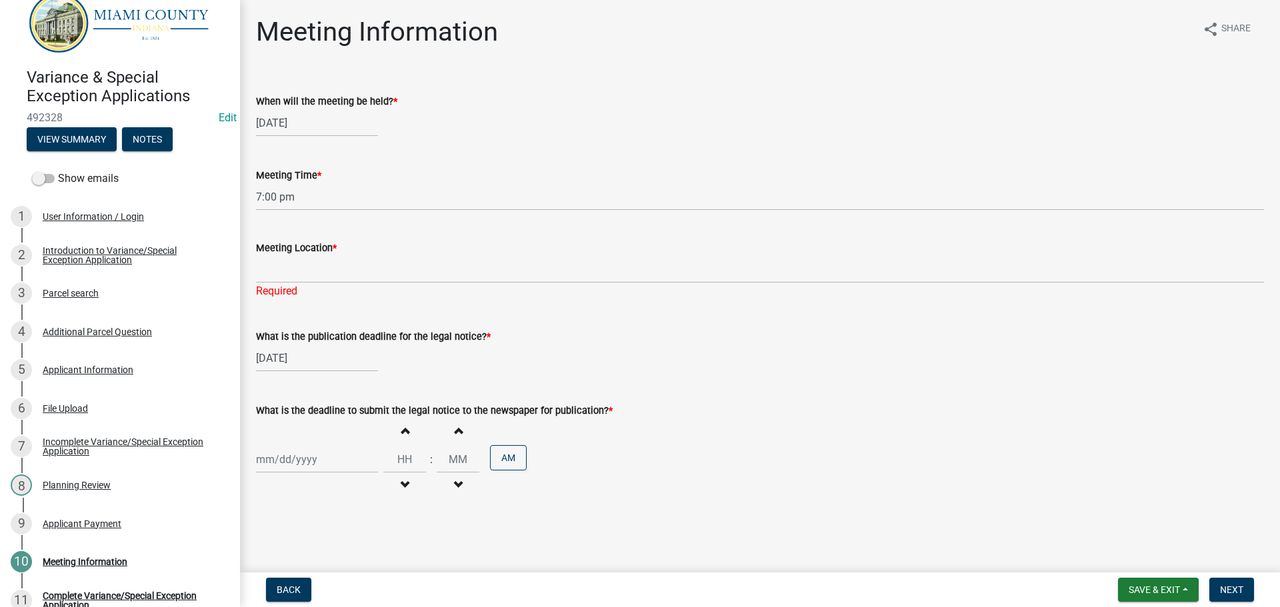
select select "10"
select select "2025"
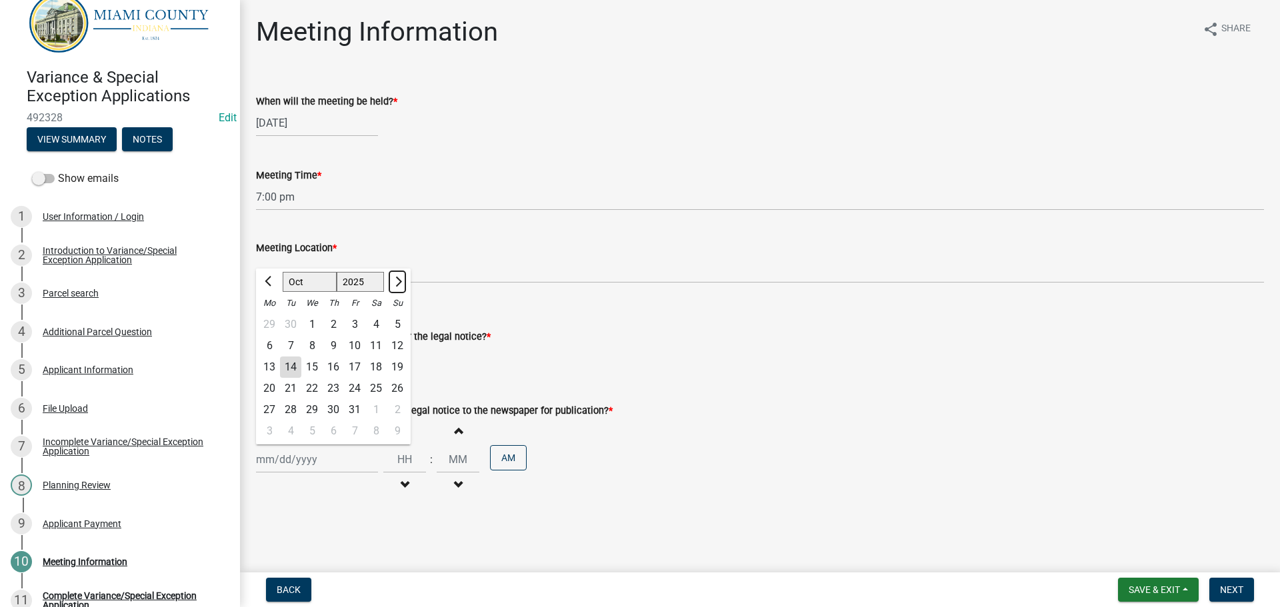
click at [400, 277] on button "Next month" at bounding box center [397, 281] width 16 height 21
select select "11"
click at [359, 391] on div "21" at bounding box center [354, 388] width 21 height 21
type input "11/21/2025"
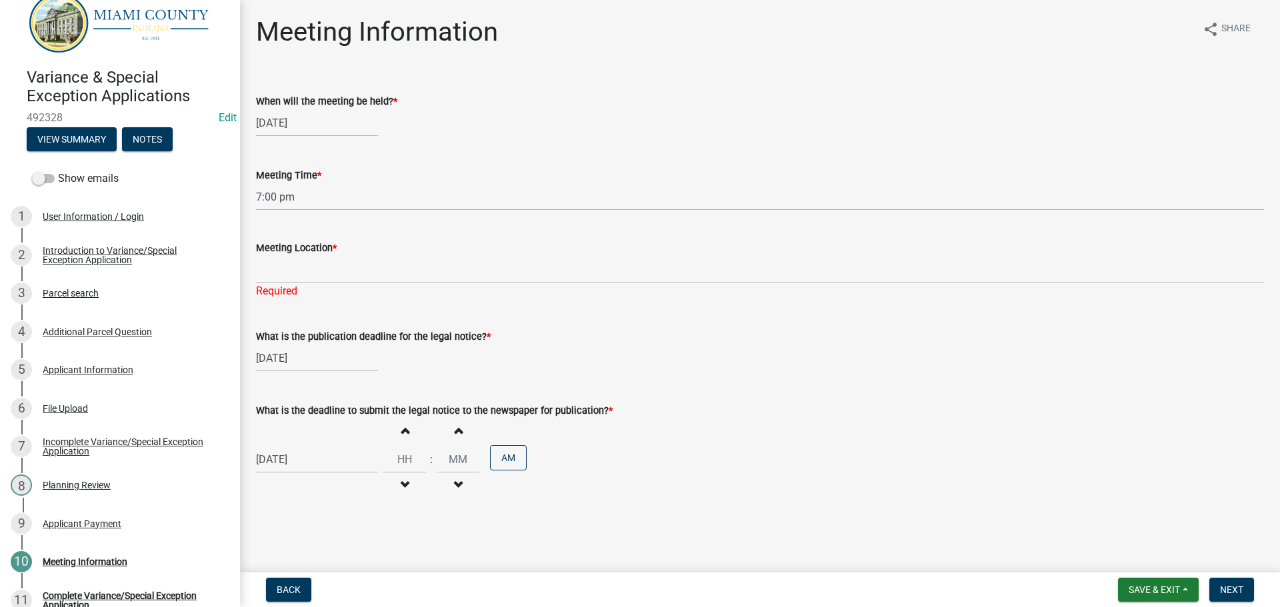
click at [683, 470] on div "11/21/2025 Increment hours Decrement hours : Increment minutes Decrement minute…" at bounding box center [760, 460] width 1008 height 82
click at [1243, 582] on button "Next" at bounding box center [1231, 590] width 45 height 24
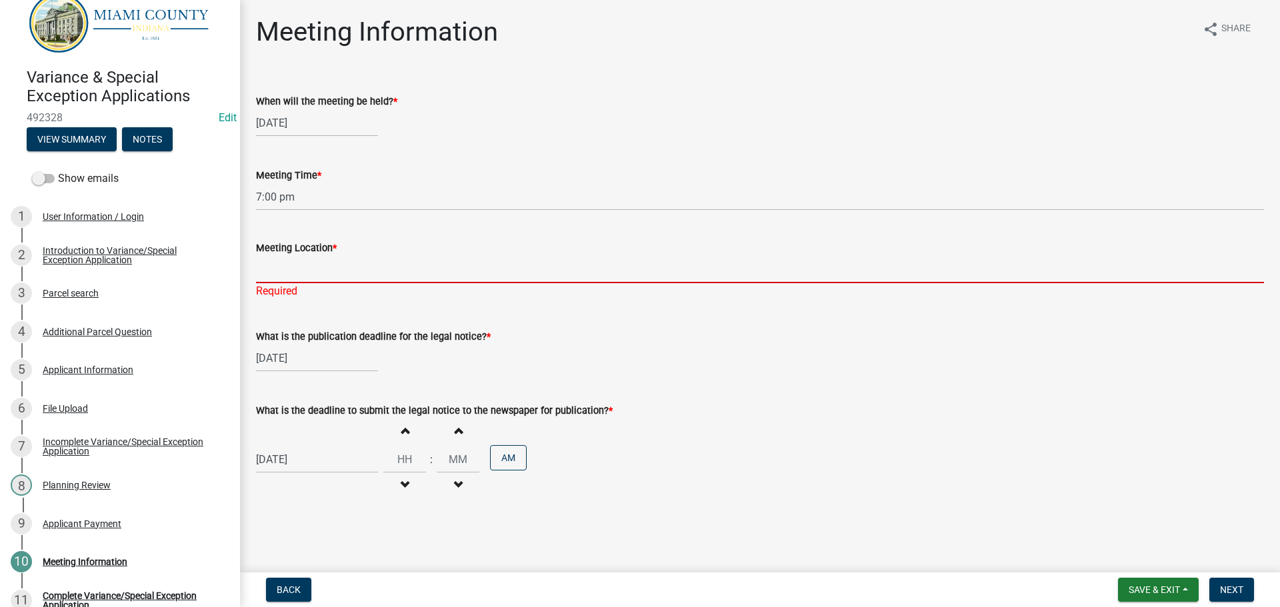
click at [425, 274] on input "Meeting Location *" at bounding box center [760, 269] width 1008 height 27
type input "GAR Room"
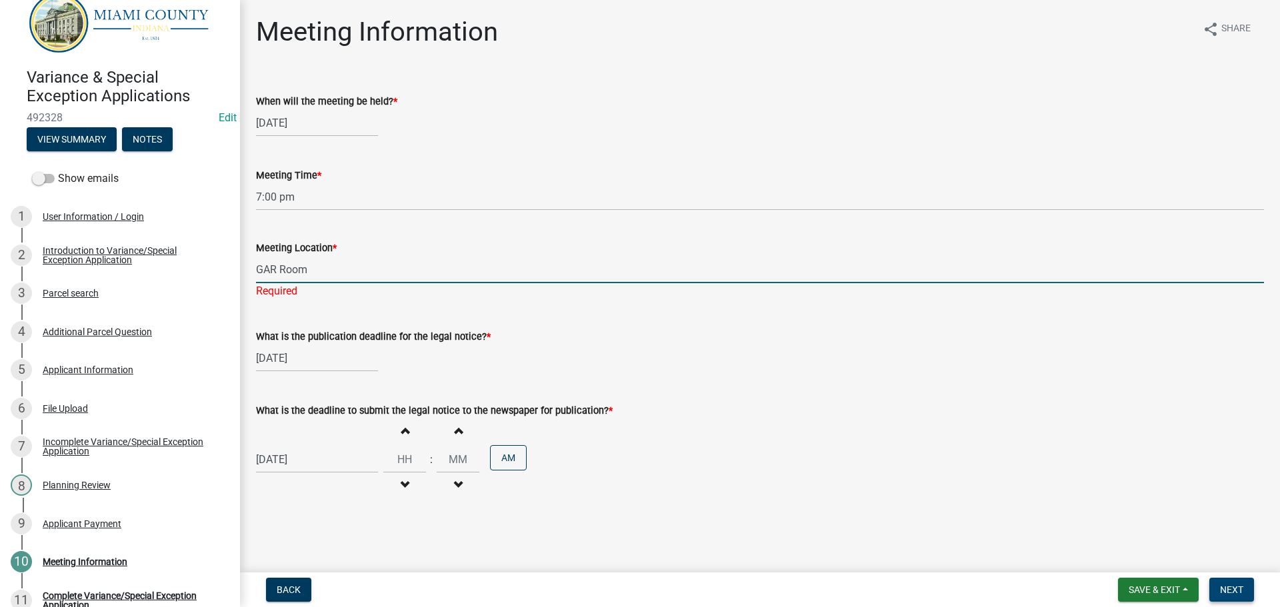
click at [1239, 587] on span "Next" at bounding box center [1231, 589] width 23 height 11
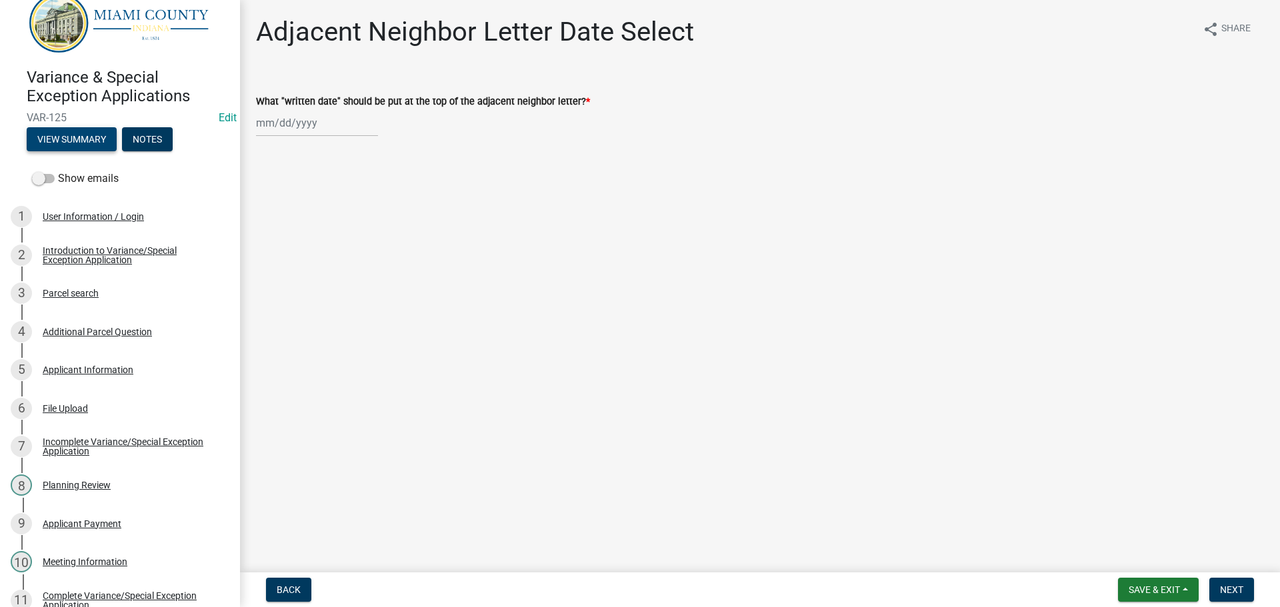
click at [67, 133] on button "View Summary" at bounding box center [72, 139] width 90 height 24
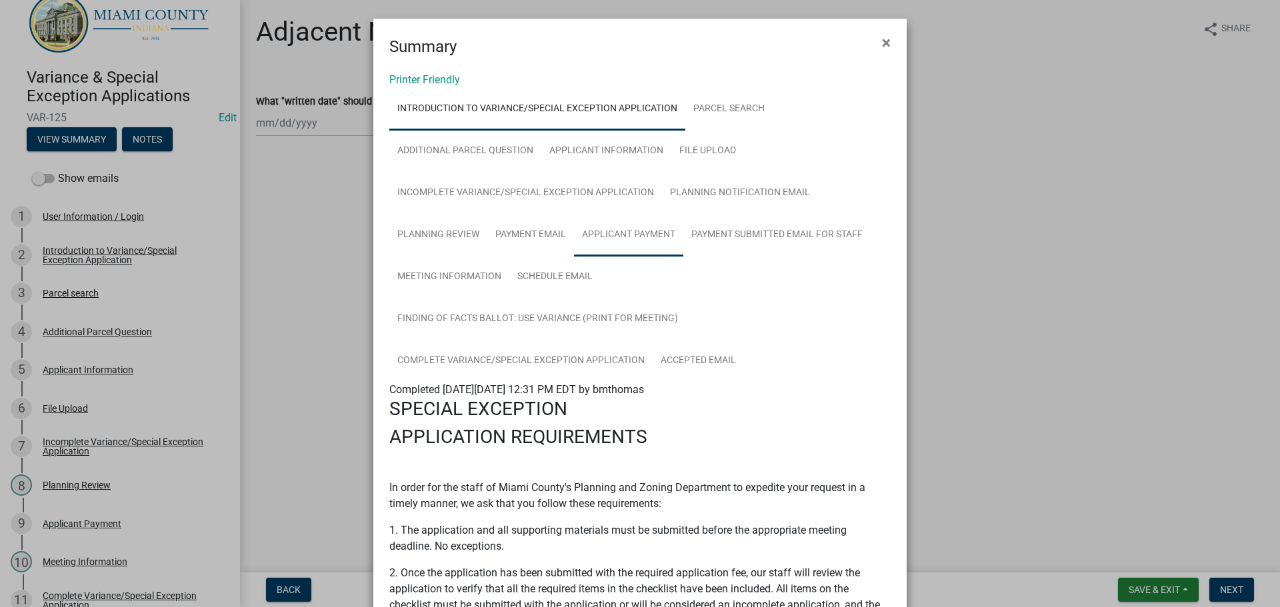
click at [615, 241] on link "Applicant Payment" at bounding box center [628, 235] width 109 height 43
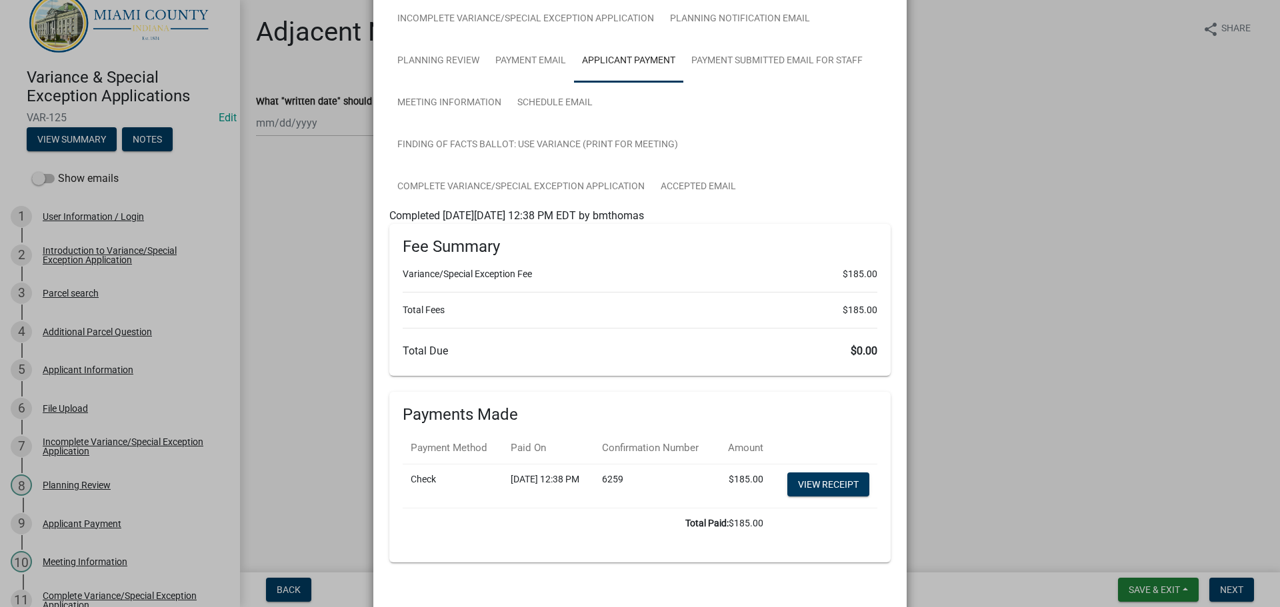
scroll to position [258, 0]
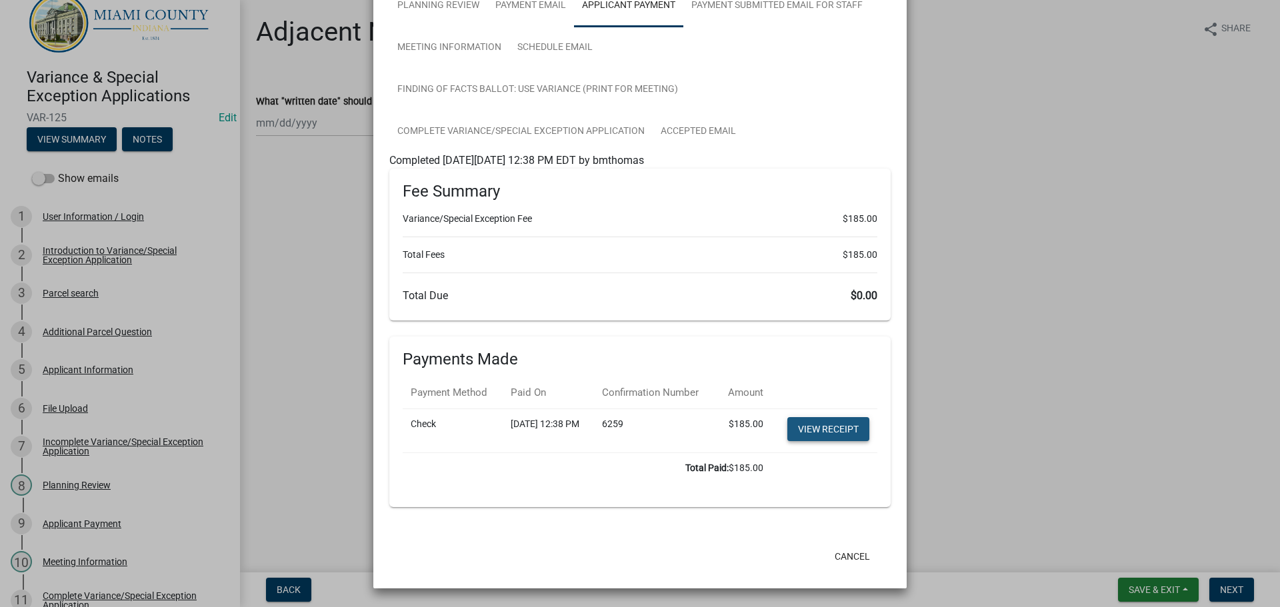
click at [822, 422] on link "View receipt" at bounding box center [828, 429] width 82 height 24
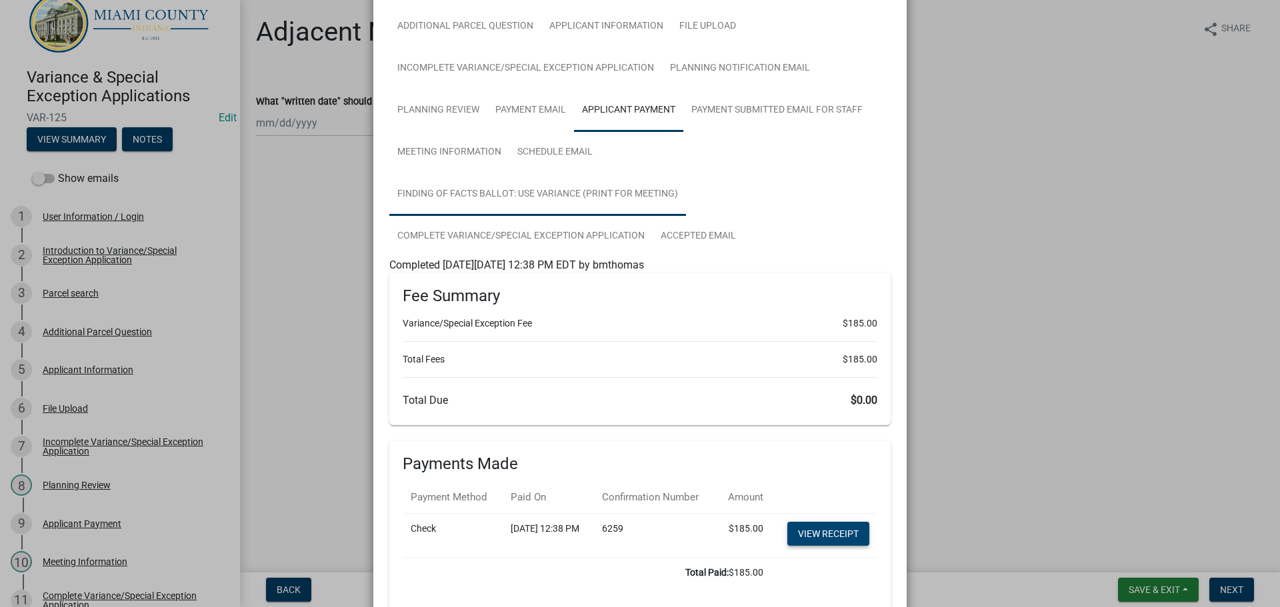
scroll to position [58, 0]
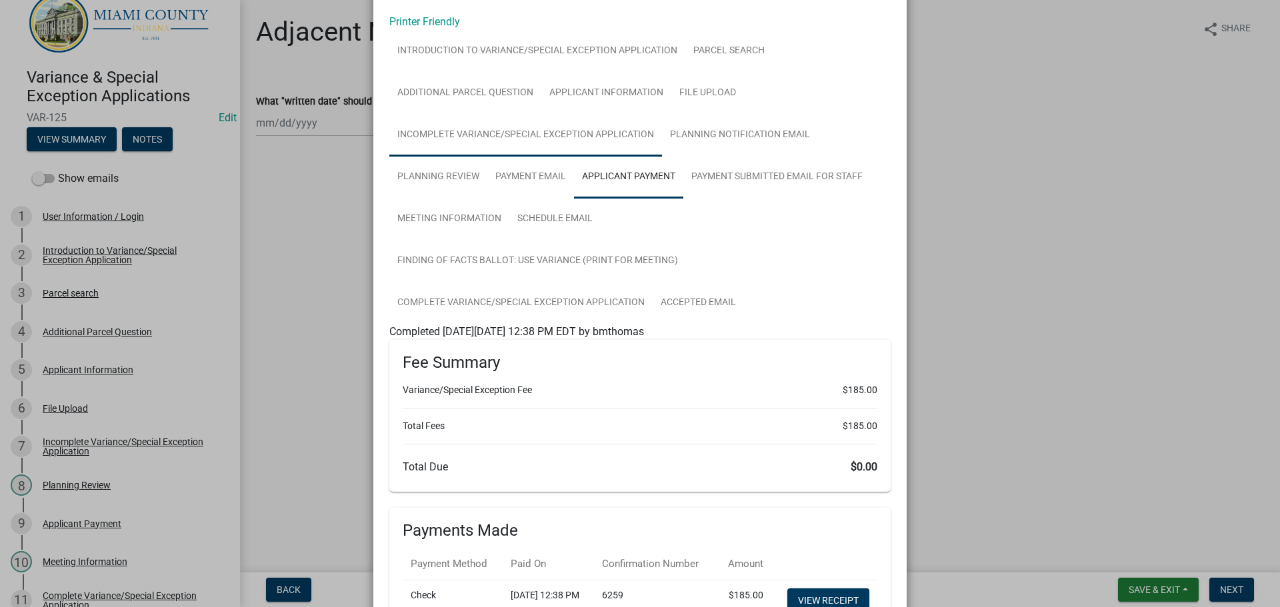
click at [503, 139] on link "Incomplete Variance/Special Exception Application" at bounding box center [525, 135] width 273 height 43
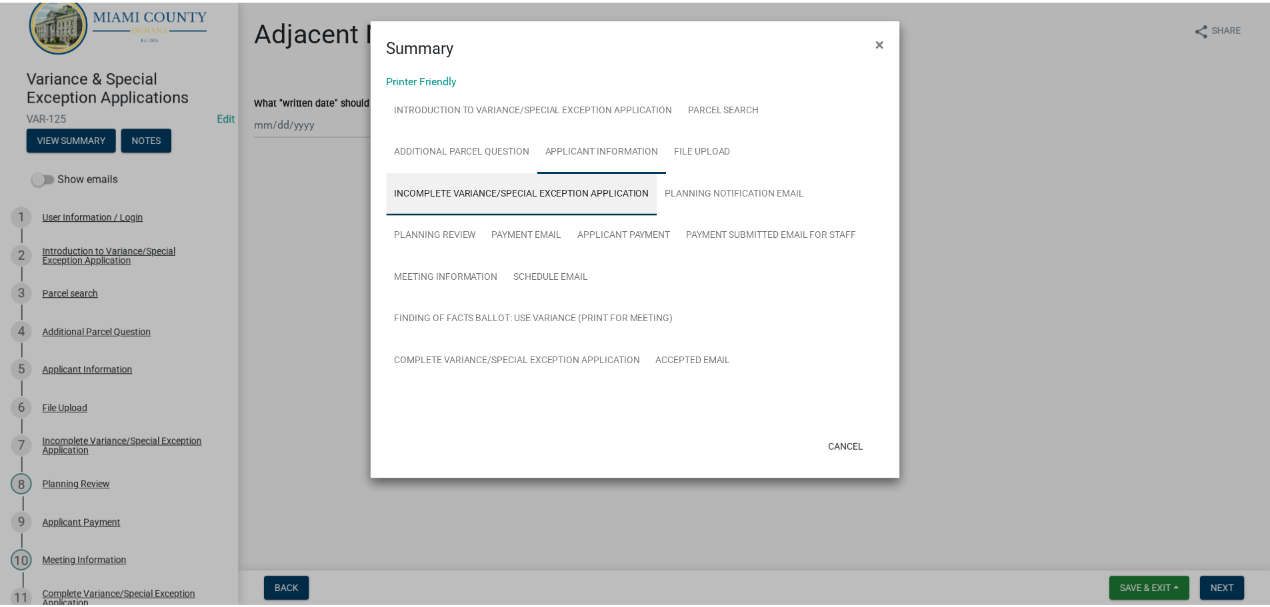
scroll to position [0, 0]
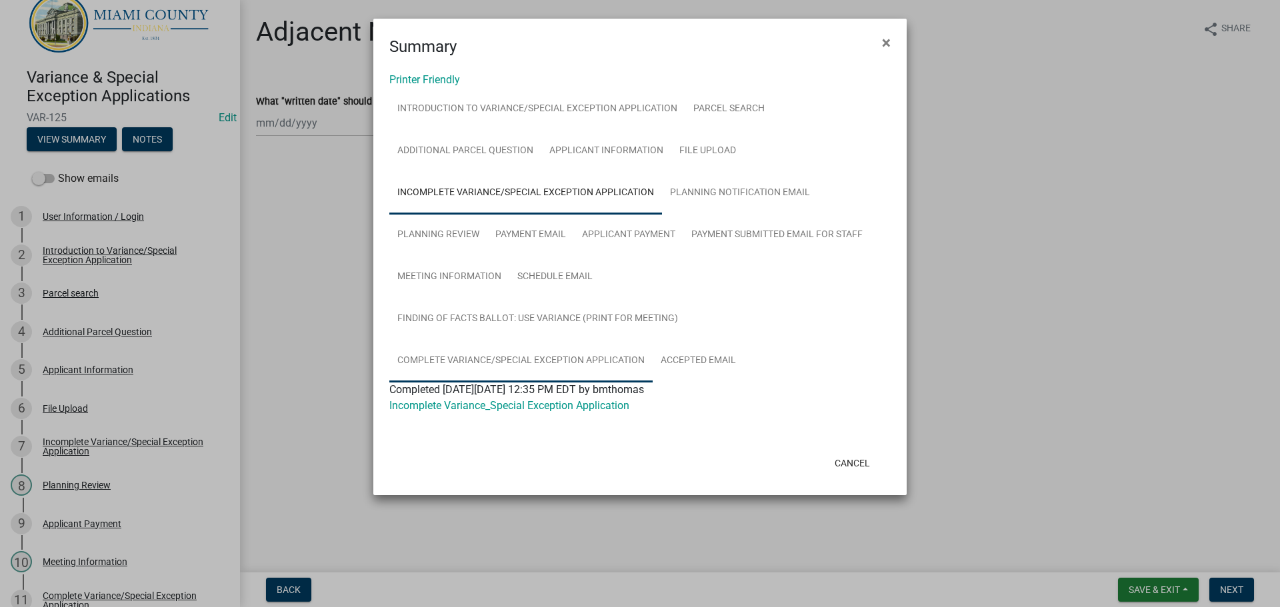
click at [489, 358] on link "Complete Variance/Special Exception Application" at bounding box center [520, 361] width 263 height 43
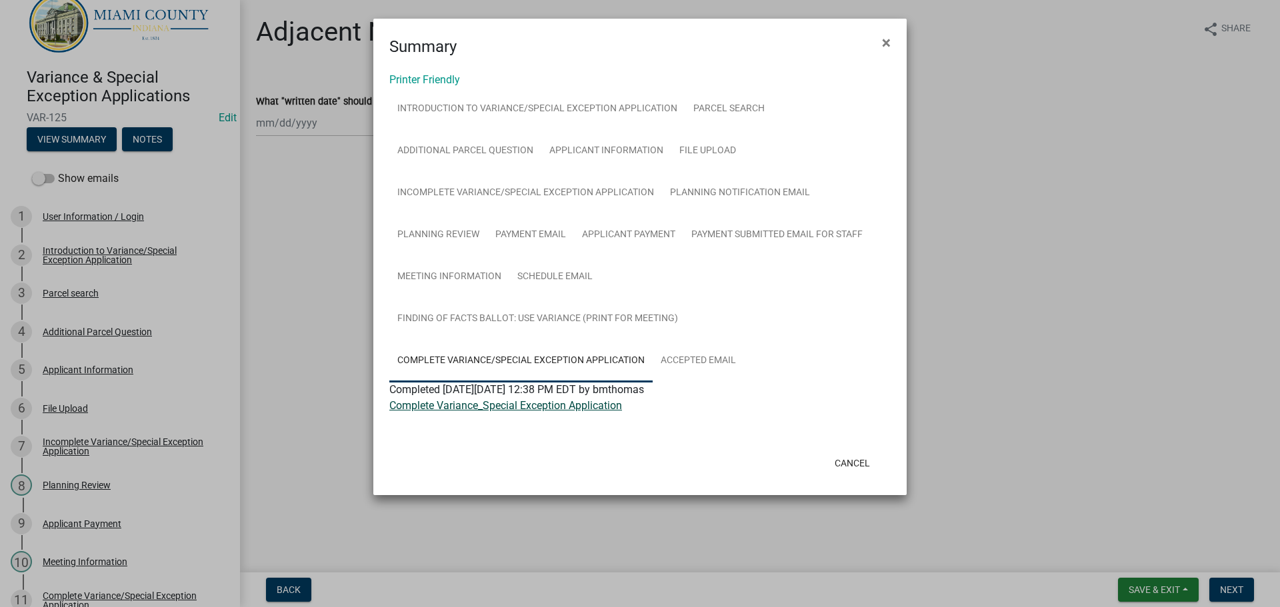
click at [465, 408] on link "Complete Variance_Special Exception Application" at bounding box center [505, 405] width 233 height 13
click at [486, 321] on link "Finding of Facts Ballot: Use Variance (Print for Meeting)" at bounding box center [537, 319] width 297 height 43
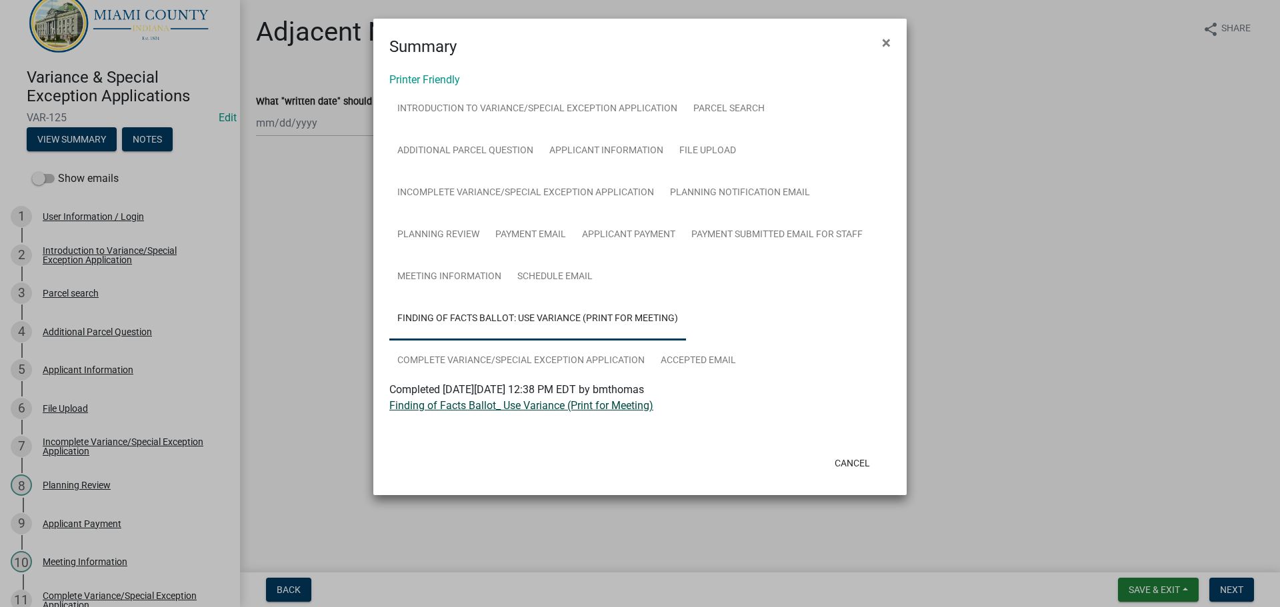
click at [468, 408] on link "Finding of Facts Ballot_ Use Variance (Print for Meeting)" at bounding box center [521, 405] width 264 height 13
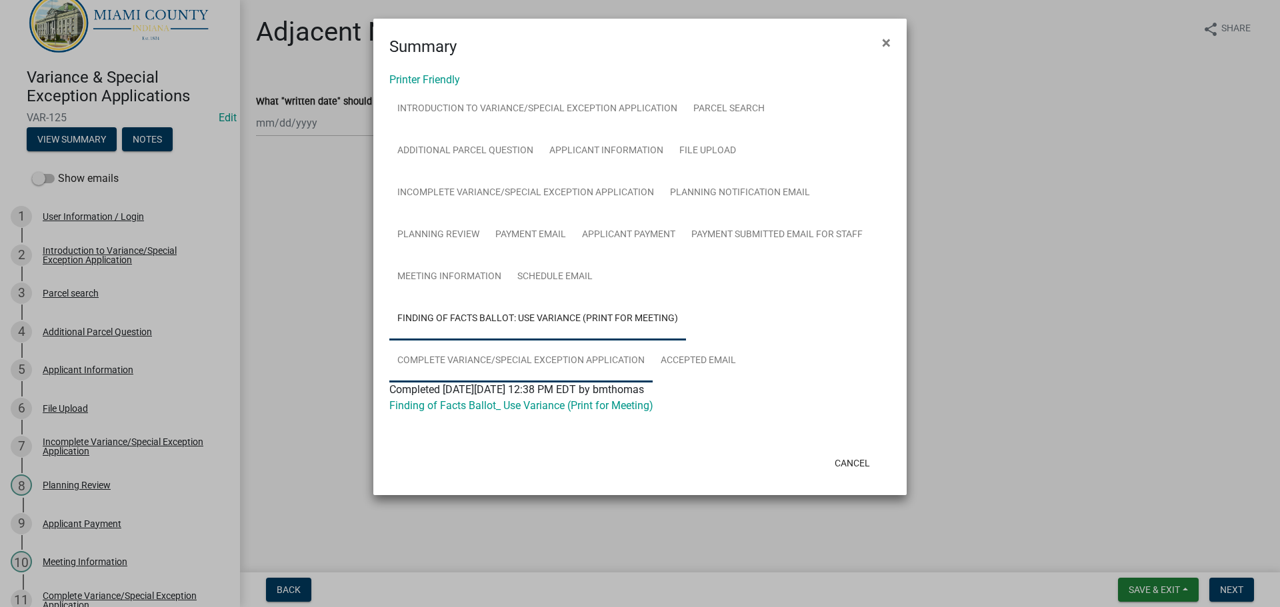
click at [465, 350] on link "Complete Variance/Special Exception Application" at bounding box center [520, 361] width 263 height 43
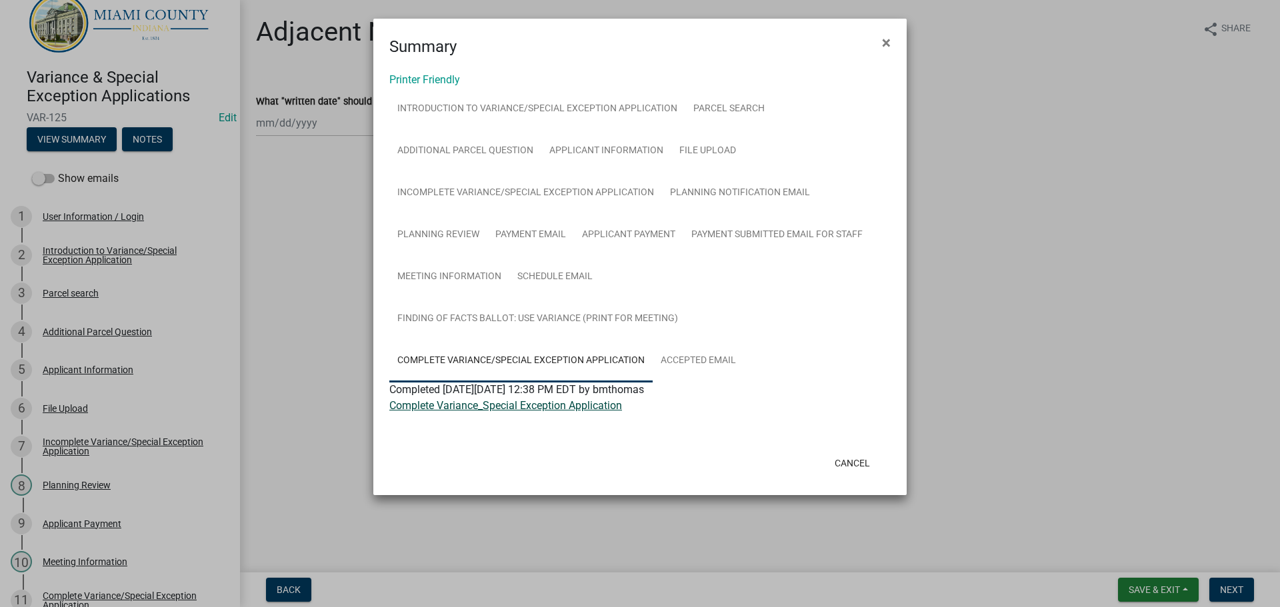
click at [455, 411] on link "Complete Variance_Special Exception Application" at bounding box center [505, 405] width 233 height 13
click at [852, 457] on button "Cancel" at bounding box center [852, 463] width 57 height 24
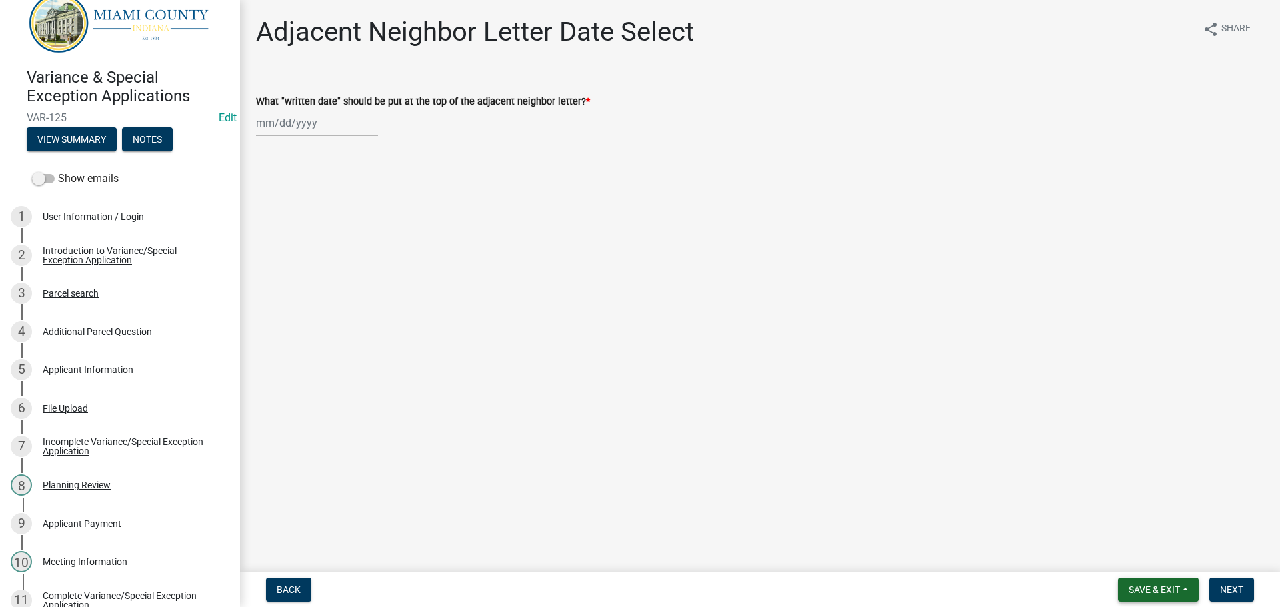
click at [1129, 586] on span "Save & Exit" at bounding box center [1153, 589] width 51 height 11
click at [1125, 563] on button "Save & Exit" at bounding box center [1145, 555] width 107 height 32
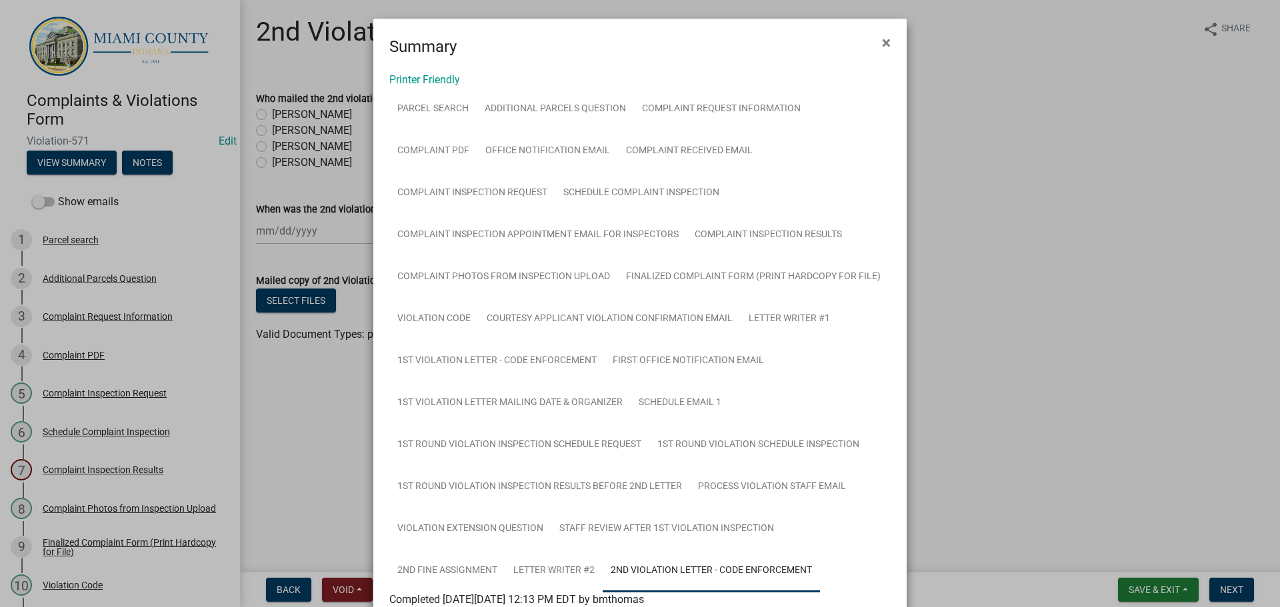
scroll to position [117, 0]
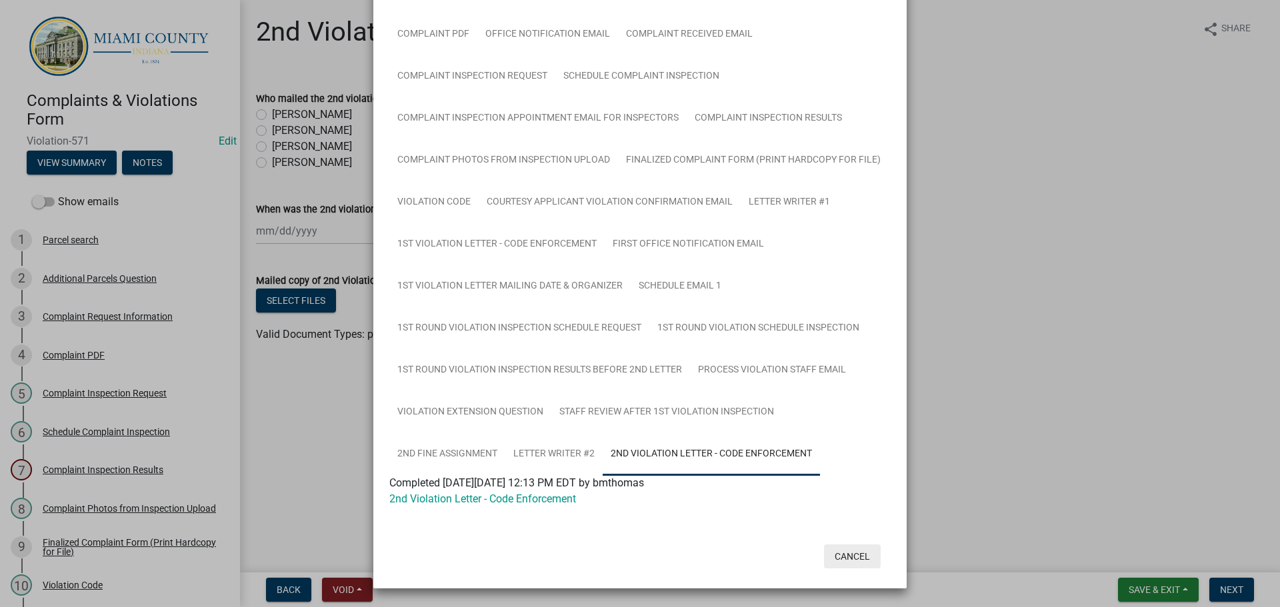
click at [852, 554] on button "Cancel" at bounding box center [852, 557] width 57 height 24
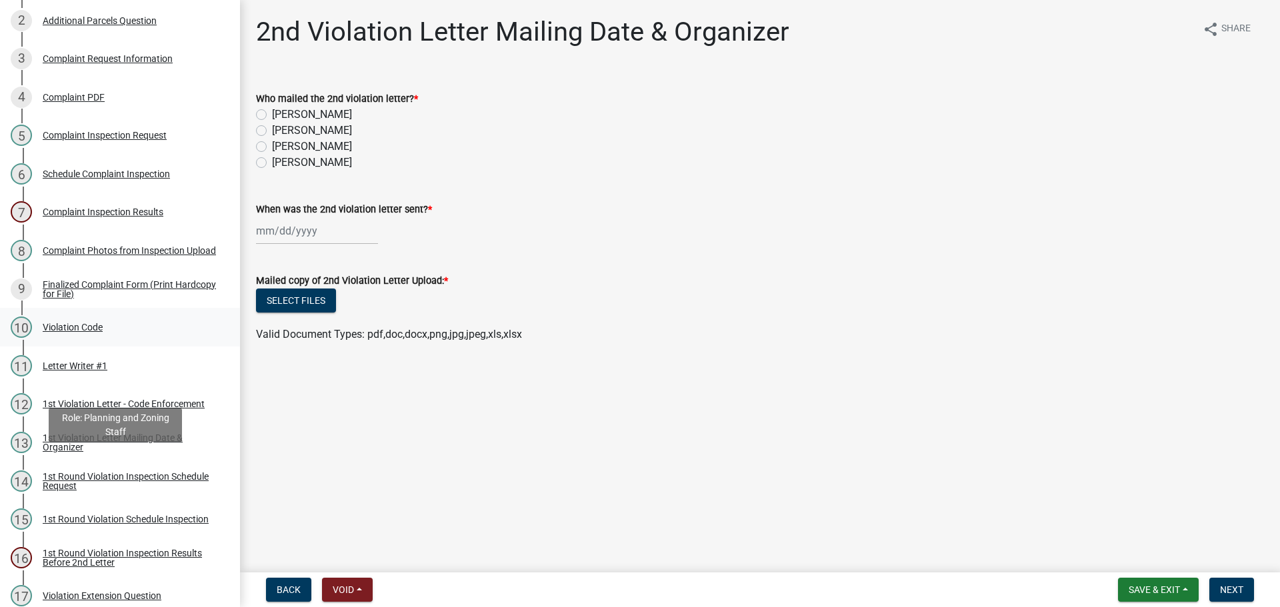
scroll to position [267, 0]
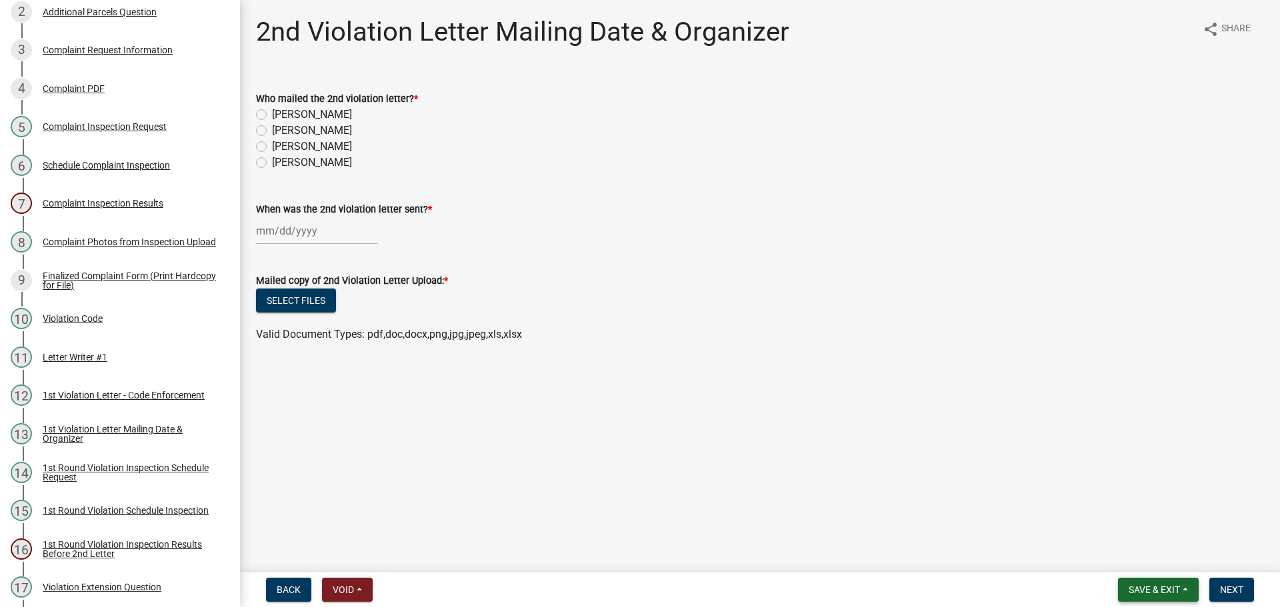
click at [1148, 586] on span "Save & Exit" at bounding box center [1153, 589] width 51 height 11
click at [1130, 560] on button "Save & Exit" at bounding box center [1145, 555] width 107 height 32
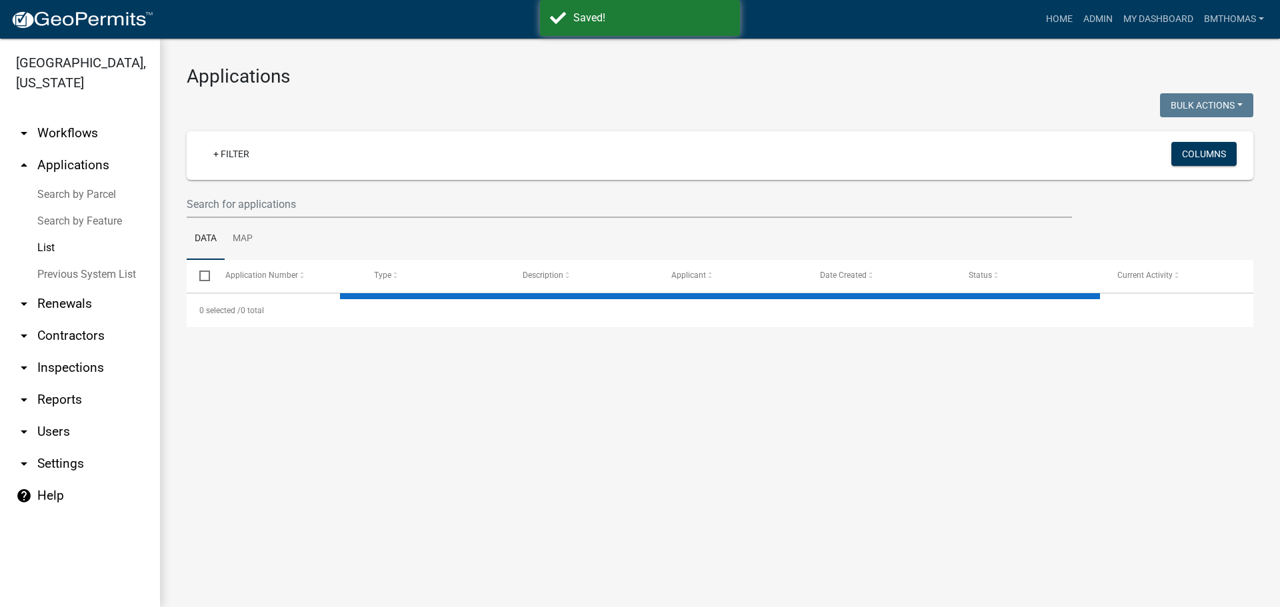
select select "3: 100"
